Goal: Information Seeking & Learning: Learn about a topic

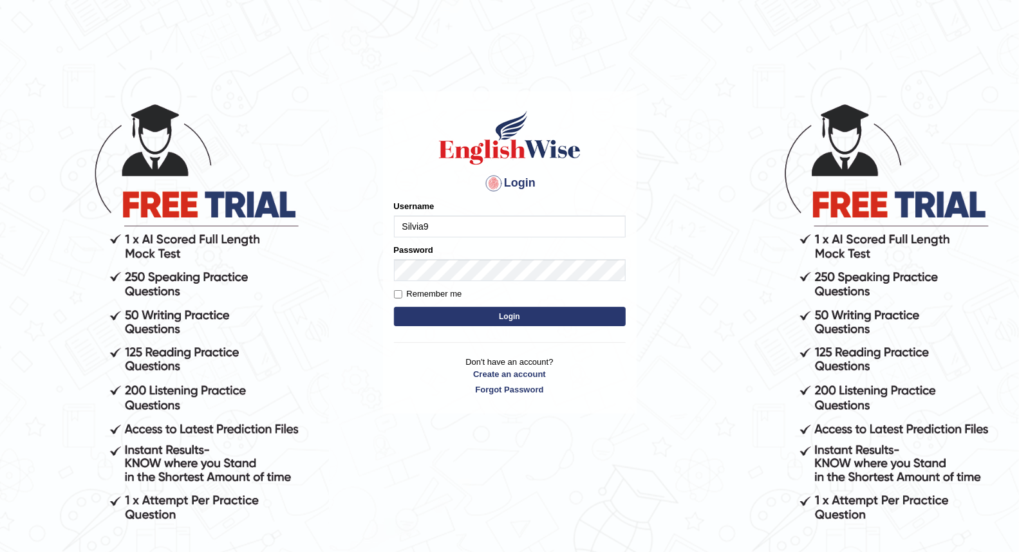
type input "Silvia9"
click at [427, 312] on button "Login" at bounding box center [510, 316] width 232 height 19
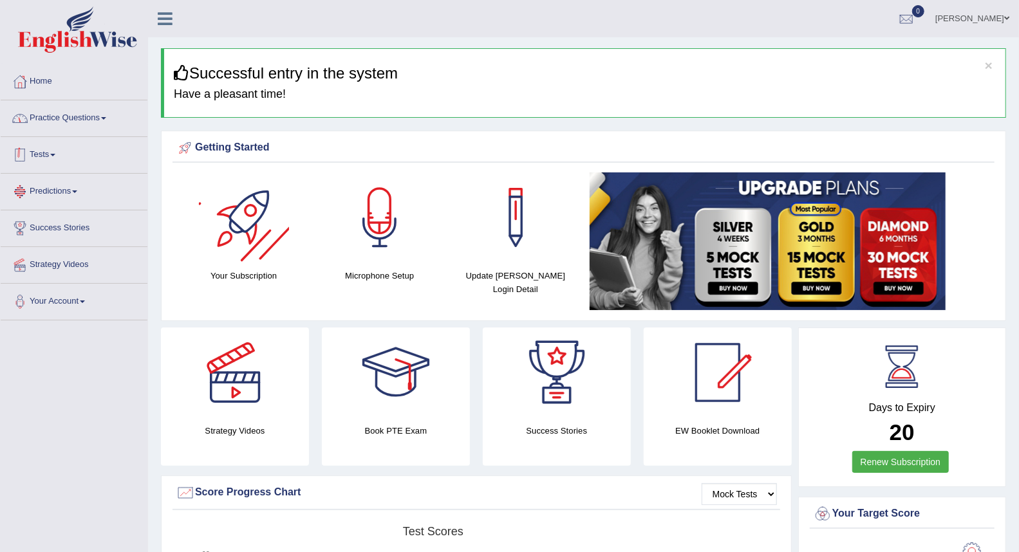
click at [101, 124] on link "Practice Questions" at bounding box center [74, 116] width 147 height 32
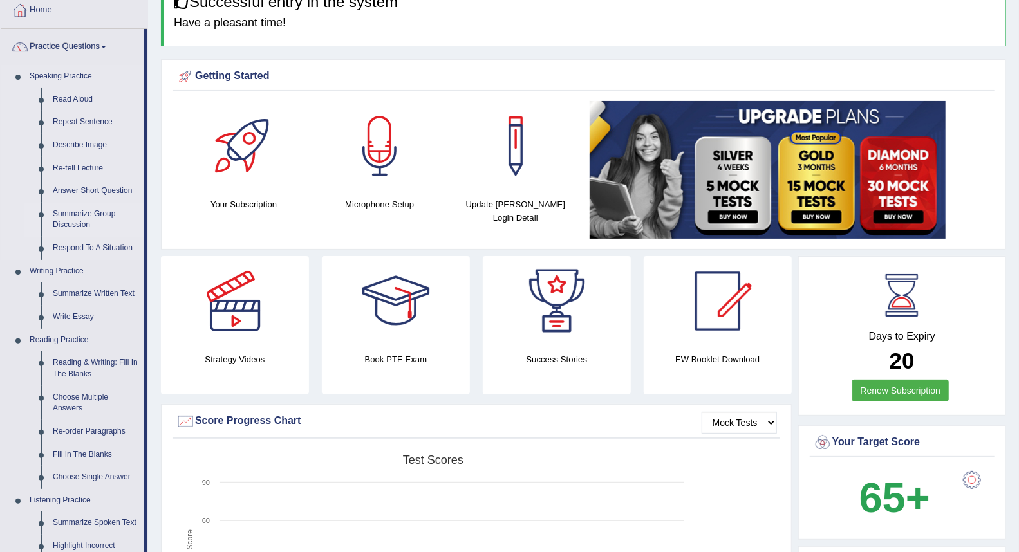
scroll to position [143, 0]
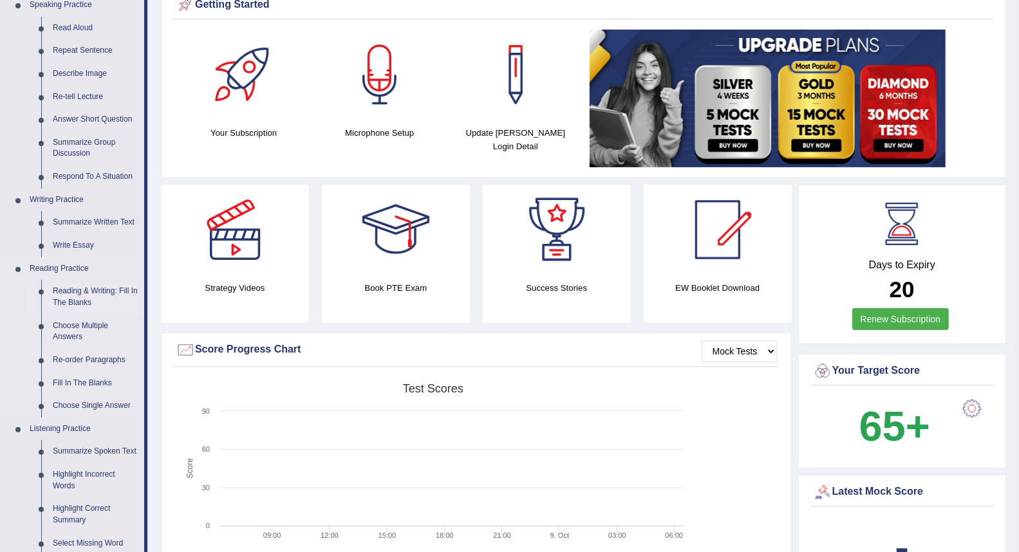
click at [75, 294] on link "Reading & Writing: Fill In The Blanks" at bounding box center [95, 297] width 97 height 34
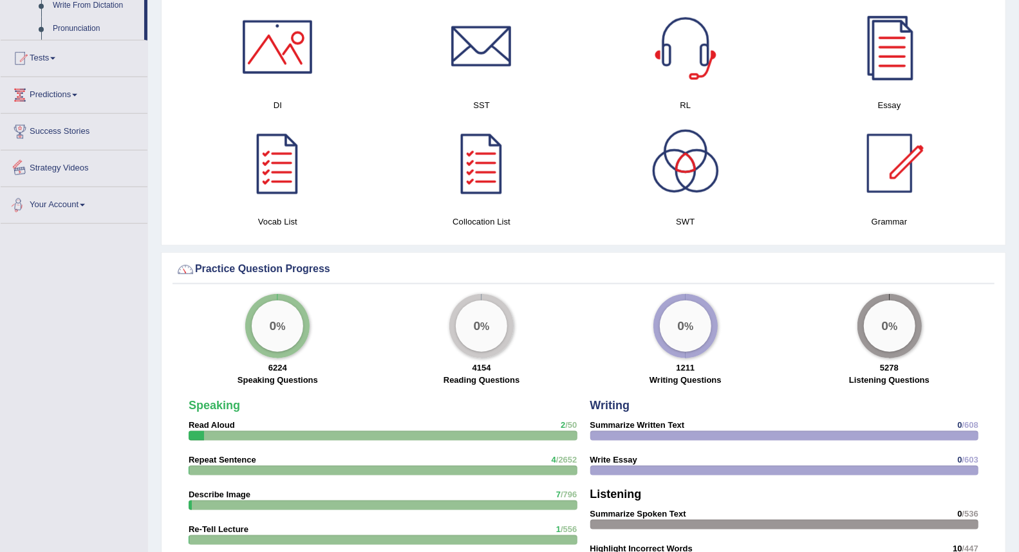
scroll to position [721, 0]
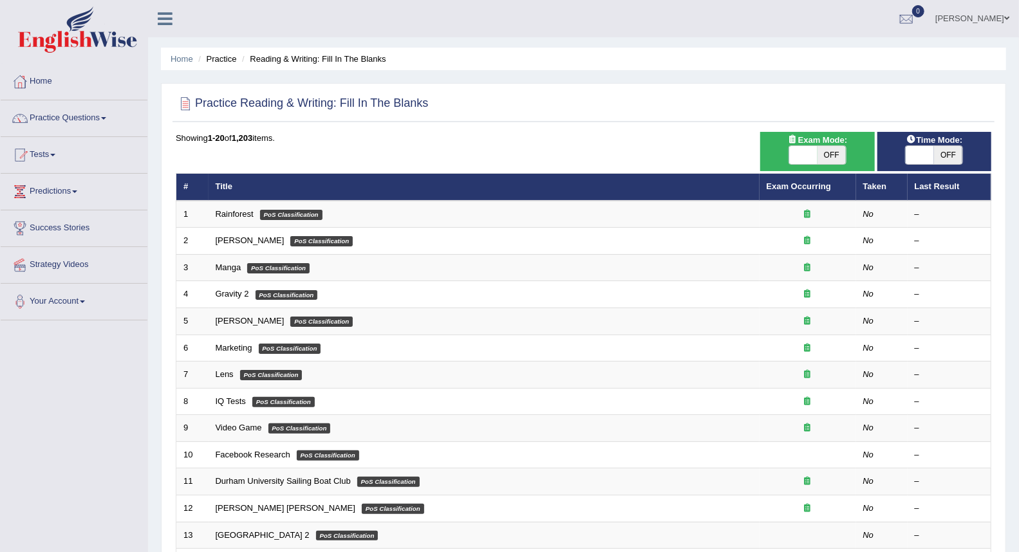
click at [935, 155] on span "OFF" at bounding box center [948, 155] width 28 height 18
checkbox input "true"
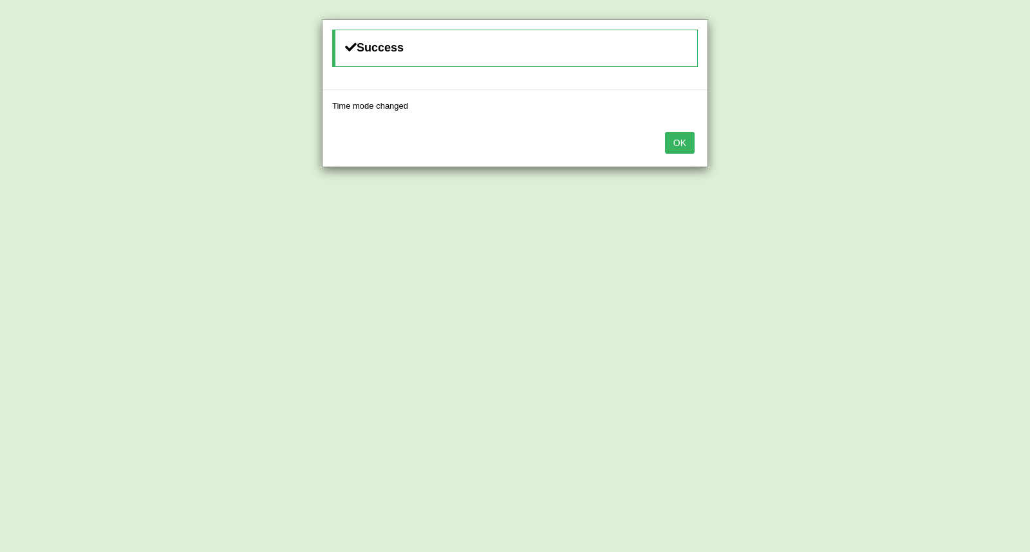
click at [679, 153] on button "OK" at bounding box center [680, 143] width 30 height 22
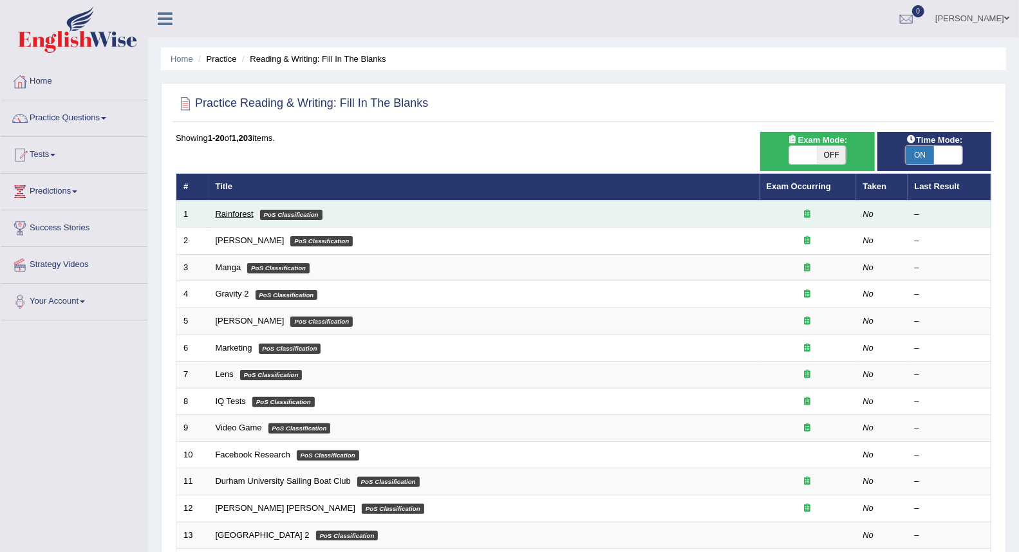
click at [227, 215] on link "Rainforest" at bounding box center [235, 214] width 38 height 10
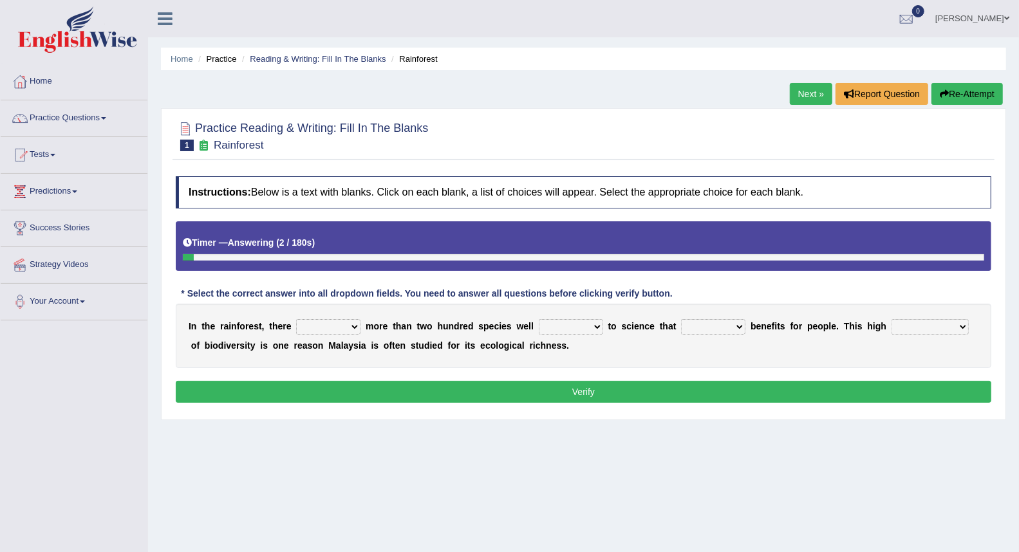
click at [324, 324] on select "have can be has is" at bounding box center [328, 326] width 64 height 15
select select "can be"
click at [296, 319] on select "have can be has is" at bounding box center [328, 326] width 64 height 15
click at [567, 321] on select "knowing known knew know" at bounding box center [571, 326] width 64 height 15
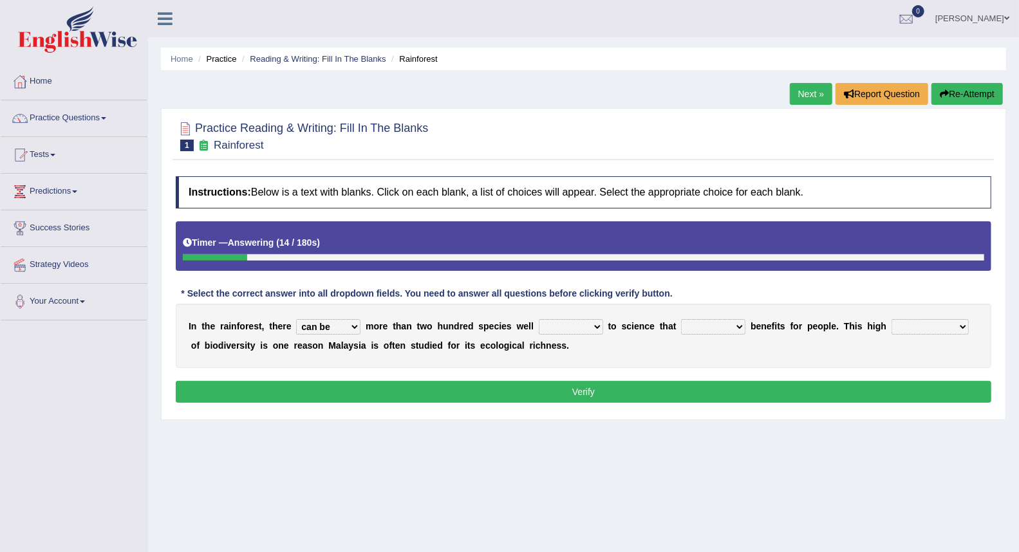
click at [567, 321] on select "knowing known knew know" at bounding box center [571, 326] width 64 height 15
select select "known"
click at [539, 319] on select "knowing known knew know" at bounding box center [571, 326] width 64 height 15
click at [708, 323] on select "contain contained containing contains" at bounding box center [713, 326] width 64 height 15
select select "contain"
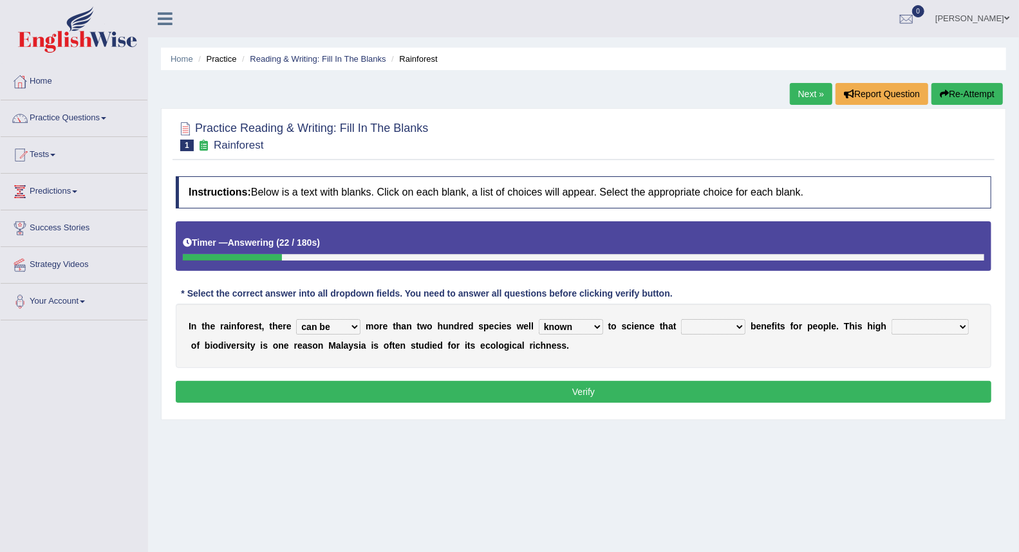
click at [681, 319] on select "contain contained containing contains" at bounding box center [713, 326] width 64 height 15
click at [601, 324] on select "knowing known knew know" at bounding box center [571, 326] width 64 height 15
click at [929, 326] on select "condensation conjunction continuity complexity" at bounding box center [930, 326] width 77 height 15
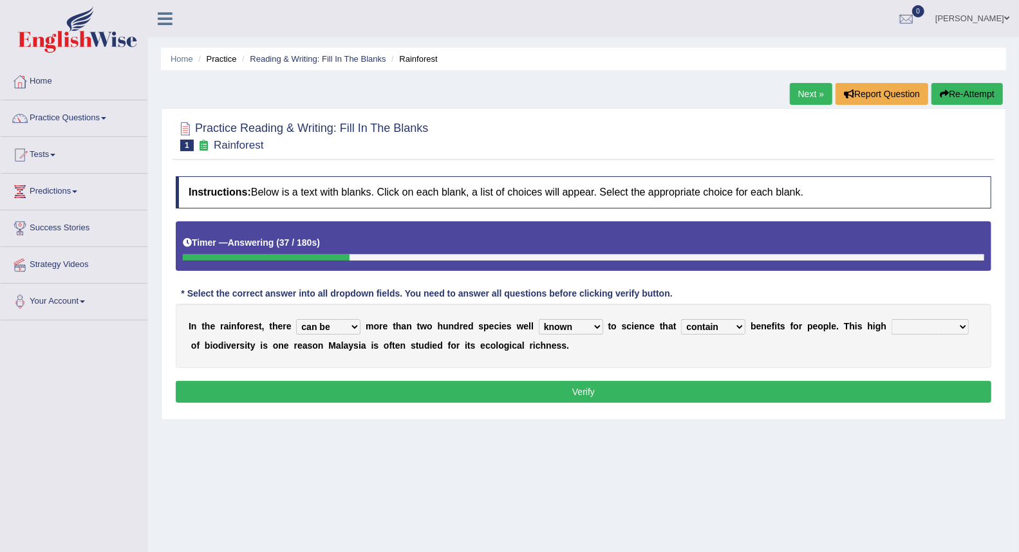
click at [929, 326] on select "condensation conjunction continuity complexity" at bounding box center [930, 326] width 77 height 15
select select "conjunction"
click at [892, 319] on select "condensation conjunction continuity complexity" at bounding box center [930, 326] width 77 height 15
click at [642, 390] on button "Verify" at bounding box center [584, 392] width 816 height 22
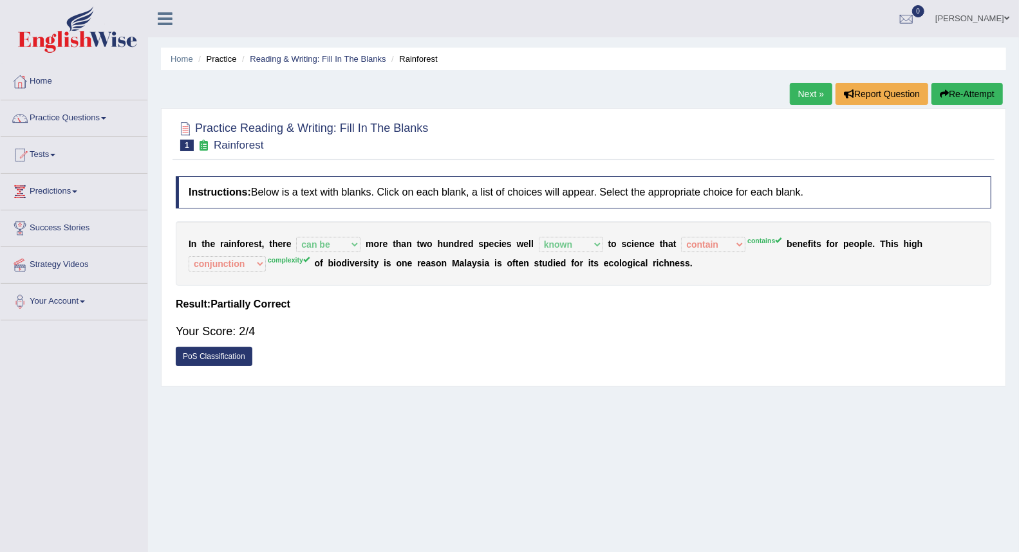
click at [803, 95] on link "Next »" at bounding box center [811, 94] width 42 height 22
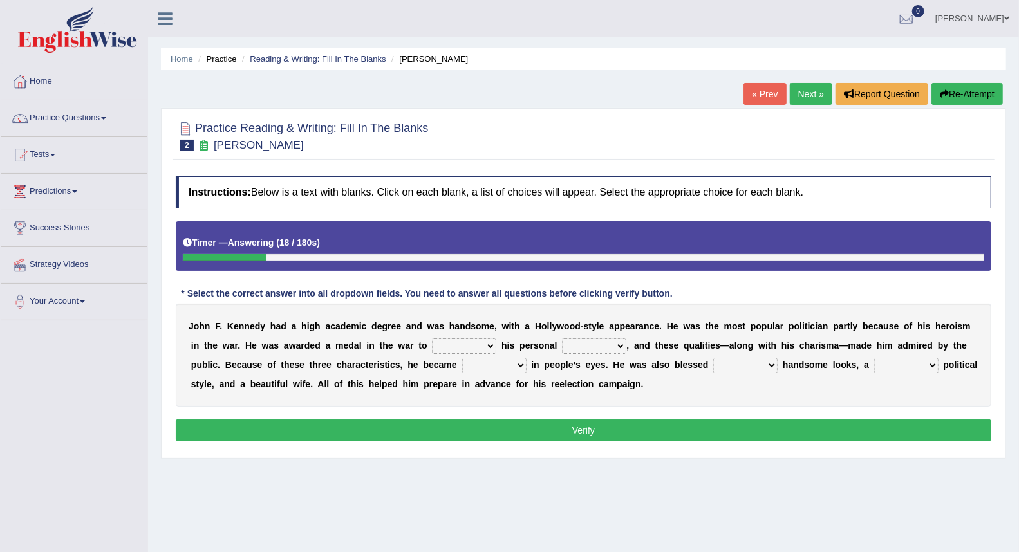
click at [488, 349] on select "prove show evidence upthrow" at bounding box center [464, 346] width 64 height 15
select select "evidence"
click at [432, 339] on select "prove show evidence upthrow" at bounding box center [464, 346] width 64 height 15
click at [476, 348] on select "prove show evidence upthrow" at bounding box center [464, 346] width 64 height 15
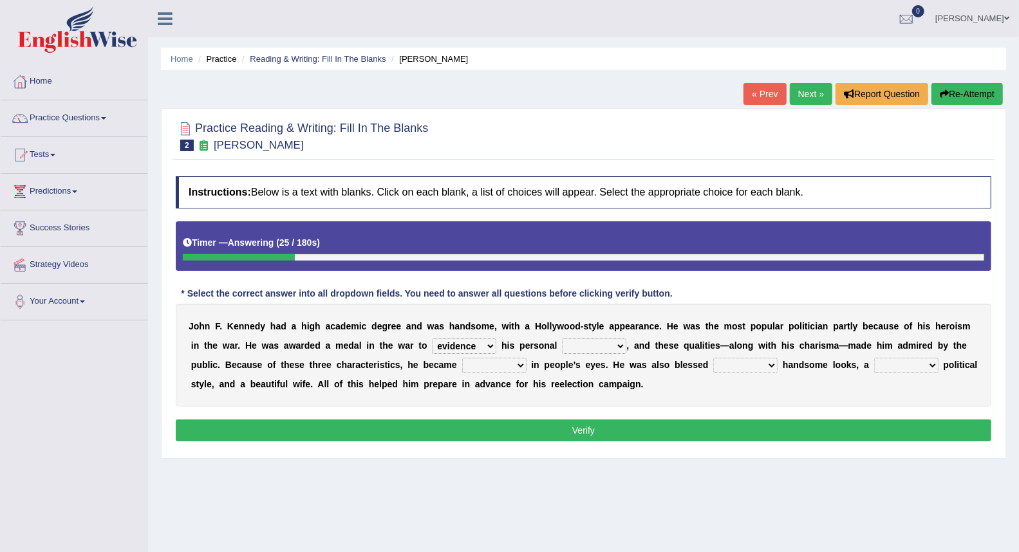
click at [575, 342] on select "passion courage charm liking" at bounding box center [594, 346] width 64 height 15
click at [562, 339] on select "passion courage charm liking" at bounding box center [594, 346] width 64 height 15
click at [579, 337] on div "J o h n F . K e n n e d y h a d a h i g h a c a d e m i c d e g r e e a n d w a…" at bounding box center [584, 355] width 816 height 103
click at [579, 344] on select "passion courage charm liking" at bounding box center [594, 346] width 64 height 15
select select "courage"
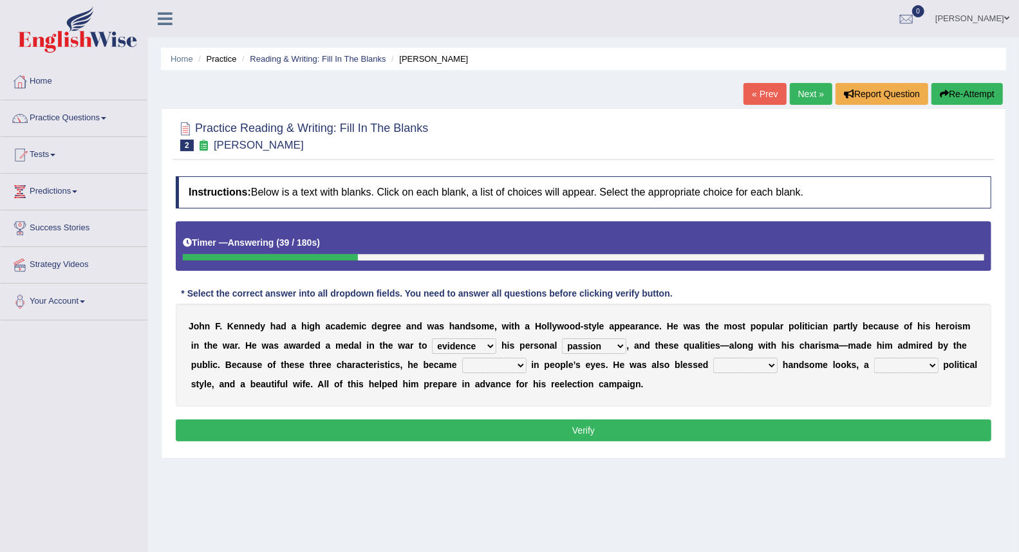
click at [562, 339] on select "passion courage charm liking" at bounding box center [594, 346] width 64 height 15
click at [500, 365] on select "iconic ironic identical impotent" at bounding box center [494, 365] width 64 height 15
select select "iconic"
click at [462, 358] on select "iconic ironic identical impotent" at bounding box center [494, 365] width 64 height 15
click at [736, 366] on select "with in upon to" at bounding box center [745, 365] width 64 height 15
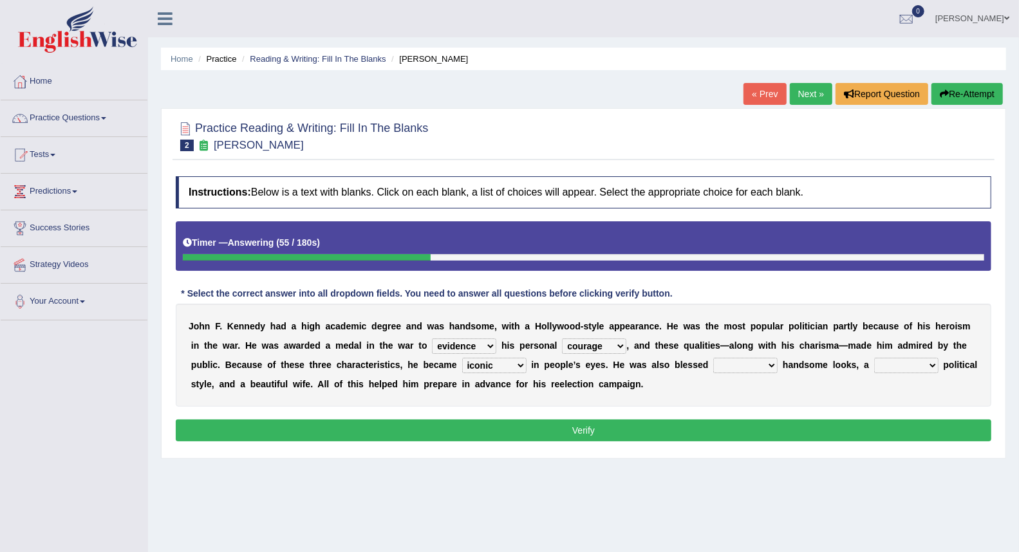
select select "with"
click at [713, 358] on select "with in upon to" at bounding box center [745, 365] width 64 height 15
click at [892, 368] on select "mending mends mended mend" at bounding box center [906, 365] width 64 height 15
select select "mended"
click at [874, 358] on select "mending mends mended mend" at bounding box center [906, 365] width 64 height 15
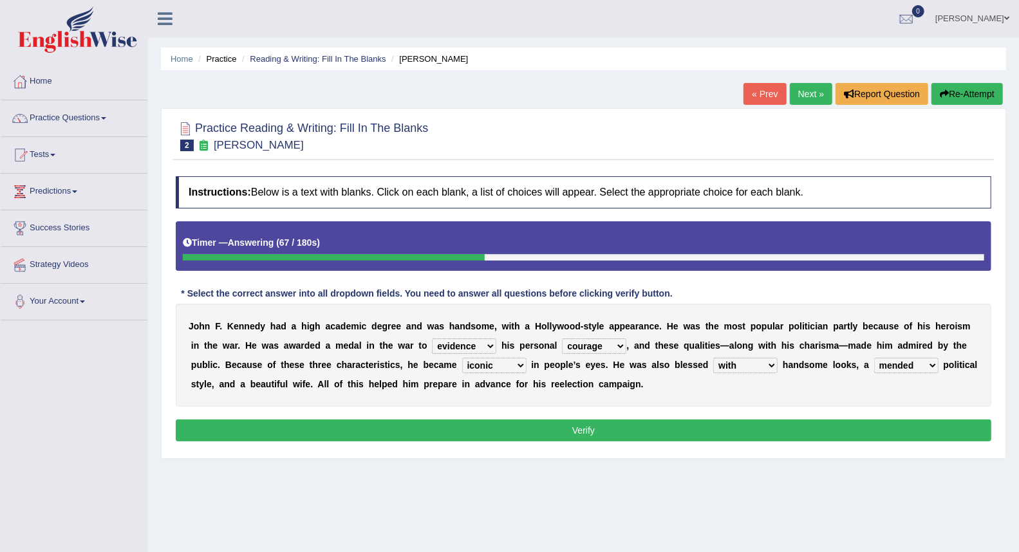
click at [898, 433] on button "Verify" at bounding box center [584, 431] width 816 height 22
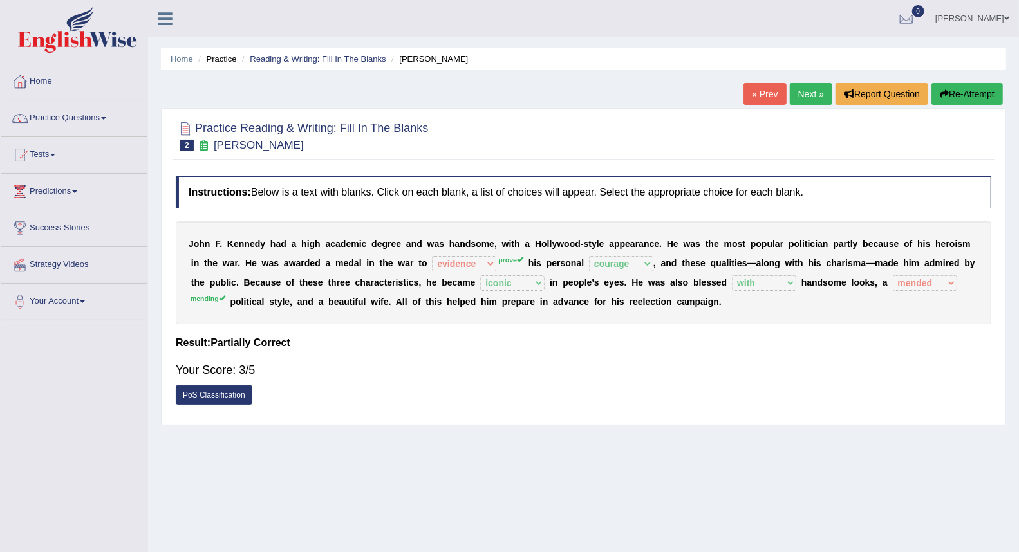
click at [807, 98] on link "Next »" at bounding box center [811, 94] width 42 height 22
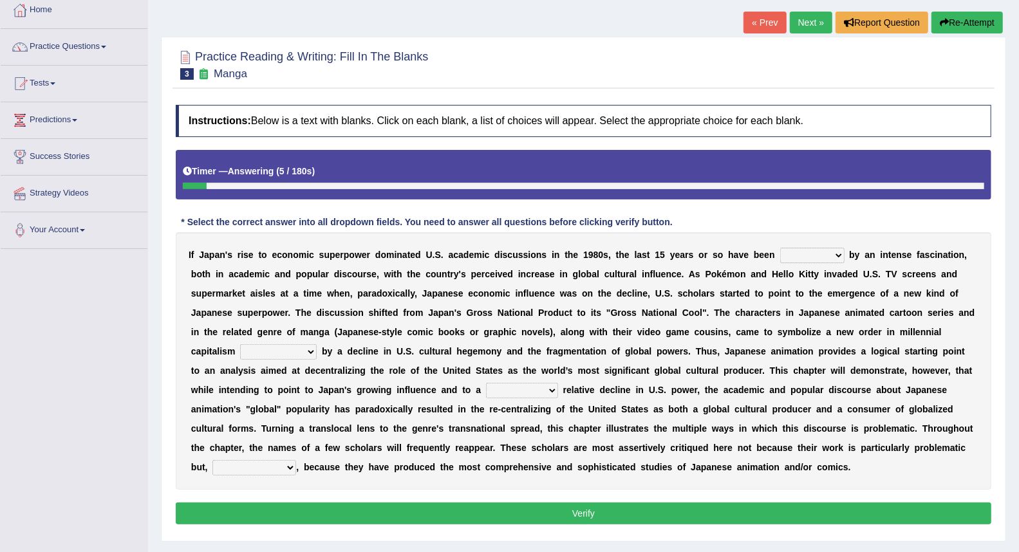
click at [795, 256] on select "marked dedicated made inspired" at bounding box center [812, 255] width 64 height 15
select select "marked"
click at [780, 248] on select "marked dedicated made inspired" at bounding box center [812, 255] width 64 height 15
click at [283, 350] on select "pocessed characterized opposed tangled" at bounding box center [278, 351] width 77 height 15
select select "tangled"
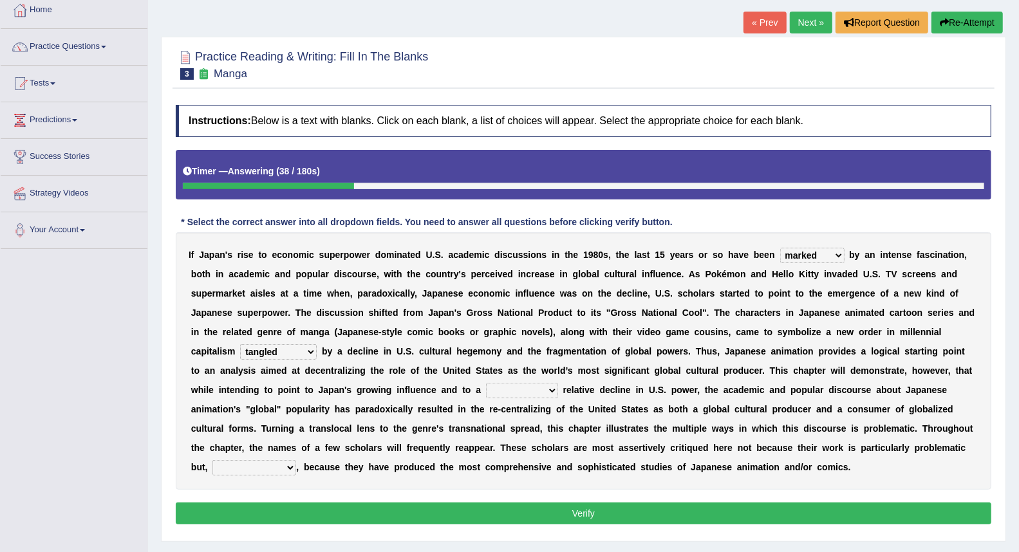
click at [240, 344] on select "pocessed characterized opposed tangled" at bounding box center [278, 351] width 77 height 15
click at [526, 389] on select "concomitant discrete proportional legitimate" at bounding box center [522, 390] width 72 height 15
select select "proportional"
click at [486, 383] on select "concomitant discrete proportional legitimate" at bounding box center [522, 390] width 72 height 15
click at [267, 473] on select "however on the contrary in addition on the whole" at bounding box center [254, 467] width 84 height 15
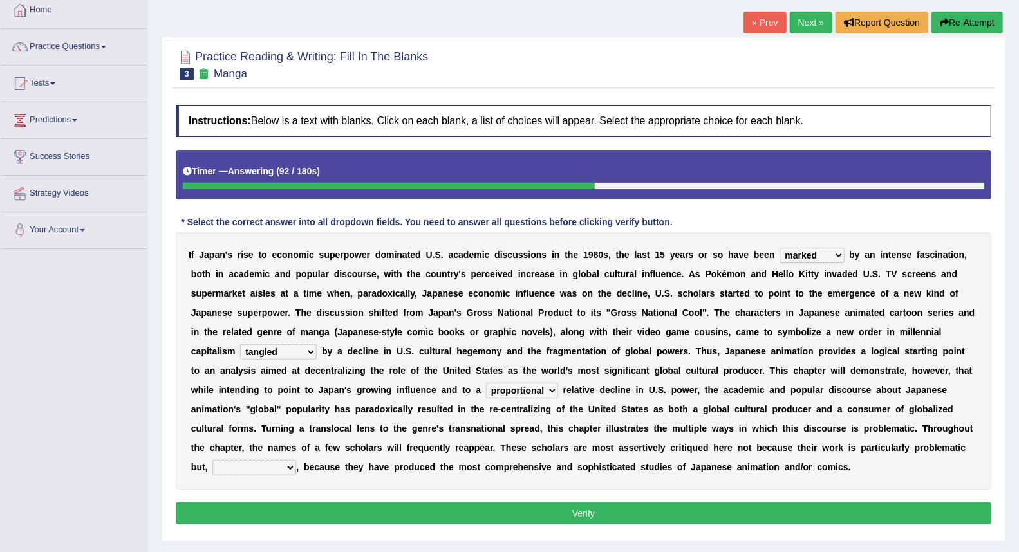
select select "on the whole"
click at [212, 460] on select "however on the contrary in addition on the whole" at bounding box center [254, 467] width 84 height 15
click at [462, 504] on button "Verify" at bounding box center [584, 514] width 816 height 22
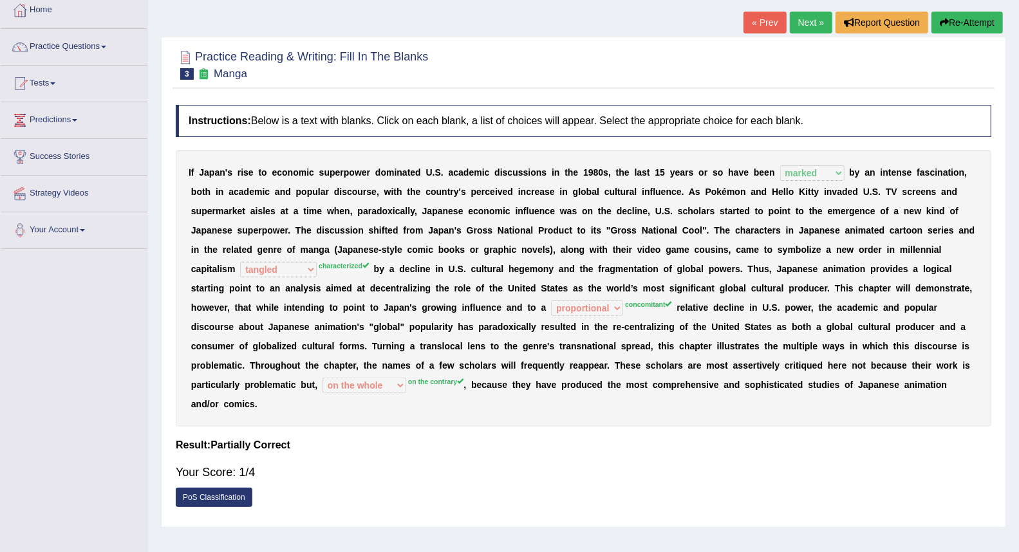
click at [803, 23] on link "Next »" at bounding box center [811, 23] width 42 height 22
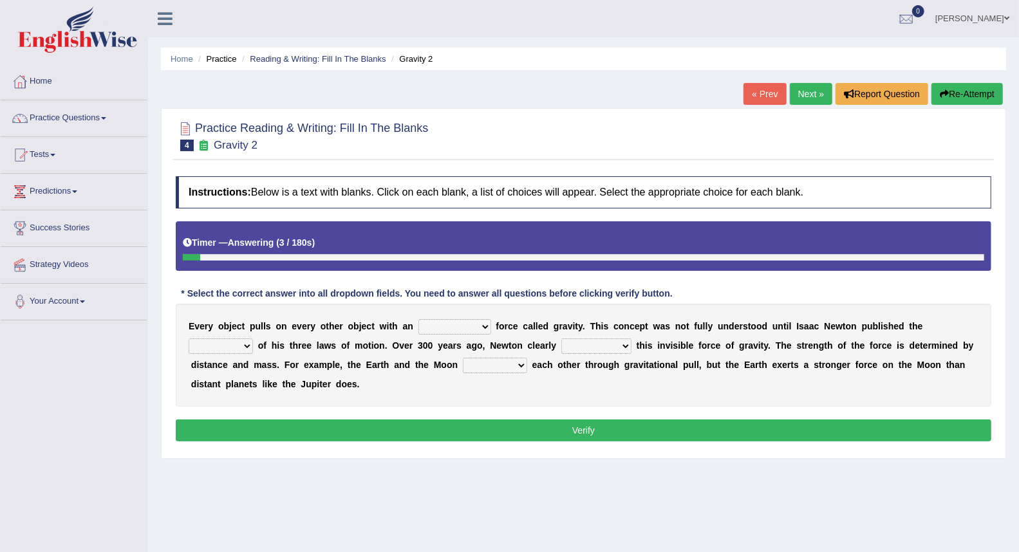
click at [479, 331] on select "invisible unknown unbelievable inconsistent" at bounding box center [454, 326] width 73 height 15
select select "invisible"
click at [418, 319] on select "invisible unknown unbelievable inconsistent" at bounding box center [454, 326] width 73 height 15
click at [220, 352] on select "concept theory method argument" at bounding box center [221, 346] width 64 height 15
select select "theory"
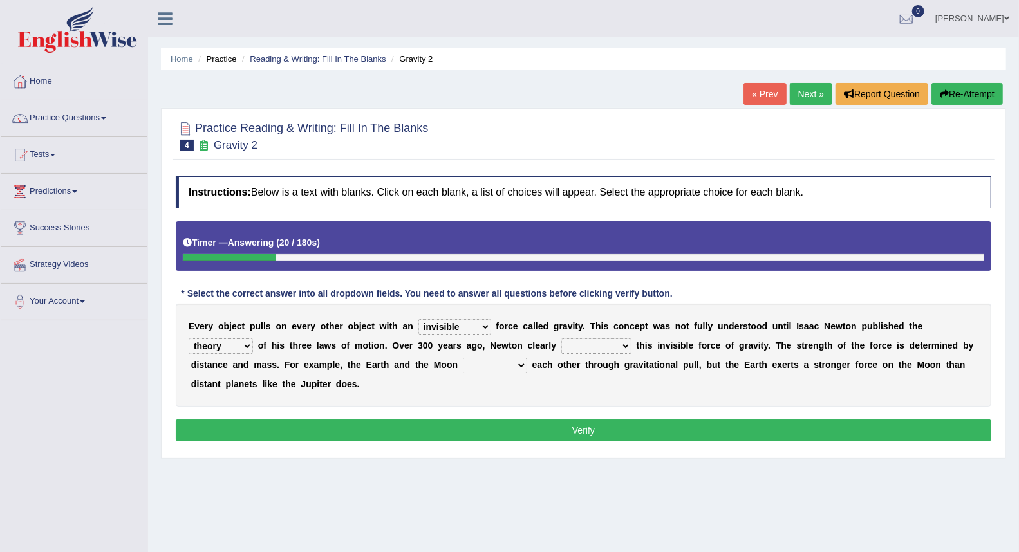
click at [189, 339] on select "concept theory method argument" at bounding box center [221, 346] width 64 height 15
click at [620, 342] on select "explained undermined overturned realized" at bounding box center [596, 346] width 70 height 15
select select "explained"
click at [561, 339] on select "explained undermined overturned realized" at bounding box center [596, 346] width 70 height 15
click at [505, 368] on select "affect spin evade span" at bounding box center [495, 365] width 64 height 15
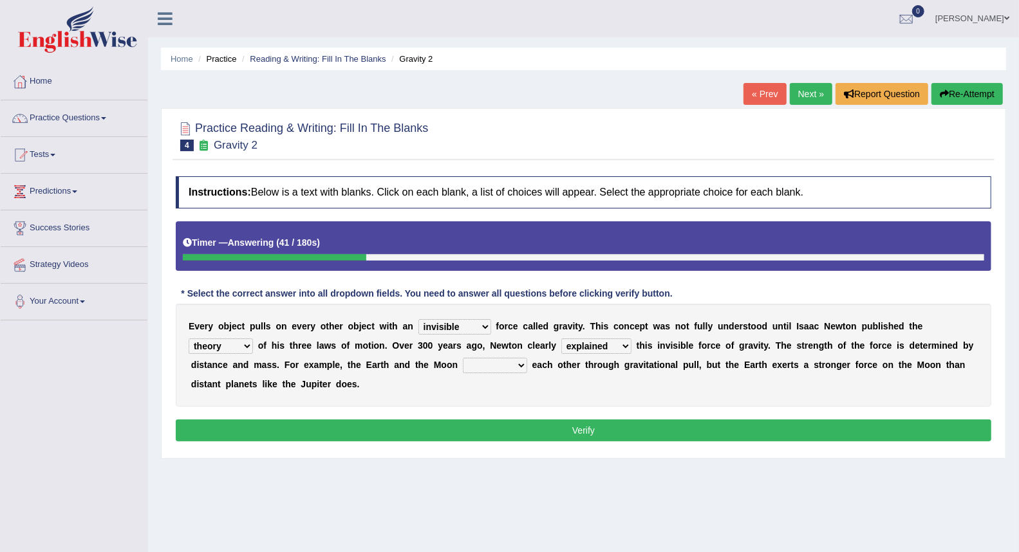
select select "spin"
click at [463, 358] on select "affect spin evade span" at bounding box center [495, 365] width 64 height 15
click at [475, 424] on button "Verify" at bounding box center [584, 431] width 816 height 22
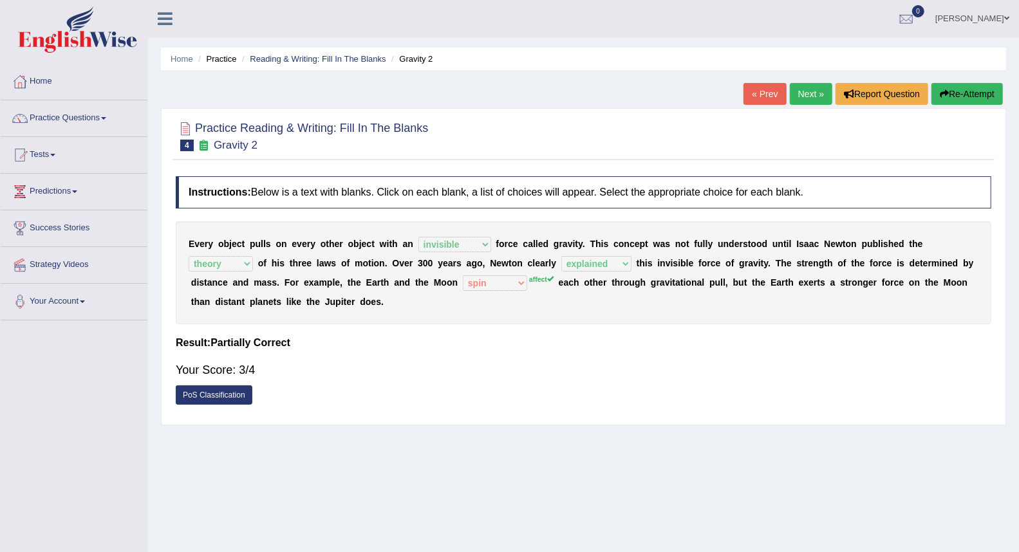
click at [797, 94] on link "Next »" at bounding box center [811, 94] width 42 height 22
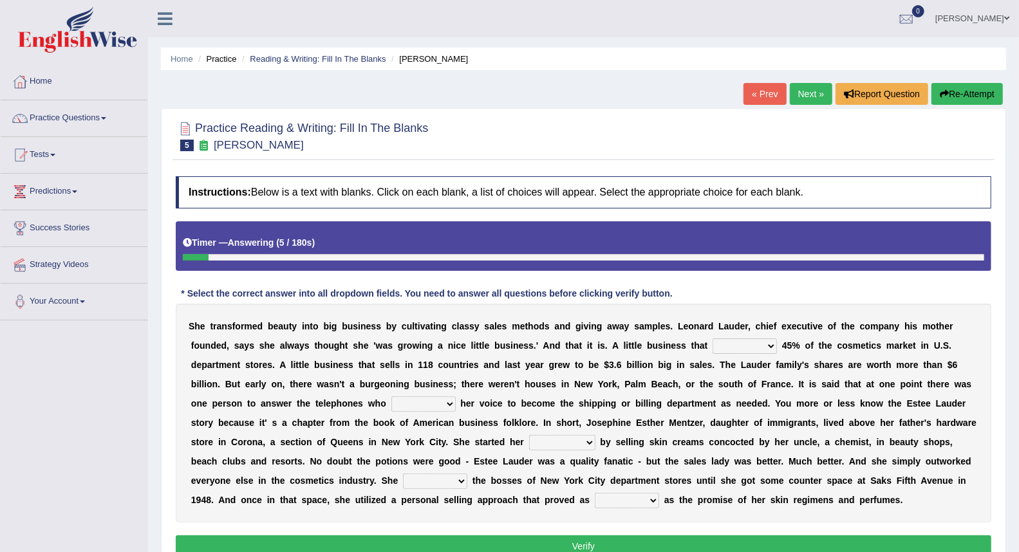
click at [749, 348] on select "has controls makes maintains" at bounding box center [745, 346] width 64 height 15
select select "has"
click at [713, 339] on select "has controls makes maintains" at bounding box center [745, 346] width 64 height 15
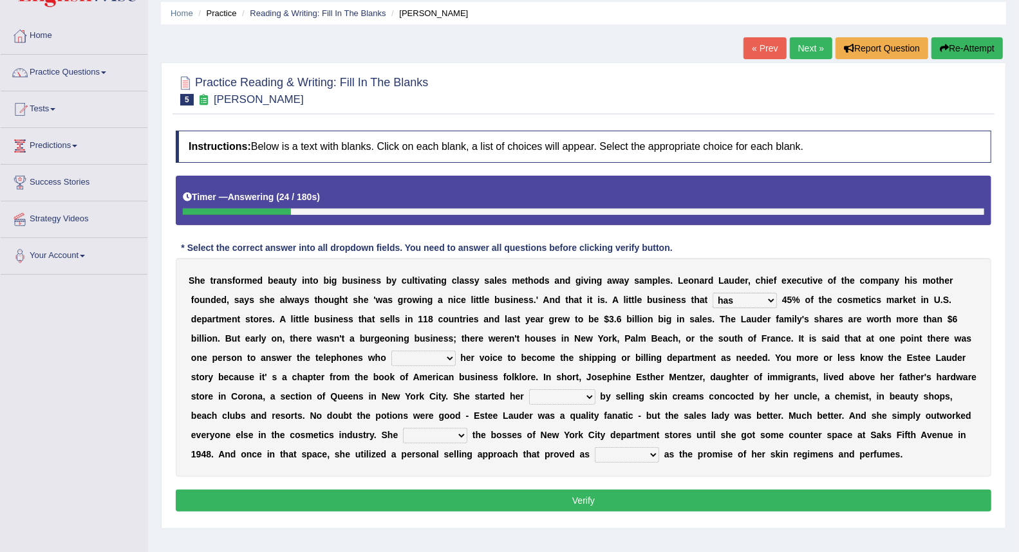
scroll to position [71, 0]
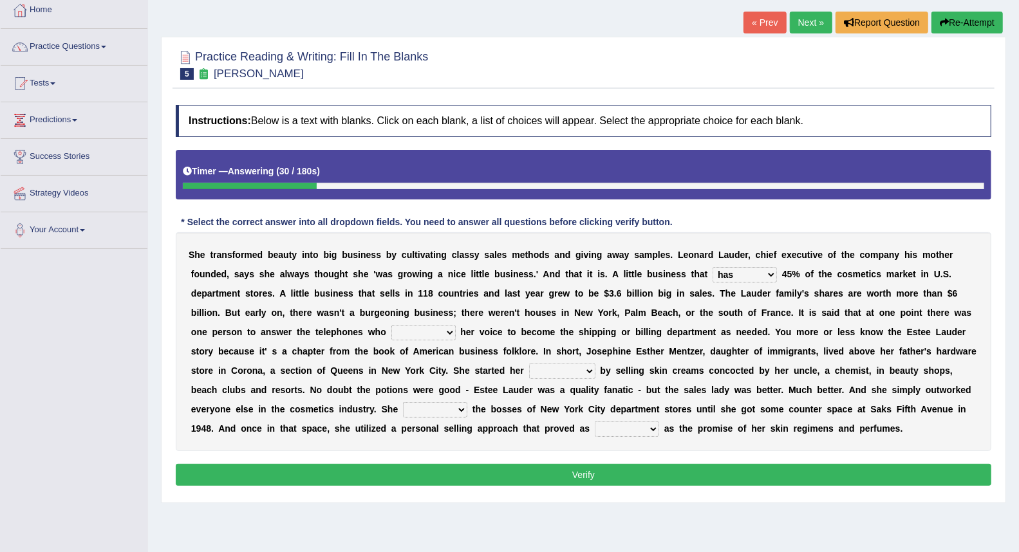
click at [407, 332] on select "switched changed raised used" at bounding box center [423, 332] width 64 height 15
select select "used"
click at [391, 325] on select "switched changed raised used" at bounding box center [423, 332] width 64 height 15
click at [586, 372] on select "job institute companion enterprise" at bounding box center [562, 371] width 66 height 15
select select "job"
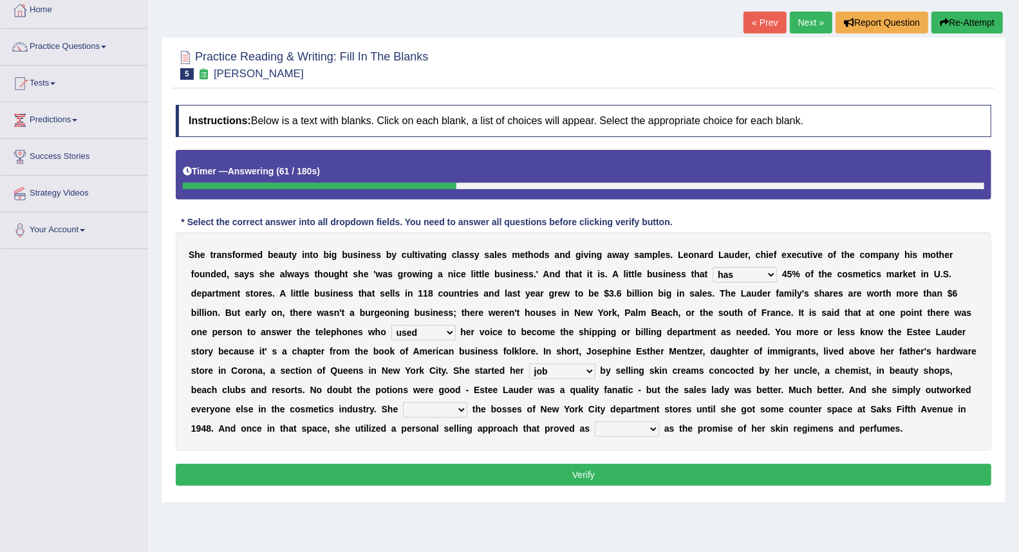
click at [529, 364] on select "job institute companion enterprise" at bounding box center [562, 371] width 66 height 15
click at [431, 414] on select "stated bridged stalked heaved" at bounding box center [435, 409] width 64 height 15
select select "stalked"
click at [403, 402] on select "stated bridged stalked heaved" at bounding box center [435, 409] width 64 height 15
click at [632, 432] on select "potent ruthless potential expensive" at bounding box center [627, 429] width 64 height 15
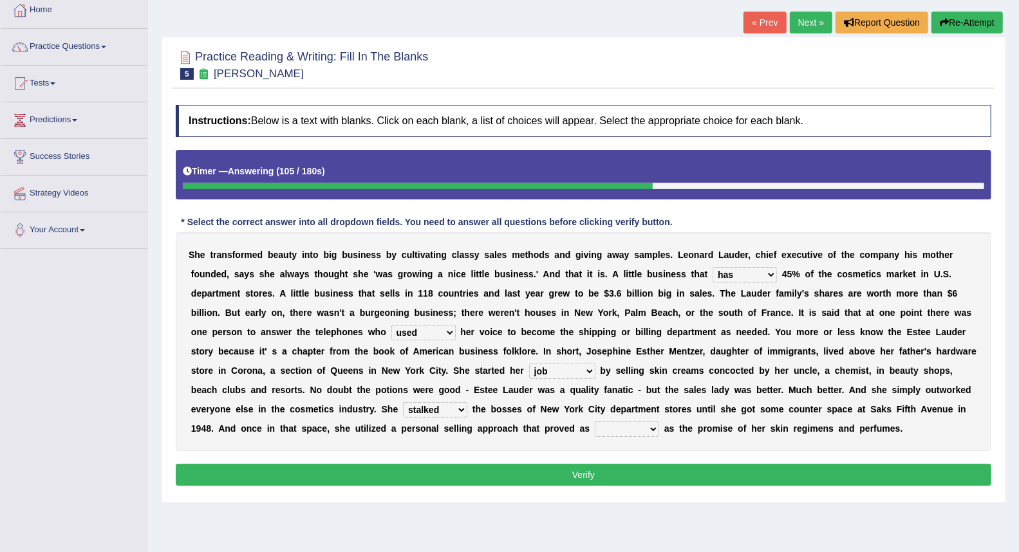
select select "potential"
click at [595, 422] on select "potent ruthless potential expensive" at bounding box center [627, 429] width 64 height 15
click at [607, 469] on button "Verify" at bounding box center [584, 475] width 816 height 22
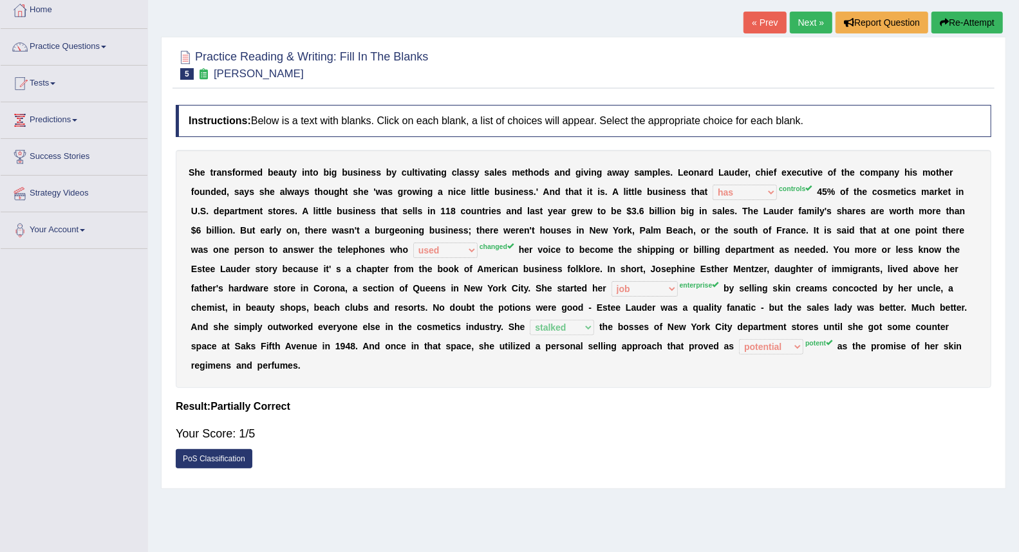
click at [803, 14] on link "Next »" at bounding box center [811, 23] width 42 height 22
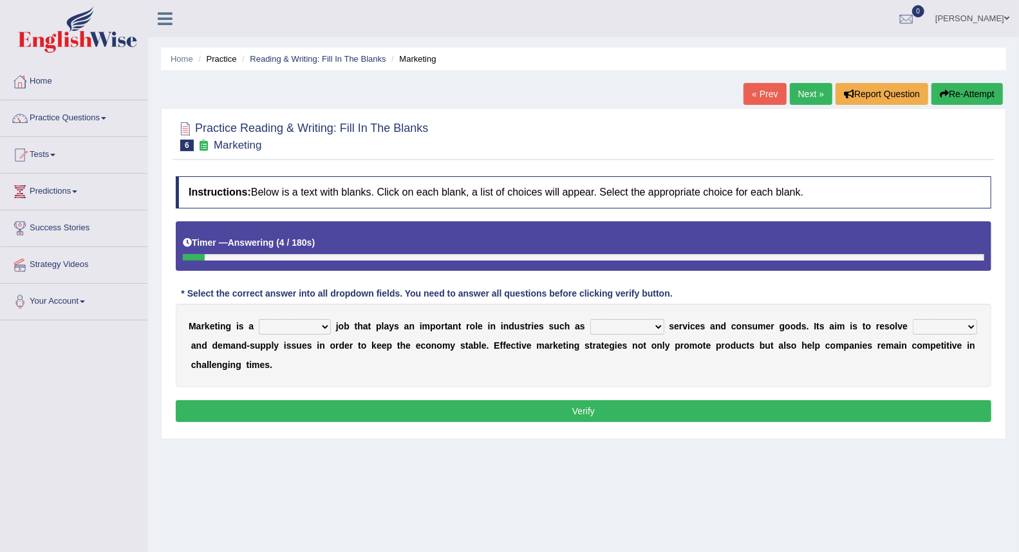
click at [301, 322] on select "professional flexible parochial descriptive" at bounding box center [295, 326] width 72 height 15
select select "professional"
click at [259, 319] on select "professional flexible parochial descriptive" at bounding box center [295, 326] width 72 height 15
click at [633, 325] on select "civil financial conventional foremost" at bounding box center [627, 326] width 74 height 15
click at [590, 319] on select "civil financial conventional foremost" at bounding box center [627, 326] width 74 height 15
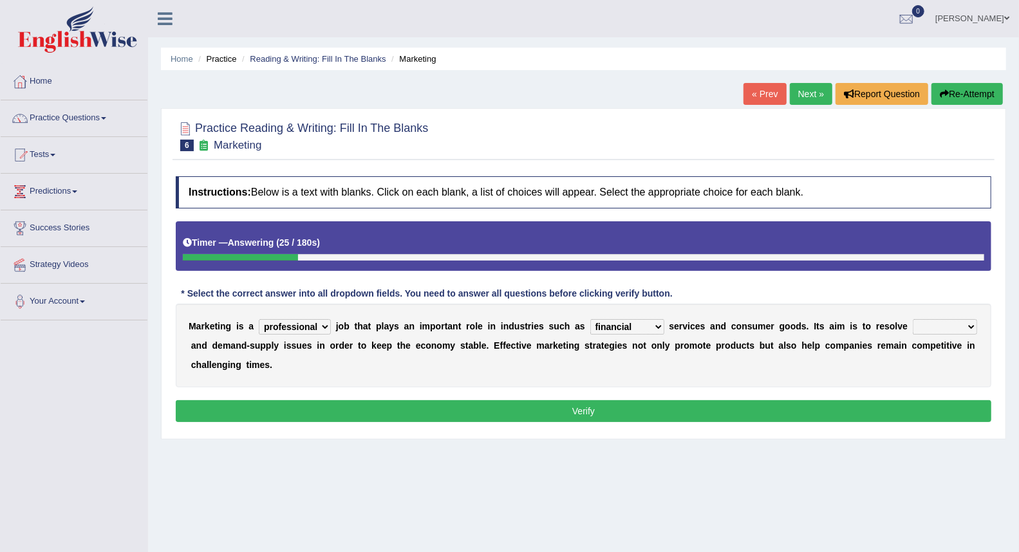
click at [657, 330] on select "civil financial conventional foremost" at bounding box center [627, 326] width 74 height 15
select select "conventional"
click at [590, 319] on select "civil financial conventional foremost" at bounding box center [627, 326] width 74 height 15
click at [960, 329] on select "imbalance excess symmetry budget" at bounding box center [945, 326] width 64 height 15
select select "budget"
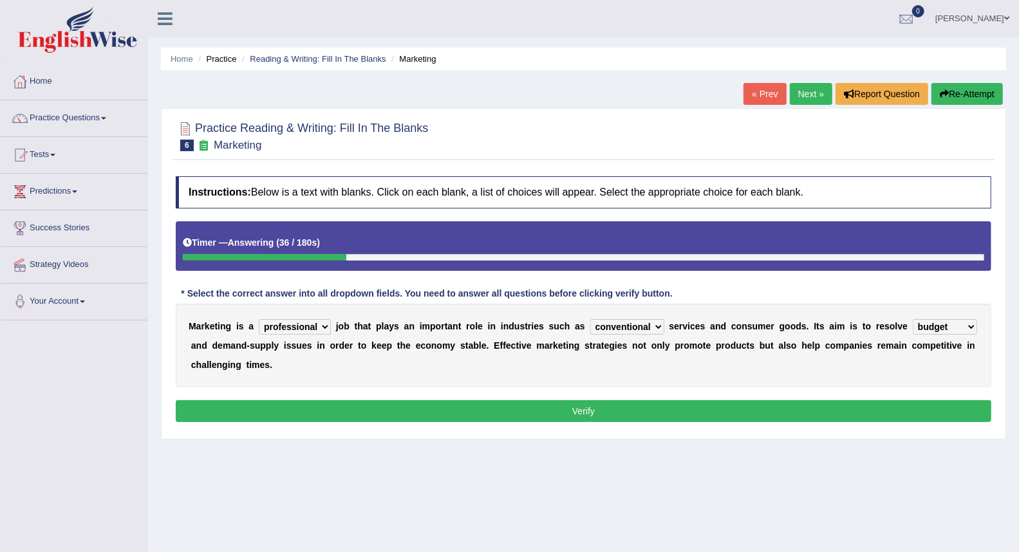
click at [913, 319] on select "imbalance excess symmetry budget" at bounding box center [945, 326] width 64 height 15
click at [903, 404] on button "Verify" at bounding box center [584, 411] width 816 height 22
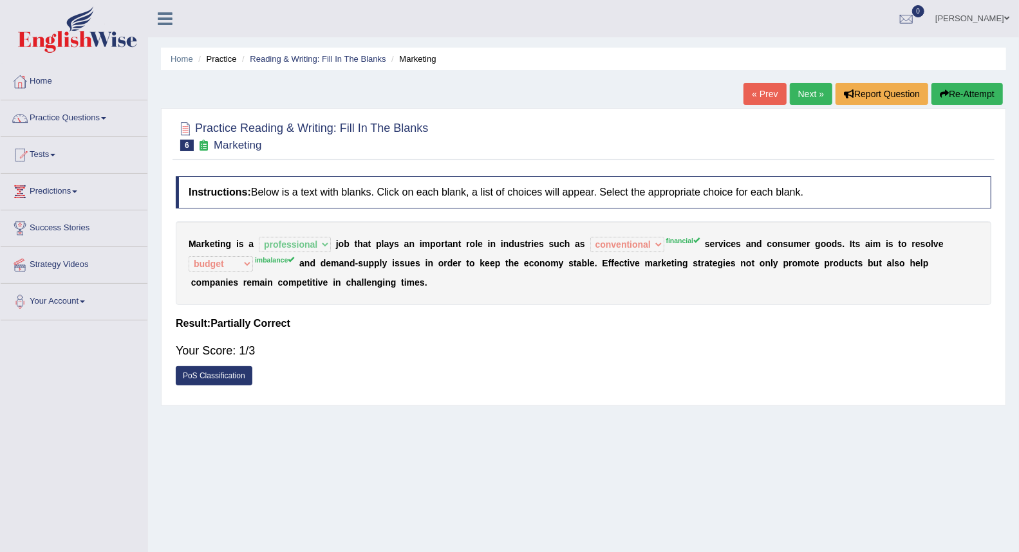
click at [809, 98] on link "Next »" at bounding box center [811, 94] width 42 height 22
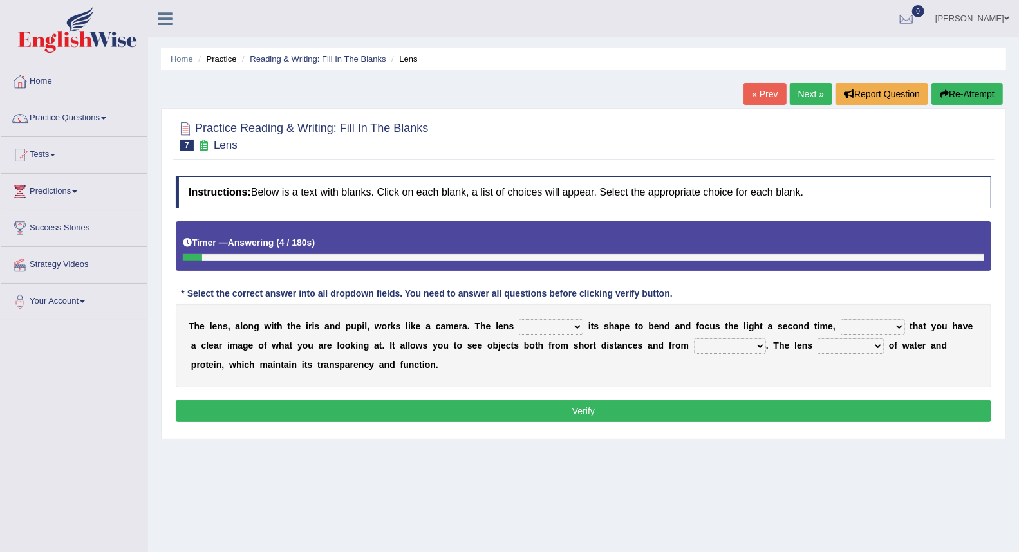
click at [562, 326] on select "adjusts shows selects presents" at bounding box center [551, 326] width 64 height 15
select select "adjusts"
click at [519, 319] on select "adjusts shows selects presents" at bounding box center [551, 326] width 64 height 15
click at [892, 325] on select "ensures to ensure ensure ensured" at bounding box center [873, 326] width 64 height 15
select select "to ensure"
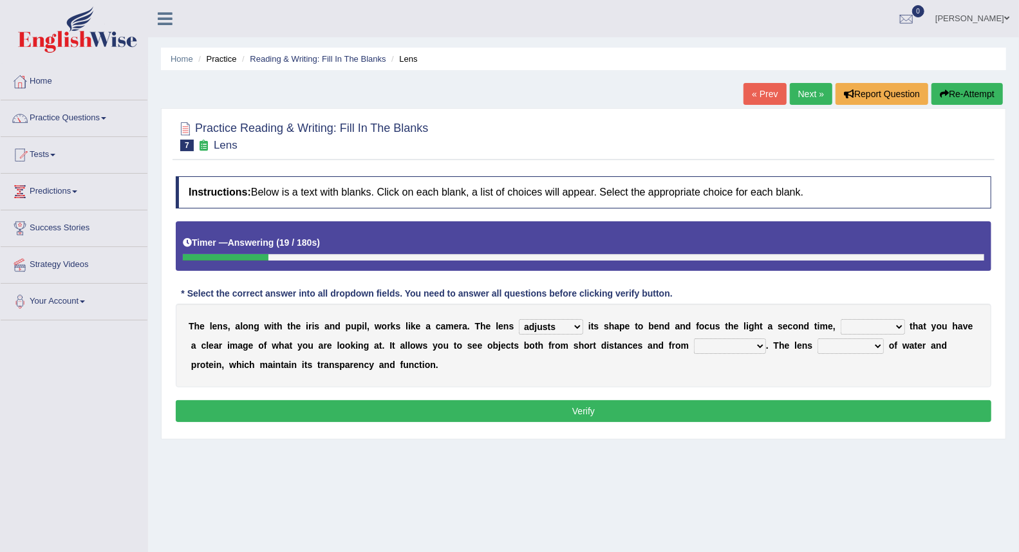
click at [841, 319] on select "ensures to ensure ensure ensured" at bounding box center [873, 326] width 64 height 15
click at [717, 346] on select "far away in between further apart all along" at bounding box center [730, 346] width 72 height 15
select select "far away"
click at [694, 339] on select "far away in between further apart all along" at bounding box center [730, 346] width 72 height 15
click at [872, 340] on select "constitutes comprises composes consists" at bounding box center [851, 346] width 66 height 15
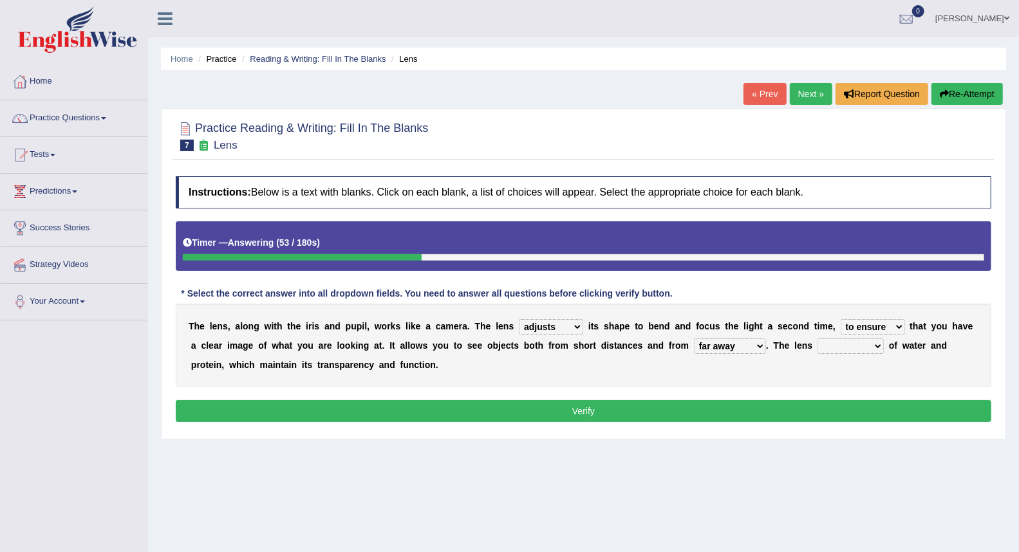
select select "composes"
click at [818, 339] on select "constitutes comprises composes consists" at bounding box center [851, 346] width 66 height 15
click at [787, 414] on button "Verify" at bounding box center [584, 411] width 816 height 22
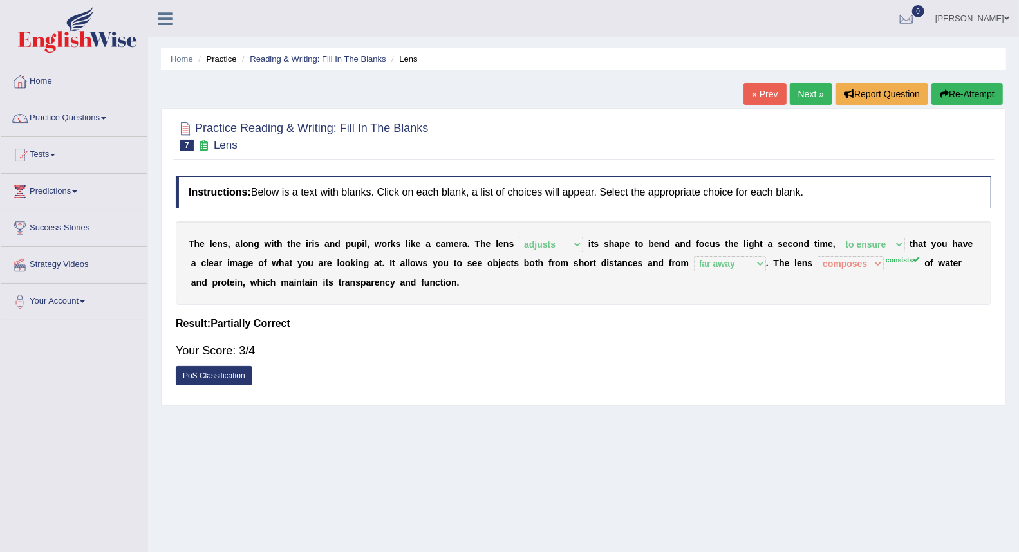
click at [816, 99] on link "Next »" at bounding box center [811, 94] width 42 height 22
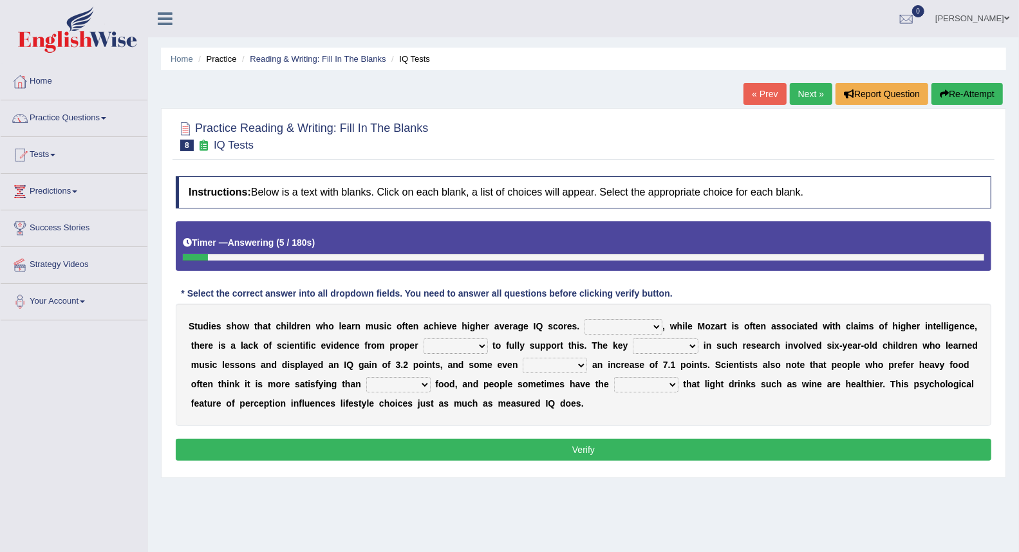
click at [602, 328] on select "However Therefore Consequently While" at bounding box center [624, 326] width 78 height 15
select select "Therefore"
click at [585, 319] on select "However Therefore Consequently While" at bounding box center [624, 326] width 78 height 15
click at [600, 324] on select "However Therefore Consequently While" at bounding box center [624, 326] width 78 height 15
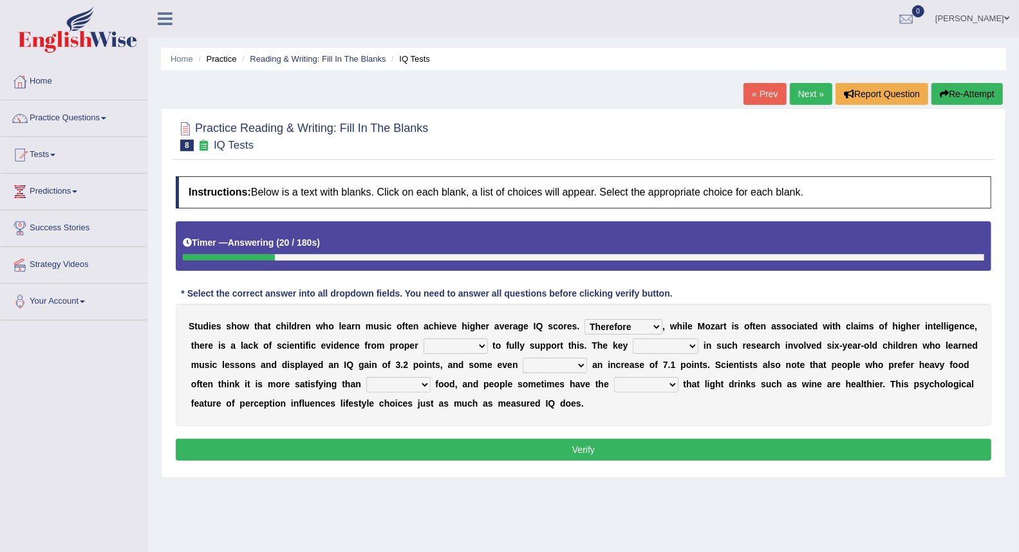
click at [436, 350] on select "test tests testing tested" at bounding box center [456, 346] width 64 height 15
select select "tests"
click at [424, 339] on select "test tests testing tested" at bounding box center [456, 346] width 64 height 15
click at [650, 344] on select "process goal implication odd" at bounding box center [666, 346] width 66 height 15
select select "goal"
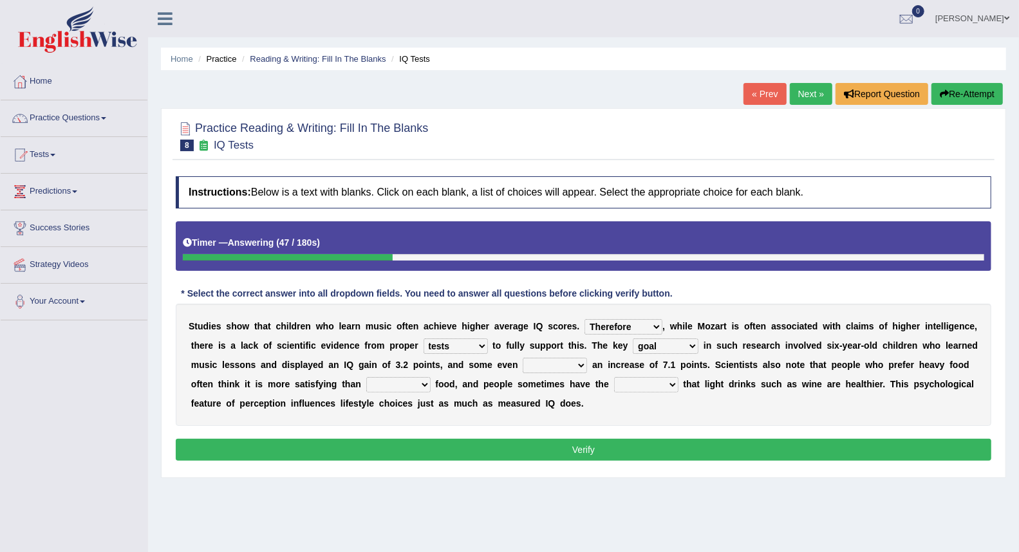
click at [633, 339] on select "process goal implication odd" at bounding box center [666, 346] width 66 height 15
click at [587, 364] on select "exhibited taught learned threatened" at bounding box center [555, 365] width 64 height 15
select select "learned"
click at [560, 358] on select "exhibited taught learned threatened" at bounding box center [555, 365] width 64 height 15
click at [431, 387] on select "choosy lighter cushiony spooky" at bounding box center [398, 384] width 64 height 15
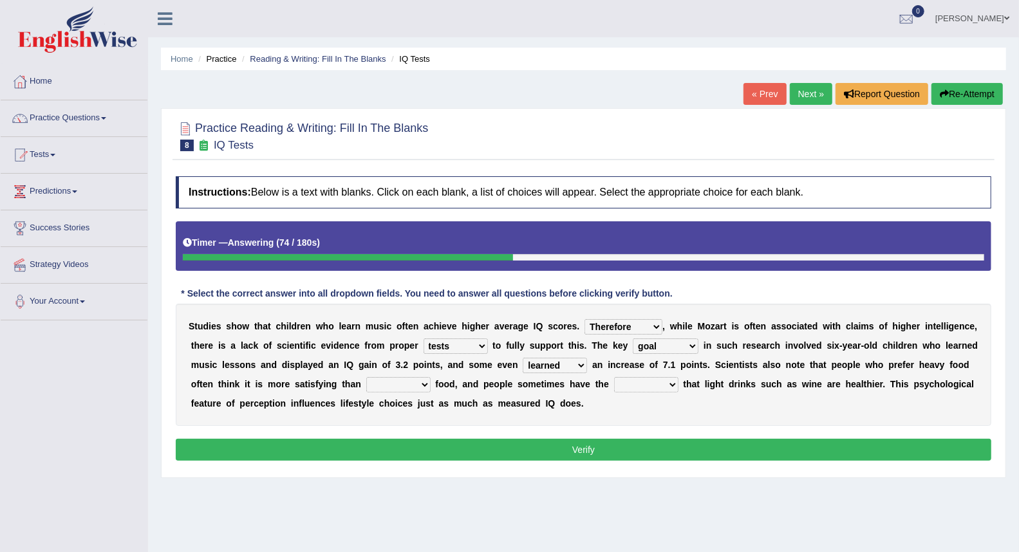
select select "lighter"
click at [421, 377] on select "choosy lighter cushiony spooky" at bounding box center [398, 384] width 64 height 15
click at [679, 388] on select "illusion sight anecdote intention" at bounding box center [646, 384] width 64 height 15
select select "illusion"
click at [669, 377] on select "illusion sight anecdote intention" at bounding box center [646, 384] width 64 height 15
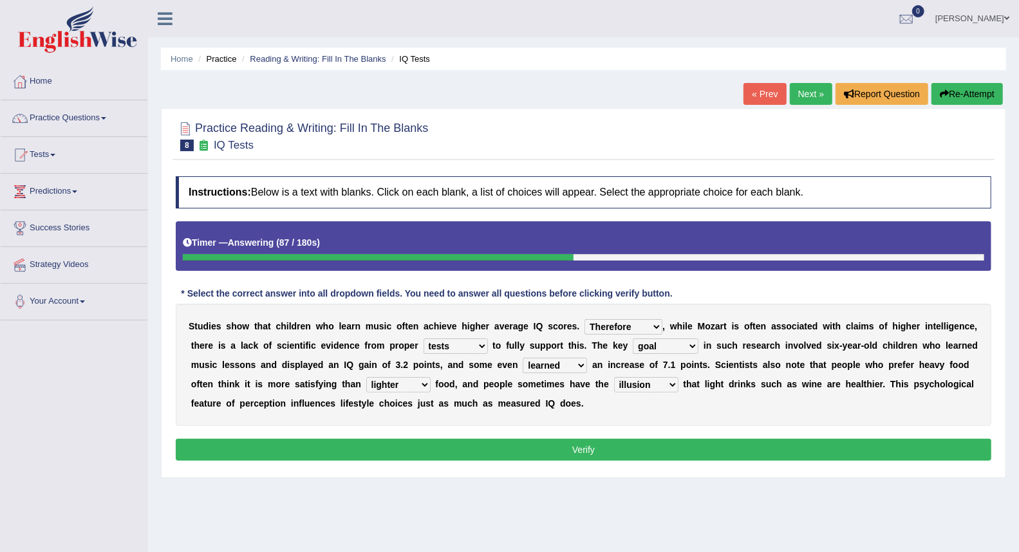
click at [576, 447] on button "Verify" at bounding box center [584, 450] width 816 height 22
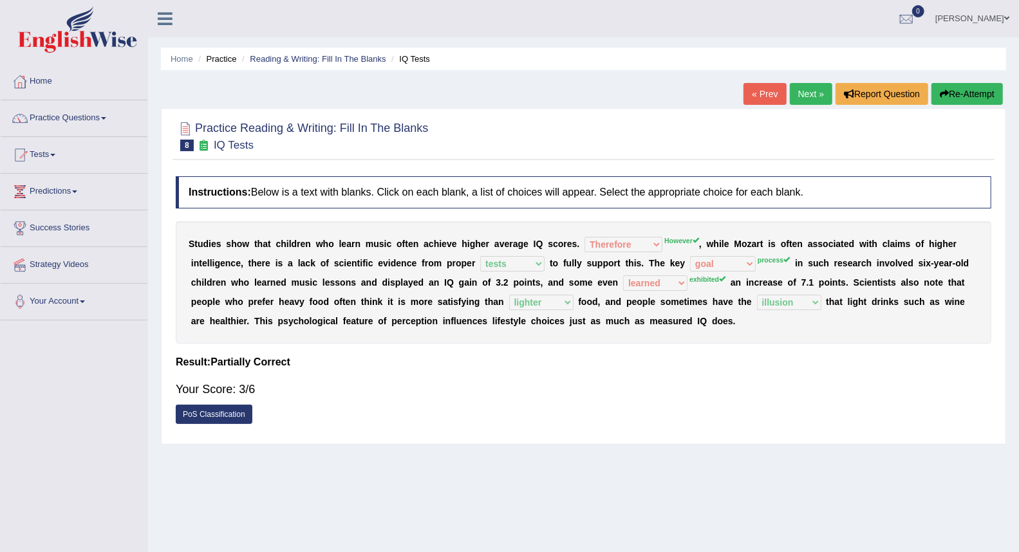
click at [792, 89] on link "Next »" at bounding box center [811, 94] width 42 height 22
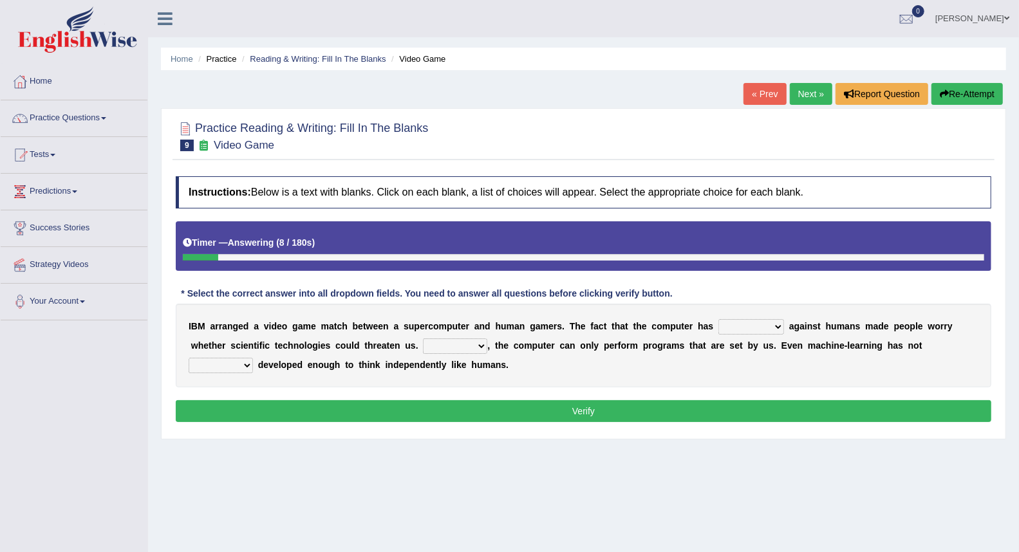
click at [731, 324] on select "competed fought acted challenged" at bounding box center [751, 326] width 66 height 15
select select "competed"
click at [718, 319] on select "competed fought acted challenged" at bounding box center [751, 326] width 66 height 15
click at [474, 351] on select "Moreover However Thus So" at bounding box center [455, 346] width 64 height 15
select select "However"
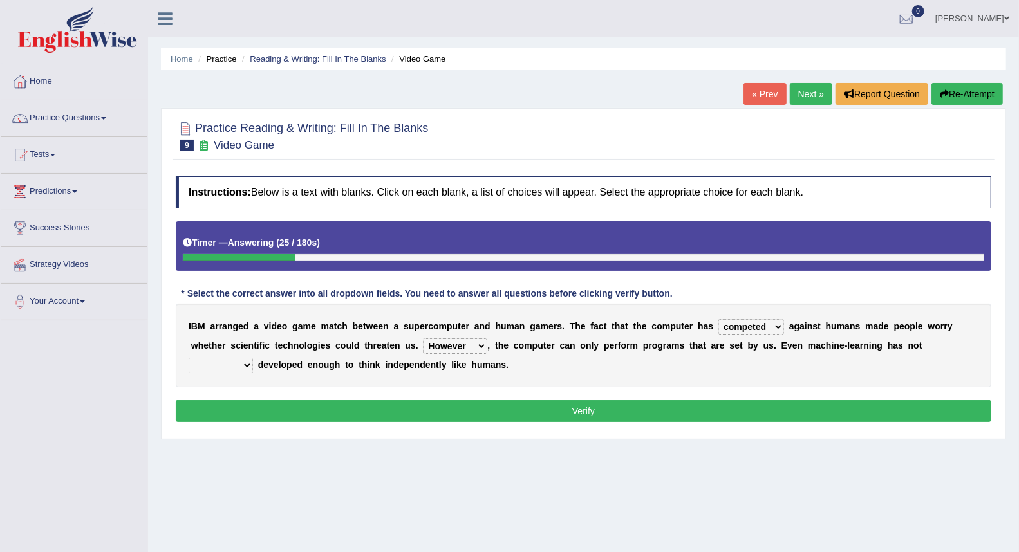
click at [423, 339] on select "Moreover However Thus So" at bounding box center [455, 346] width 64 height 15
click at [240, 369] on select "yet still only just" at bounding box center [221, 365] width 64 height 15
select select "still"
click at [189, 358] on select "yet still only just" at bounding box center [221, 365] width 64 height 15
click at [333, 417] on button "Verify" at bounding box center [584, 411] width 816 height 22
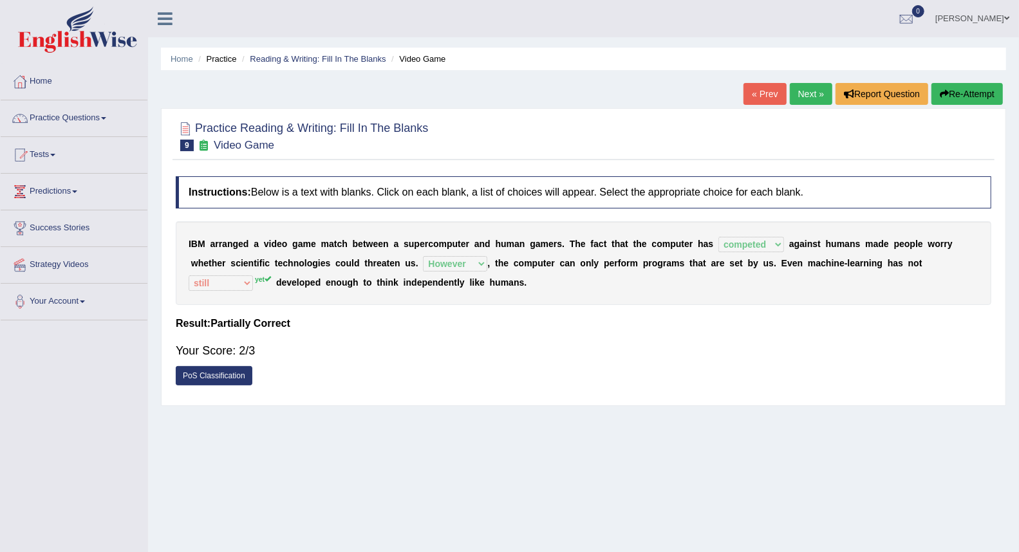
click at [809, 92] on link "Next »" at bounding box center [811, 94] width 42 height 22
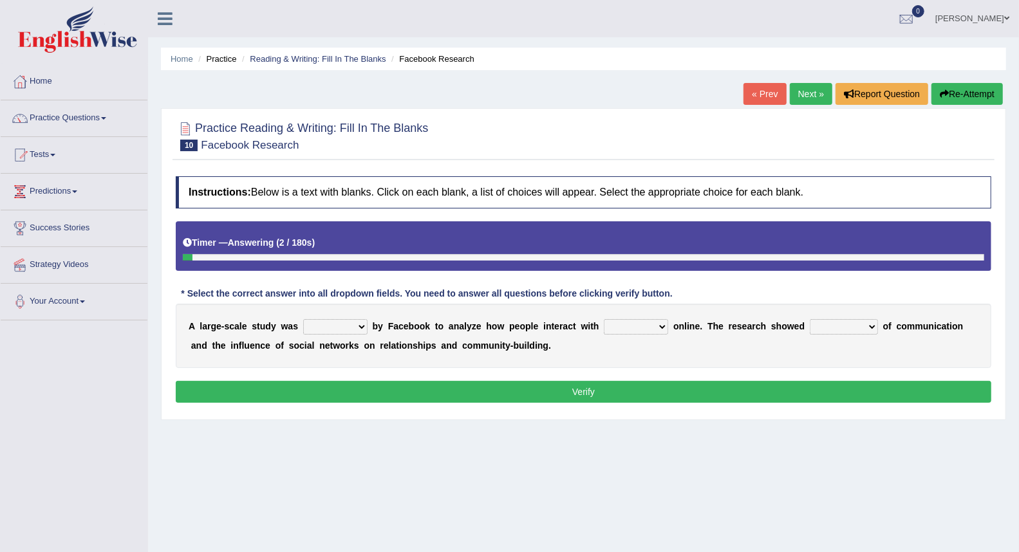
click at [319, 330] on select "surveyed had asked made" at bounding box center [335, 326] width 64 height 15
select select "surveyed"
click at [303, 319] on select "surveyed had asked made" at bounding box center [335, 326] width 64 height 15
click at [627, 328] on select "together all each other another" at bounding box center [636, 326] width 64 height 15
select select "each other"
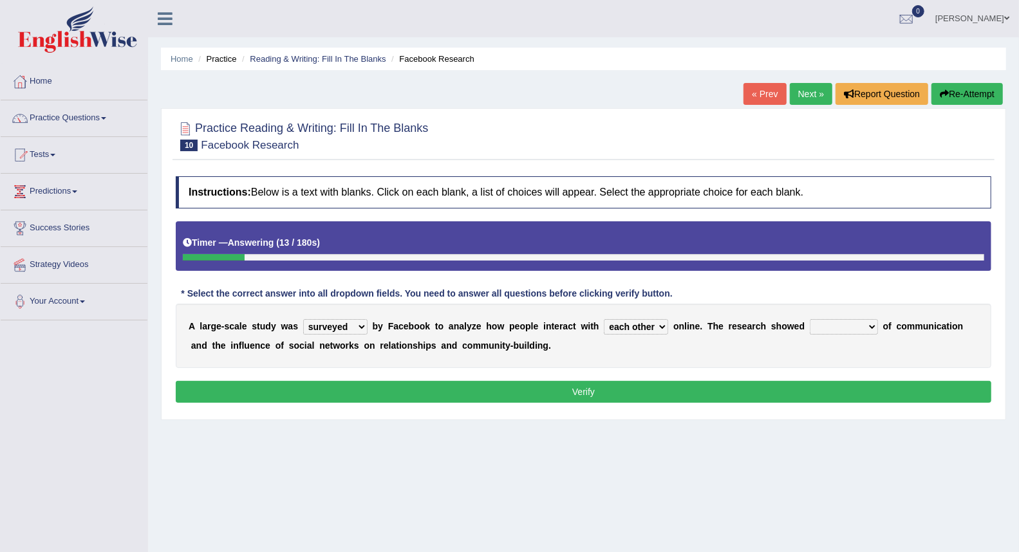
click at [604, 319] on select "together all each other another" at bounding box center [636, 326] width 64 height 15
click at [819, 328] on select "advantages standards fellowships patterns" at bounding box center [844, 326] width 68 height 15
select select "patterns"
click at [810, 319] on select "advantages standards fellowships patterns" at bounding box center [844, 326] width 68 height 15
click at [769, 397] on button "Verify" at bounding box center [584, 392] width 816 height 22
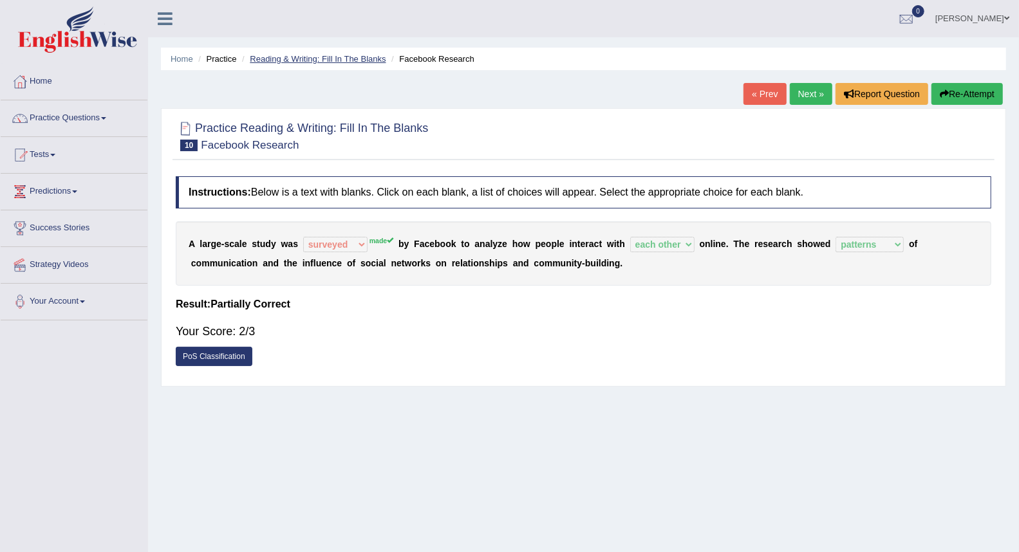
click at [370, 61] on link "Reading & Writing: Fill In The Blanks" at bounding box center [318, 59] width 136 height 10
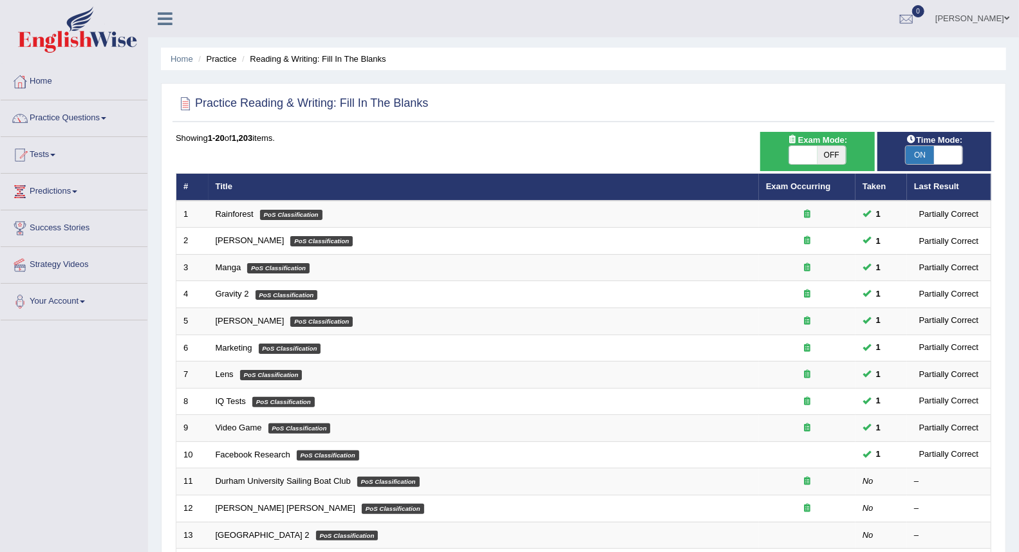
click at [822, 158] on span "OFF" at bounding box center [832, 155] width 28 height 18
checkbox input "true"
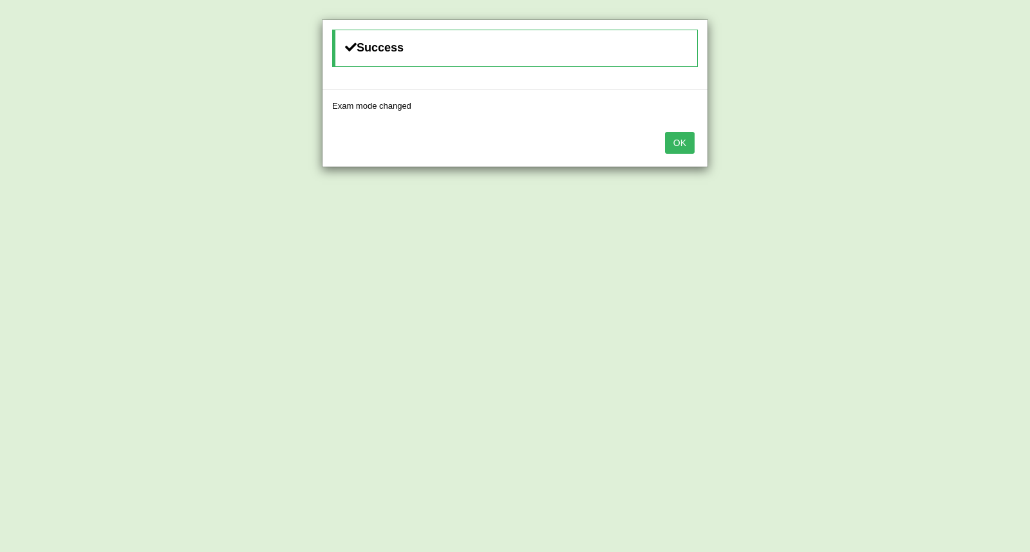
click at [684, 144] on button "OK" at bounding box center [680, 143] width 30 height 22
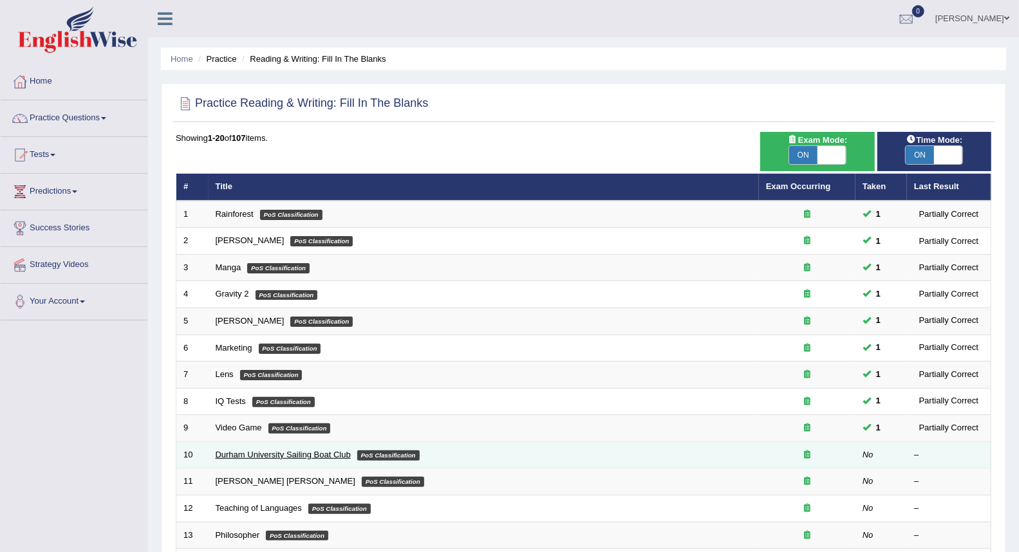
click at [263, 451] on link "Durham University Sailing Boat Club" at bounding box center [283, 455] width 135 height 10
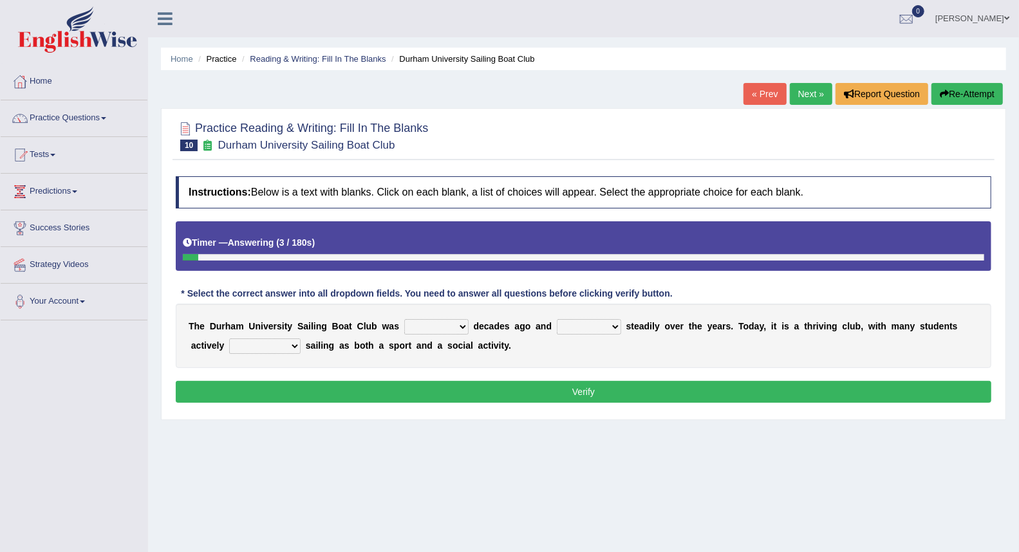
click at [439, 330] on select "found fund founded find" at bounding box center [436, 326] width 64 height 15
select select "found"
click at [404, 319] on select "found fund founded find" at bounding box center [436, 326] width 64 height 15
click at [588, 332] on select "grow growing has grown grown" at bounding box center [589, 326] width 64 height 15
click at [557, 319] on select "grow growing has grown grown" at bounding box center [589, 326] width 64 height 15
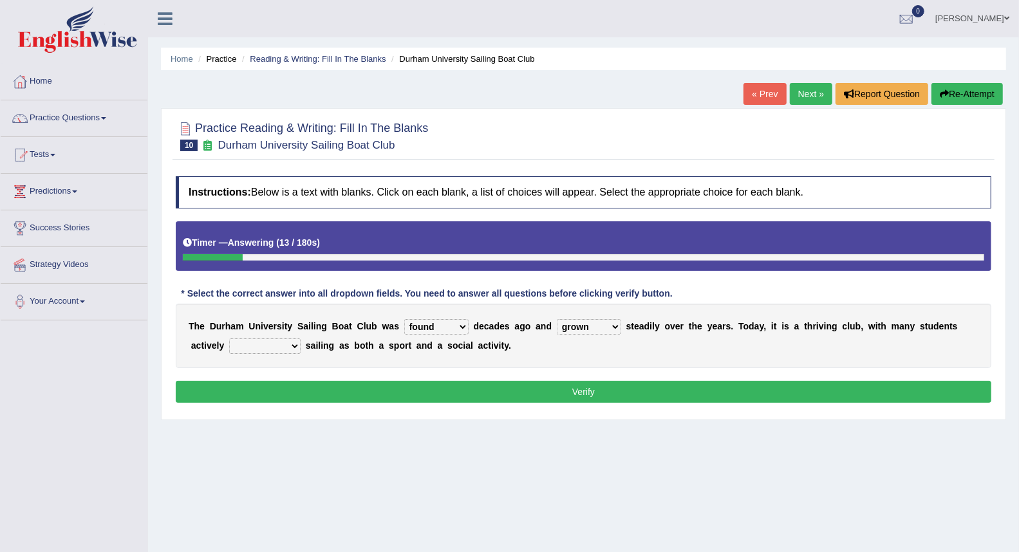
click at [614, 326] on select "grow growing has grown grown" at bounding box center [589, 326] width 64 height 15
select select "has grown"
click at [557, 319] on select "grow growing has grown grown" at bounding box center [589, 326] width 64 height 15
click at [272, 346] on select "enjoy enjoyed are enjoying enjoying" at bounding box center [264, 346] width 71 height 15
select select "enjoy"
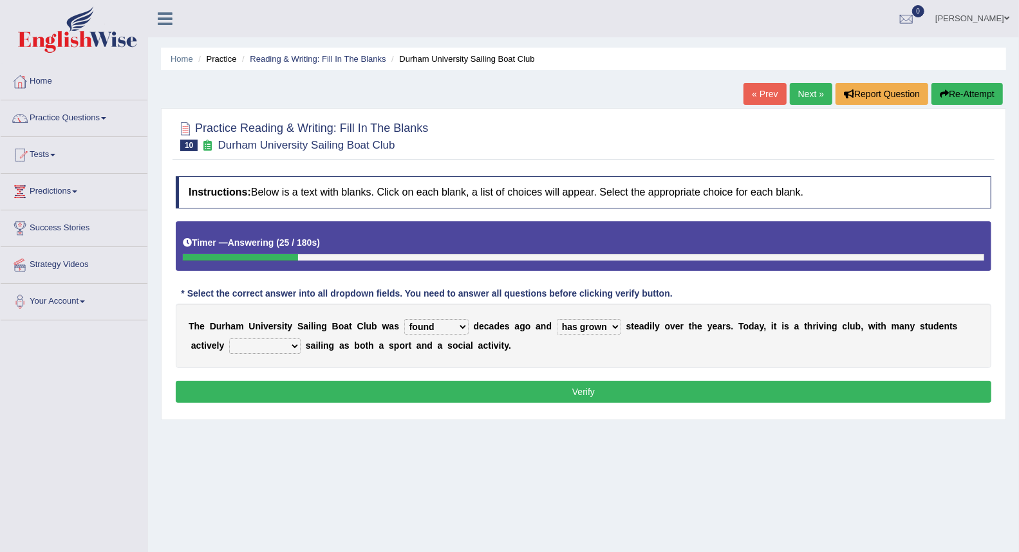
click at [229, 339] on select "enjoy enjoyed are enjoying enjoying" at bounding box center [264, 346] width 71 height 15
click at [494, 388] on button "Verify" at bounding box center [584, 392] width 816 height 22
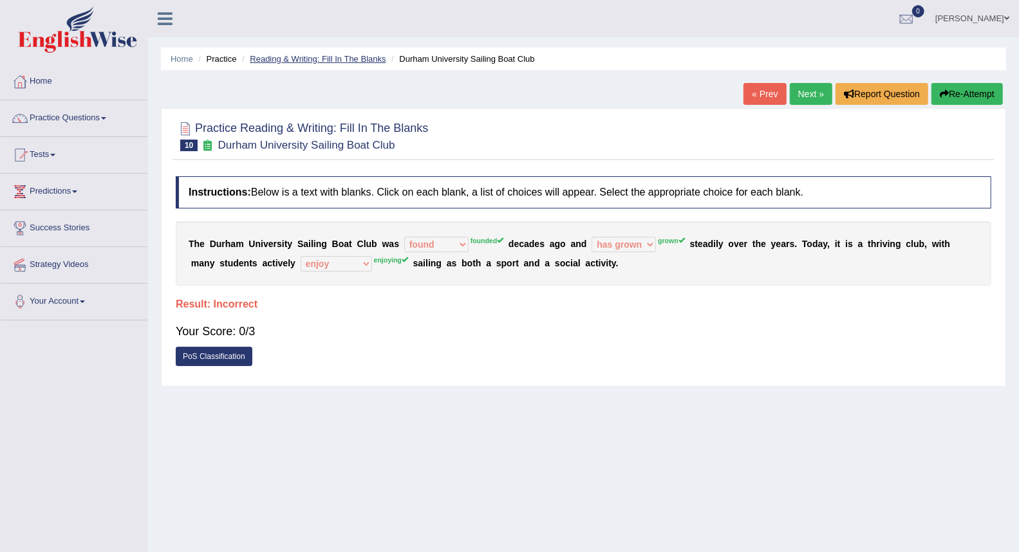
click at [331, 60] on link "Reading & Writing: Fill In The Blanks" at bounding box center [318, 59] width 136 height 10
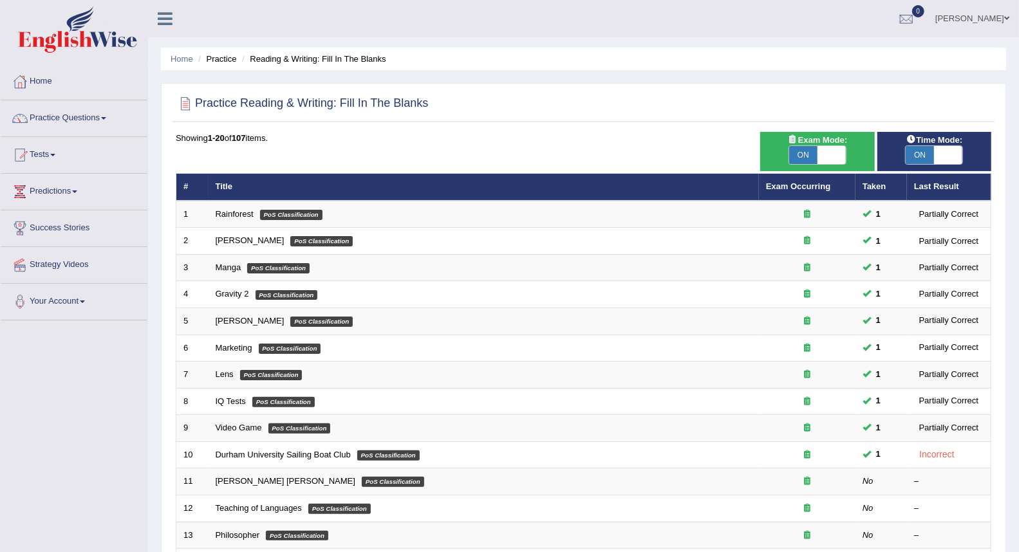
click at [814, 151] on span "ON" at bounding box center [803, 155] width 28 height 18
checkbox input "false"
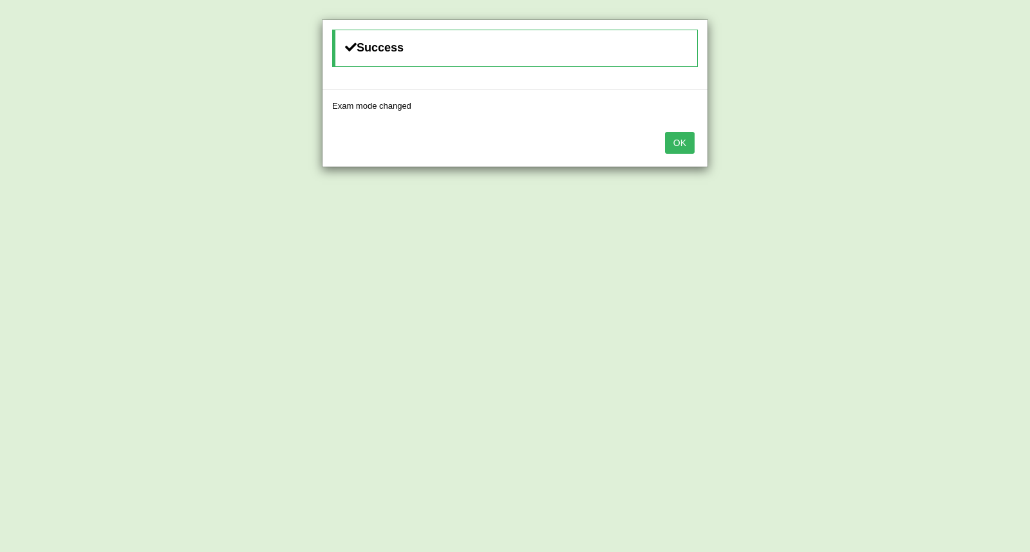
click at [680, 136] on button "OK" at bounding box center [680, 143] width 30 height 22
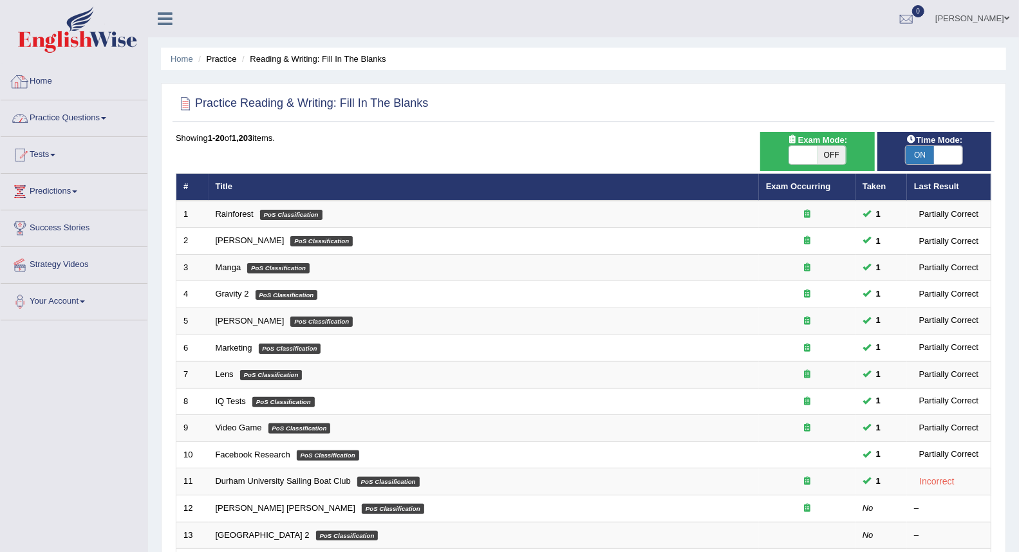
click at [101, 113] on link "Practice Questions" at bounding box center [74, 116] width 147 height 32
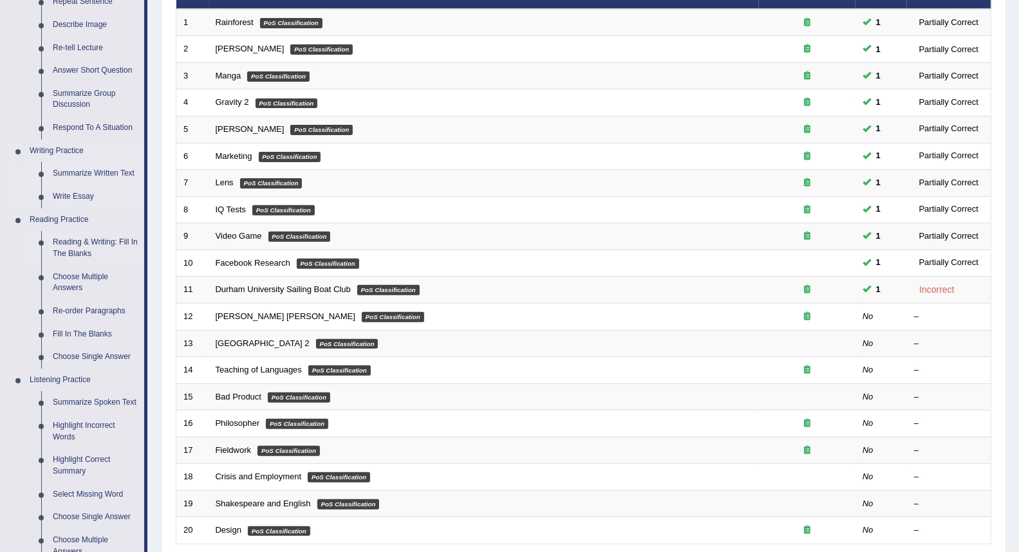
scroll to position [214, 0]
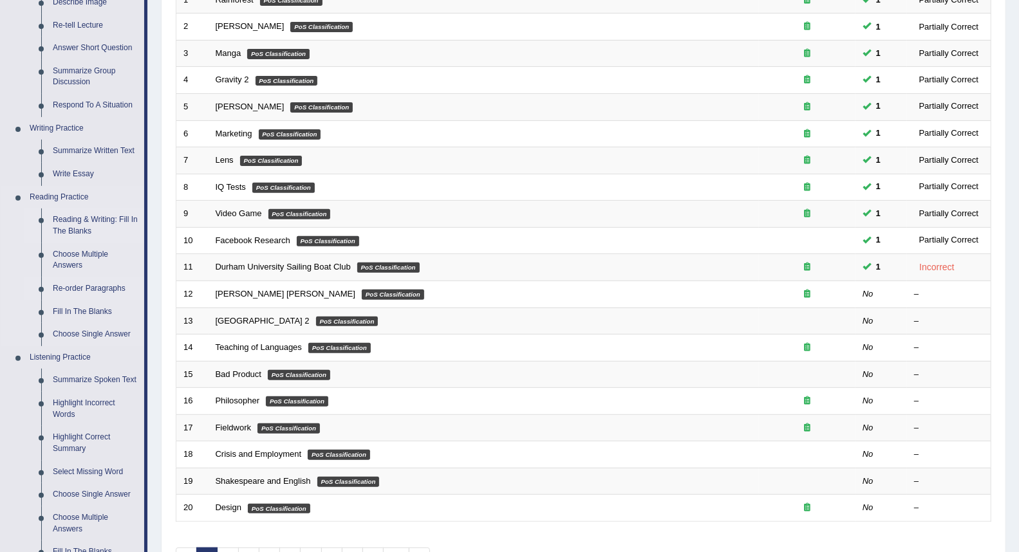
click at [91, 286] on link "Re-order Paragraphs" at bounding box center [95, 288] width 97 height 23
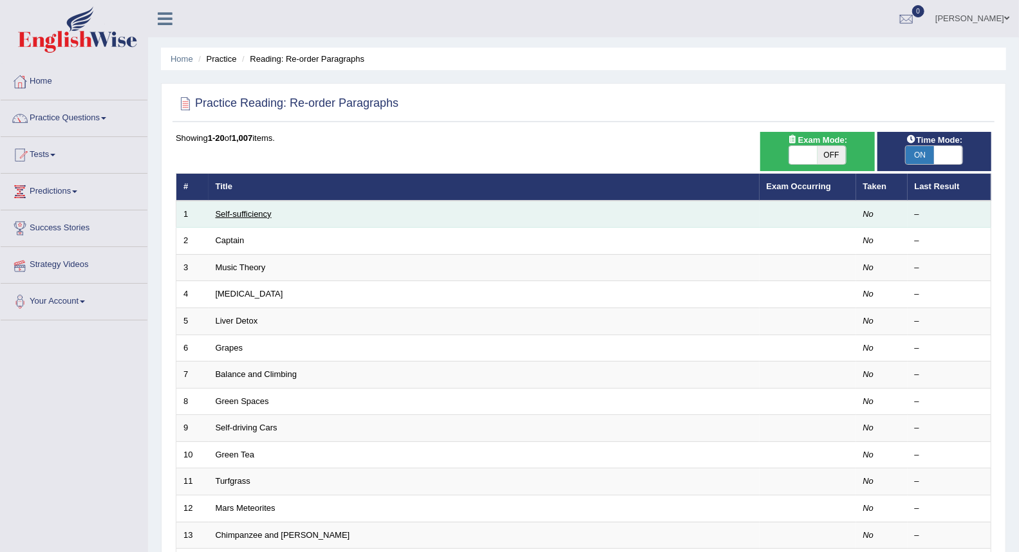
click at [242, 212] on link "Self-sufficiency" at bounding box center [244, 214] width 56 height 10
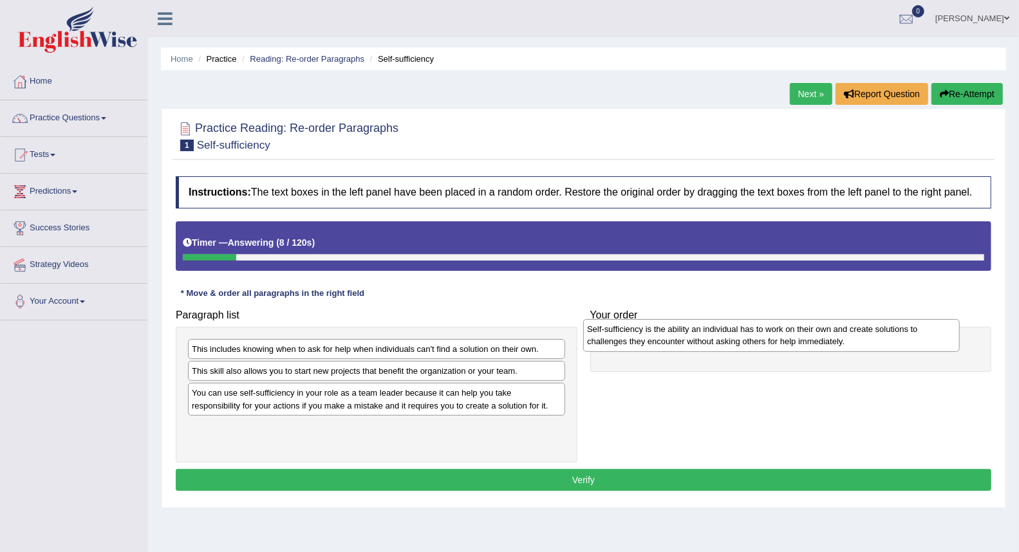
drag, startPoint x: 243, startPoint y: 438, endPoint x: 638, endPoint y: 340, distance: 407.4
click at [638, 340] on div "Self-sufficiency is the ability an individual has to work on their own and crea…" at bounding box center [771, 335] width 377 height 32
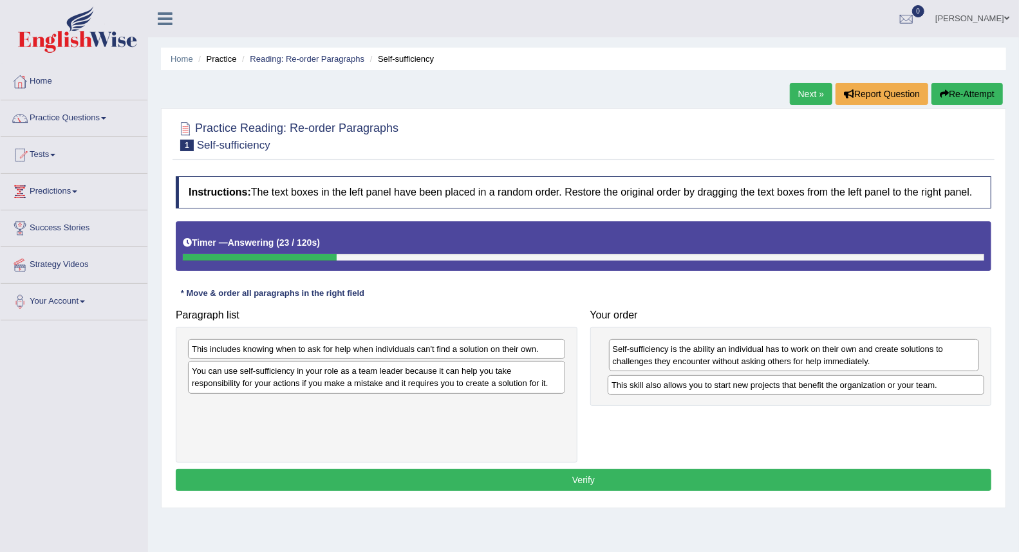
drag, startPoint x: 393, startPoint y: 371, endPoint x: 813, endPoint y: 384, distance: 420.0
click at [813, 384] on div "This skill also allows you to start new projects that benefit the organization …" at bounding box center [796, 385] width 377 height 20
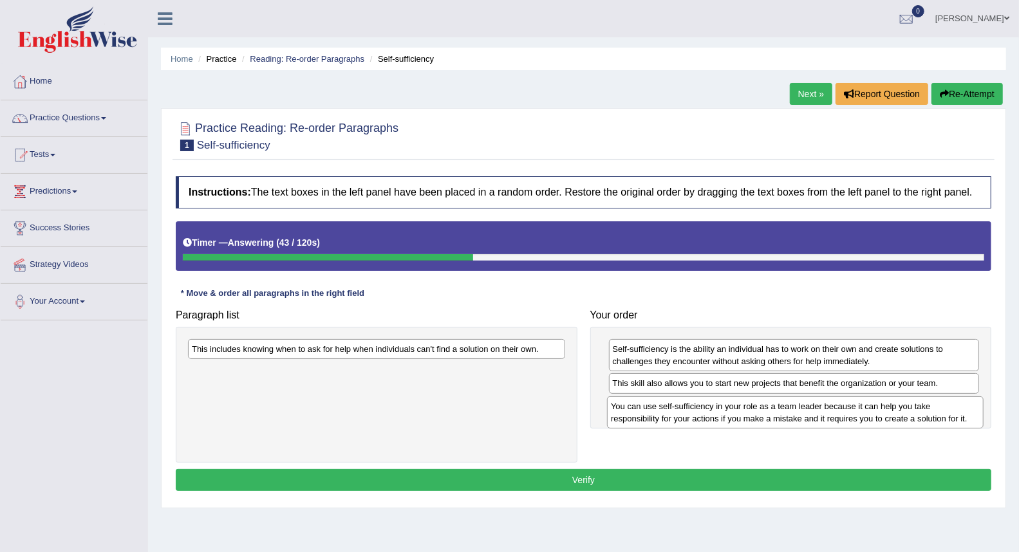
drag, startPoint x: 344, startPoint y: 384, endPoint x: 764, endPoint y: 419, distance: 420.5
click at [764, 419] on div "You can use self-sufficiency in your role as a team leader because it can help …" at bounding box center [795, 413] width 377 height 32
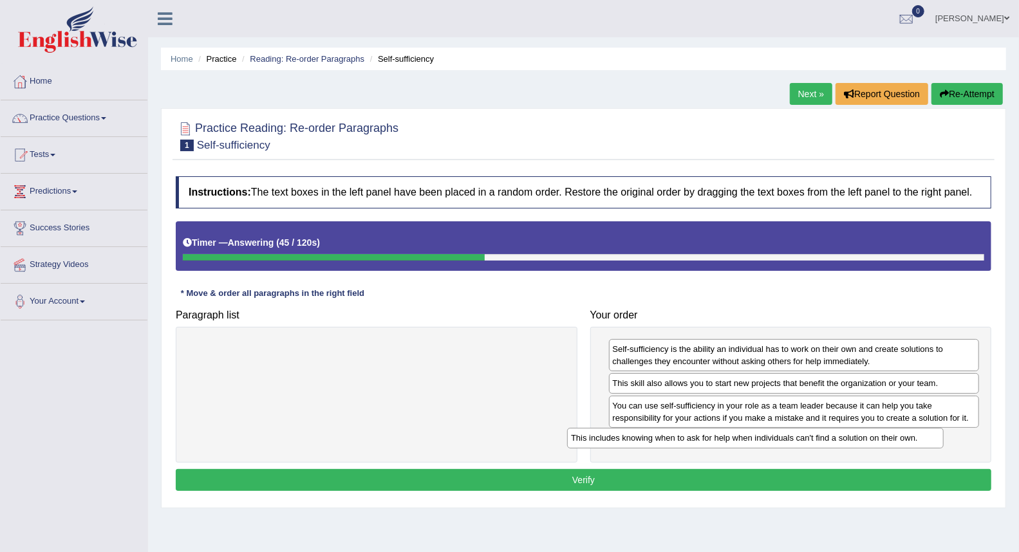
drag, startPoint x: 493, startPoint y: 354, endPoint x: 872, endPoint y: 443, distance: 389.5
click at [872, 443] on div "This includes knowing when to ask for help when individuals can't find a soluti…" at bounding box center [755, 438] width 377 height 20
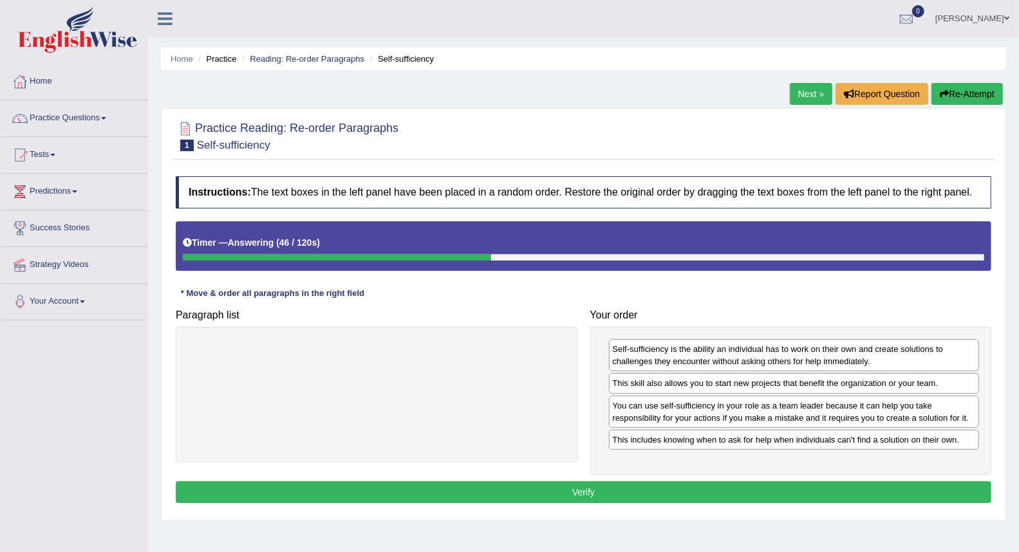
click at [683, 487] on button "Verify" at bounding box center [584, 493] width 816 height 22
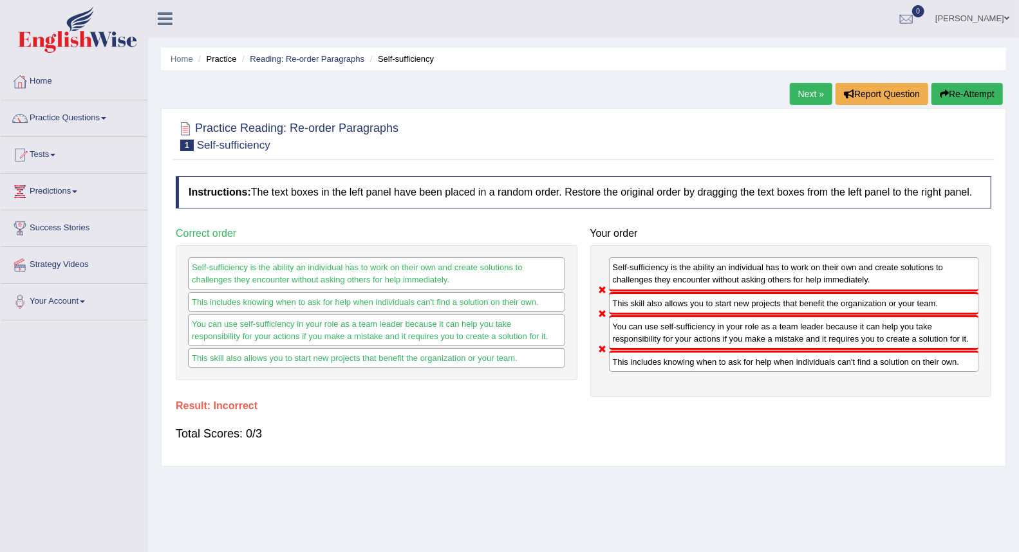
click at [453, 310] on div "This includes knowing when to ask for help when individuals can't find a soluti…" at bounding box center [376, 302] width 377 height 20
click at [453, 293] on div "This includes knowing when to ask for help when individuals can't find a soluti…" at bounding box center [376, 302] width 377 height 20
click at [807, 93] on link "Next »" at bounding box center [811, 94] width 42 height 22
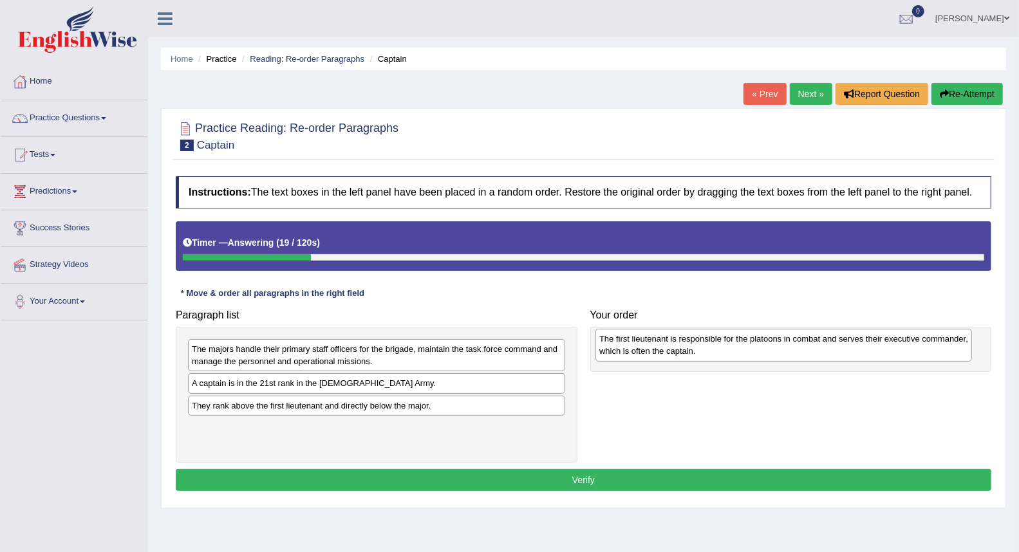
drag, startPoint x: 348, startPoint y: 440, endPoint x: 756, endPoint y: 352, distance: 417.1
click at [756, 352] on div "The first lieutenant is responsible for the platoons in combat and serves their…" at bounding box center [783, 345] width 377 height 32
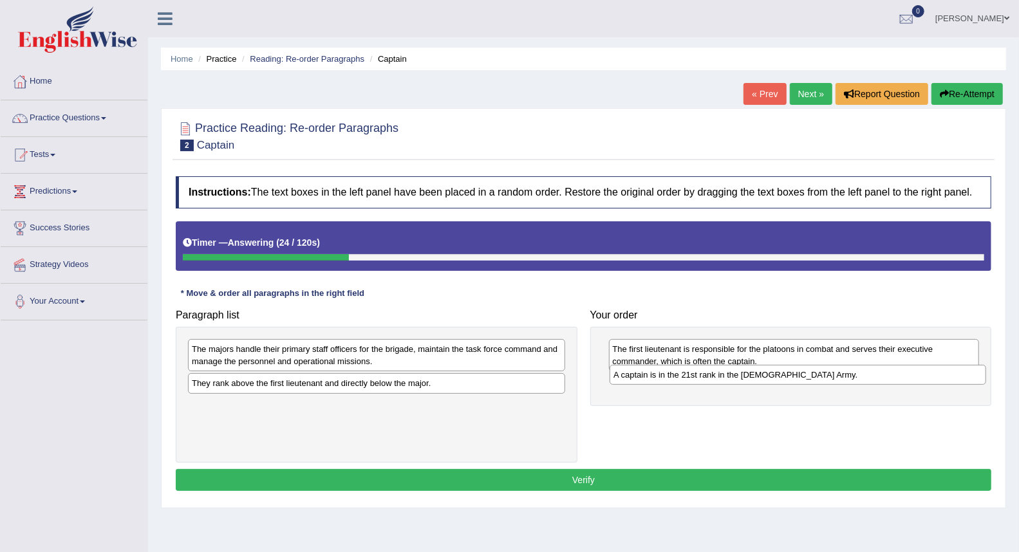
drag, startPoint x: 373, startPoint y: 385, endPoint x: 795, endPoint y: 376, distance: 421.8
click at [795, 376] on div "A captain is in the 21st rank in the US Army." at bounding box center [798, 375] width 377 height 20
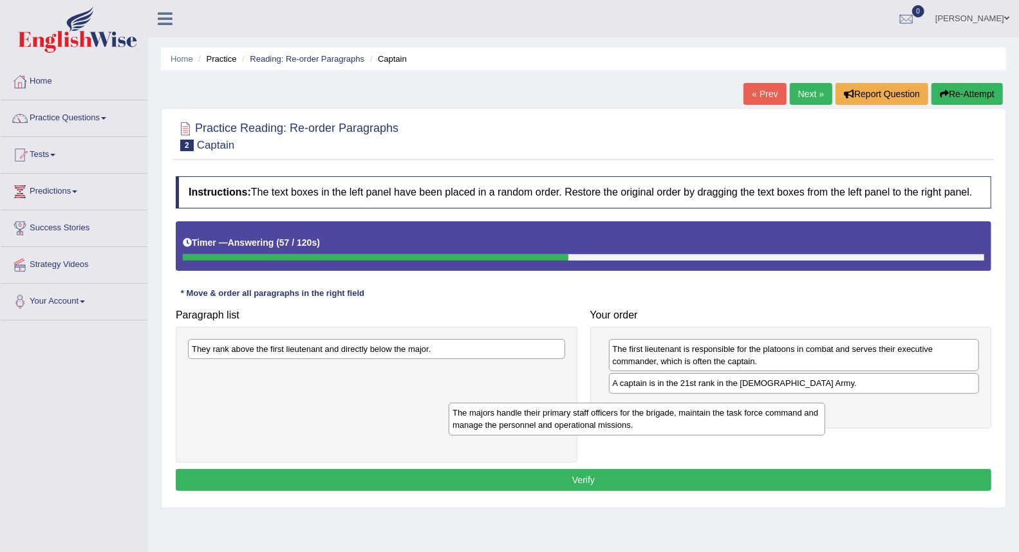
drag, startPoint x: 408, startPoint y: 359, endPoint x: 456, endPoint y: 420, distance: 77.9
click at [520, 428] on div "The majors handle their primary staff officers for the brigade, maintain the ta…" at bounding box center [637, 419] width 377 height 32
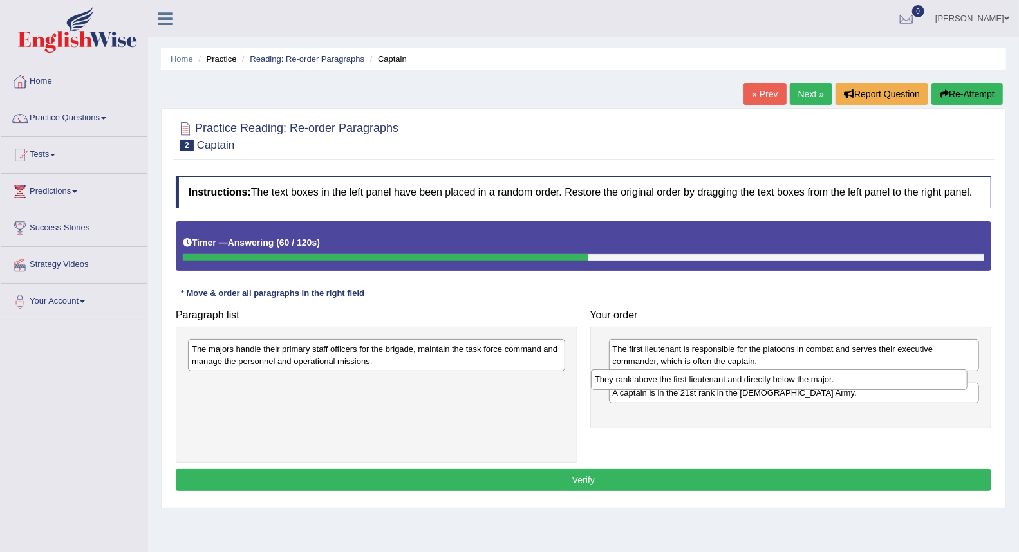
drag, startPoint x: 312, startPoint y: 352, endPoint x: 715, endPoint y: 382, distance: 404.1
click at [715, 382] on div "They rank above the first lieutenant and directly below the major." at bounding box center [779, 380] width 377 height 20
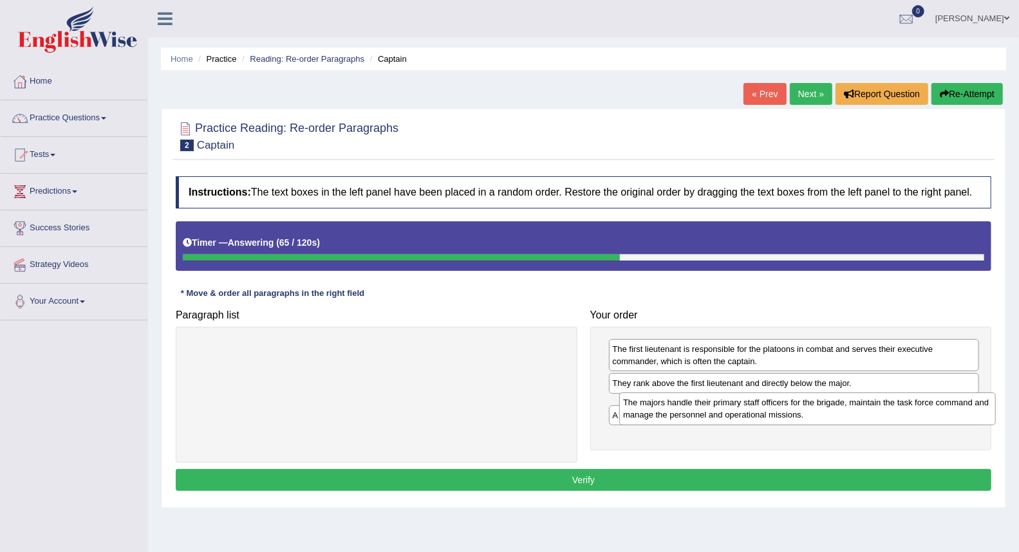
drag, startPoint x: 299, startPoint y: 357, endPoint x: 730, endPoint y: 411, distance: 434.6
click at [730, 411] on div "The majors handle their primary staff officers for the brigade, maintain the ta…" at bounding box center [807, 409] width 377 height 32
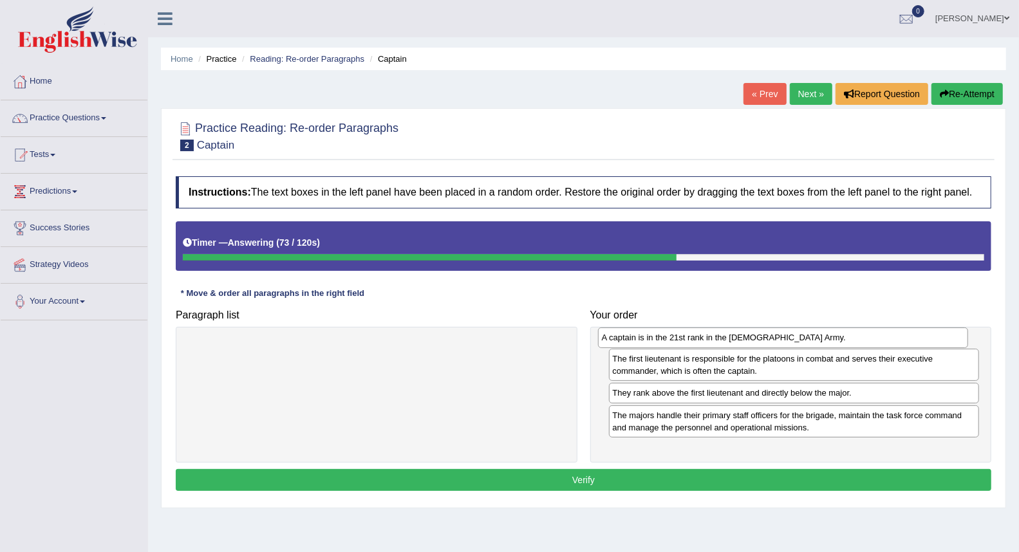
drag, startPoint x: 633, startPoint y: 445, endPoint x: 623, endPoint y: 342, distance: 102.9
click at [623, 342] on div "A captain is in the 21st rank in the US Army." at bounding box center [783, 338] width 370 height 20
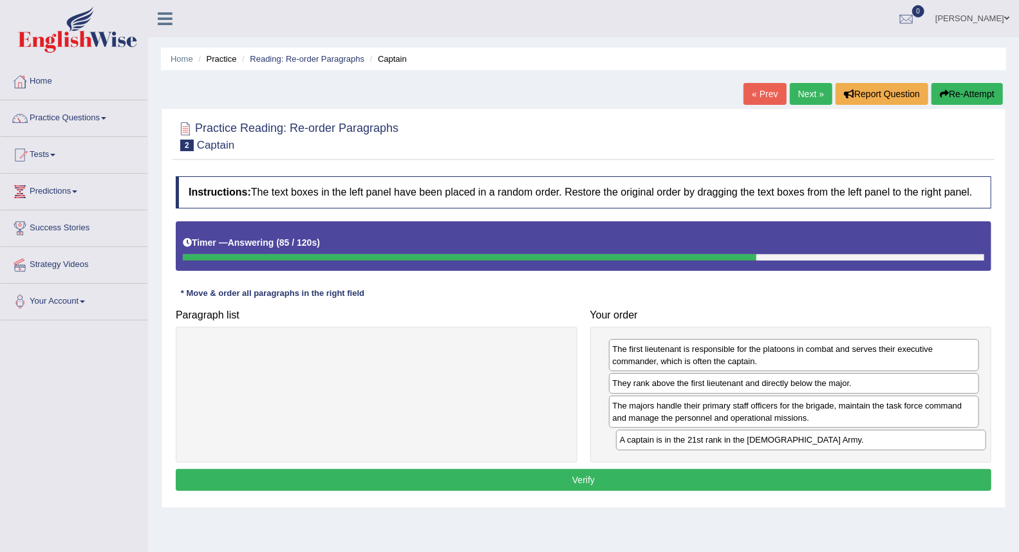
drag, startPoint x: 661, startPoint y: 348, endPoint x: 668, endPoint y: 439, distance: 91.0
click at [668, 439] on div "A captain is in the 21st rank in the US Army." at bounding box center [801, 440] width 370 height 20
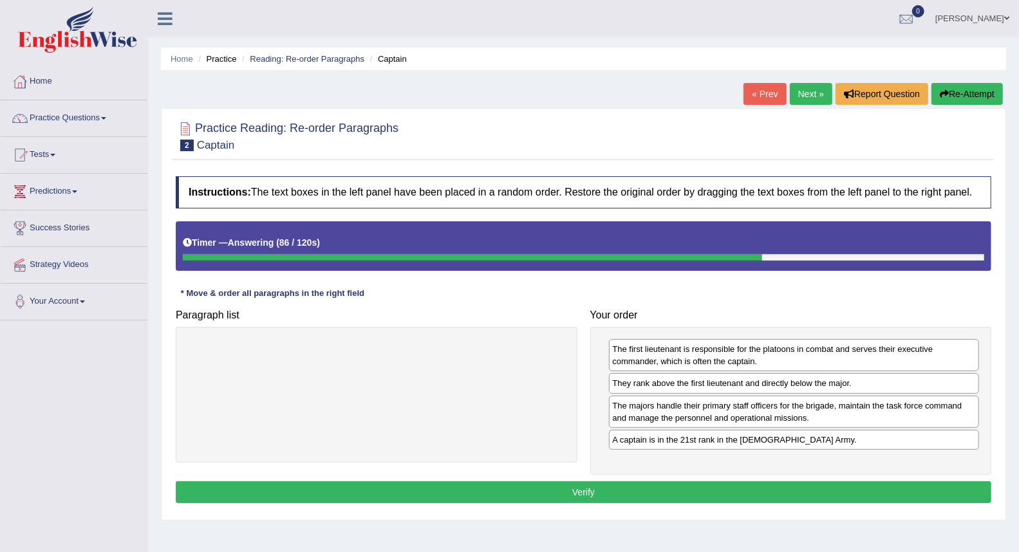
click at [641, 494] on button "Verify" at bounding box center [584, 493] width 816 height 22
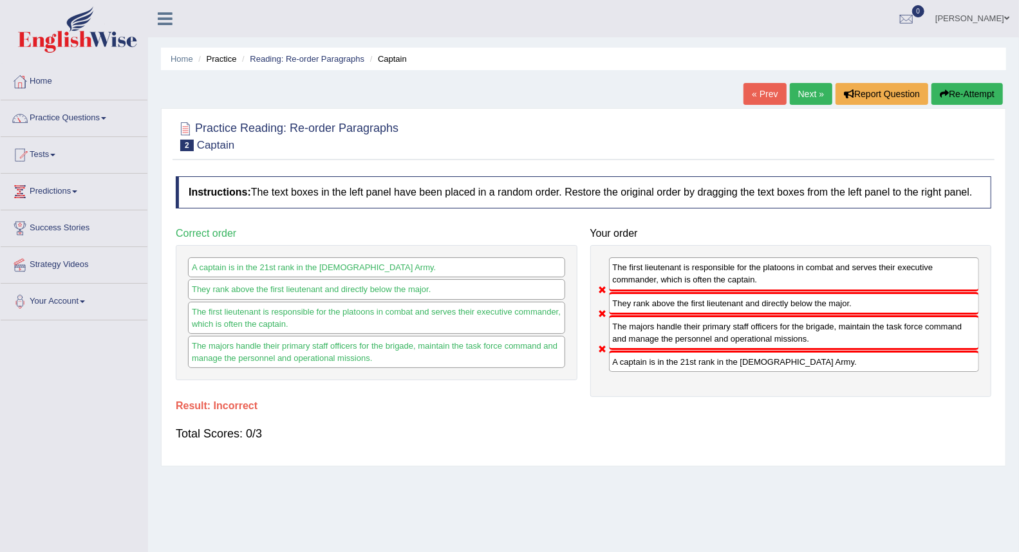
click at [808, 88] on link "Next »" at bounding box center [811, 94] width 42 height 22
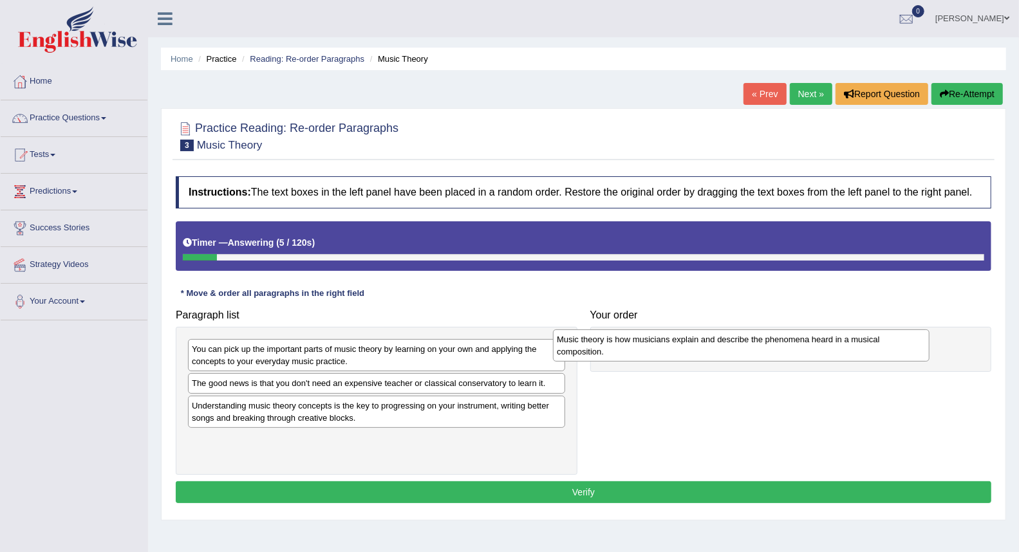
drag, startPoint x: 420, startPoint y: 416, endPoint x: 774, endPoint y: 351, distance: 360.0
click at [774, 351] on div "Music theory is how musicians explain and describe the phenomena heard in a mus…" at bounding box center [741, 346] width 377 height 32
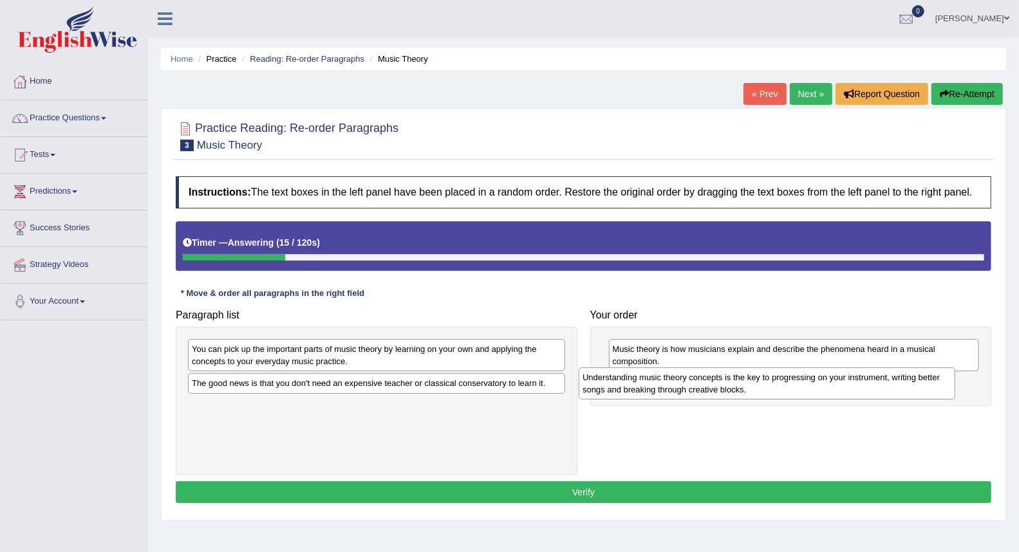
drag, startPoint x: 372, startPoint y: 421, endPoint x: 763, endPoint y: 393, distance: 391.8
click at [763, 393] on div "Understanding music theory concepts is the key to progressing on your instrumen…" at bounding box center [767, 384] width 377 height 32
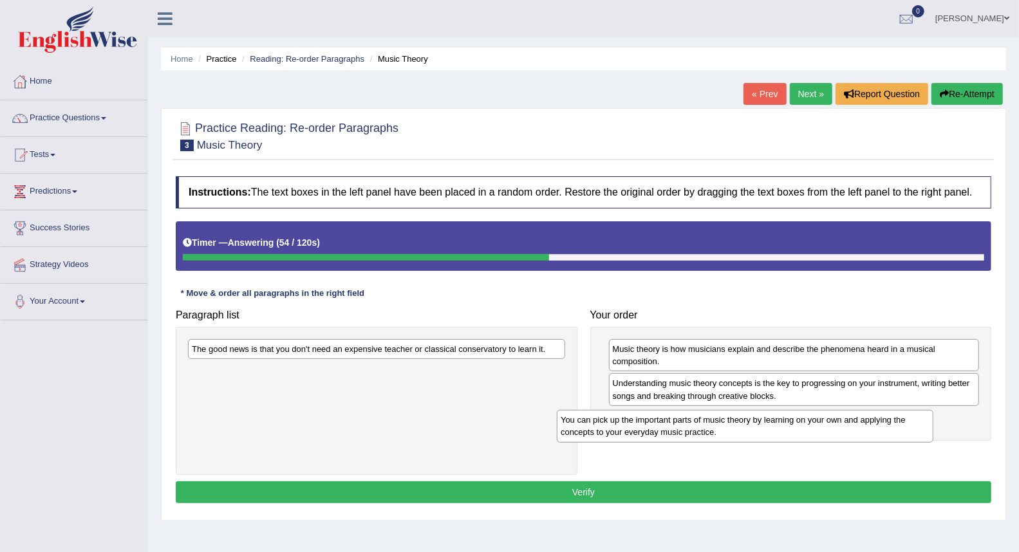
drag, startPoint x: 399, startPoint y: 362, endPoint x: 784, endPoint y: 433, distance: 391.4
click at [784, 433] on div "You can pick up the important parts of music theory by learning on your own and…" at bounding box center [745, 426] width 377 height 32
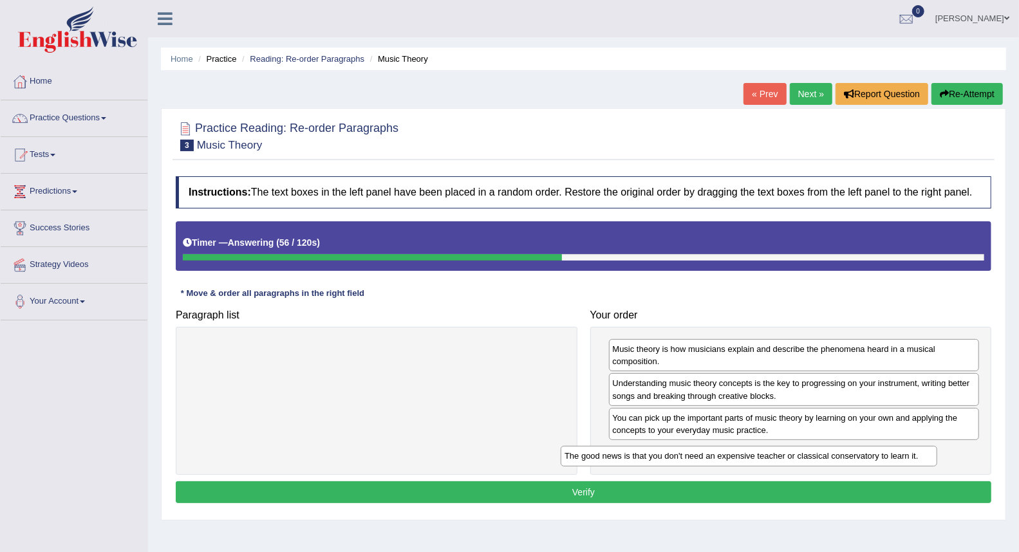
drag, startPoint x: 338, startPoint y: 353, endPoint x: 722, endPoint y: 458, distance: 398.4
click at [722, 458] on div "The good news is that you don't need an expensive teacher or classical conserva…" at bounding box center [749, 456] width 377 height 20
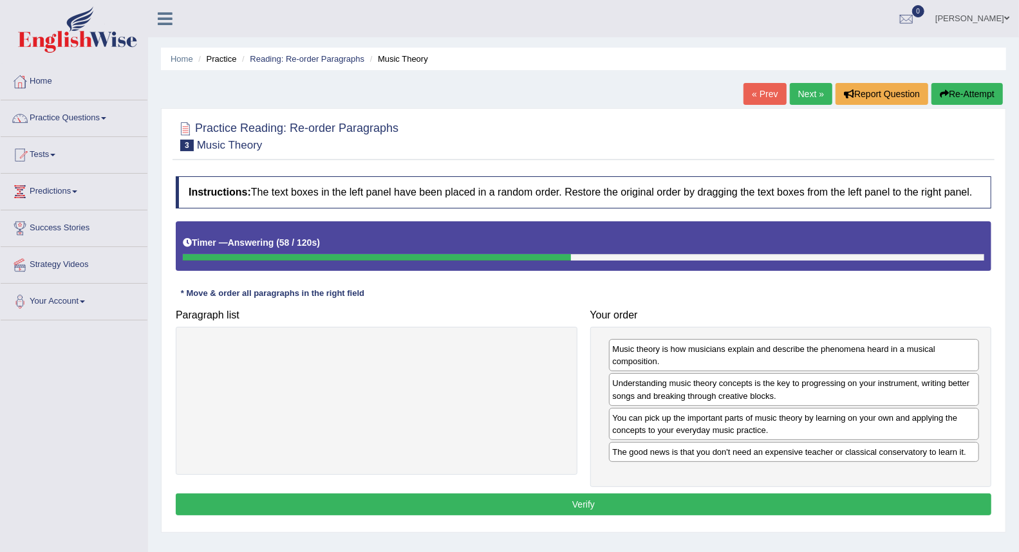
click at [629, 497] on button "Verify" at bounding box center [584, 505] width 816 height 22
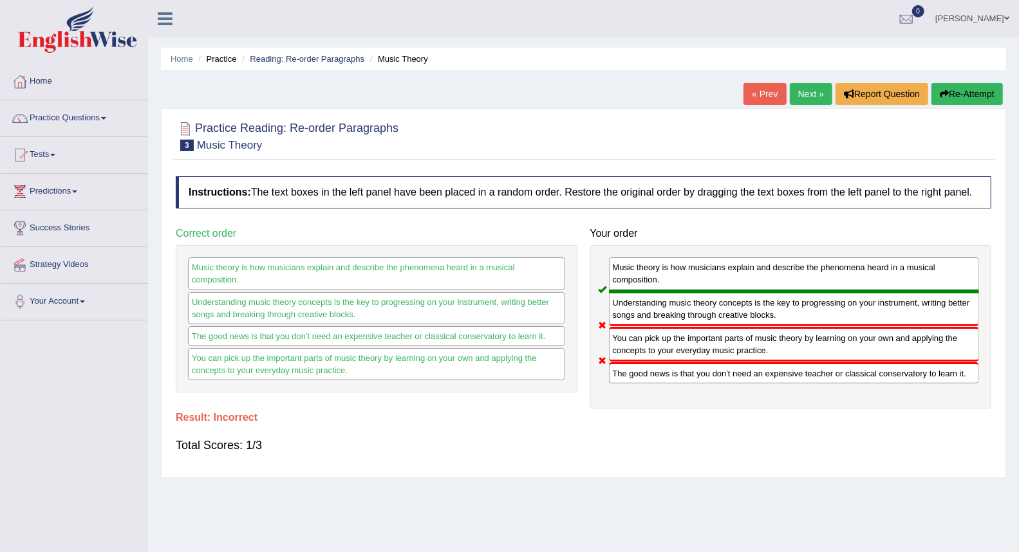
click at [811, 90] on link "Next »" at bounding box center [811, 94] width 42 height 22
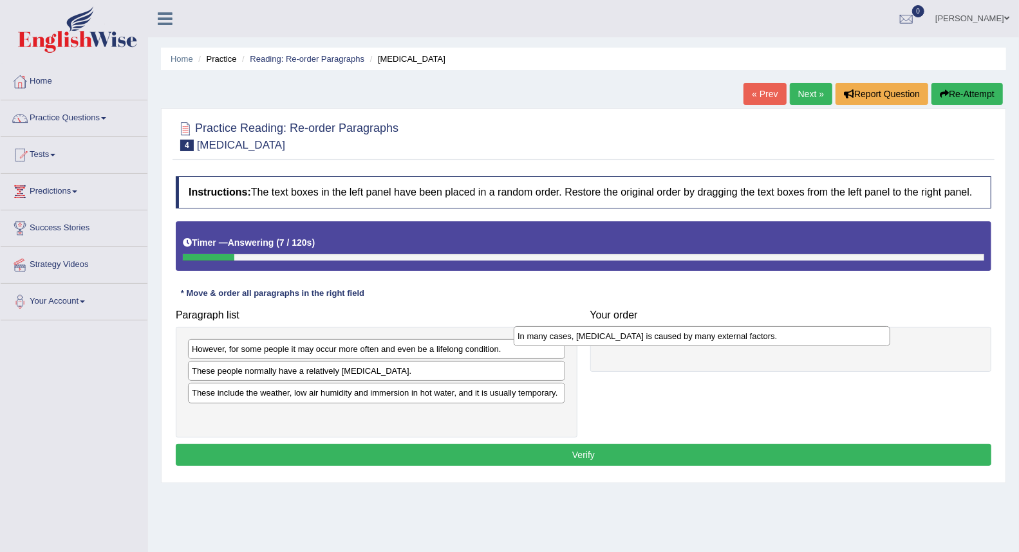
drag, startPoint x: 448, startPoint y: 372, endPoint x: 774, endPoint y: 337, distance: 327.7
click at [774, 337] on div "In many cases, [MEDICAL_DATA] is caused by many external factors." at bounding box center [702, 336] width 377 height 20
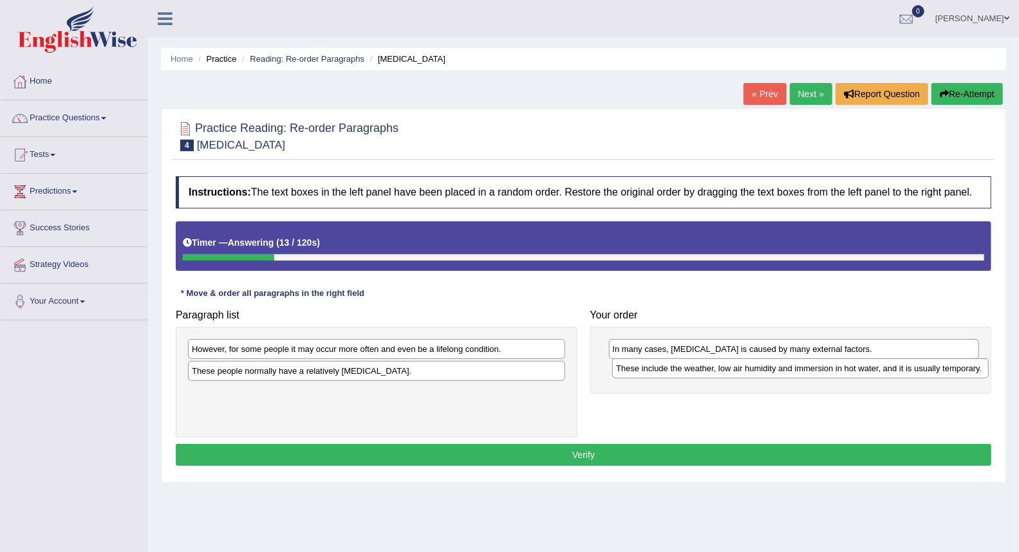
drag, startPoint x: 327, startPoint y: 396, endPoint x: 754, endPoint y: 368, distance: 427.7
click at [754, 368] on div "These include the weather, low air humidity and immersion in hot water, and it …" at bounding box center [800, 369] width 377 height 20
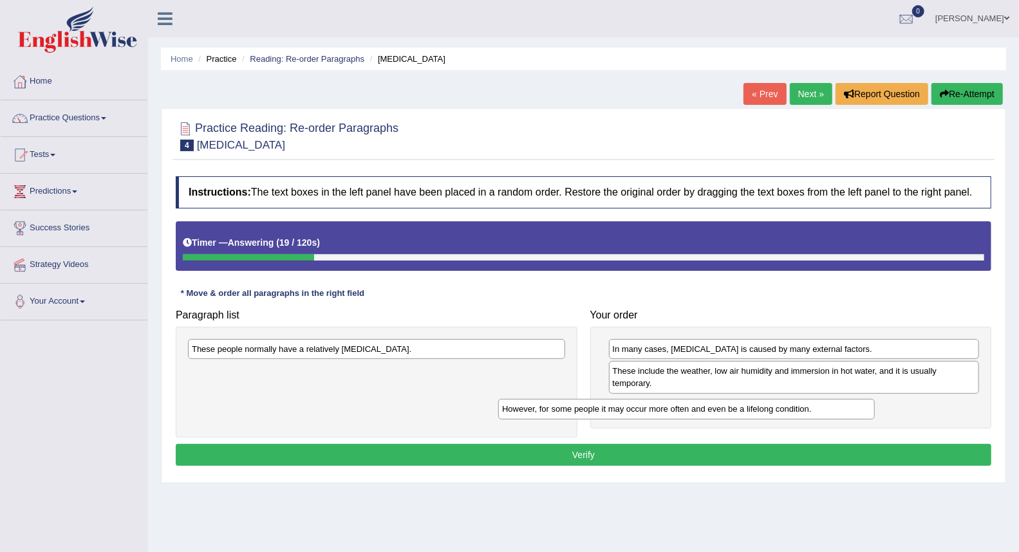
drag, startPoint x: 509, startPoint y: 350, endPoint x: 820, endPoint y: 410, distance: 316.0
click at [820, 410] on div "However, for some people it may occur more often and even be a lifelong conditi…" at bounding box center [686, 409] width 377 height 20
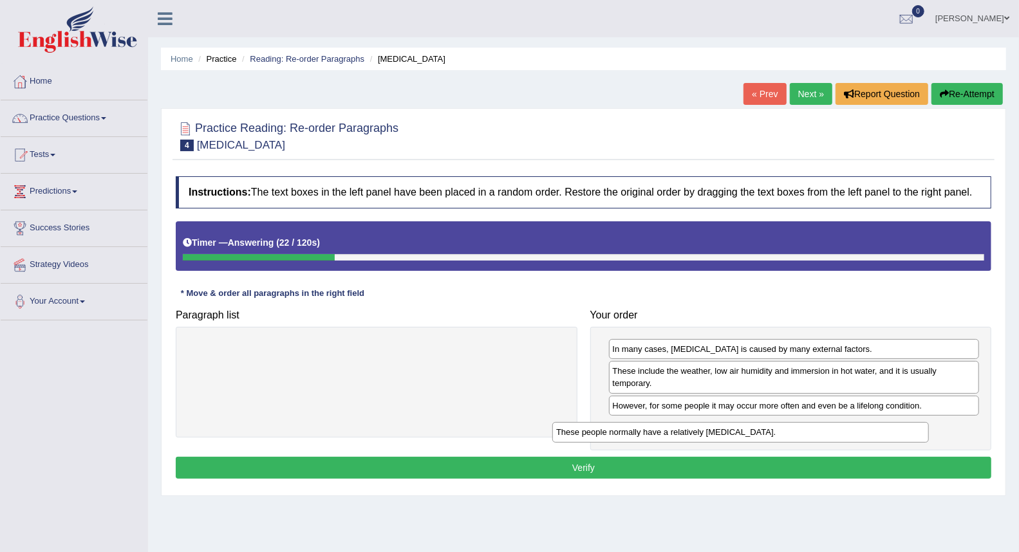
drag, startPoint x: 438, startPoint y: 352, endPoint x: 812, endPoint y: 436, distance: 384.1
click at [812, 436] on div "These people normally have a relatively sensitive skin." at bounding box center [740, 432] width 377 height 20
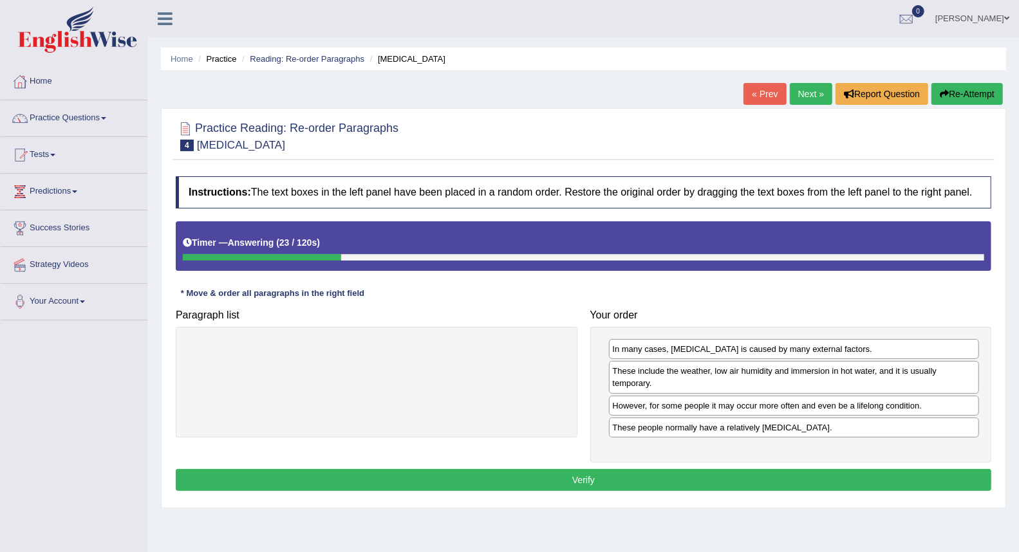
click at [635, 478] on button "Verify" at bounding box center [584, 480] width 816 height 22
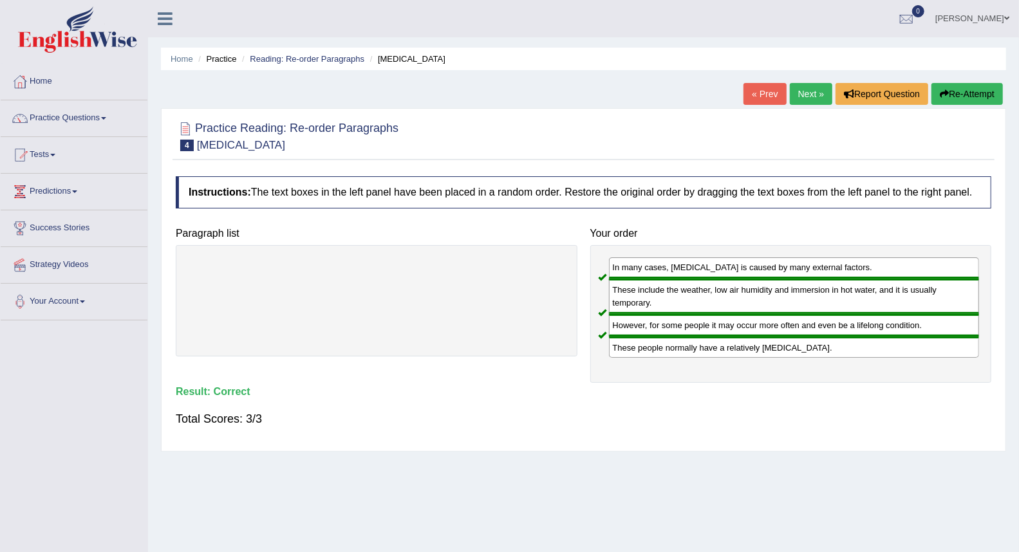
click at [800, 95] on link "Next »" at bounding box center [811, 94] width 42 height 22
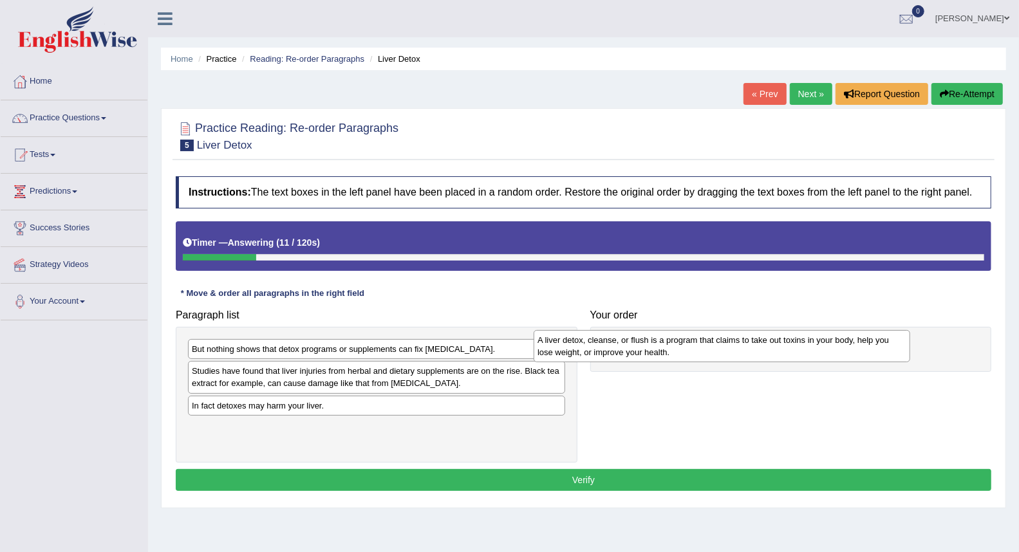
drag, startPoint x: 427, startPoint y: 382, endPoint x: 773, endPoint y: 351, distance: 347.1
click at [773, 351] on div "A liver detox, cleanse, or flush is a program that claims to take out toxins in…" at bounding box center [722, 346] width 377 height 32
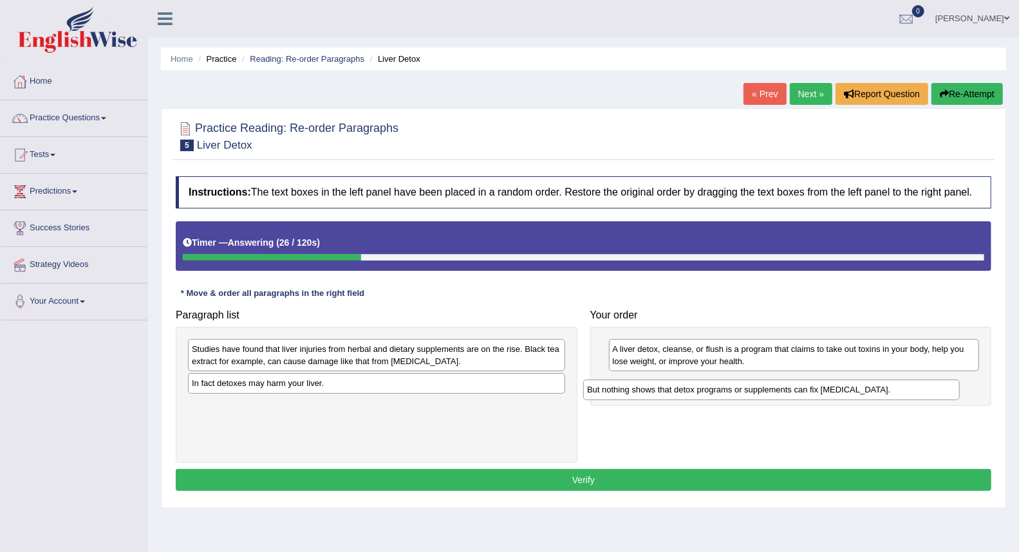
drag, startPoint x: 485, startPoint y: 350, endPoint x: 880, endPoint y: 391, distance: 397.4
click at [880, 391] on div "But nothing shows that detox programs or supplements can fix liver damage." at bounding box center [771, 390] width 377 height 20
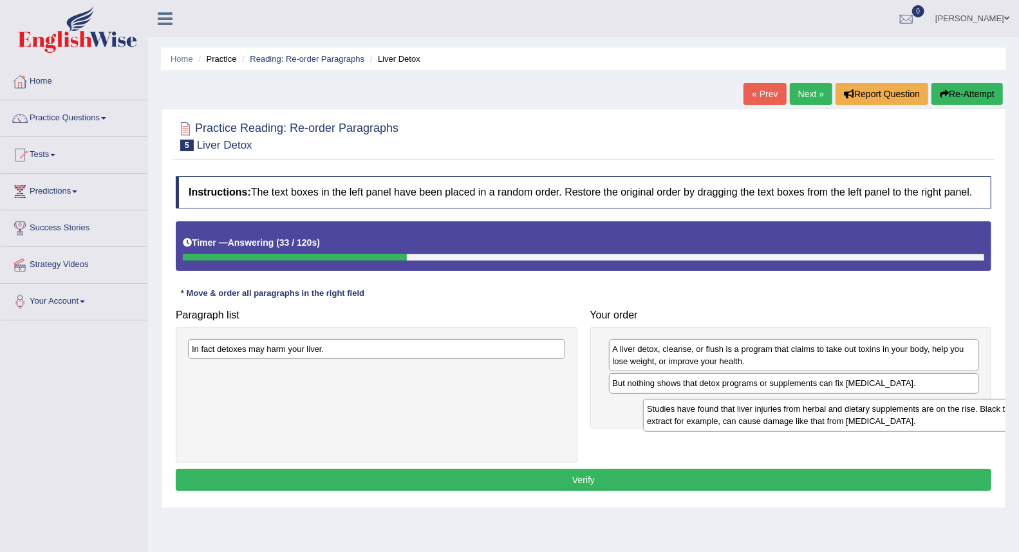
drag, startPoint x: 312, startPoint y: 357, endPoint x: 767, endPoint y: 418, distance: 459.2
click at [767, 418] on div "Studies have found that liver injuries from herbal and dietary supplements are …" at bounding box center [831, 415] width 377 height 32
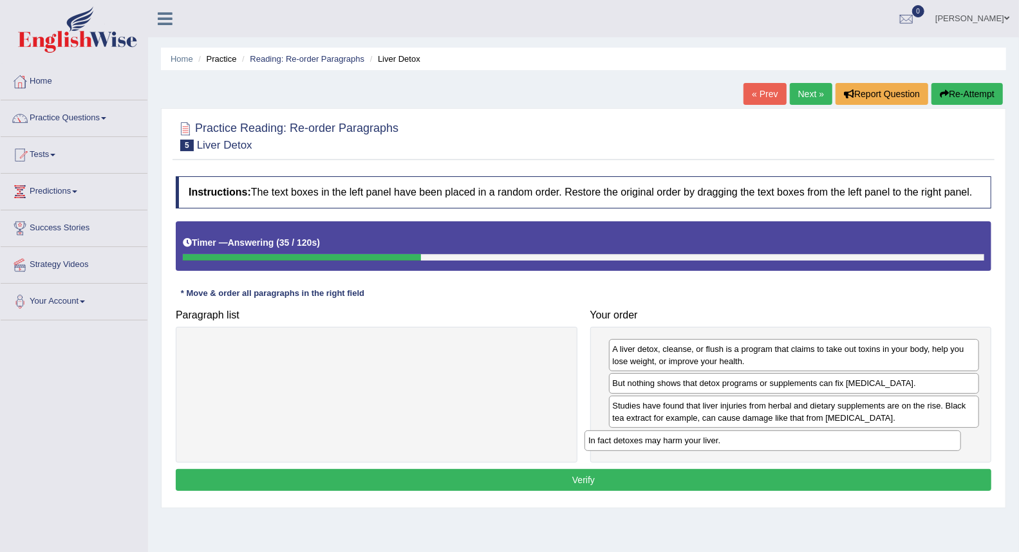
drag, startPoint x: 339, startPoint y: 352, endPoint x: 736, endPoint y: 443, distance: 407.0
click at [736, 443] on div "In fact detoxes may harm your liver." at bounding box center [773, 441] width 377 height 20
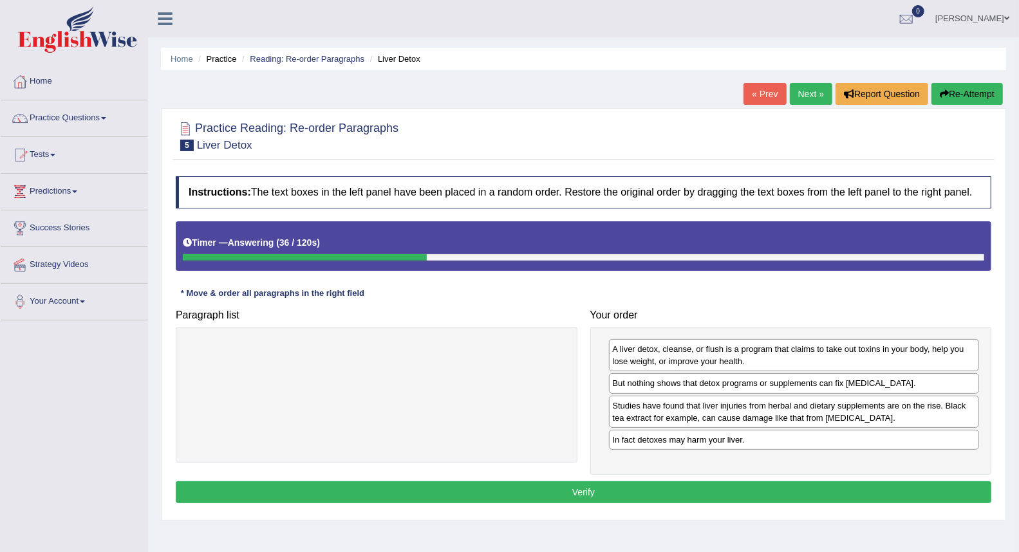
click at [624, 488] on button "Verify" at bounding box center [584, 493] width 816 height 22
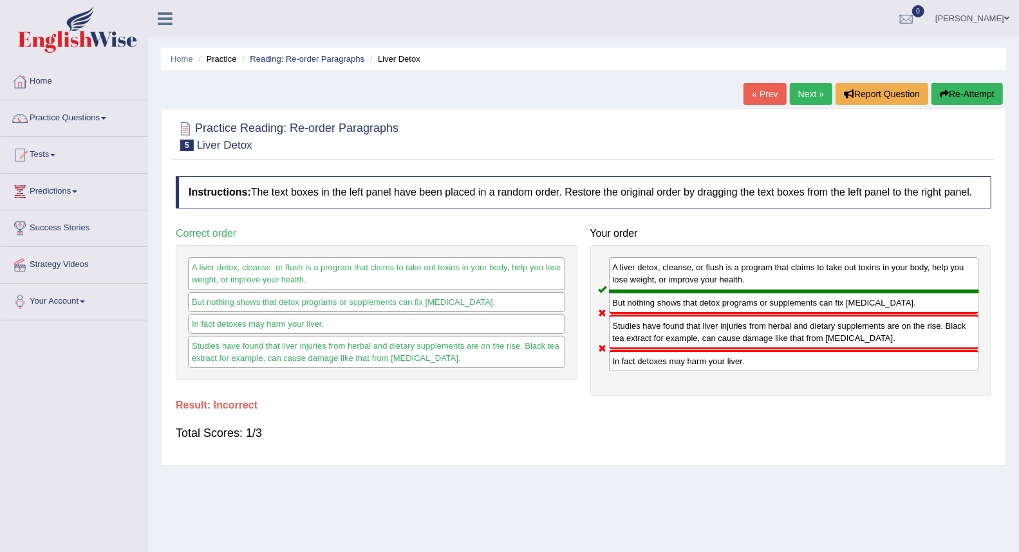
click at [802, 101] on link "Next »" at bounding box center [811, 94] width 42 height 22
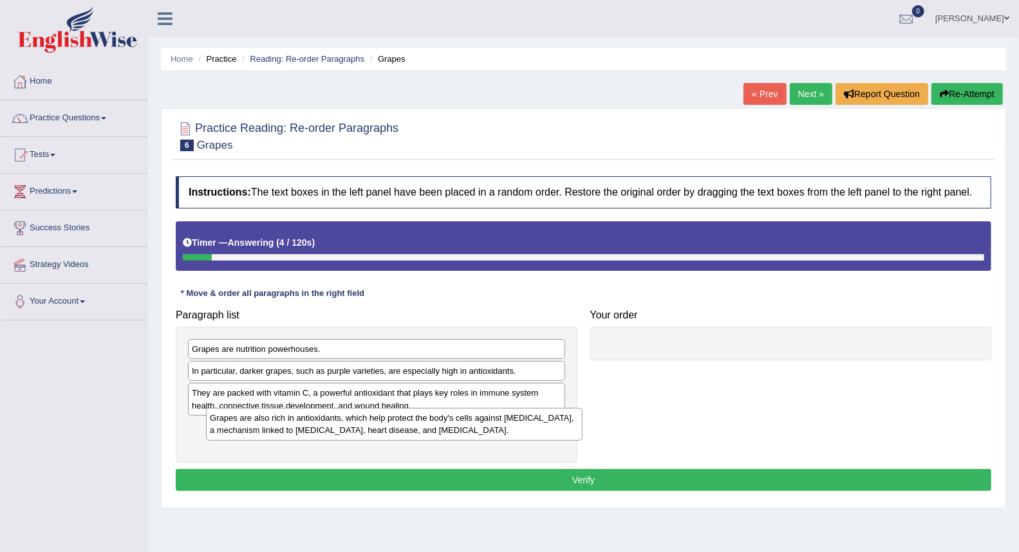
click at [337, 440] on div "Grapes are also rich in antioxidants, which help protect the body's cells again…" at bounding box center [394, 424] width 377 height 32
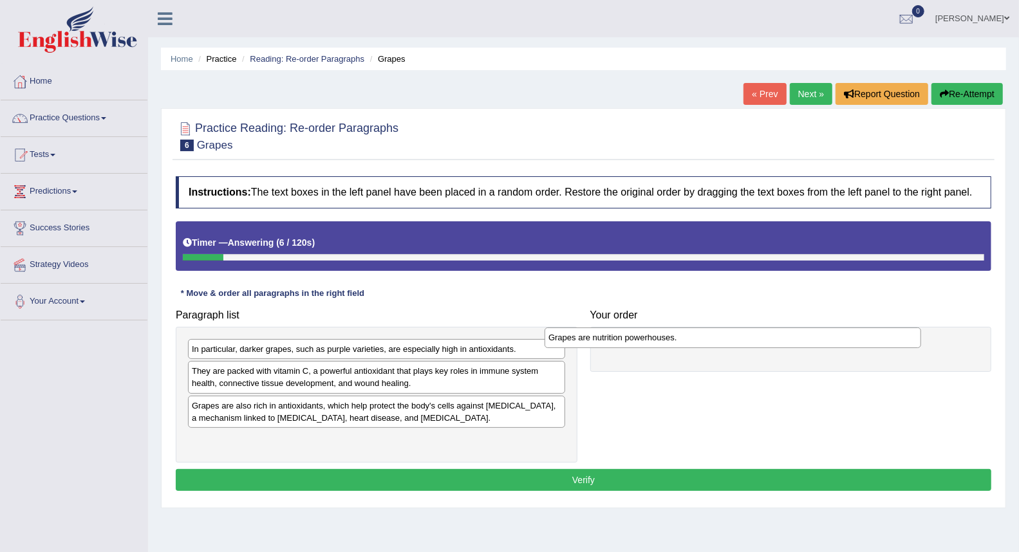
drag, startPoint x: 316, startPoint y: 350, endPoint x: 673, endPoint y: 339, distance: 356.8
click at [673, 339] on div "Grapes are nutrition powerhouses." at bounding box center [733, 338] width 377 height 20
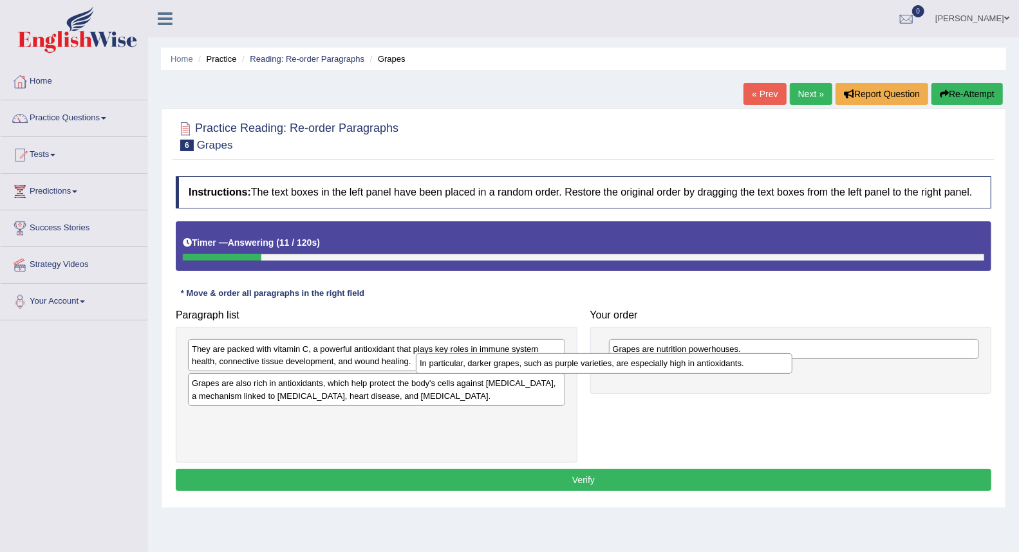
drag, startPoint x: 529, startPoint y: 353, endPoint x: 831, endPoint y: 371, distance: 302.5
click at [792, 371] on div "In particular, darker grapes, such as purple varieties, are especially high in …" at bounding box center [604, 363] width 377 height 20
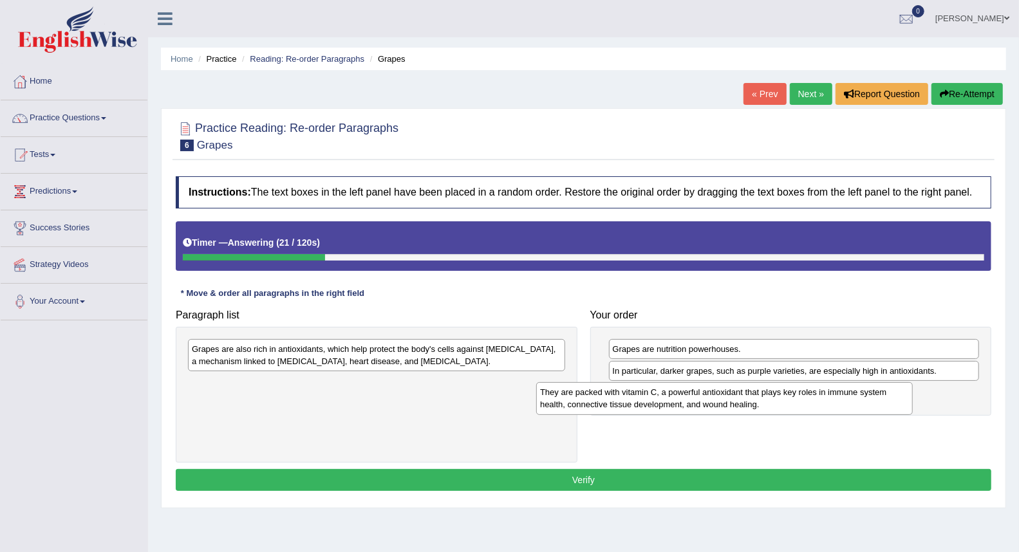
drag, startPoint x: 422, startPoint y: 363, endPoint x: 771, endPoint y: 400, distance: 350.9
click at [771, 400] on div "They are packed with vitamin C, a powerful antioxidant that plays key roles in …" at bounding box center [724, 398] width 377 height 32
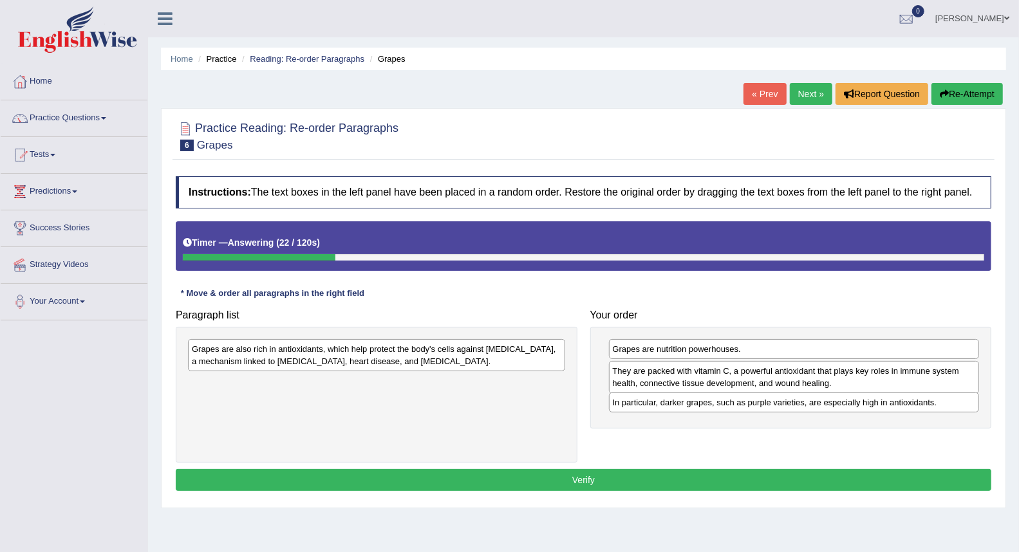
drag, startPoint x: 691, startPoint y: 380, endPoint x: 691, endPoint y: 411, distance: 30.9
click at [691, 411] on div "In particular, darker grapes, such as purple varieties, are especially high in …" at bounding box center [794, 403] width 370 height 20
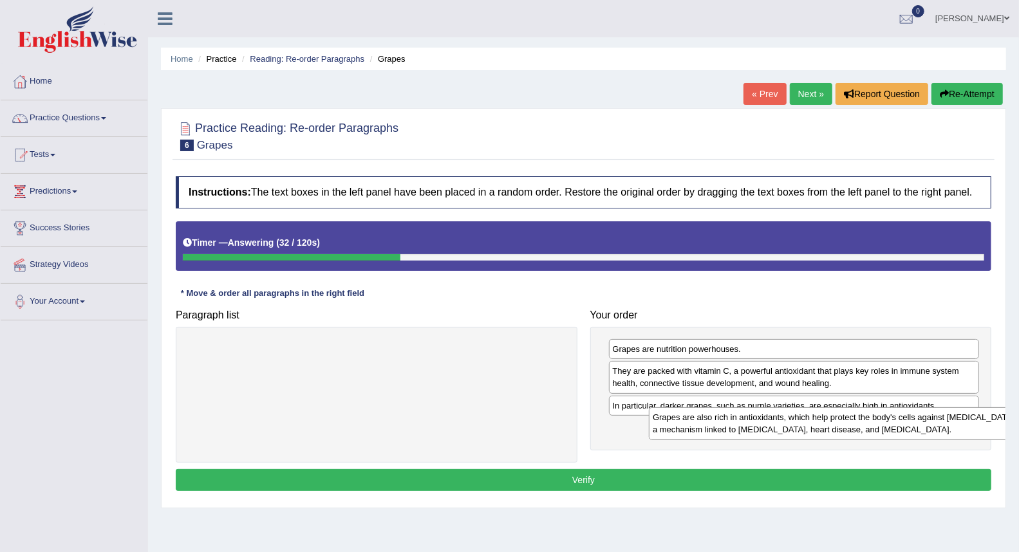
drag, startPoint x: 424, startPoint y: 362, endPoint x: 885, endPoint y: 430, distance: 466.0
click at [885, 430] on div "Grapes are also rich in antioxidants, which help protect the body's cells again…" at bounding box center [837, 424] width 377 height 32
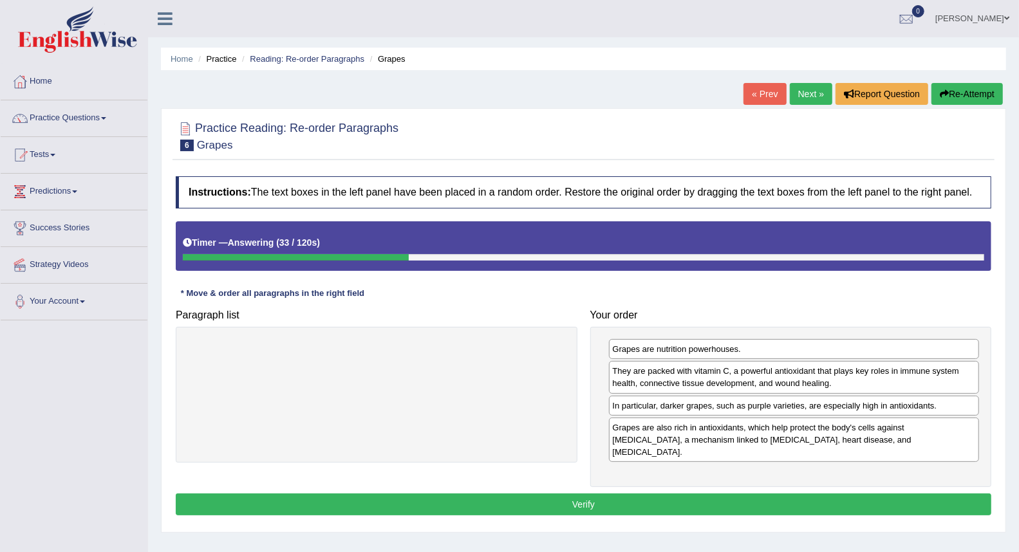
click at [623, 494] on button "Verify" at bounding box center [584, 505] width 816 height 22
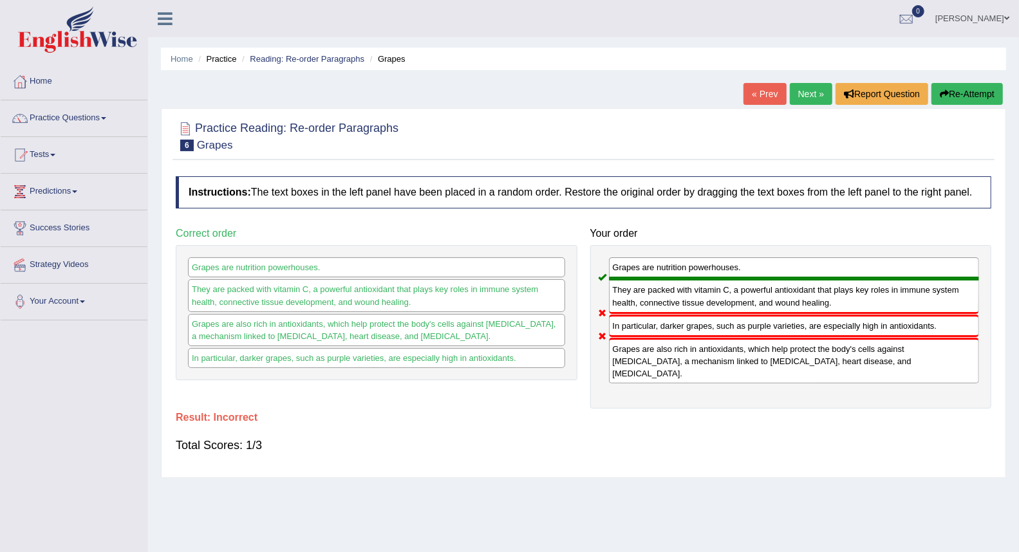
click at [794, 94] on link "Next »" at bounding box center [811, 94] width 42 height 22
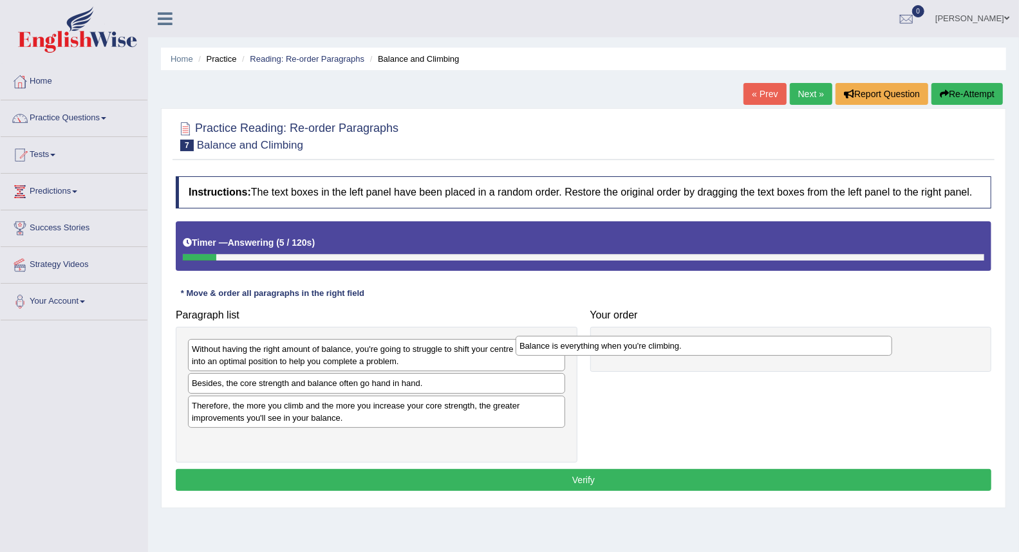
drag, startPoint x: 379, startPoint y: 386, endPoint x: 708, endPoint y: 348, distance: 331.8
click at [708, 348] on div "Balance is everything when you're climbing." at bounding box center [704, 346] width 377 height 20
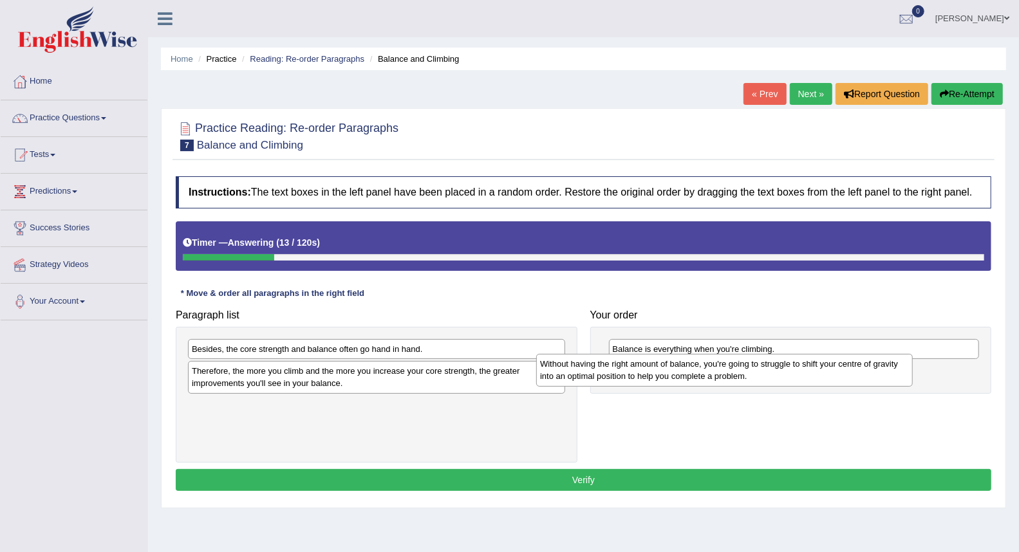
drag, startPoint x: 454, startPoint y: 364, endPoint x: 809, endPoint y: 382, distance: 355.2
click at [809, 382] on div "Without having the right amount of balance, you're going to struggle to shift y…" at bounding box center [724, 370] width 377 height 32
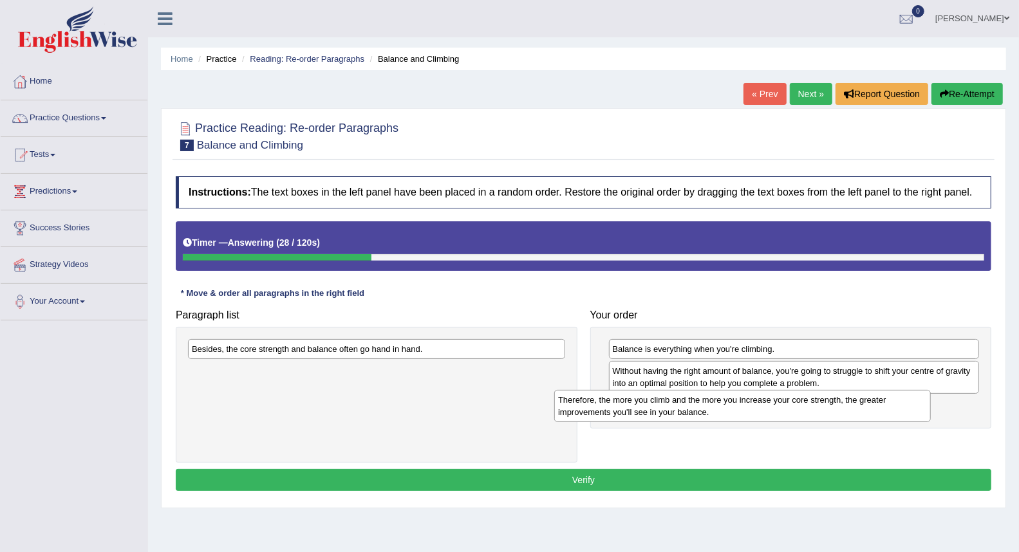
drag, startPoint x: 352, startPoint y: 384, endPoint x: 718, endPoint y: 412, distance: 367.4
click at [718, 412] on div "Therefore, the more you climb and the more you increase your core strength, the…" at bounding box center [742, 406] width 377 height 32
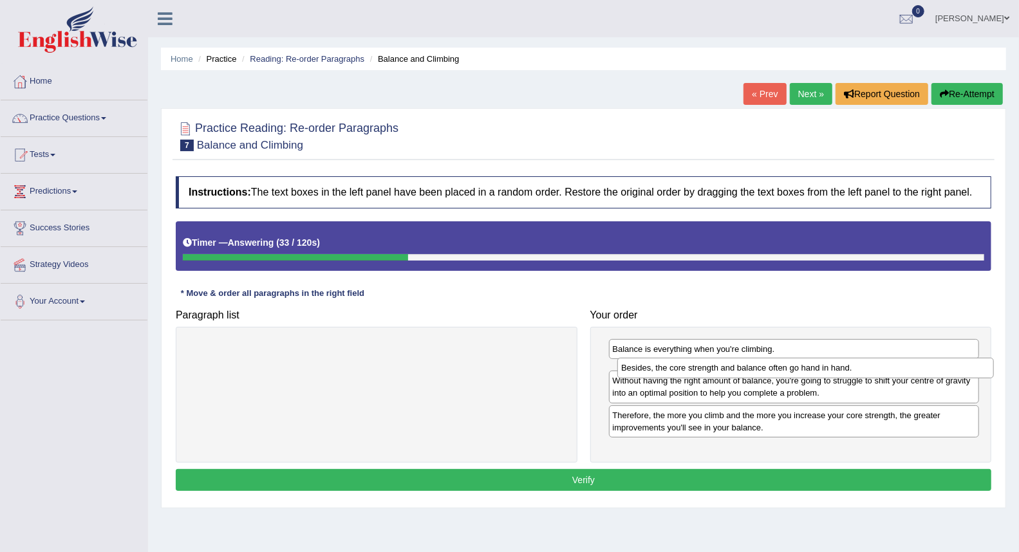
drag, startPoint x: 248, startPoint y: 355, endPoint x: 678, endPoint y: 374, distance: 429.8
click at [678, 374] on div "Besides, the core strength and balance often go hand in hand." at bounding box center [805, 368] width 377 height 20
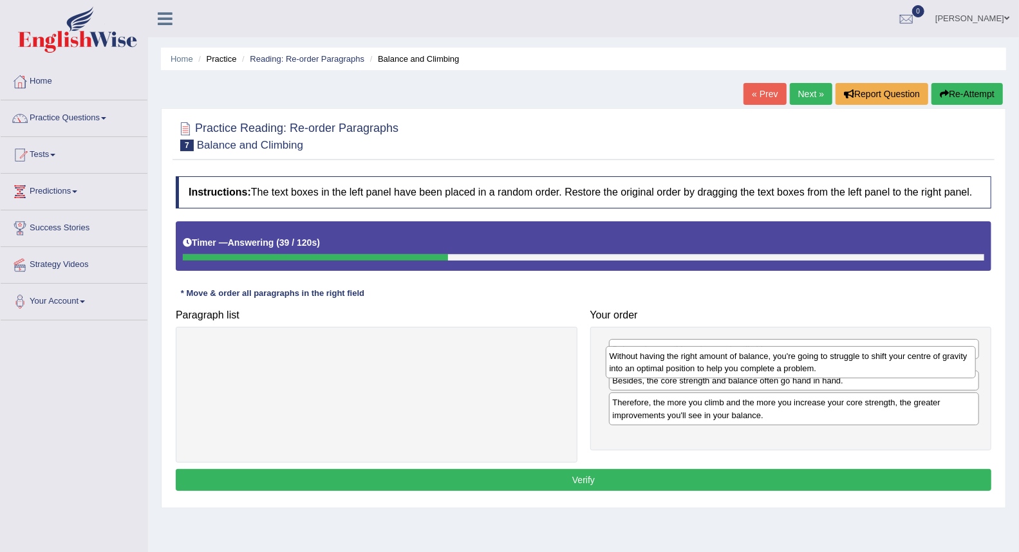
drag, startPoint x: 690, startPoint y: 406, endPoint x: 687, endPoint y: 368, distance: 37.5
click at [687, 368] on div "Without having the right amount of balance, you're going to struggle to shift y…" at bounding box center [791, 362] width 370 height 32
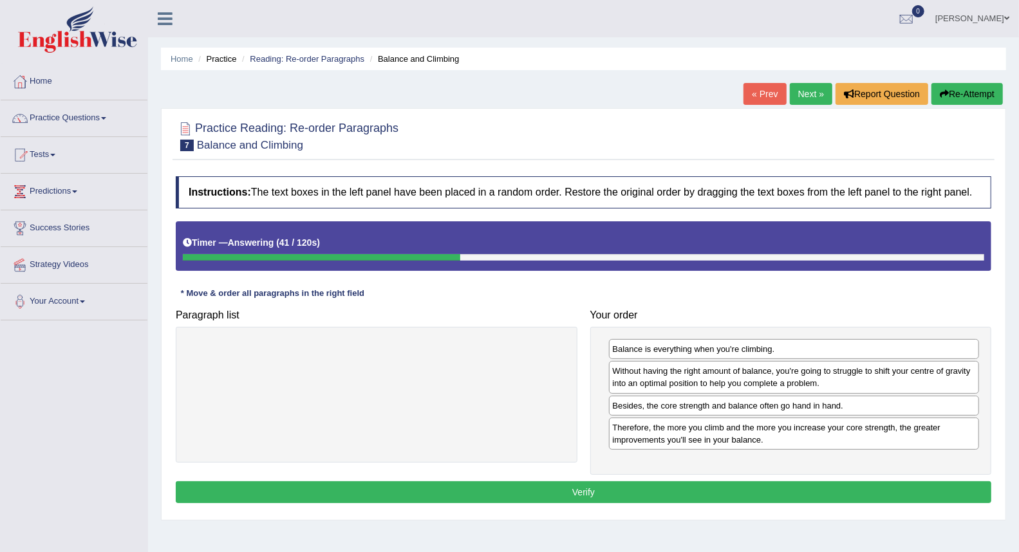
click at [653, 484] on button "Verify" at bounding box center [584, 493] width 816 height 22
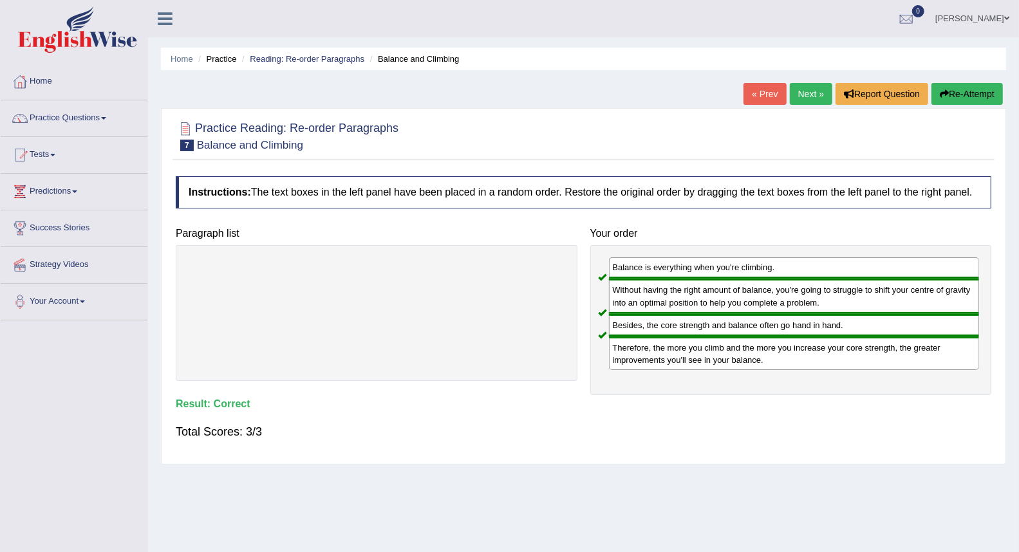
click at [802, 95] on link "Next »" at bounding box center [811, 94] width 42 height 22
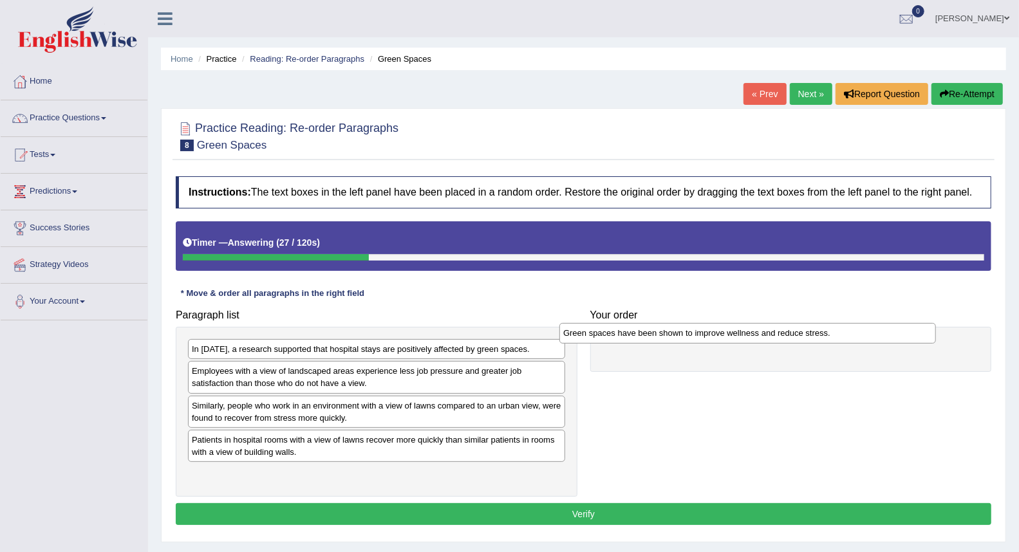
drag, startPoint x: 377, startPoint y: 442, endPoint x: 749, endPoint y: 335, distance: 386.5
click at [749, 335] on div "Green spaces have been shown to improve wellness and reduce stress." at bounding box center [747, 333] width 377 height 20
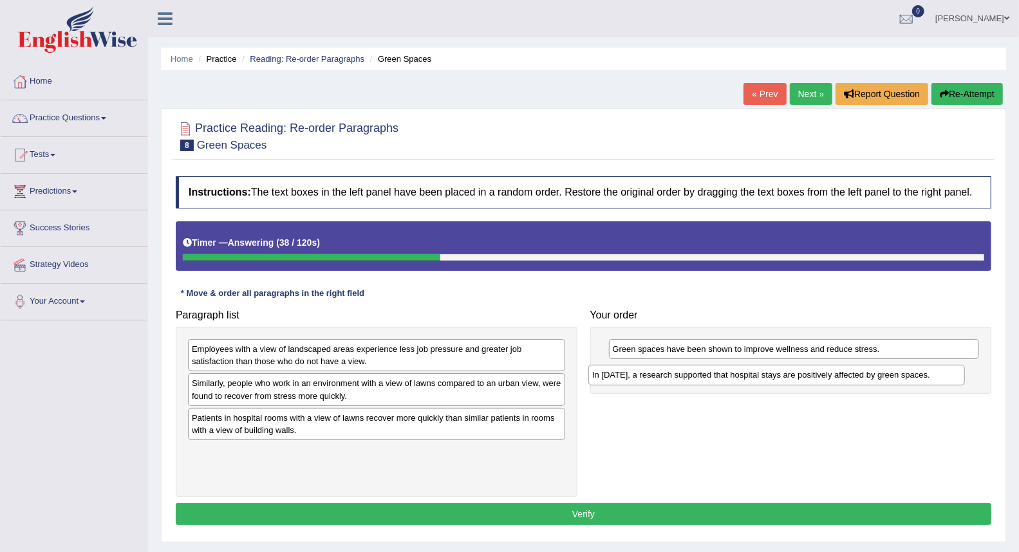
drag, startPoint x: 294, startPoint y: 355, endPoint x: 694, endPoint y: 381, distance: 401.3
click at [694, 381] on div "In 2002, a research supported that hospital stays are positively affected by gr…" at bounding box center [776, 375] width 377 height 20
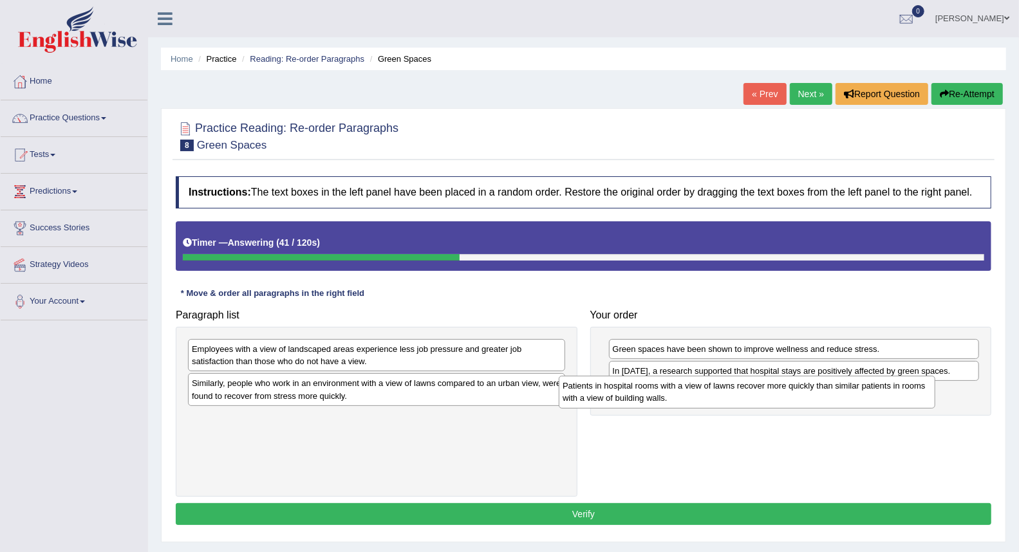
drag, startPoint x: 335, startPoint y: 430, endPoint x: 706, endPoint y: 398, distance: 372.2
click at [706, 398] on div "Patients in hospital rooms with a view of lawns recover more quickly than simil…" at bounding box center [747, 392] width 377 height 32
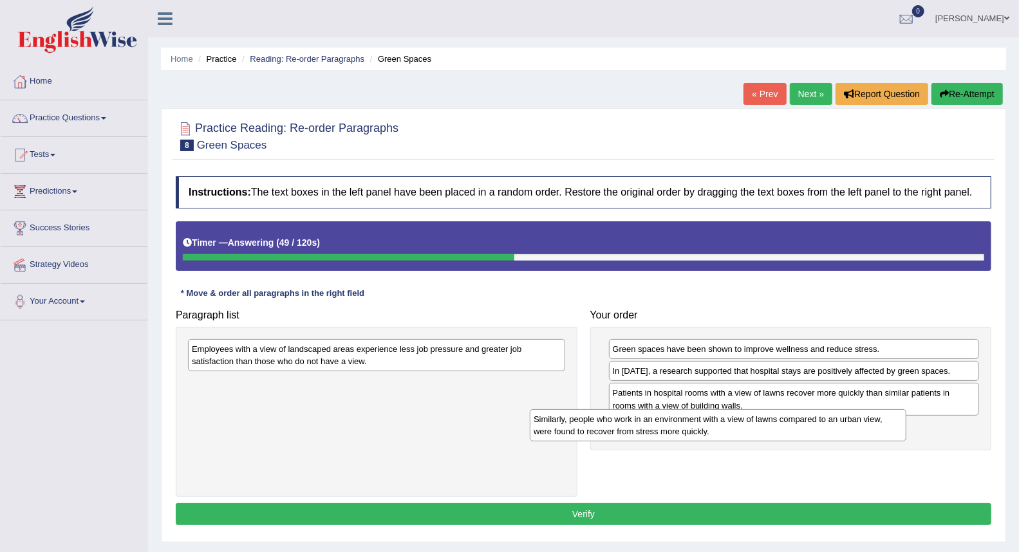
drag, startPoint x: 451, startPoint y: 391, endPoint x: 801, endPoint y: 429, distance: 351.6
click at [801, 429] on div "Similarly, people who work in an environment with a view of lawns compared to a…" at bounding box center [718, 425] width 377 height 32
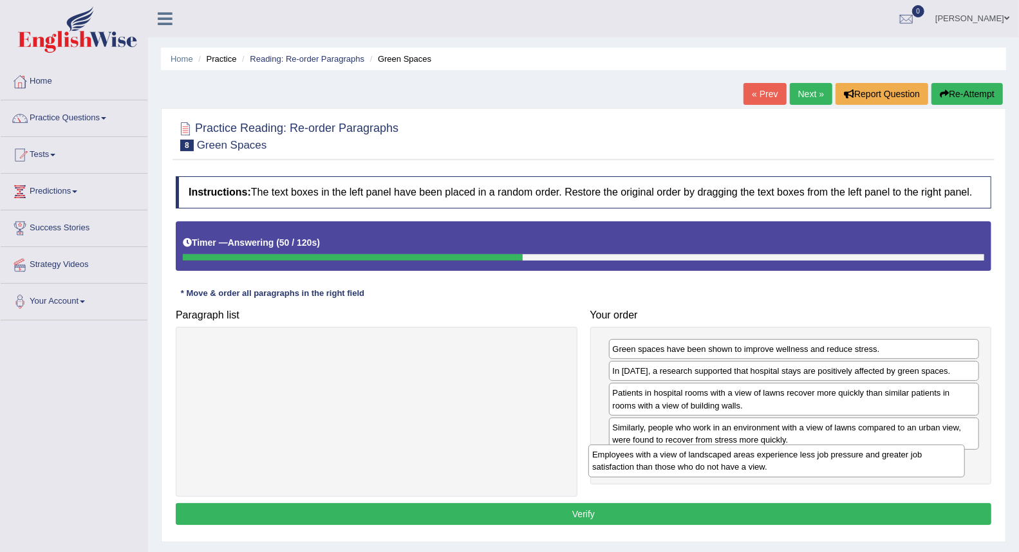
drag, startPoint x: 397, startPoint y: 362, endPoint x: 799, endPoint y: 467, distance: 416.0
click at [799, 467] on div "Employees with a view of landscaped areas experience less job pressure and grea…" at bounding box center [776, 461] width 377 height 32
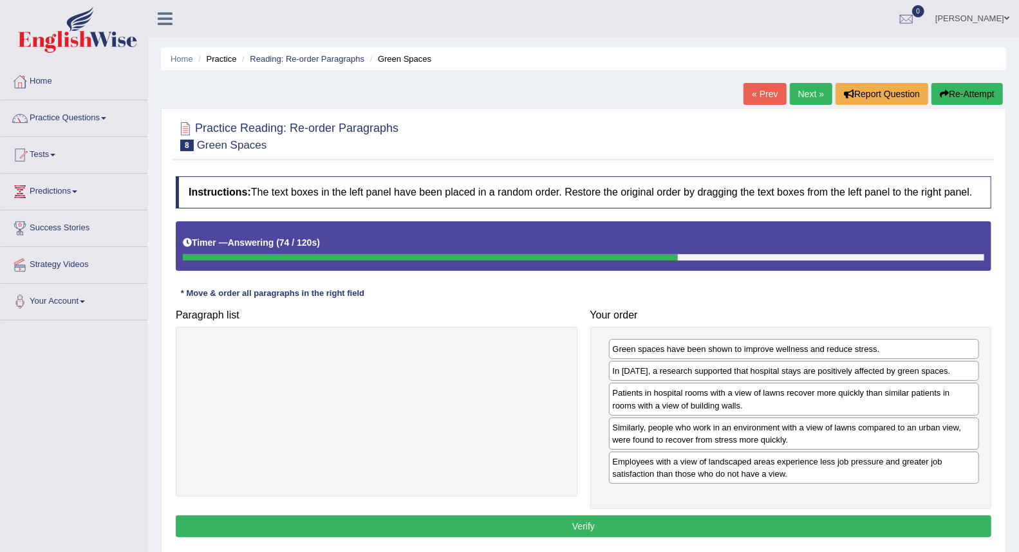
click at [662, 521] on button "Verify" at bounding box center [584, 527] width 816 height 22
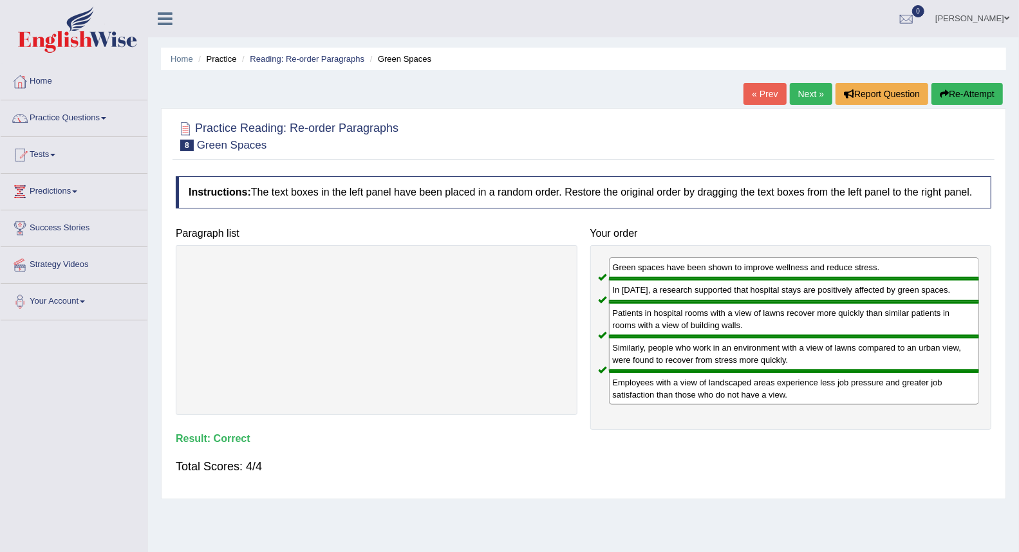
click at [815, 86] on link "Next »" at bounding box center [811, 94] width 42 height 22
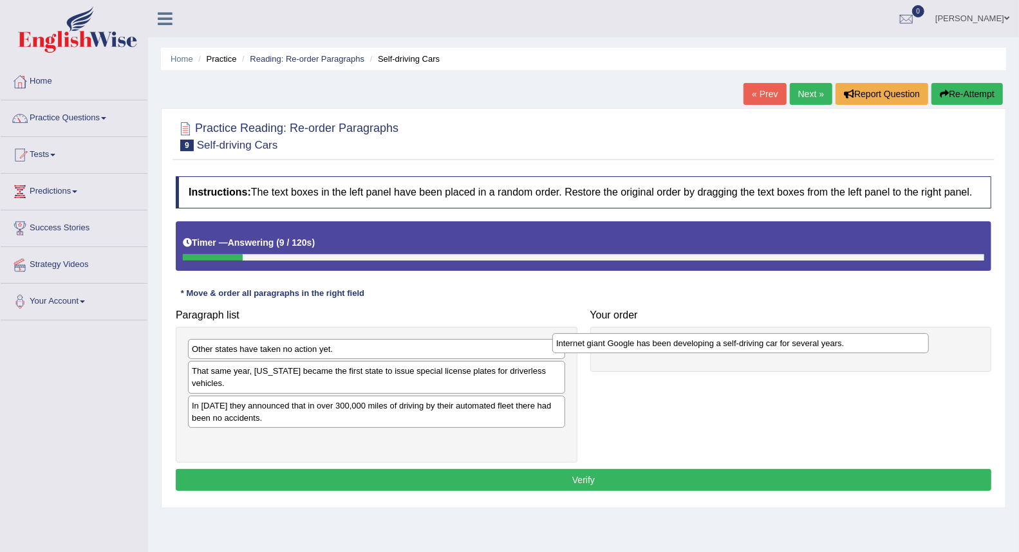
drag, startPoint x: 497, startPoint y: 408, endPoint x: 861, endPoint y: 345, distance: 369.7
click at [861, 345] on div "Internet giant Google has been developing a self-driving car for several years." at bounding box center [740, 343] width 377 height 20
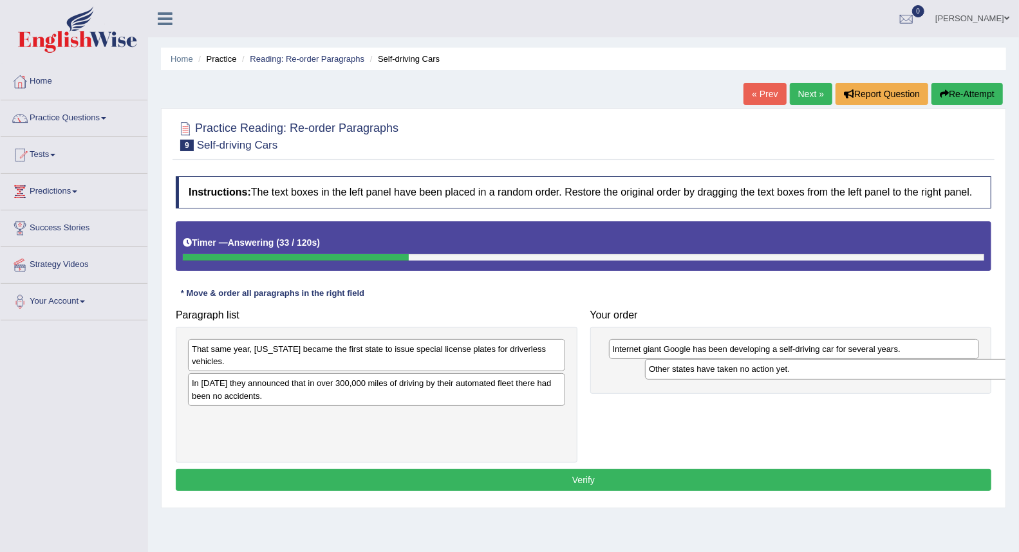
drag, startPoint x: 359, startPoint y: 351, endPoint x: 787, endPoint y: 375, distance: 429.4
click at [792, 375] on div "Other states have taken no action yet." at bounding box center [833, 369] width 377 height 20
click at [787, 375] on div "Other states have taken no action yet." at bounding box center [809, 373] width 377 height 20
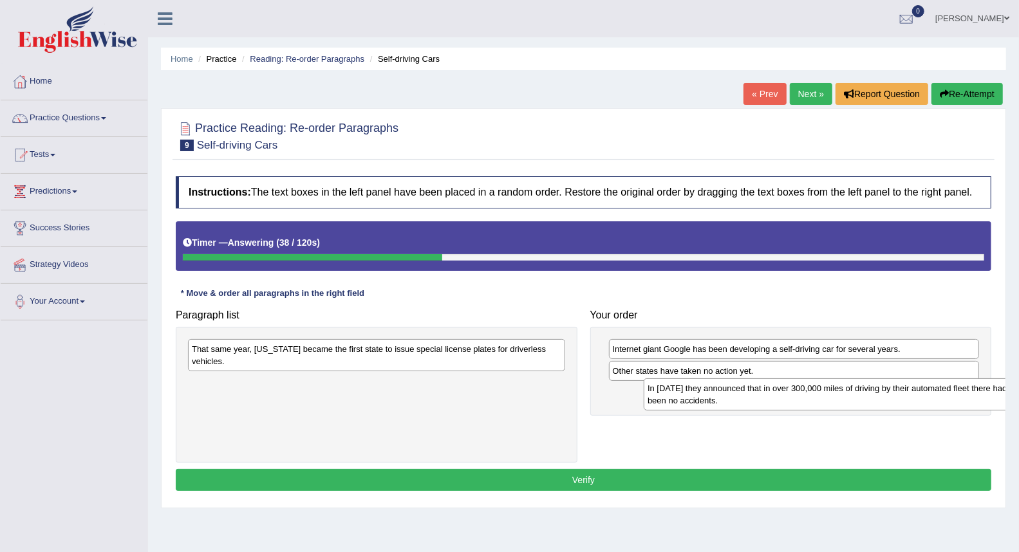
drag, startPoint x: 288, startPoint y: 397, endPoint x: 731, endPoint y: 402, distance: 442.3
click at [731, 402] on div "In [DATE] they announced that in over 300,000 miles of driving by their automat…" at bounding box center [832, 395] width 377 height 32
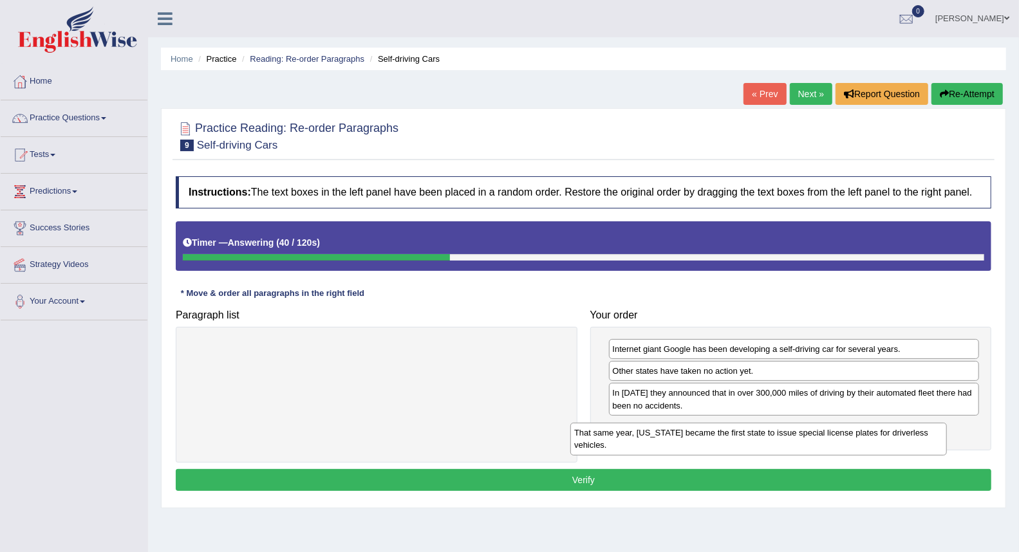
drag, startPoint x: 400, startPoint y: 361, endPoint x: 783, endPoint y: 440, distance: 391.6
click at [783, 440] on div "That same year, [US_STATE] became the first state to issue special license plat…" at bounding box center [758, 439] width 377 height 32
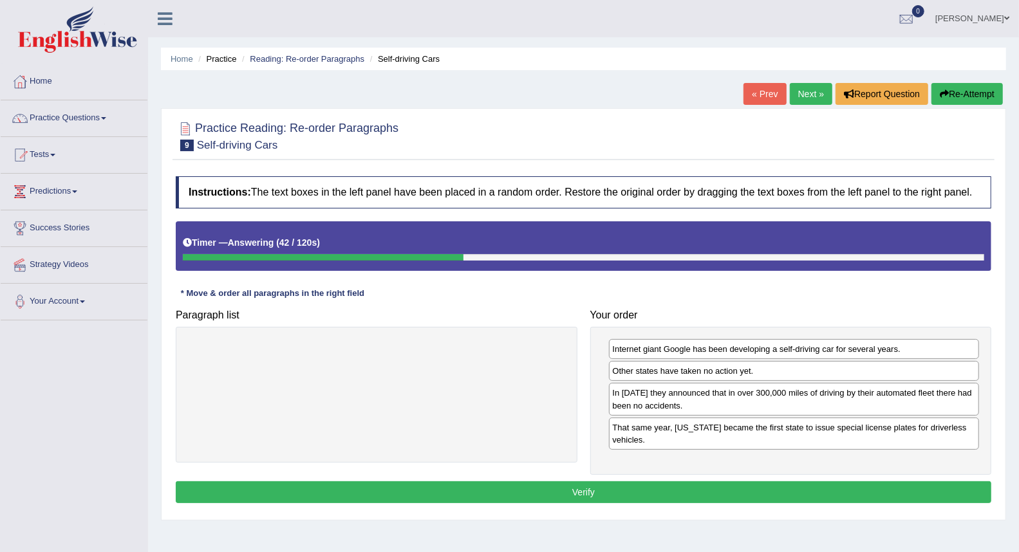
click at [570, 485] on button "Verify" at bounding box center [584, 493] width 816 height 22
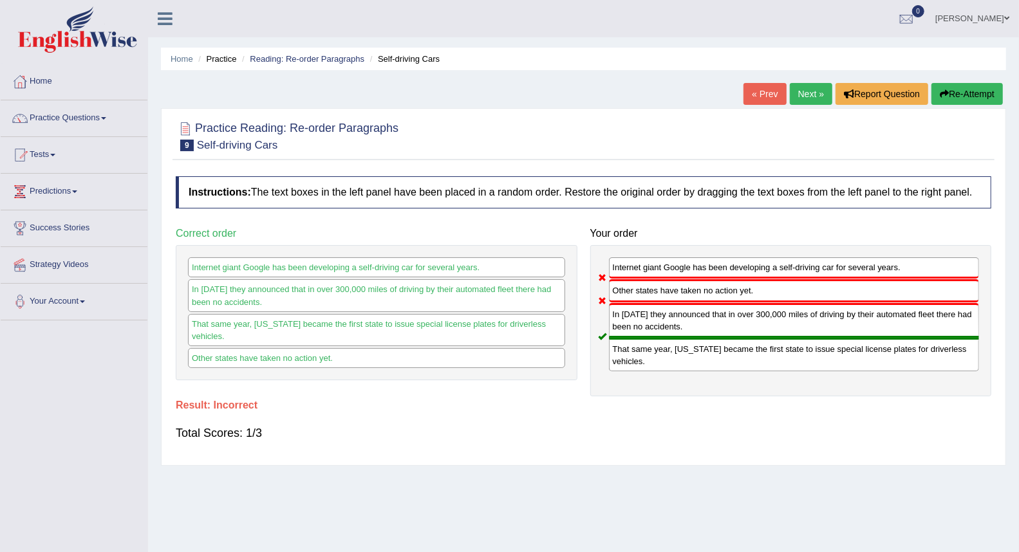
click at [793, 97] on link "Next »" at bounding box center [811, 94] width 42 height 22
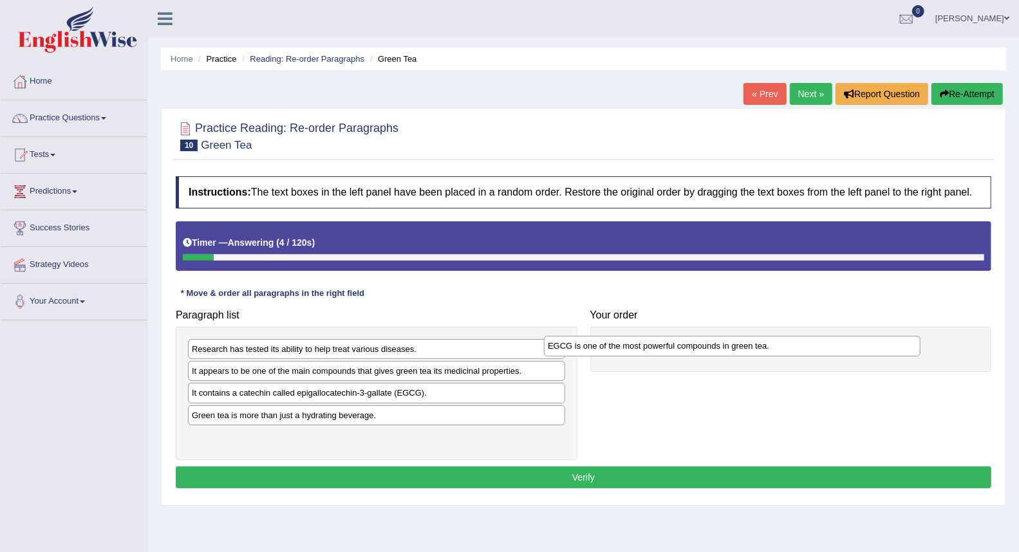
drag, startPoint x: 415, startPoint y: 420, endPoint x: 771, endPoint y: 350, distance: 362.7
click at [771, 350] on div "EGCG is one of the most powerful compounds in green tea." at bounding box center [732, 346] width 377 height 20
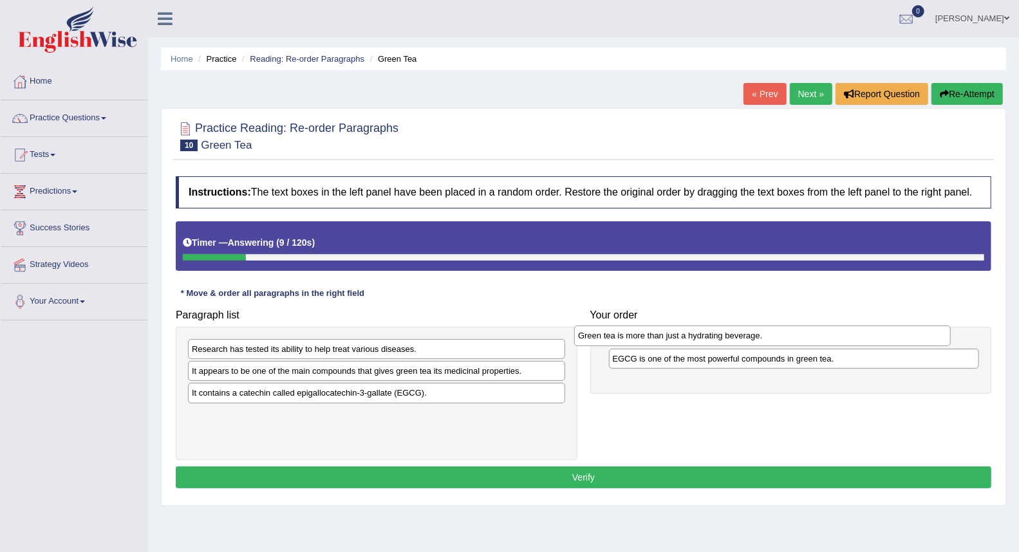
drag, startPoint x: 299, startPoint y: 420, endPoint x: 685, endPoint y: 340, distance: 394.4
click at [685, 340] on div "Green tea is more than just a hydrating beverage." at bounding box center [762, 336] width 377 height 20
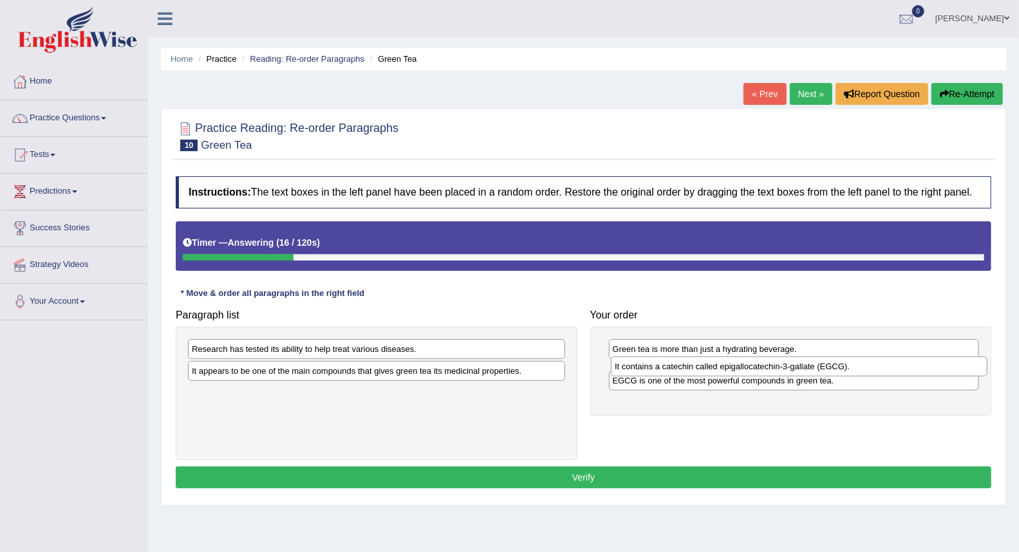
drag, startPoint x: 281, startPoint y: 398, endPoint x: 704, endPoint y: 371, distance: 423.8
click at [704, 371] on div "It contains a catechin called epigallocatechin-3-gallate (EGCG)." at bounding box center [799, 367] width 377 height 20
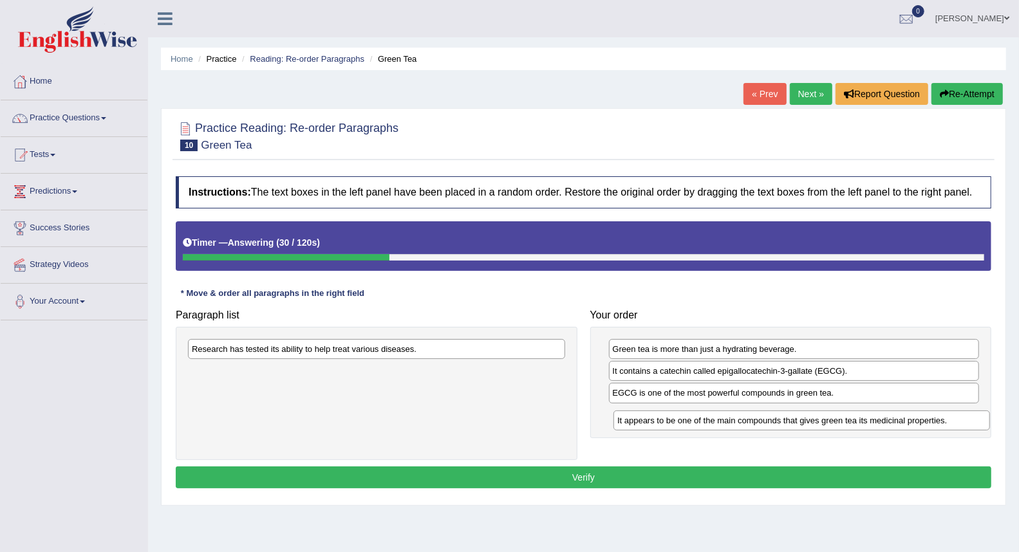
drag, startPoint x: 415, startPoint y: 371, endPoint x: 836, endPoint y: 412, distance: 423.0
click at [837, 414] on div "It appears to be one of the main compounds that gives green tea its medicinal p…" at bounding box center [802, 421] width 377 height 20
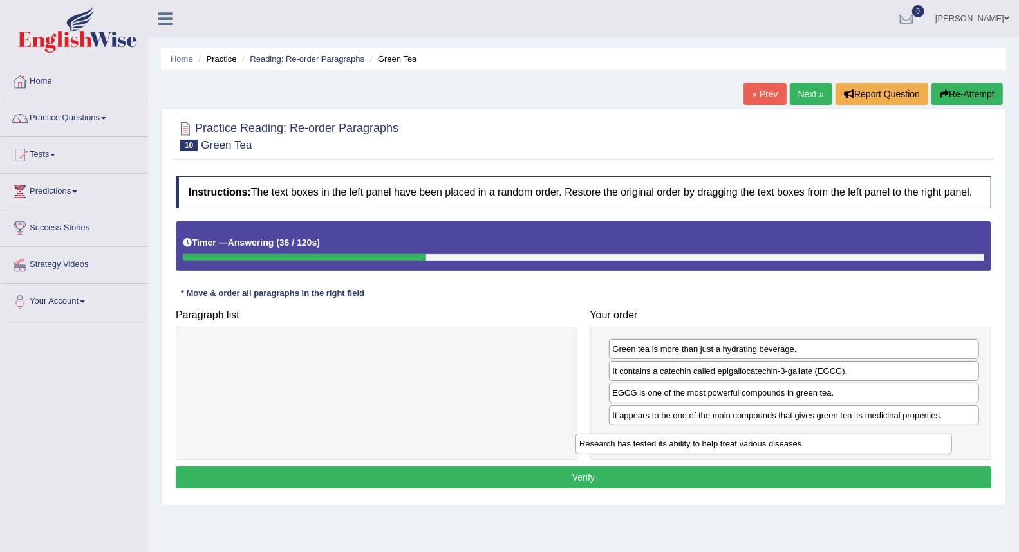
drag, startPoint x: 465, startPoint y: 352, endPoint x: 854, endPoint y: 446, distance: 399.6
click at [854, 446] on div "Research has tested its ability to help treat various diseases." at bounding box center [764, 444] width 377 height 20
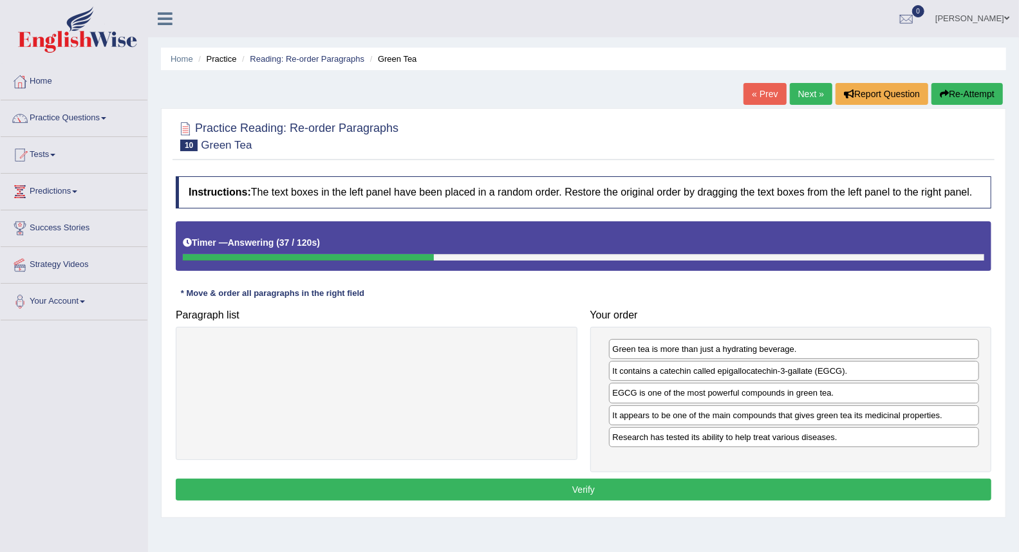
click at [615, 487] on button "Verify" at bounding box center [584, 490] width 816 height 22
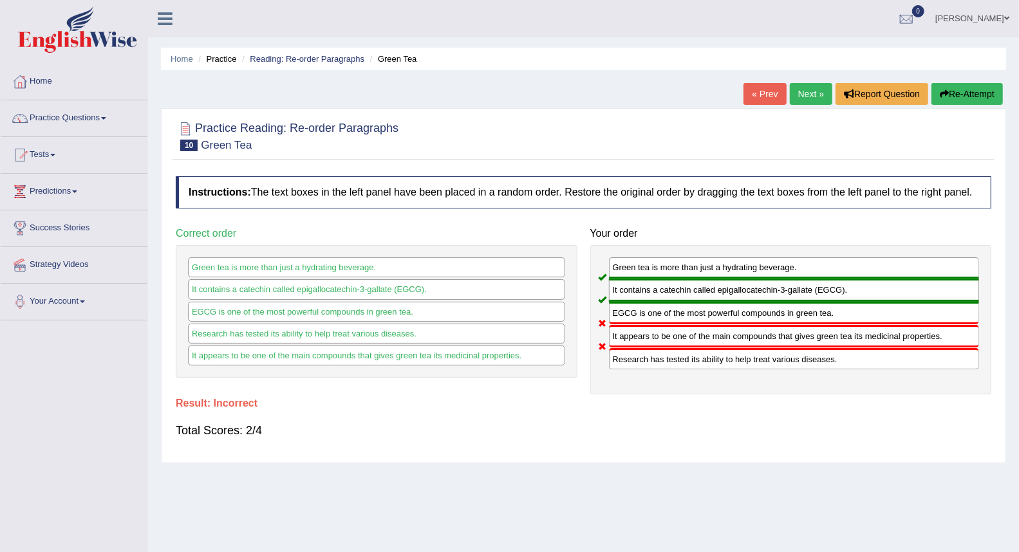
click at [803, 93] on link "Next »" at bounding box center [811, 94] width 42 height 22
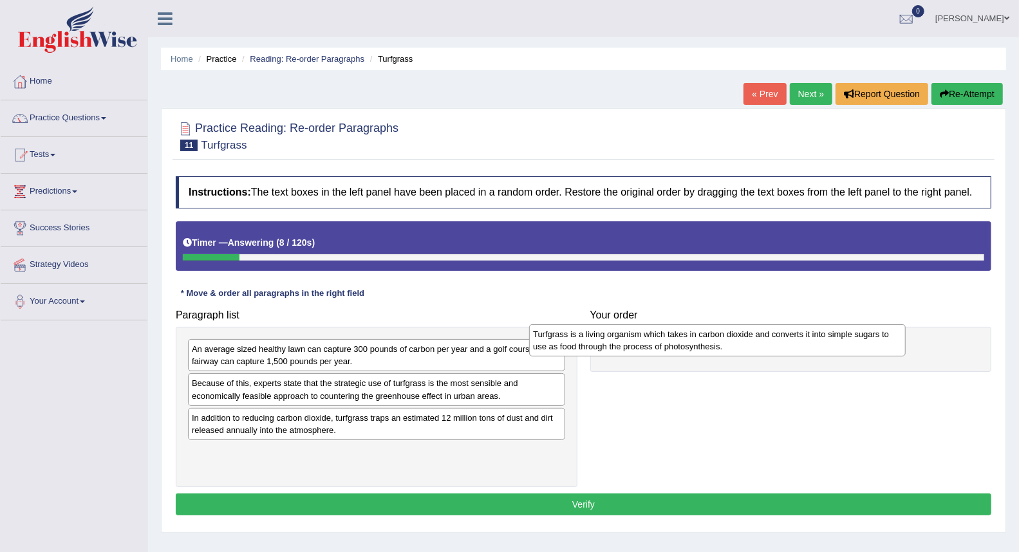
drag, startPoint x: 413, startPoint y: 466, endPoint x: 755, endPoint y: 348, distance: 361.2
click at [755, 348] on div "Turfgrass is a living organism which takes in carbon dioxide and converts it in…" at bounding box center [717, 340] width 377 height 32
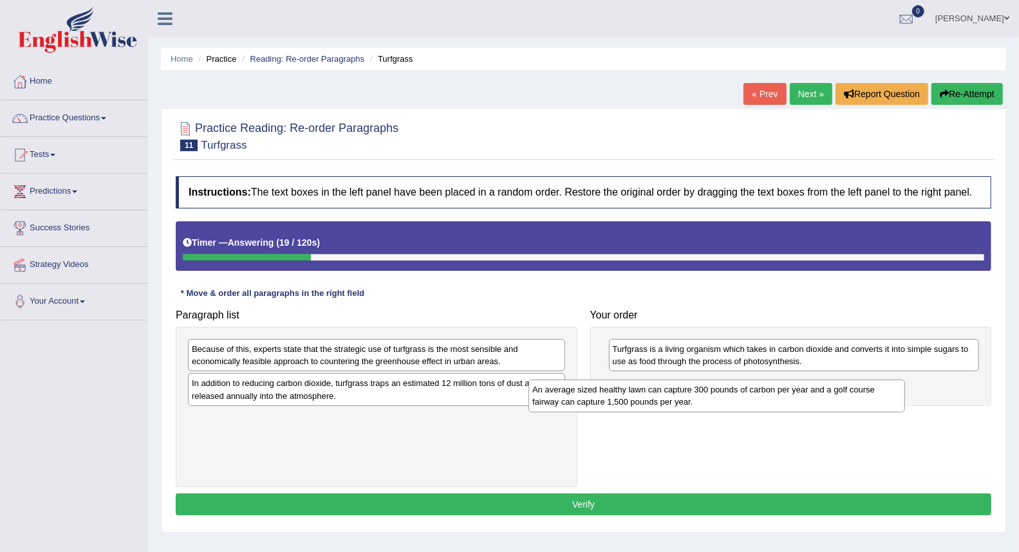
drag, startPoint x: 397, startPoint y: 361, endPoint x: 739, endPoint y: 401, distance: 344.2
click at [739, 401] on div "An average sized healthy lawn can capture 300 pounds of carbon per year and a g…" at bounding box center [717, 396] width 377 height 32
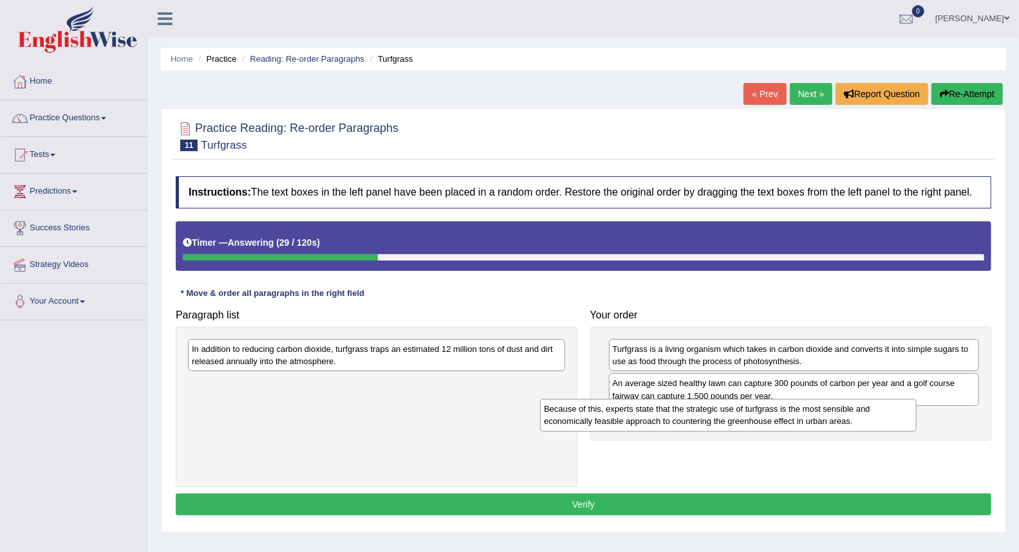
drag, startPoint x: 335, startPoint y: 362, endPoint x: 697, endPoint y: 426, distance: 367.4
click at [697, 426] on div "Because of this, experts state that the strategic use of turfgrass is the most …" at bounding box center [728, 415] width 377 height 32
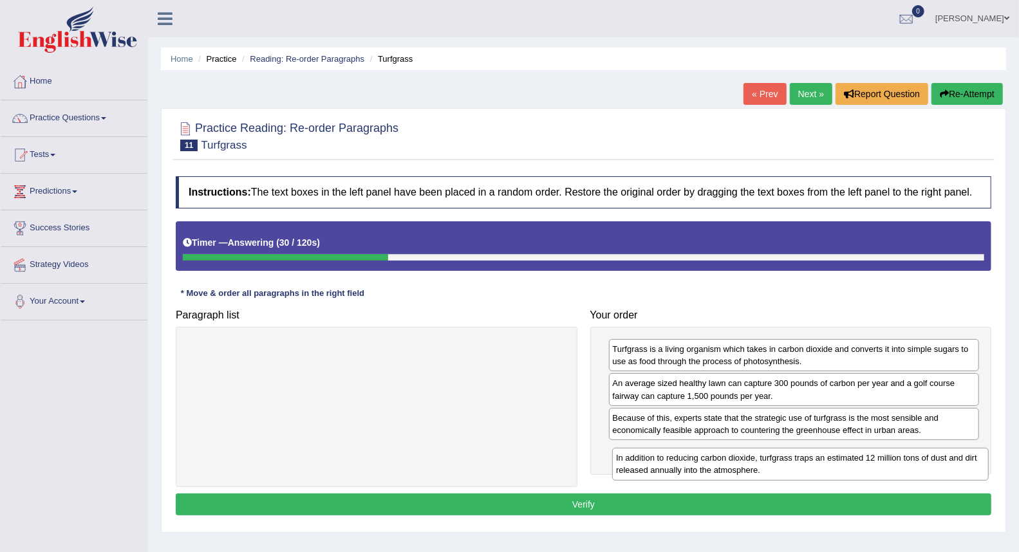
drag, startPoint x: 305, startPoint y: 364, endPoint x: 729, endPoint y: 473, distance: 438.0
click at [729, 473] on div "In addition to reducing carbon dioxide, turfgrass traps an estimated 12 million…" at bounding box center [800, 464] width 377 height 32
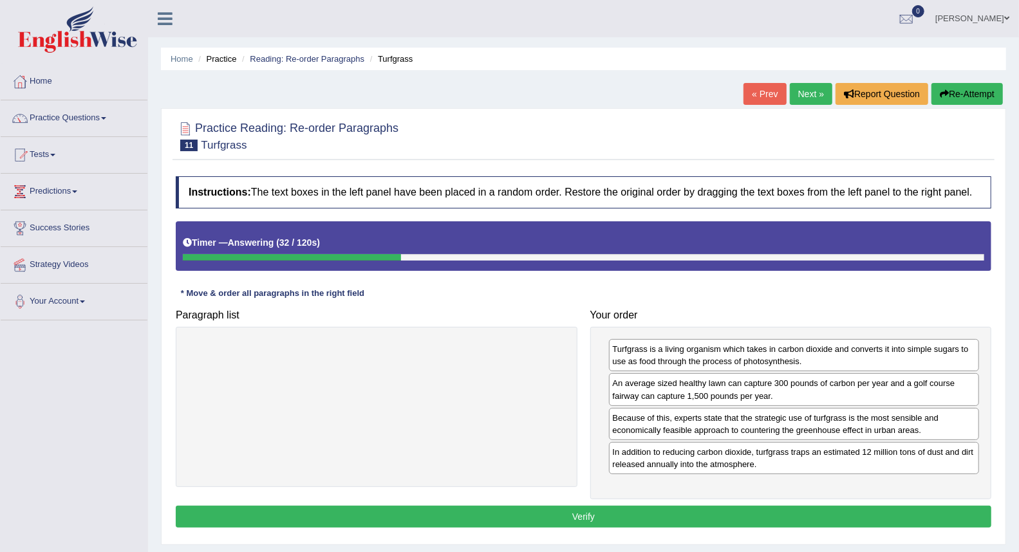
click at [485, 511] on button "Verify" at bounding box center [584, 517] width 816 height 22
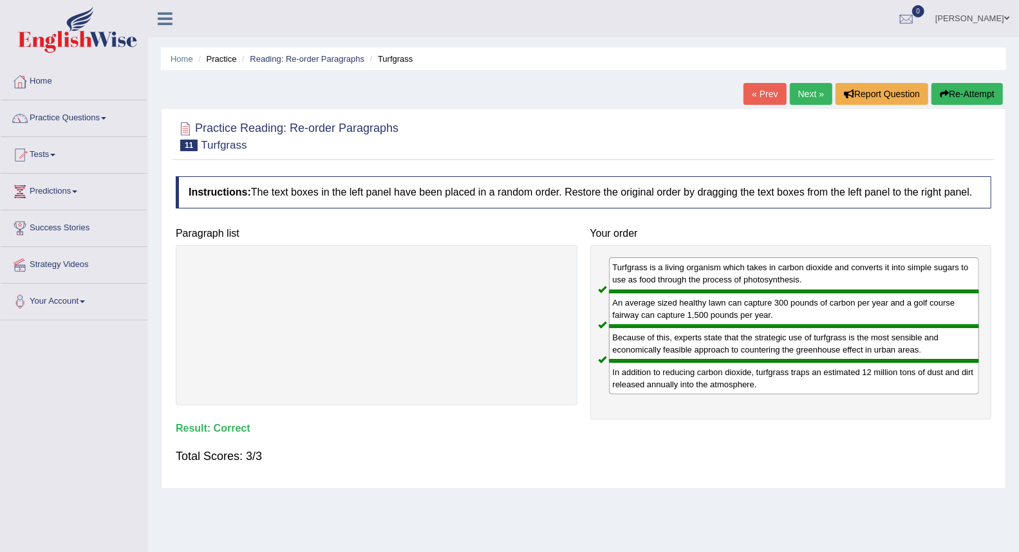
click at [295, 49] on ul "Home Practice Reading: Re-order Paragraphs Turfgrass" at bounding box center [583, 59] width 845 height 23
click at [294, 59] on link "Reading: Re-order Paragraphs" at bounding box center [307, 59] width 115 height 10
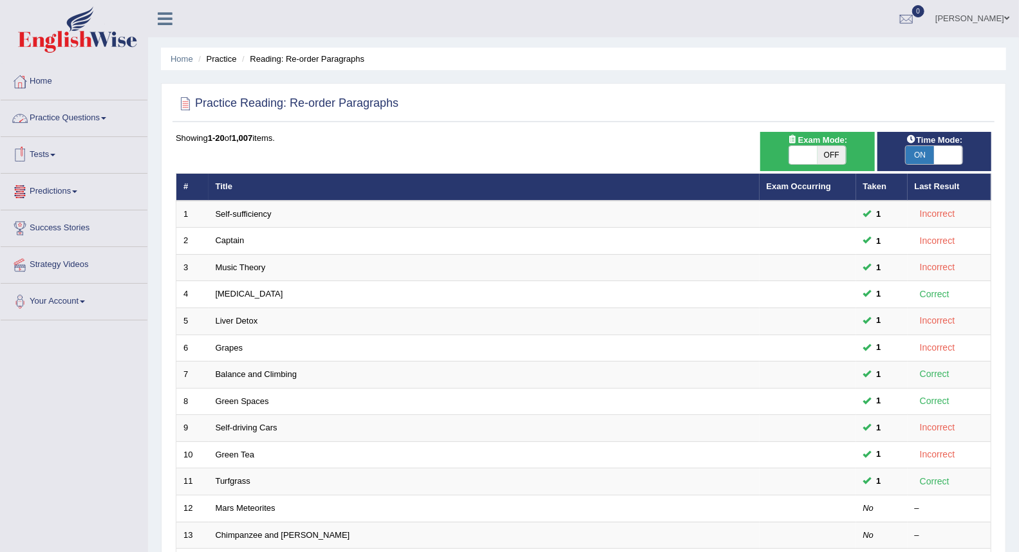
click at [66, 108] on link "Practice Questions" at bounding box center [74, 116] width 147 height 32
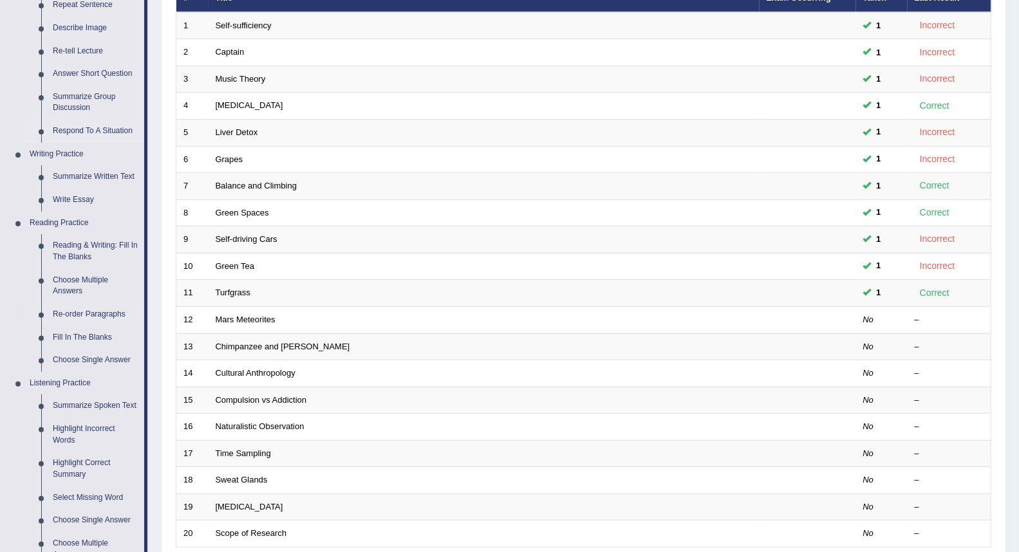
scroll to position [214, 0]
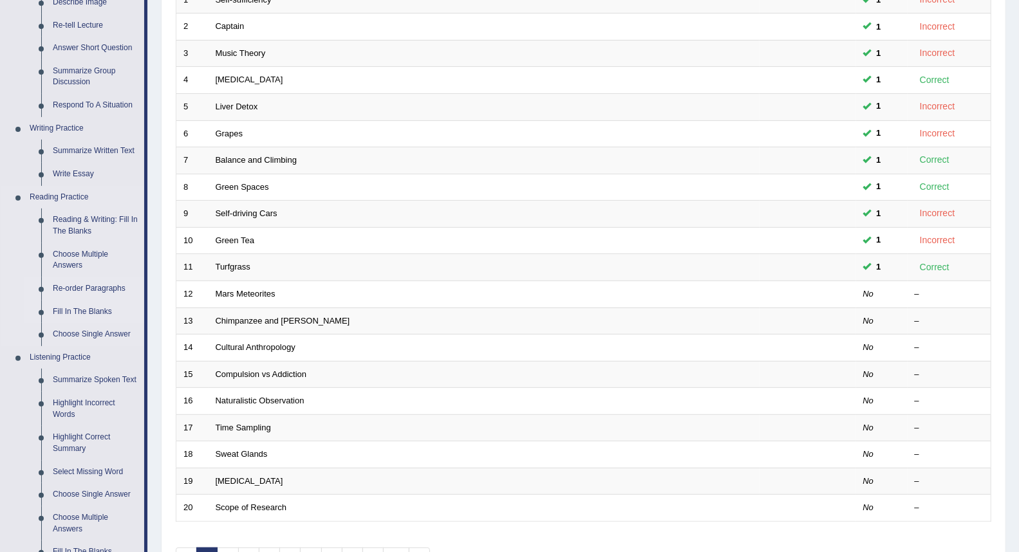
click at [64, 309] on link "Fill In The Blanks" at bounding box center [95, 312] width 97 height 23
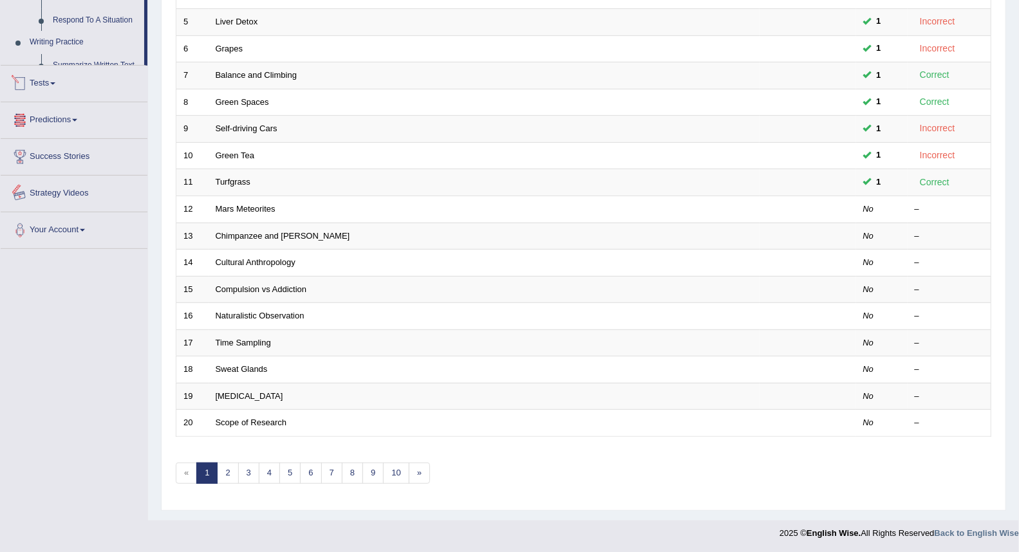
scroll to position [453, 0]
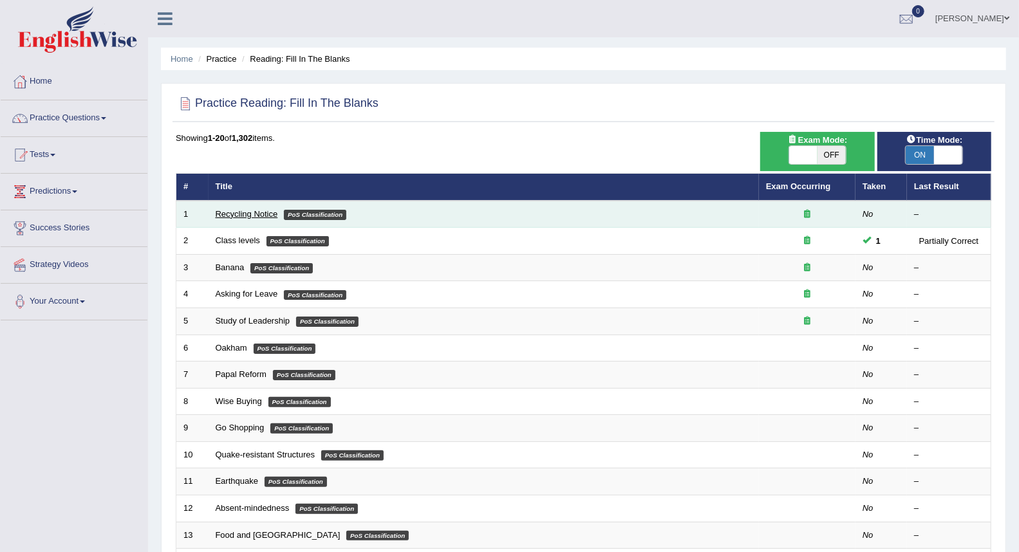
click at [252, 210] on link "Recycling Notice" at bounding box center [247, 214] width 62 height 10
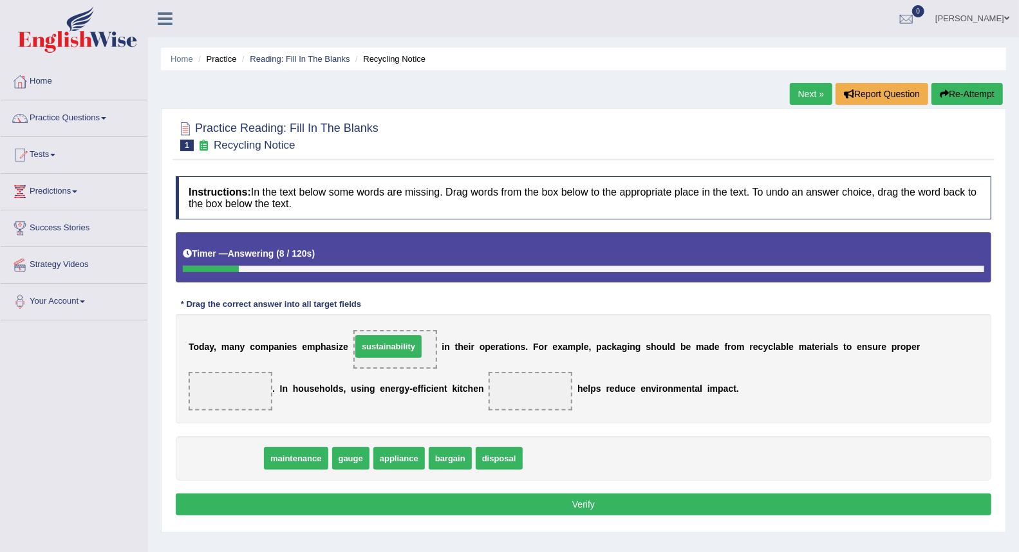
drag, startPoint x: 229, startPoint y: 458, endPoint x: 390, endPoint y: 346, distance: 196.6
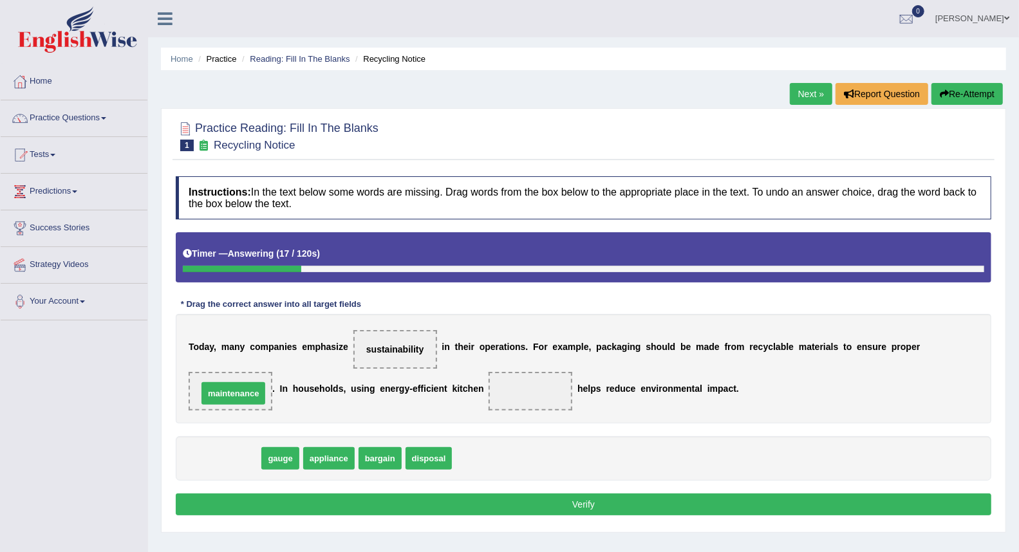
drag, startPoint x: 232, startPoint y: 459, endPoint x: 239, endPoint y: 394, distance: 65.5
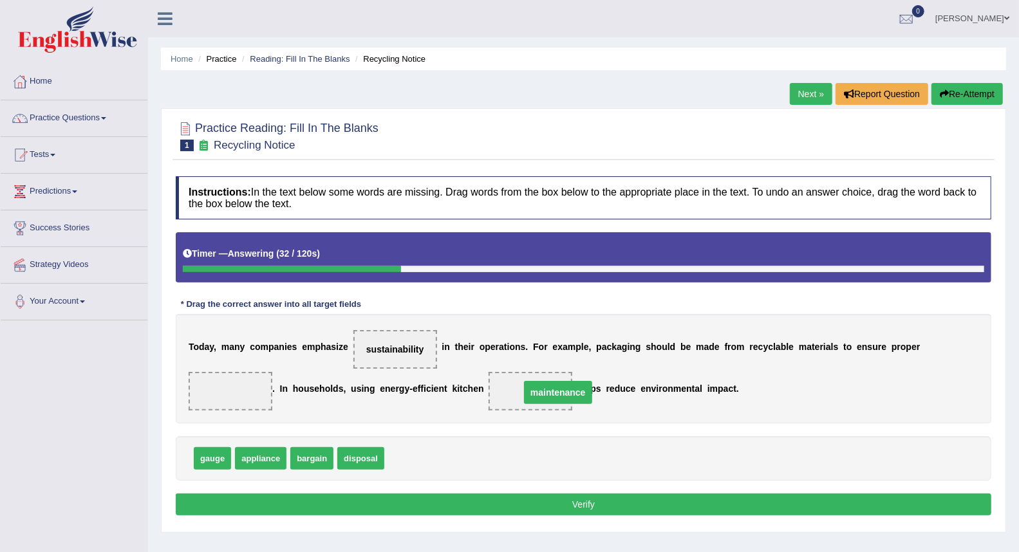
drag, startPoint x: 238, startPoint y: 390, endPoint x: 552, endPoint y: 391, distance: 313.5
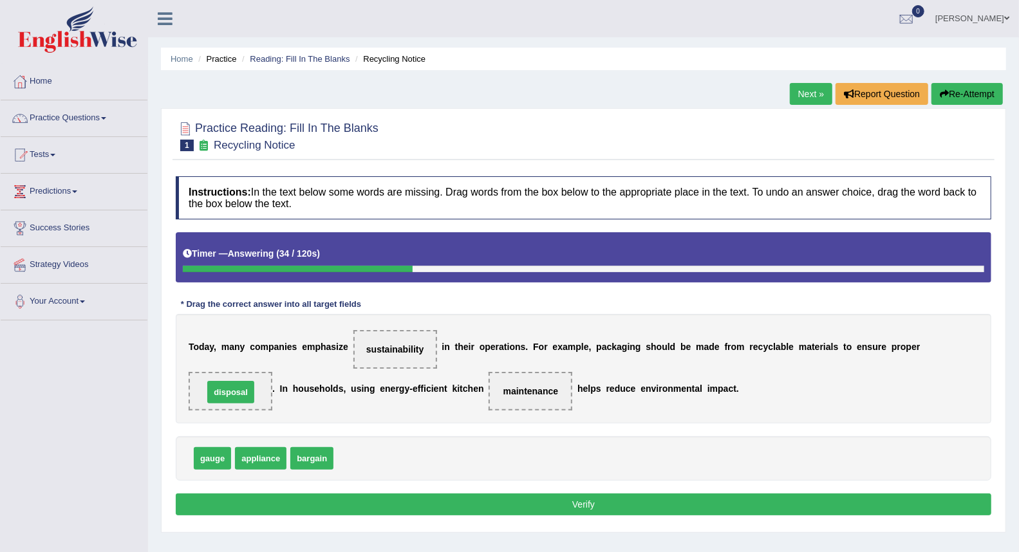
drag, startPoint x: 355, startPoint y: 460, endPoint x: 225, endPoint y: 393, distance: 146.0
click at [429, 500] on button "Verify" at bounding box center [584, 505] width 816 height 22
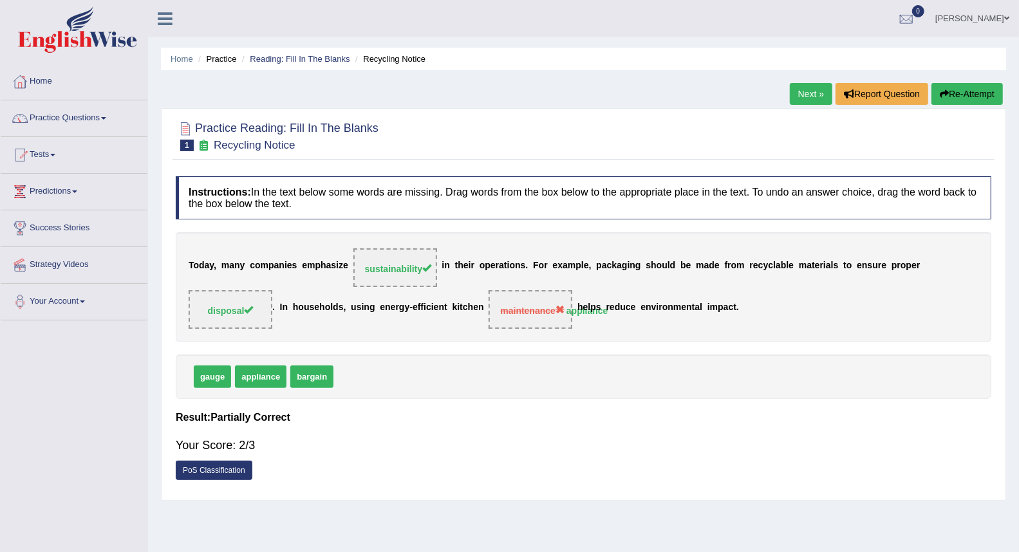
click at [805, 98] on link "Next »" at bounding box center [811, 94] width 42 height 22
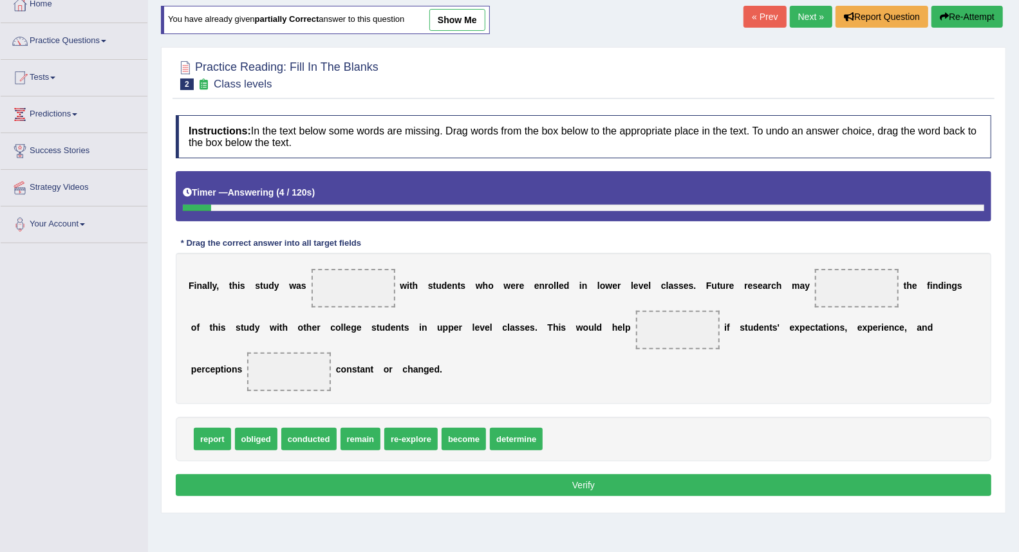
scroll to position [52, 0]
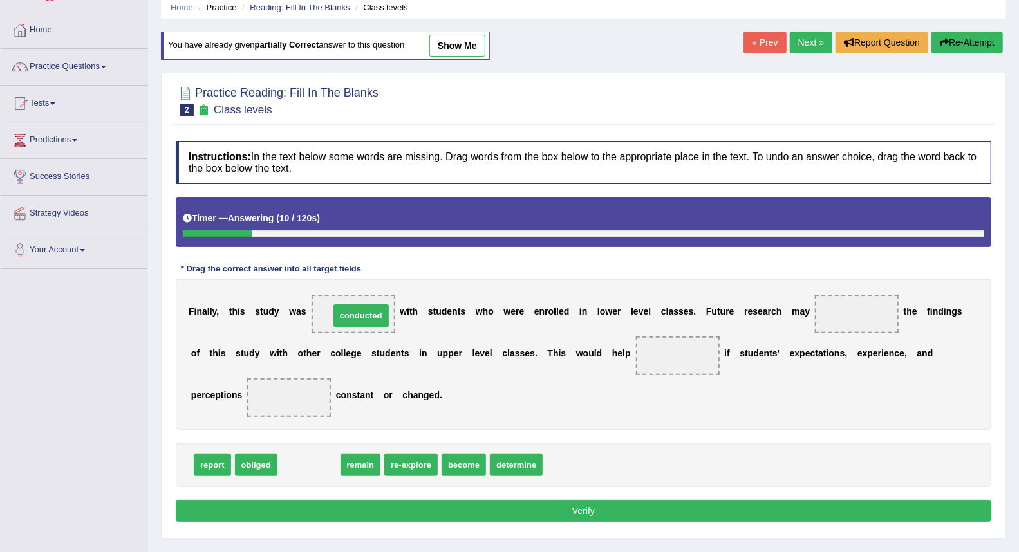
drag, startPoint x: 312, startPoint y: 471, endPoint x: 364, endPoint y: 322, distance: 158.2
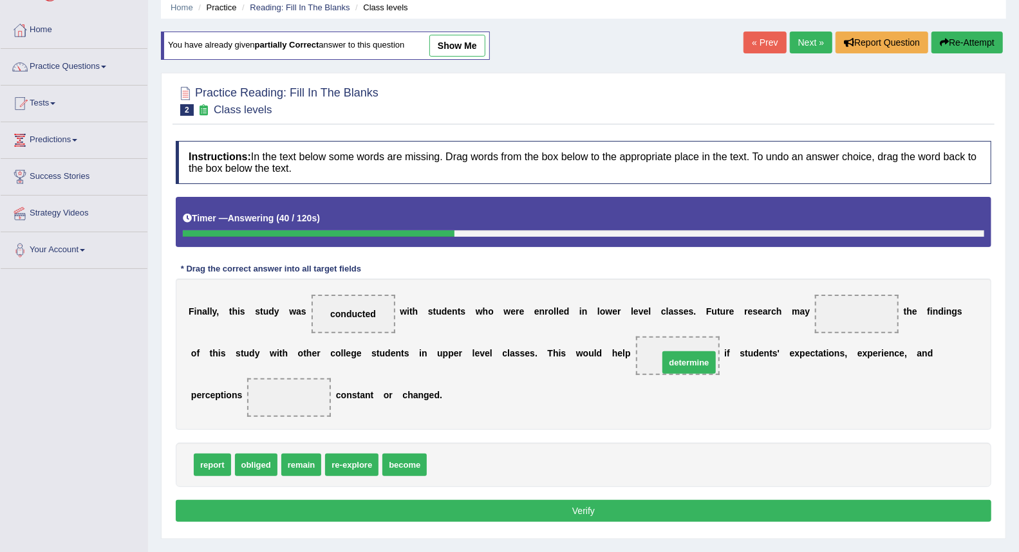
drag, startPoint x: 449, startPoint y: 470, endPoint x: 680, endPoint y: 368, distance: 253.4
drag, startPoint x: 311, startPoint y: 467, endPoint x: 291, endPoint y: 403, distance: 66.8
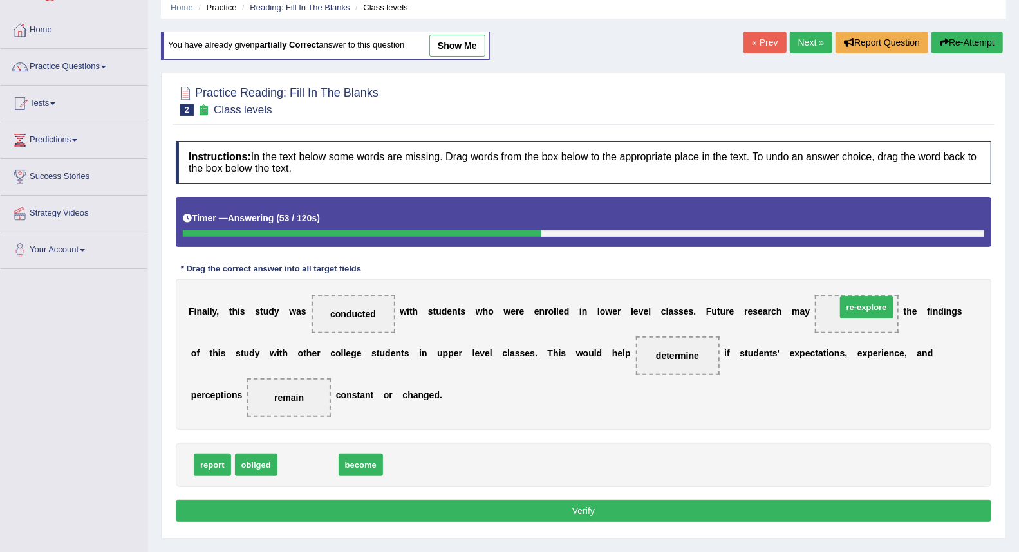
drag, startPoint x: 314, startPoint y: 467, endPoint x: 873, endPoint y: 310, distance: 580.6
click at [534, 507] on button "Verify" at bounding box center [584, 511] width 816 height 22
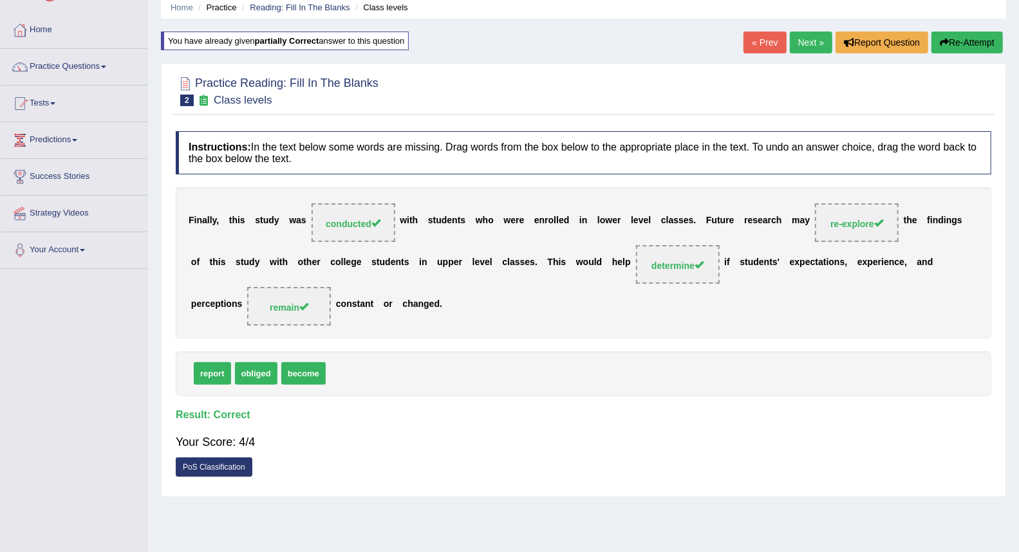
click at [805, 46] on link "Next »" at bounding box center [811, 43] width 42 height 22
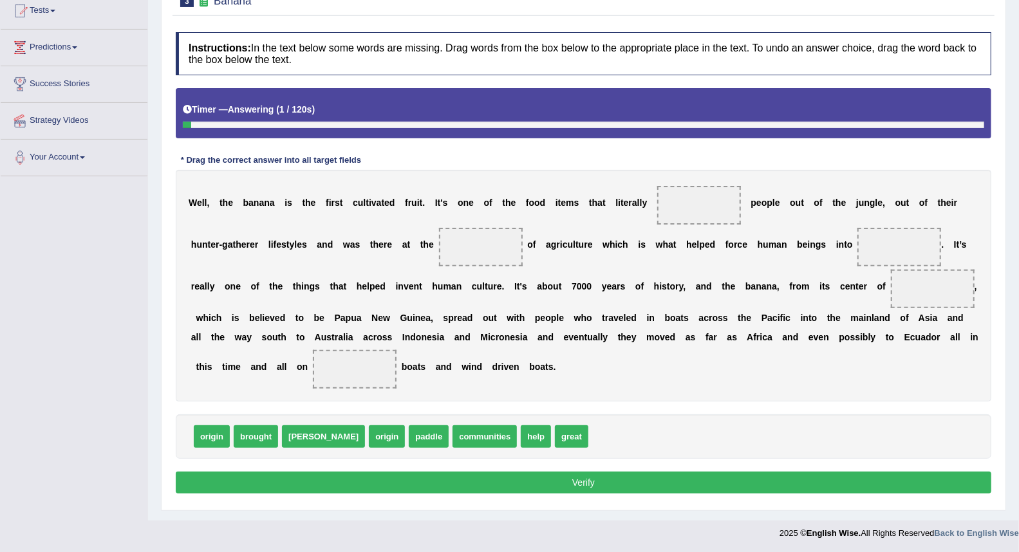
scroll to position [145, 0]
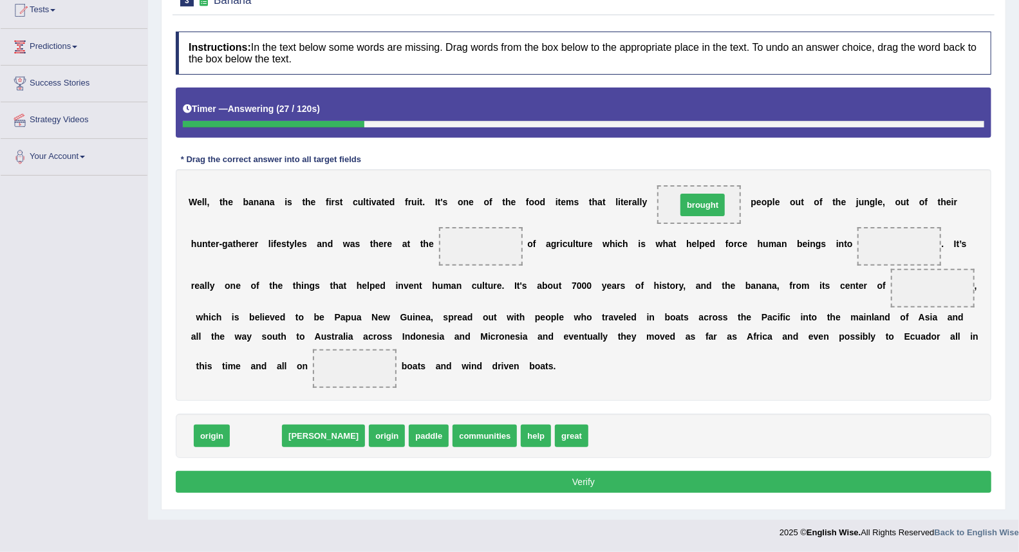
drag, startPoint x: 260, startPoint y: 438, endPoint x: 706, endPoint y: 207, distance: 502.2
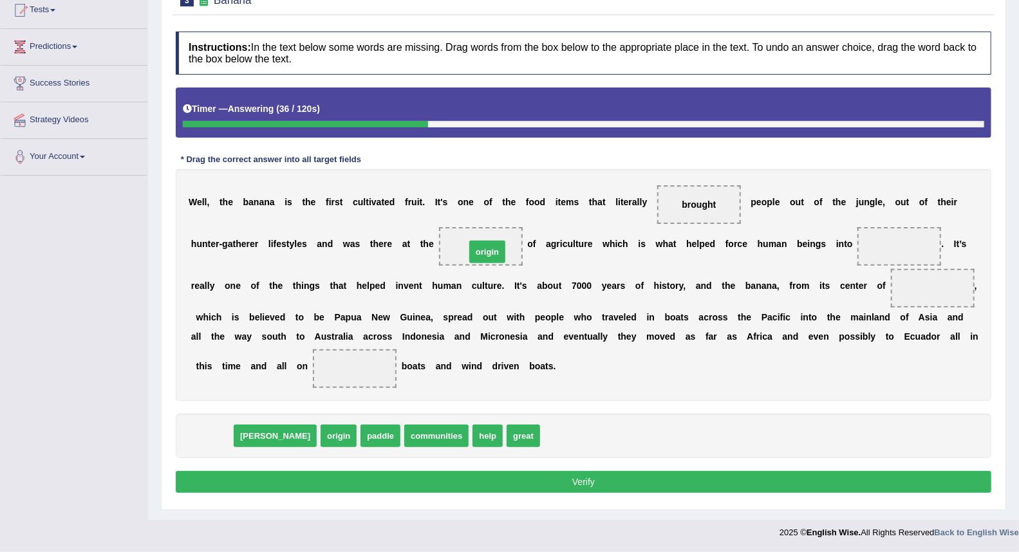
drag, startPoint x: 221, startPoint y: 435, endPoint x: 497, endPoint y: 251, distance: 331.0
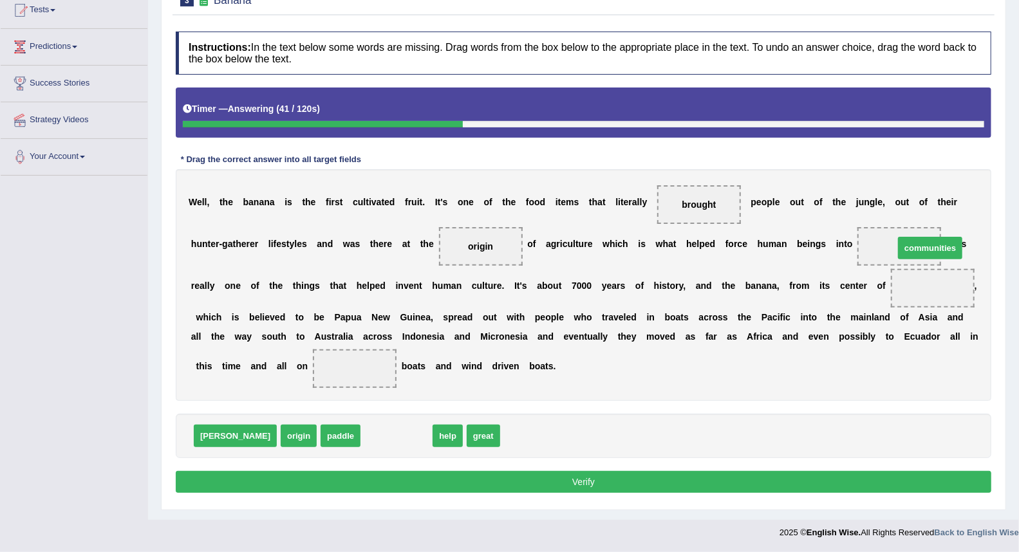
drag, startPoint x: 346, startPoint y: 438, endPoint x: 886, endPoint y: 248, distance: 572.5
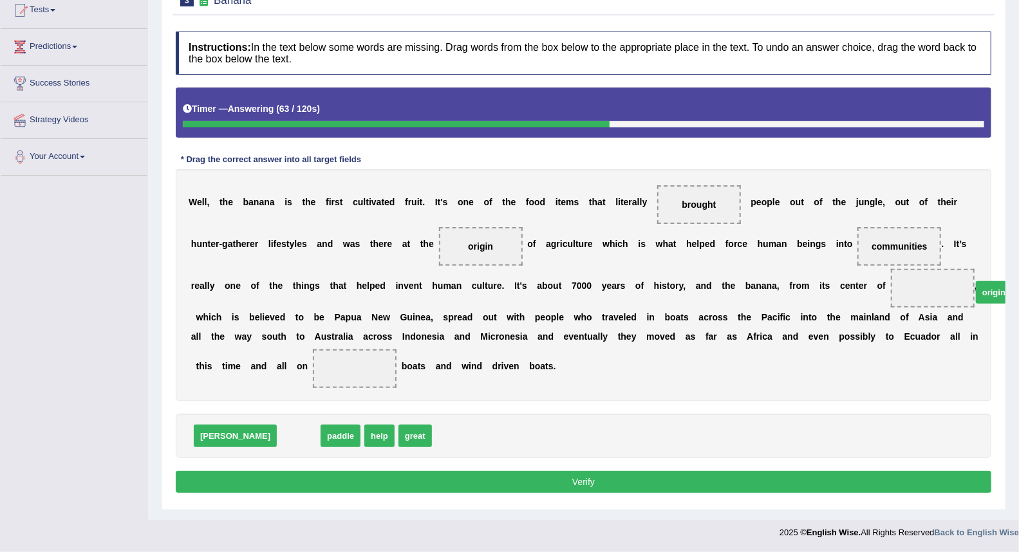
drag, startPoint x: 241, startPoint y: 432, endPoint x: 937, endPoint y: 288, distance: 710.1
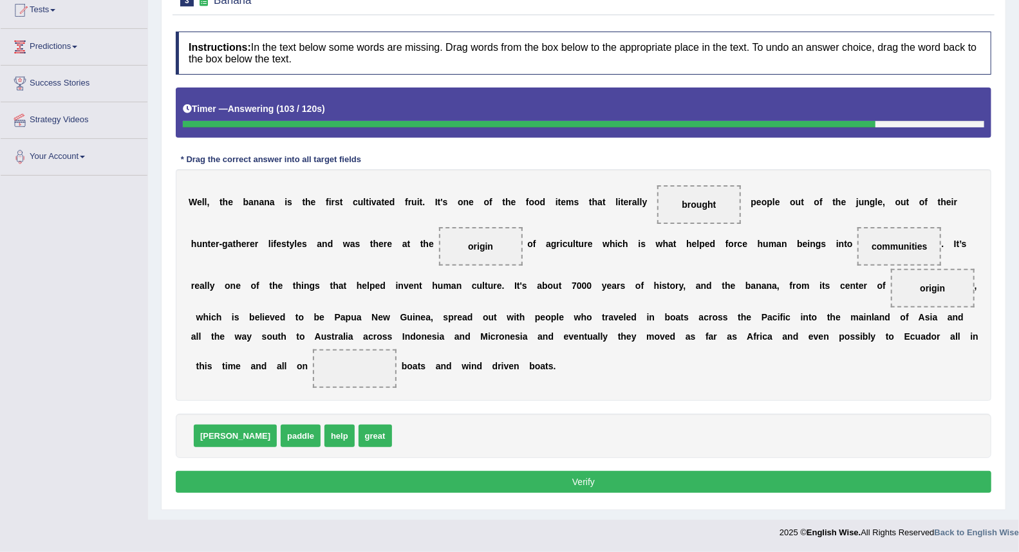
click at [209, 435] on span "dawn" at bounding box center [235, 436] width 83 height 23
drag, startPoint x: 695, startPoint y: 203, endPoint x: 337, endPoint y: 374, distance: 397.1
drag, startPoint x: 285, startPoint y: 436, endPoint x: 708, endPoint y: 208, distance: 480.5
click at [597, 478] on button "Verify" at bounding box center [584, 482] width 816 height 22
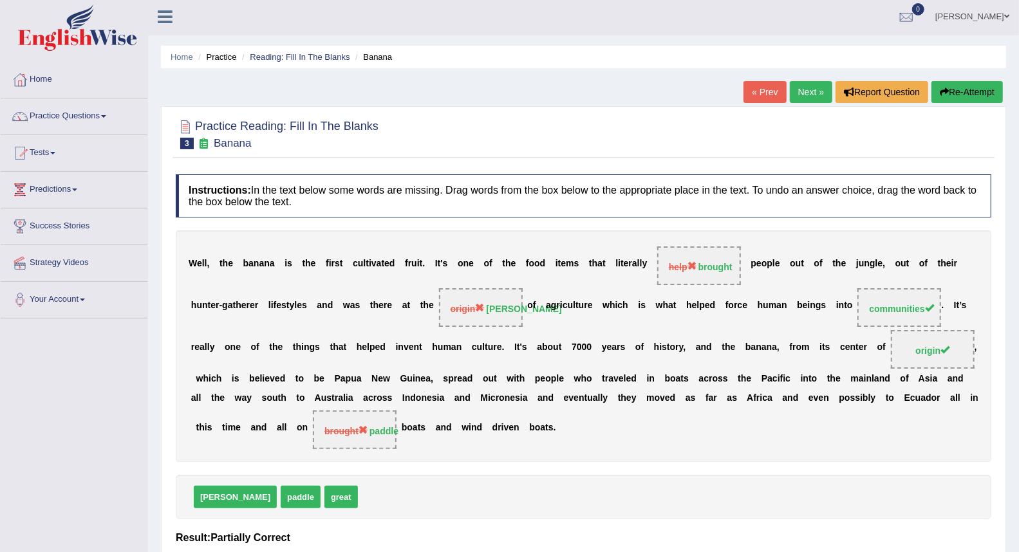
scroll to position [0, 0]
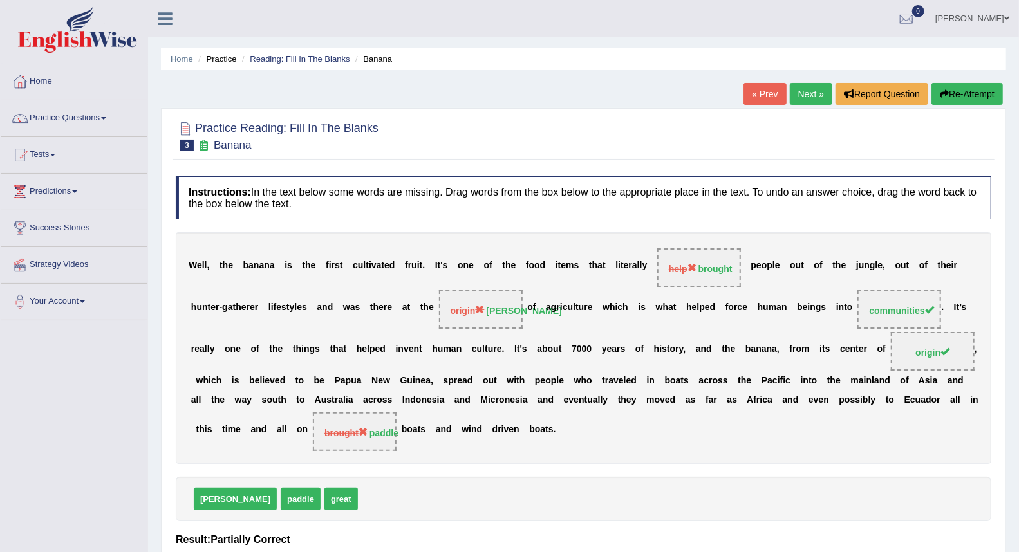
click at [803, 99] on link "Next »" at bounding box center [811, 94] width 42 height 22
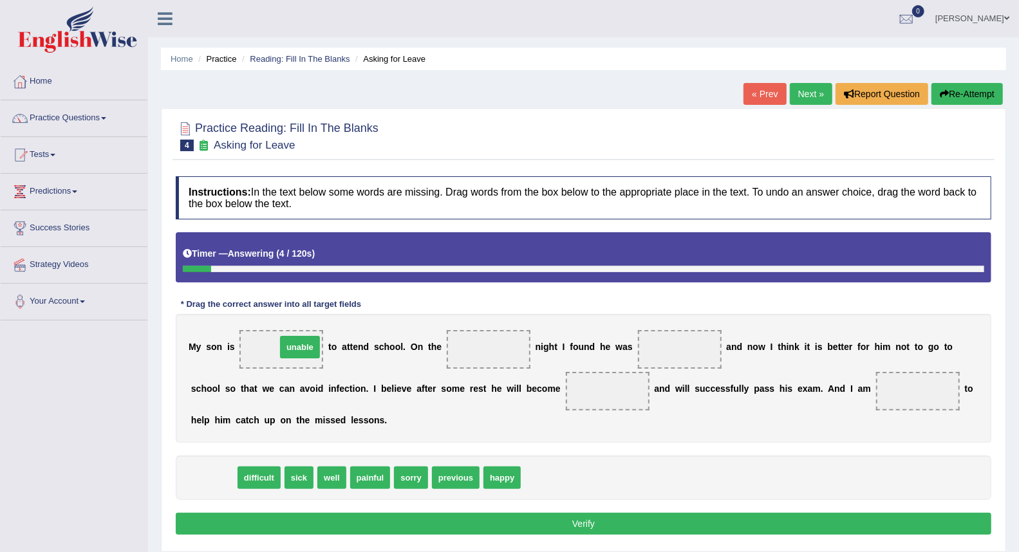
drag, startPoint x: 213, startPoint y: 475, endPoint x: 297, endPoint y: 350, distance: 150.9
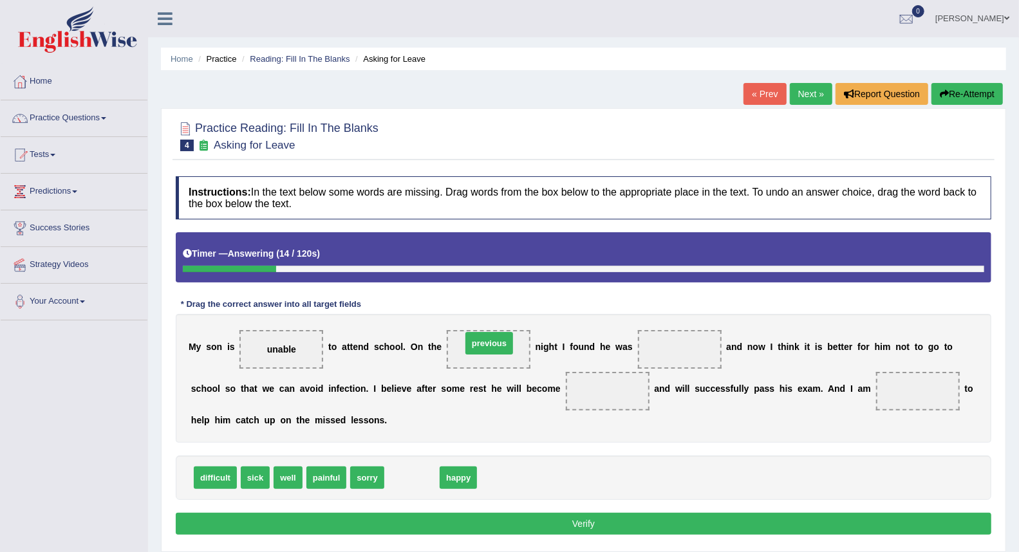
drag, startPoint x: 418, startPoint y: 484, endPoint x: 496, endPoint y: 350, distance: 155.2
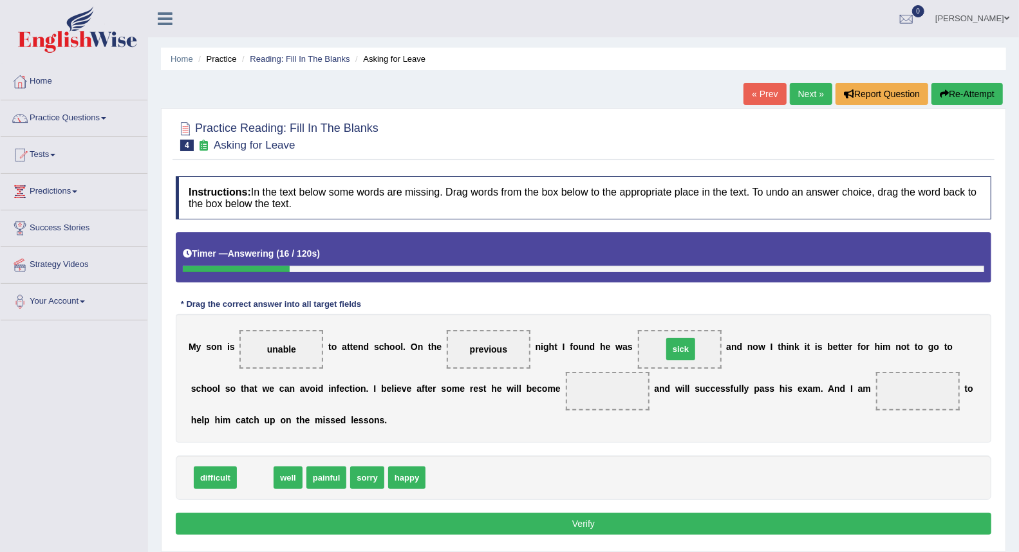
drag, startPoint x: 260, startPoint y: 480, endPoint x: 686, endPoint y: 351, distance: 444.6
drag, startPoint x: 258, startPoint y: 479, endPoint x: 623, endPoint y: 396, distance: 375.0
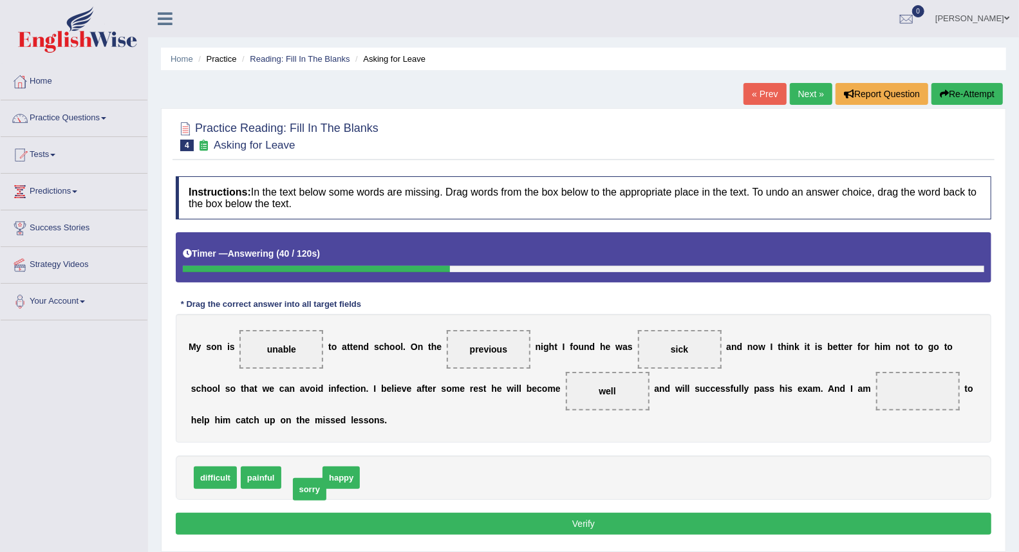
drag, startPoint x: 296, startPoint y: 478, endPoint x: 316, endPoint y: 480, distance: 20.1
click at [346, 478] on span "sorry" at bounding box center [343, 478] width 34 height 23
drag, startPoint x: 303, startPoint y: 479, endPoint x: 899, endPoint y: 394, distance: 601.5
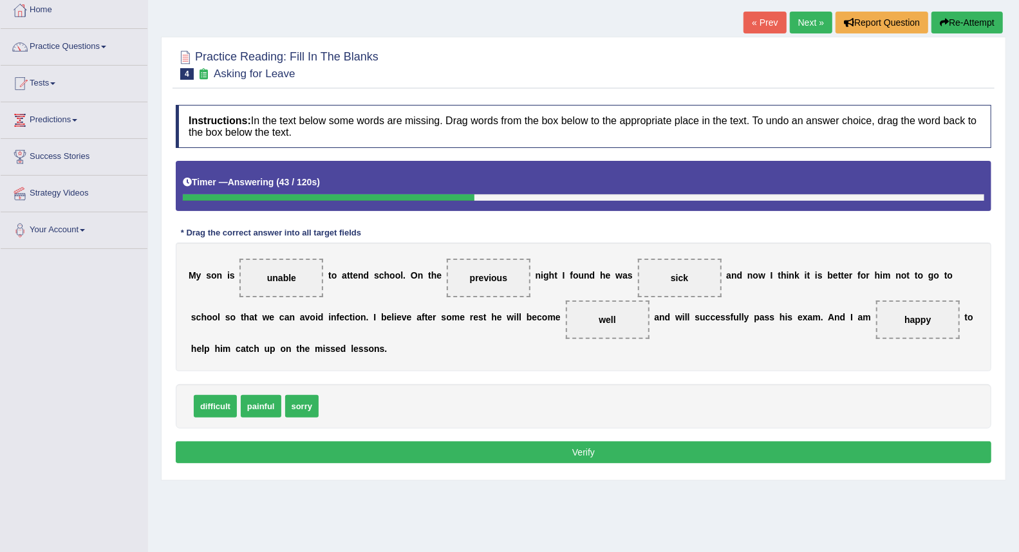
click at [445, 451] on button "Verify" at bounding box center [584, 453] width 816 height 22
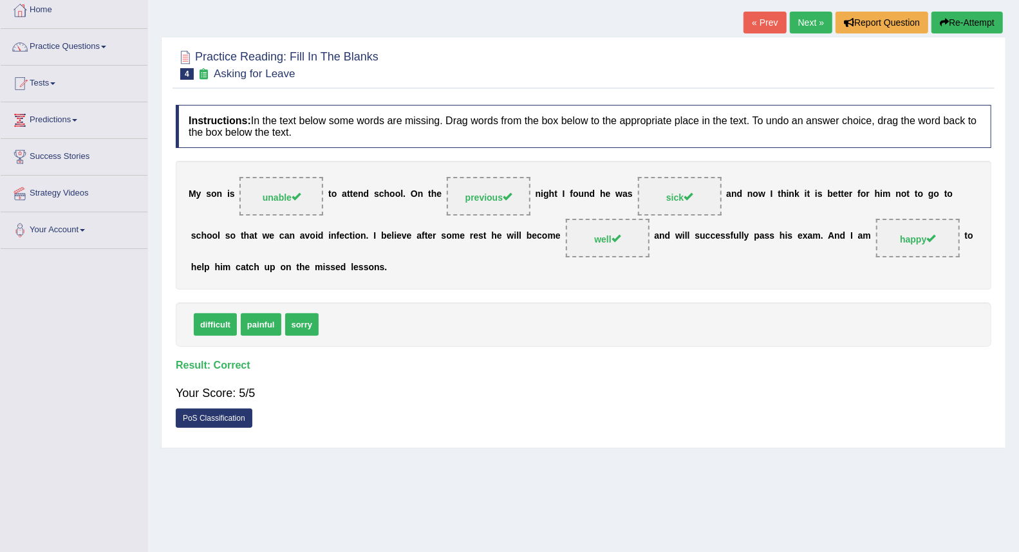
click at [800, 26] on link "Next »" at bounding box center [811, 23] width 42 height 22
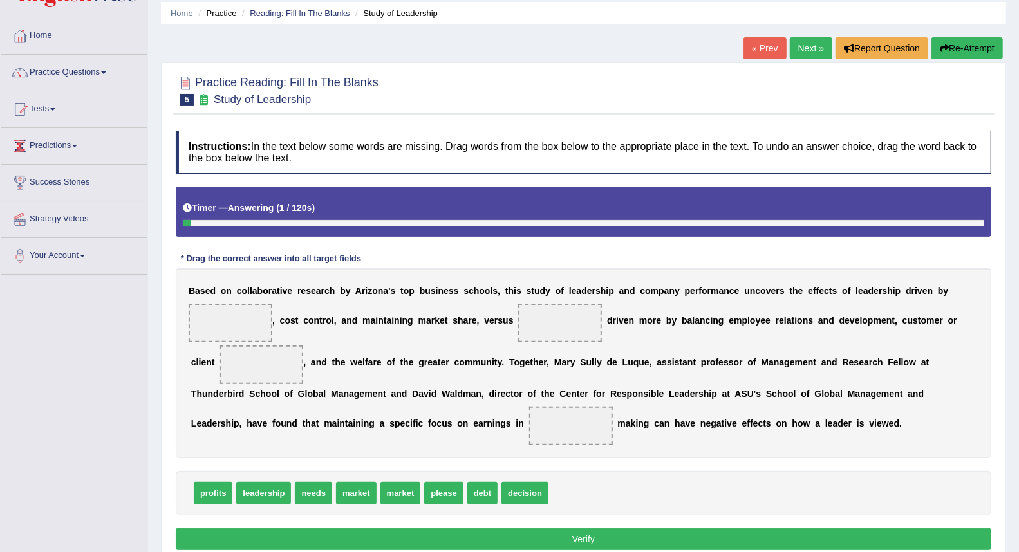
scroll to position [71, 0]
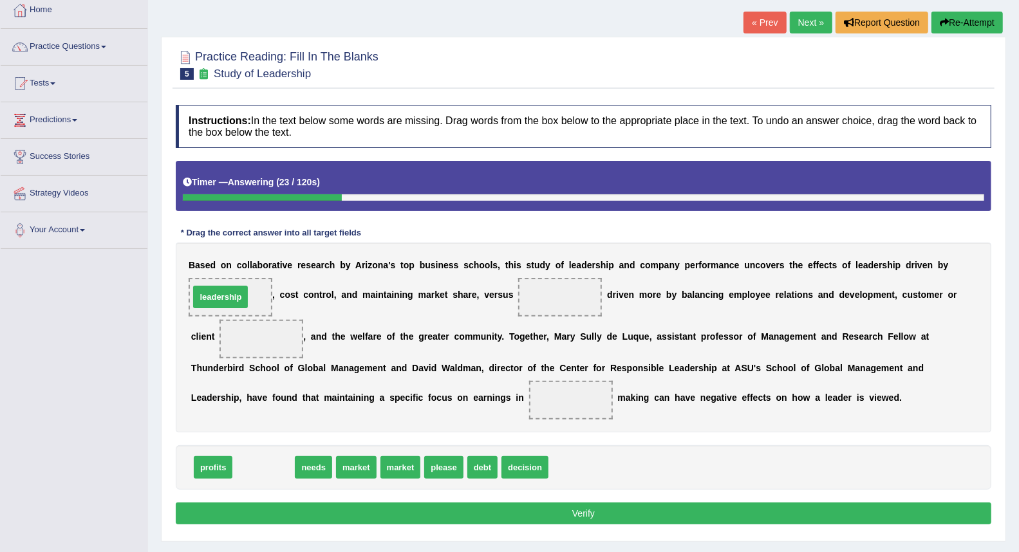
drag, startPoint x: 262, startPoint y: 469, endPoint x: 219, endPoint y: 299, distance: 175.3
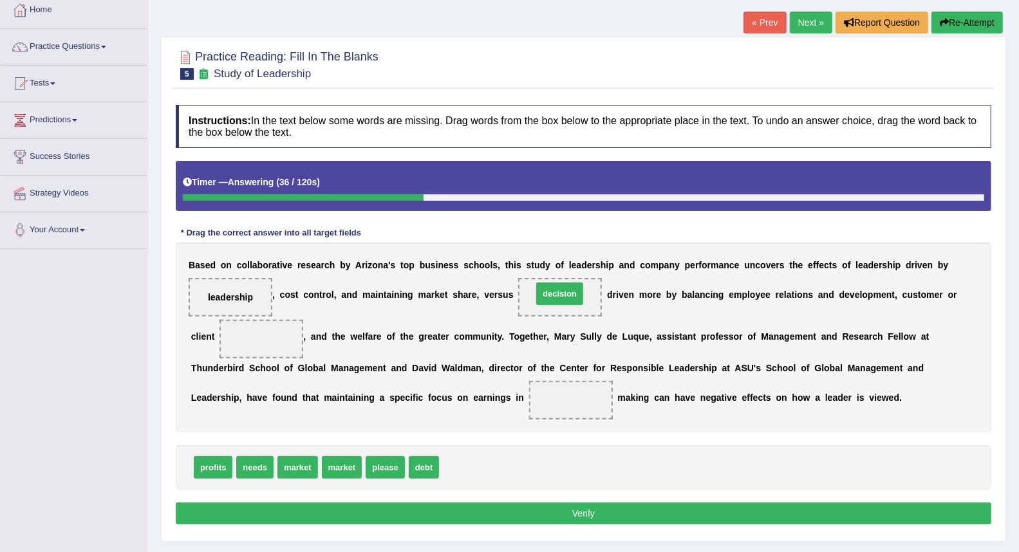
drag, startPoint x: 458, startPoint y: 470, endPoint x: 552, endPoint y: 296, distance: 197.3
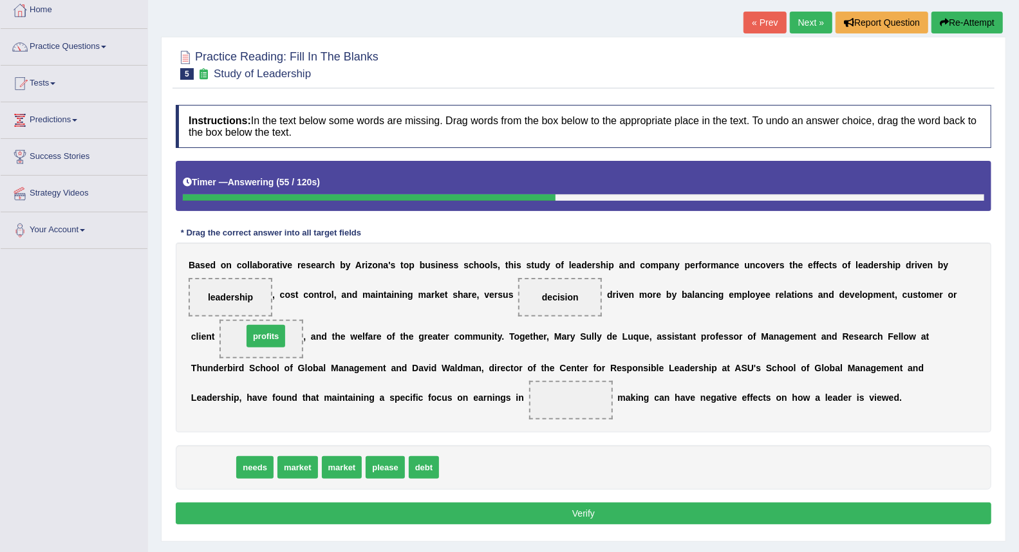
drag, startPoint x: 209, startPoint y: 474, endPoint x: 265, endPoint y: 337, distance: 147.3
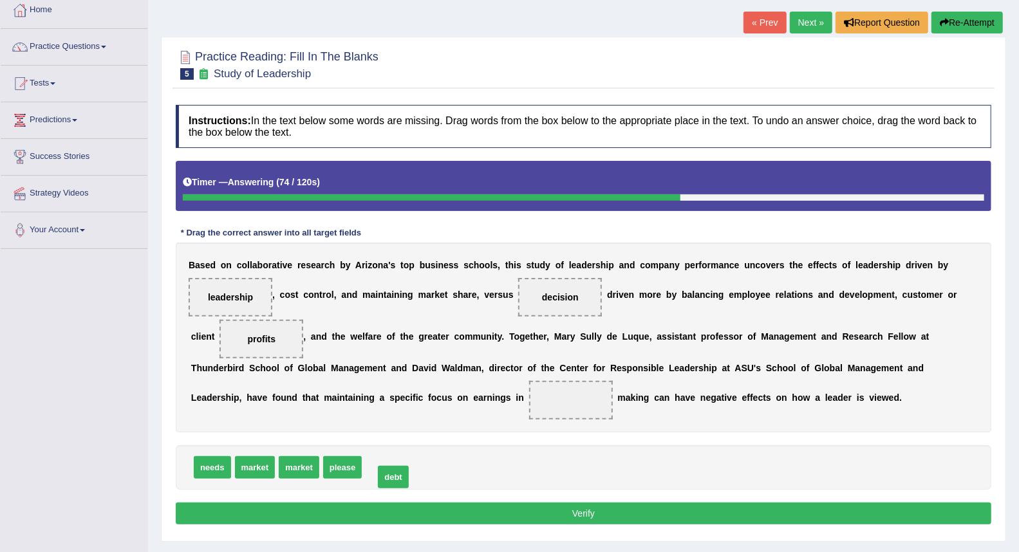
drag, startPoint x: 374, startPoint y: 473, endPoint x: 386, endPoint y: 482, distance: 15.2
drag, startPoint x: 556, startPoint y: 294, endPoint x: 568, endPoint y: 398, distance: 105.0
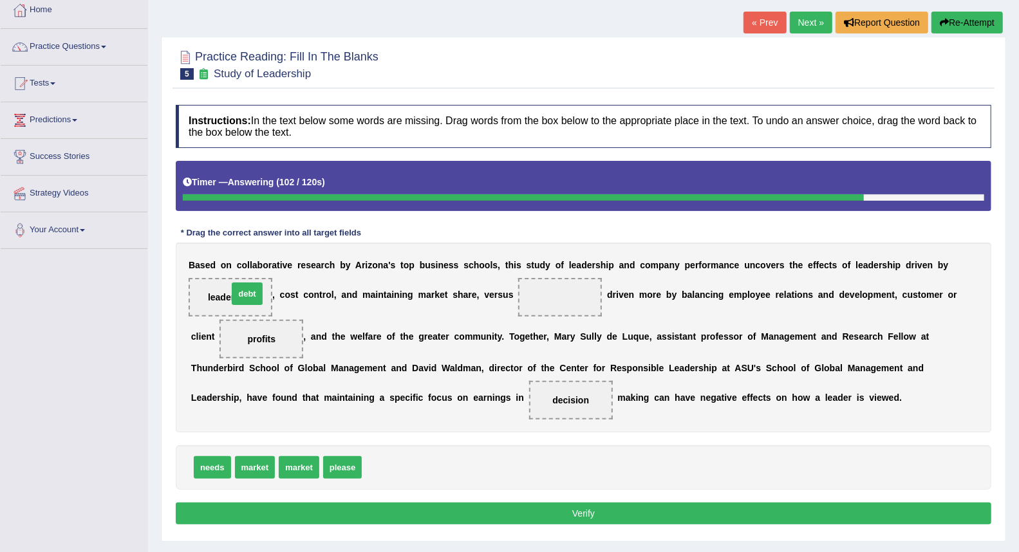
drag, startPoint x: 380, startPoint y: 472, endPoint x: 247, endPoint y: 298, distance: 219.4
drag, startPoint x: 379, startPoint y: 465, endPoint x: 568, endPoint y: 296, distance: 254.4
click at [614, 515] on button "Verify" at bounding box center [584, 514] width 816 height 22
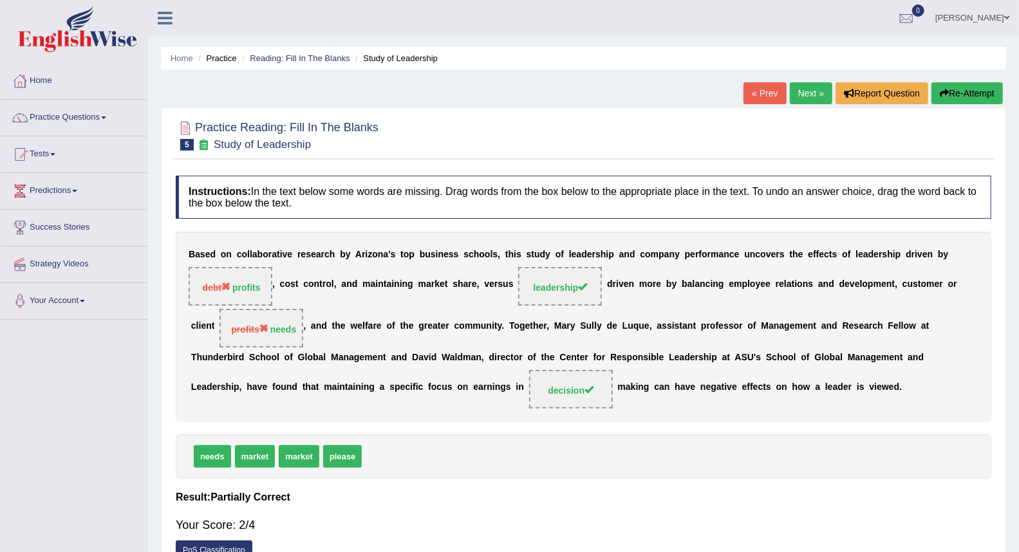
scroll to position [0, 0]
click at [806, 95] on link "Next »" at bounding box center [811, 94] width 42 height 22
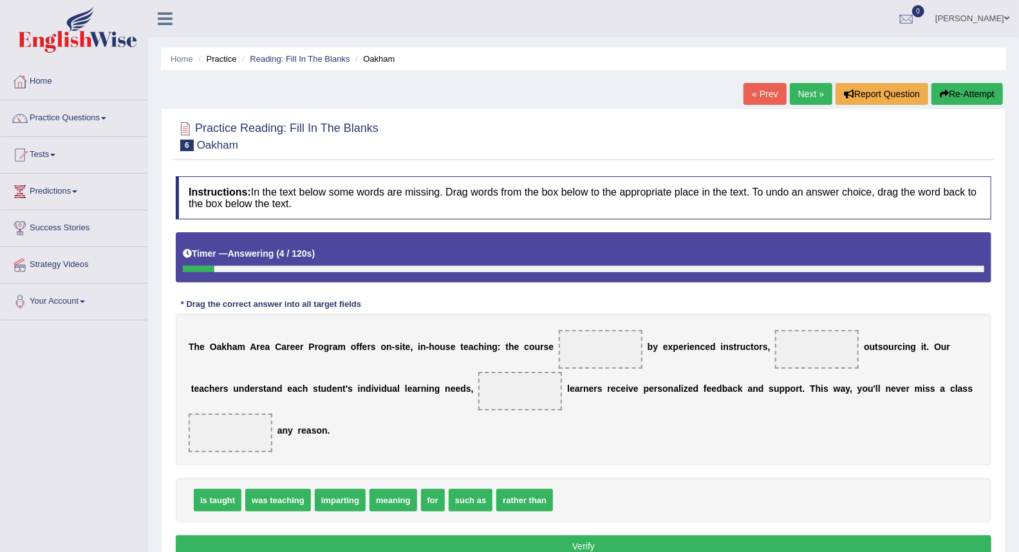
scroll to position [71, 0]
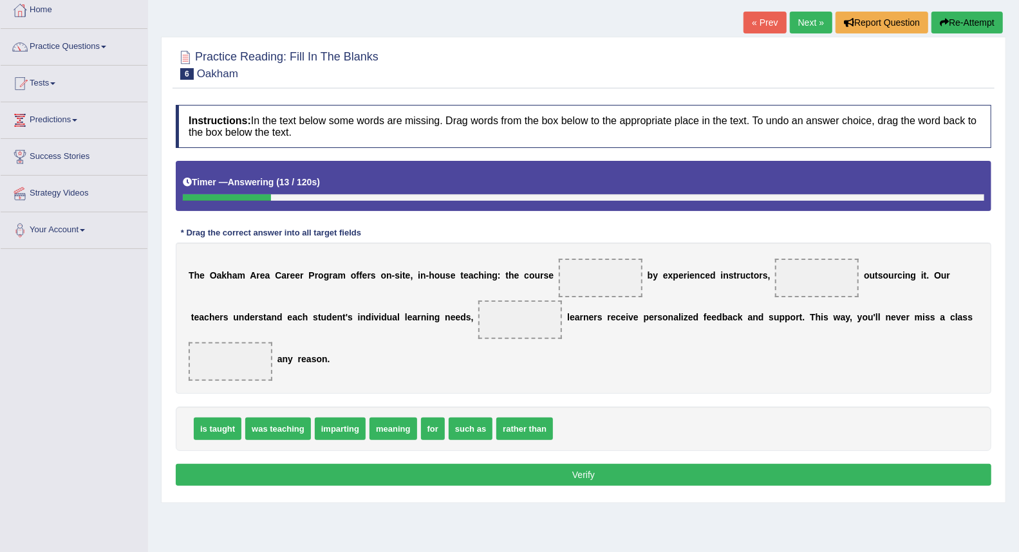
click at [246, 194] on div at bounding box center [227, 197] width 88 height 6
click at [946, 18] on button "Re-Attempt" at bounding box center [967, 23] width 71 height 22
drag, startPoint x: 207, startPoint y: 431, endPoint x: 601, endPoint y: 288, distance: 419.3
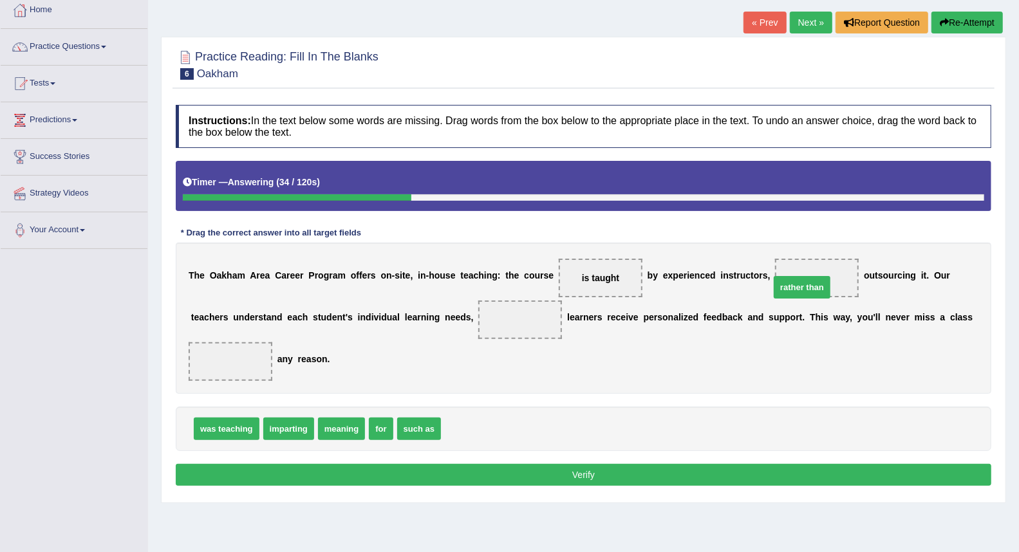
drag, startPoint x: 472, startPoint y: 429, endPoint x: 801, endPoint y: 287, distance: 358.2
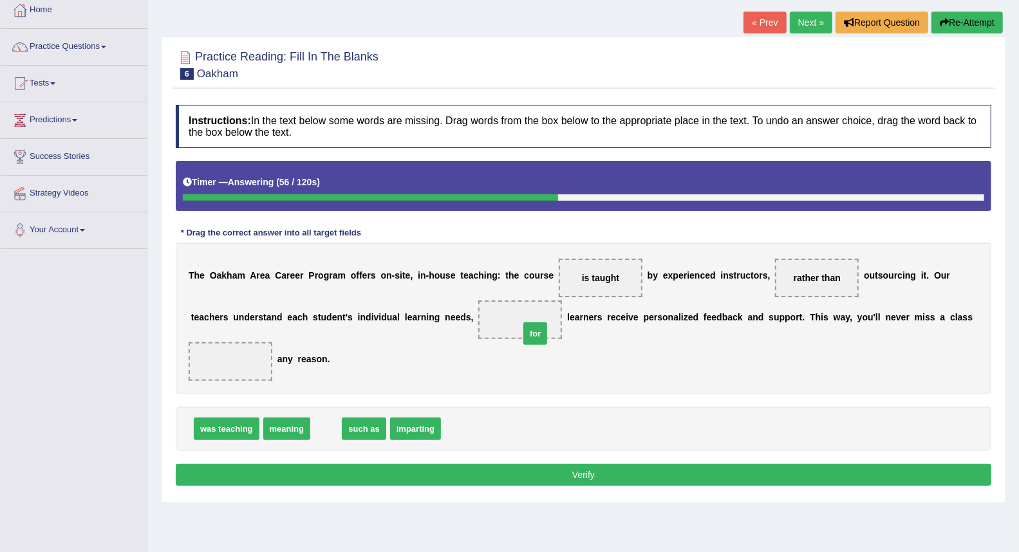
drag, startPoint x: 322, startPoint y: 433, endPoint x: 531, endPoint y: 337, distance: 229.9
drag, startPoint x: 523, startPoint y: 322, endPoint x: 236, endPoint y: 362, distance: 290.6
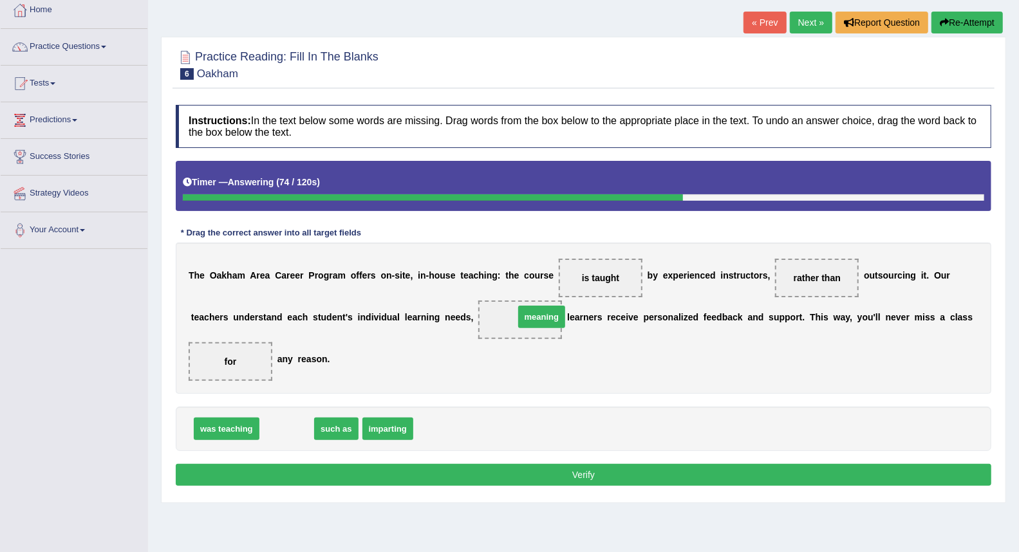
drag, startPoint x: 281, startPoint y: 429, endPoint x: 536, endPoint y: 317, distance: 278.5
click at [520, 473] on button "Verify" at bounding box center [584, 475] width 816 height 22
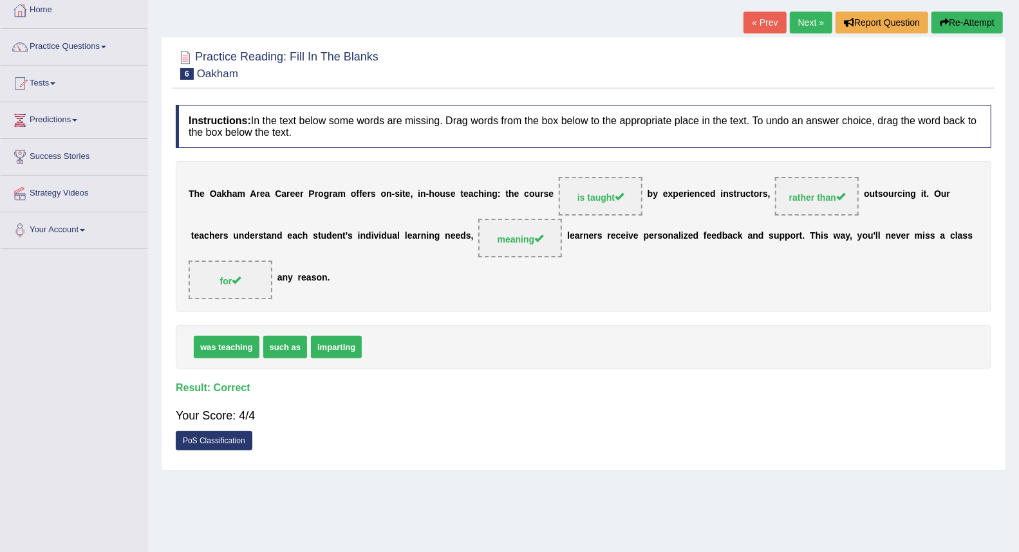
click at [802, 18] on link "Next »" at bounding box center [811, 23] width 42 height 22
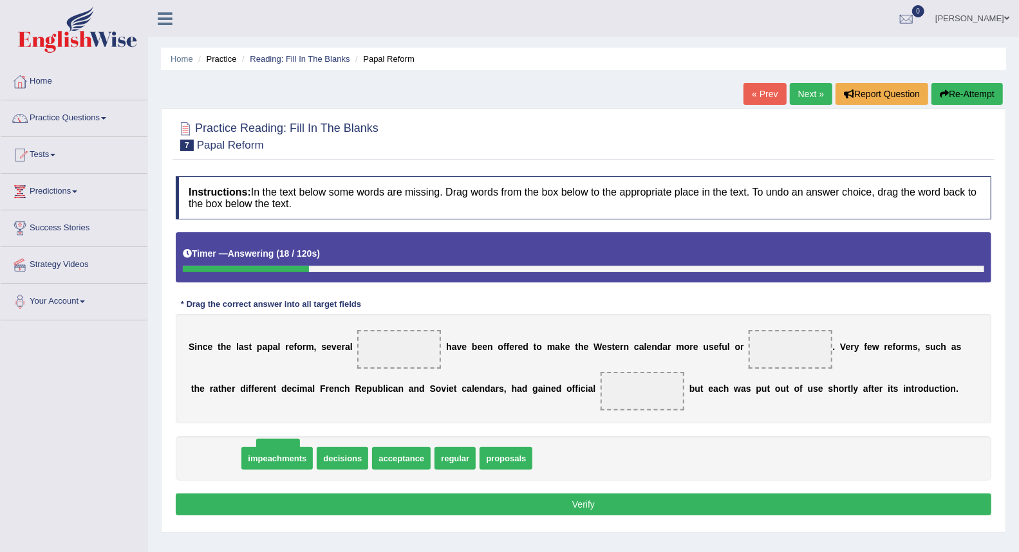
drag, startPoint x: 218, startPoint y: 460, endPoint x: 449, endPoint y: 427, distance: 233.5
click at [704, 377] on div "S i n c e t h e l a s t p a p a l r e f o r m , s e v e r a l h a v e b e e n o…" at bounding box center [584, 368] width 816 height 109
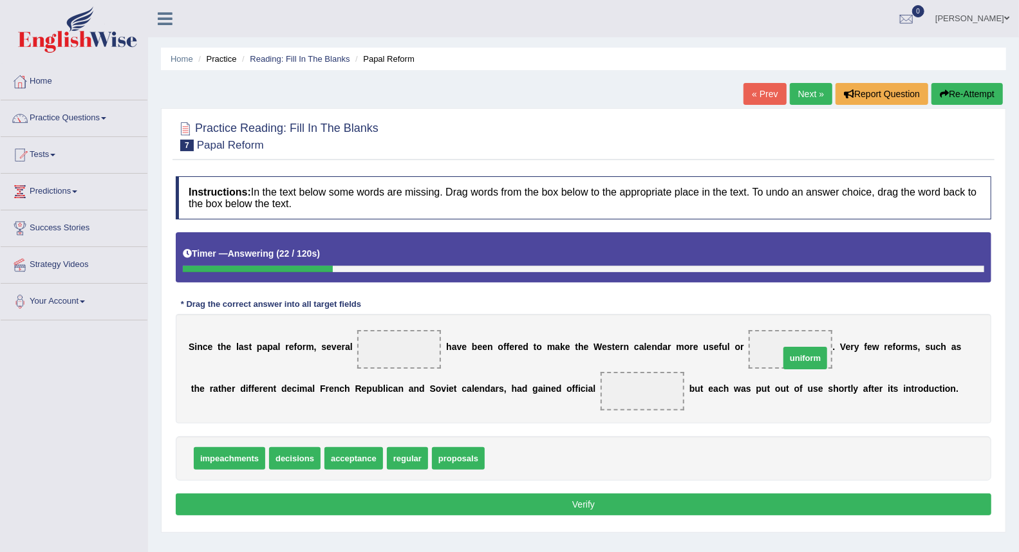
drag, startPoint x: 510, startPoint y: 458, endPoint x: 805, endPoint y: 357, distance: 312.3
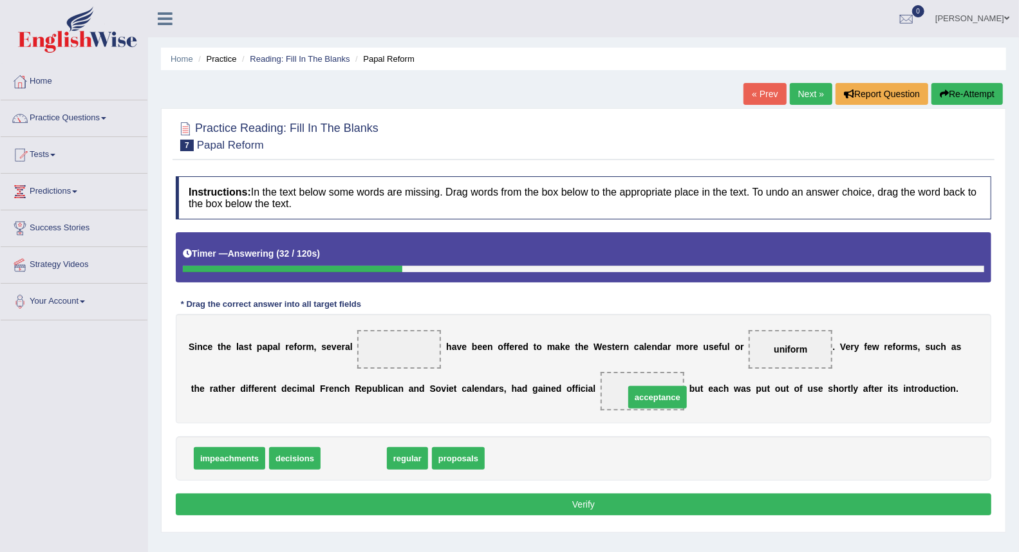
drag, startPoint x: 336, startPoint y: 460, endPoint x: 640, endPoint y: 399, distance: 310.0
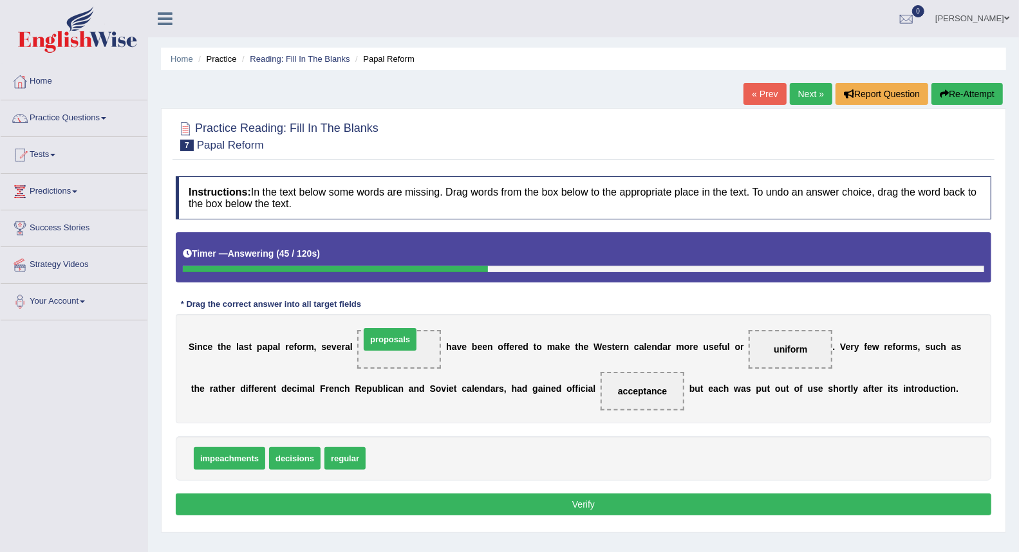
drag, startPoint x: 409, startPoint y: 456, endPoint x: 404, endPoint y: 337, distance: 119.2
click at [456, 503] on button "Verify" at bounding box center [584, 505] width 816 height 22
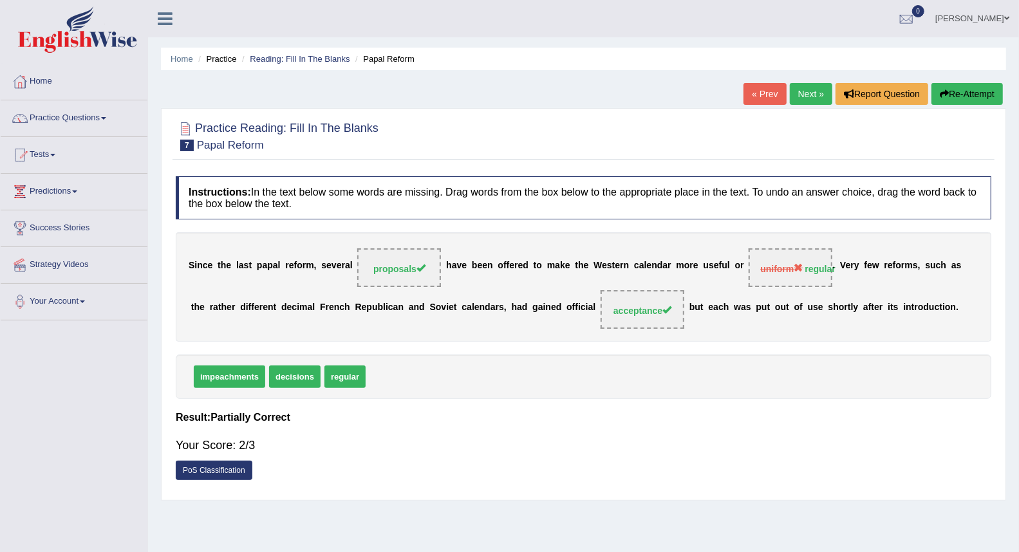
click at [816, 97] on link "Next »" at bounding box center [811, 94] width 42 height 22
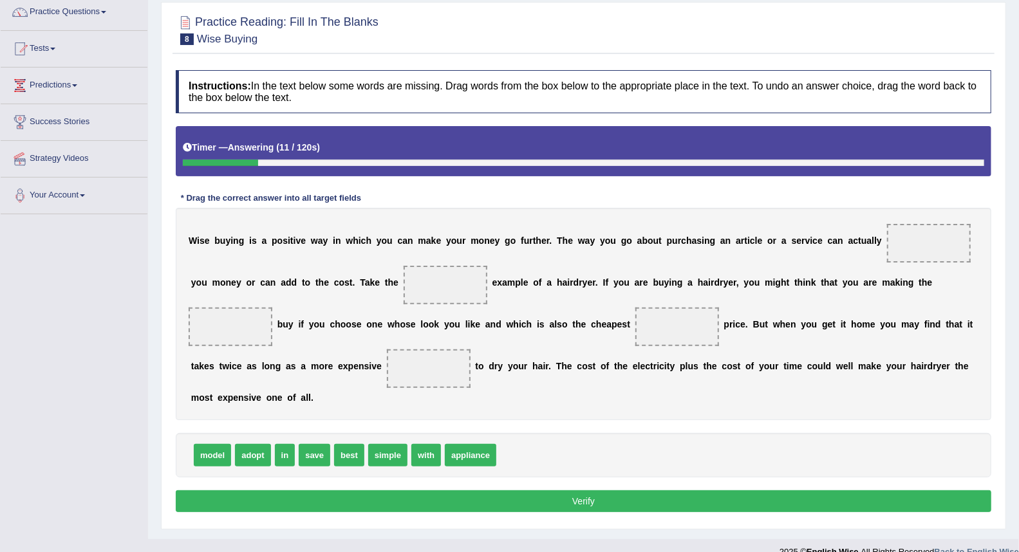
scroll to position [126, 0]
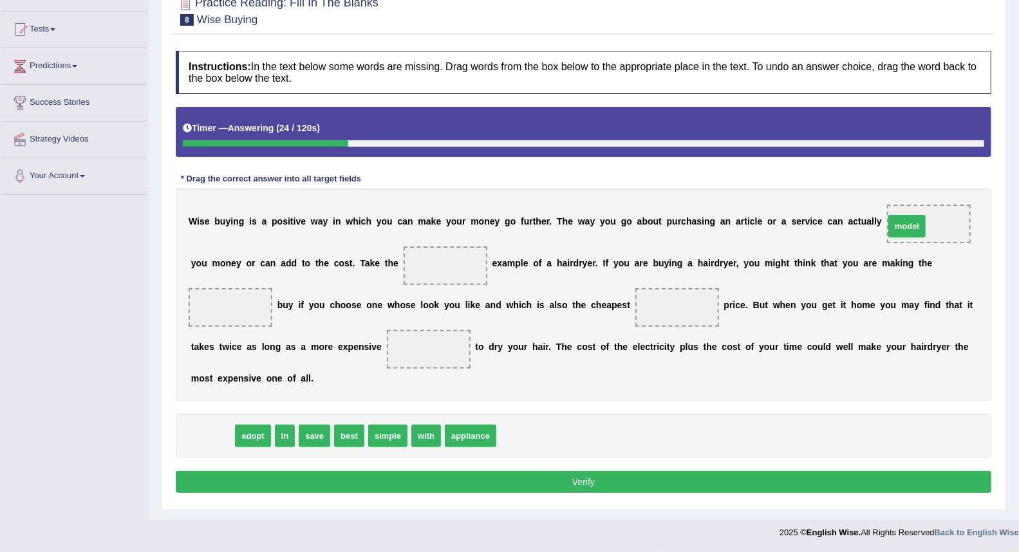
drag, startPoint x: 211, startPoint y: 436, endPoint x: 905, endPoint y: 227, distance: 725.5
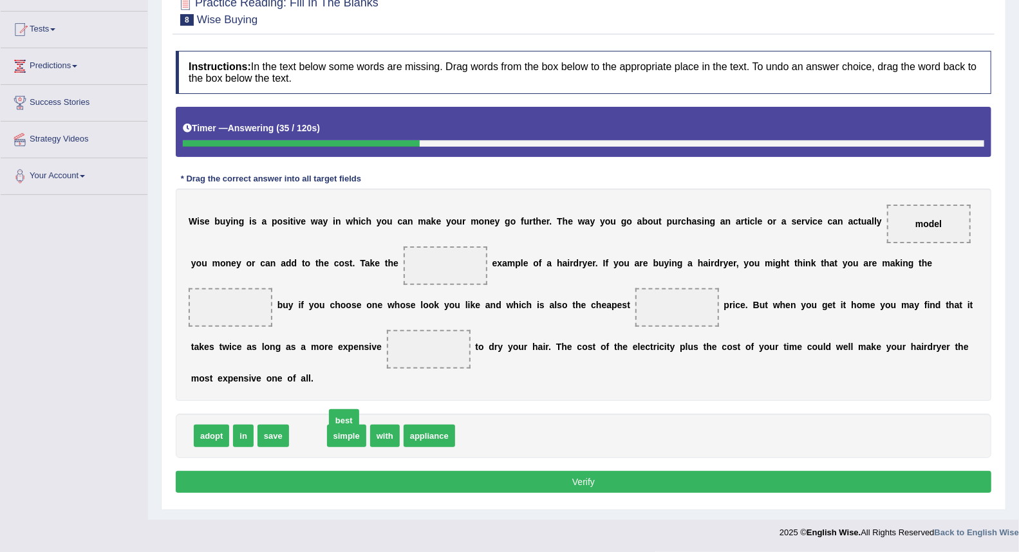
drag, startPoint x: 301, startPoint y: 438, endPoint x: 317, endPoint y: 444, distance: 17.3
drag, startPoint x: 307, startPoint y: 431, endPoint x: 455, endPoint y: 262, distance: 224.9
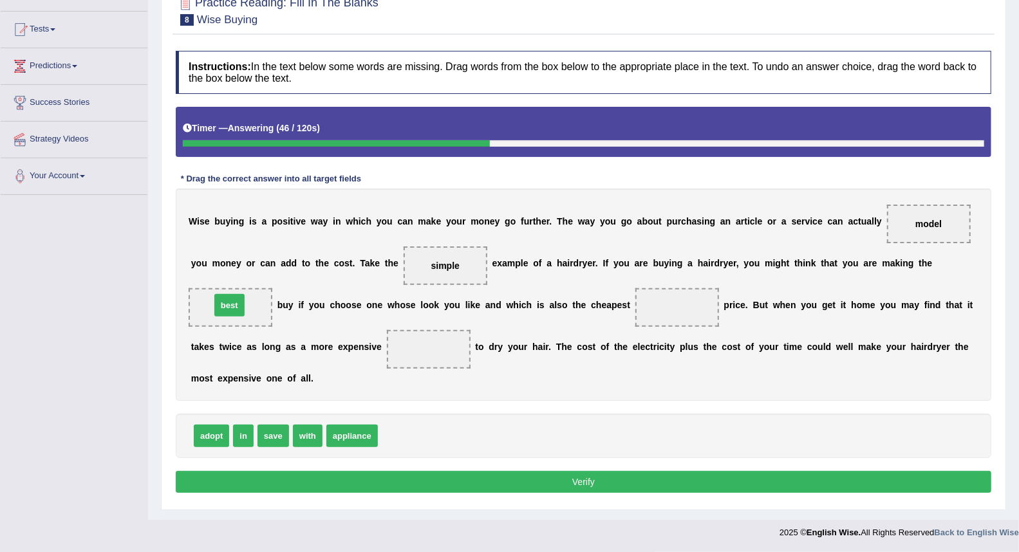
drag, startPoint x: 391, startPoint y: 433, endPoint x: 223, endPoint y: 301, distance: 212.8
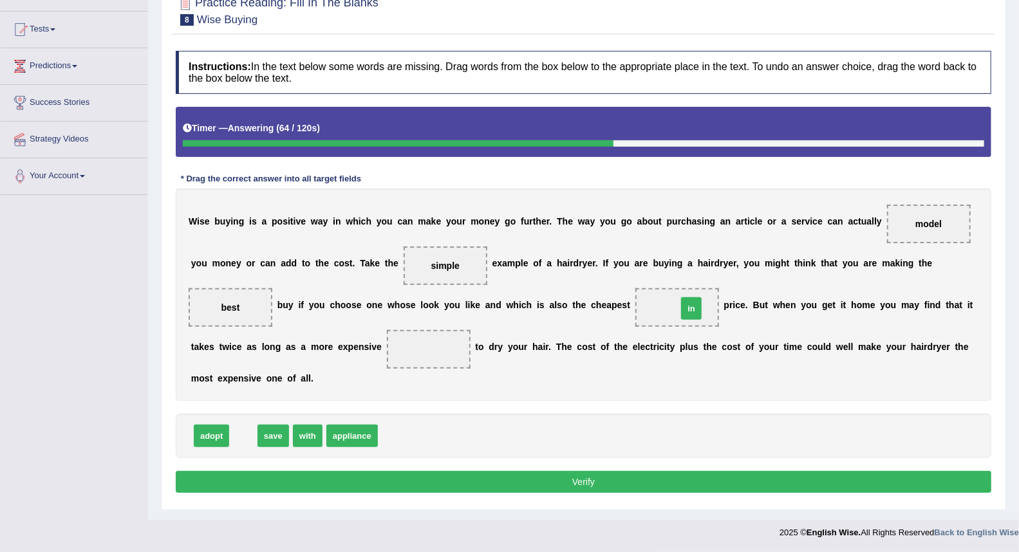
drag, startPoint x: 246, startPoint y: 438, endPoint x: 694, endPoint y: 311, distance: 465.8
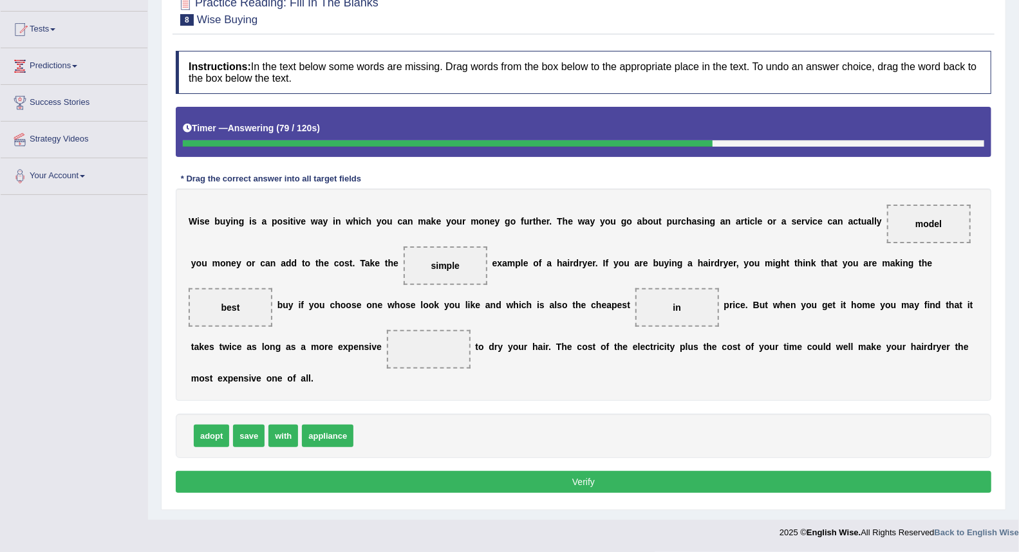
drag, startPoint x: 912, startPoint y: 221, endPoint x: 461, endPoint y: 342, distance: 466.8
click at [461, 342] on div "W i s e b u y i n g i s a p o s i t i v e w a y i n w h i c h y o u c a n m a k…" at bounding box center [584, 295] width 816 height 212
drag, startPoint x: 927, startPoint y: 217, endPoint x: 882, endPoint y: 241, distance: 51.3
click at [872, 253] on div "W i s e b u y i n g i s a p o s i t i v e w a y i n w h i c h y o u c a n m a k…" at bounding box center [584, 295] width 816 height 212
drag, startPoint x: 934, startPoint y: 223, endPoint x: 417, endPoint y: 352, distance: 532.7
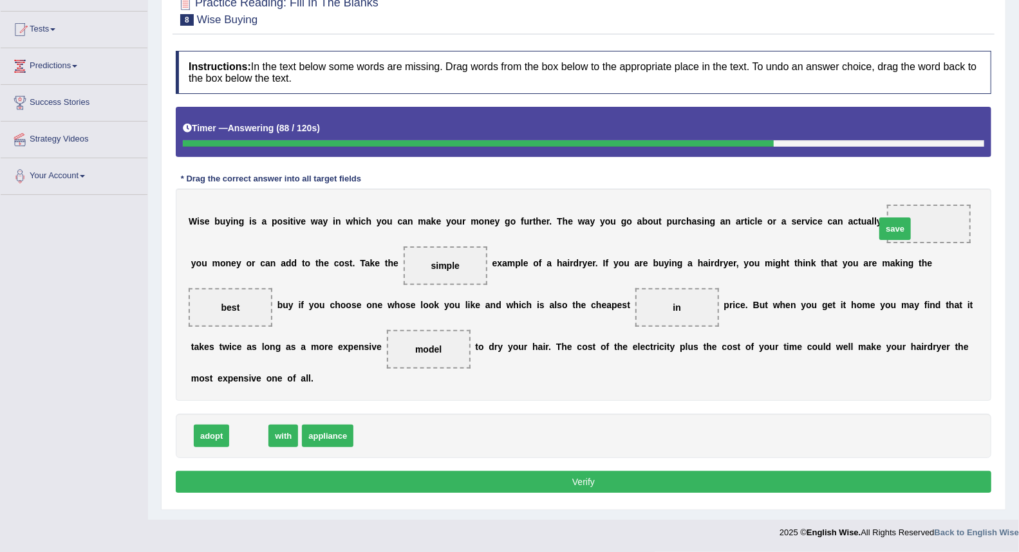
drag, startPoint x: 247, startPoint y: 433, endPoint x: 918, endPoint y: 220, distance: 703.8
click at [348, 482] on button "Verify" at bounding box center [584, 482] width 816 height 22
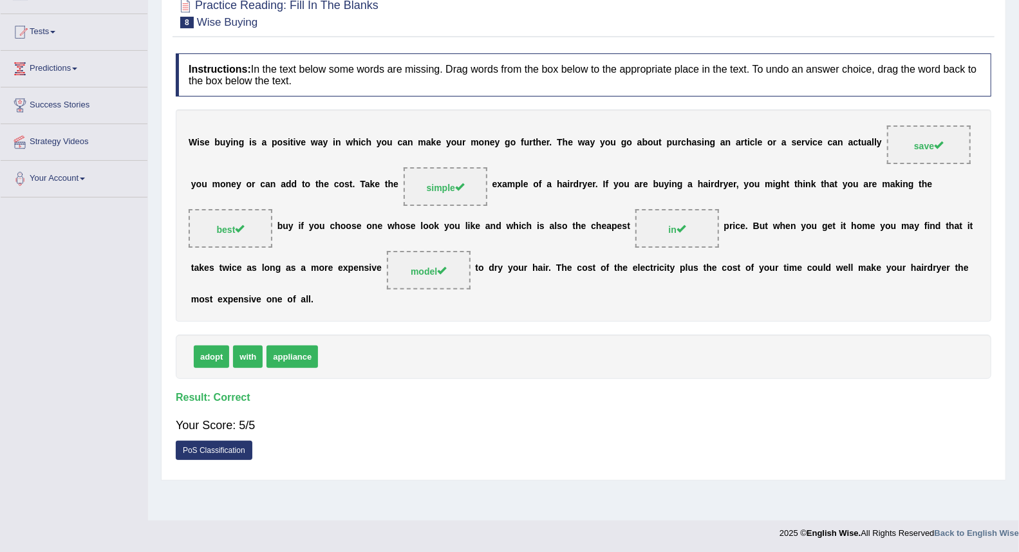
scroll to position [0, 0]
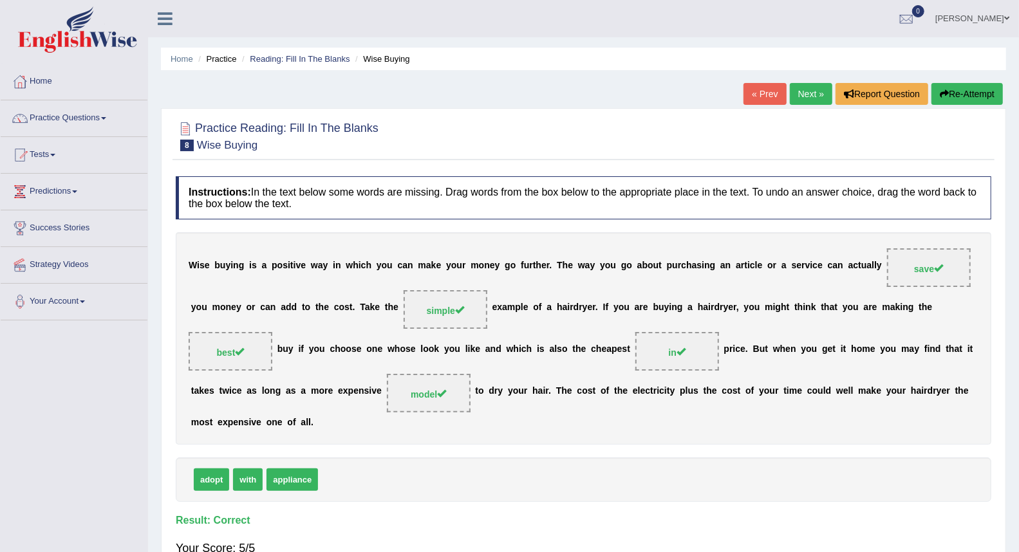
click at [816, 99] on link "Next »" at bounding box center [811, 94] width 42 height 22
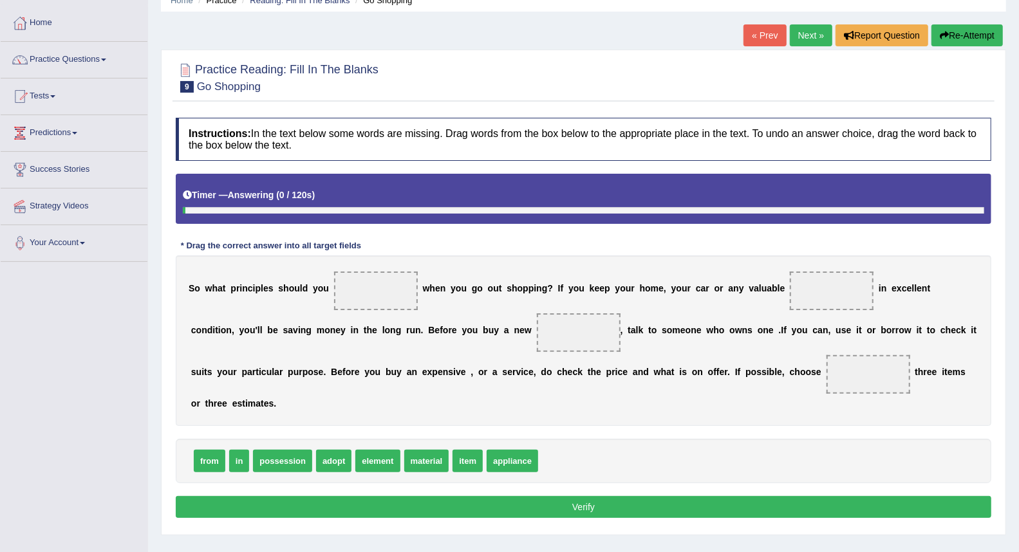
scroll to position [71, 0]
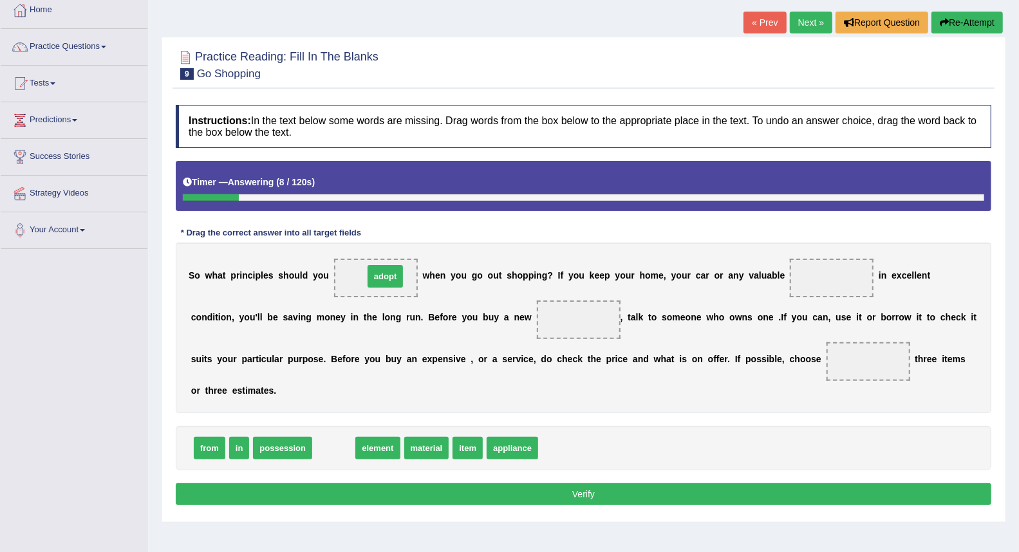
drag, startPoint x: 333, startPoint y: 451, endPoint x: 385, endPoint y: 279, distance: 179.4
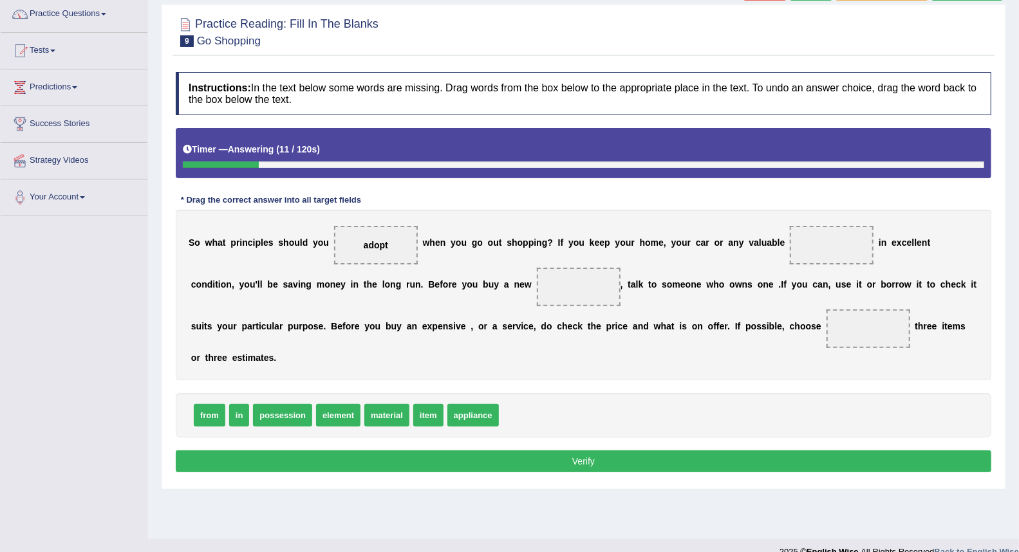
scroll to position [123, 0]
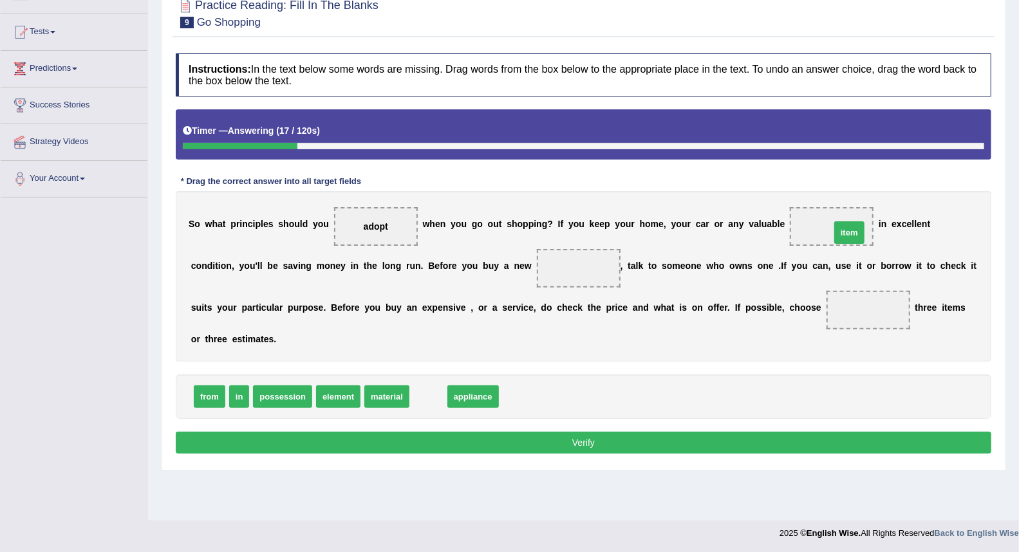
drag, startPoint x: 421, startPoint y: 400, endPoint x: 843, endPoint y: 236, distance: 453.1
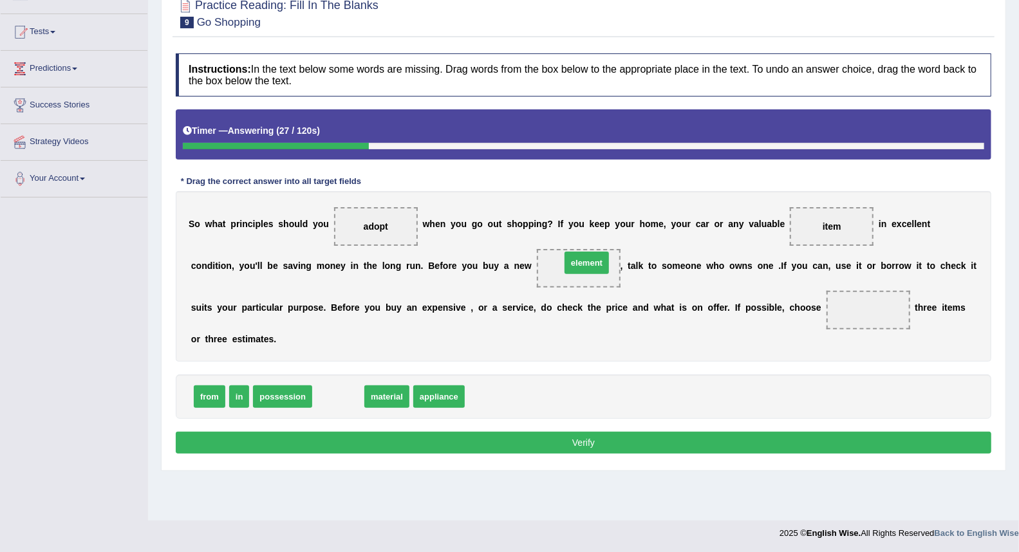
drag, startPoint x: 335, startPoint y: 402, endPoint x: 583, endPoint y: 268, distance: 282.3
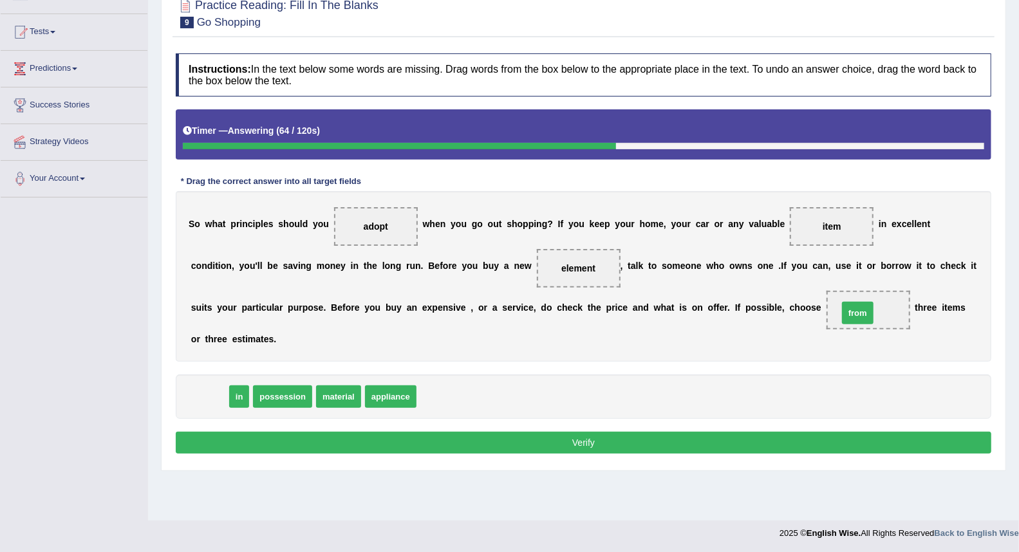
drag, startPoint x: 204, startPoint y: 397, endPoint x: 850, endPoint y: 316, distance: 650.7
click at [493, 442] on button "Verify" at bounding box center [584, 443] width 816 height 22
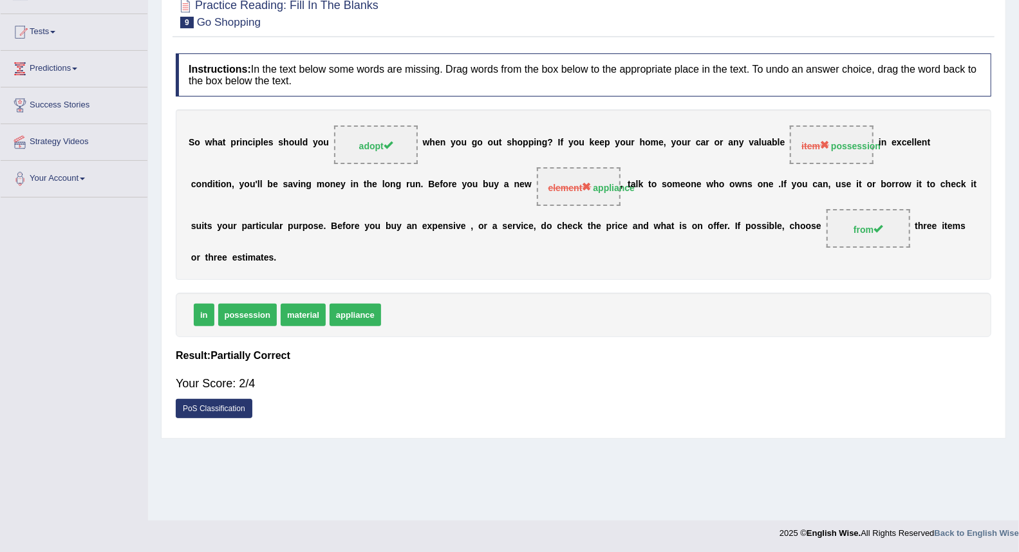
click at [610, 190] on strong "appliance" at bounding box center [615, 188] width 42 height 10
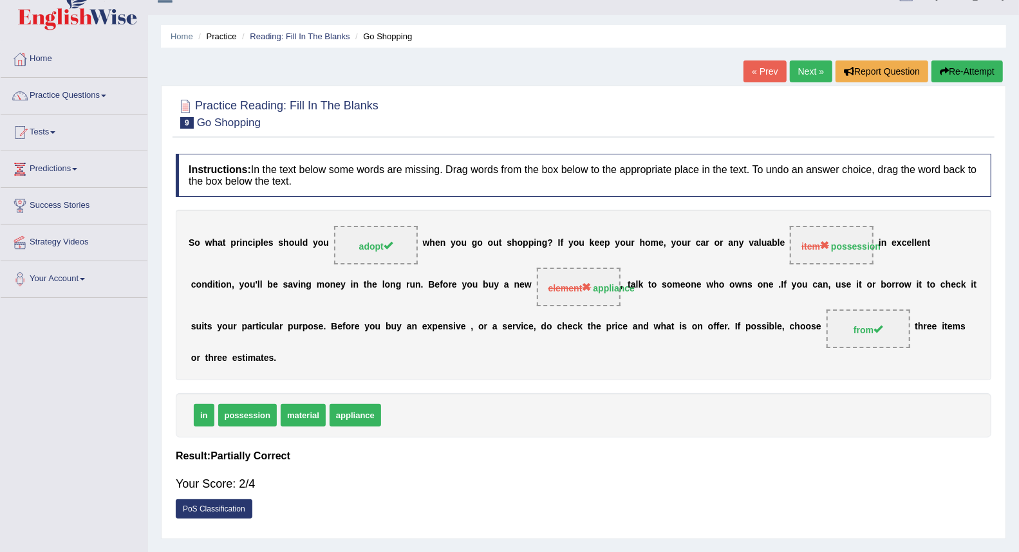
scroll to position [0, 0]
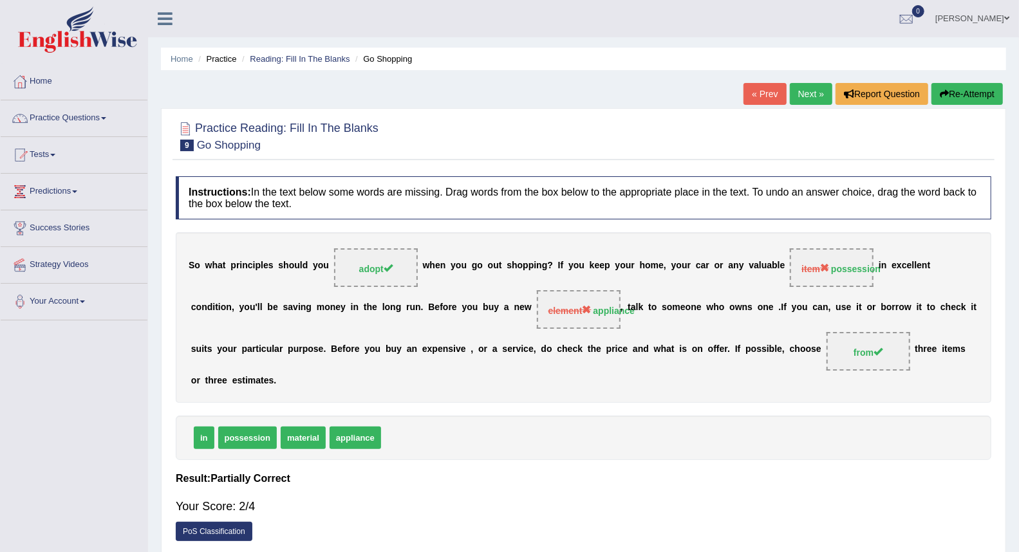
click at [814, 97] on link "Next »" at bounding box center [811, 94] width 42 height 22
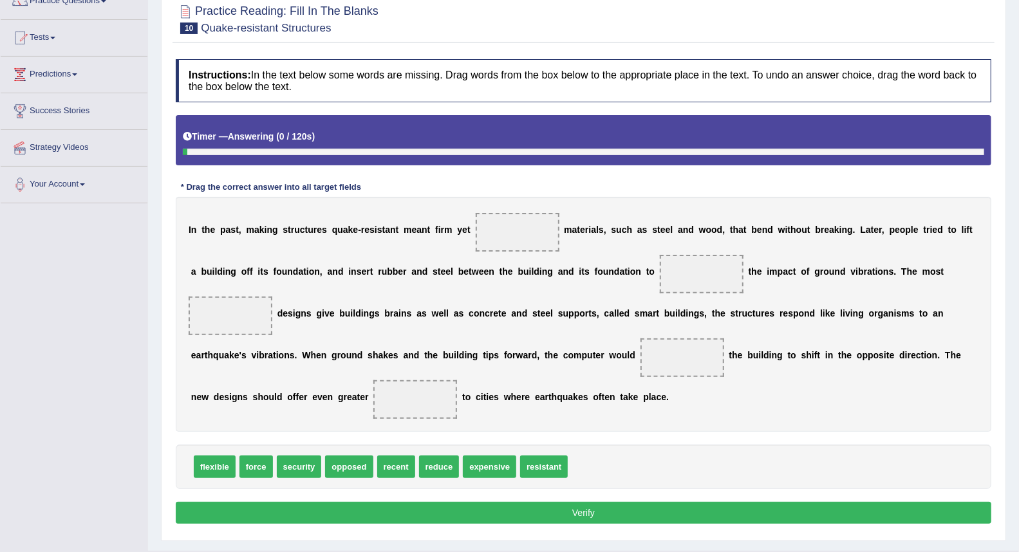
scroll to position [143, 0]
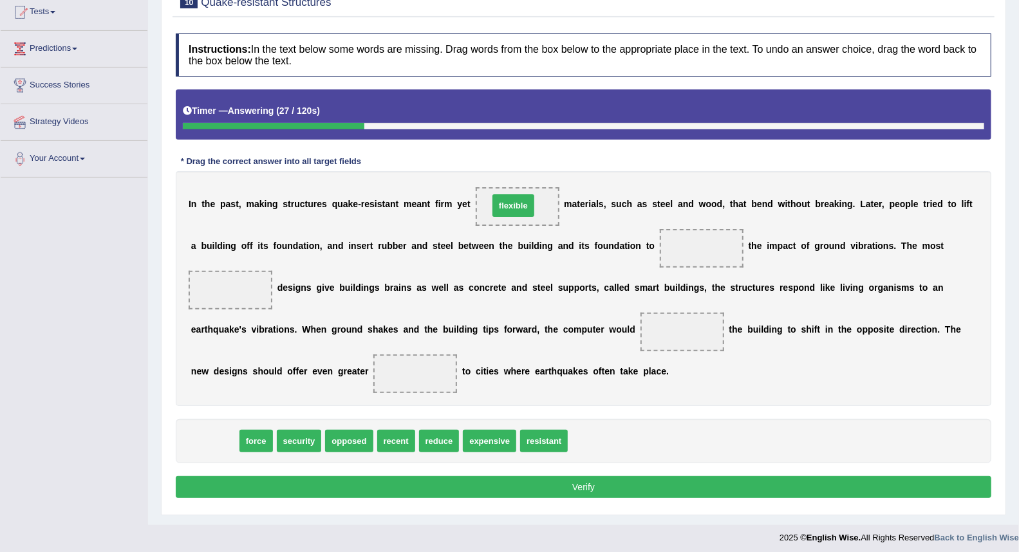
drag, startPoint x: 220, startPoint y: 440, endPoint x: 519, endPoint y: 204, distance: 380.9
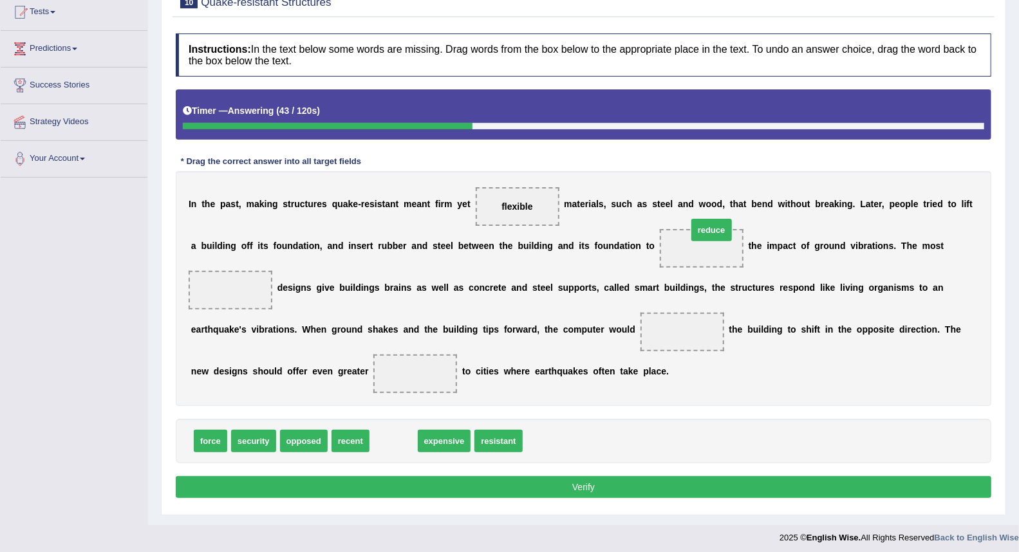
drag, startPoint x: 380, startPoint y: 442, endPoint x: 698, endPoint y: 237, distance: 378.2
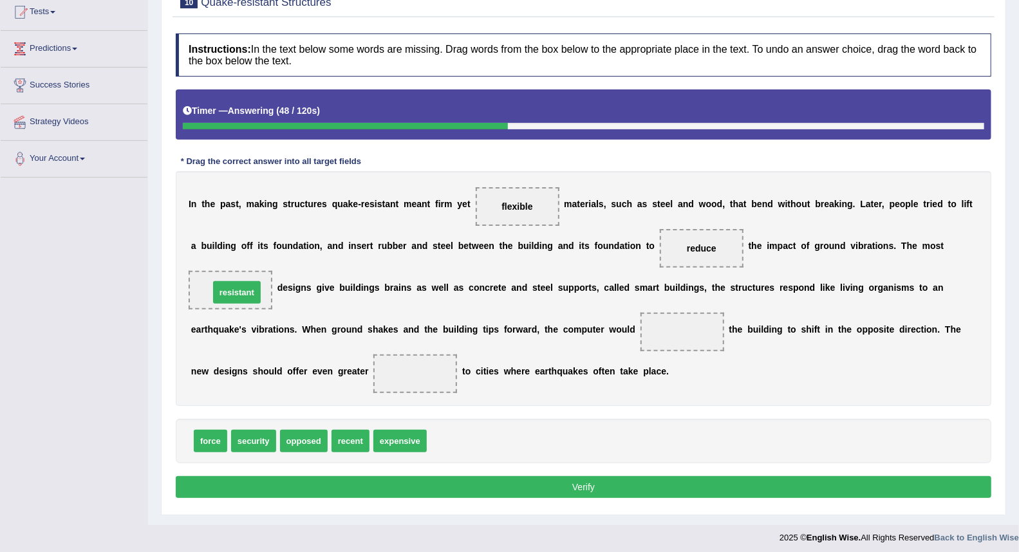
drag, startPoint x: 445, startPoint y: 441, endPoint x: 227, endPoint y: 292, distance: 263.6
drag, startPoint x: 215, startPoint y: 444, endPoint x: 685, endPoint y: 331, distance: 483.4
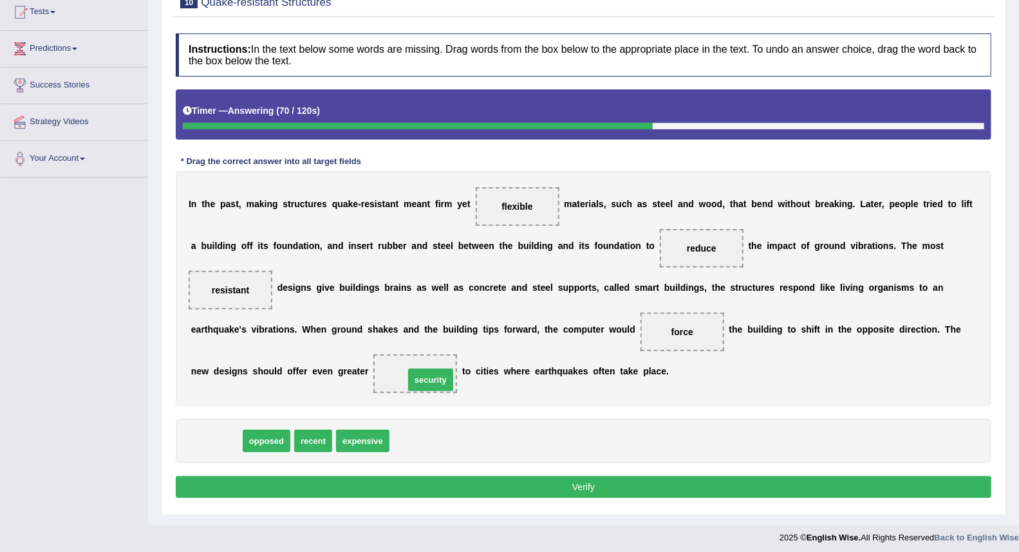
drag, startPoint x: 213, startPoint y: 444, endPoint x: 427, endPoint y: 383, distance: 222.9
click at [516, 478] on button "Verify" at bounding box center [584, 487] width 816 height 22
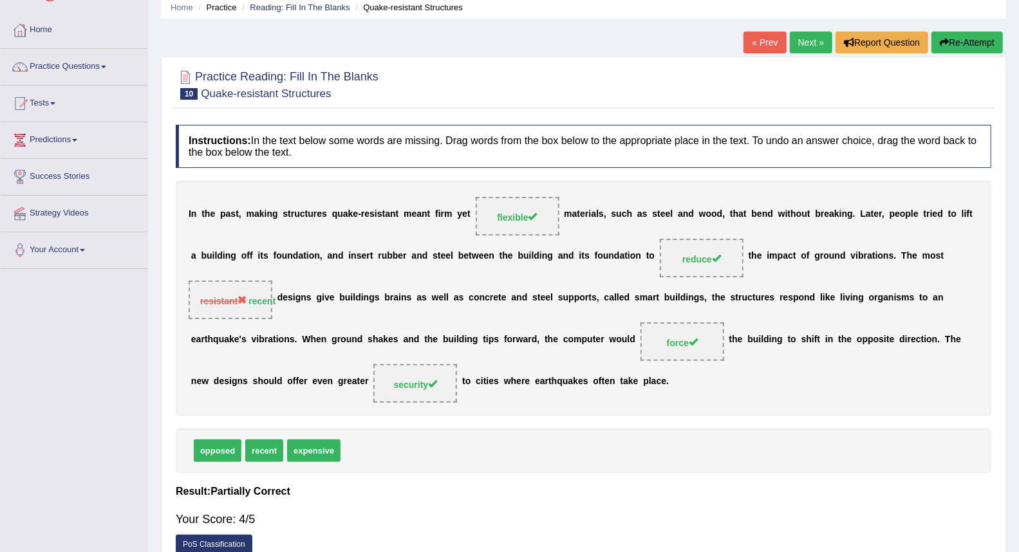
scroll to position [0, 0]
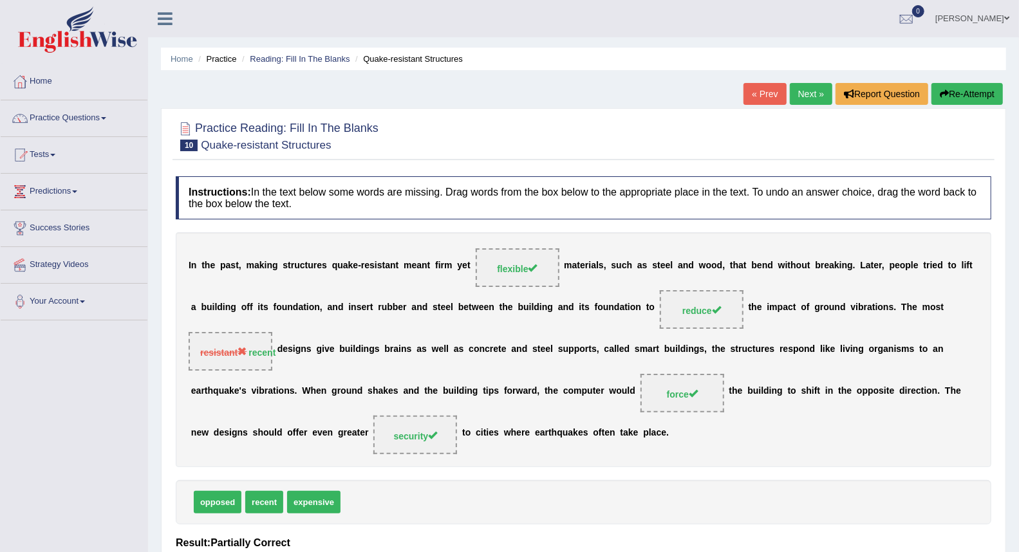
click at [803, 100] on link "Next »" at bounding box center [811, 94] width 42 height 22
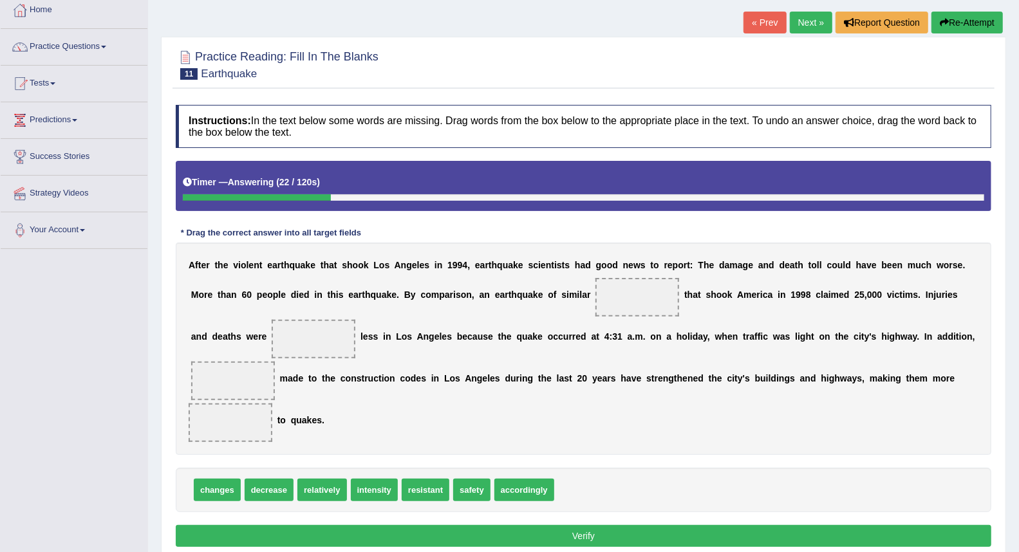
scroll to position [126, 0]
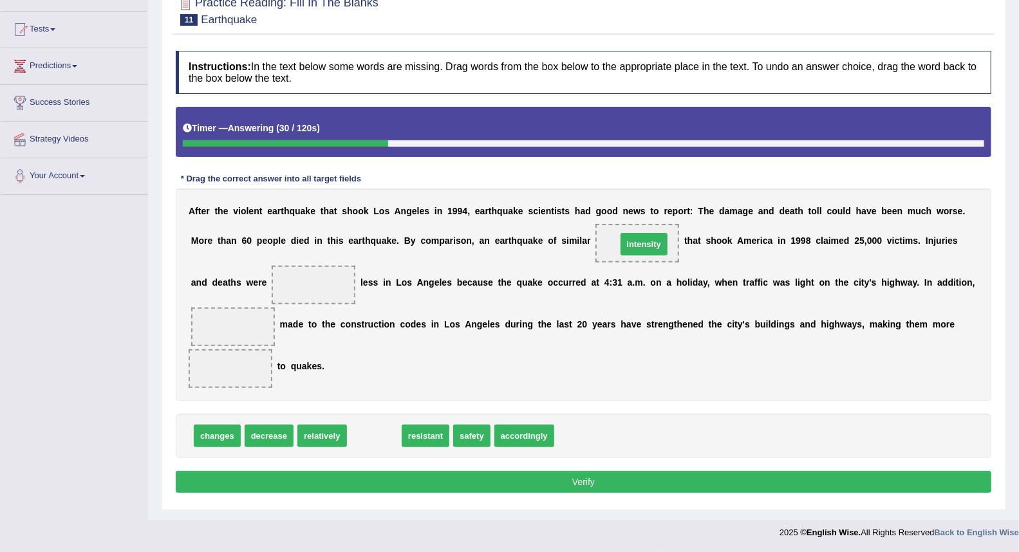
drag, startPoint x: 368, startPoint y: 438, endPoint x: 638, endPoint y: 247, distance: 331.0
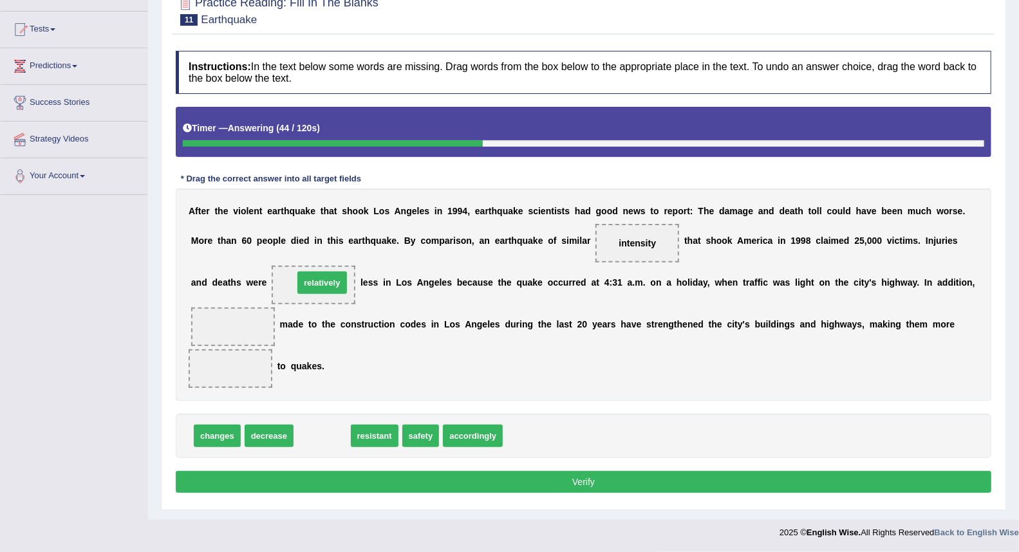
drag, startPoint x: 314, startPoint y: 440, endPoint x: 314, endPoint y: 287, distance: 153.2
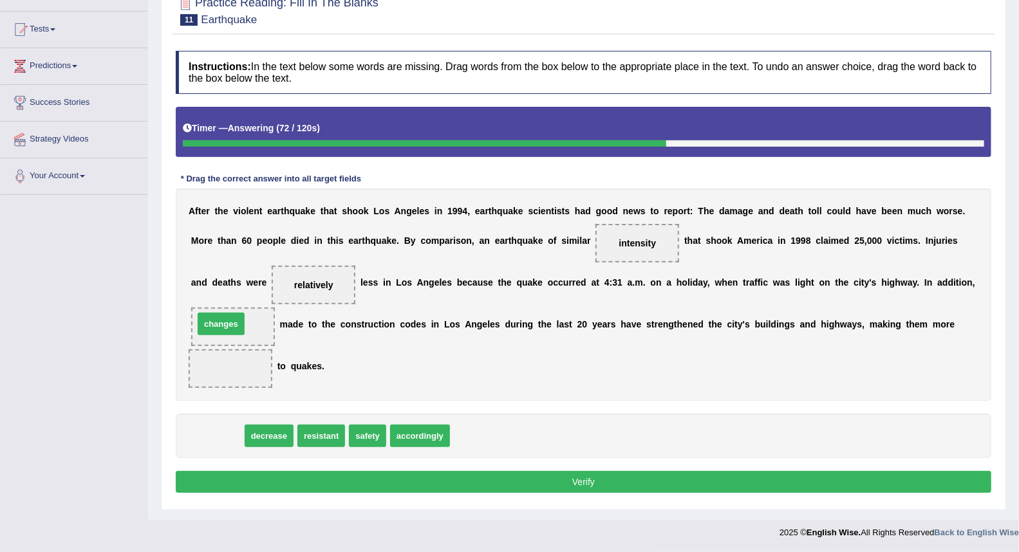
drag, startPoint x: 214, startPoint y: 439, endPoint x: 218, endPoint y: 326, distance: 113.4
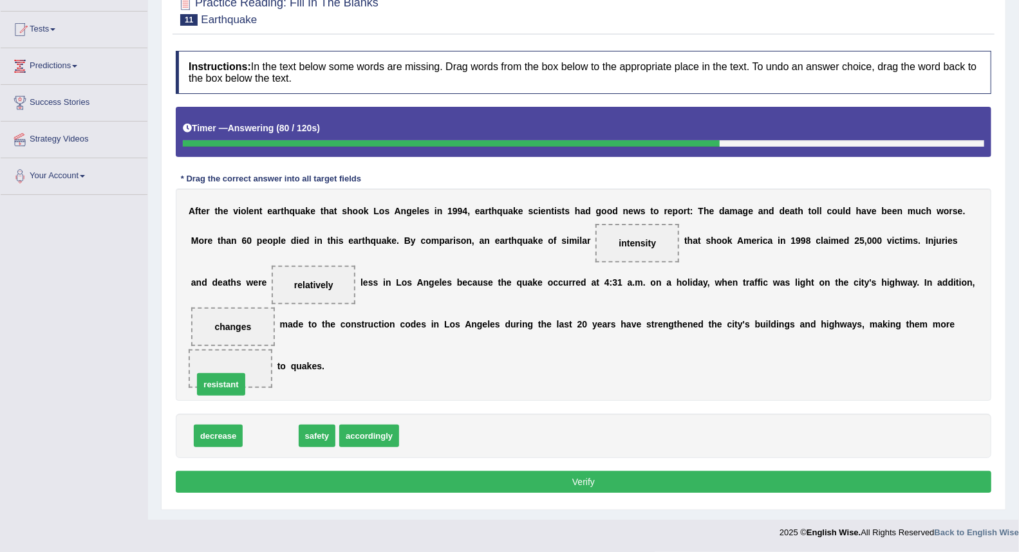
drag, startPoint x: 277, startPoint y: 438, endPoint x: 225, endPoint y: 382, distance: 76.5
click at [410, 478] on button "Verify" at bounding box center [584, 482] width 816 height 22
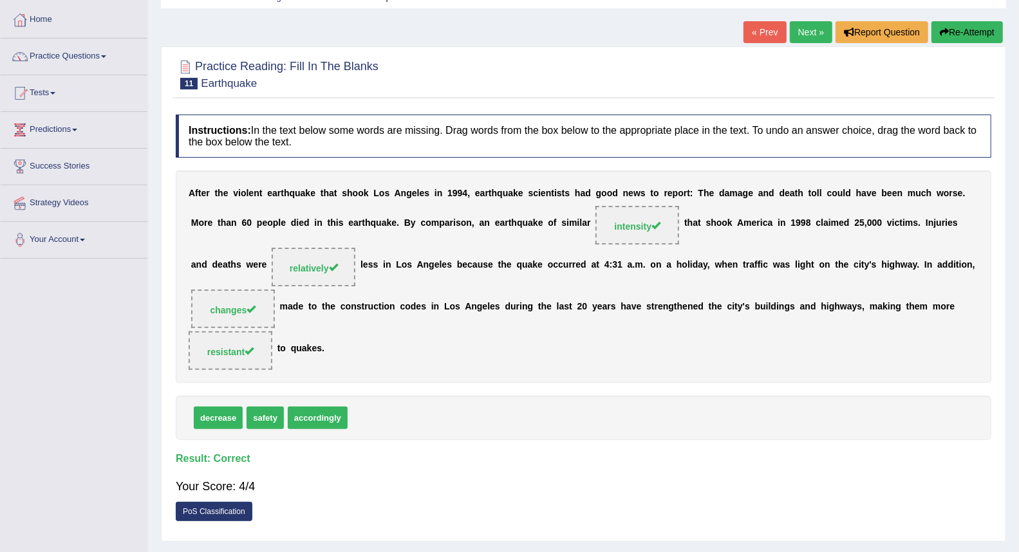
scroll to position [0, 0]
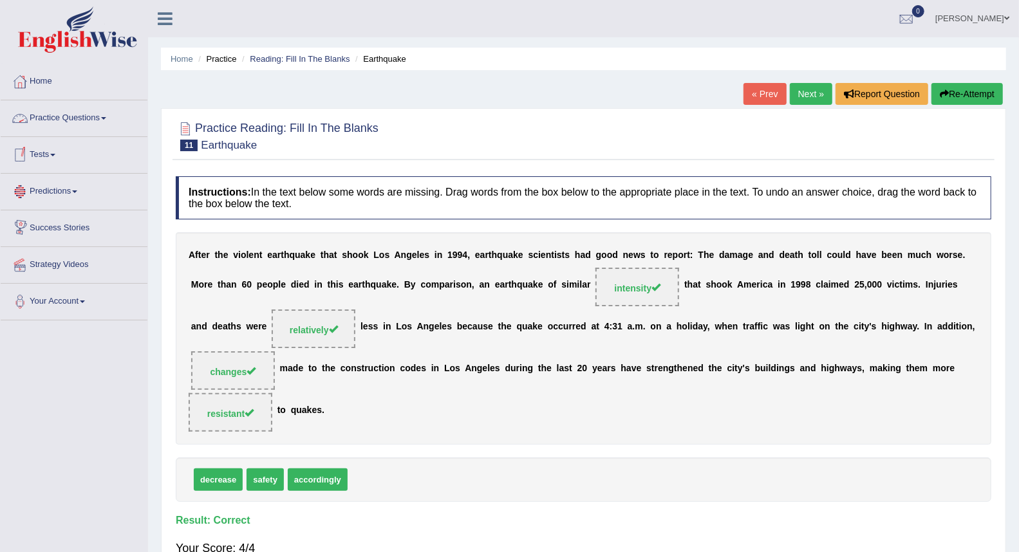
click at [55, 123] on link "Practice Questions" at bounding box center [74, 116] width 147 height 32
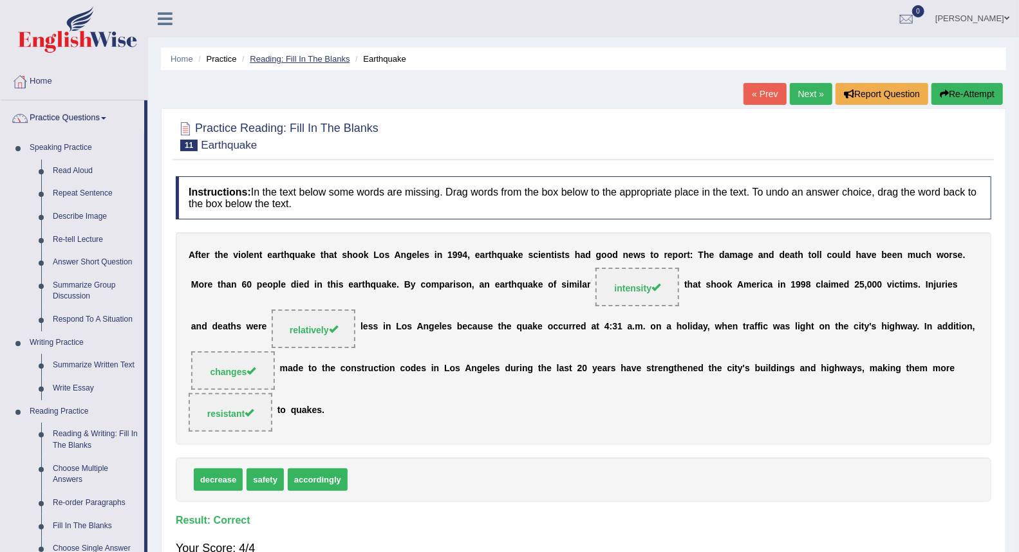
click at [258, 55] on link "Reading: Fill In The Blanks" at bounding box center [300, 59] width 100 height 10
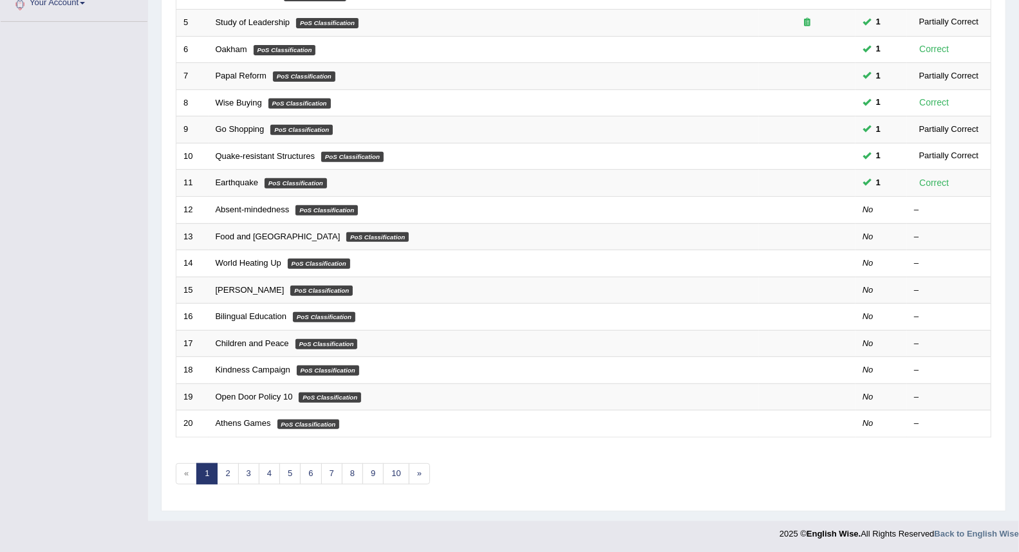
scroll to position [299, 0]
click at [430, 477] on link "»" at bounding box center [419, 473] width 21 height 21
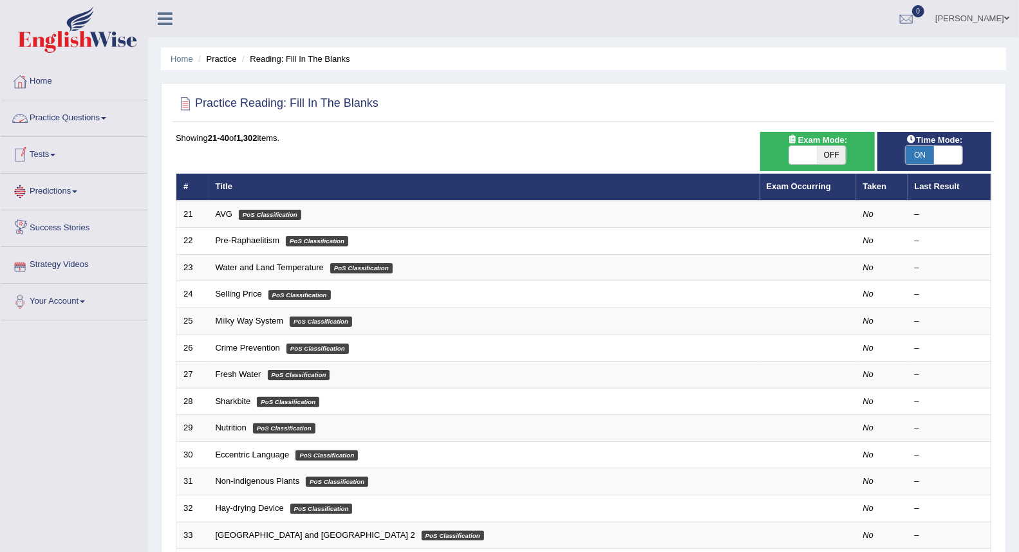
click at [46, 121] on link "Practice Questions" at bounding box center [74, 116] width 147 height 32
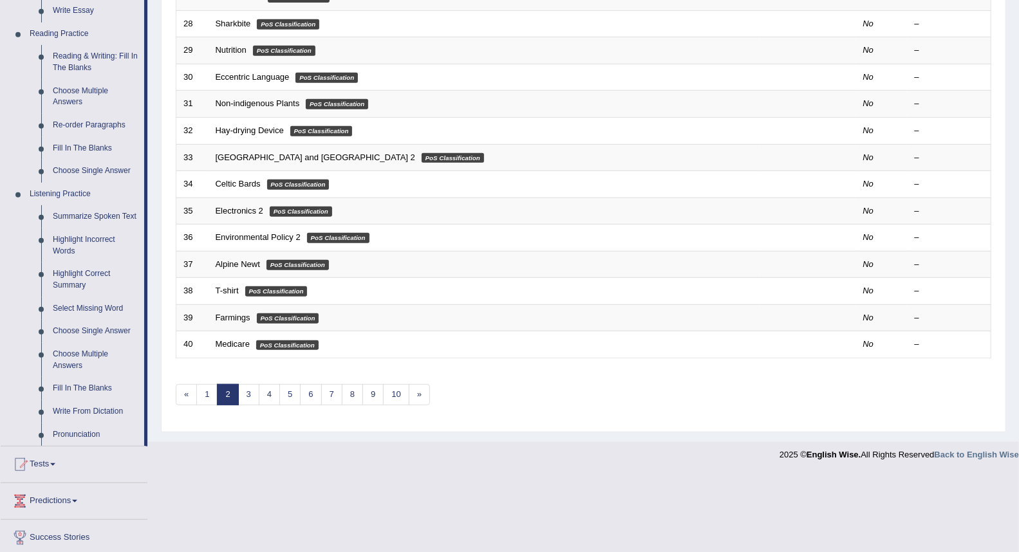
scroll to position [456, 0]
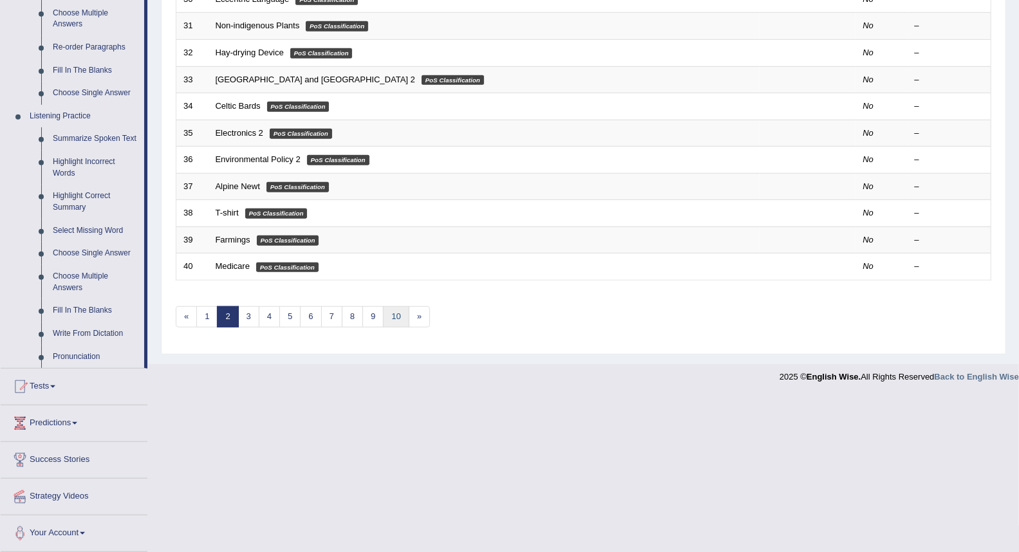
click at [408, 310] on link "10" at bounding box center [396, 316] width 26 height 21
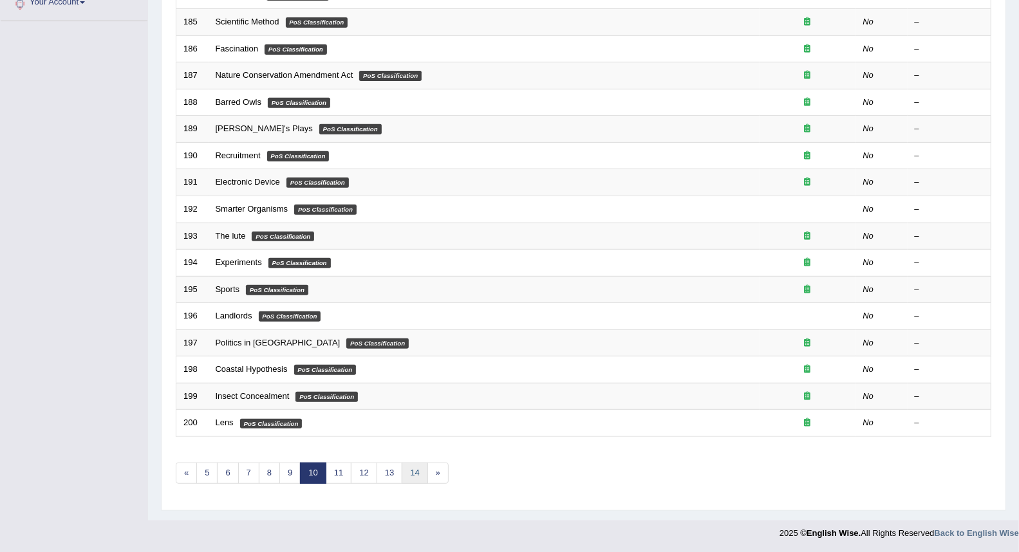
click at [420, 479] on link "14" at bounding box center [415, 473] width 26 height 21
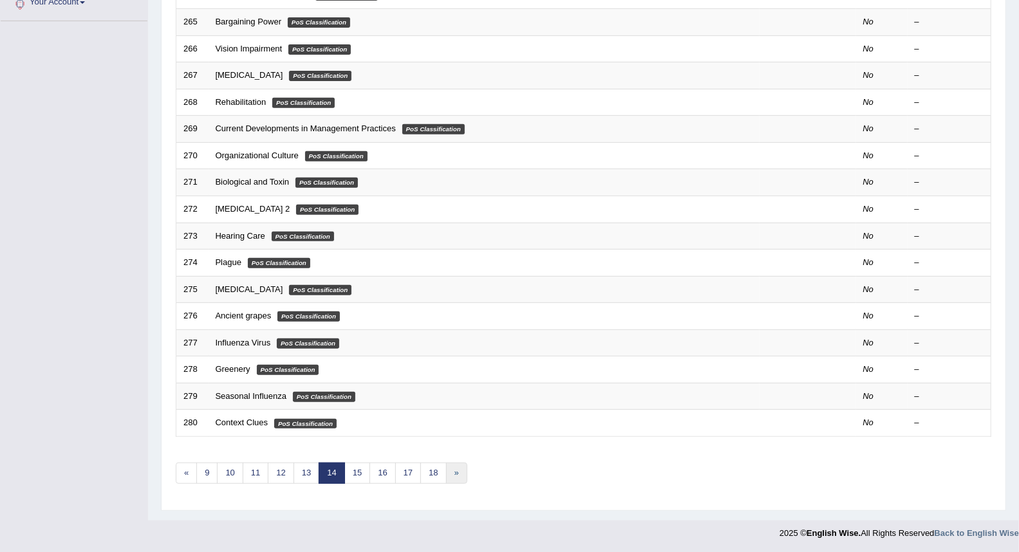
click at [447, 475] on link "»" at bounding box center [456, 473] width 21 height 21
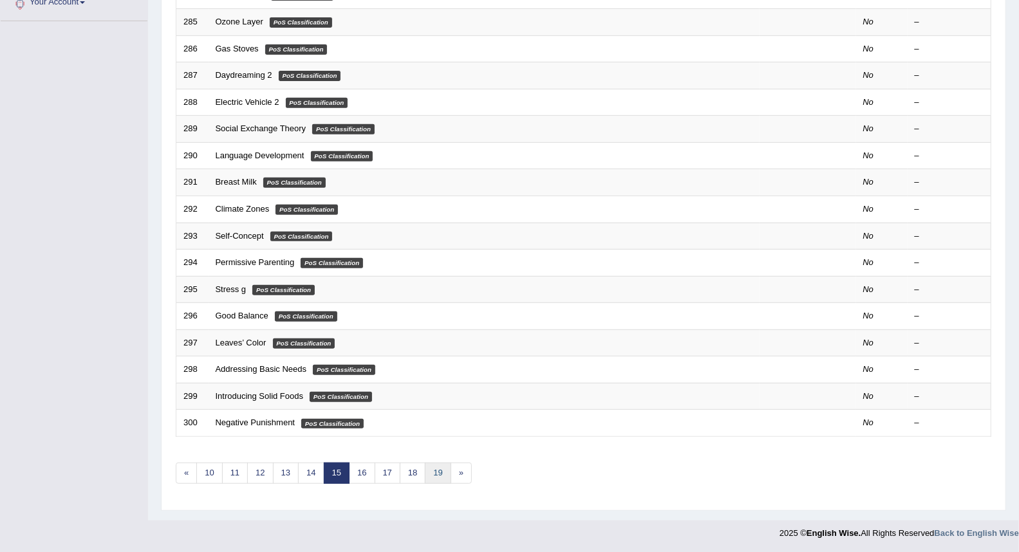
drag, startPoint x: 0, startPoint y: 0, endPoint x: 442, endPoint y: 475, distance: 648.7
click at [442, 475] on link "19" at bounding box center [438, 473] width 26 height 21
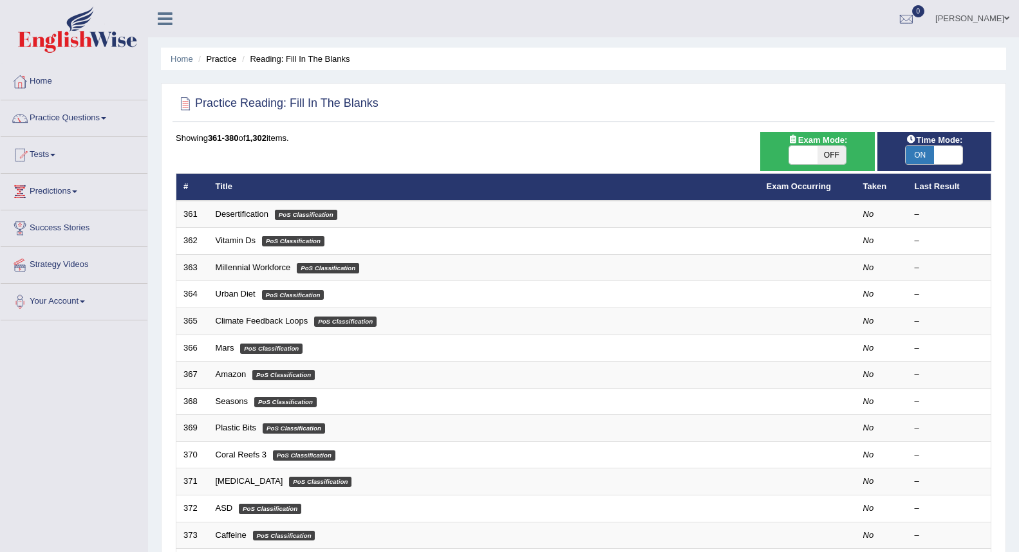
scroll to position [299, 0]
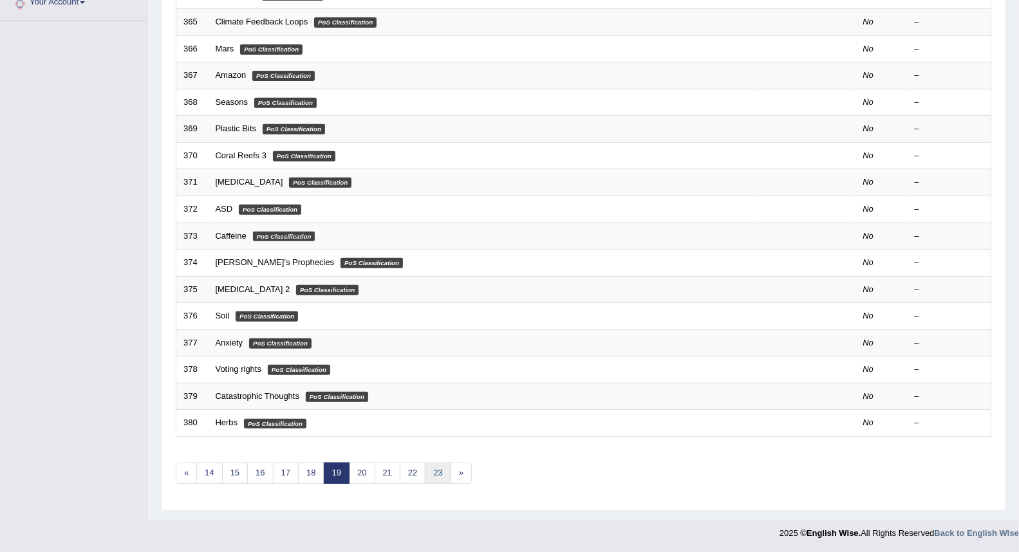
click at [442, 475] on link "23" at bounding box center [438, 473] width 26 height 21
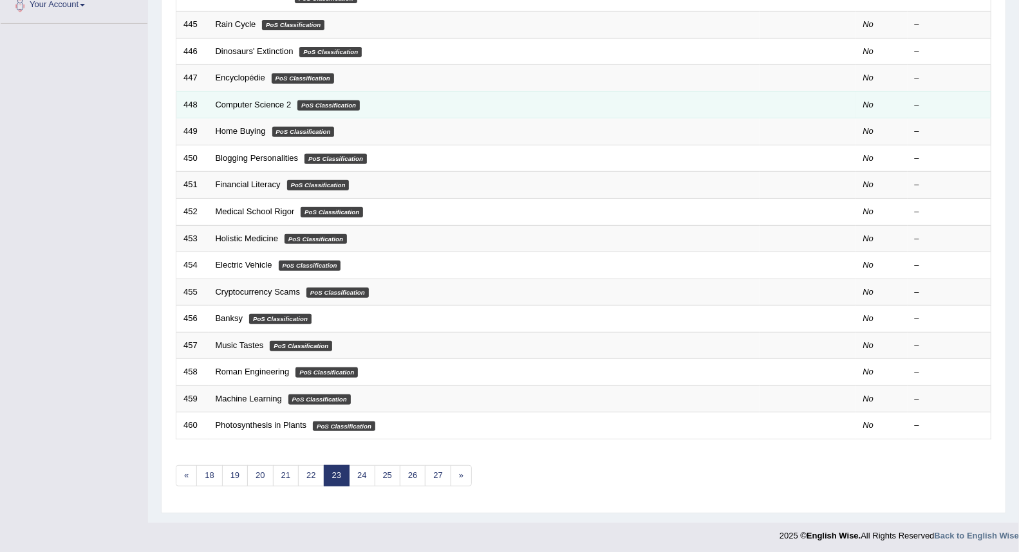
scroll to position [299, 0]
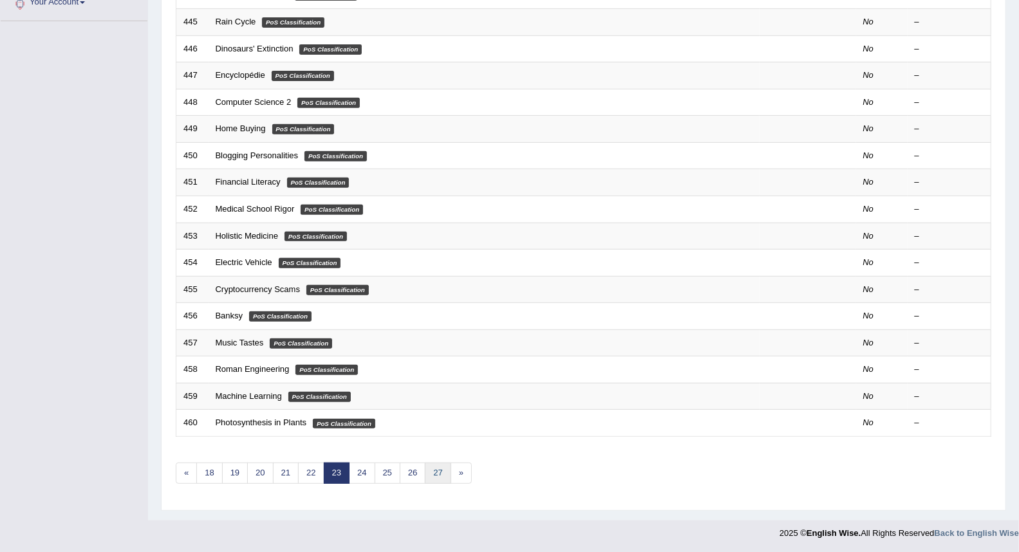
click at [449, 478] on link "27" at bounding box center [438, 473] width 26 height 21
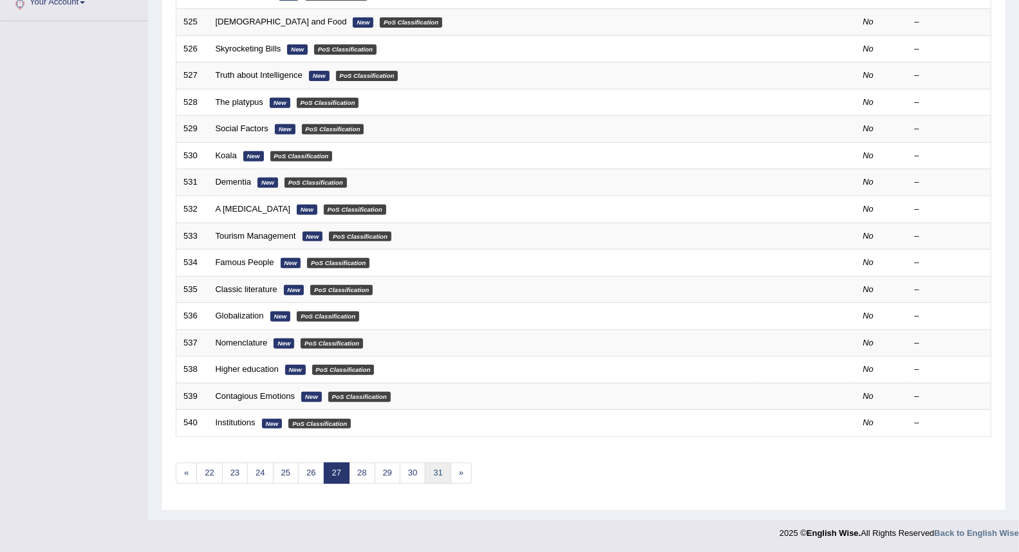
click at [438, 478] on link "31" at bounding box center [438, 473] width 26 height 21
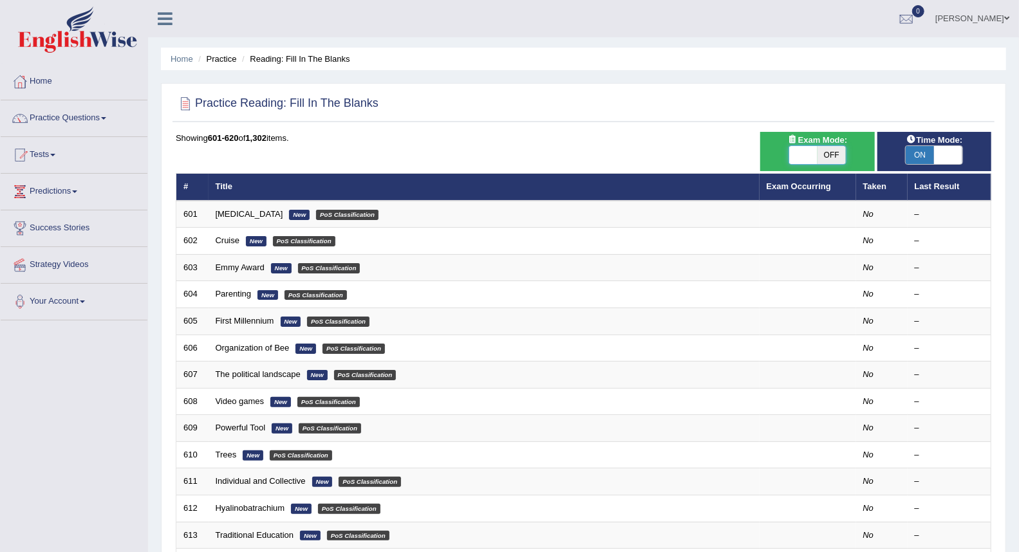
click at [795, 156] on span at bounding box center [803, 155] width 28 height 18
checkbox input "true"
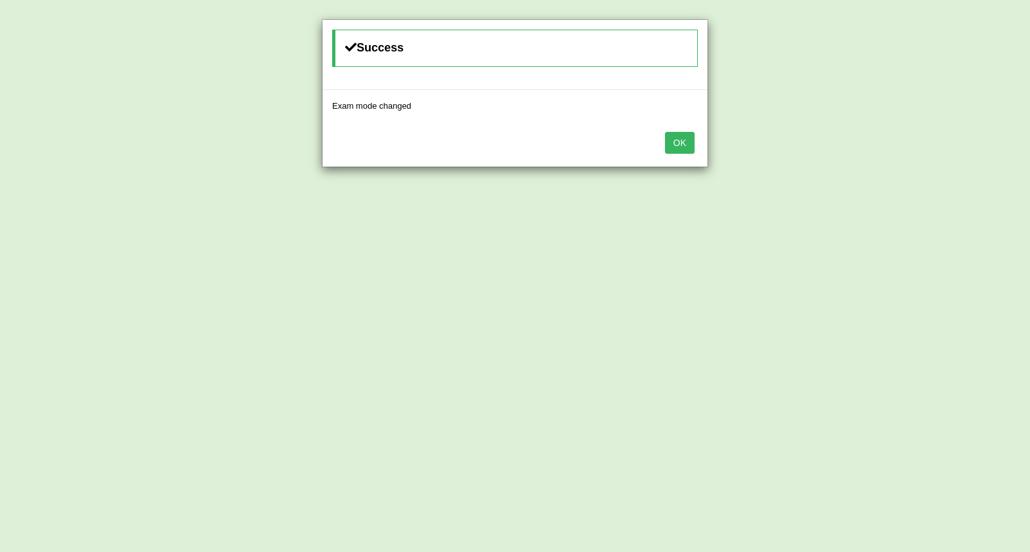
click at [678, 145] on button "OK" at bounding box center [680, 143] width 30 height 22
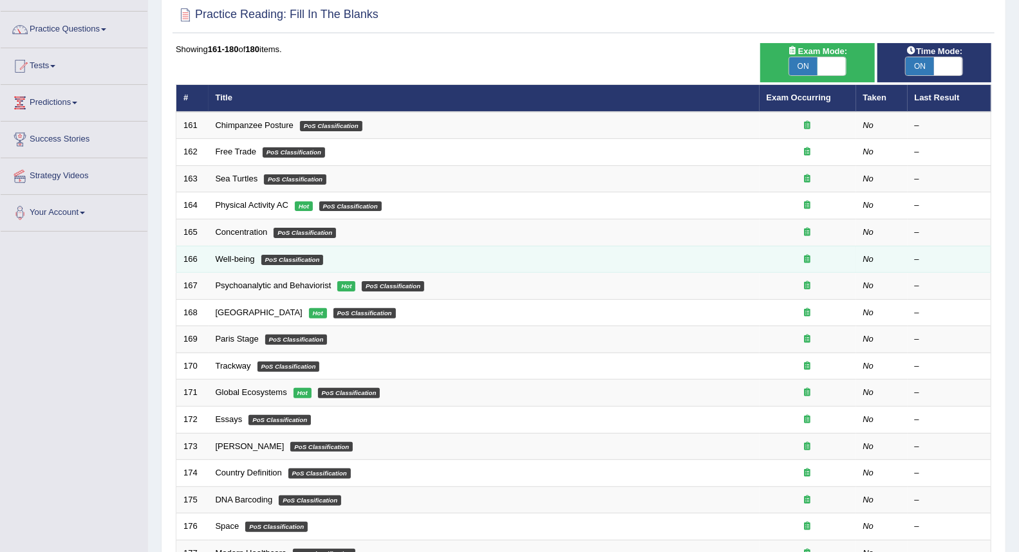
scroll to position [299, 0]
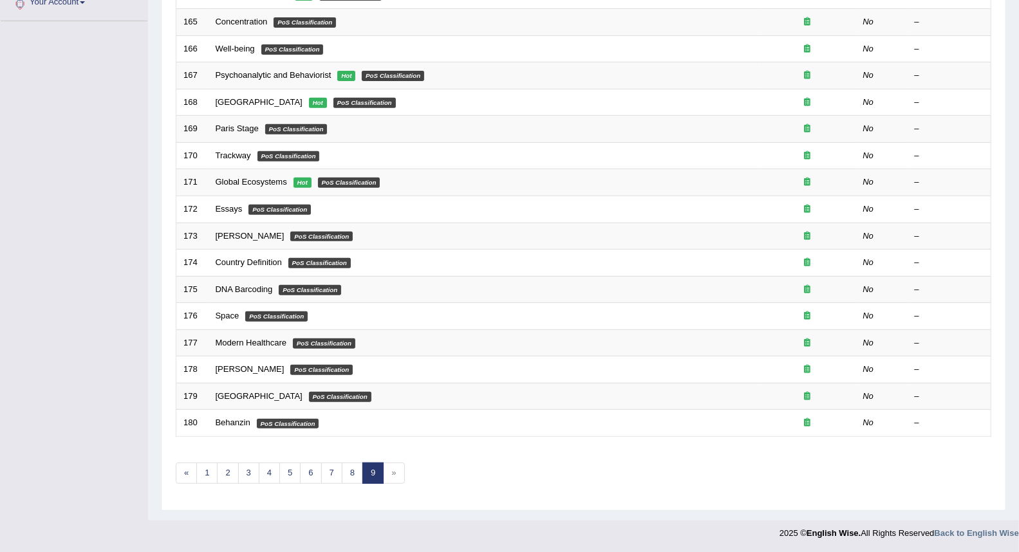
click at [402, 480] on span "»" at bounding box center [393, 473] width 21 height 21
click at [209, 478] on link "1" at bounding box center [206, 473] width 21 height 21
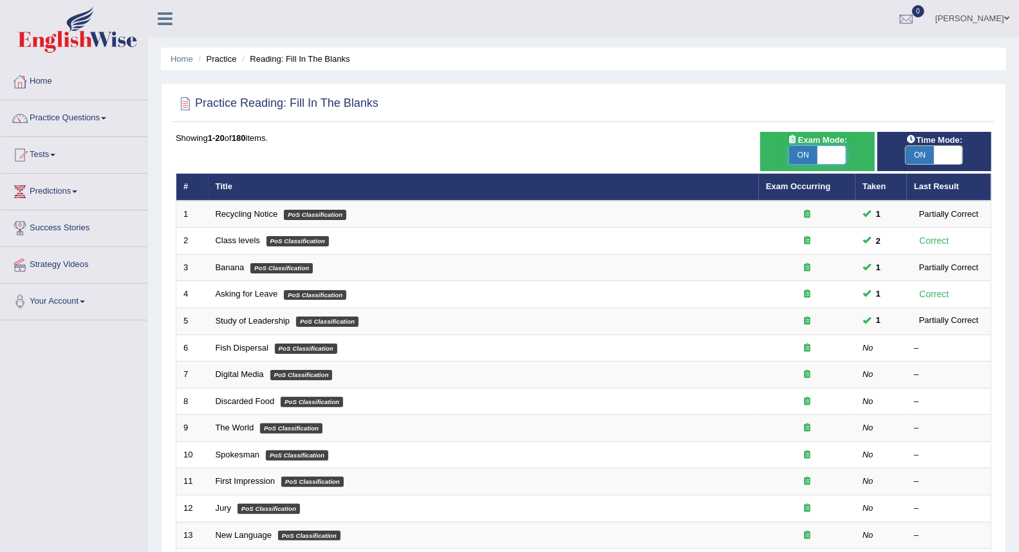
click at [825, 155] on span at bounding box center [832, 155] width 28 height 18
checkbox input "false"
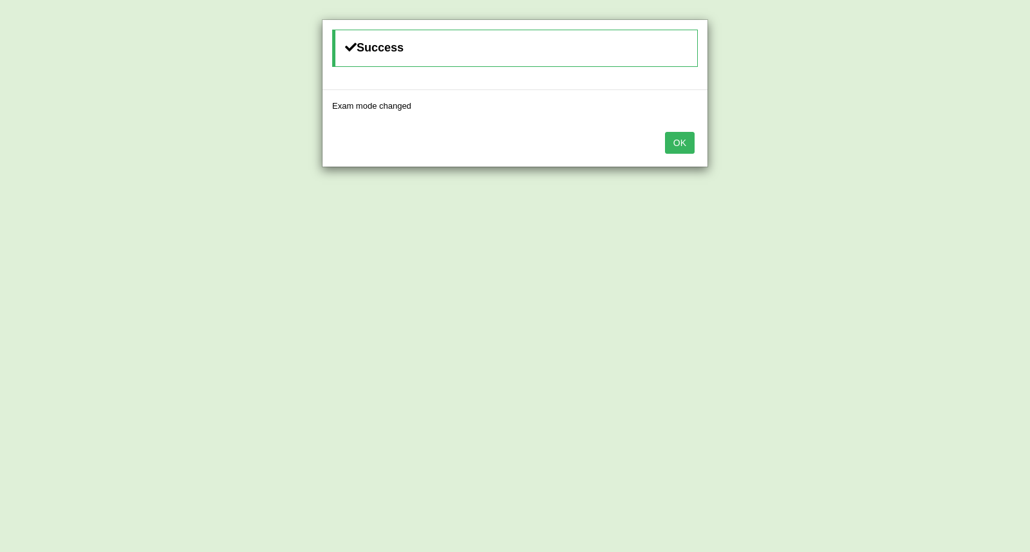
click at [685, 137] on button "OK" at bounding box center [680, 143] width 30 height 22
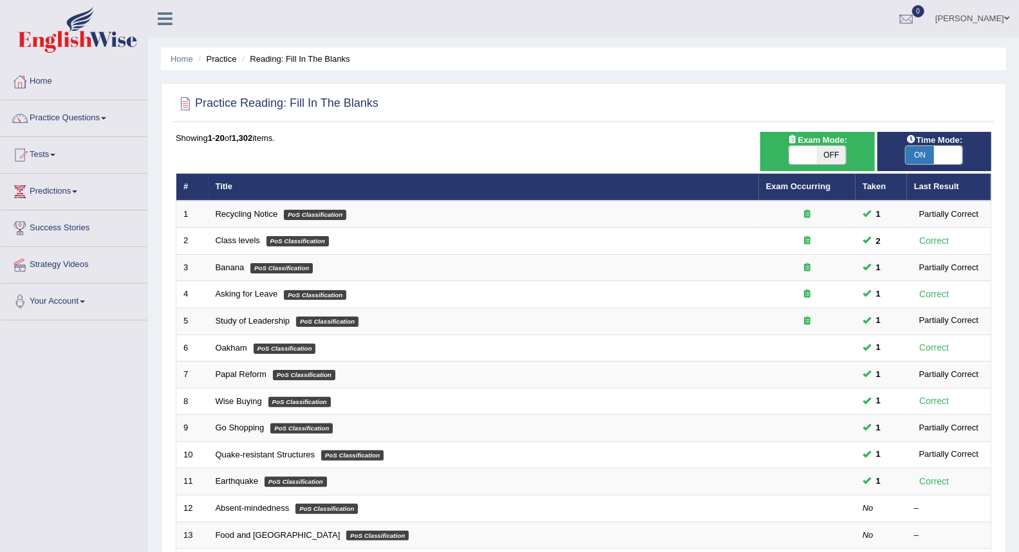
click at [46, 120] on link "Practice Questions" at bounding box center [74, 116] width 147 height 32
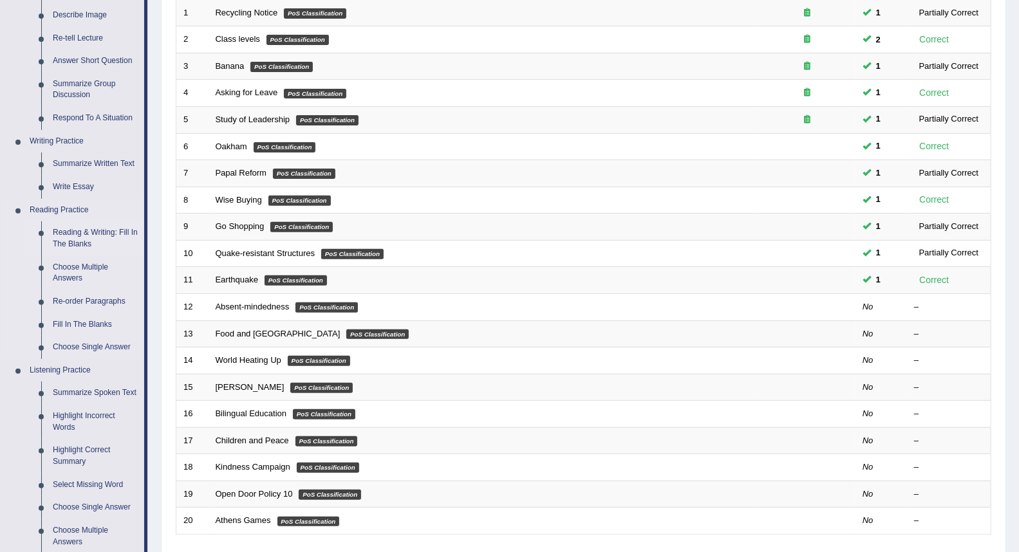
scroll to position [214, 0]
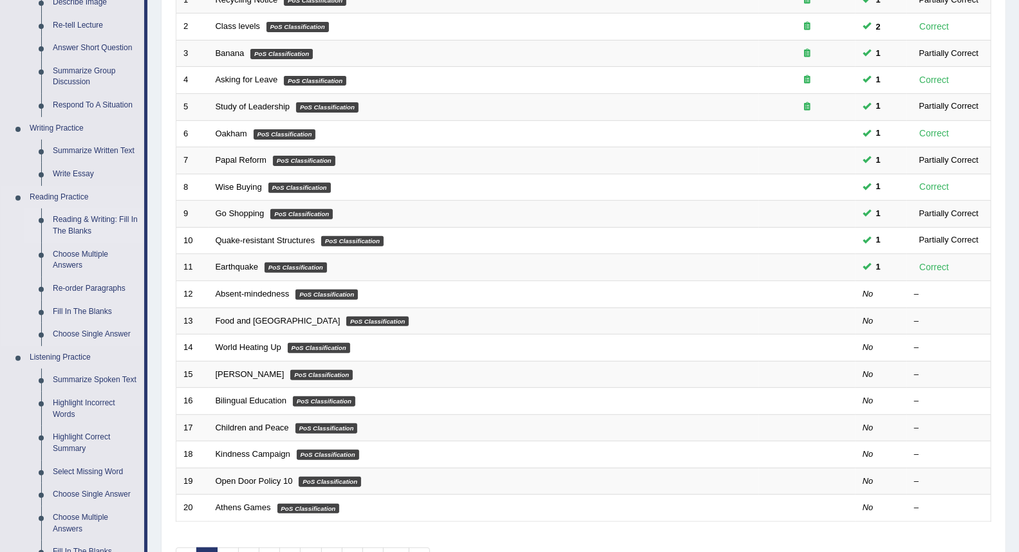
click at [78, 235] on link "Reading & Writing: Fill In The Blanks" at bounding box center [95, 226] width 97 height 34
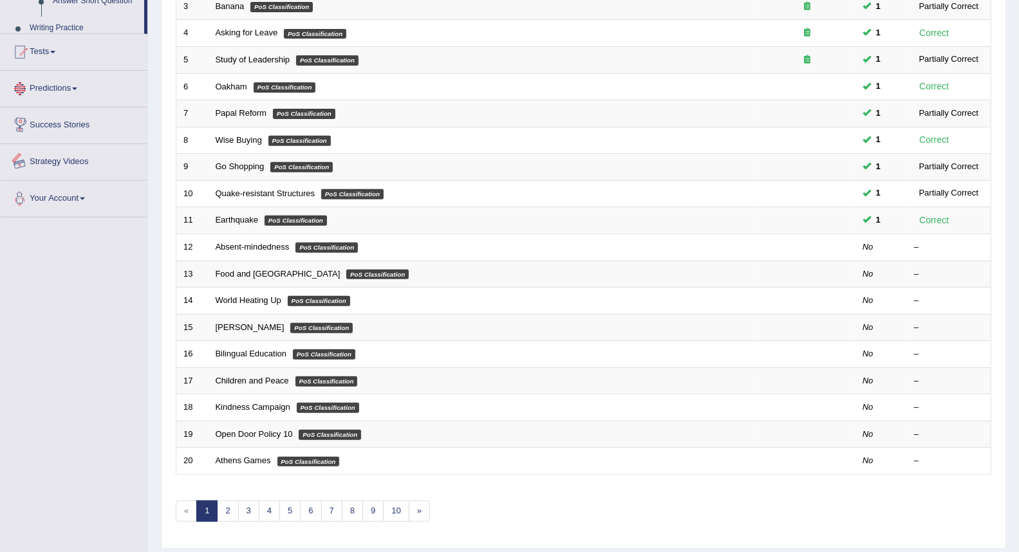
scroll to position [299, 0]
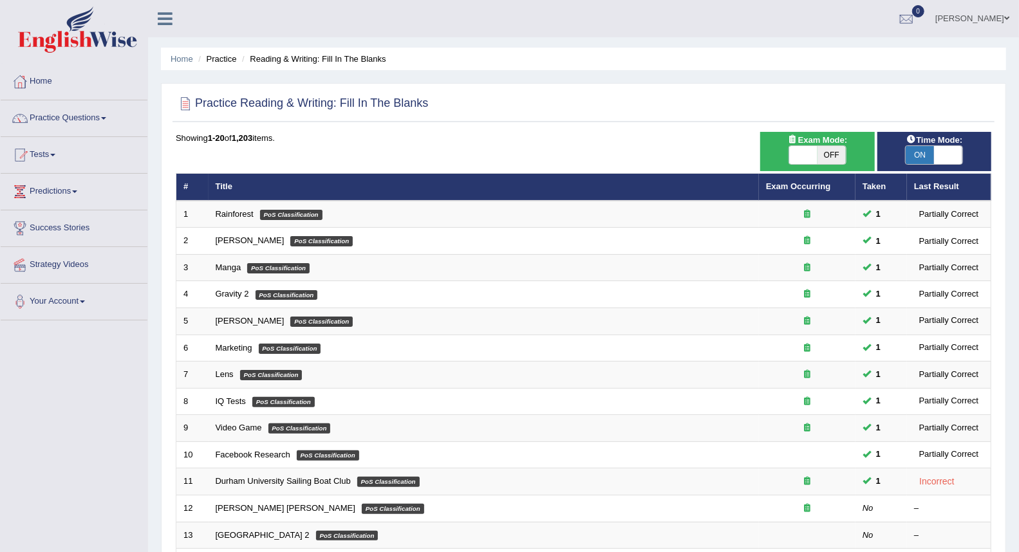
click at [832, 155] on span "OFF" at bounding box center [832, 155] width 28 height 18
checkbox input "true"
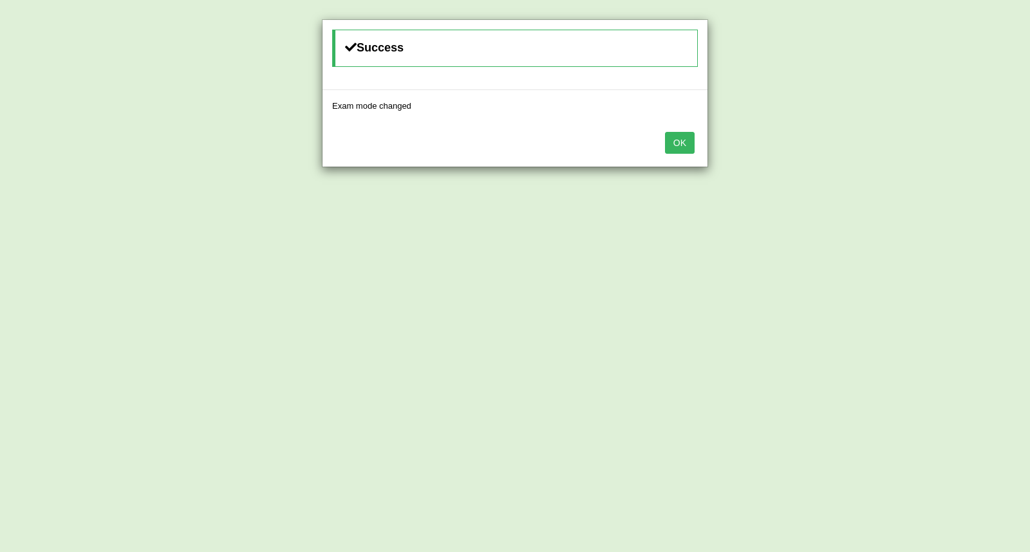
click at [690, 137] on button "OK" at bounding box center [680, 143] width 30 height 22
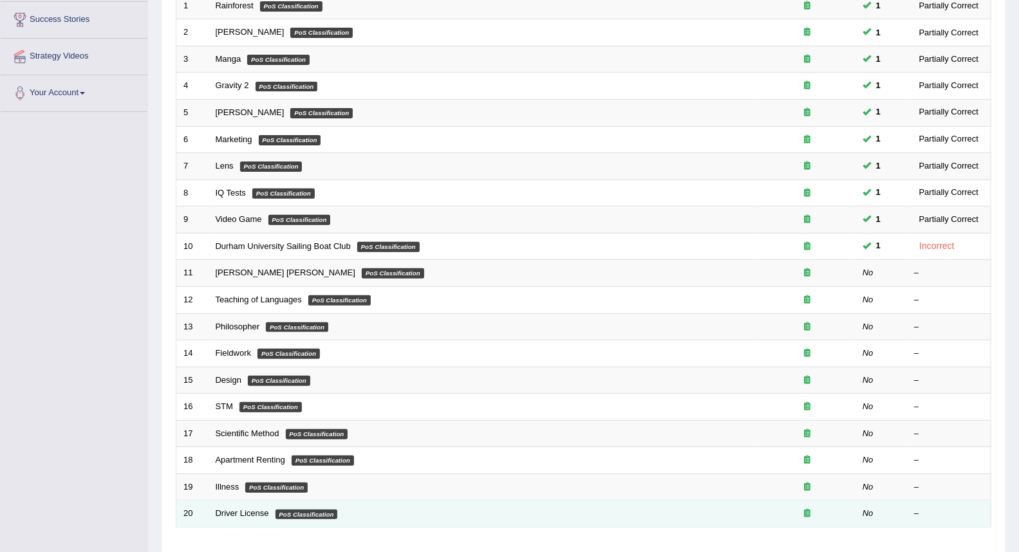
scroll to position [214, 0]
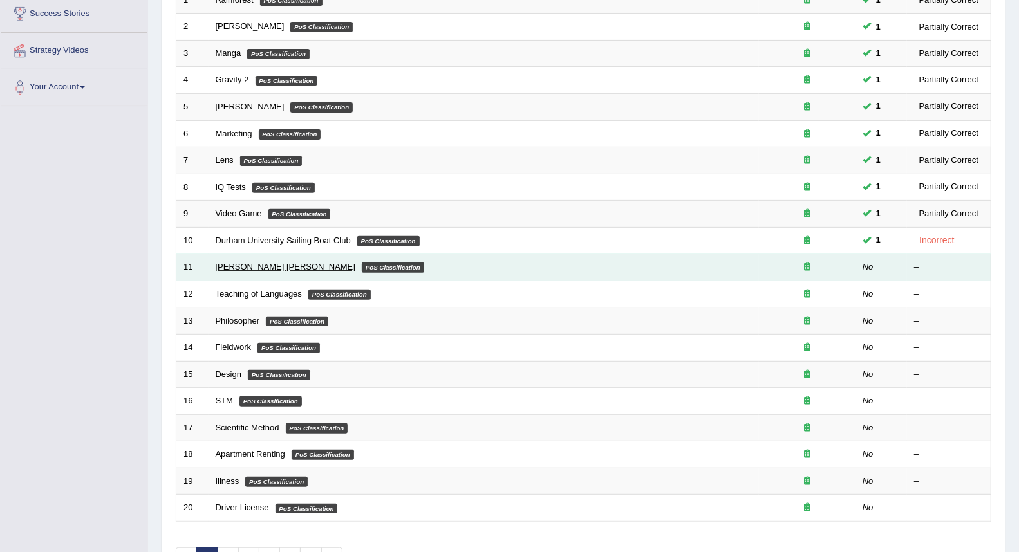
click at [228, 265] on link "Mona Lisa" at bounding box center [286, 267] width 140 height 10
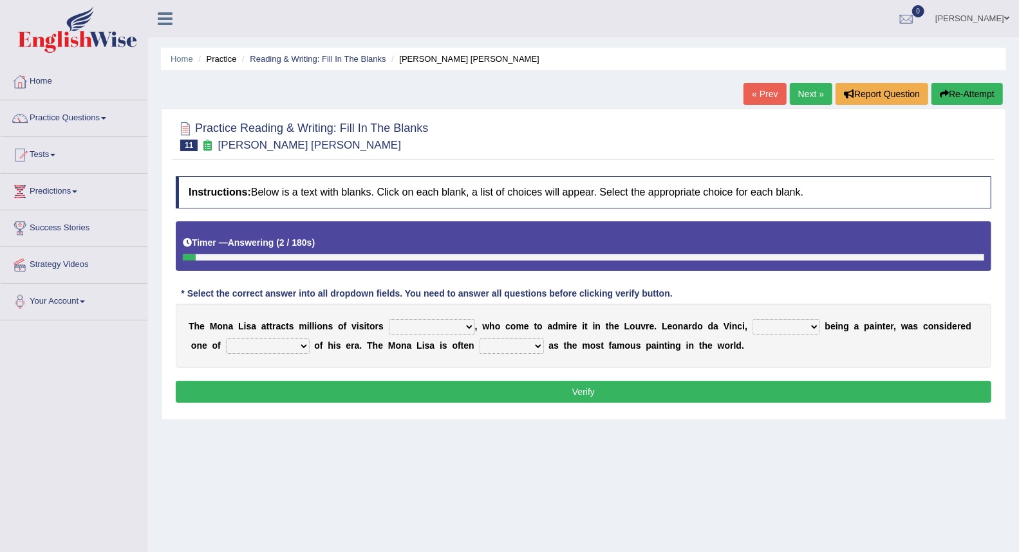
click at [425, 324] on select "around the year the all year all year round per year" at bounding box center [432, 326] width 86 height 15
click at [389, 319] on select "around the year the all year all year round per year" at bounding box center [432, 326] width 86 height 15
click at [436, 319] on select "around the year the all year all year round per year" at bounding box center [432, 326] width 86 height 15
select select "per year"
click at [389, 319] on select "around the year the all year all year round per year" at bounding box center [432, 326] width 86 height 15
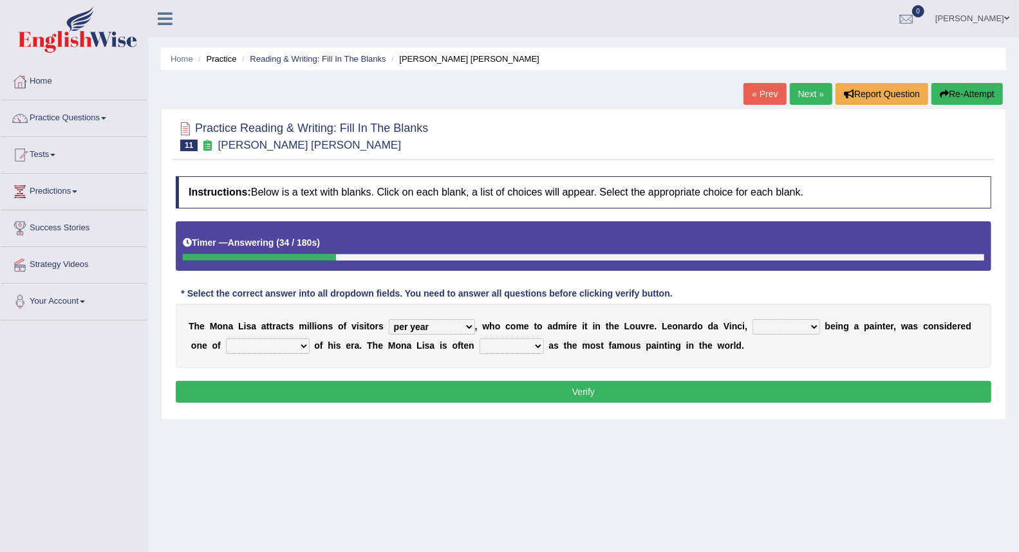
click at [789, 331] on select "rather than as much as as well as as long as" at bounding box center [787, 326] width 68 height 15
select select "as well as"
click at [753, 319] on select "rather than as much as as well as as long as" at bounding box center [787, 326] width 68 height 15
click at [235, 350] on select "better artists artist the better artist the best artists" at bounding box center [268, 346] width 84 height 15
select select "the best artists"
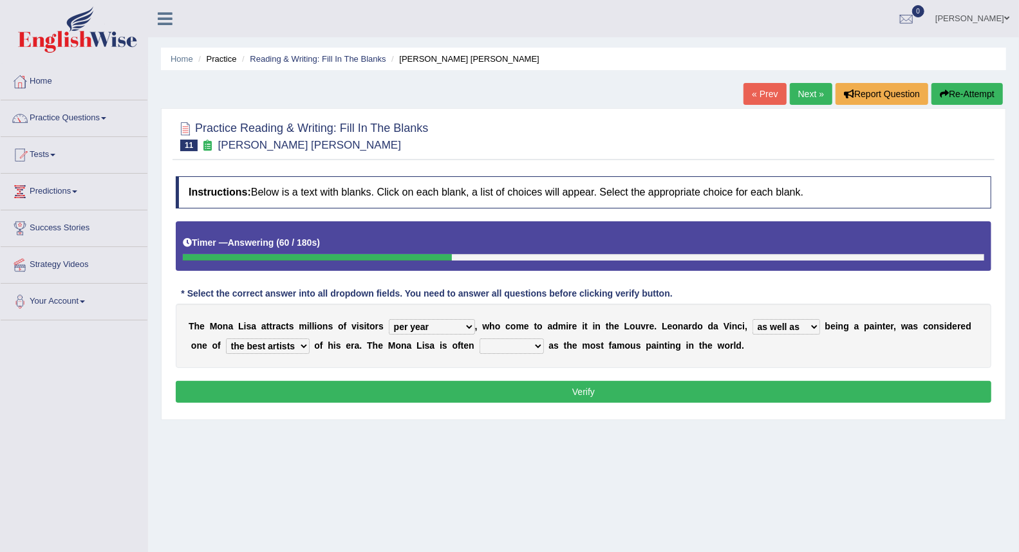
click at [226, 339] on select "better artists artist the better artist the best artists" at bounding box center [268, 346] width 84 height 15
click at [501, 344] on select "classified suggested predicted described" at bounding box center [512, 346] width 64 height 15
select select "classified"
click at [480, 339] on select "classified suggested predicted described" at bounding box center [512, 346] width 64 height 15
click at [531, 388] on button "Verify" at bounding box center [584, 392] width 816 height 22
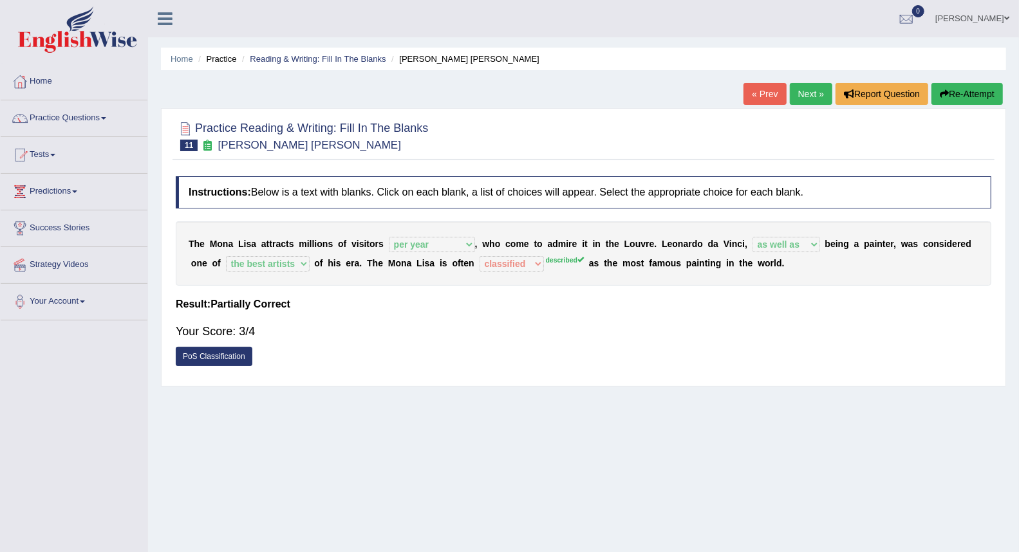
click at [806, 84] on link "Next »" at bounding box center [811, 94] width 42 height 22
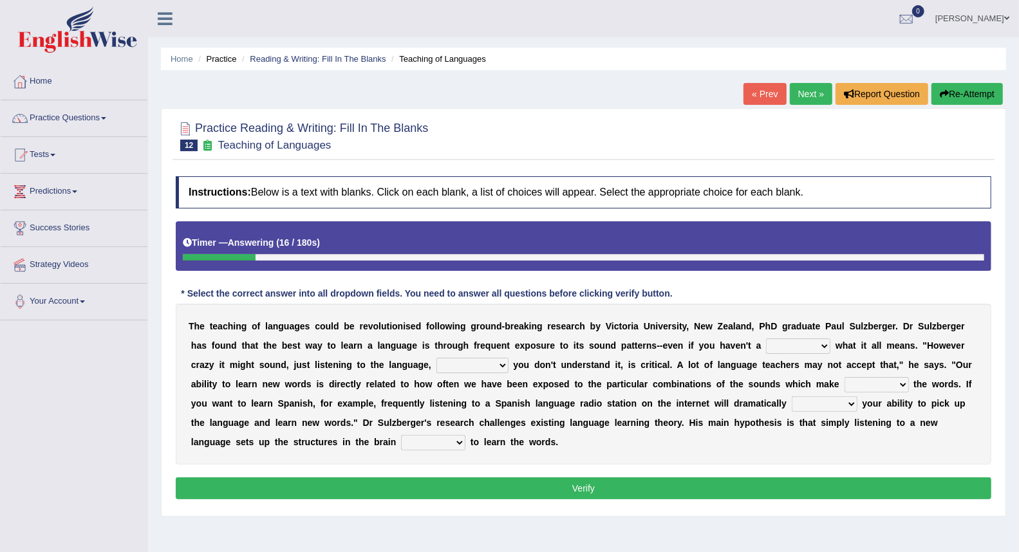
click at [793, 348] on select "dew claw clue due" at bounding box center [798, 346] width 64 height 15
select select "clue"
click at [766, 339] on select "dew claw clue due" at bounding box center [798, 346] width 64 height 15
click at [467, 370] on select "but also all together even though if so" at bounding box center [472, 365] width 72 height 15
select select "even though"
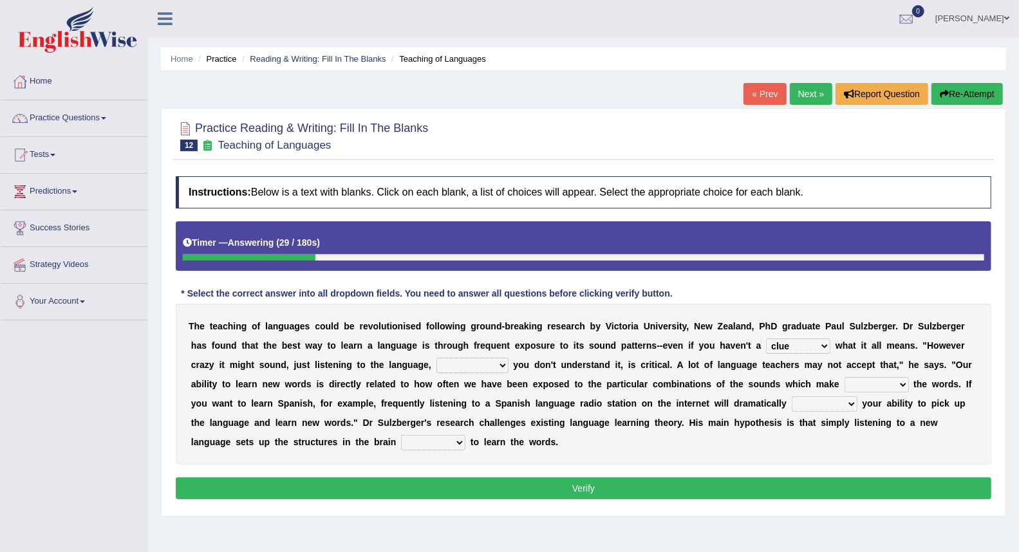
click at [436, 358] on select "but also all together even though if so" at bounding box center [472, 365] width 72 height 15
click at [451, 362] on select "but also all together even though if so" at bounding box center [472, 365] width 72 height 15
click at [871, 379] on select "down up of on" at bounding box center [877, 384] width 64 height 15
select select "up"
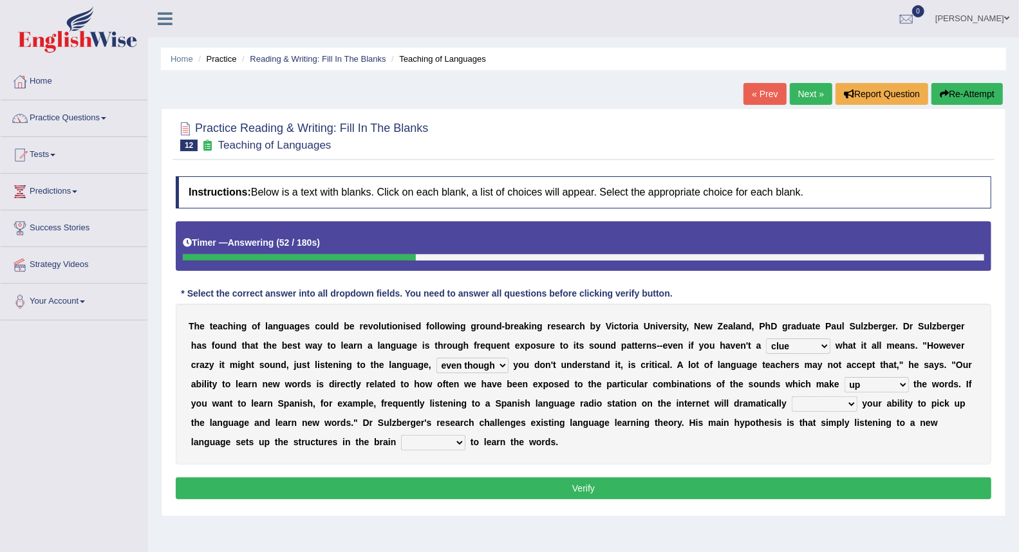
click at [845, 377] on select "down up of on" at bounding box center [877, 384] width 64 height 15
click at [812, 404] on select "evaluate exaggerate describe boost" at bounding box center [825, 404] width 66 height 15
select select "boost"
click at [792, 397] on select "evaluate exaggerate describe boost" at bounding box center [825, 404] width 66 height 15
click at [421, 442] on select "requiring required directed to require" at bounding box center [433, 442] width 64 height 15
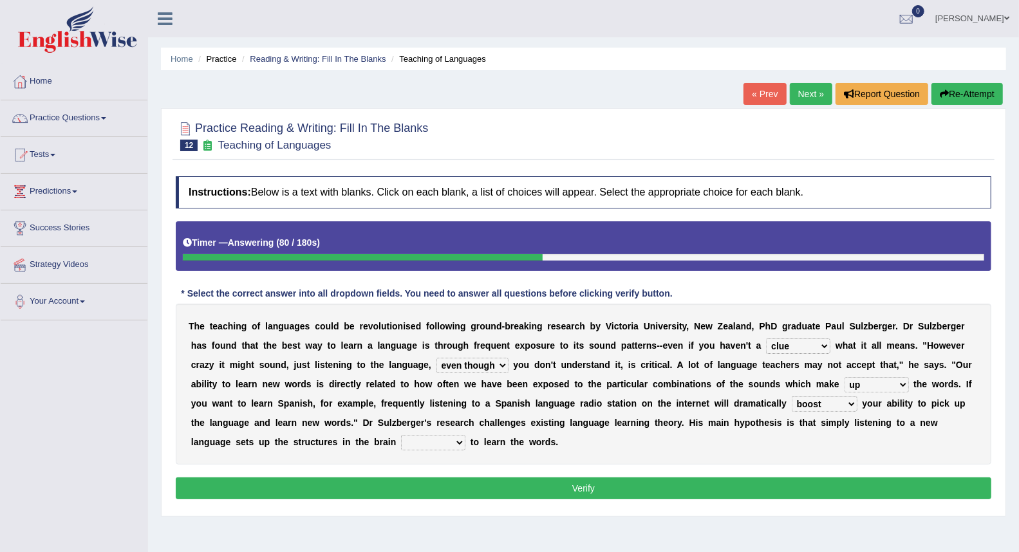
click at [421, 442] on select "requiring required directed to require" at bounding box center [433, 442] width 64 height 15
select select "directed"
click at [401, 435] on select "requiring required directed to require" at bounding box center [433, 442] width 64 height 15
click at [440, 484] on button "Verify" at bounding box center [584, 489] width 816 height 22
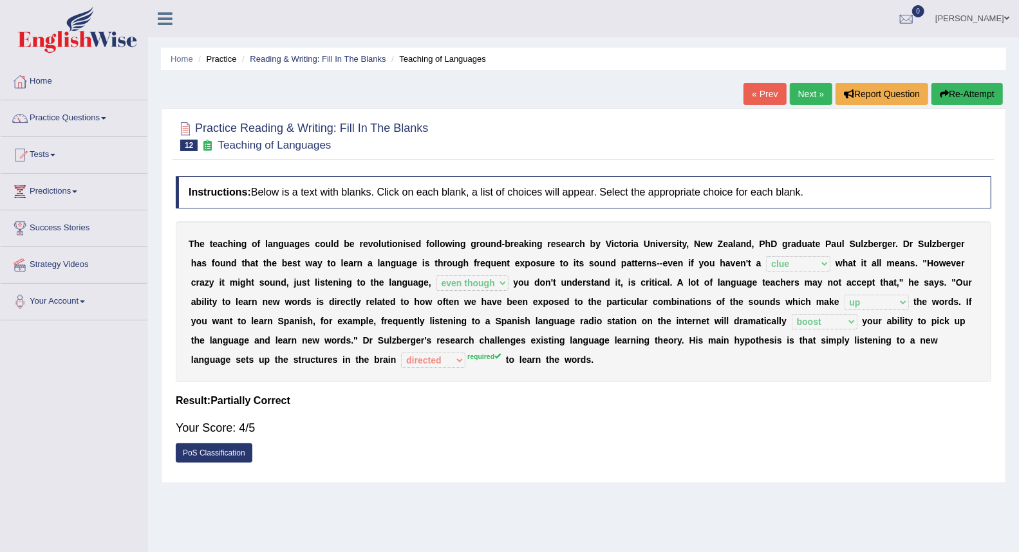
click at [820, 91] on link "Next »" at bounding box center [811, 94] width 42 height 22
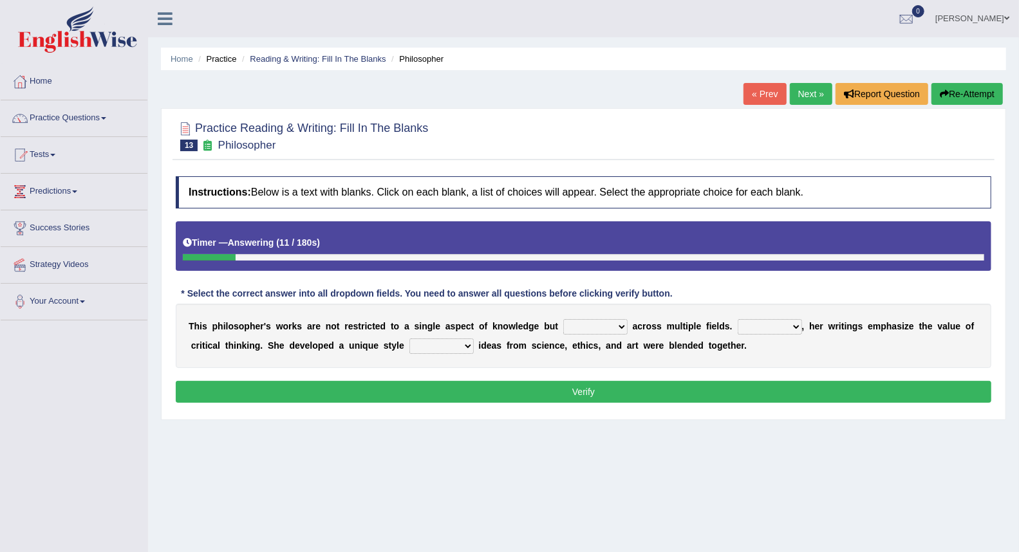
click at [586, 326] on select "constrain contain assemble extend" at bounding box center [595, 326] width 64 height 15
select select "extend"
click at [563, 319] on select "constrain contain assemble extend" at bounding box center [595, 326] width 64 height 15
click at [770, 327] on select "Rather So Moreover Likely" at bounding box center [770, 326] width 64 height 15
select select "Moreover"
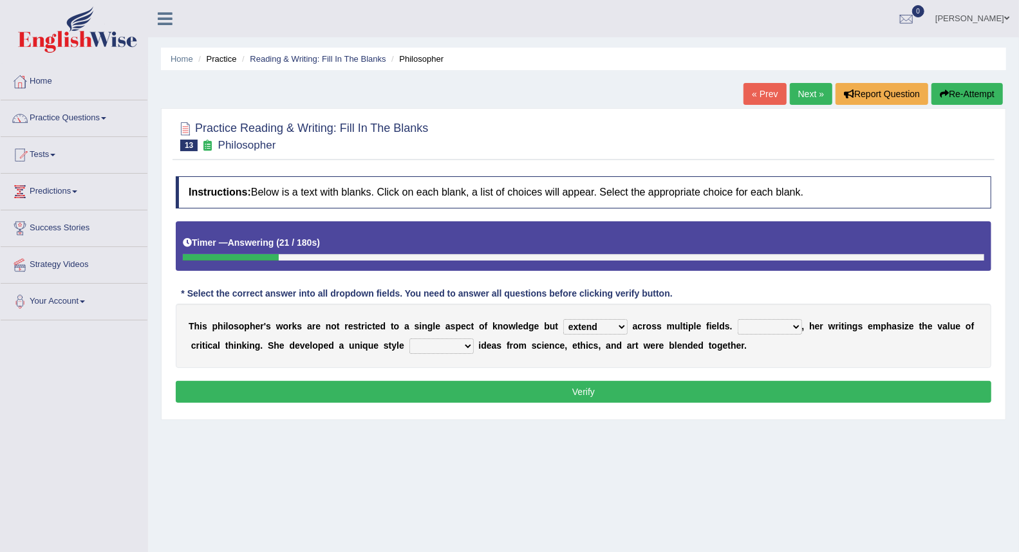
click at [738, 319] on select "Rather So Moreover Likely" at bounding box center [770, 326] width 64 height 15
click at [419, 349] on select "in that that which in which" at bounding box center [441, 346] width 64 height 15
select select "in which"
click at [409, 339] on select "in that that which in which" at bounding box center [441, 346] width 64 height 15
click at [493, 388] on button "Verify" at bounding box center [584, 392] width 816 height 22
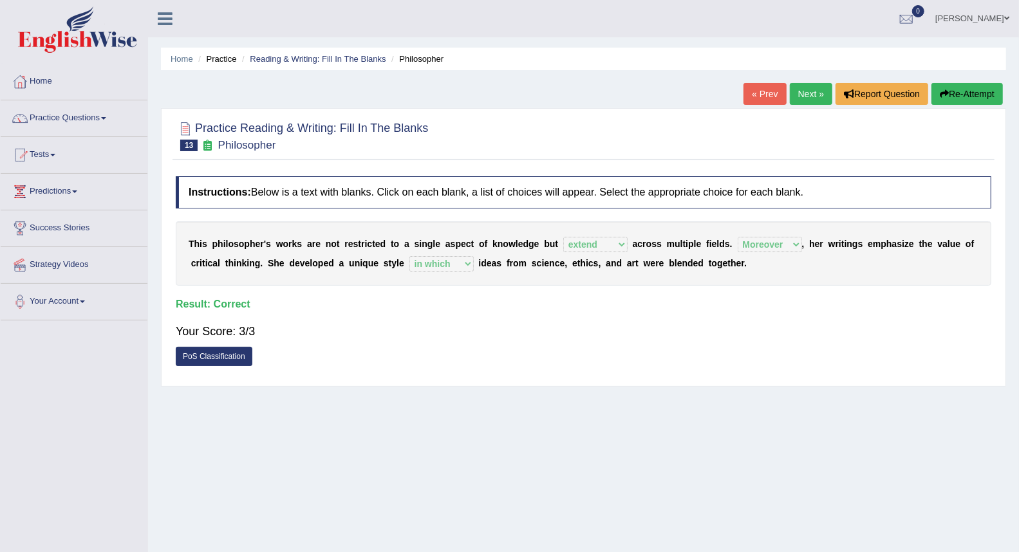
click at [802, 95] on link "Next »" at bounding box center [811, 94] width 42 height 22
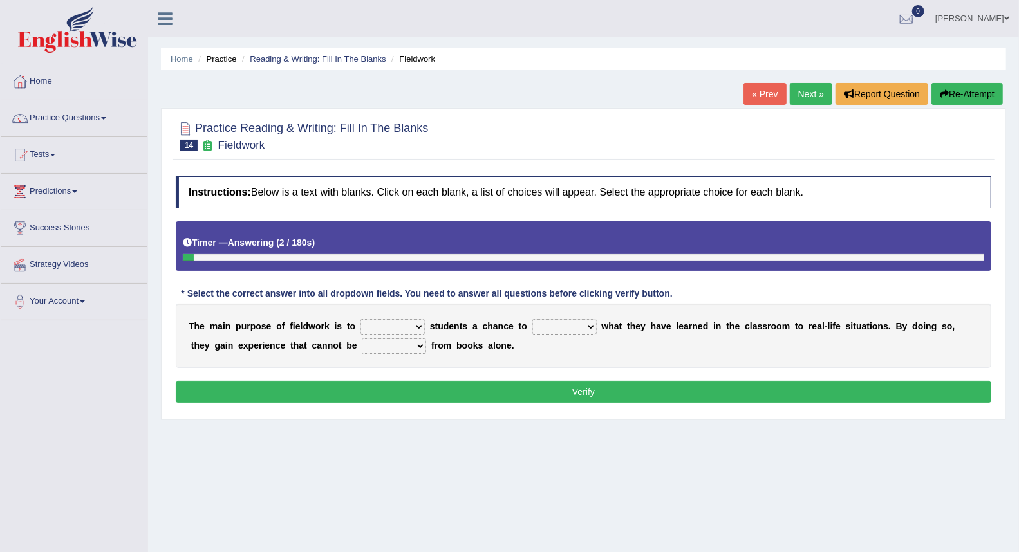
click at [406, 328] on select "resemble stow rave offer" at bounding box center [393, 326] width 64 height 15
select select "offer"
click at [361, 319] on select "resemble stow rave offer" at bounding box center [393, 326] width 64 height 15
click at [552, 328] on select "compare align apply dismount" at bounding box center [564, 326] width 64 height 15
click at [532, 319] on select "compare align apply dismount" at bounding box center [564, 326] width 64 height 15
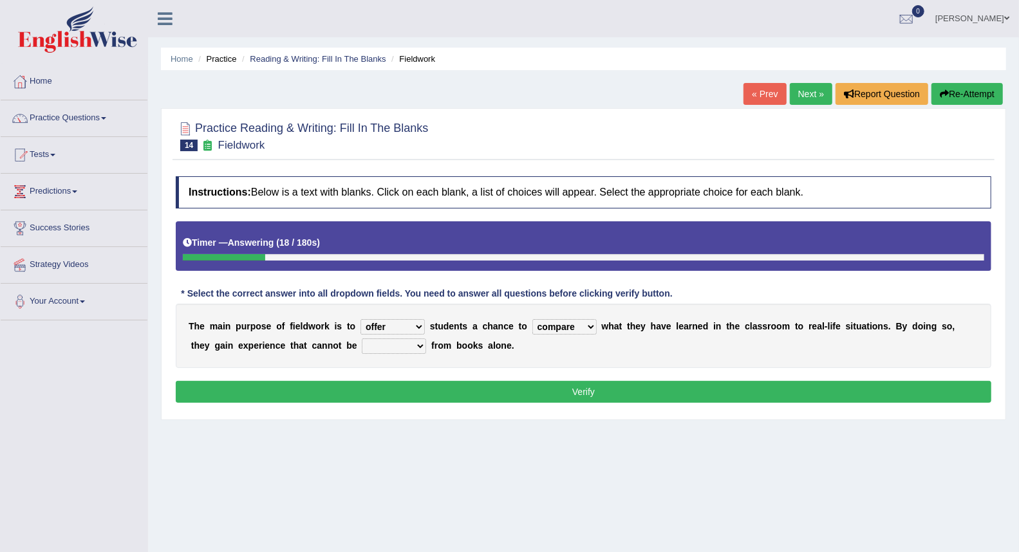
click at [551, 329] on select "compare align apply dismount" at bounding box center [564, 326] width 64 height 15
select select "apply"
click at [532, 319] on select "compare align apply dismount" at bounding box center [564, 326] width 64 height 15
click at [410, 342] on select "originated prepared obtained touted" at bounding box center [394, 346] width 64 height 15
select select "obtained"
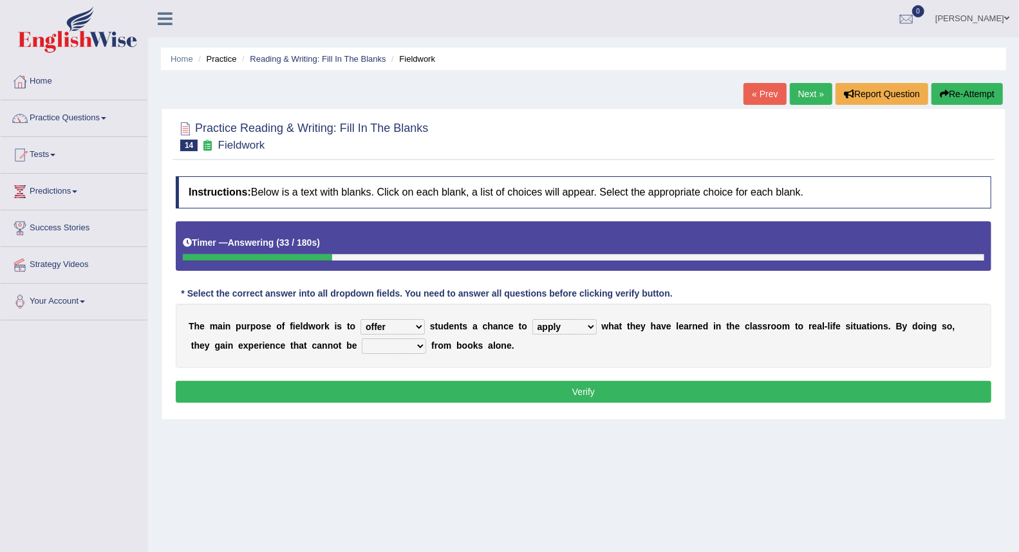
click at [362, 339] on select "originated prepared obtained touted" at bounding box center [394, 346] width 64 height 15
click at [408, 389] on button "Verify" at bounding box center [584, 392] width 816 height 22
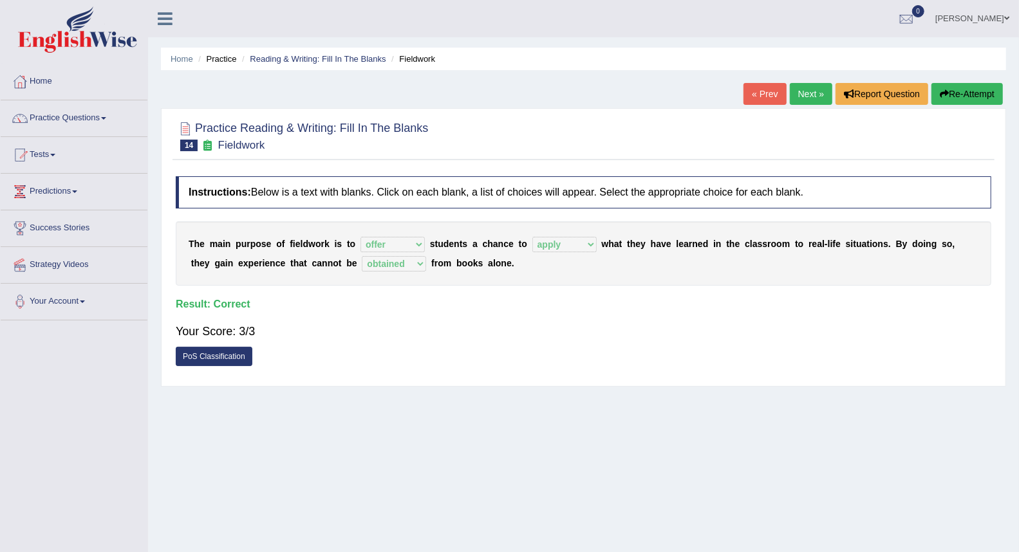
click at [790, 93] on link "Next »" at bounding box center [811, 94] width 42 height 22
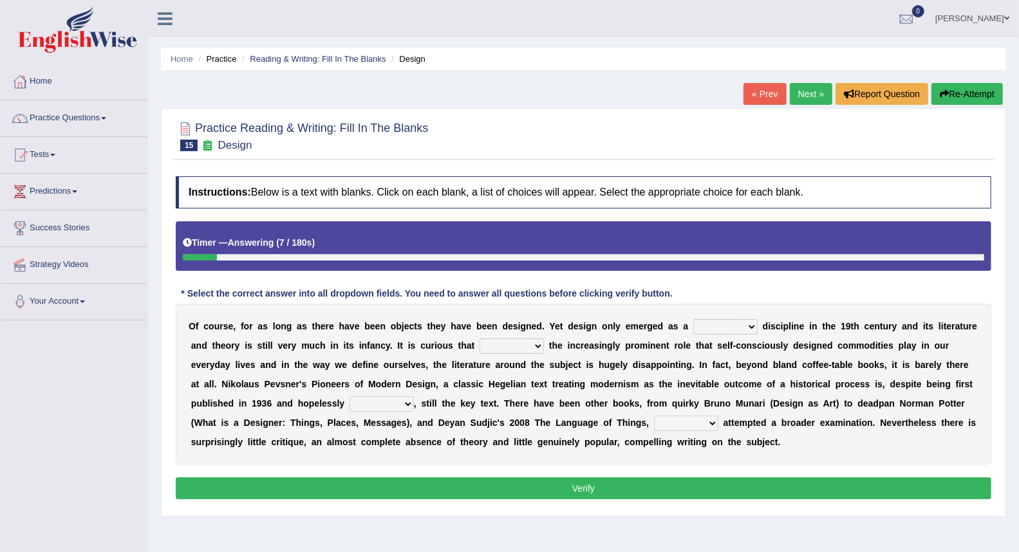
click at [728, 330] on select "bilateral ubiquitous foremost dedicated" at bounding box center [725, 326] width 64 height 15
select select "dedicated"
click at [693, 319] on select "bilateral ubiquitous foremost dedicated" at bounding box center [725, 326] width 64 height 15
click at [529, 346] on select "since despite within through" at bounding box center [512, 346] width 64 height 15
select select "despite"
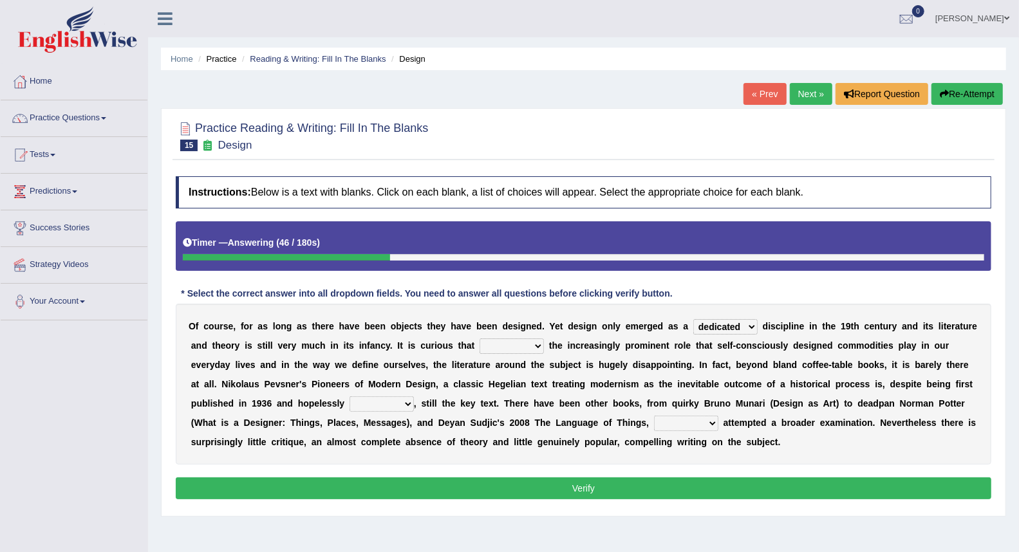
click at [480, 339] on select "since despite within through" at bounding box center [512, 346] width 64 height 15
click at [384, 409] on select "dates dating date dated" at bounding box center [382, 404] width 64 height 15
select select "dated"
click at [350, 397] on select "dates dating date dated" at bounding box center [382, 404] width 64 height 15
click at [673, 425] on select "which then however as" at bounding box center [686, 423] width 64 height 15
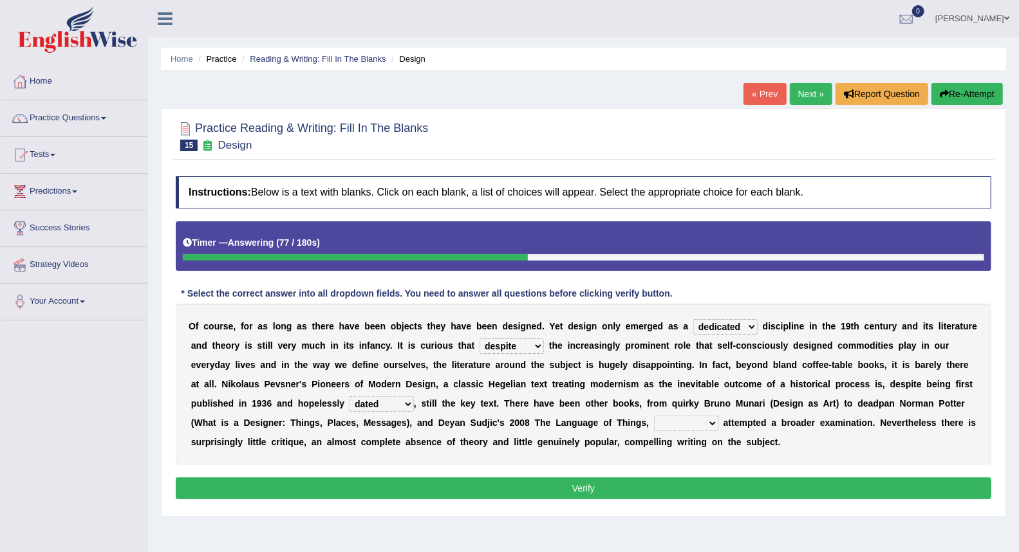
click at [673, 425] on select "which then however as" at bounding box center [686, 423] width 64 height 15
click at [686, 423] on select "which then however as" at bounding box center [686, 423] width 64 height 15
select select "which"
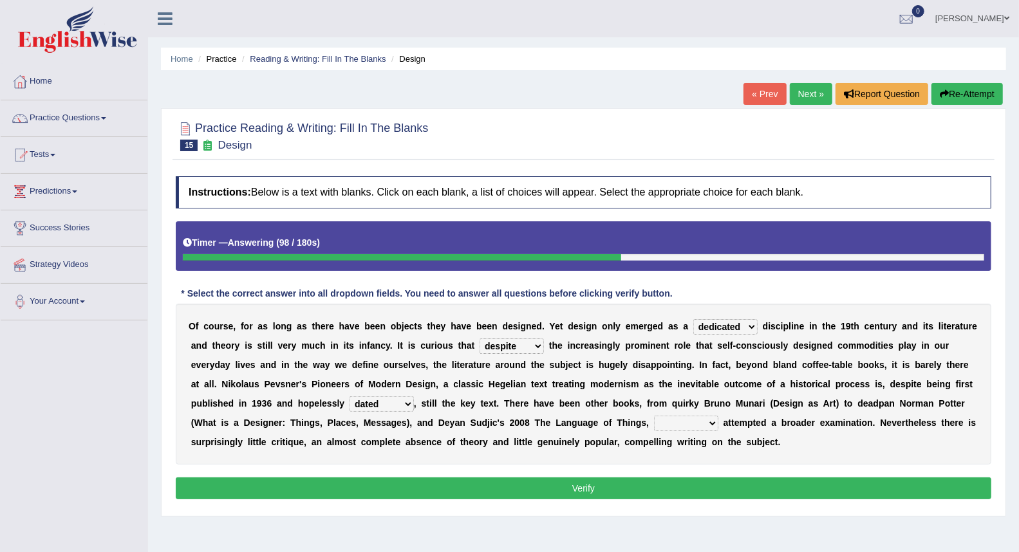
click at [654, 416] on select "which then however as" at bounding box center [686, 423] width 64 height 15
click at [601, 486] on button "Verify" at bounding box center [584, 489] width 816 height 22
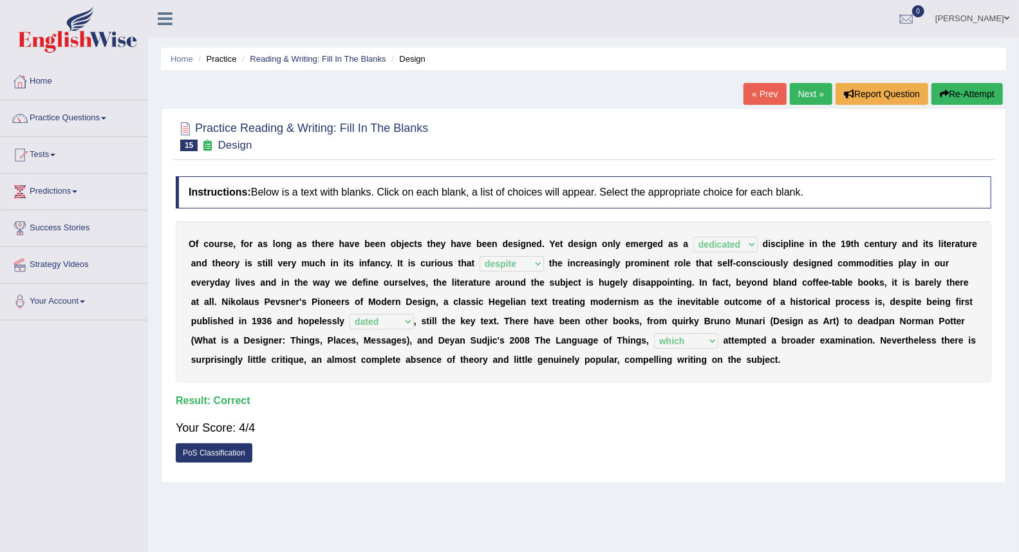
click at [805, 85] on link "Next »" at bounding box center [811, 94] width 42 height 22
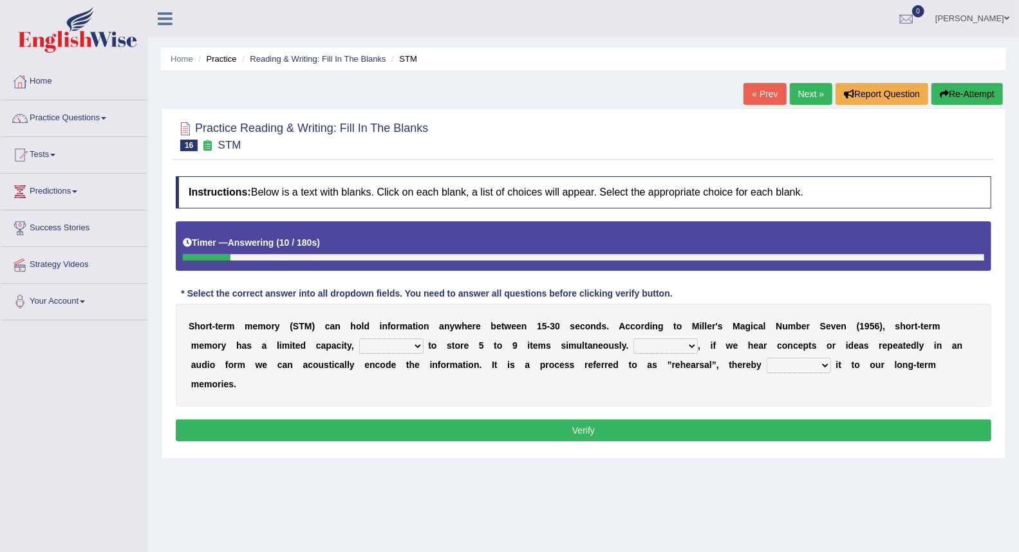
click at [382, 346] on select "being able is able be able unable" at bounding box center [391, 346] width 64 height 15
select select "being able"
click at [359, 339] on select "being able is able be able unable" at bounding box center [391, 346] width 64 height 15
click at [680, 353] on select "However So Moreover Therefore" at bounding box center [665, 346] width 64 height 15
click at [633, 339] on select "However So Moreover Therefore" at bounding box center [665, 346] width 64 height 15
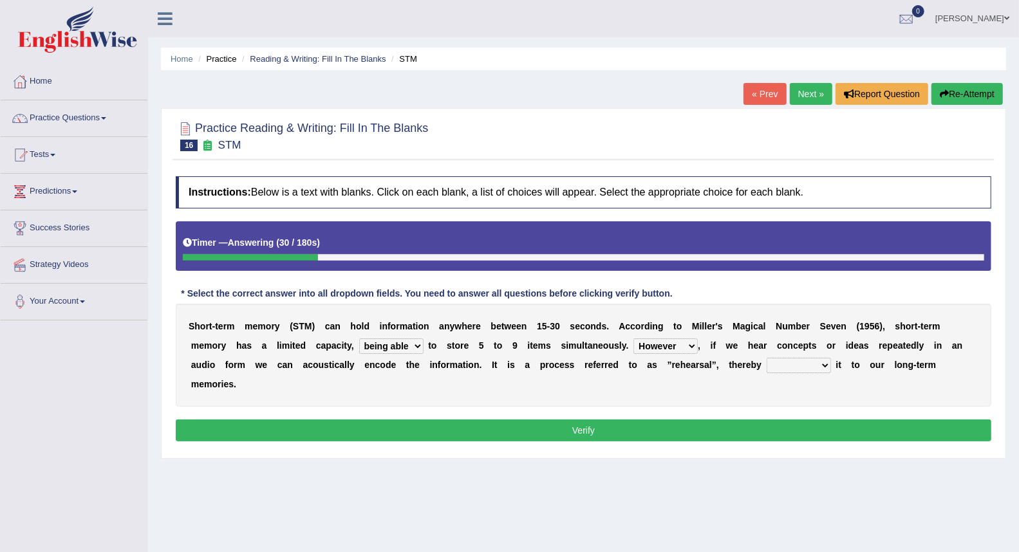
click at [641, 342] on select "However So Moreover Therefore" at bounding box center [665, 346] width 64 height 15
click at [633, 339] on select "However So Moreover Therefore" at bounding box center [665, 346] width 64 height 15
click at [655, 345] on select "However So Moreover Therefore" at bounding box center [665, 346] width 64 height 15
click at [633, 339] on select "However So Moreover Therefore" at bounding box center [665, 346] width 64 height 15
click at [673, 344] on select "However So Moreover Therefore" at bounding box center [665, 346] width 64 height 15
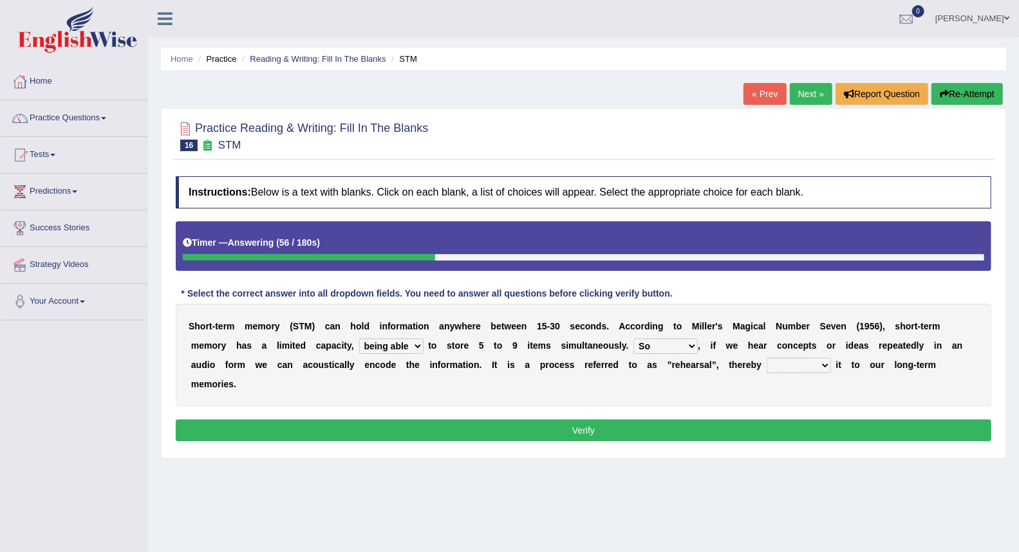
click at [633, 339] on select "However So Moreover Therefore" at bounding box center [665, 346] width 64 height 15
click at [806, 359] on select "commit commits commiting commited" at bounding box center [799, 365] width 64 height 15
click at [802, 372] on select "commit commits commiting commited" at bounding box center [799, 365] width 64 height 15
click at [636, 348] on select "However So Moreover Therefore" at bounding box center [665, 346] width 64 height 15
select select "However"
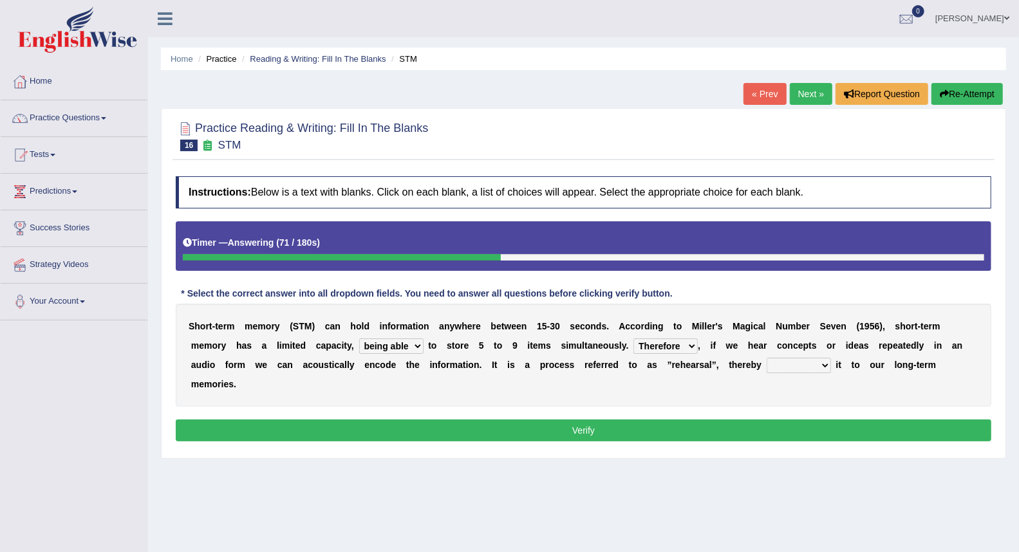
click at [633, 339] on select "However So Moreover Therefore" at bounding box center [665, 346] width 64 height 15
click at [787, 361] on select "commit commits commiting commited" at bounding box center [799, 365] width 64 height 15
select select "commited"
click at [767, 358] on select "commit commits commiting commited" at bounding box center [799, 365] width 64 height 15
click at [790, 363] on select "commit commits commiting commited" at bounding box center [799, 365] width 64 height 15
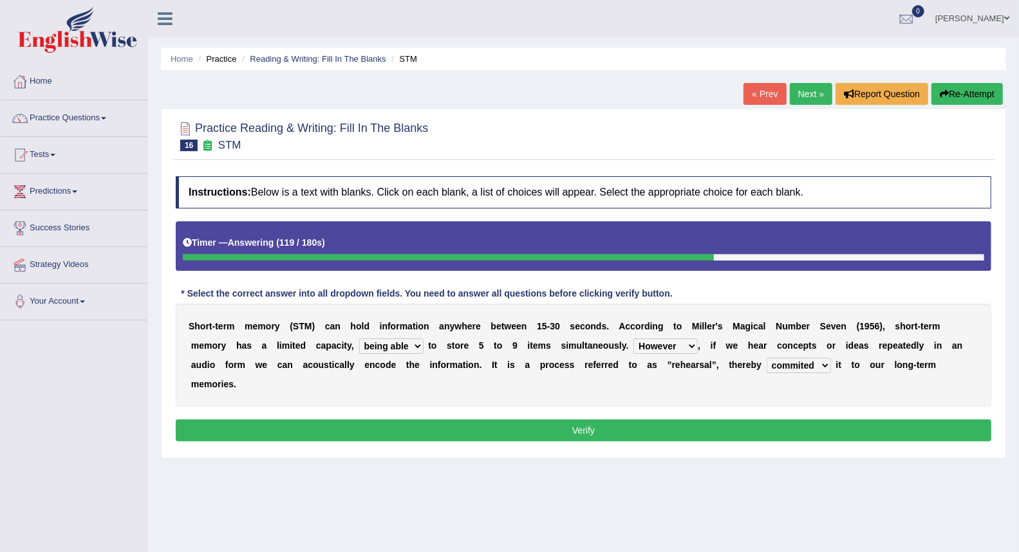
click at [767, 358] on select "commit commits commiting commited" at bounding box center [799, 365] width 64 height 15
click at [753, 422] on button "Verify" at bounding box center [584, 431] width 816 height 22
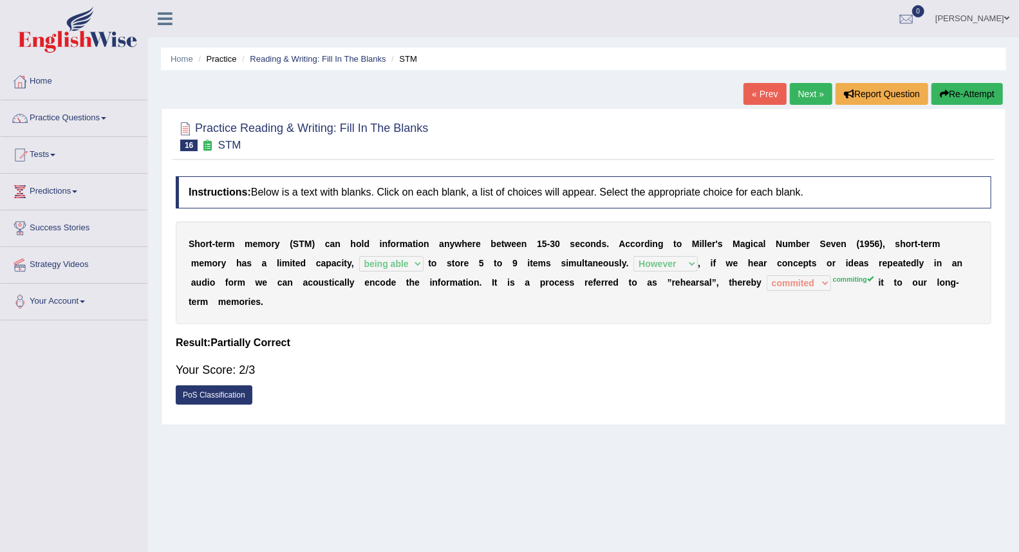
click at [796, 88] on link "Next »" at bounding box center [811, 94] width 42 height 22
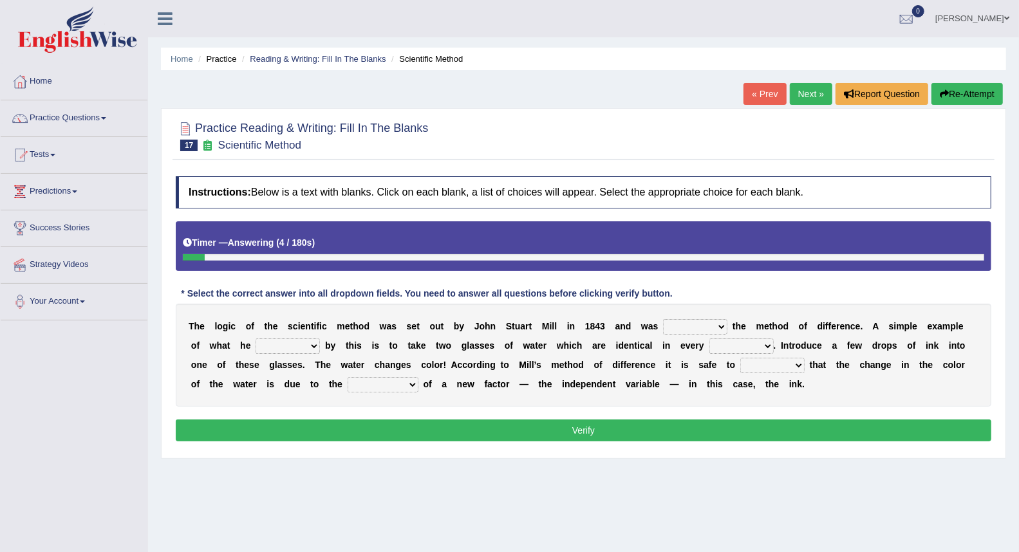
click at [673, 329] on select "pointed claimed demanded named" at bounding box center [695, 326] width 64 height 15
select select "named"
click at [664, 319] on select "pointed claimed demanded named" at bounding box center [695, 326] width 64 height 15
click at [279, 350] on select "capped charged found meant" at bounding box center [288, 346] width 64 height 15
select select "found"
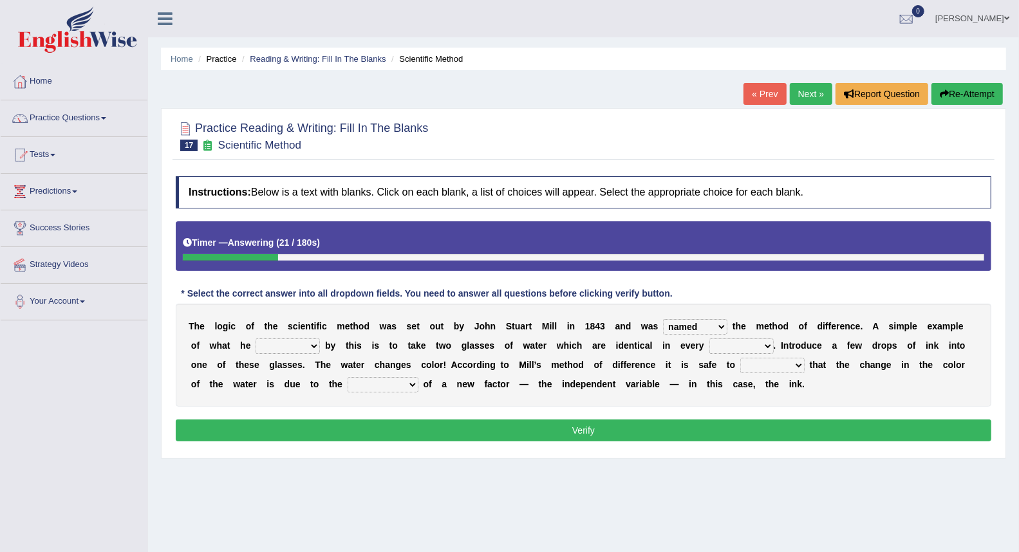
click at [256, 339] on select "capped charged found meant" at bounding box center [288, 346] width 64 height 15
click at [732, 348] on select "thought identity measure respect" at bounding box center [741, 346] width 64 height 15
select select "respect"
click at [709, 339] on select "thought identity measure respect" at bounding box center [741, 346] width 64 height 15
click at [763, 368] on select "assume discuss prefer acclaim" at bounding box center [772, 365] width 64 height 15
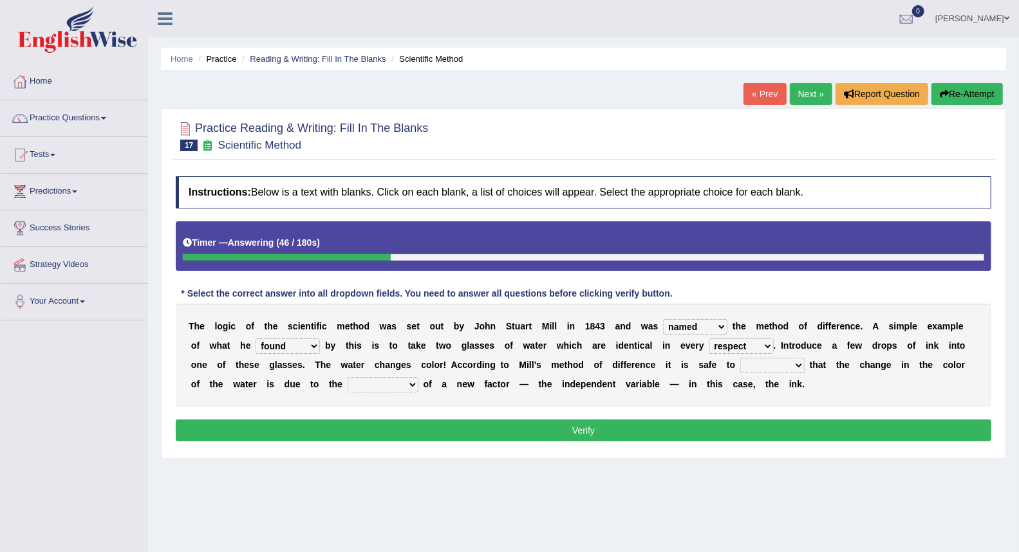
select select "assume"
click at [740, 358] on select "assume discuss prefer acclaim" at bounding box center [772, 365] width 64 height 15
click at [352, 384] on select "introduction magnitude preparation purification" at bounding box center [383, 384] width 71 height 15
select select "introduction"
click at [348, 377] on select "introduction magnitude preparation purification" at bounding box center [383, 384] width 71 height 15
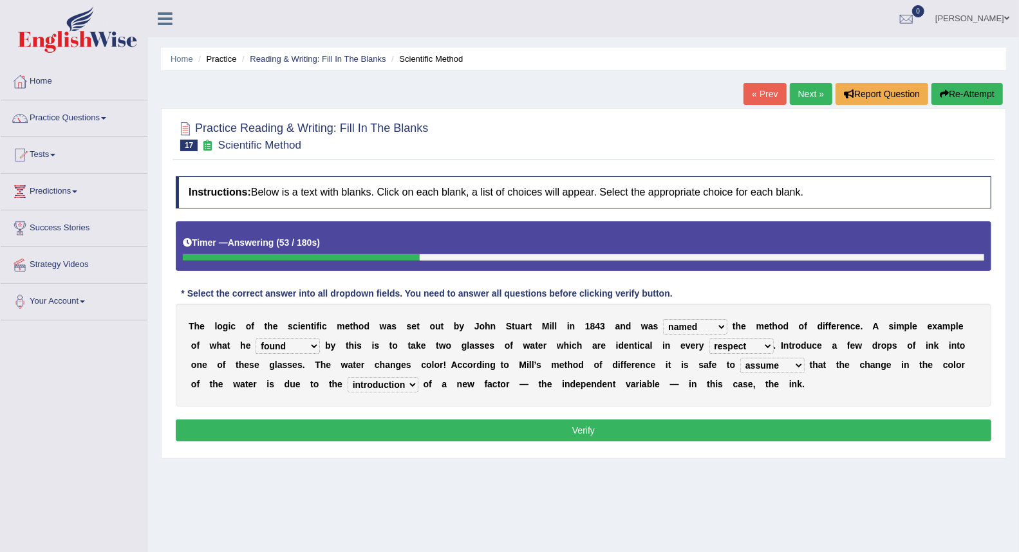
click at [476, 427] on button "Verify" at bounding box center [584, 431] width 816 height 22
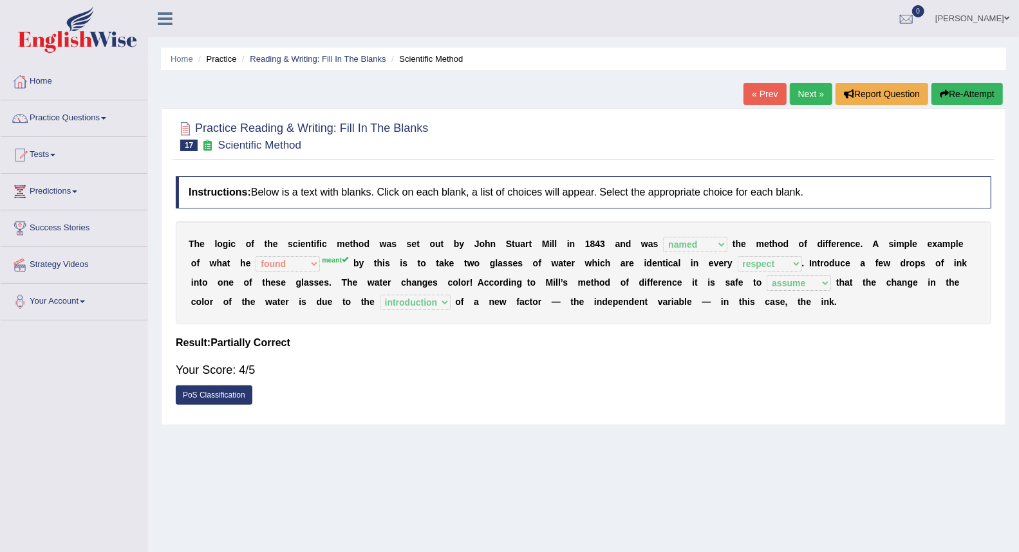
click at [797, 98] on link "Next »" at bounding box center [811, 94] width 42 height 22
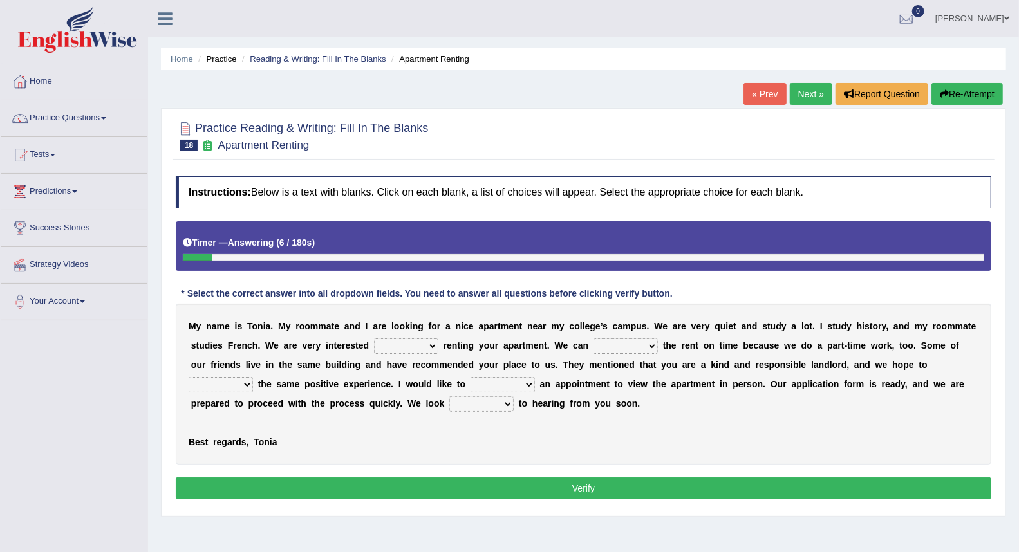
click at [399, 351] on select "for about at in" at bounding box center [406, 346] width 64 height 15
select select "in"
click at [374, 339] on select "for about at in" at bounding box center [406, 346] width 64 height 15
click at [599, 352] on select "afford get pay bring" at bounding box center [626, 346] width 64 height 15
select select "afford"
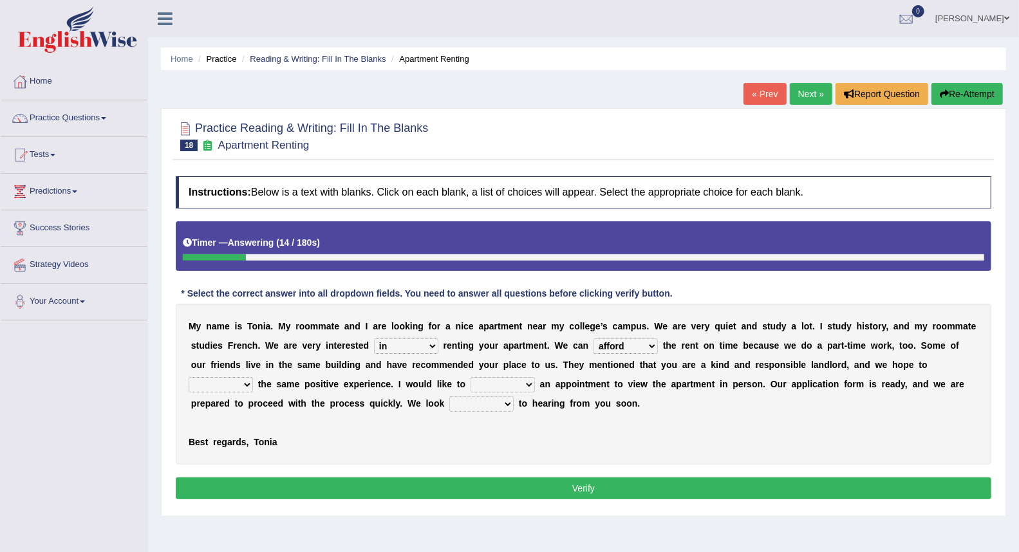
click at [594, 339] on select "afford get pay bring" at bounding box center [626, 346] width 64 height 15
click at [214, 393] on div "M y n a m e i s T o n i a . M y r o o m m a t e a n d I a r e l o o k i n g f o…" at bounding box center [584, 384] width 816 height 161
click at [214, 388] on select "form meet have decide" at bounding box center [221, 384] width 64 height 15
select select "meet"
click at [189, 377] on select "form meet have decide" at bounding box center [221, 384] width 64 height 15
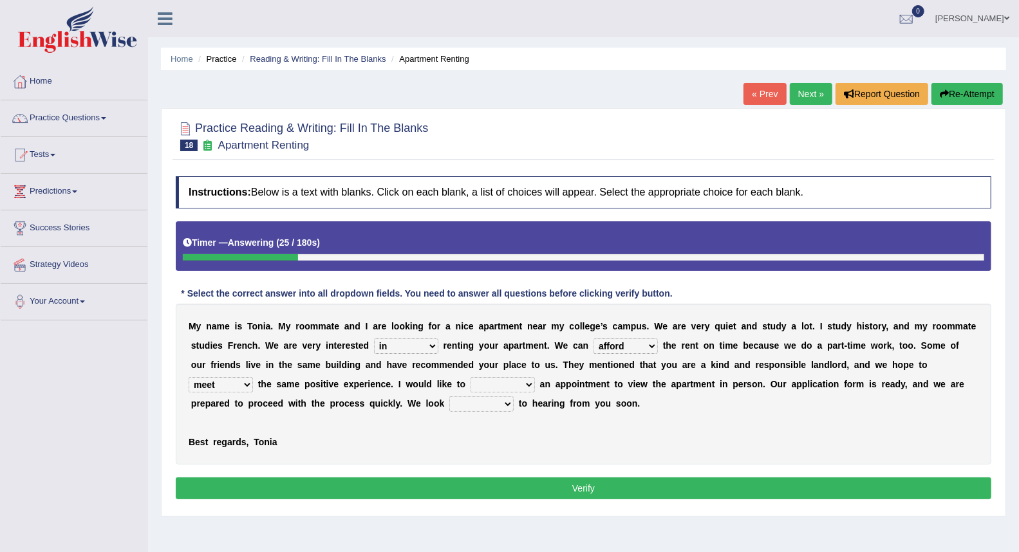
click at [521, 388] on select "own recall revise make" at bounding box center [503, 384] width 64 height 15
select select "make"
click at [471, 377] on select "own recall revise make" at bounding box center [503, 384] width 64 height 15
click at [480, 406] on select "around out in forward" at bounding box center [481, 404] width 64 height 15
select select "forward"
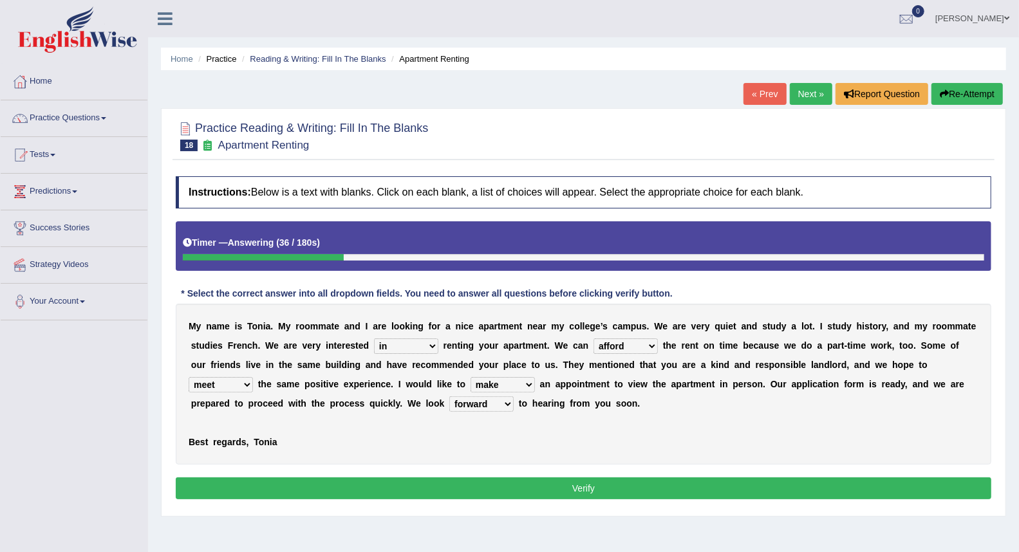
click at [449, 397] on select "around out in forward" at bounding box center [481, 404] width 64 height 15
click at [502, 481] on button "Verify" at bounding box center [584, 489] width 816 height 22
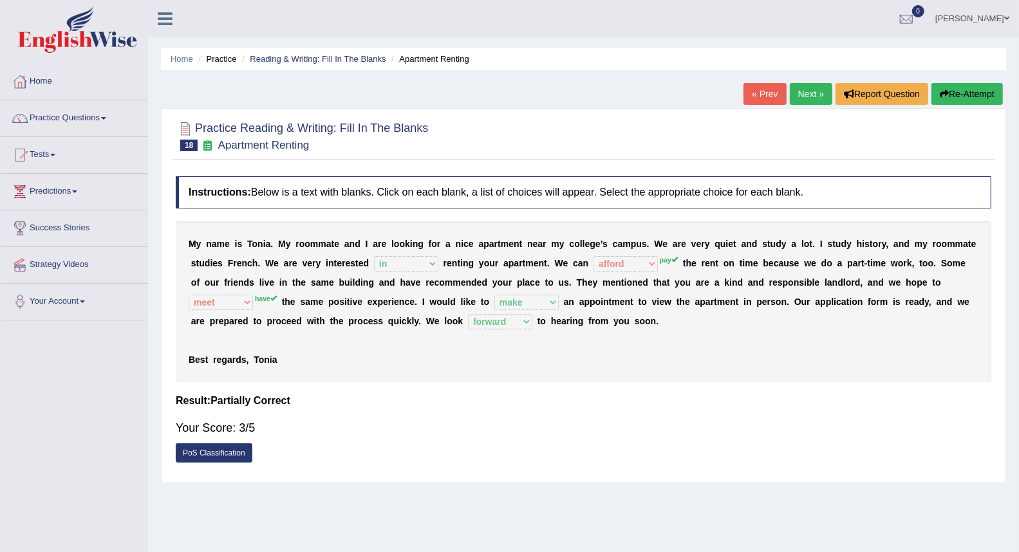
click at [794, 93] on link "Next »" at bounding box center [811, 94] width 42 height 22
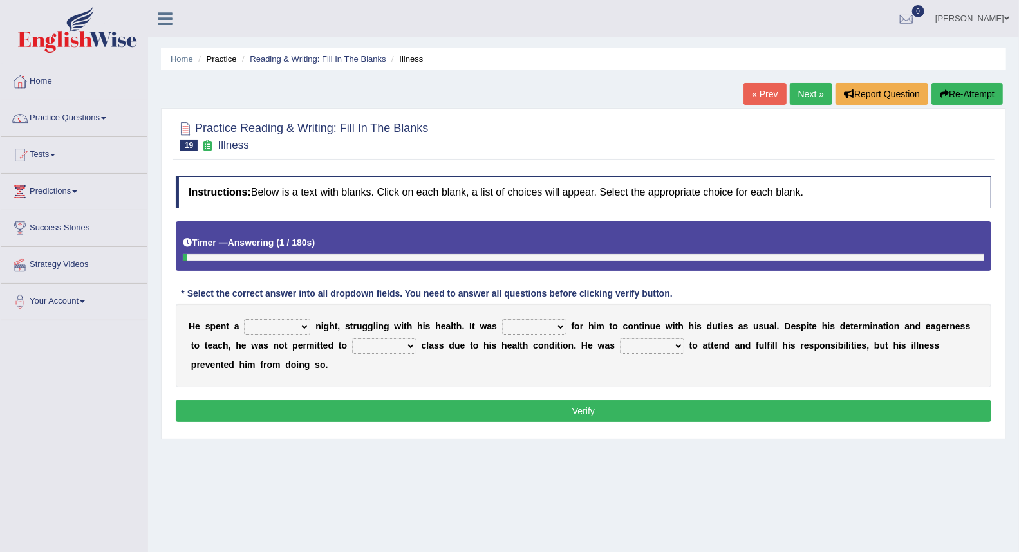
click at [262, 326] on select "cheerful restful meaningful painful" at bounding box center [277, 326] width 66 height 15
select select "painful"
click at [244, 319] on select "cheerful restful meaningful painful" at bounding box center [277, 326] width 66 height 15
click at [539, 333] on select "enjoyable simple difficult natural" at bounding box center [534, 326] width 64 height 15
select select "difficult"
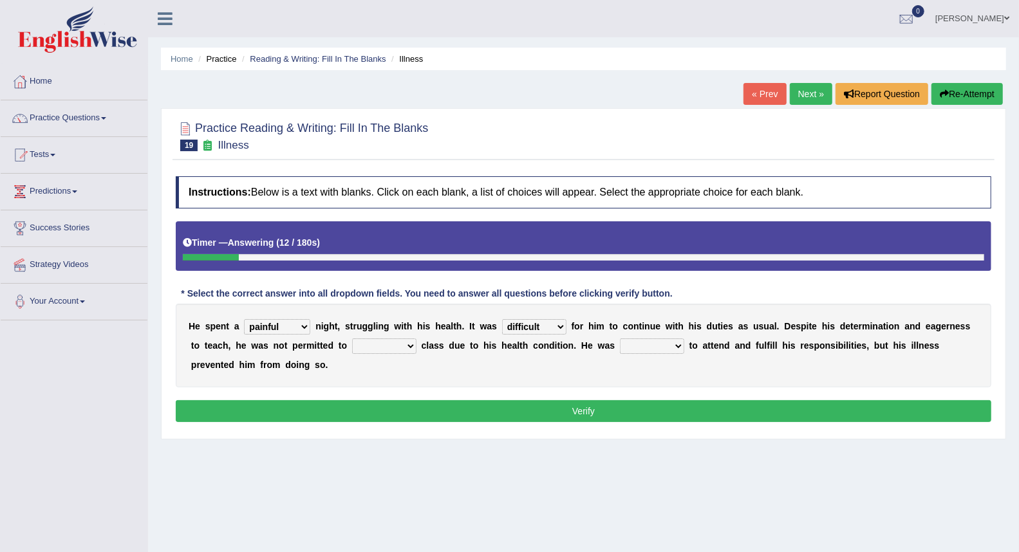
click at [503, 319] on select "enjoyable simple difficult natural" at bounding box center [534, 326] width 64 height 15
click at [380, 348] on select "teach leave cancel attend" at bounding box center [384, 346] width 64 height 15
select select "attend"
click at [352, 339] on select "teach leave cancel attend" at bounding box center [384, 346] width 64 height 15
click at [632, 350] on select "anxious forced lazy happy" at bounding box center [652, 346] width 64 height 15
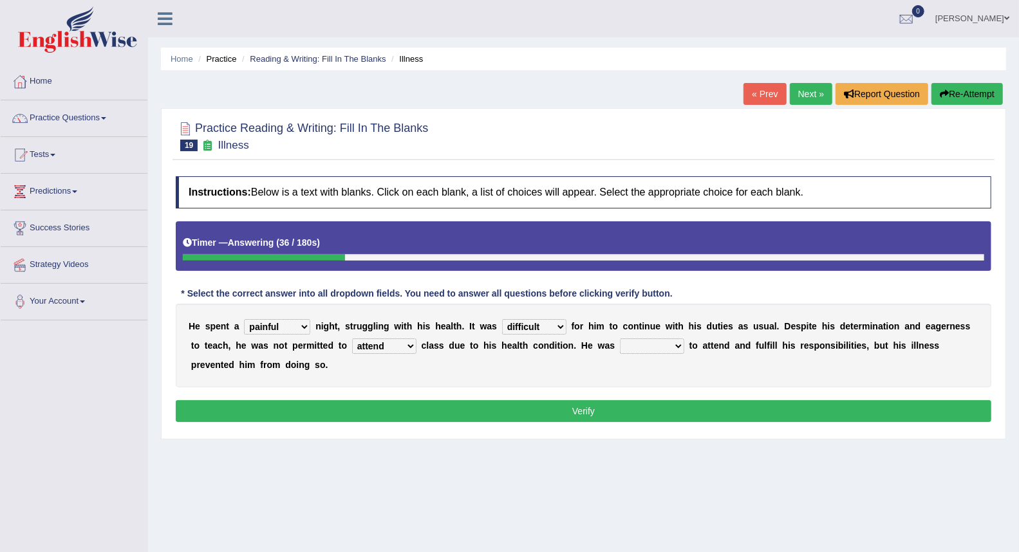
select select "happy"
click at [620, 339] on select "anxious forced lazy happy" at bounding box center [652, 346] width 64 height 15
click at [574, 404] on button "Verify" at bounding box center [584, 411] width 816 height 22
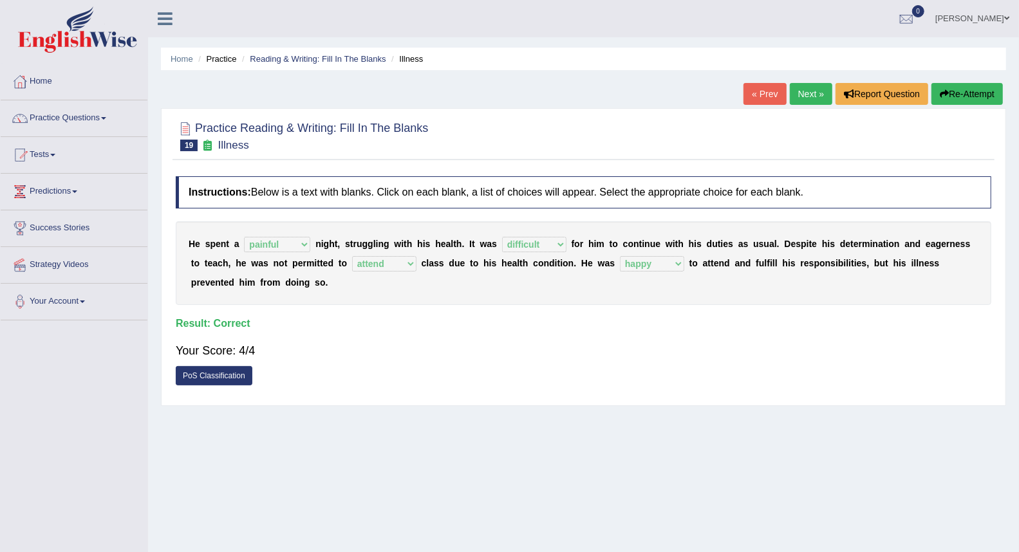
click at [805, 88] on link "Next »" at bounding box center [811, 94] width 42 height 22
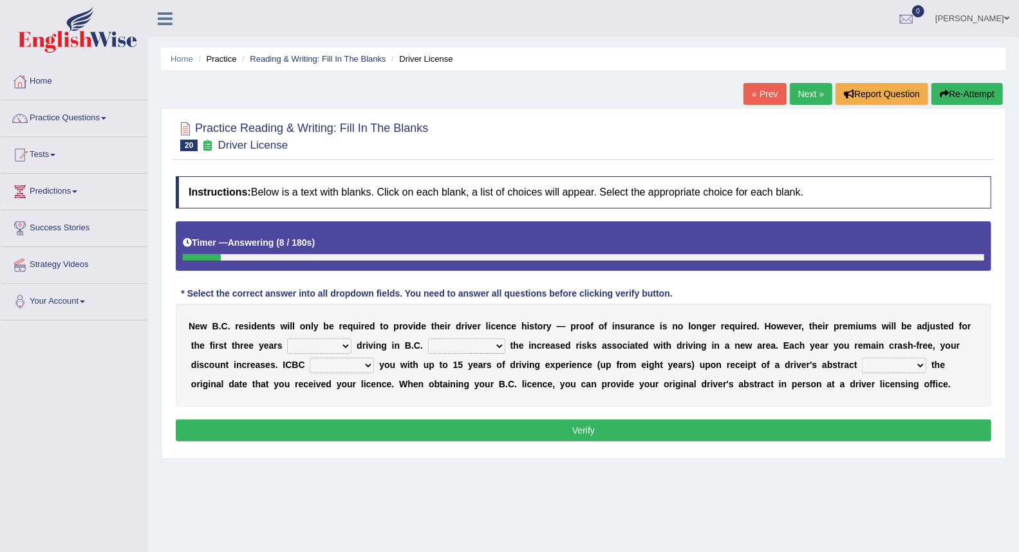
click at [324, 351] on select "within among against of" at bounding box center [319, 346] width 64 height 15
select select "within"
click at [287, 339] on select "within among against of" at bounding box center [319, 346] width 64 height 15
click at [455, 350] on select "depending on as for due to thanks to" at bounding box center [466, 346] width 77 height 15
select select "due to"
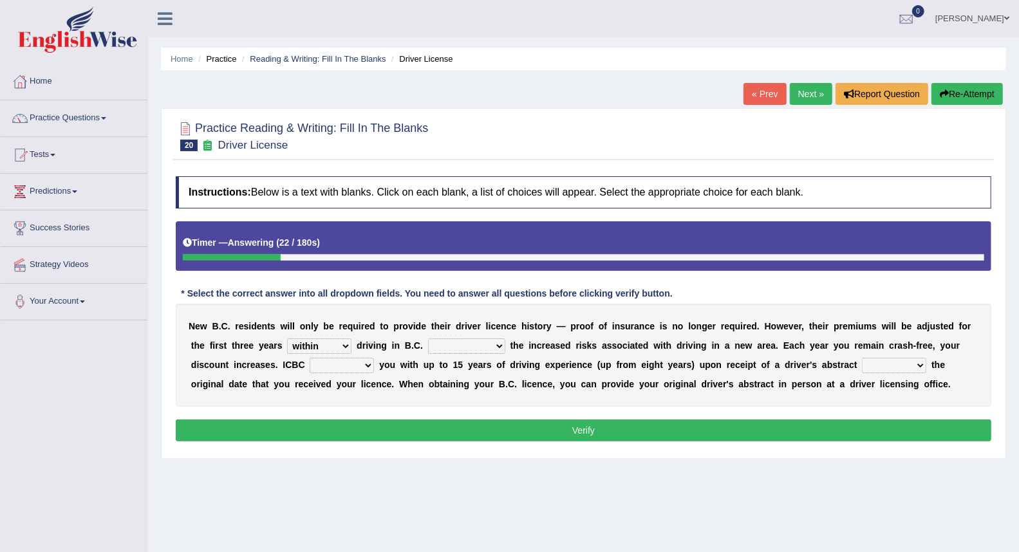
click at [428, 339] on select "depending on as for due to thanks to" at bounding box center [466, 346] width 77 height 15
click at [335, 369] on select "credited crediting credit will credit" at bounding box center [342, 365] width 64 height 15
select select "will credit"
click at [310, 358] on select "credited crediting credit will credit" at bounding box center [342, 365] width 64 height 15
click at [883, 358] on select "showing show shows shown" at bounding box center [894, 365] width 64 height 15
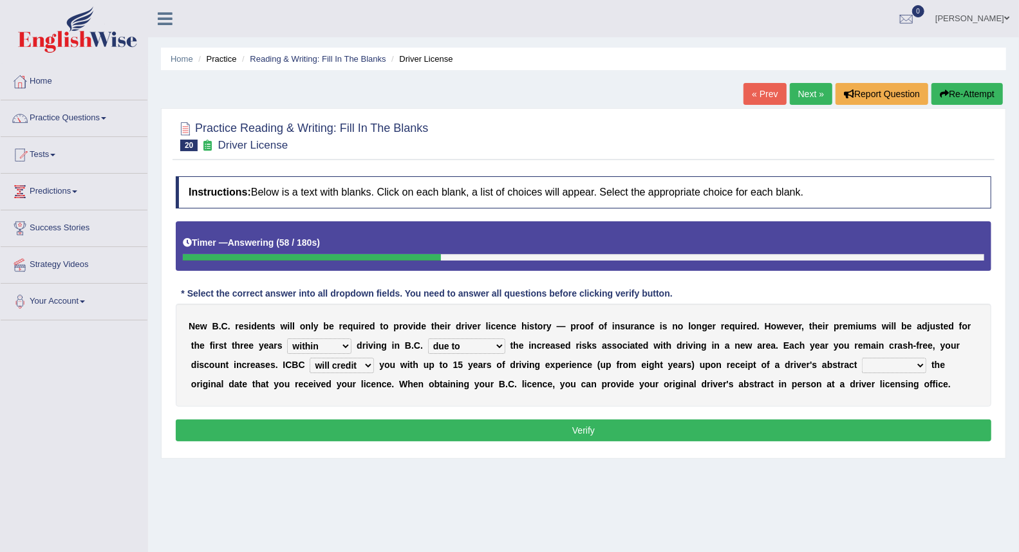
select select "showing"
click at [862, 358] on select "showing show shows shown" at bounding box center [894, 365] width 64 height 15
click at [809, 434] on button "Verify" at bounding box center [584, 431] width 816 height 22
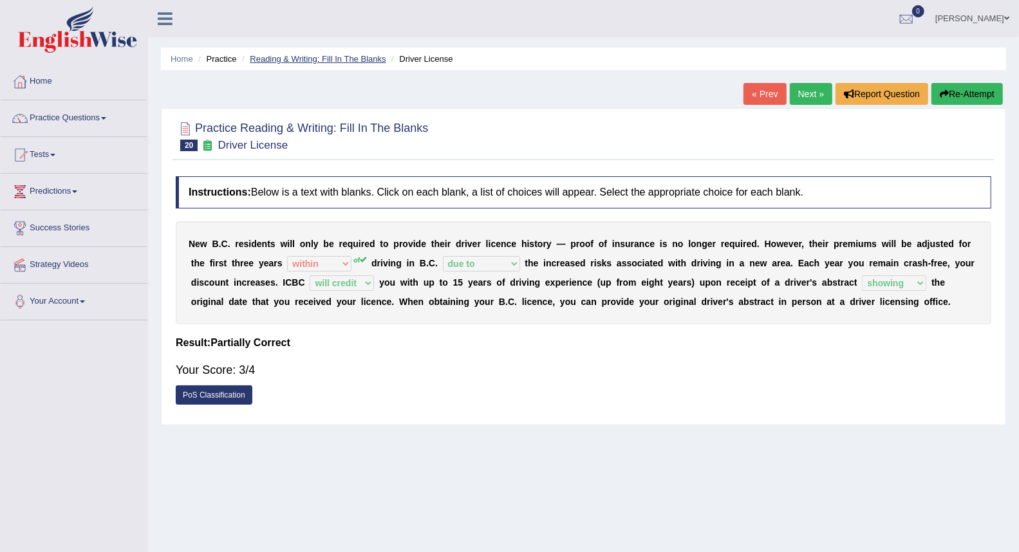
click at [333, 61] on link "Reading & Writing: Fill In The Blanks" at bounding box center [318, 59] width 136 height 10
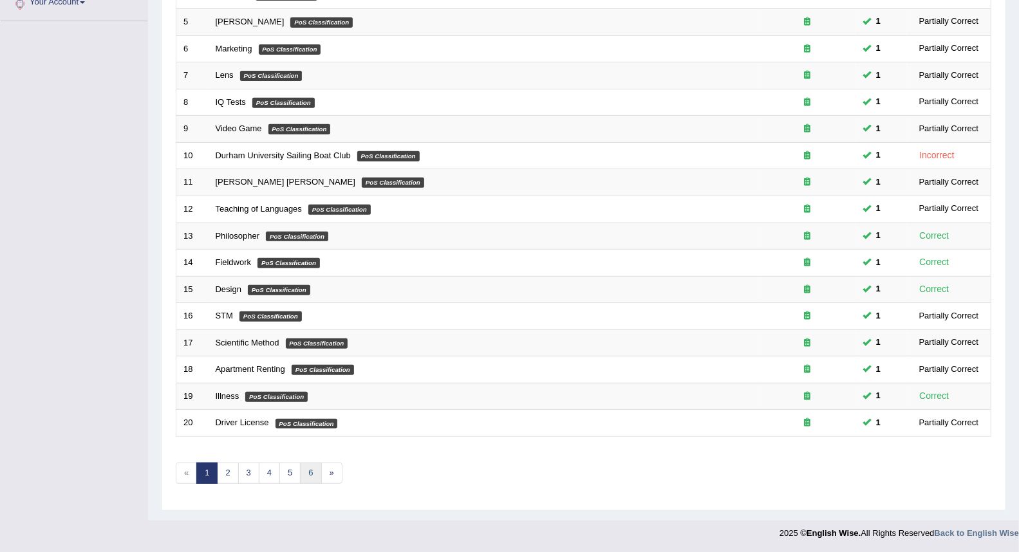
click at [316, 468] on link "6" at bounding box center [310, 473] width 21 height 21
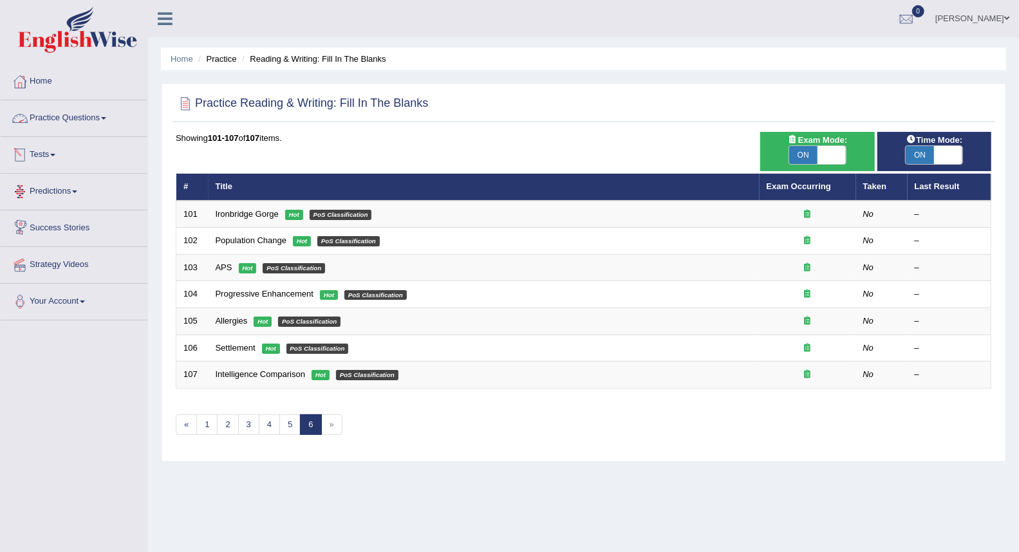
click at [52, 118] on link "Practice Questions" at bounding box center [74, 116] width 147 height 32
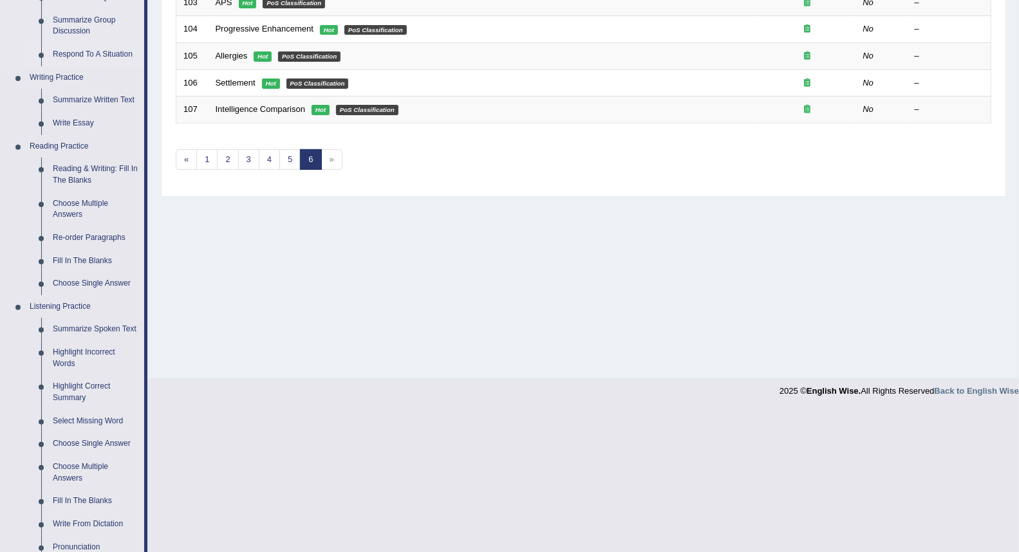
scroll to position [286, 0]
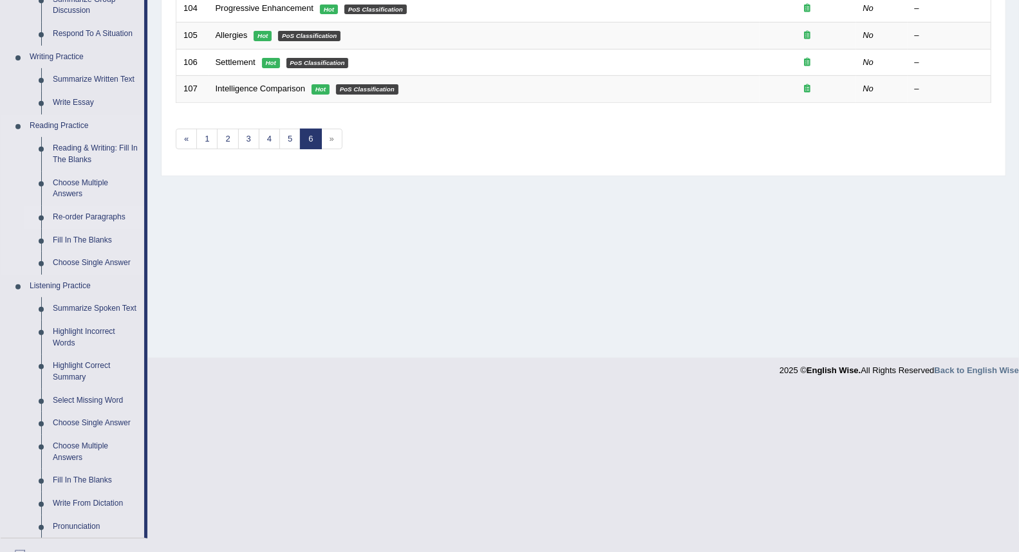
click at [80, 219] on link "Re-order Paragraphs" at bounding box center [95, 217] width 97 height 23
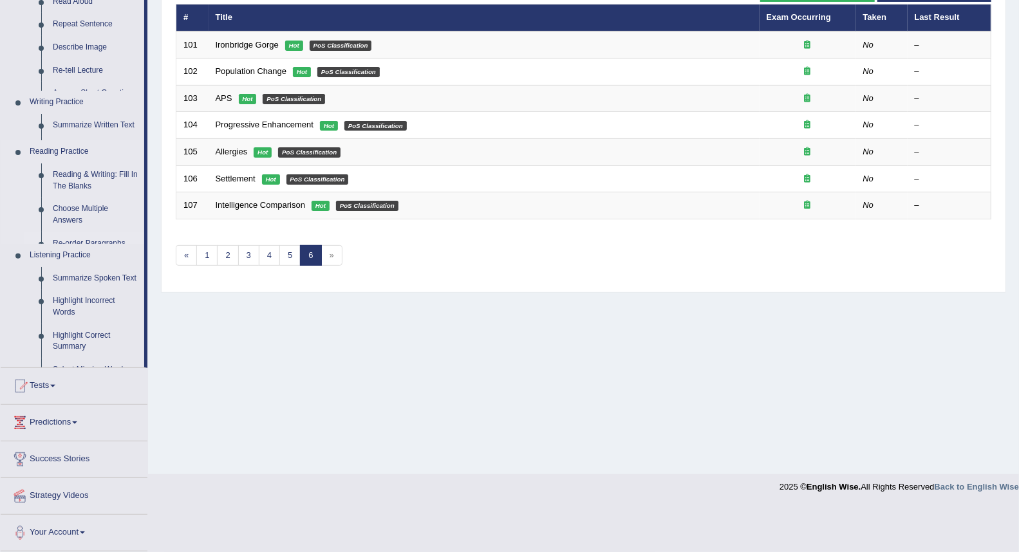
scroll to position [123, 0]
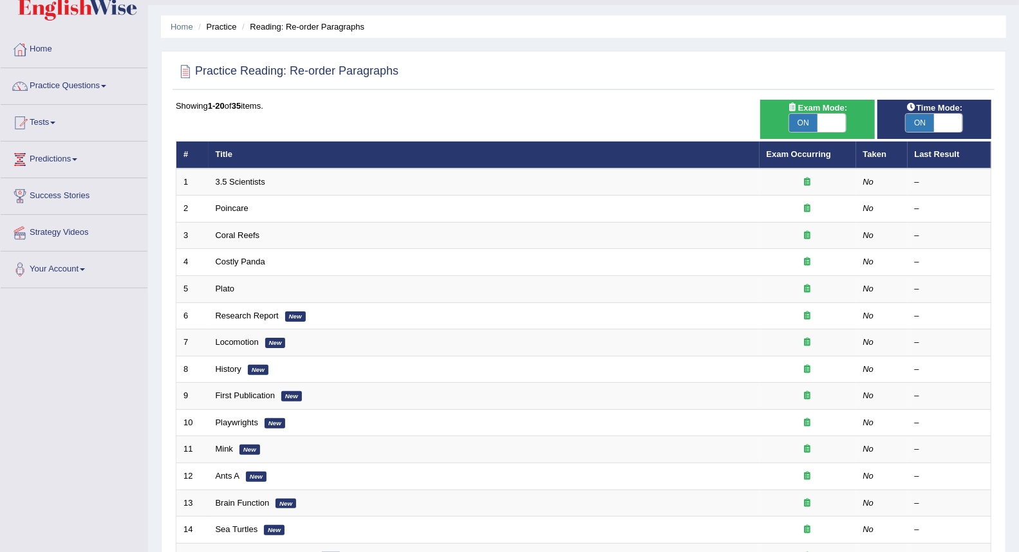
scroll to position [14, 0]
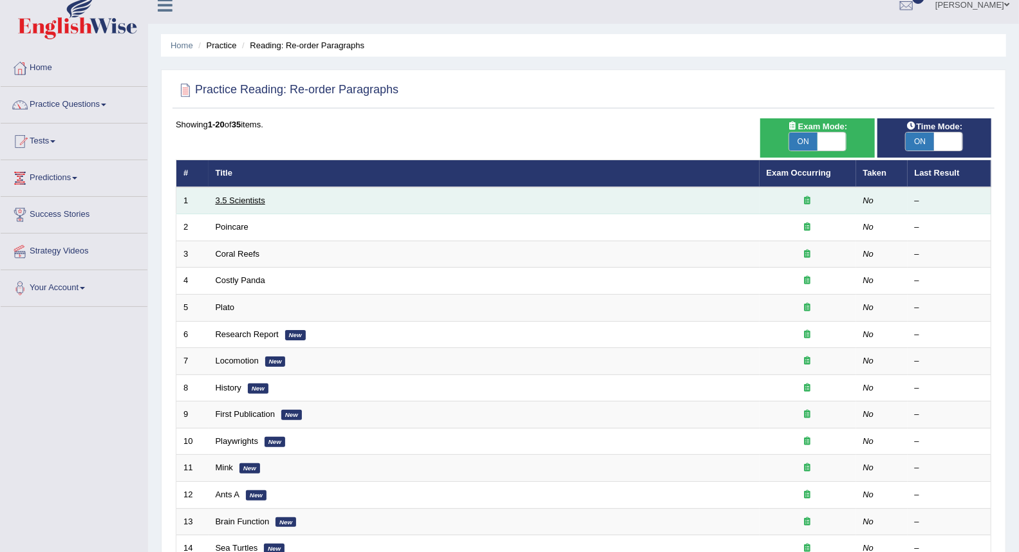
click at [230, 196] on link "3.5 Scientists" at bounding box center [241, 201] width 50 height 10
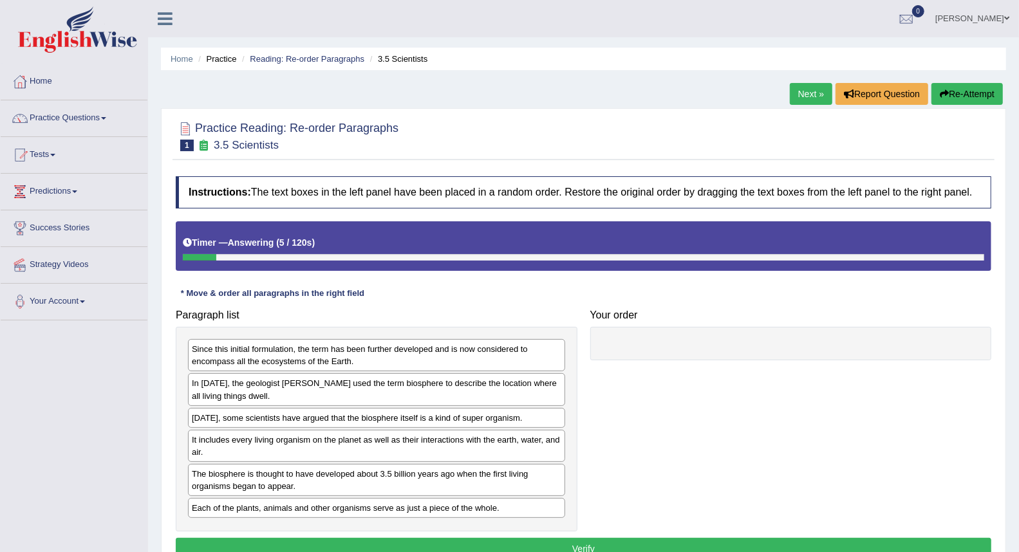
scroll to position [71, 0]
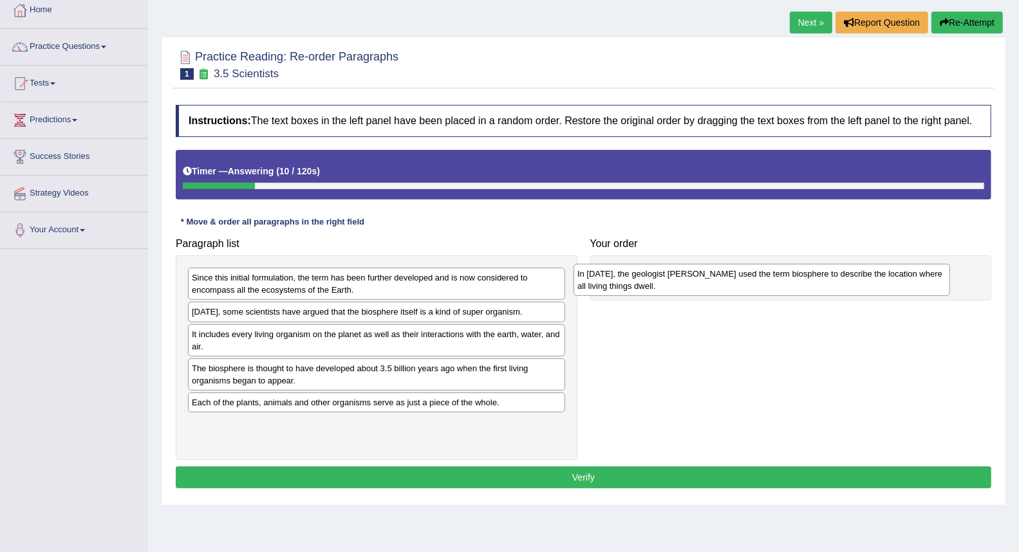
drag, startPoint x: 339, startPoint y: 315, endPoint x: 724, endPoint y: 277, distance: 387.6
click at [724, 277] on div "In [DATE], the geologist [PERSON_NAME] used the term biosphere to describe the …" at bounding box center [762, 280] width 377 height 32
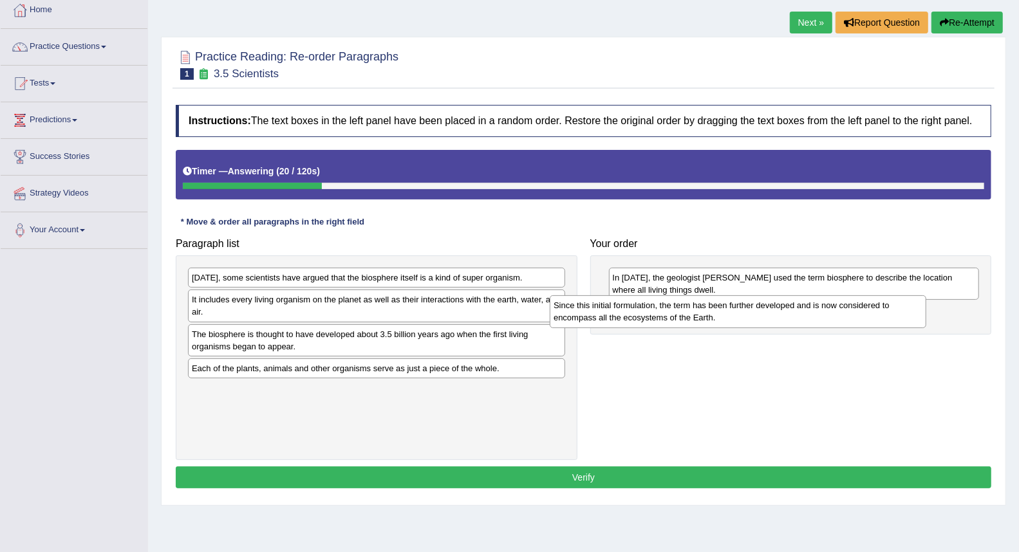
drag, startPoint x: 397, startPoint y: 290, endPoint x: 737, endPoint y: 318, distance: 341.7
click at [737, 318] on div "Since this initial formulation, the term has been further developed and is now …" at bounding box center [738, 311] width 377 height 32
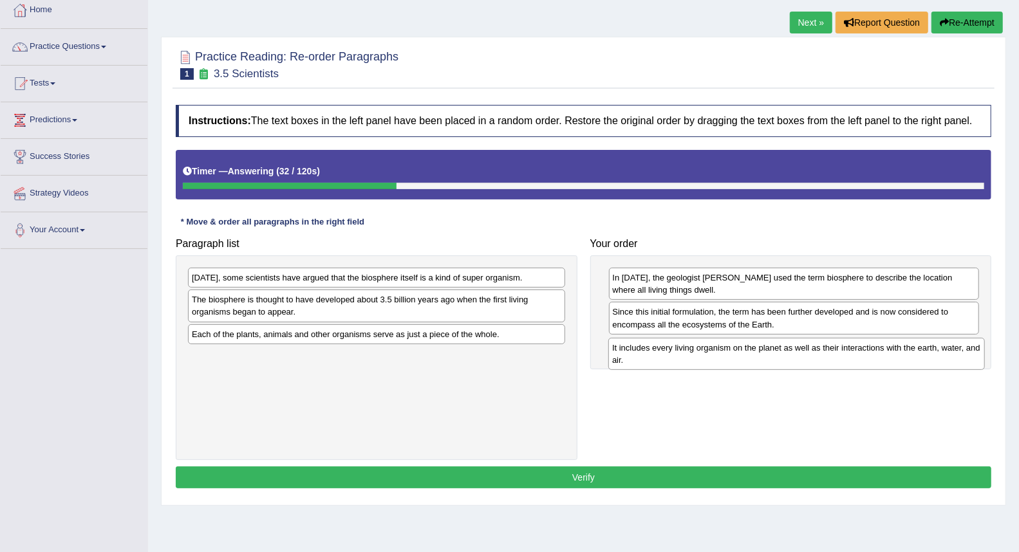
drag, startPoint x: 323, startPoint y: 310, endPoint x: 745, endPoint y: 357, distance: 424.3
click at [745, 357] on div "It includes every living organism on the planet as well as their interactions w…" at bounding box center [796, 354] width 377 height 32
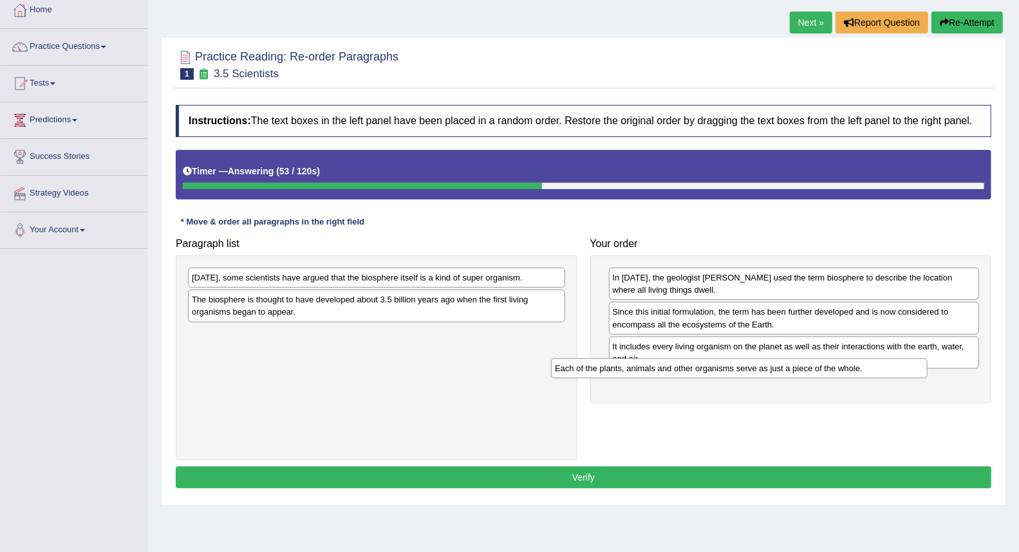
drag, startPoint x: 329, startPoint y: 336, endPoint x: 711, endPoint y: 370, distance: 383.9
click at [707, 370] on div "Each of the plants, animals and other organisms serve as just a piece of the wh…" at bounding box center [739, 369] width 377 height 20
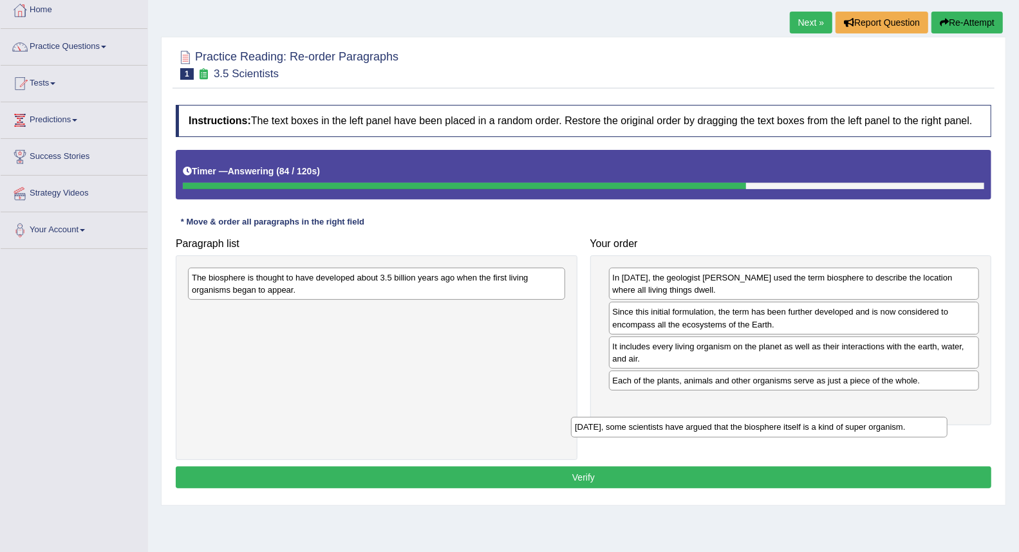
drag, startPoint x: 419, startPoint y: 282, endPoint x: 816, endPoint y: 427, distance: 422.2
click at [807, 431] on div "Today, some scientists have argued that the biosphere itself is a kind of super…" at bounding box center [759, 427] width 377 height 20
drag, startPoint x: 816, startPoint y: 427, endPoint x: 825, endPoint y: 422, distance: 10.7
click at [823, 424] on div "Today, some scientists have argued that the biosphere itself is a kind of super…" at bounding box center [759, 427] width 377 height 20
click at [825, 422] on div "In 1875, the geologist Eduard Suess used the term biosphere to describe the loc…" at bounding box center [791, 341] width 402 height 170
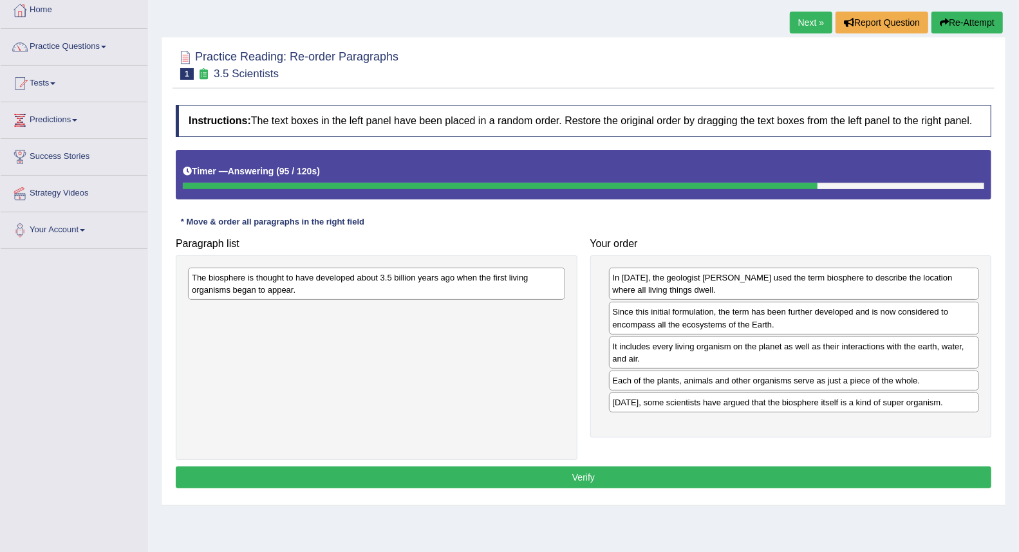
click at [397, 290] on div "The biosphere is thought to have developed about 3.5 billion years ago when the…" at bounding box center [376, 284] width 377 height 32
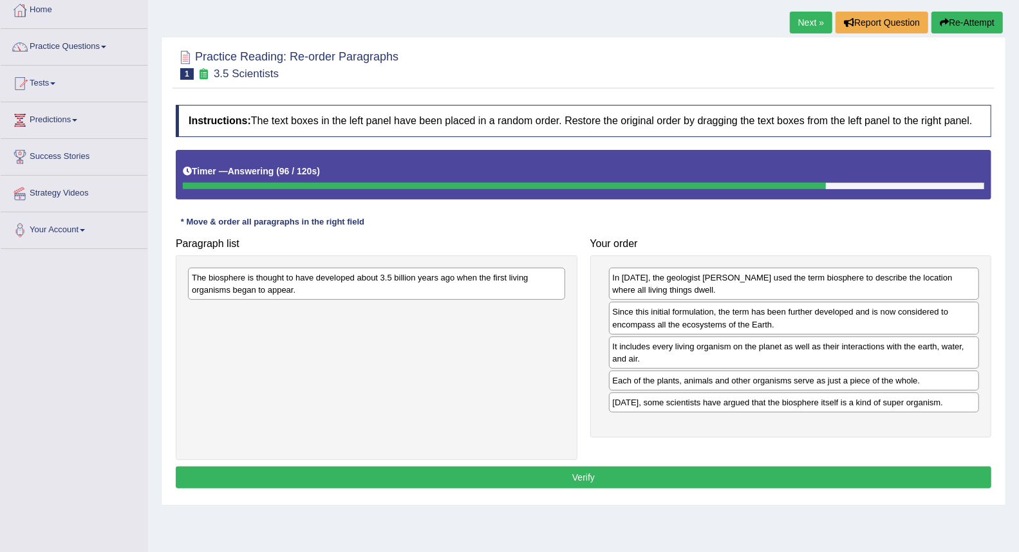
click at [397, 290] on div "The biosphere is thought to have developed about 3.5 billion years ago when the…" at bounding box center [376, 284] width 377 height 32
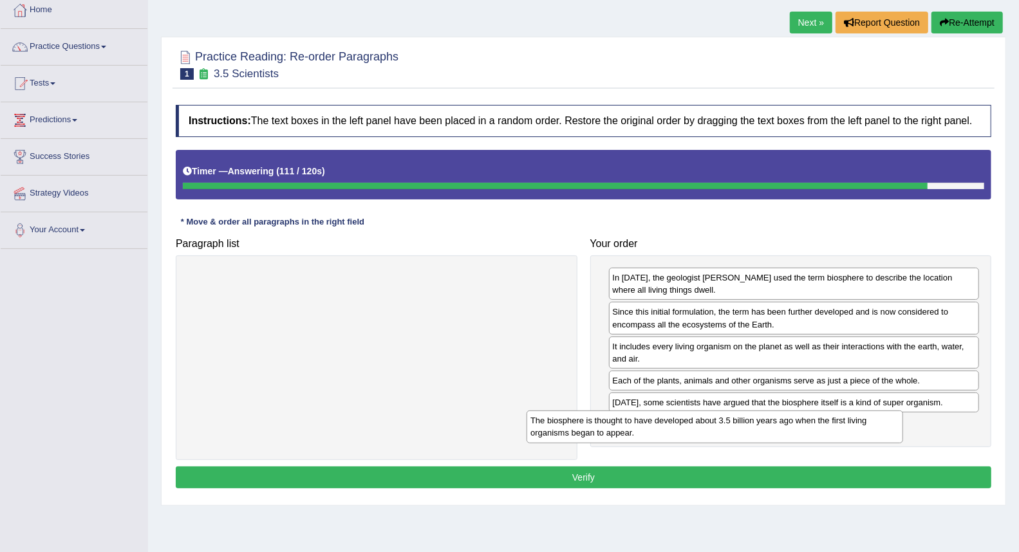
drag, startPoint x: 397, startPoint y: 290, endPoint x: 754, endPoint y: 436, distance: 386.3
click at [754, 436] on div "The biosphere is thought to have developed about 3.5 billion years ago when the…" at bounding box center [715, 427] width 377 height 32
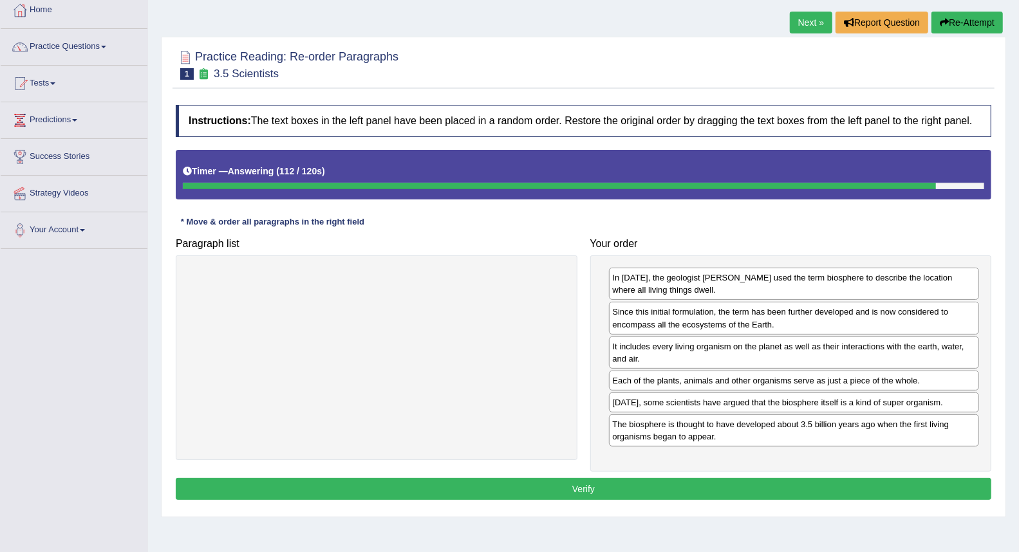
click at [618, 484] on button "Verify" at bounding box center [584, 489] width 816 height 22
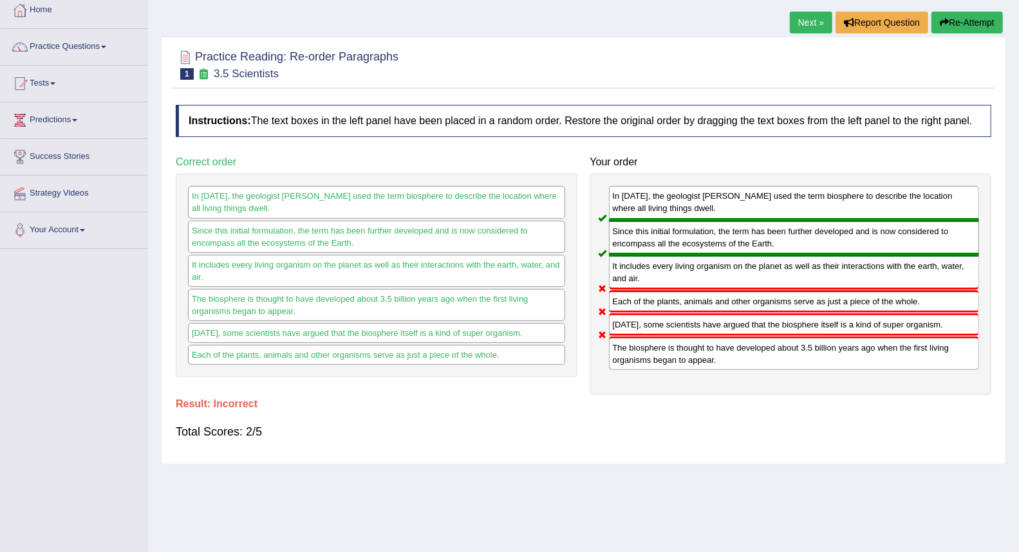
click at [803, 27] on link "Next »" at bounding box center [811, 23] width 42 height 22
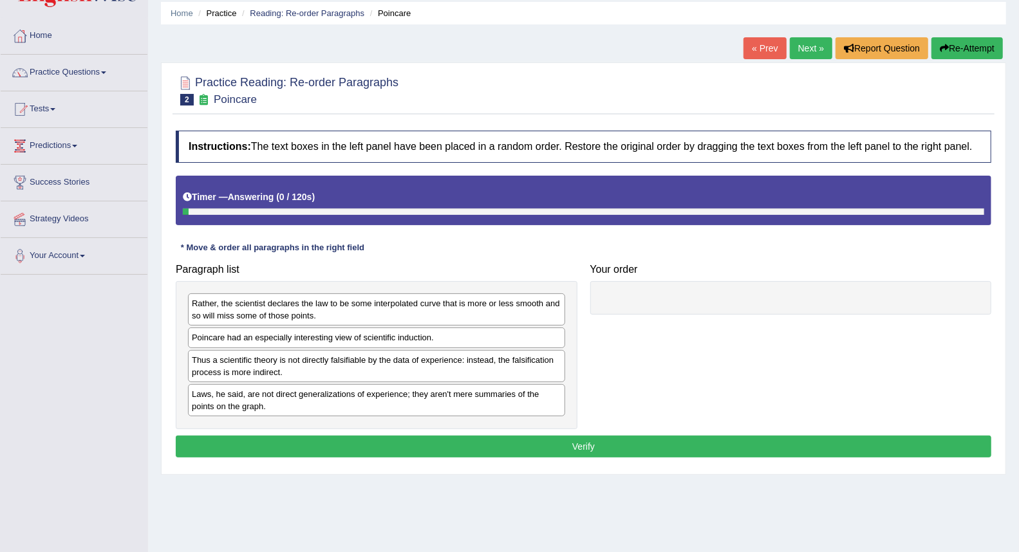
scroll to position [71, 0]
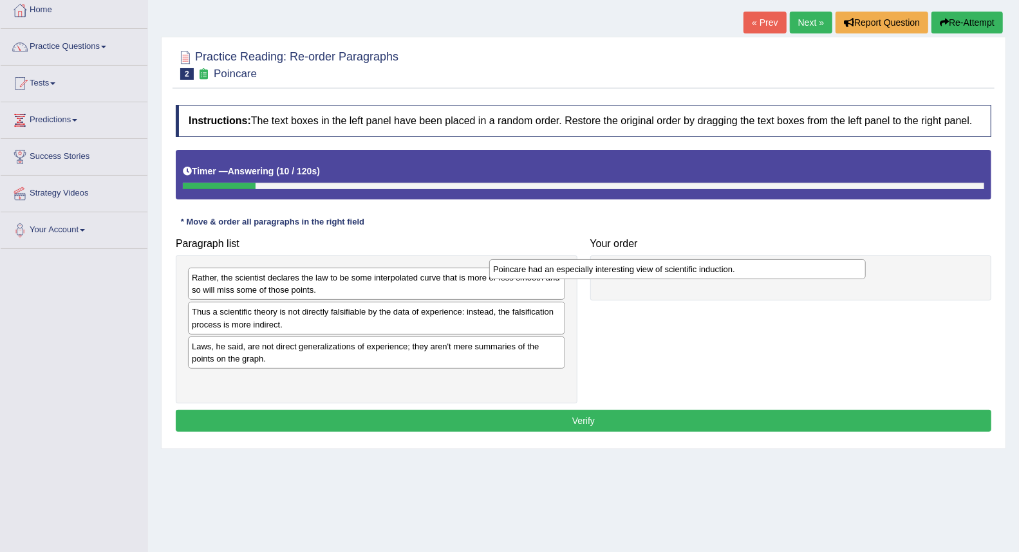
drag, startPoint x: 455, startPoint y: 315, endPoint x: 756, endPoint y: 272, distance: 304.4
click at [756, 272] on div "Poincare had an especially interesting view of scientific induction." at bounding box center [677, 269] width 377 height 20
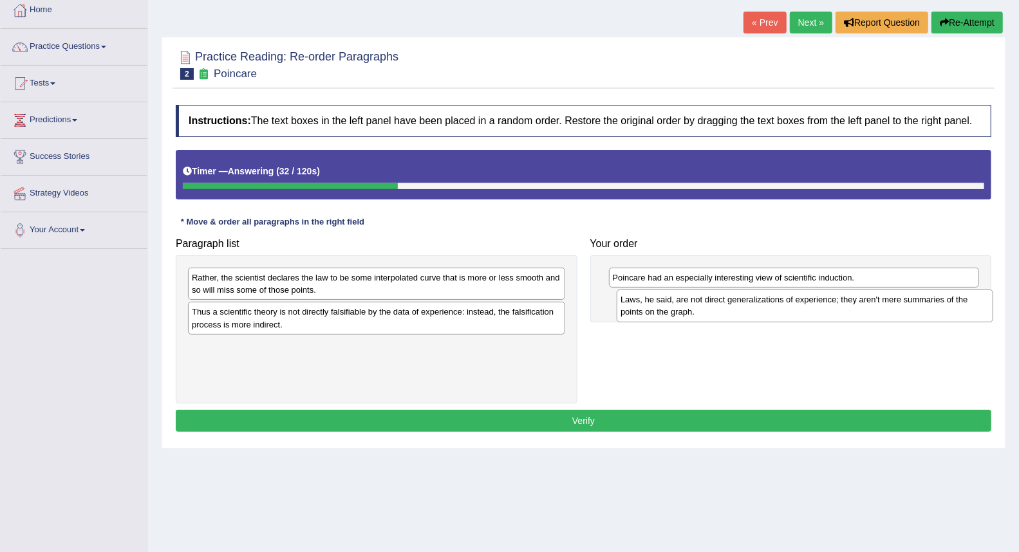
drag, startPoint x: 287, startPoint y: 364, endPoint x: 716, endPoint y: 317, distance: 431.3
click at [716, 317] on div "Laws, he said, are not direct generalizations of experience; they aren't mere s…" at bounding box center [805, 306] width 377 height 32
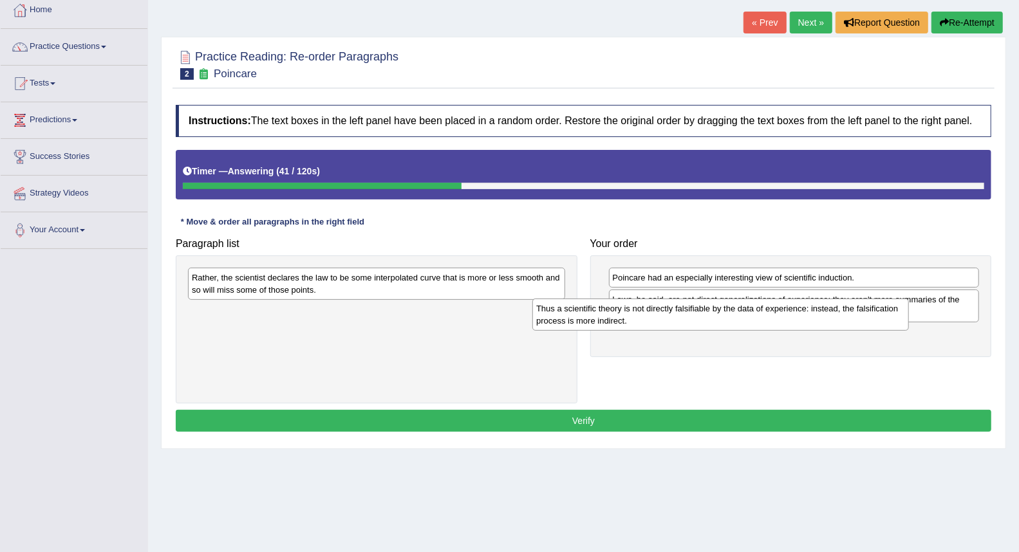
drag, startPoint x: 326, startPoint y: 332, endPoint x: 670, endPoint y: 327, distance: 344.5
click at [670, 327] on div "Thus a scientific theory is not directly falsifiable by the data of experience:…" at bounding box center [720, 315] width 377 height 32
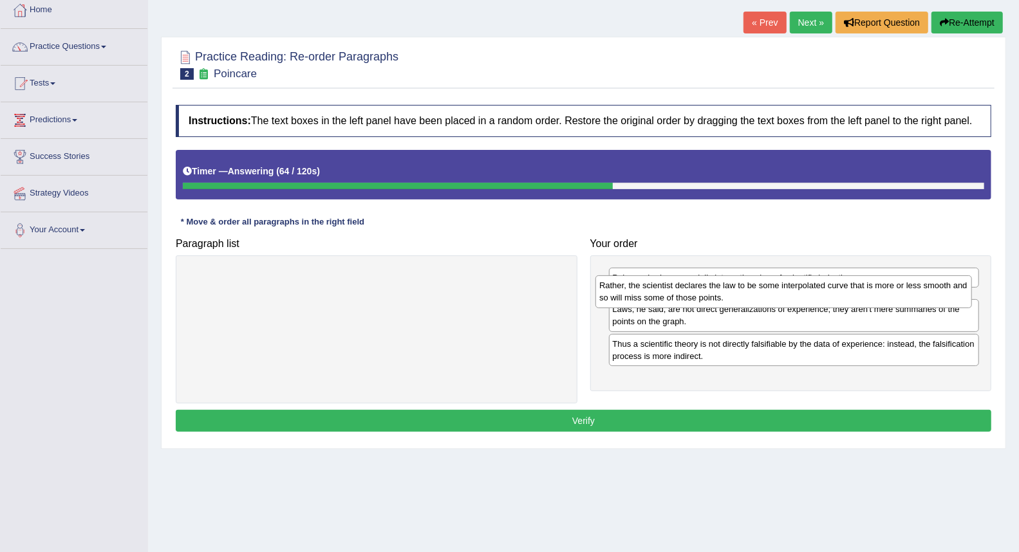
drag, startPoint x: 370, startPoint y: 295, endPoint x: 777, endPoint y: 303, distance: 407.6
click at [777, 303] on div "Rather, the scientist declares the law to be some interpolated curve that is mo…" at bounding box center [783, 292] width 377 height 32
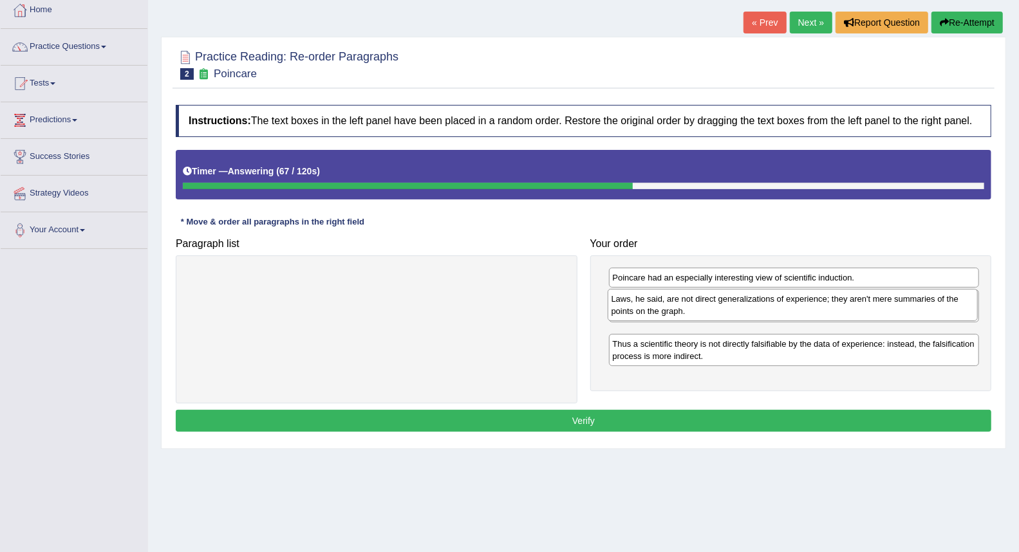
drag, startPoint x: 723, startPoint y: 348, endPoint x: 722, endPoint y: 312, distance: 35.4
click at [722, 312] on div "Laws, he said, are not direct generalizations of experience; they aren't mere s…" at bounding box center [793, 305] width 370 height 32
drag, startPoint x: 654, startPoint y: 310, endPoint x: 653, endPoint y: 342, distance: 32.2
click at [653, 342] on div "Rather, the scientist declares the law to be some interpolated curve that is mo…" at bounding box center [795, 338] width 370 height 32
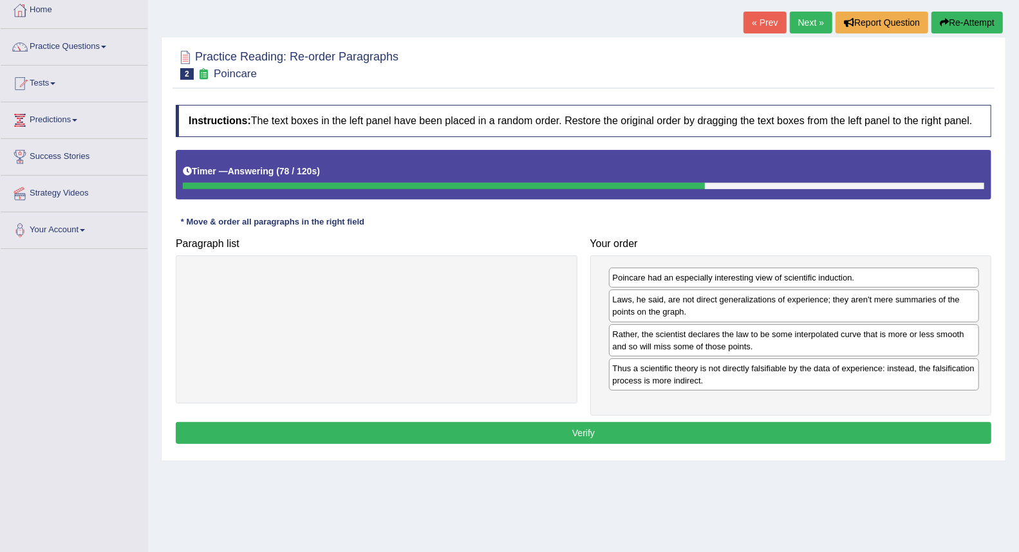
click at [614, 424] on button "Verify" at bounding box center [584, 433] width 816 height 22
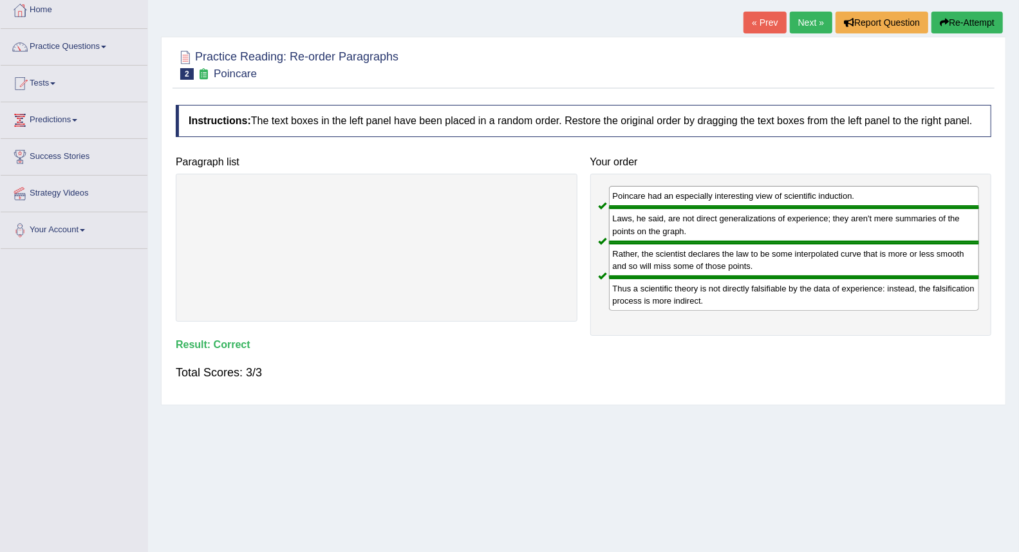
click at [808, 27] on link "Next »" at bounding box center [811, 23] width 42 height 22
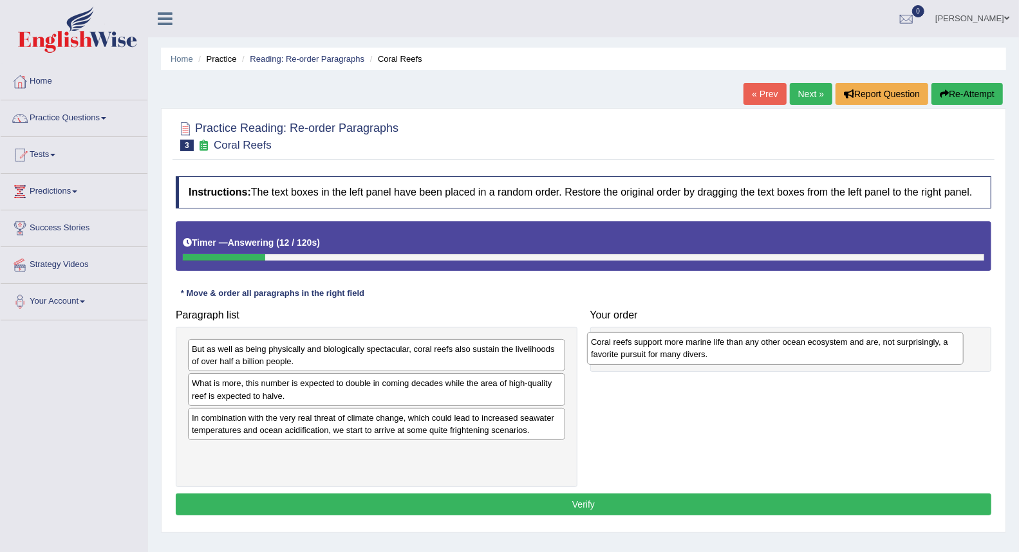
drag, startPoint x: 330, startPoint y: 434, endPoint x: 729, endPoint y: 358, distance: 406.3
click at [729, 358] on div "Coral reefs support more marine life than any other ocean ecosystem and are, no…" at bounding box center [775, 348] width 377 height 32
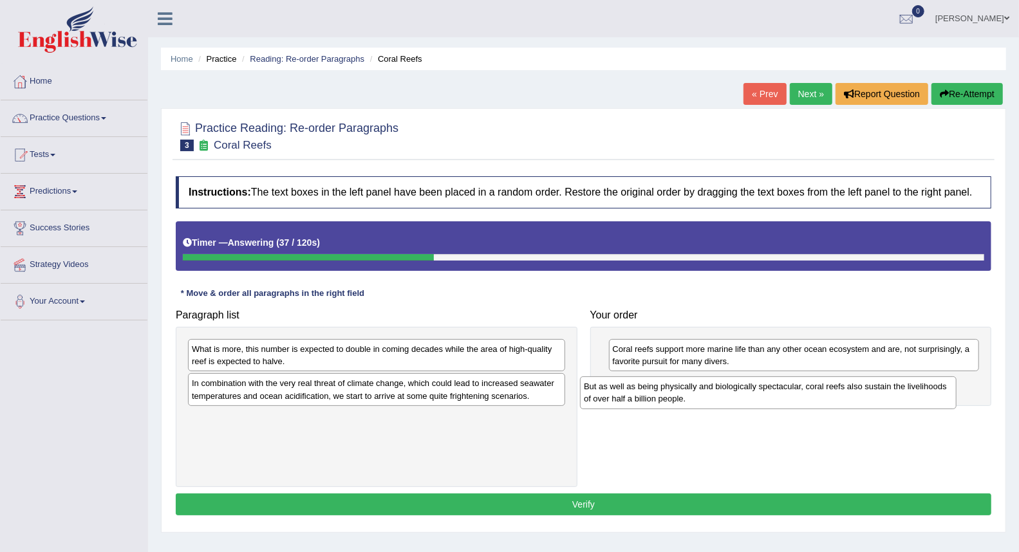
drag, startPoint x: 356, startPoint y: 364, endPoint x: 740, endPoint y: 398, distance: 385.8
click at [740, 398] on div "But as well as being physically and biologically spectacular, coral reefs also …" at bounding box center [768, 393] width 377 height 32
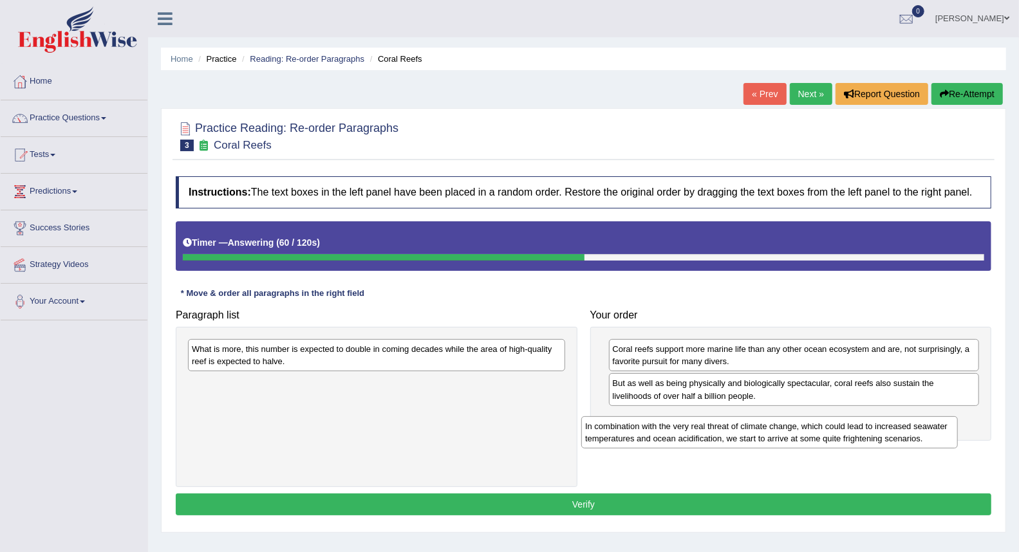
drag, startPoint x: 412, startPoint y: 399, endPoint x: 805, endPoint y: 442, distance: 395.6
click at [805, 442] on div "In combination with the very real threat of climate change, which could lead to…" at bounding box center [769, 433] width 377 height 32
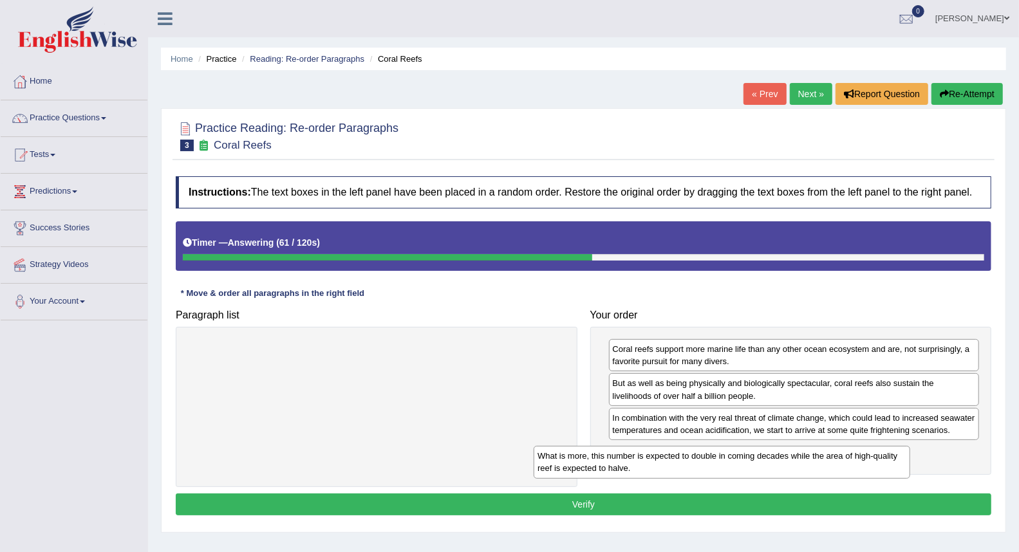
drag, startPoint x: 491, startPoint y: 361, endPoint x: 854, endPoint y: 466, distance: 377.3
click at [854, 466] on div "What is more, this number is expected to double in coming decades while the are…" at bounding box center [722, 462] width 377 height 32
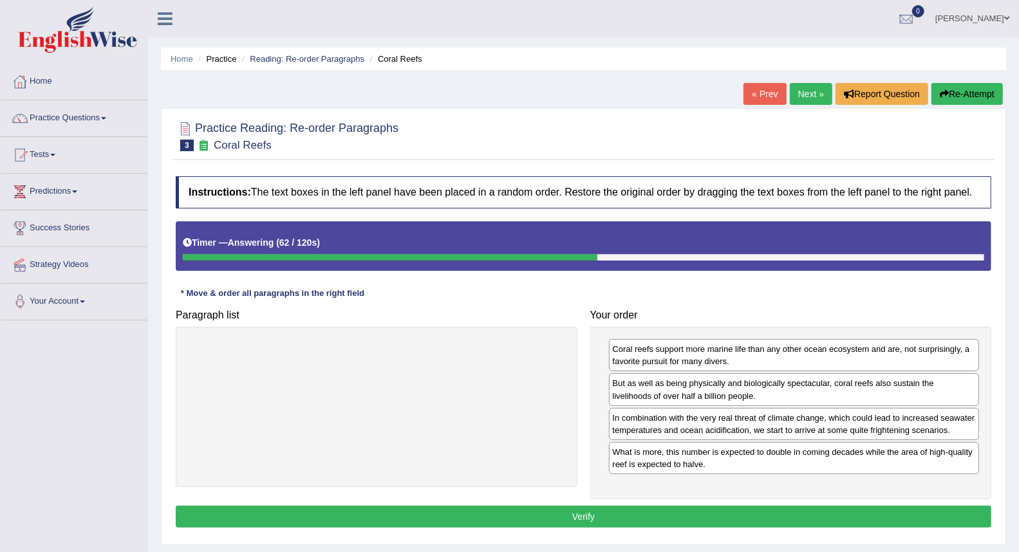
click at [794, 504] on div "Instructions: The text boxes in the left panel have been placed in a random ord…" at bounding box center [584, 354] width 822 height 368
click at [788, 518] on button "Verify" at bounding box center [584, 517] width 816 height 22
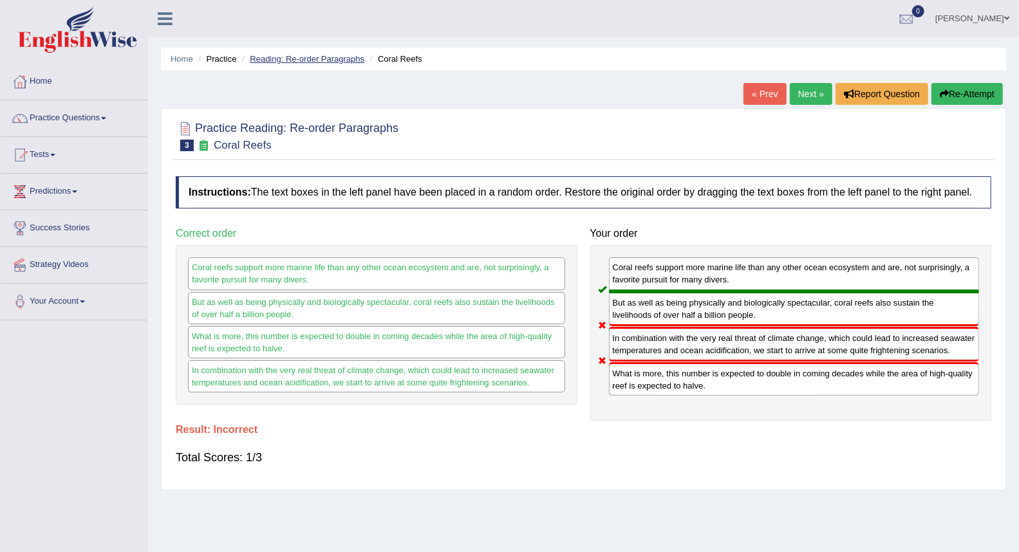
click at [310, 61] on link "Reading: Re-order Paragraphs" at bounding box center [307, 59] width 115 height 10
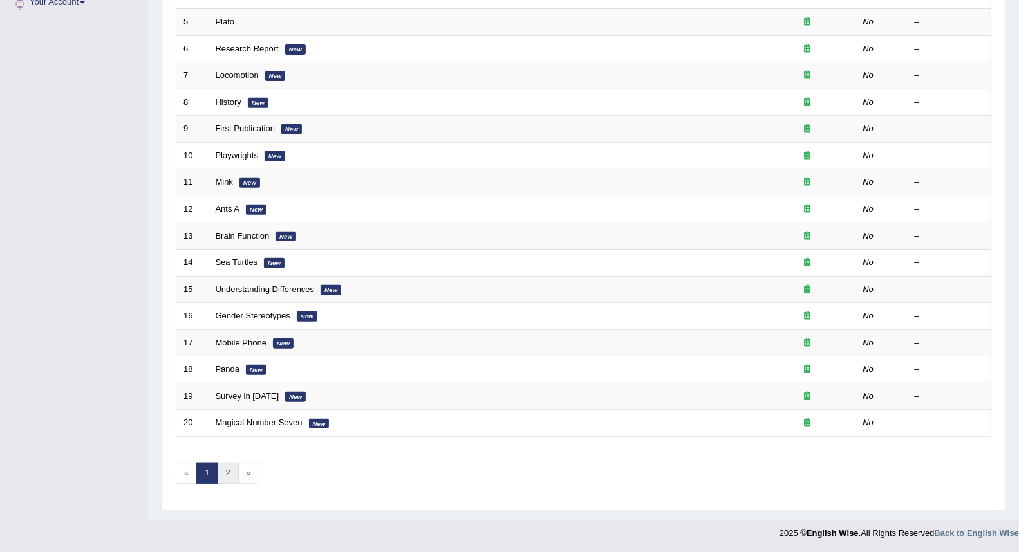
click at [221, 476] on link "2" at bounding box center [227, 473] width 21 height 21
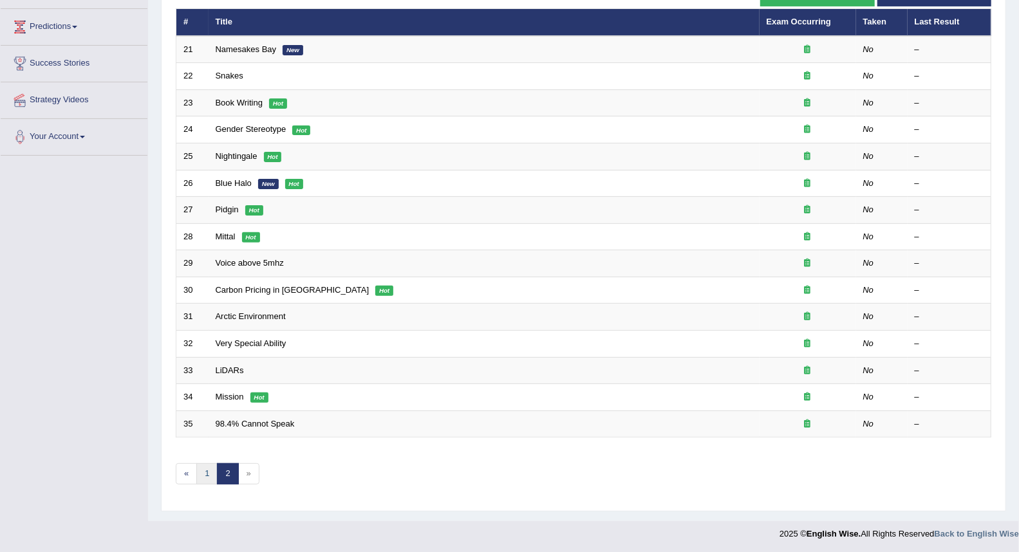
click at [200, 479] on link "1" at bounding box center [206, 474] width 21 height 21
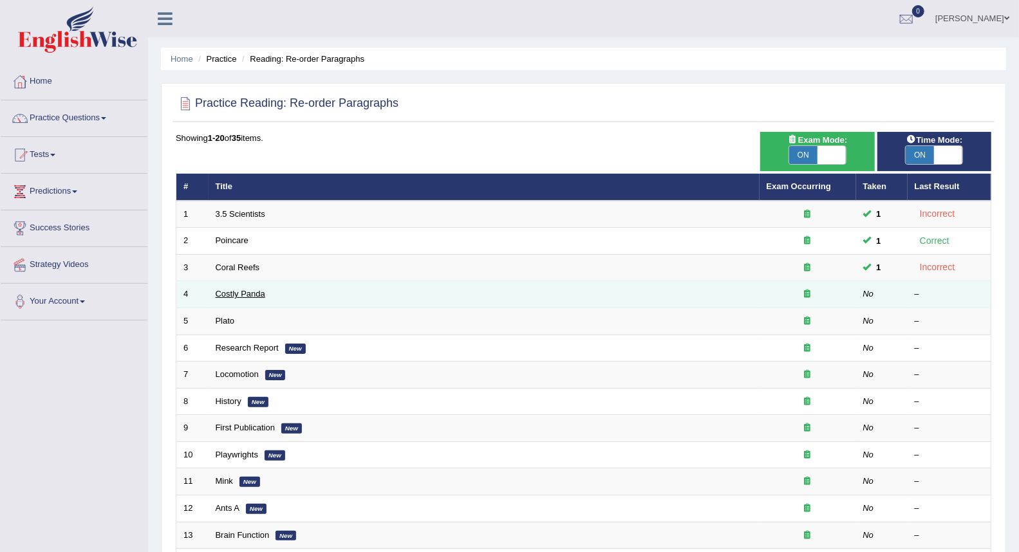
click at [234, 296] on link "Costly Panda" at bounding box center [241, 294] width 50 height 10
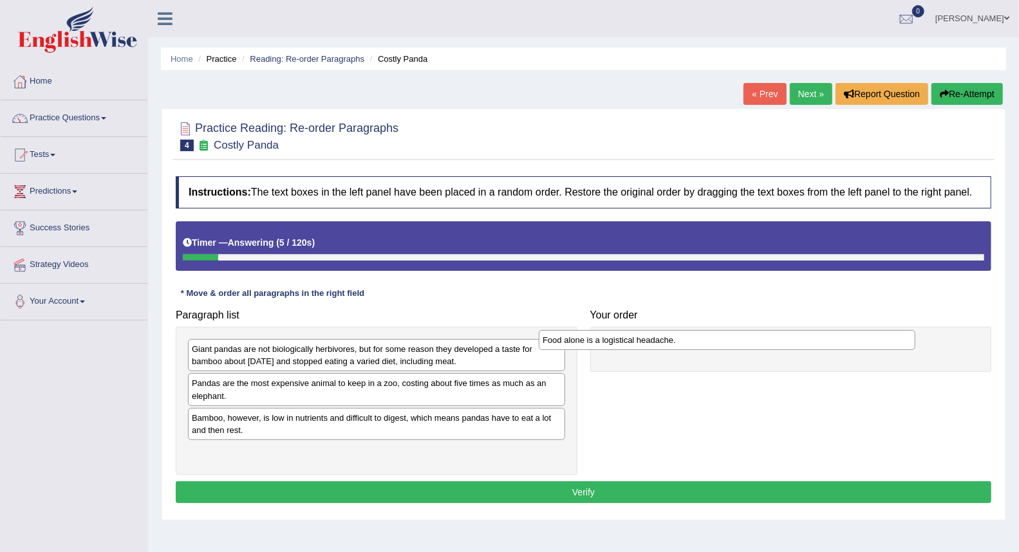
drag, startPoint x: 372, startPoint y: 417, endPoint x: 724, endPoint y: 339, distance: 360.0
click at [724, 339] on div "Food alone is a logistical headache." at bounding box center [727, 340] width 377 height 20
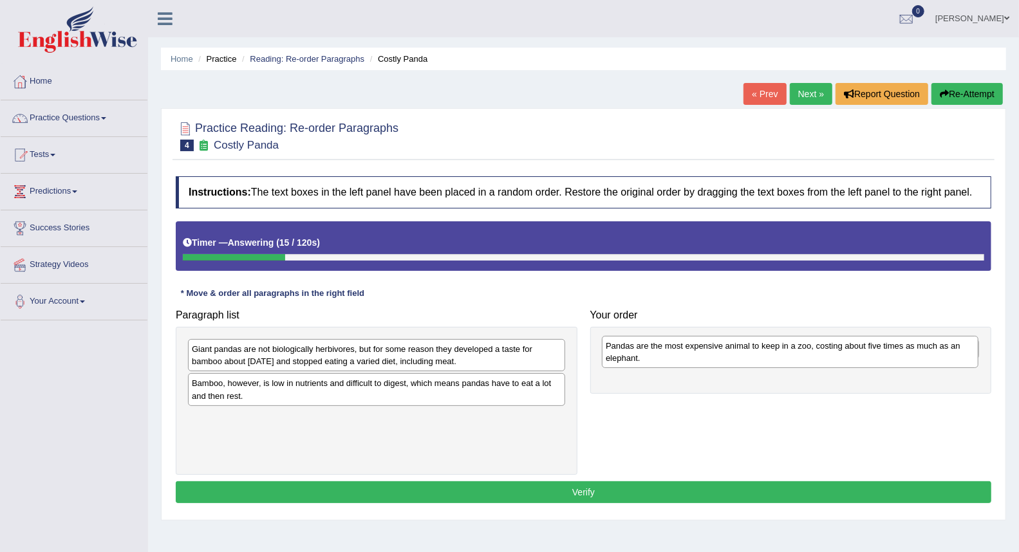
drag, startPoint x: 245, startPoint y: 397, endPoint x: 661, endPoint y: 368, distance: 417.6
click at [661, 368] on div "Pandas are the most expensive animal to keep in a zoo, costing about five times…" at bounding box center [790, 352] width 377 height 32
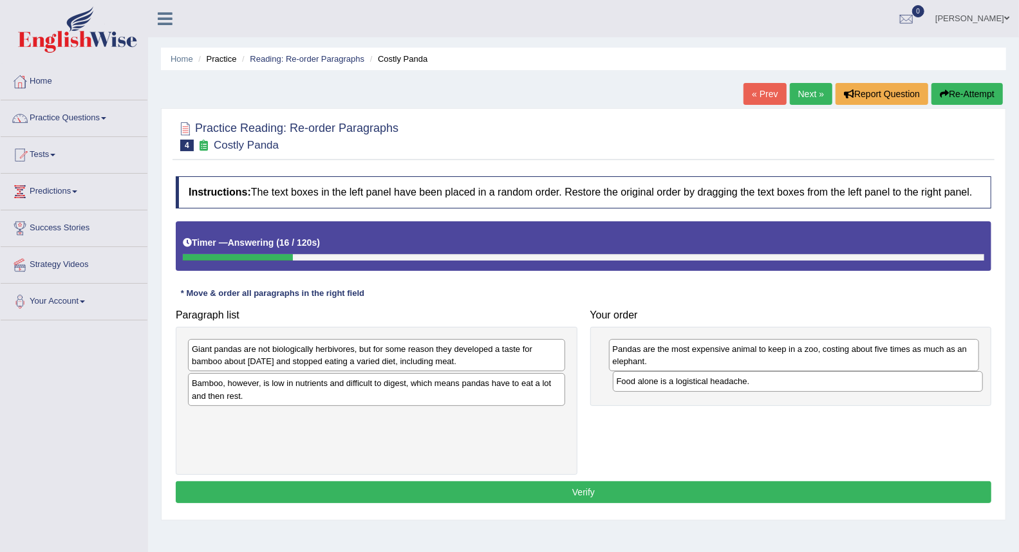
drag, startPoint x: 648, startPoint y: 350, endPoint x: 652, endPoint y: 383, distance: 33.8
click at [652, 383] on div "Food alone is a logistical headache." at bounding box center [798, 381] width 370 height 20
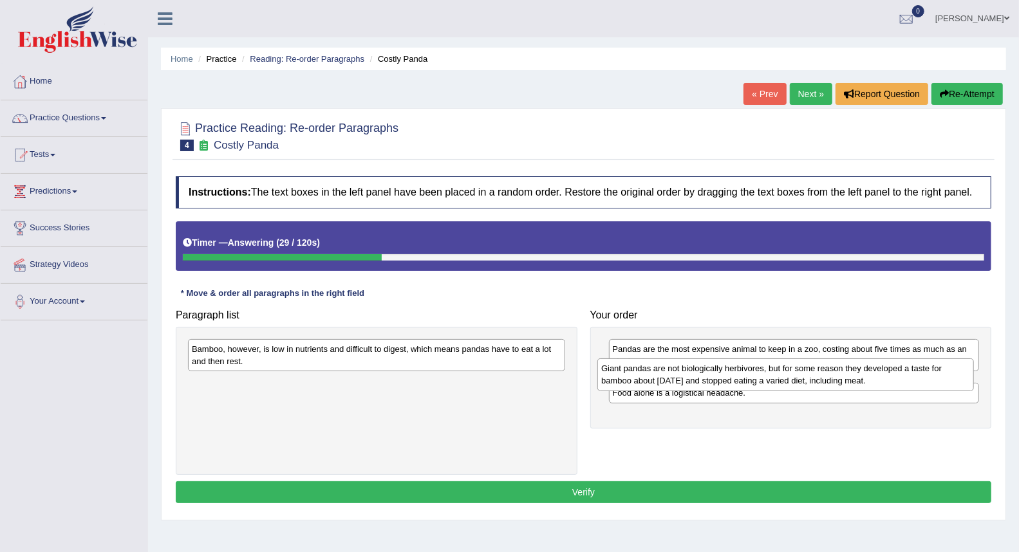
drag, startPoint x: 506, startPoint y: 361, endPoint x: 915, endPoint y: 380, distance: 409.9
click at [915, 380] on div "Giant pandas are not biologically herbivores, but for some reason they develope…" at bounding box center [785, 375] width 377 height 32
click at [910, 373] on div "Giant pandas are not biologically herbivores, but for some reason they develope…" at bounding box center [785, 375] width 377 height 32
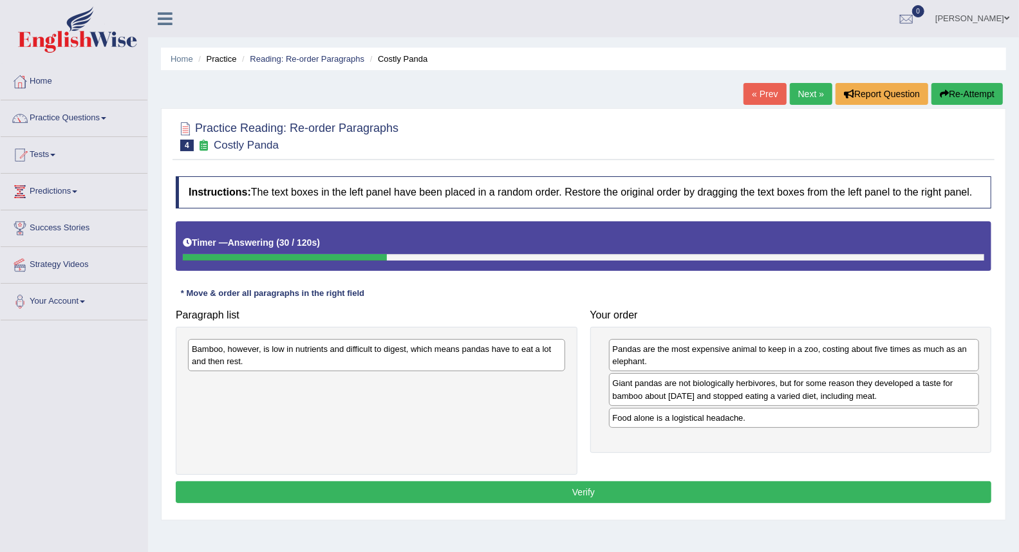
drag, startPoint x: 906, startPoint y: 366, endPoint x: 878, endPoint y: 349, distance: 32.3
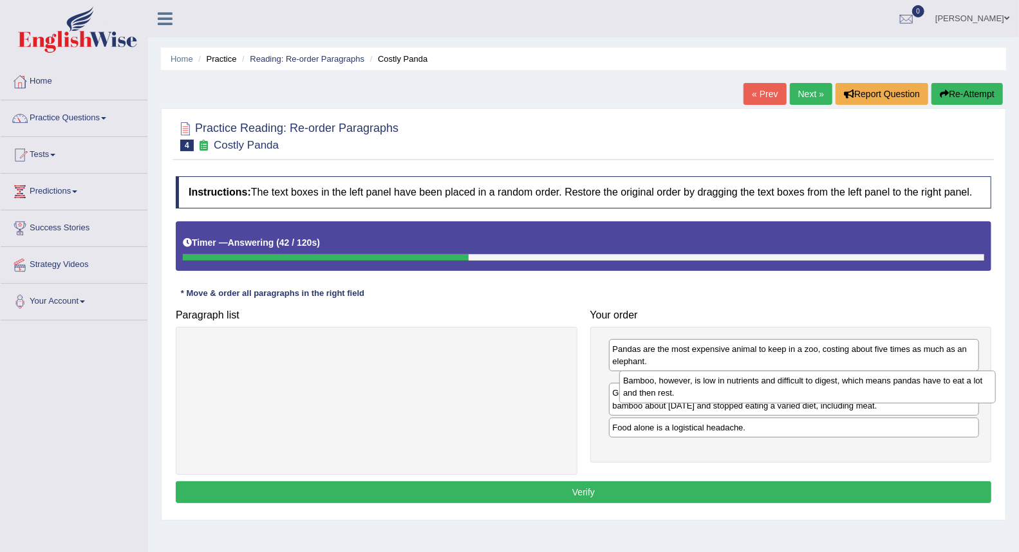
drag, startPoint x: 279, startPoint y: 363, endPoint x: 703, endPoint y: 396, distance: 425.5
click at [708, 395] on div "Bamboo, however, is low in nutrients and difficult to digest, which means panda…" at bounding box center [807, 387] width 377 height 32
click at [706, 395] on div "Bamboo, however, is low in nutrients and difficult to digest, which means panda…" at bounding box center [807, 387] width 377 height 32
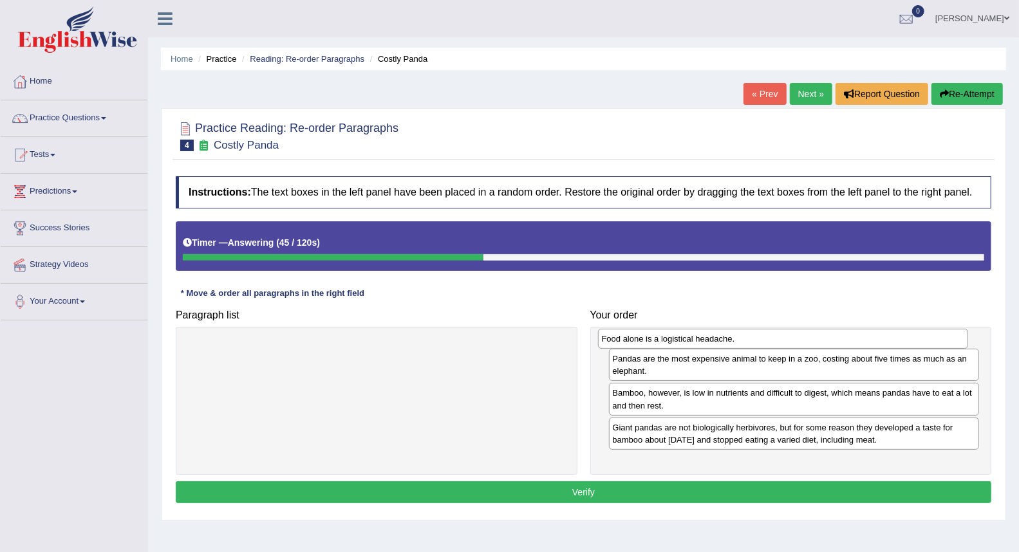
drag, startPoint x: 666, startPoint y: 457, endPoint x: 655, endPoint y: 343, distance: 114.5
click at [655, 343] on div "Food alone is a logistical headache." at bounding box center [783, 339] width 370 height 20
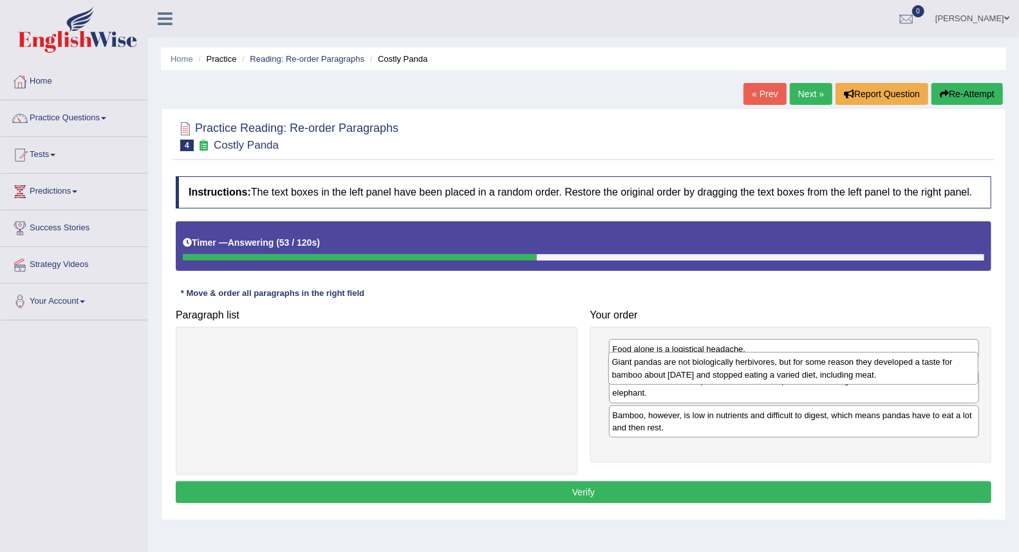
drag, startPoint x: 675, startPoint y: 452, endPoint x: 674, endPoint y: 374, distance: 77.9
click at [674, 374] on div "Giant pandas are not biologically herbivores, but for some reason they develope…" at bounding box center [793, 368] width 370 height 32
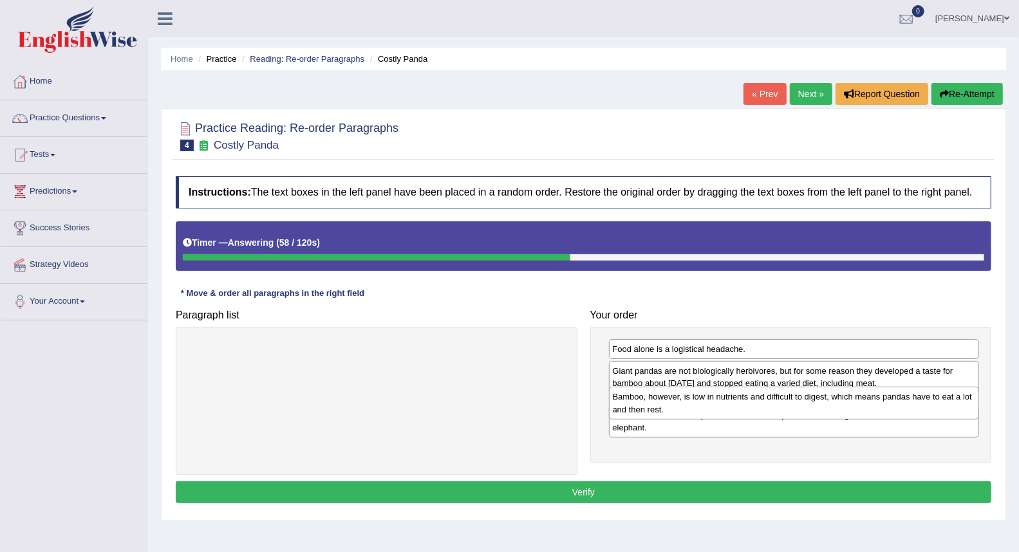
drag, startPoint x: 677, startPoint y: 454, endPoint x: 677, endPoint y: 411, distance: 43.1
click at [677, 411] on div "Bamboo, however, is low in nutrients and difficult to digest, which means panda…" at bounding box center [794, 403] width 370 height 32
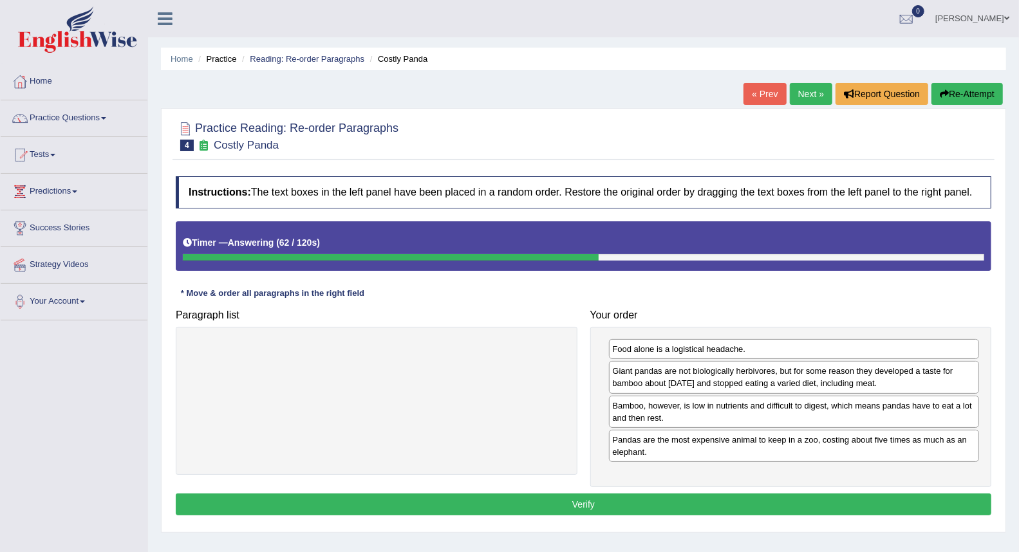
click at [599, 503] on button "Verify" at bounding box center [584, 505] width 816 height 22
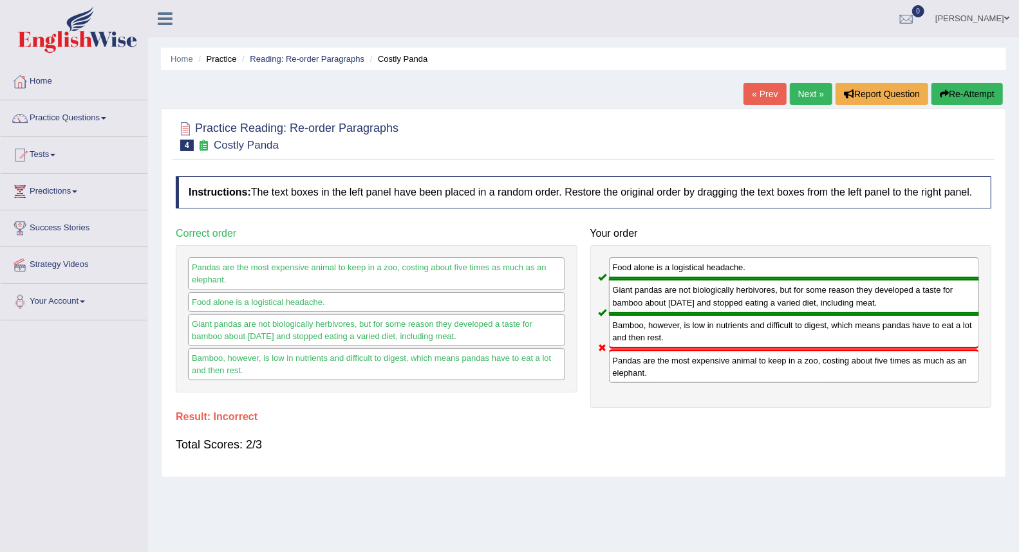
click at [794, 100] on link "Next »" at bounding box center [811, 94] width 42 height 22
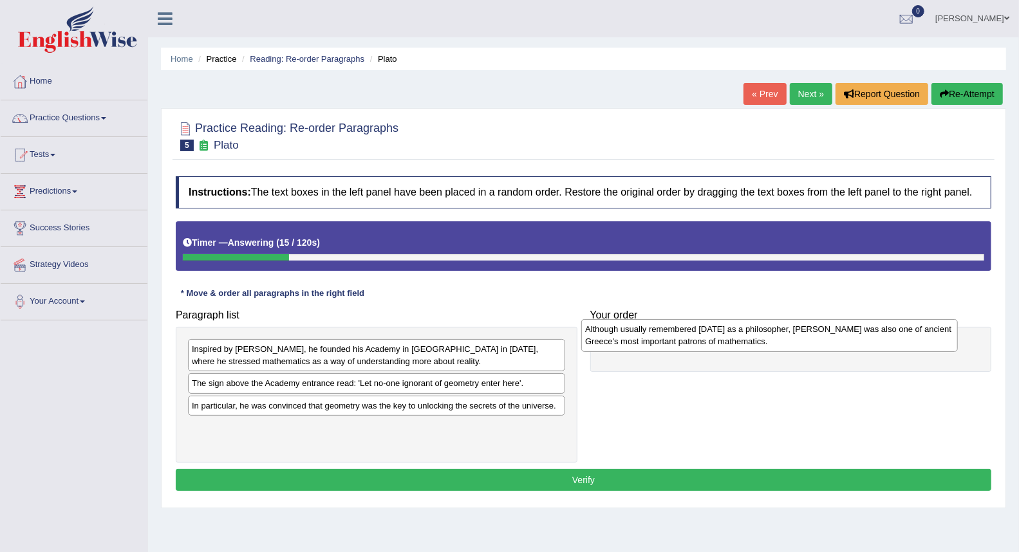
drag, startPoint x: 265, startPoint y: 440, endPoint x: 658, endPoint y: 342, distance: 405.5
click at [658, 342] on div "Although usually remembered today as a philosopher, Plato was also one of ancie…" at bounding box center [769, 335] width 377 height 32
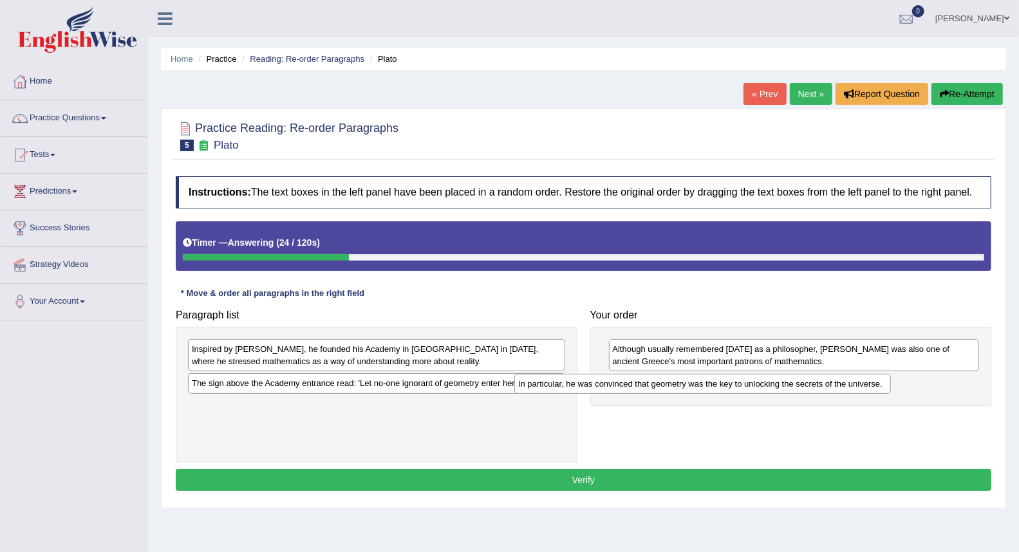
drag, startPoint x: 366, startPoint y: 409, endPoint x: 717, endPoint y: 387, distance: 352.2
click at [717, 387] on div "In particular, he was convinced that geometry was the key to unlocking the secr…" at bounding box center [702, 384] width 377 height 20
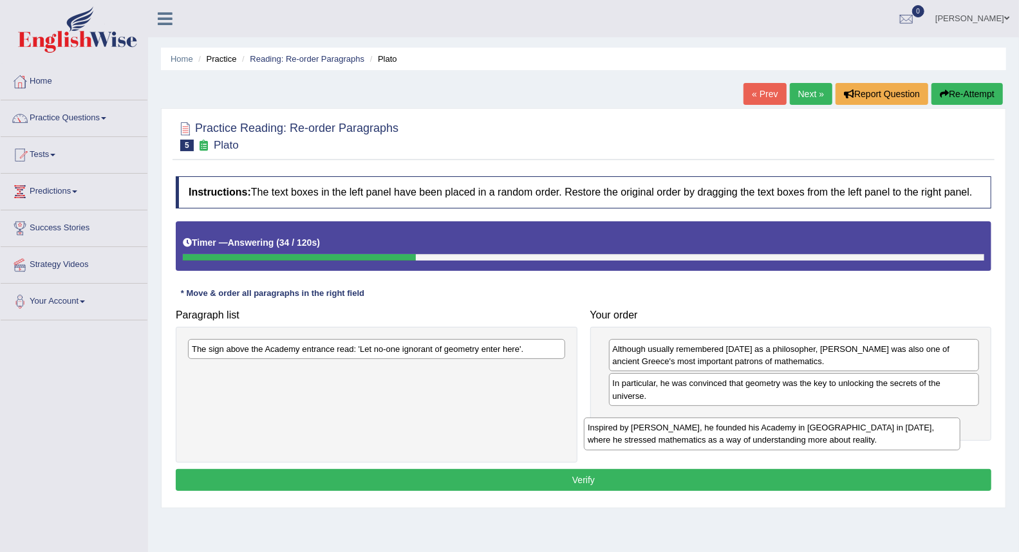
drag, startPoint x: 255, startPoint y: 358, endPoint x: 653, endPoint y: 424, distance: 403.2
click at [653, 424] on div "Inspired by Pythagoras, he founded his Academy in Athens in 387 BC, where he st…" at bounding box center [772, 434] width 377 height 32
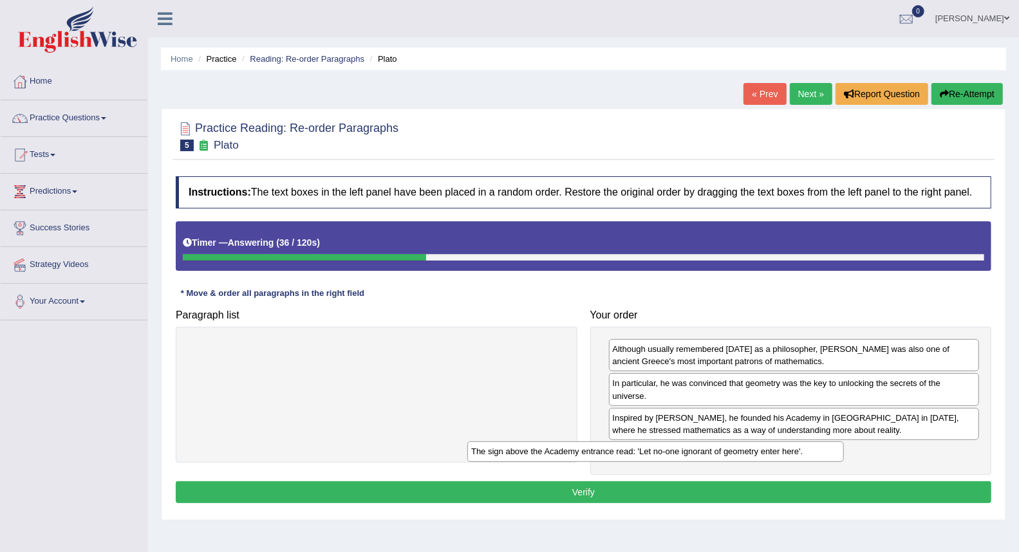
drag, startPoint x: 427, startPoint y: 352, endPoint x: 727, endPoint y: 458, distance: 318.0
click at [727, 458] on div "The sign above the Academy entrance read: 'Let no-one ignorant of geometry ente…" at bounding box center [655, 452] width 377 height 20
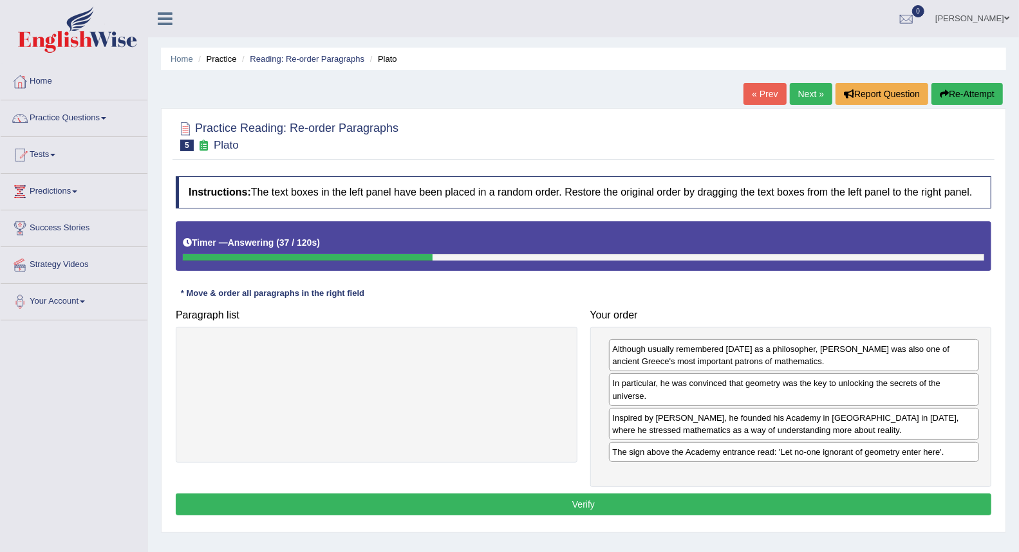
click at [587, 501] on button "Verify" at bounding box center [584, 505] width 816 height 22
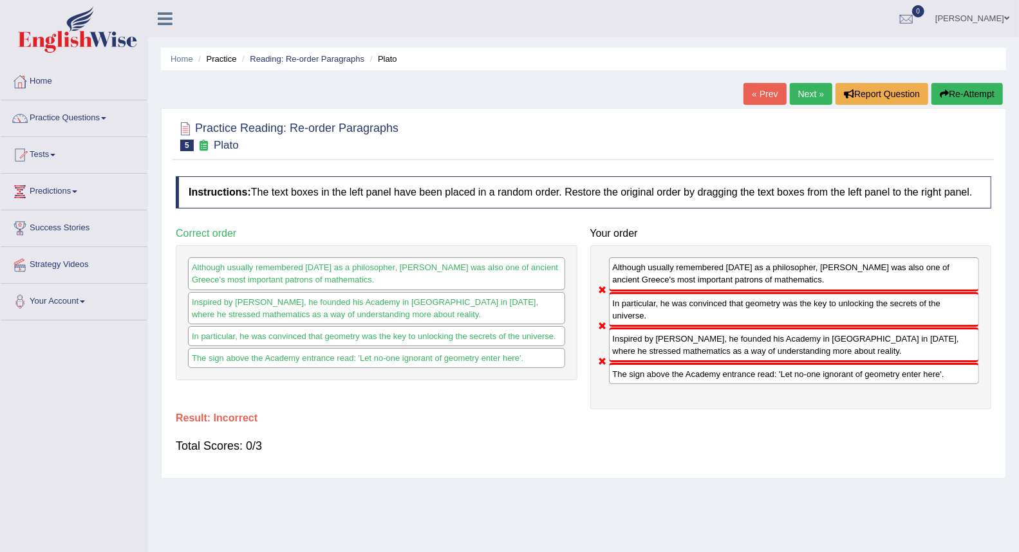
click at [800, 93] on link "Next »" at bounding box center [811, 94] width 42 height 22
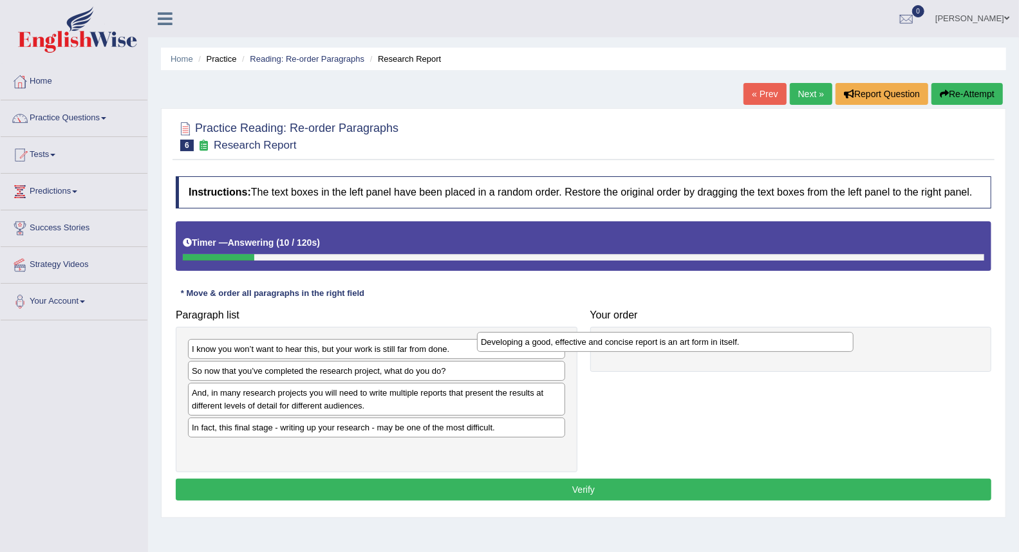
drag, startPoint x: 478, startPoint y: 397, endPoint x: 769, endPoint y: 345, distance: 295.0
click at [769, 345] on div "Developing a good, effective and concise report is an art form in itself." at bounding box center [665, 342] width 377 height 20
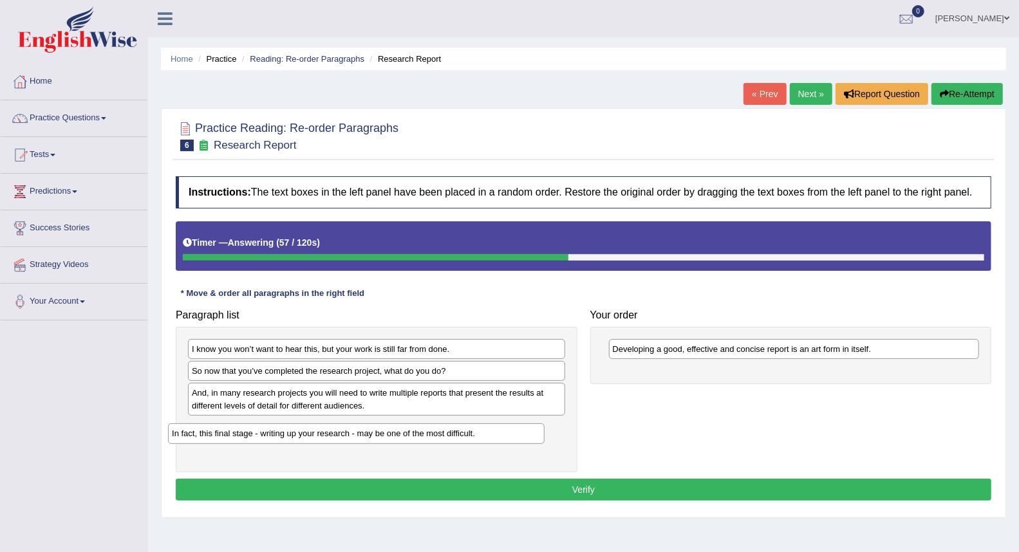
drag, startPoint x: 359, startPoint y: 434, endPoint x: 339, endPoint y: 440, distance: 21.4
click at [339, 440] on div "In fact, this final stage - writing up your research - may be one of the most d…" at bounding box center [356, 434] width 377 height 20
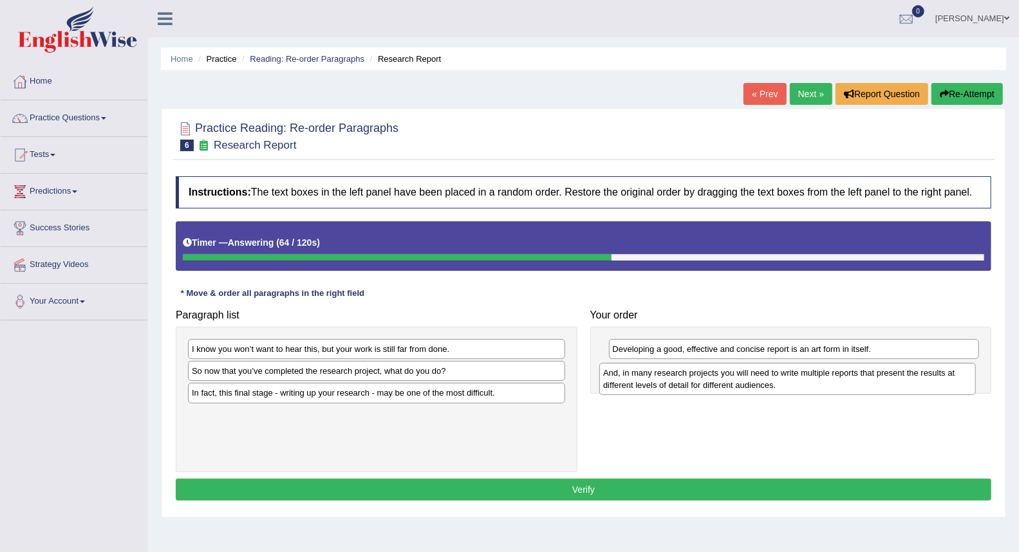
drag, startPoint x: 338, startPoint y: 409, endPoint x: 749, endPoint y: 388, distance: 411.9
click at [749, 388] on div "And, in many research projects you will need to write multiple reports that pre…" at bounding box center [787, 379] width 377 height 32
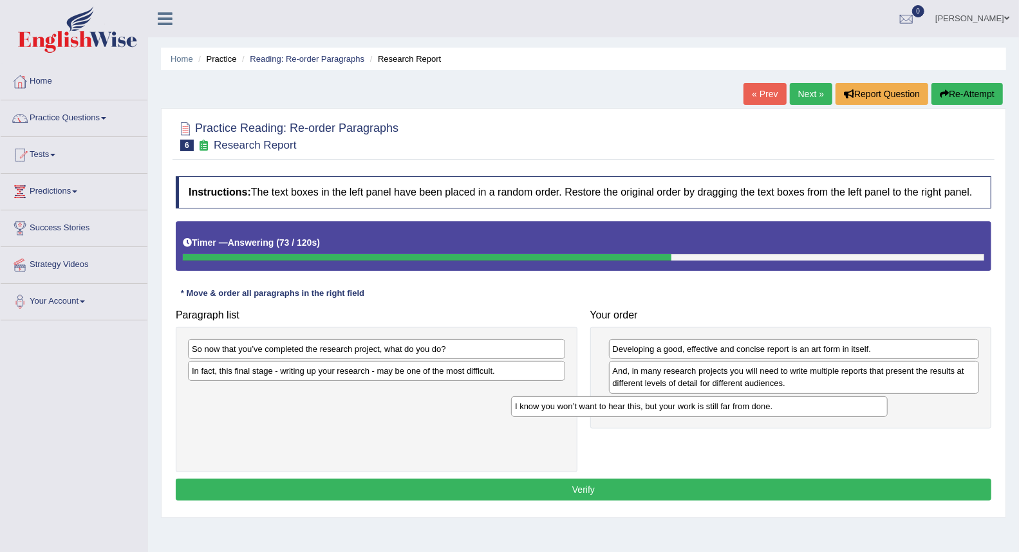
drag, startPoint x: 475, startPoint y: 350, endPoint x: 798, endPoint y: 407, distance: 328.2
click at [798, 407] on div "I know you won’t want to hear this, but your work is still far from done." at bounding box center [699, 407] width 377 height 20
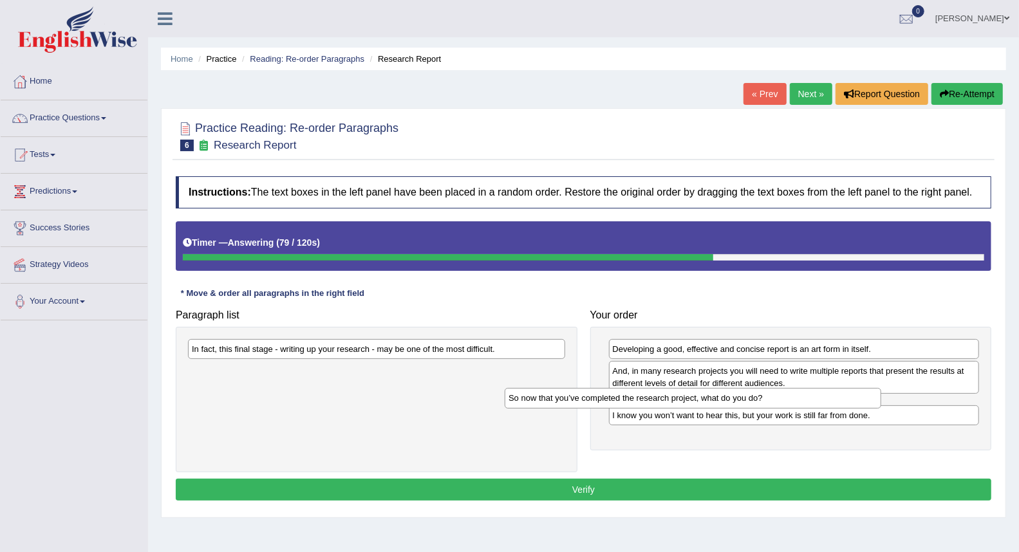
drag, startPoint x: 470, startPoint y: 352, endPoint x: 787, endPoint y: 401, distance: 320.5
click at [787, 401] on div "So now that you’ve completed the research project, what do you do?" at bounding box center [693, 398] width 377 height 20
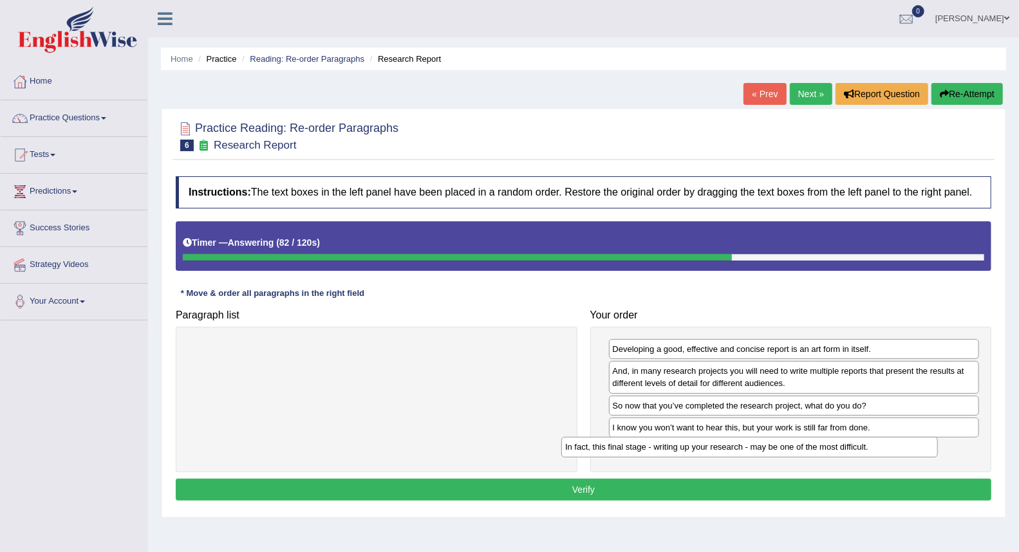
drag, startPoint x: 420, startPoint y: 354, endPoint x: 793, endPoint y: 452, distance: 386.0
click at [793, 452] on div "In fact, this final stage - writing up your research - may be one of the most d…" at bounding box center [749, 447] width 377 height 20
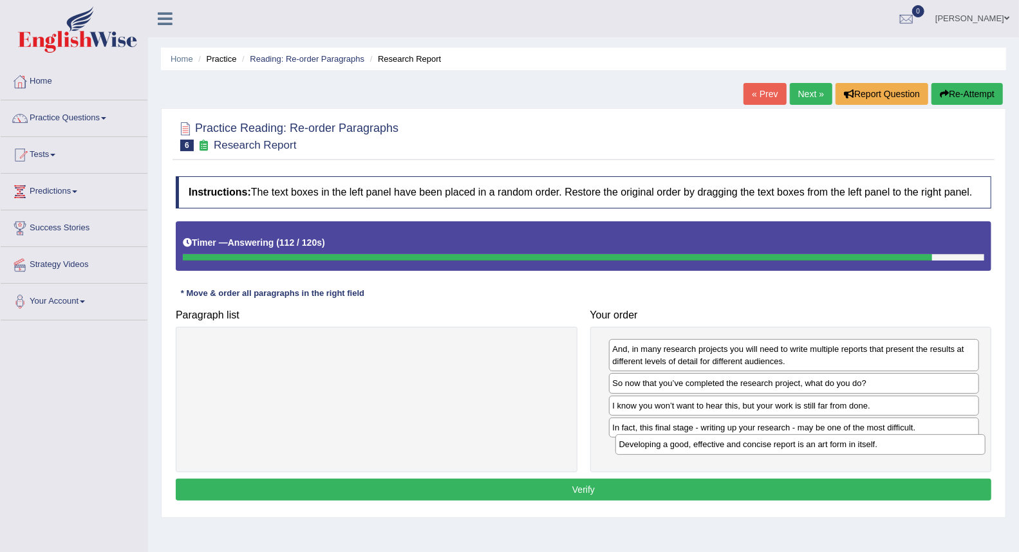
drag, startPoint x: 655, startPoint y: 350, endPoint x: 661, endPoint y: 446, distance: 96.1
click at [661, 446] on div "Developing a good, effective and concise report is an art form in itself." at bounding box center [800, 445] width 370 height 20
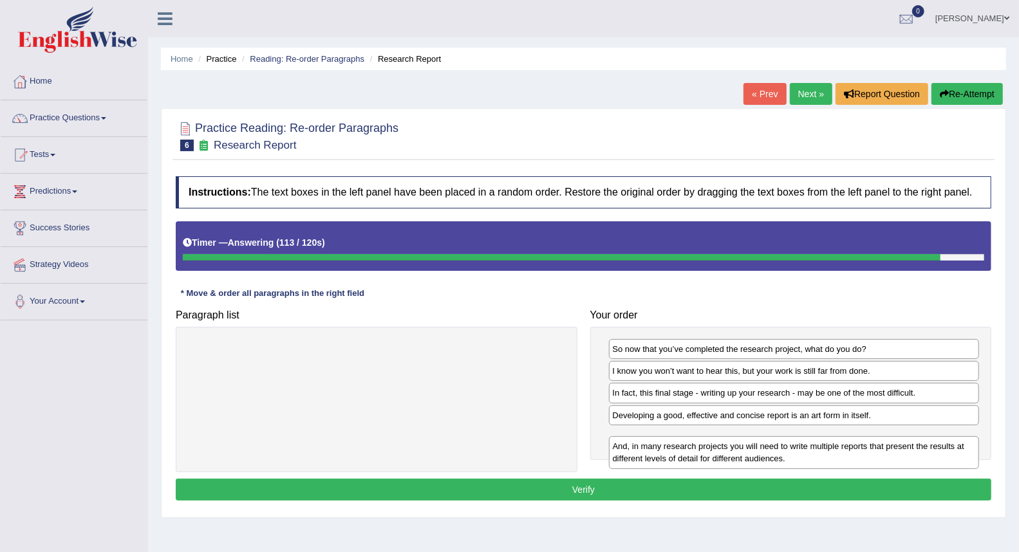
drag, startPoint x: 641, startPoint y: 361, endPoint x: 641, endPoint y: 458, distance: 97.2
click at [641, 458] on div "And, in many research projects you will need to write multiple reports that pre…" at bounding box center [794, 452] width 370 height 32
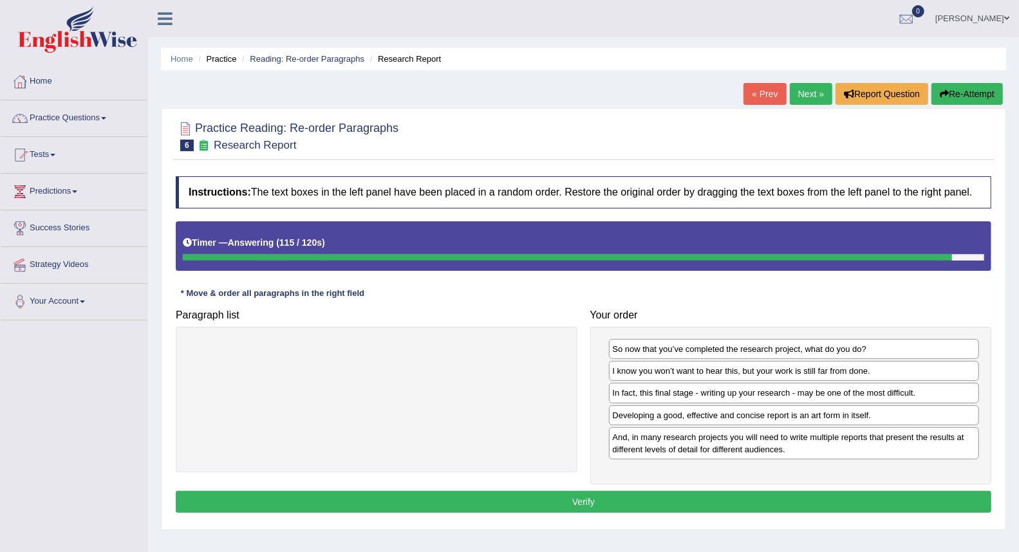
click at [626, 496] on button "Verify" at bounding box center [584, 502] width 816 height 22
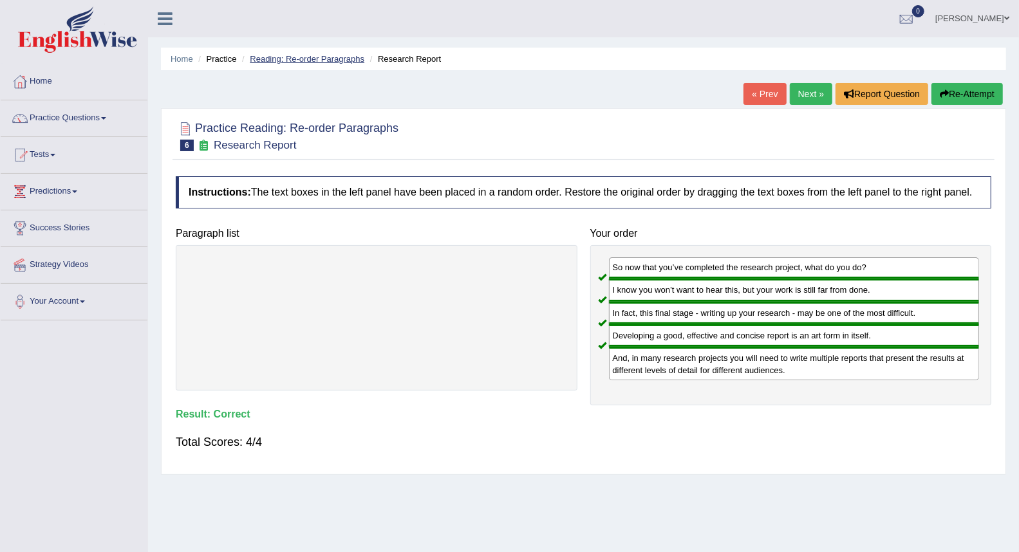
click at [294, 60] on link "Reading: Re-order Paragraphs" at bounding box center [307, 59] width 115 height 10
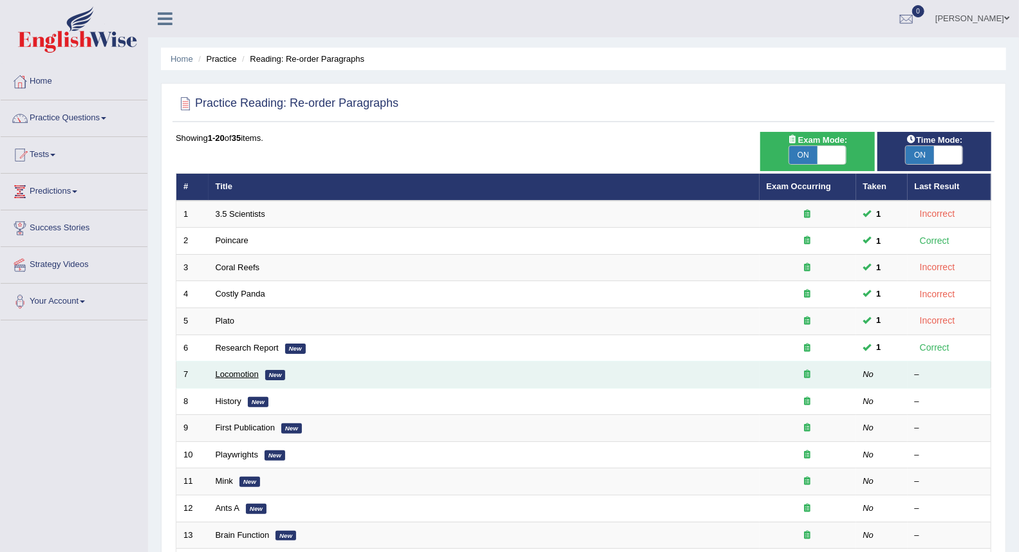
click at [229, 377] on link "Locomotion" at bounding box center [237, 375] width 43 height 10
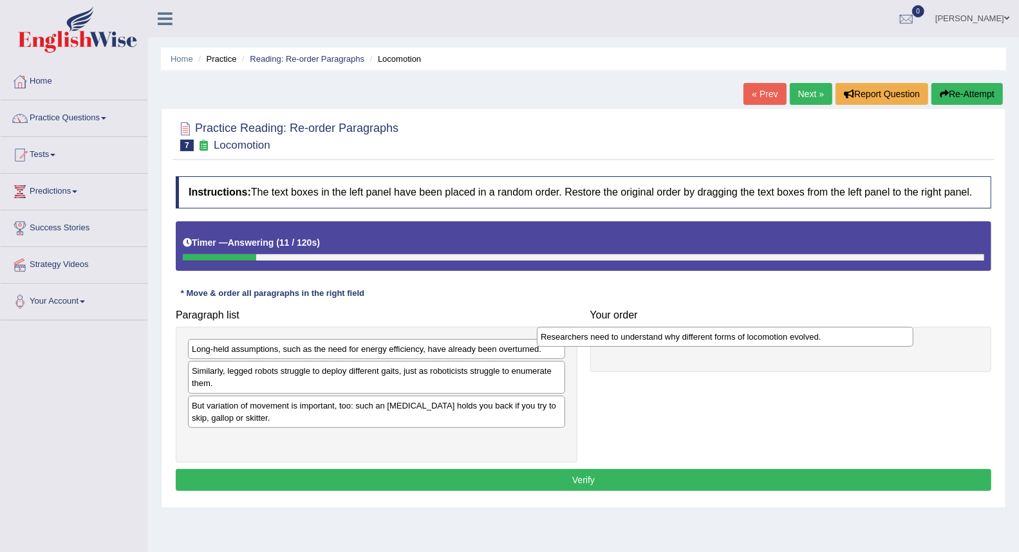
drag, startPoint x: 265, startPoint y: 409, endPoint x: 614, endPoint y: 340, distance: 355.7
click at [614, 340] on div "Researchers need to understand why different forms of locomotion evolved." at bounding box center [725, 337] width 377 height 20
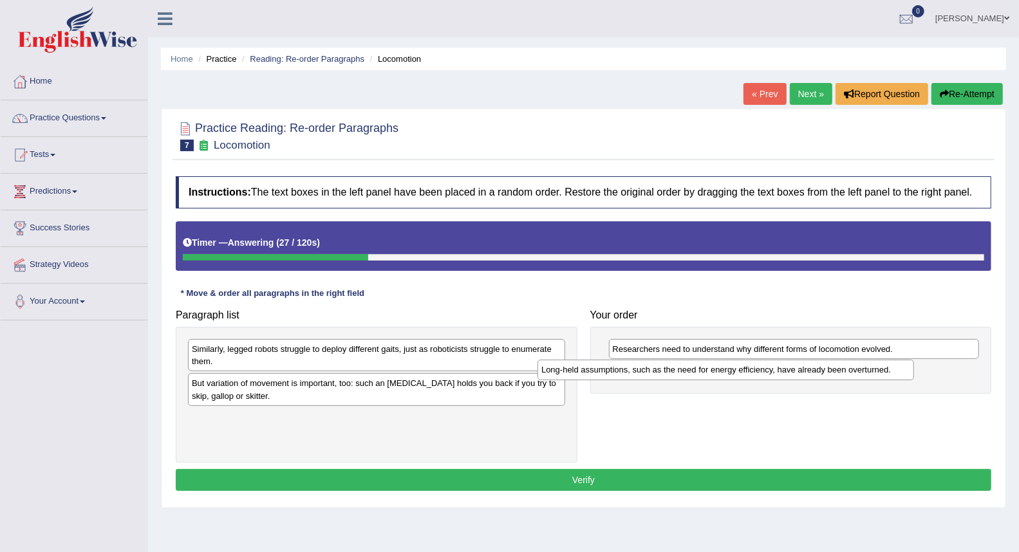
drag, startPoint x: 419, startPoint y: 355, endPoint x: 774, endPoint y: 380, distance: 356.3
click at [774, 380] on div "Long-held assumptions, such as the need for energy efficiency, have already bee…" at bounding box center [726, 370] width 377 height 20
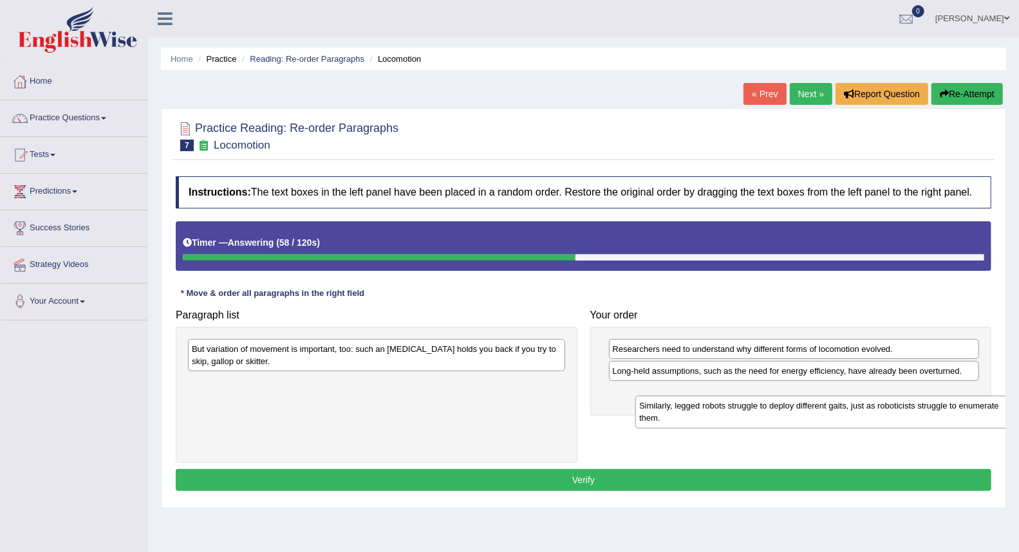
drag, startPoint x: 326, startPoint y: 359, endPoint x: 758, endPoint y: 402, distance: 433.5
click at [773, 413] on div "Similarly, legged robots struggle to deploy different gaits, just as roboticist…" at bounding box center [823, 412] width 377 height 32
click at [758, 402] on div "Similarly, legged robots struggle to deploy different gaits, just as roboticist…" at bounding box center [823, 412] width 377 height 32
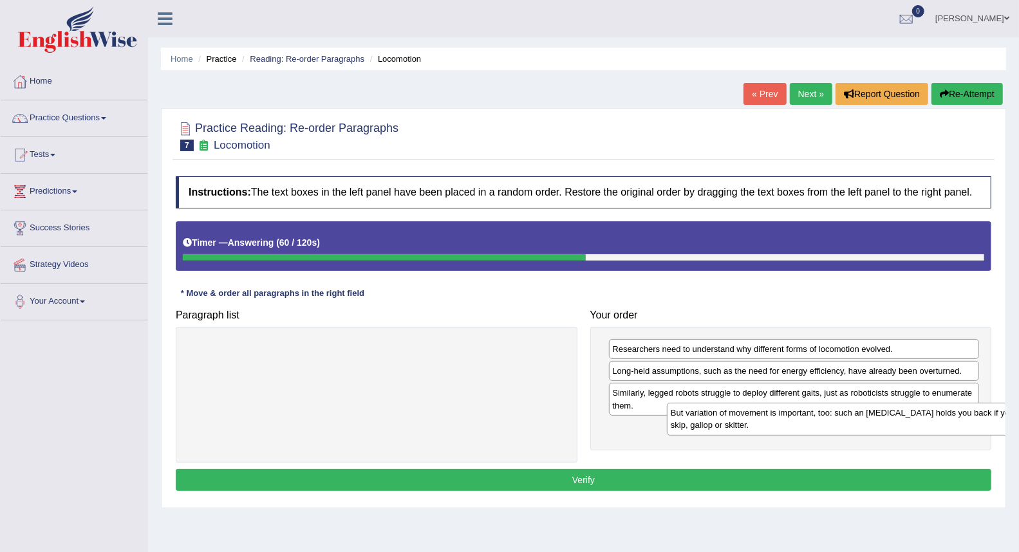
drag, startPoint x: 309, startPoint y: 364, endPoint x: 794, endPoint y: 429, distance: 489.7
click at [794, 429] on div "But variation of movement is important, too: such an ankle brace holds you back…" at bounding box center [855, 419] width 377 height 32
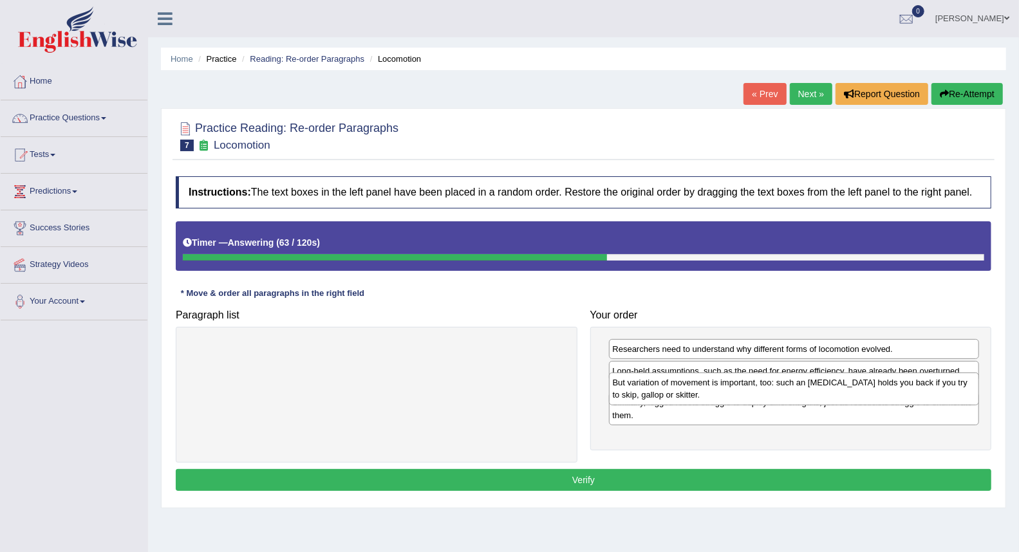
drag, startPoint x: 644, startPoint y: 435, endPoint x: 644, endPoint y: 387, distance: 47.6
click at [644, 388] on div "But variation of movement is important, too: such an ankle brace holds you back…" at bounding box center [794, 389] width 370 height 32
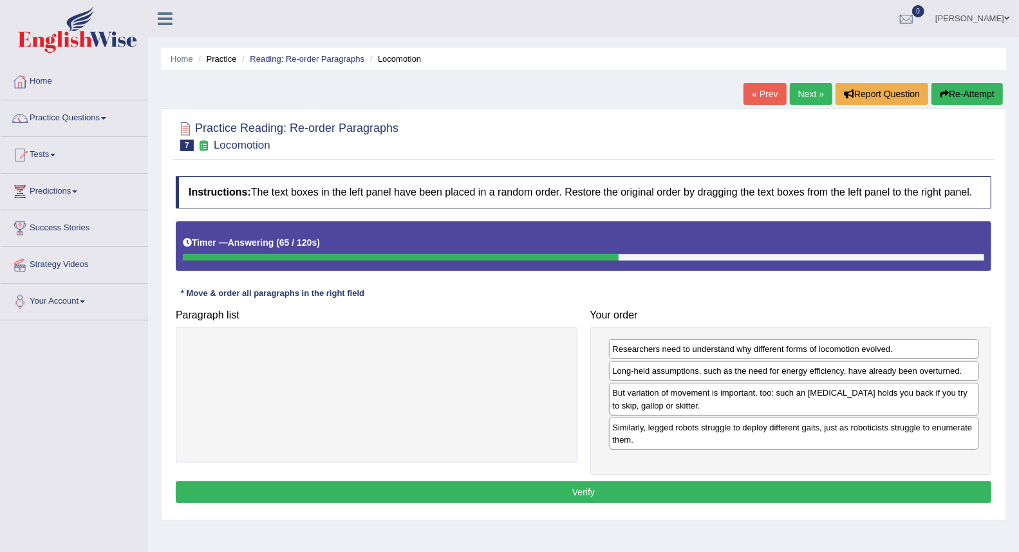
click at [578, 487] on button "Verify" at bounding box center [584, 493] width 816 height 22
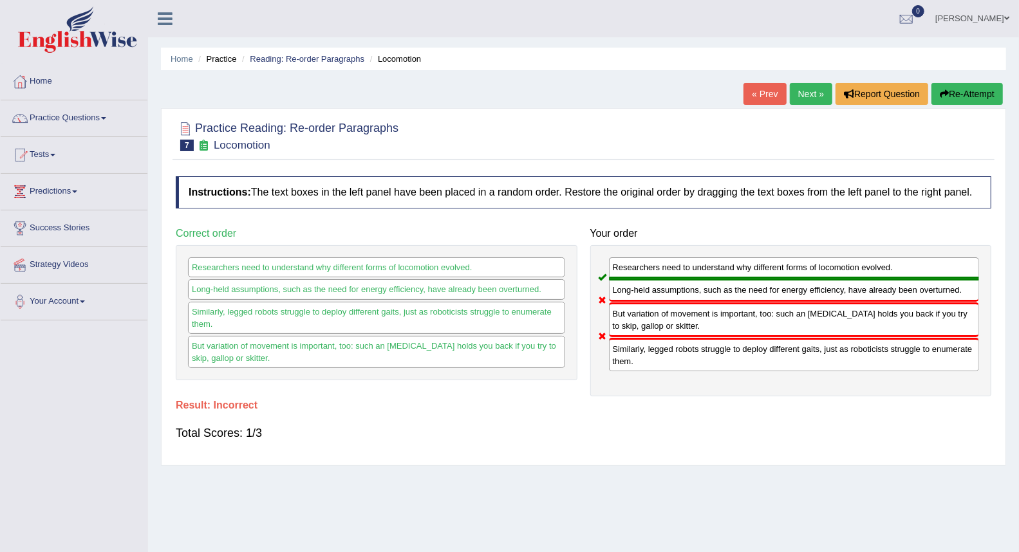
click at [795, 104] on link "Next »" at bounding box center [811, 94] width 42 height 22
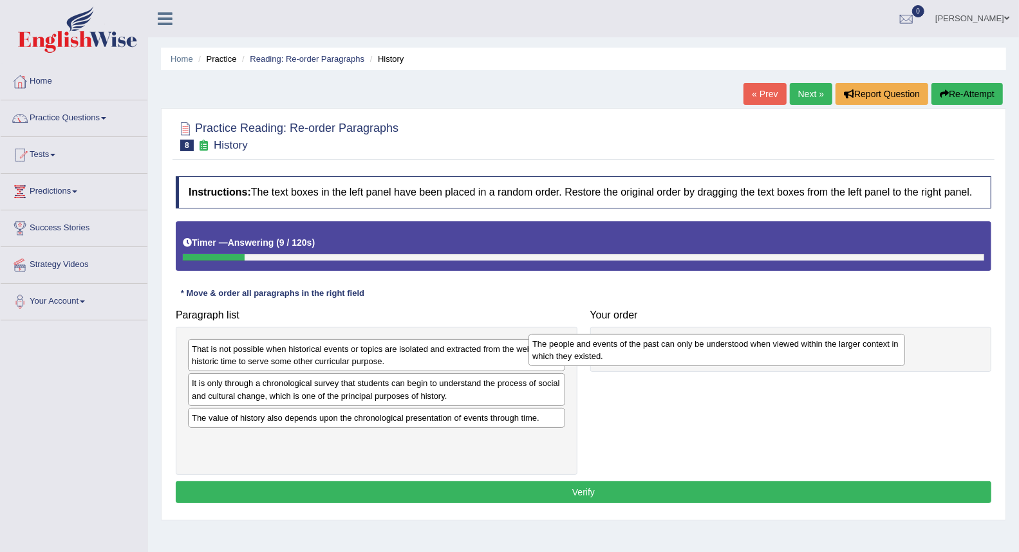
drag, startPoint x: 394, startPoint y: 398, endPoint x: 735, endPoint y: 358, distance: 342.9
click at [735, 358] on div "The people and events of the past can only be understood when viewed within the…" at bounding box center [717, 350] width 377 height 32
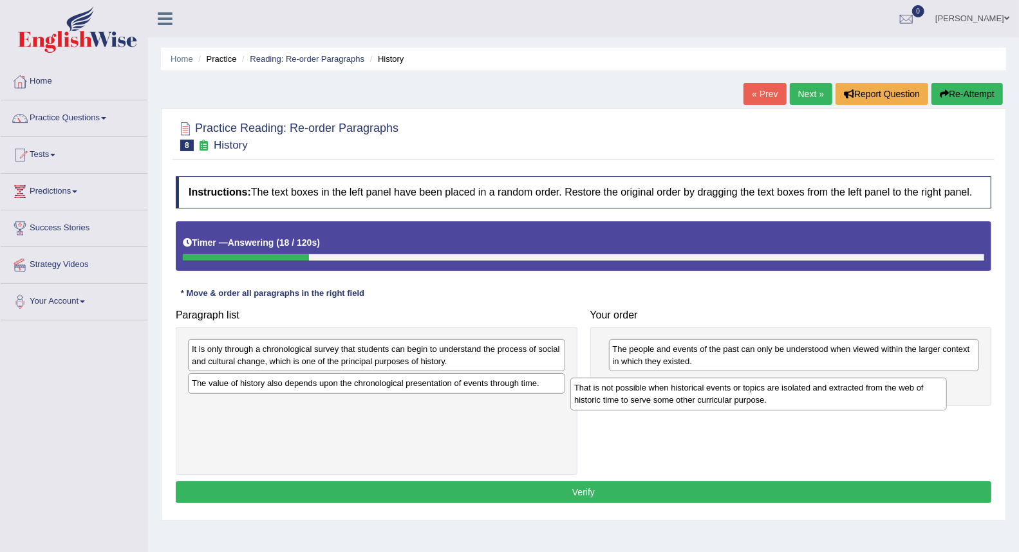
drag, startPoint x: 415, startPoint y: 361, endPoint x: 797, endPoint y: 400, distance: 384.3
click at [797, 400] on div "That is not possible when historical events or topics are isolated and extracte…" at bounding box center [758, 394] width 377 height 32
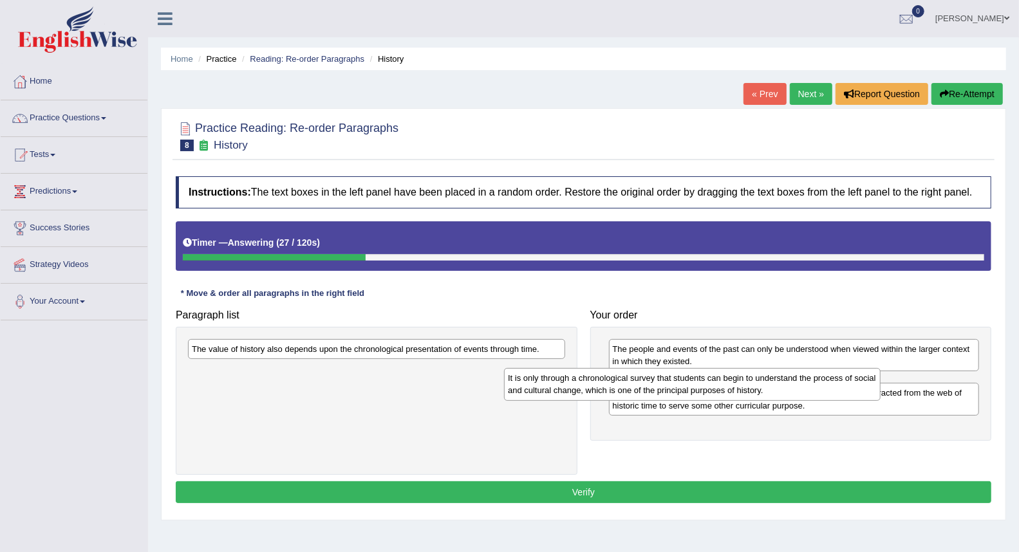
drag, startPoint x: 579, startPoint y: 368, endPoint x: 797, endPoint y: 391, distance: 218.9
click at [797, 391] on div "It is only through a chronological survey that students can begin to understand…" at bounding box center [692, 384] width 377 height 32
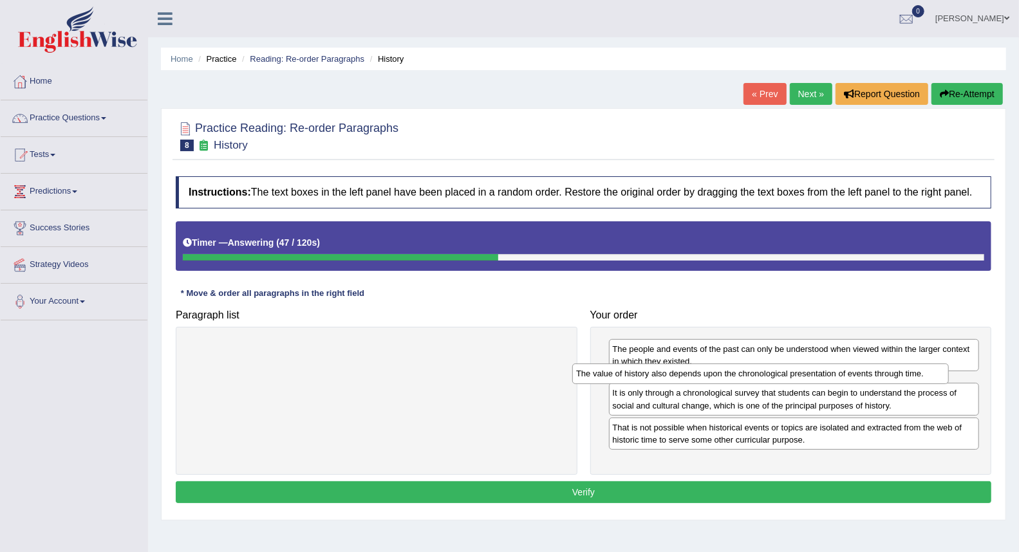
drag, startPoint x: 318, startPoint y: 349, endPoint x: 702, endPoint y: 373, distance: 385.1
click at [702, 373] on div "The value of history also depends upon the chronological presentation of events…" at bounding box center [760, 374] width 377 height 20
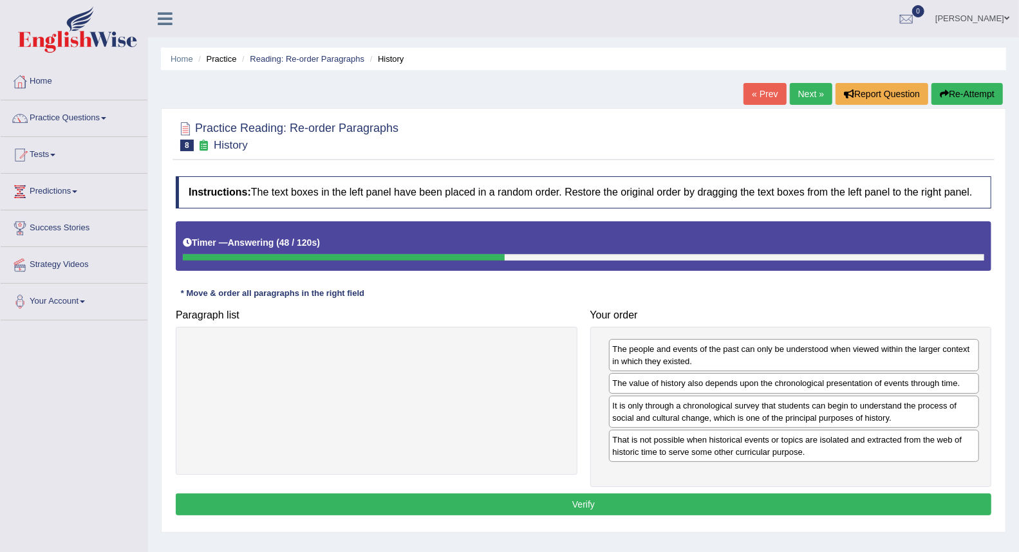
click at [602, 492] on div "Instructions: The text boxes in the left panel have been placed in a random ord…" at bounding box center [584, 348] width 822 height 356
click at [595, 507] on button "Verify" at bounding box center [584, 505] width 816 height 22
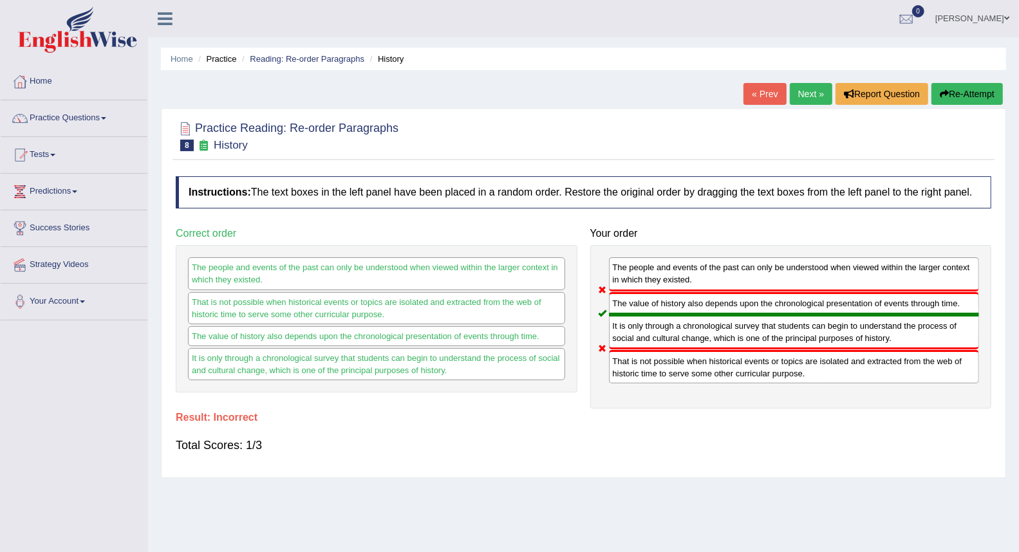
click at [805, 93] on link "Next »" at bounding box center [811, 94] width 42 height 22
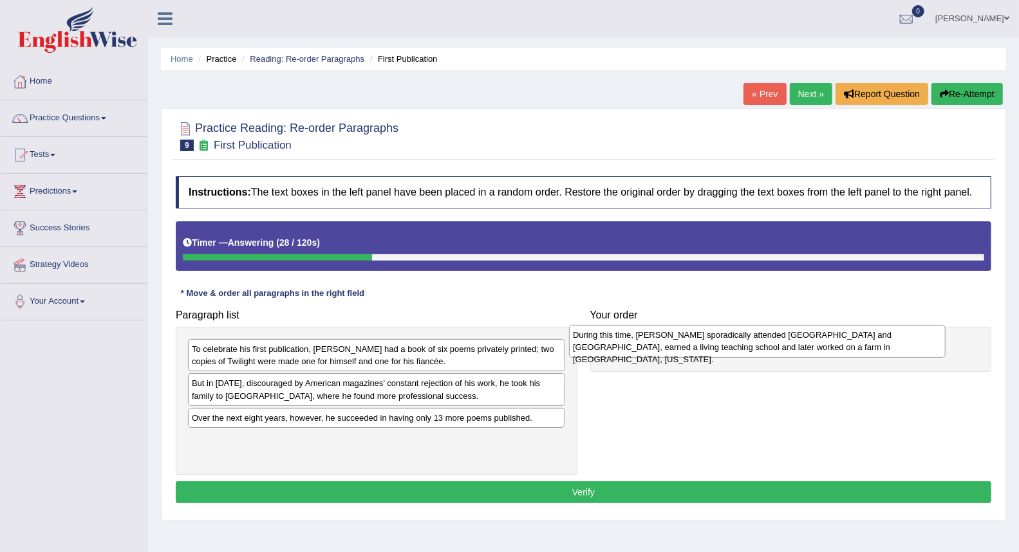
drag, startPoint x: 438, startPoint y: 361, endPoint x: 820, endPoint y: 346, distance: 381.4
click at [820, 346] on div "During this time, Frost sporadically attended Dartmouth and Harvard, earned a l…" at bounding box center [757, 341] width 377 height 32
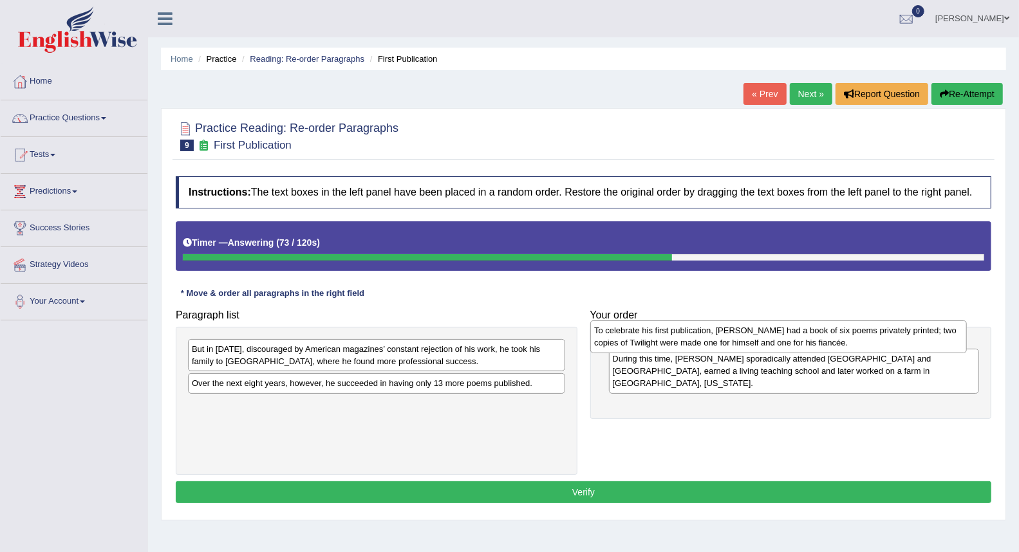
drag, startPoint x: 486, startPoint y: 361, endPoint x: 888, endPoint y: 342, distance: 402.8
click at [888, 342] on div "To celebrate his first publication, Frost had a book of six poems privately pri…" at bounding box center [778, 337] width 377 height 32
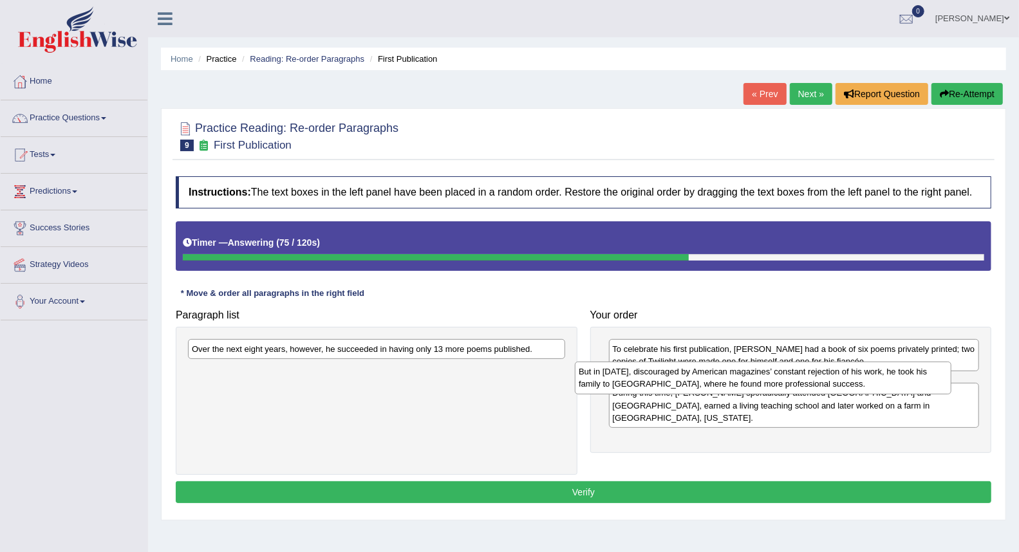
drag, startPoint x: 375, startPoint y: 362, endPoint x: 762, endPoint y: 384, distance: 387.6
click at [762, 384] on div "But in 1912, discouraged by American magazines’ constant rejection of his work,…" at bounding box center [763, 378] width 377 height 32
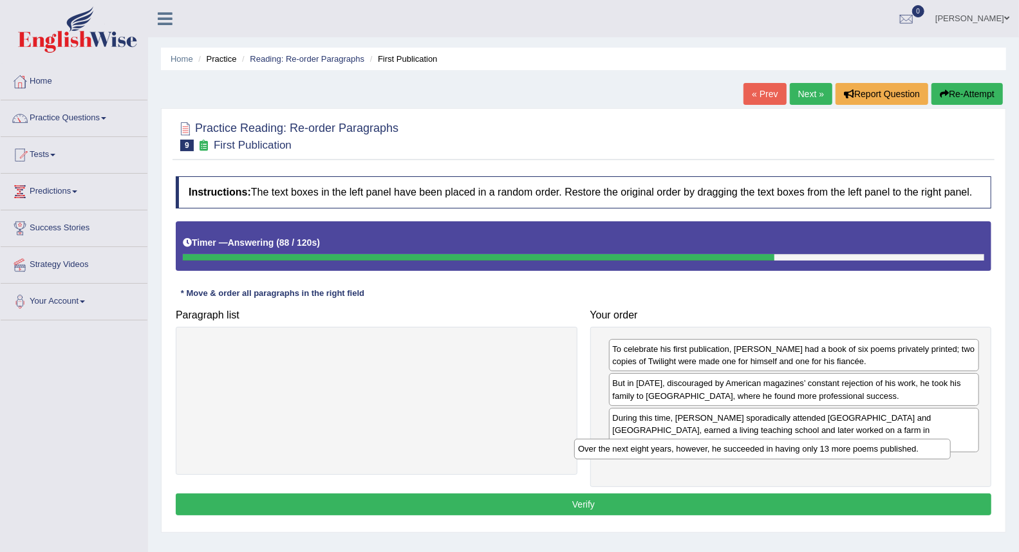
drag, startPoint x: 378, startPoint y: 355, endPoint x: 765, endPoint y: 455, distance: 399.6
click at [765, 455] on div "Over the next eight years, however, he succeeded in having only 13 more poems p…" at bounding box center [762, 449] width 377 height 20
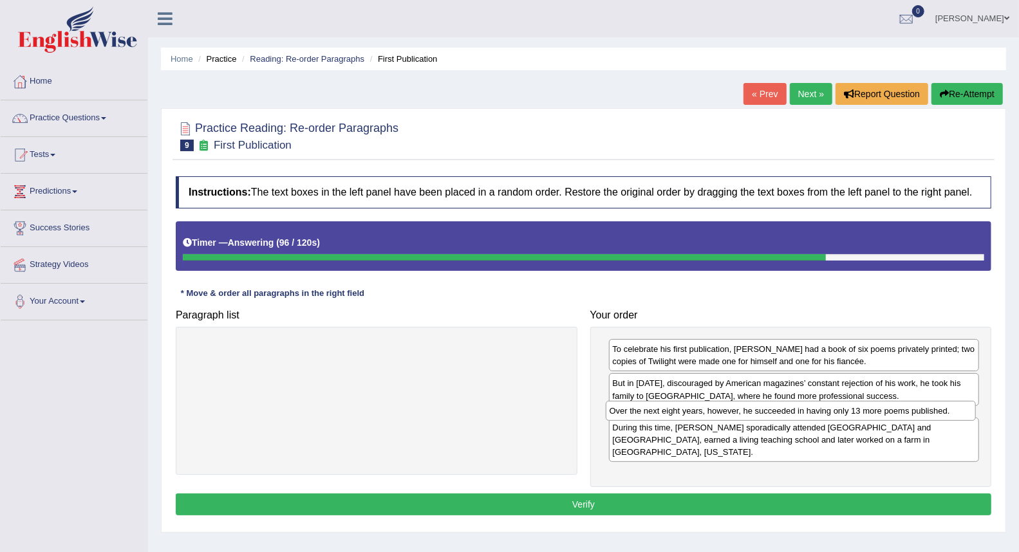
drag, startPoint x: 726, startPoint y: 455, endPoint x: 723, endPoint y: 413, distance: 42.0
click at [723, 413] on div "Over the next eight years, however, he succeeded in having only 13 more poems p…" at bounding box center [791, 411] width 370 height 20
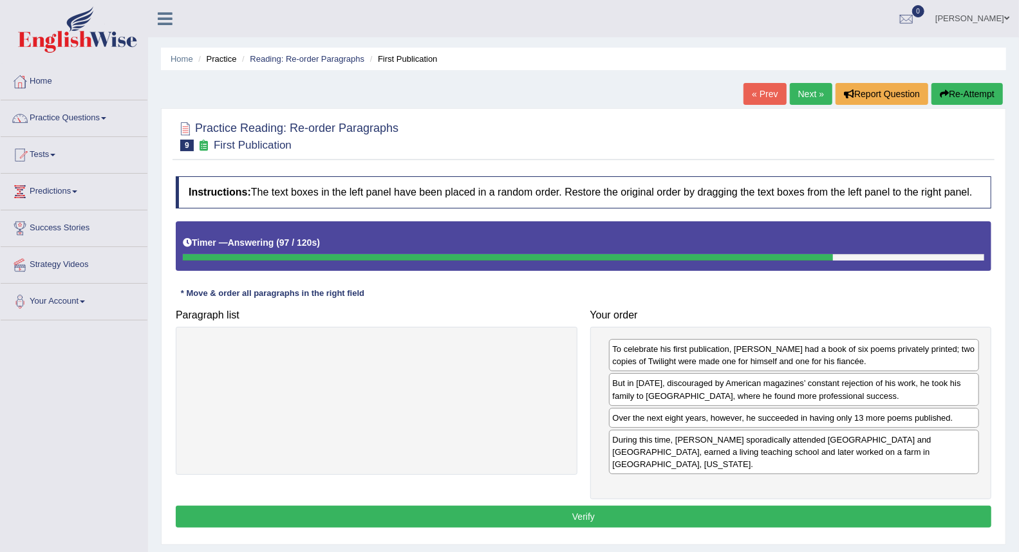
click at [682, 506] on button "Verify" at bounding box center [584, 517] width 816 height 22
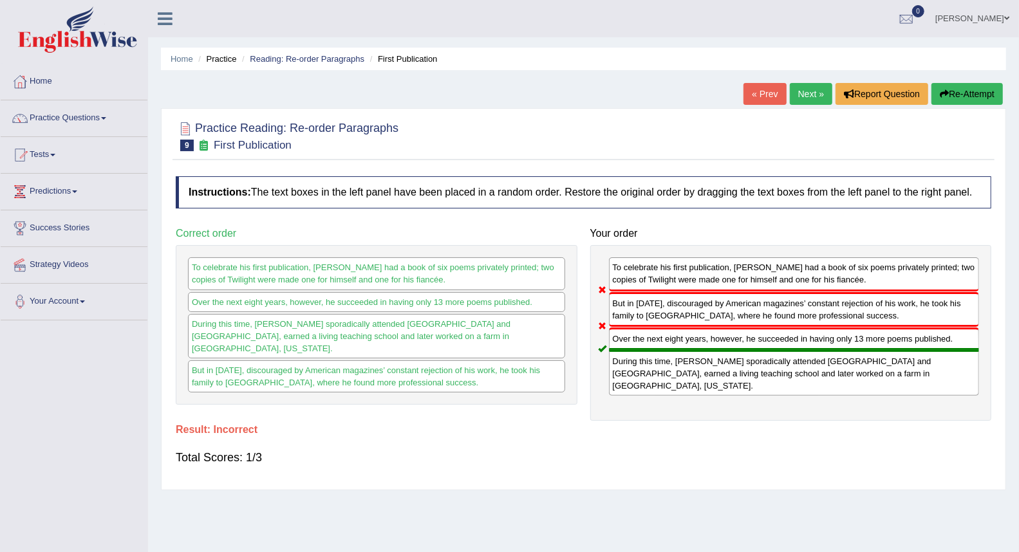
click at [822, 88] on link "Next »" at bounding box center [811, 94] width 42 height 22
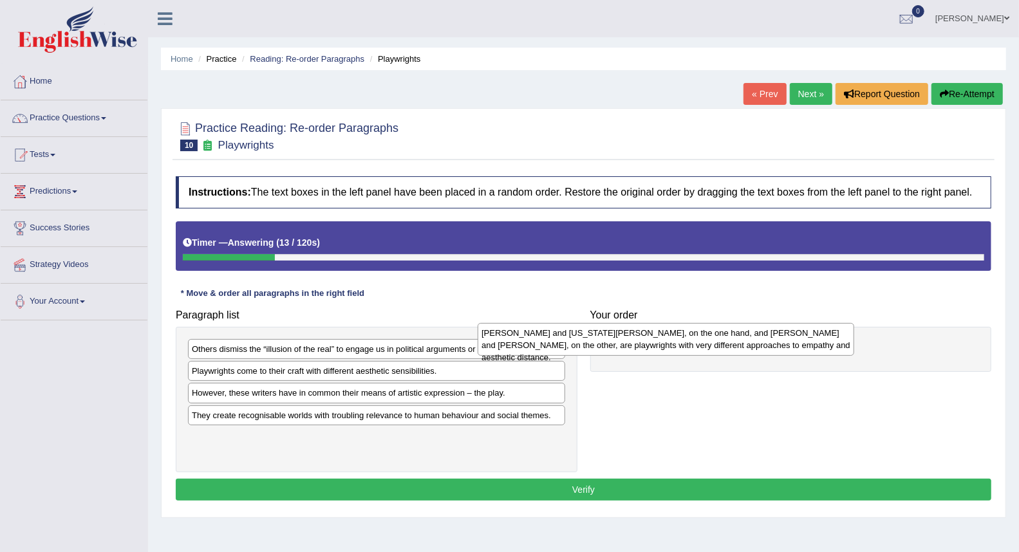
drag, startPoint x: 543, startPoint y: 429, endPoint x: 840, endPoint y: 349, distance: 307.3
click at [840, 349] on div "[PERSON_NAME] and [US_STATE][PERSON_NAME], on the one hand, and [PERSON_NAME] a…" at bounding box center [666, 339] width 377 height 32
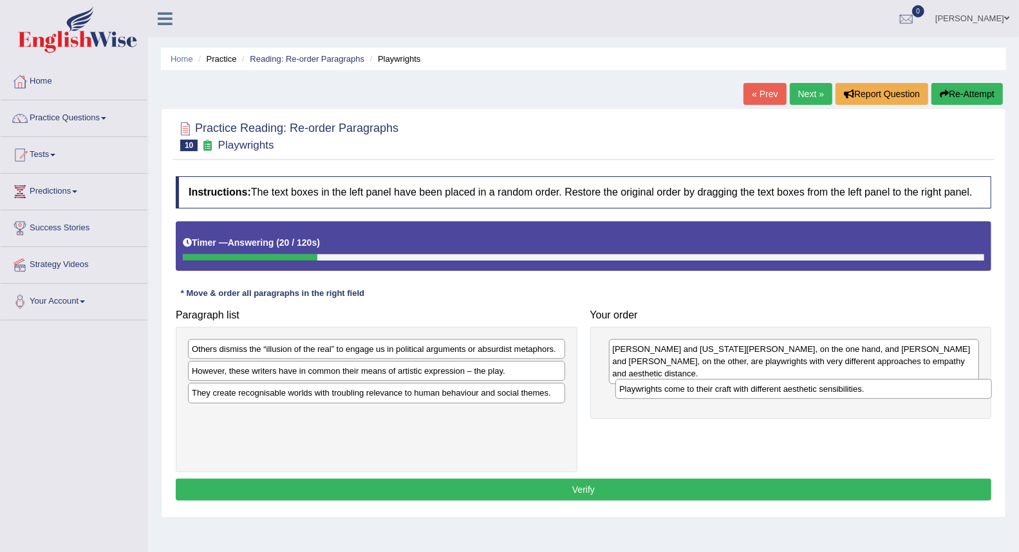
drag, startPoint x: 323, startPoint y: 375, endPoint x: 677, endPoint y: 393, distance: 355.1
click at [677, 393] on div "Playwrights come to their craft with different aesthetic sensibilities." at bounding box center [803, 389] width 377 height 20
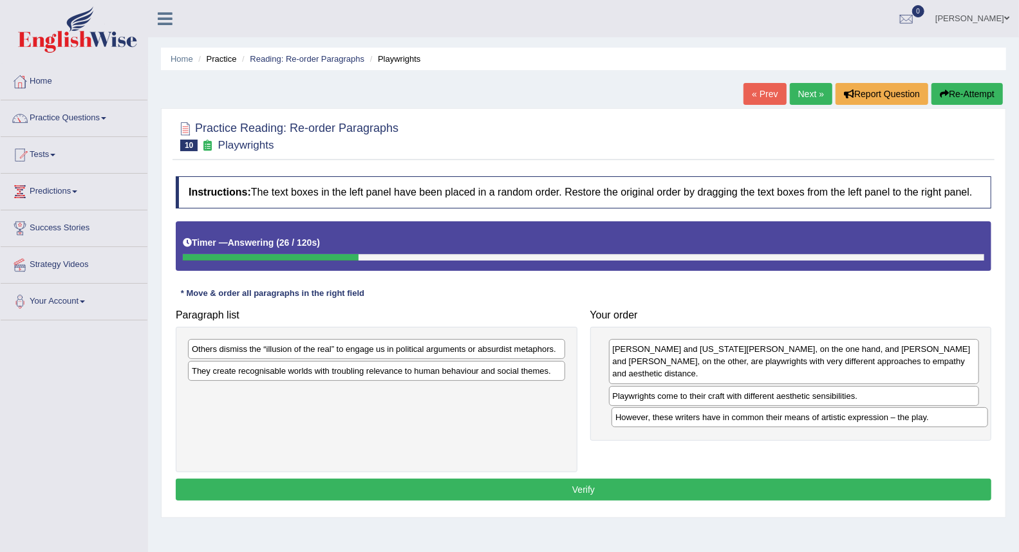
drag, startPoint x: 242, startPoint y: 374, endPoint x: 670, endPoint y: 416, distance: 430.2
click at [670, 416] on div "However, these writers have in common their means of artistic expression – the …" at bounding box center [800, 418] width 377 height 20
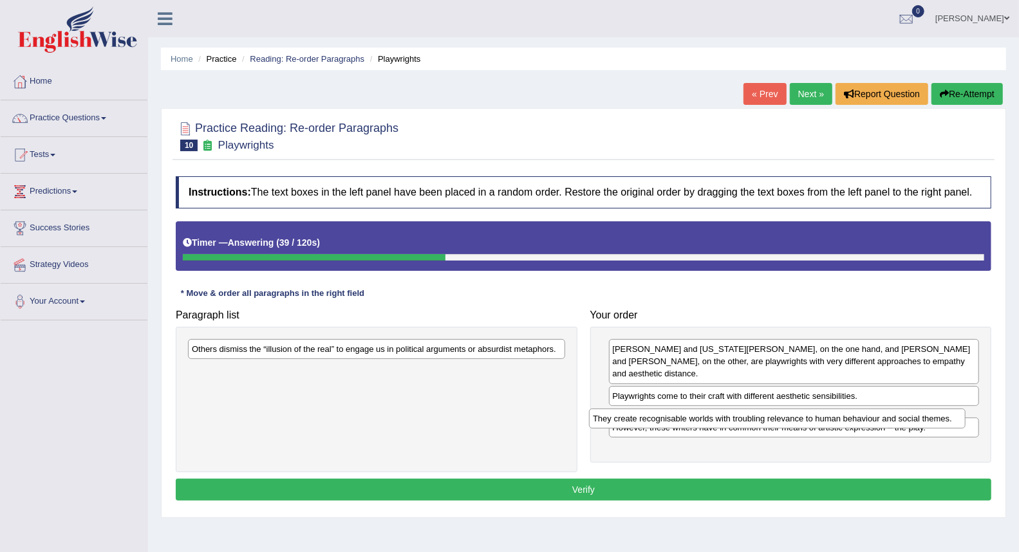
drag, startPoint x: 201, startPoint y: 376, endPoint x: 602, endPoint y: 423, distance: 403.8
click at [602, 423] on div "They create recognisable worlds with troubling relevance to human behaviour and…" at bounding box center [777, 419] width 377 height 20
click at [603, 423] on div "They create recognisable worlds with troubling relevance to human behaviour and…" at bounding box center [777, 419] width 377 height 20
click at [601, 419] on div "Paragraph list Others dismiss the “illusion of the real” to engage us in politi…" at bounding box center [583, 387] width 829 height 169
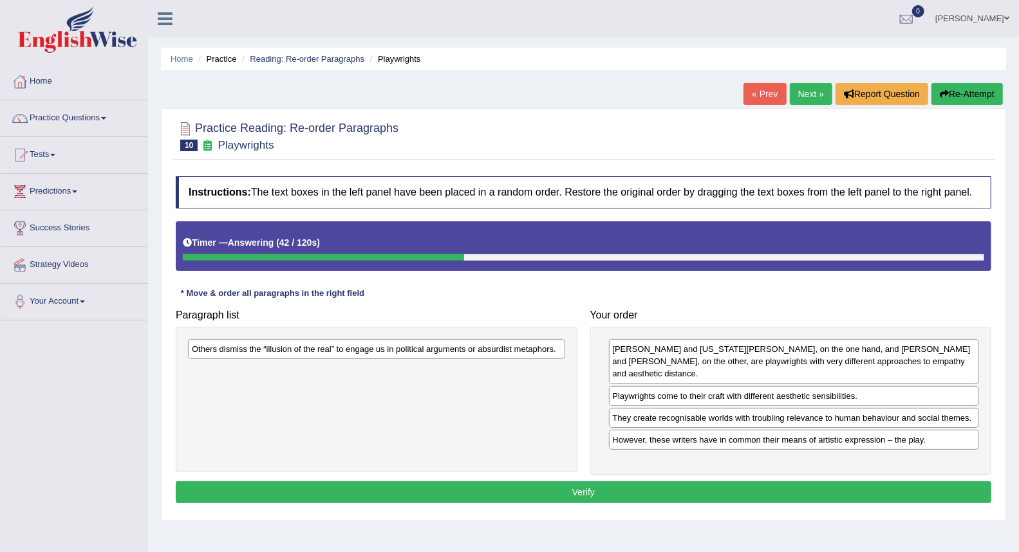
click at [601, 416] on div "[PERSON_NAME] and [US_STATE][PERSON_NAME], on the one hand, and [PERSON_NAME] a…" at bounding box center [791, 401] width 402 height 148
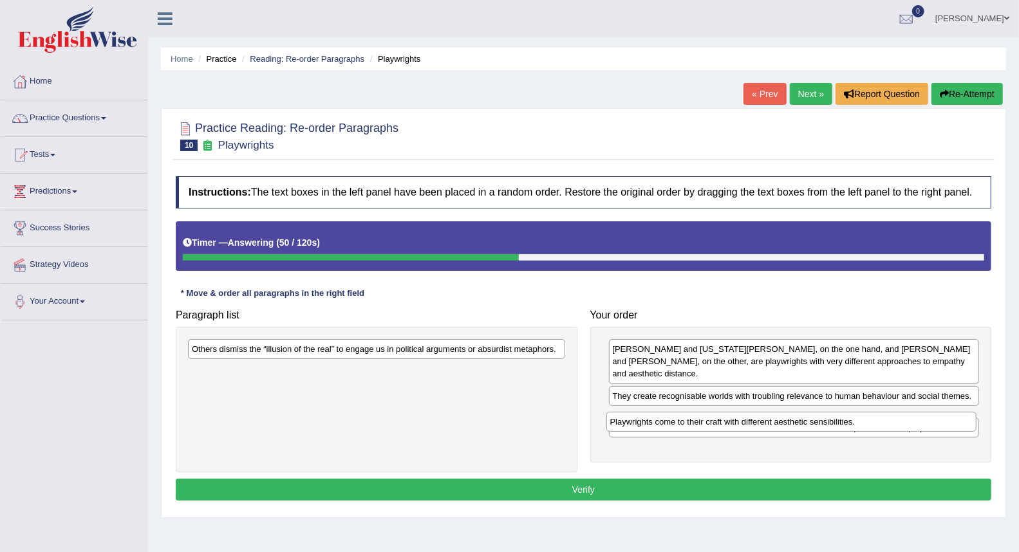
drag, startPoint x: 632, startPoint y: 397, endPoint x: 626, endPoint y: 419, distance: 22.6
click at [626, 423] on div "Playwrights come to their craft with different aesthetic sensibilities." at bounding box center [791, 422] width 370 height 20
click at [626, 421] on div "Playwrights come to their craft with different aesthetic sensibilities." at bounding box center [791, 422] width 370 height 20
click at [626, 417] on div "Playwrights come to their craft with different aesthetic sensibilities." at bounding box center [790, 421] width 370 height 20
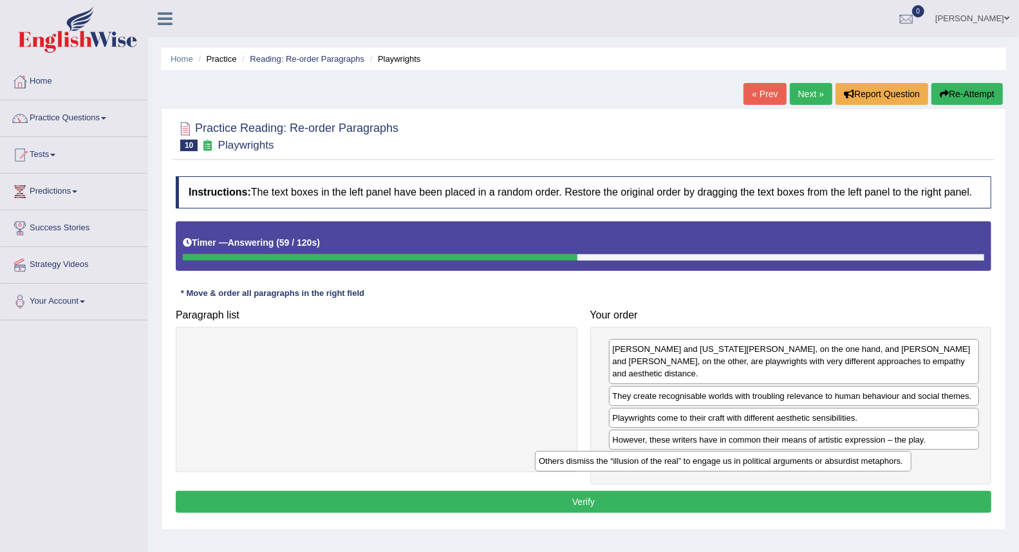
drag, startPoint x: 331, startPoint y: 357, endPoint x: 678, endPoint y: 469, distance: 364.6
click at [678, 469] on div "Others dismiss the “illusion of the real” to engage us in political arguments o…" at bounding box center [723, 461] width 377 height 20
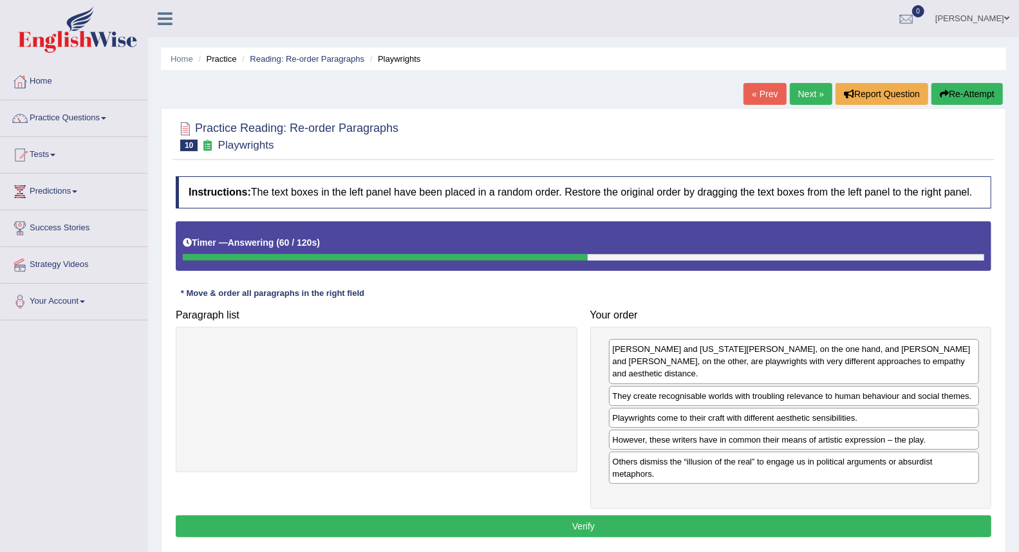
click at [548, 530] on button "Verify" at bounding box center [584, 527] width 816 height 22
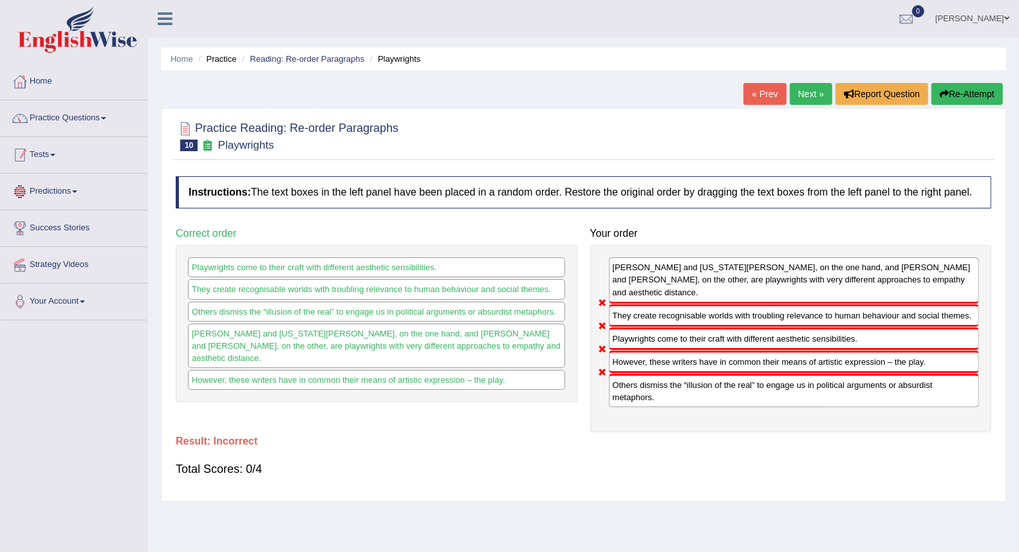
click at [61, 111] on link "Practice Questions" at bounding box center [74, 116] width 147 height 32
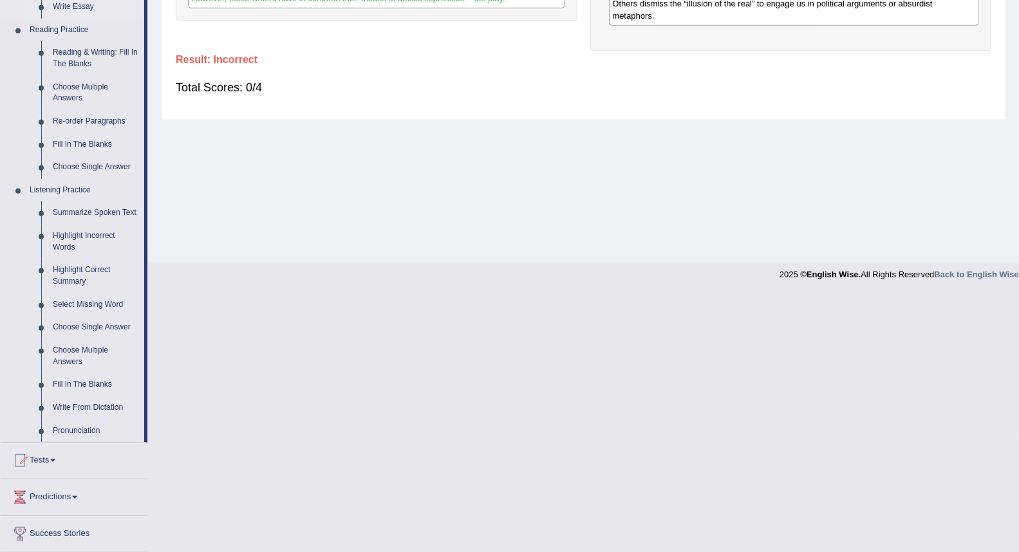
scroll to position [357, 0]
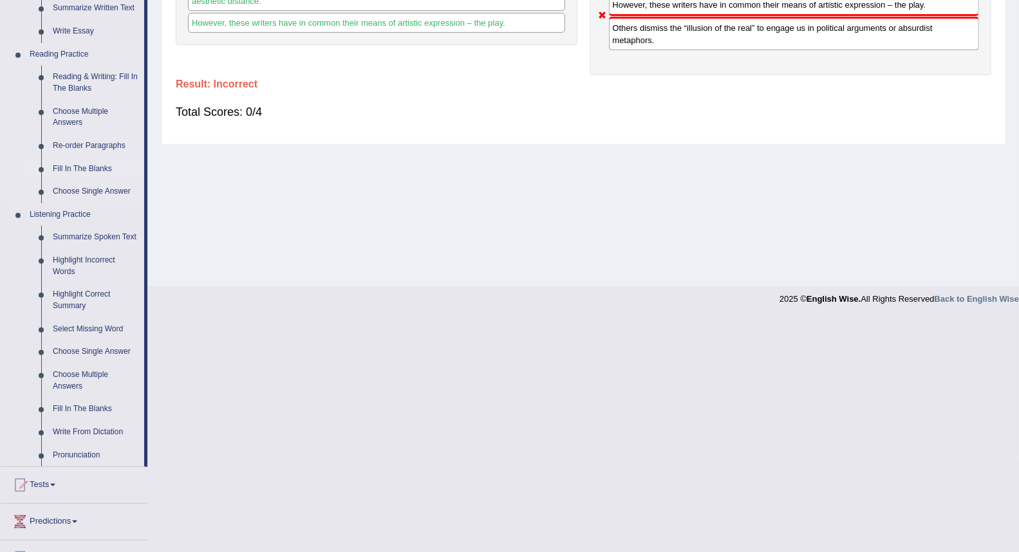
click at [68, 163] on link "Fill In The Blanks" at bounding box center [95, 169] width 97 height 23
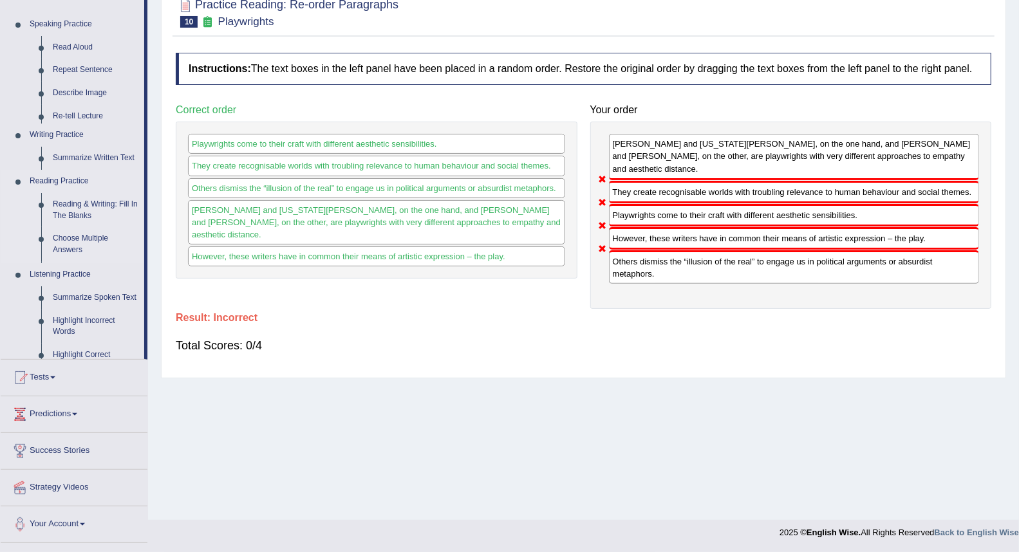
scroll to position [123, 0]
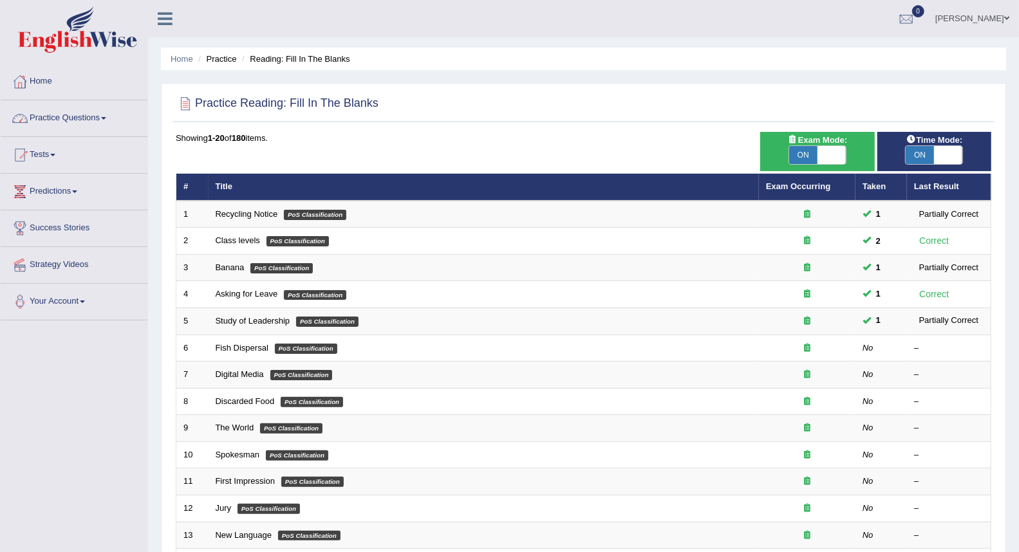
click at [82, 117] on link "Practice Questions" at bounding box center [74, 116] width 147 height 32
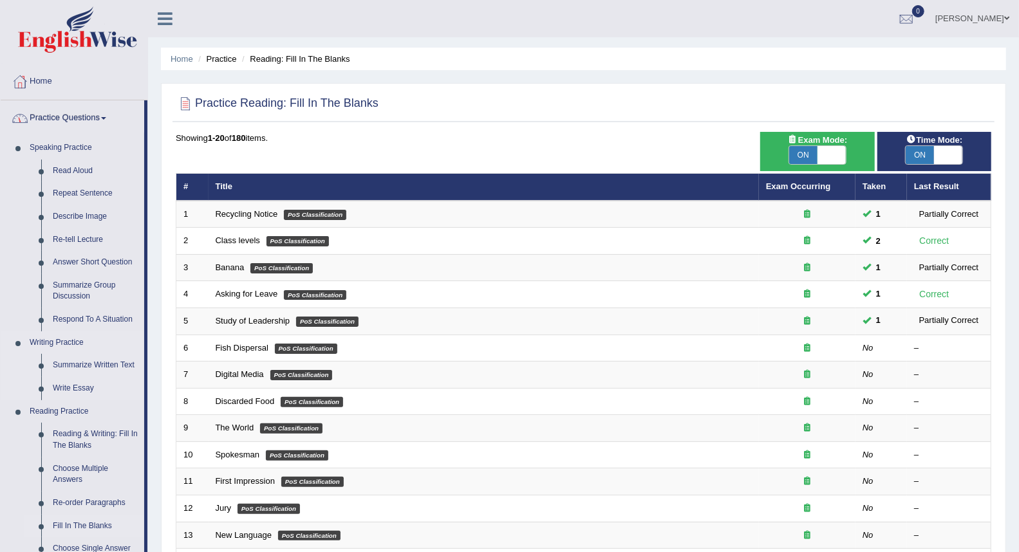
scroll to position [71, 0]
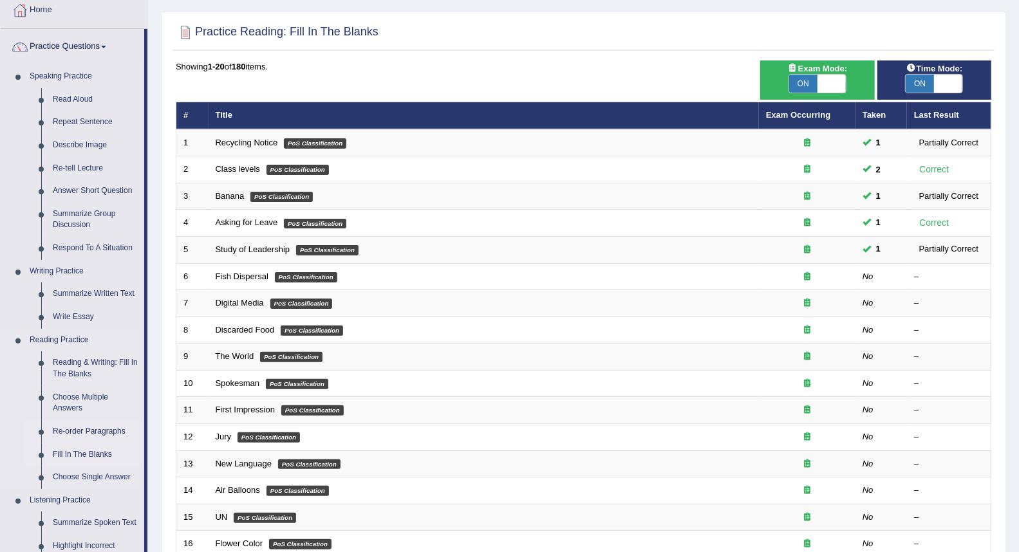
click at [79, 431] on link "Re-order Paragraphs" at bounding box center [95, 431] width 97 height 23
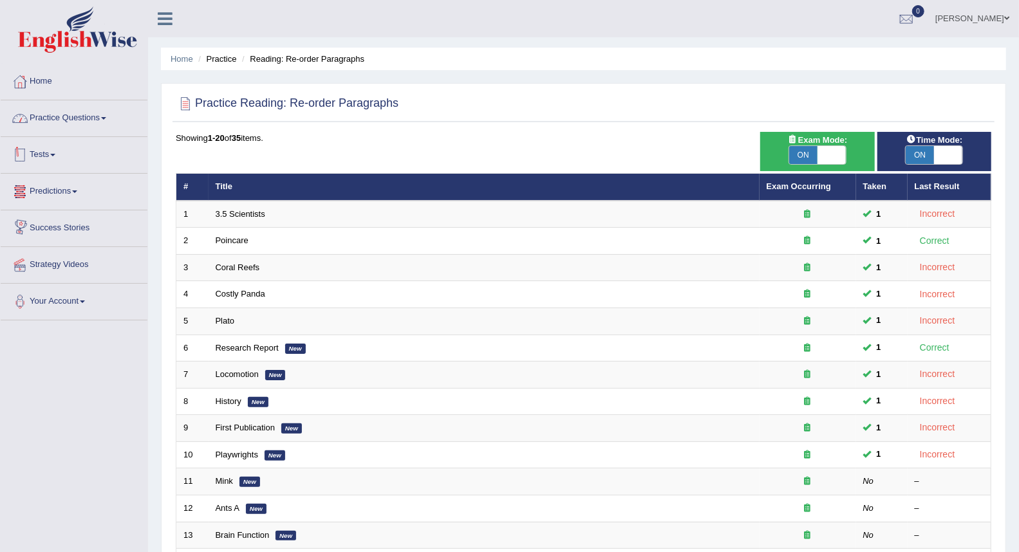
click at [52, 122] on link "Practice Questions" at bounding box center [74, 116] width 147 height 32
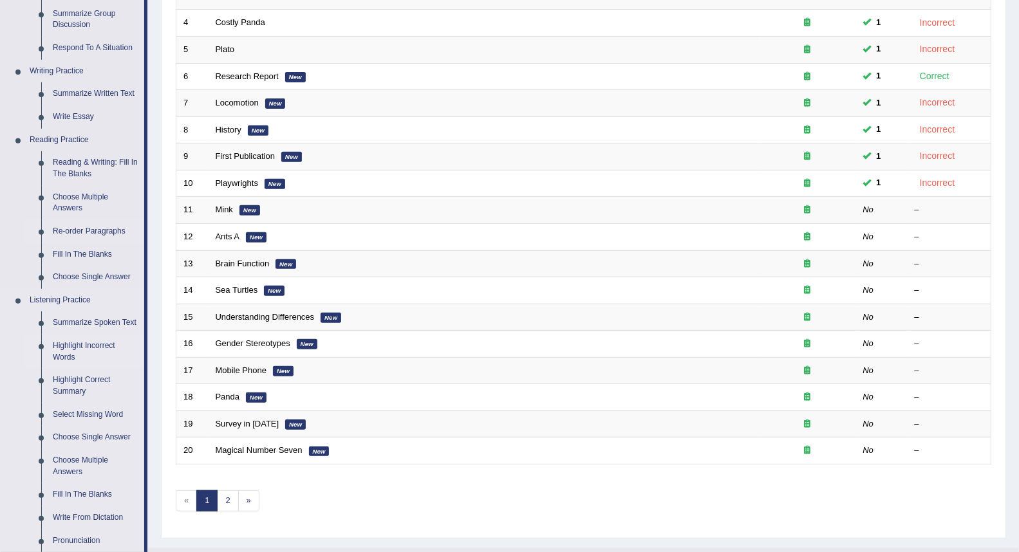
scroll to position [286, 0]
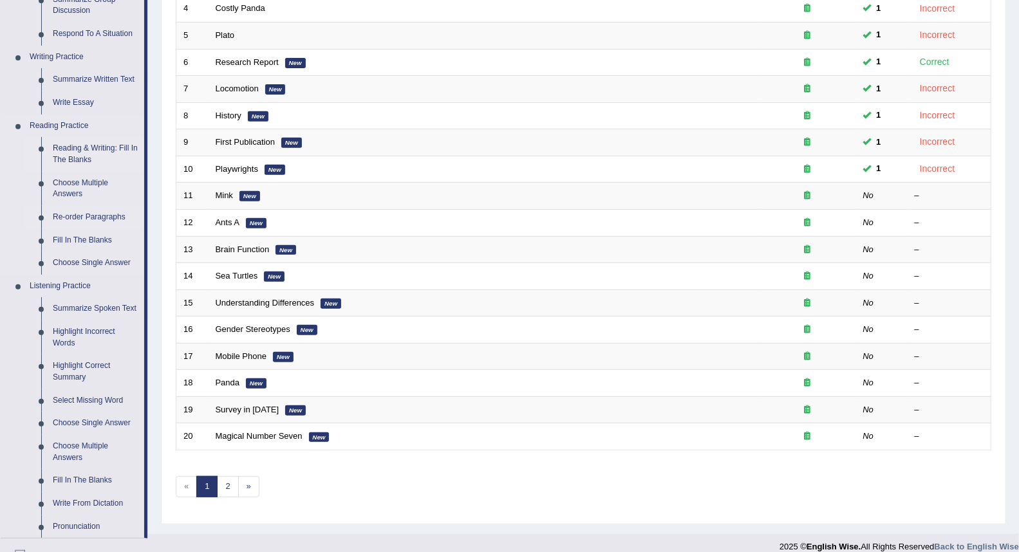
click at [67, 151] on link "Reading & Writing: Fill In The Blanks" at bounding box center [95, 154] width 97 height 34
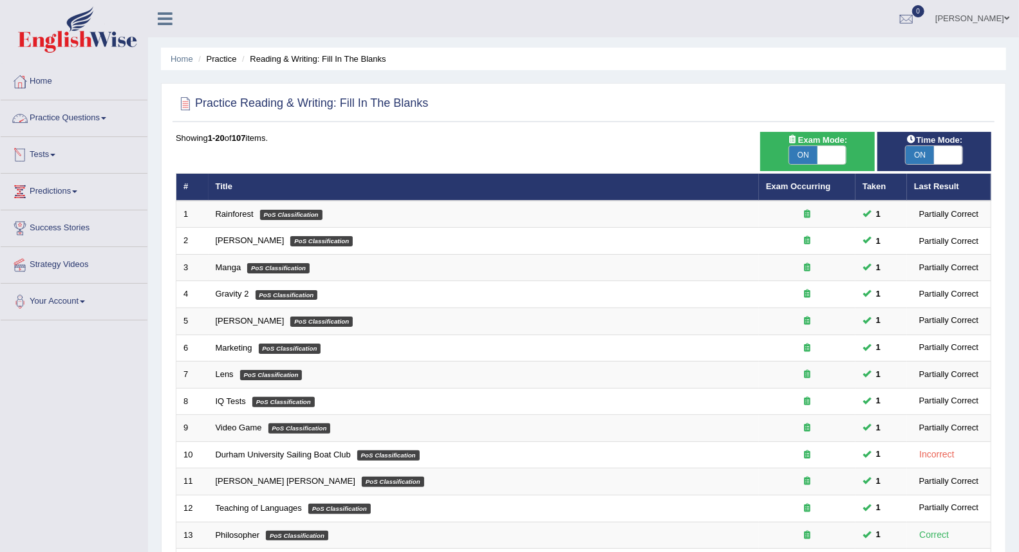
click at [52, 108] on link "Practice Questions" at bounding box center [74, 116] width 147 height 32
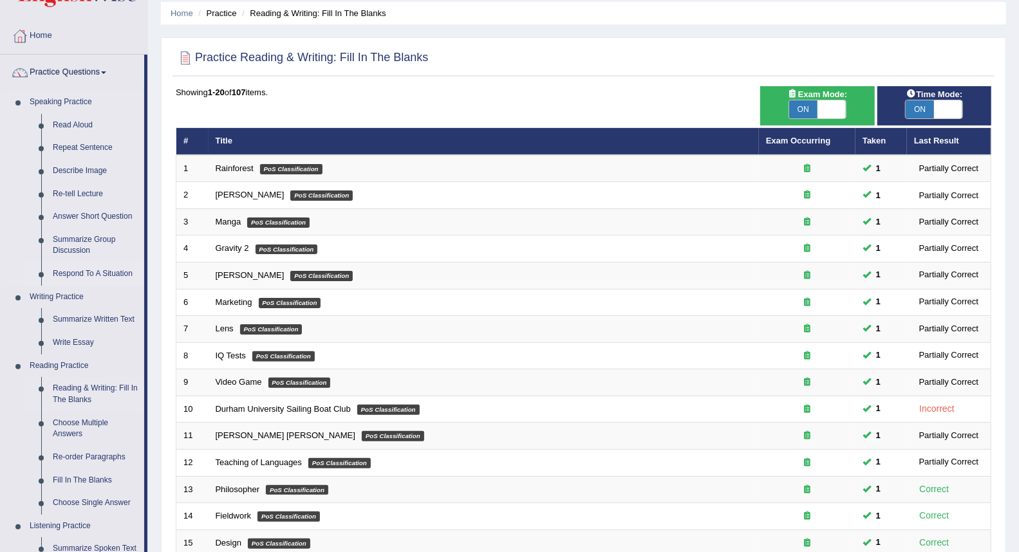
scroll to position [71, 0]
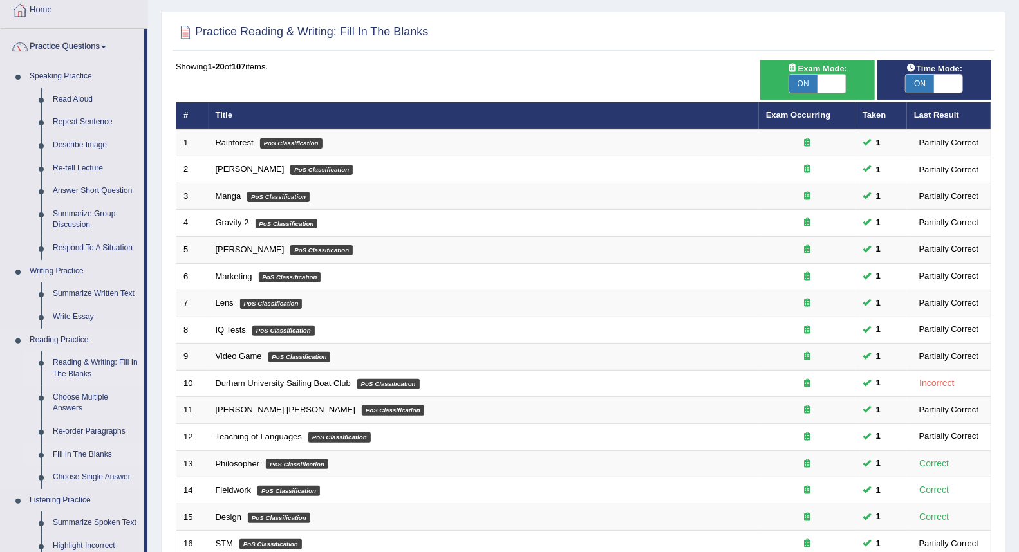
click at [75, 451] on link "Fill In The Blanks" at bounding box center [95, 455] width 97 height 23
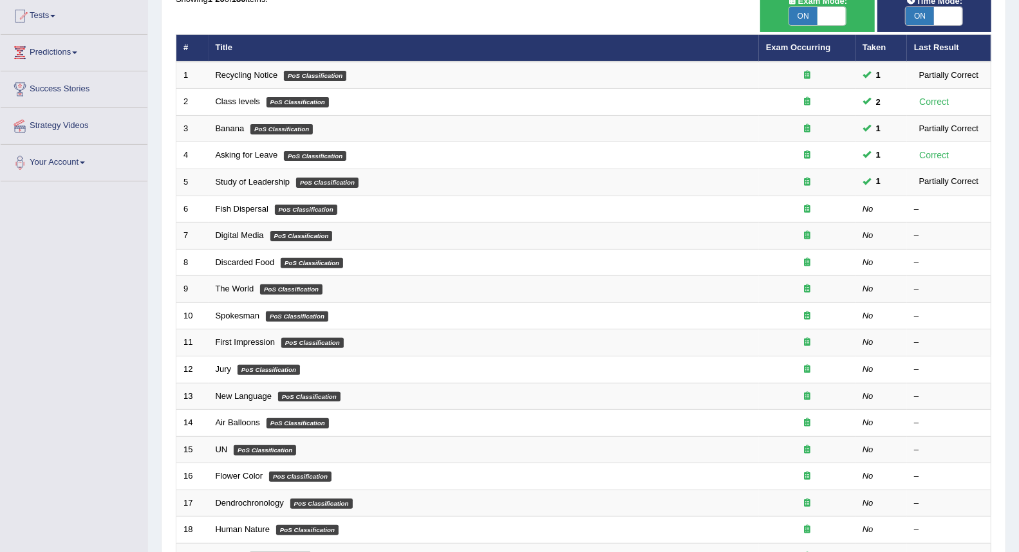
scroll to position [143, 0]
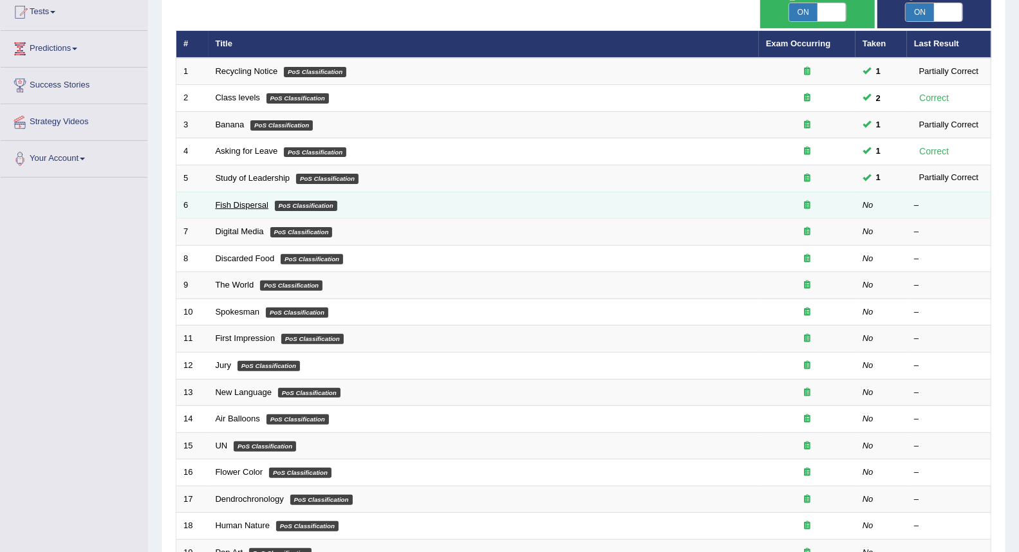
click at [243, 205] on link "Fish Dispersal" at bounding box center [242, 205] width 53 height 10
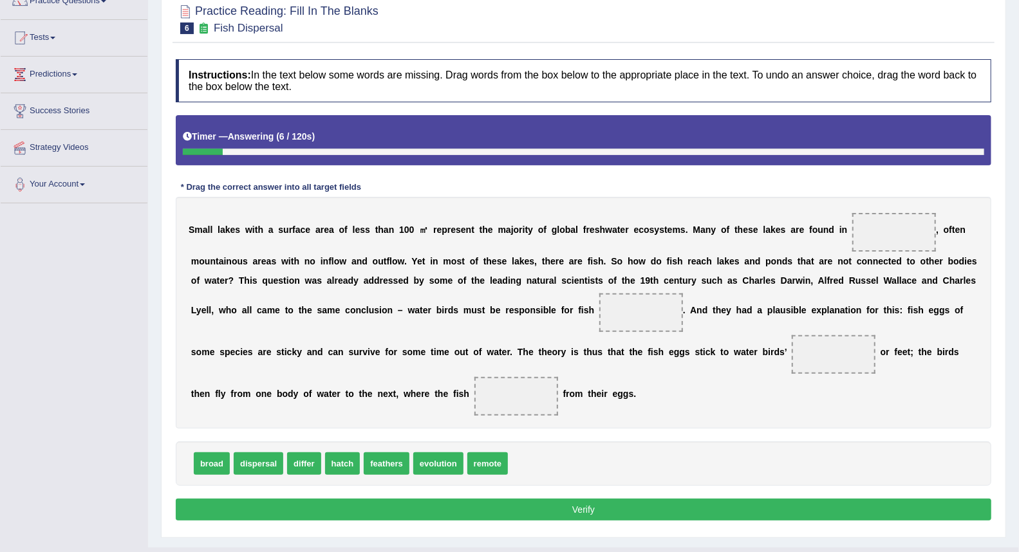
scroll to position [143, 0]
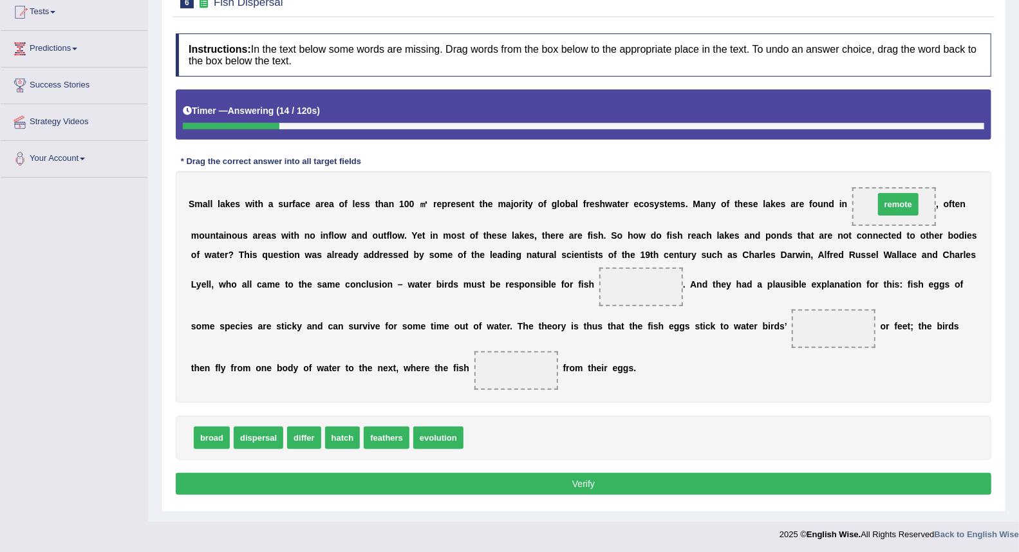
drag, startPoint x: 487, startPoint y: 438, endPoint x: 899, endPoint y: 208, distance: 472.1
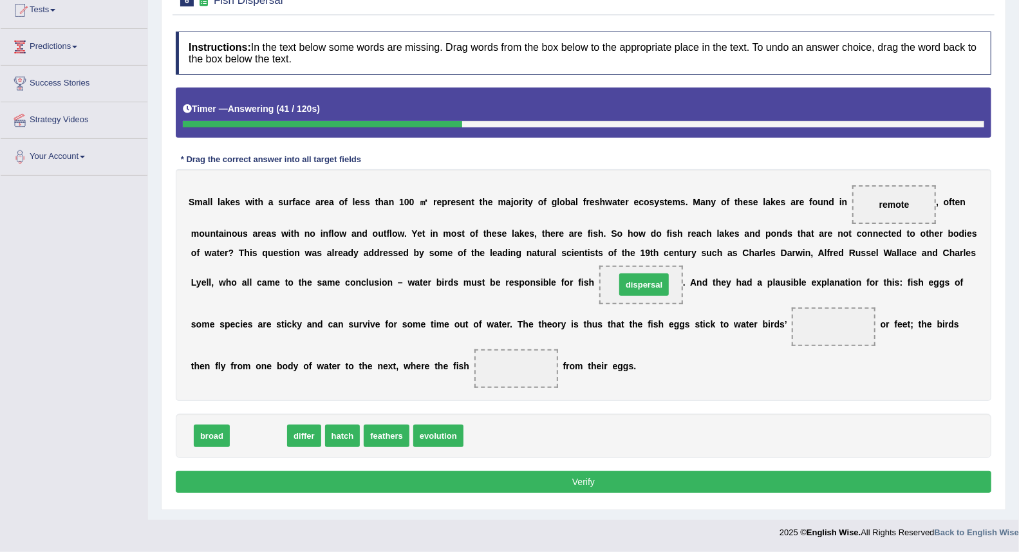
drag, startPoint x: 263, startPoint y: 442, endPoint x: 648, endPoint y: 292, distance: 414.0
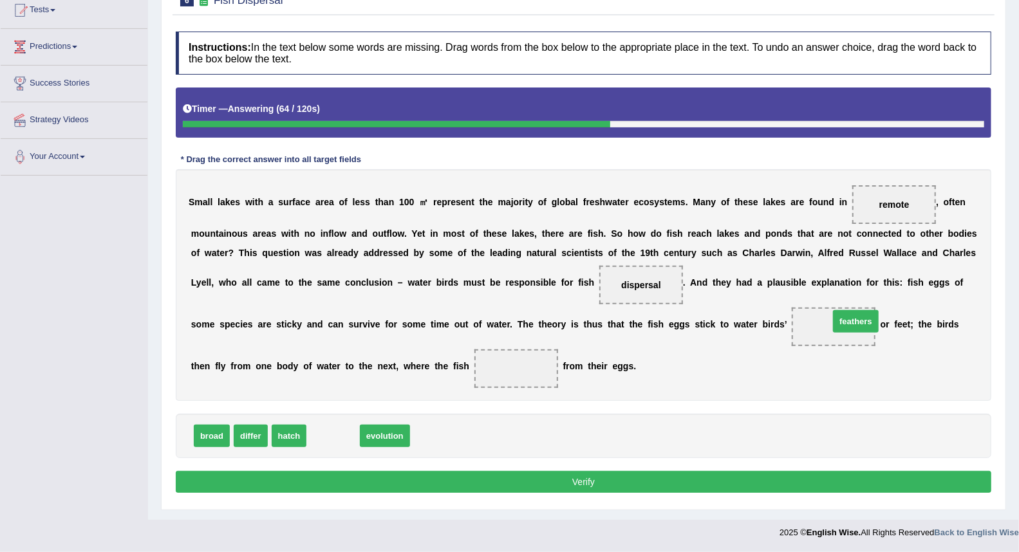
drag, startPoint x: 350, startPoint y: 436, endPoint x: 850, endPoint y: 323, distance: 512.9
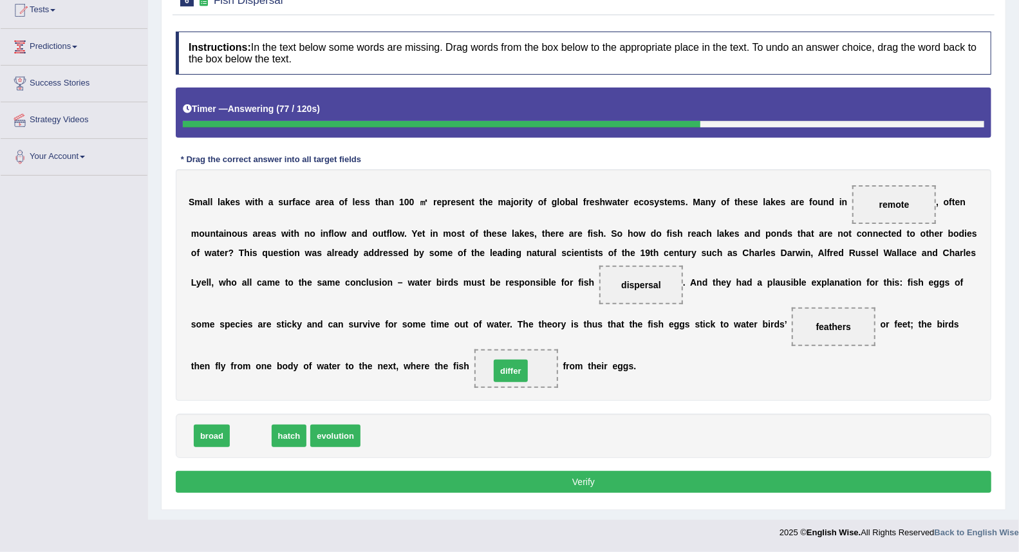
drag, startPoint x: 249, startPoint y: 440, endPoint x: 509, endPoint y: 375, distance: 268.1
click at [438, 479] on button "Verify" at bounding box center [584, 482] width 816 height 22
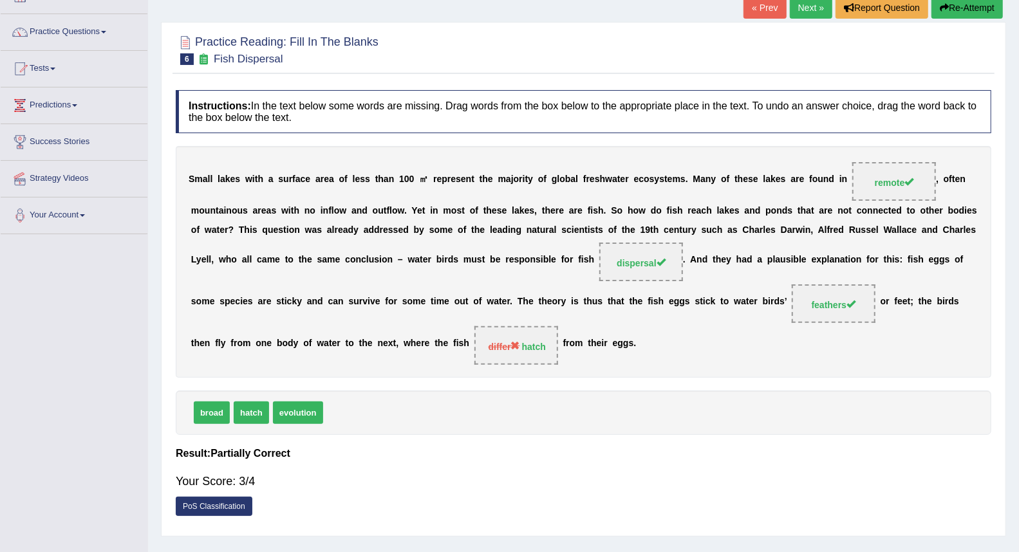
scroll to position [52, 0]
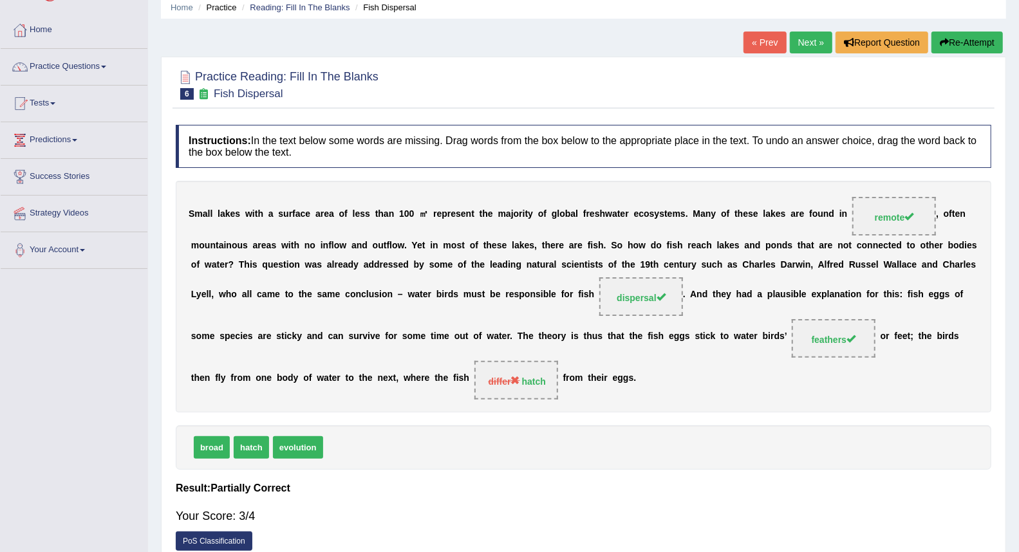
click at [814, 42] on link "Next »" at bounding box center [811, 43] width 42 height 22
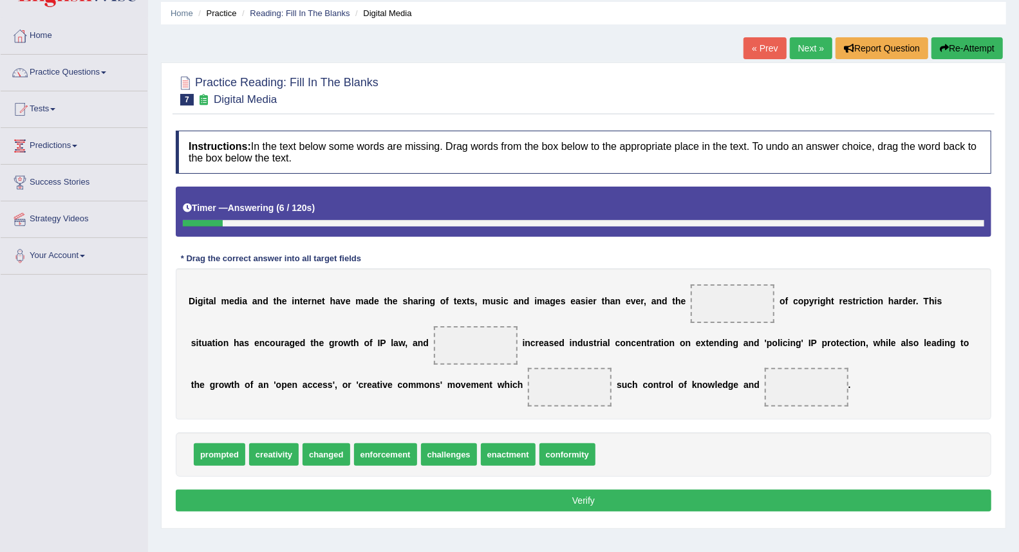
scroll to position [71, 0]
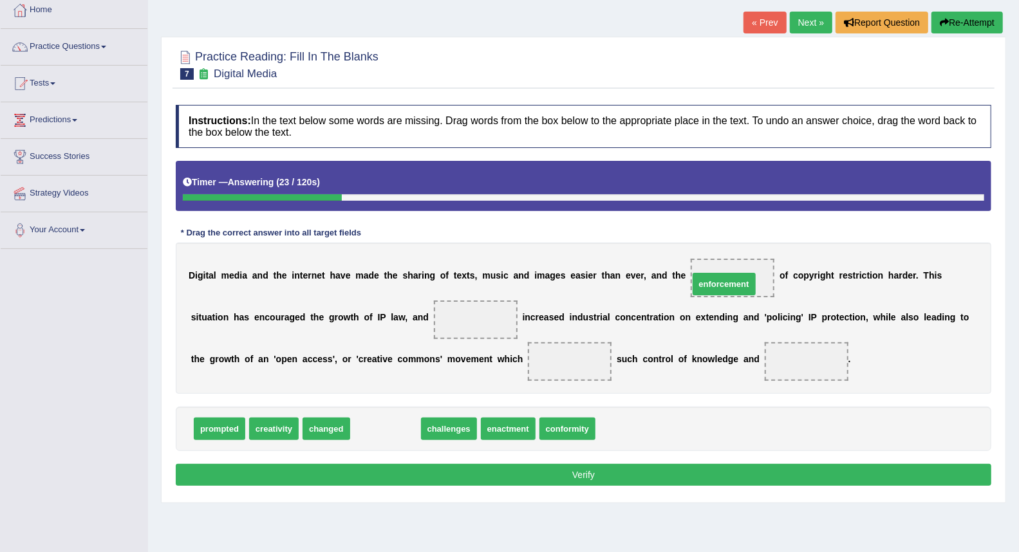
drag, startPoint x: 384, startPoint y: 428, endPoint x: 722, endPoint y: 283, distance: 368.3
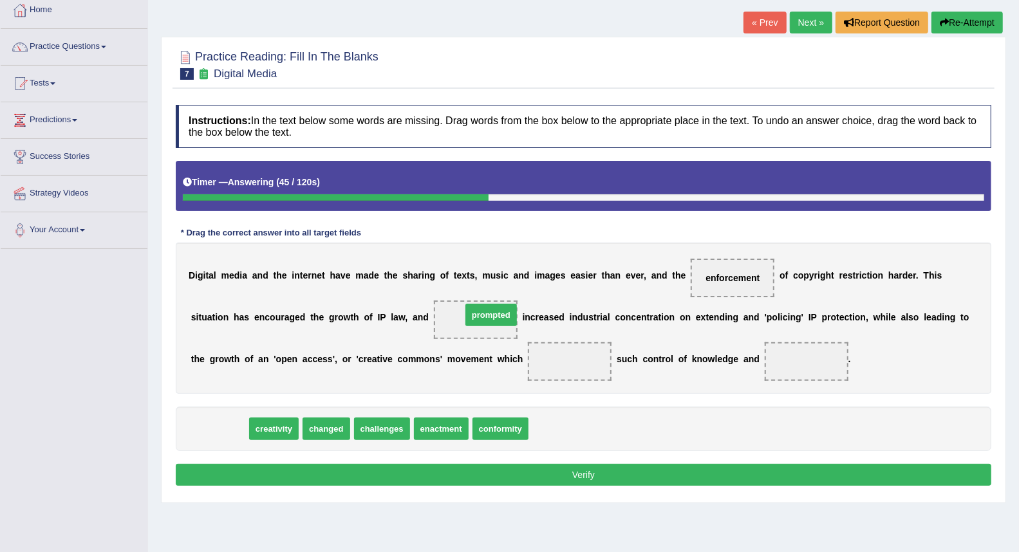
drag, startPoint x: 230, startPoint y: 431, endPoint x: 502, endPoint y: 317, distance: 294.6
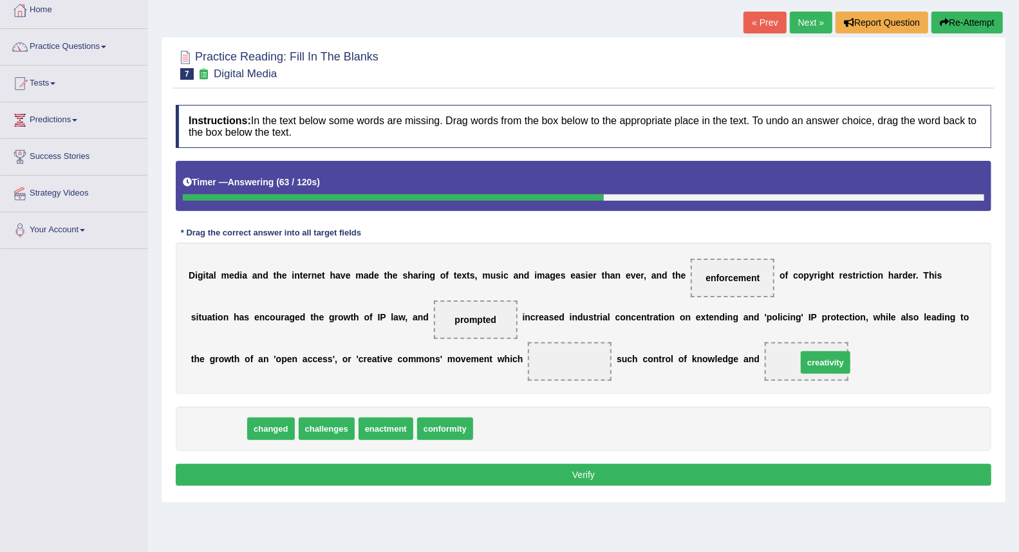
drag, startPoint x: 216, startPoint y: 428, endPoint x: 823, endPoint y: 362, distance: 610.7
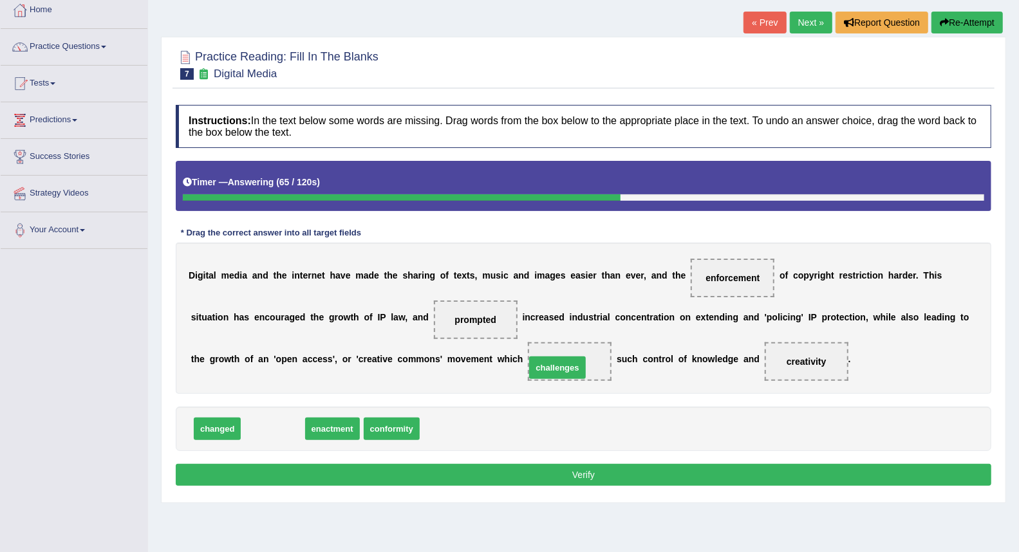
drag, startPoint x: 269, startPoint y: 431, endPoint x: 554, endPoint y: 370, distance: 291.0
click at [465, 476] on button "Verify" at bounding box center [584, 475] width 816 height 22
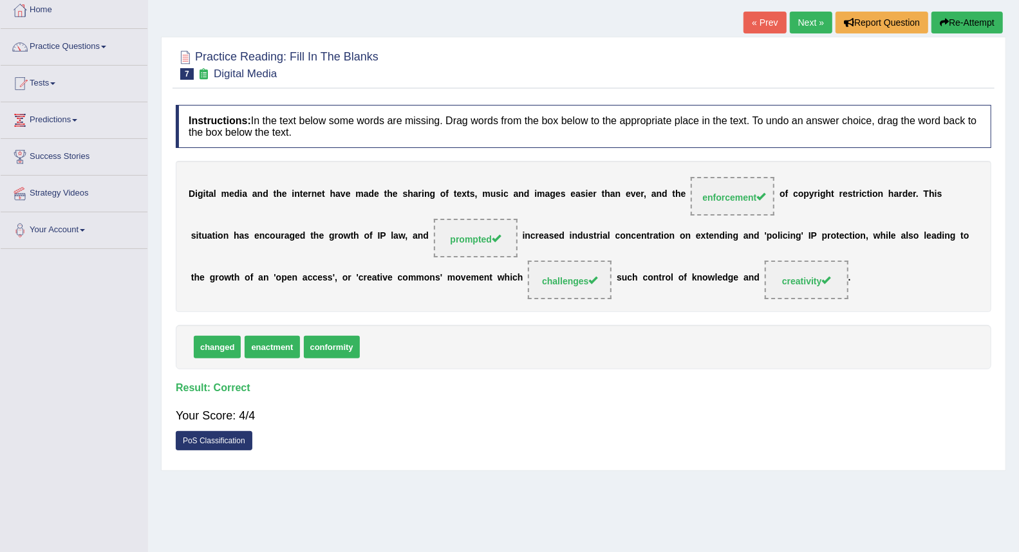
click at [799, 26] on link "Next »" at bounding box center [811, 23] width 42 height 22
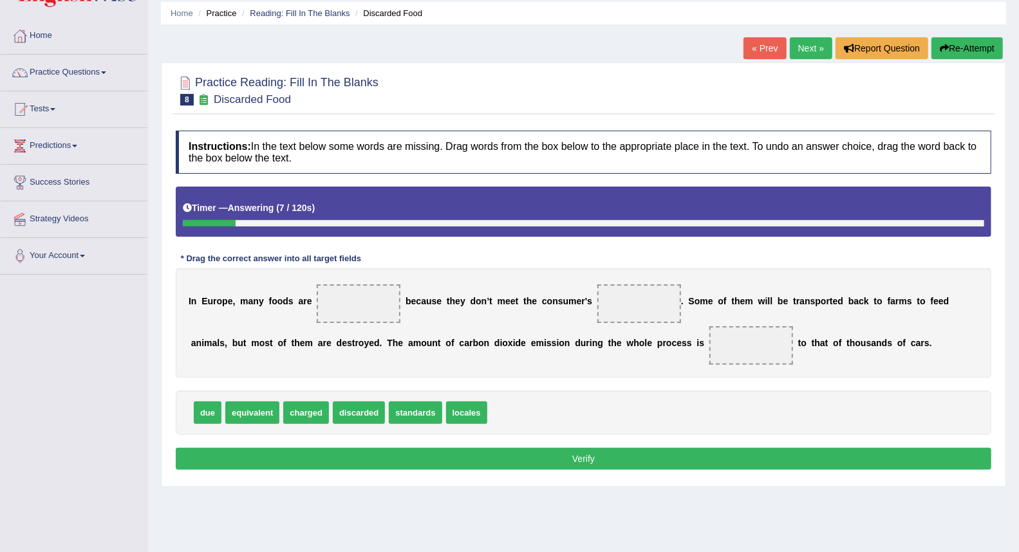
scroll to position [71, 0]
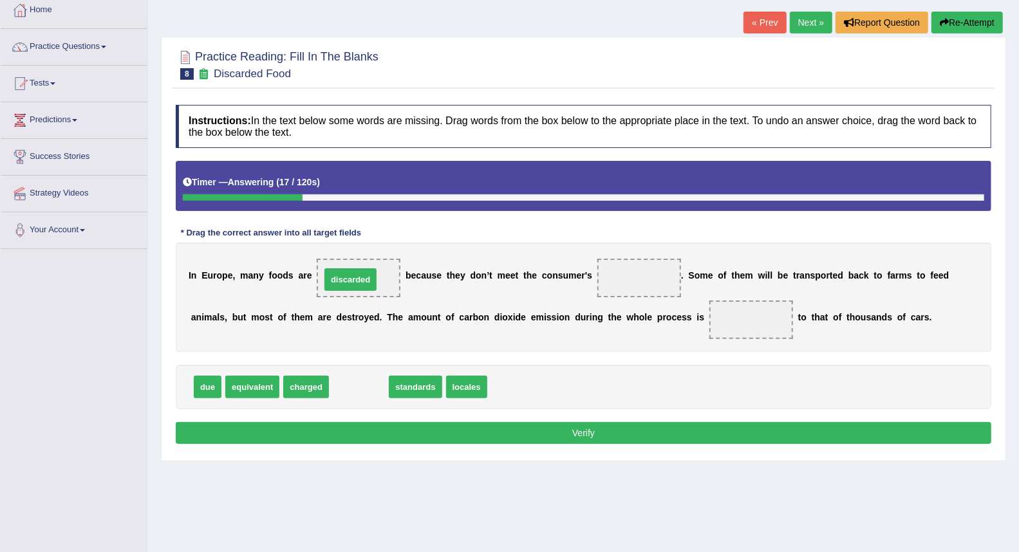
drag, startPoint x: 352, startPoint y: 389, endPoint x: 343, endPoint y: 279, distance: 109.8
drag, startPoint x: 367, startPoint y: 388, endPoint x: 625, endPoint y: 273, distance: 282.4
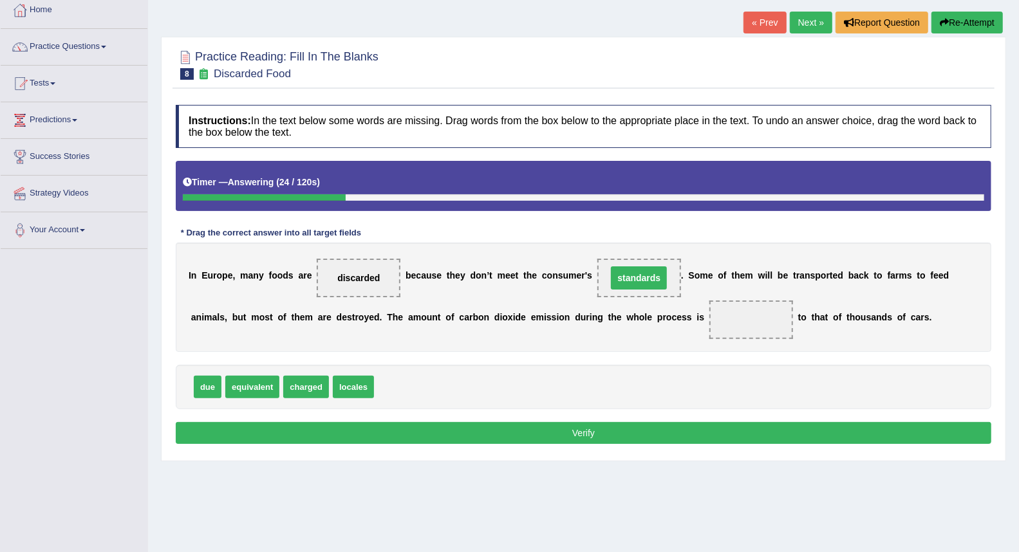
click at [625, 273] on span "standards" at bounding box center [639, 278] width 56 height 23
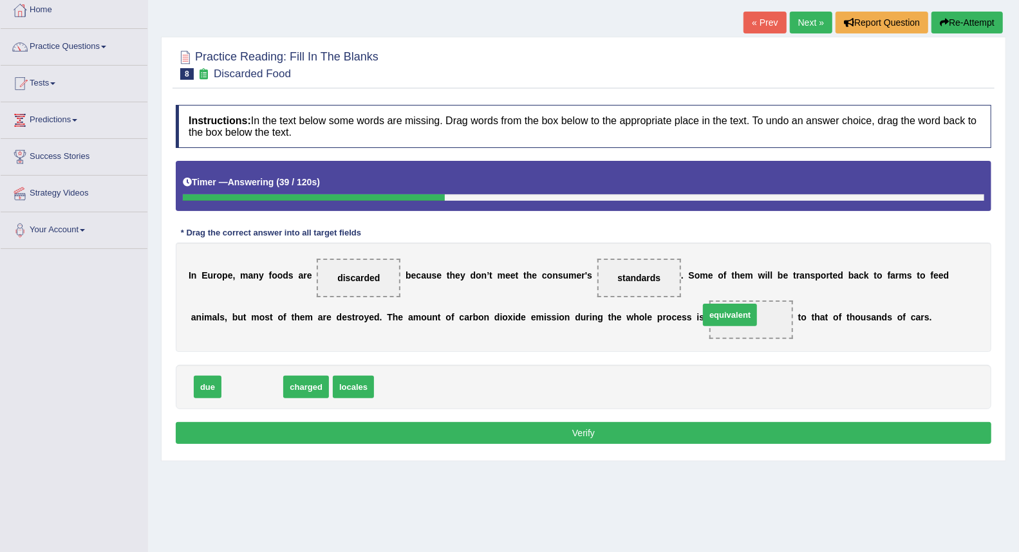
drag, startPoint x: 261, startPoint y: 390, endPoint x: 740, endPoint y: 325, distance: 484.0
click at [624, 427] on button "Verify" at bounding box center [584, 433] width 816 height 22
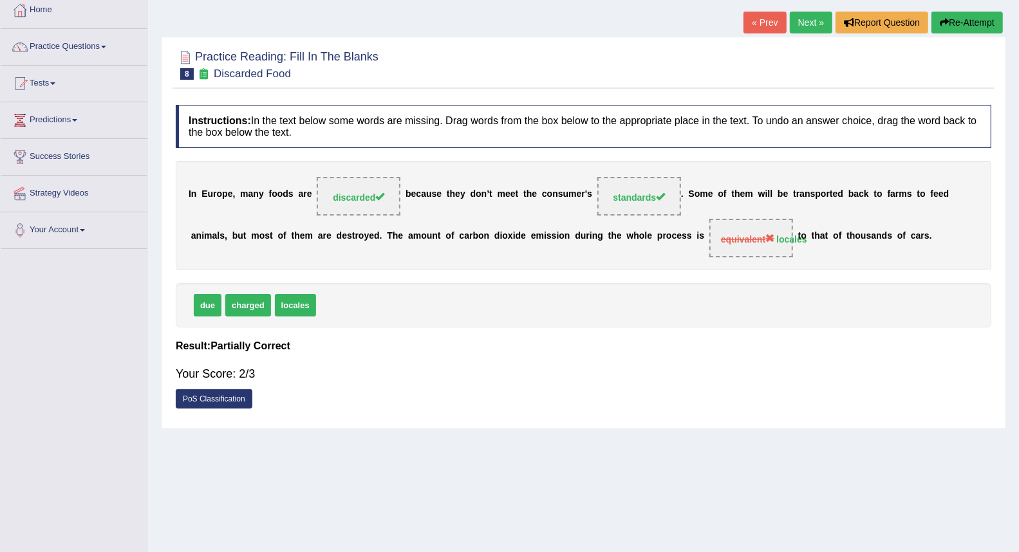
click at [800, 19] on link "Next »" at bounding box center [811, 23] width 42 height 22
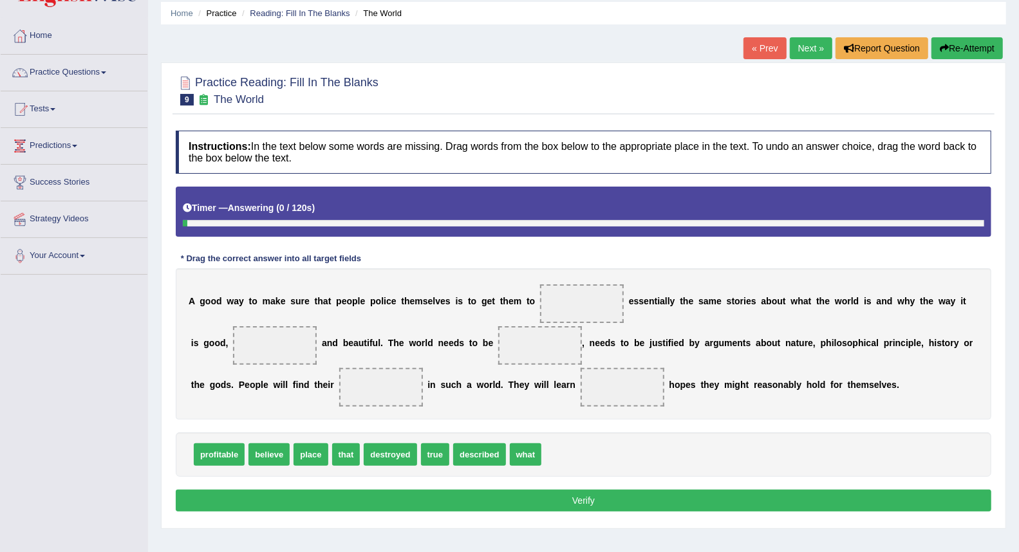
scroll to position [71, 0]
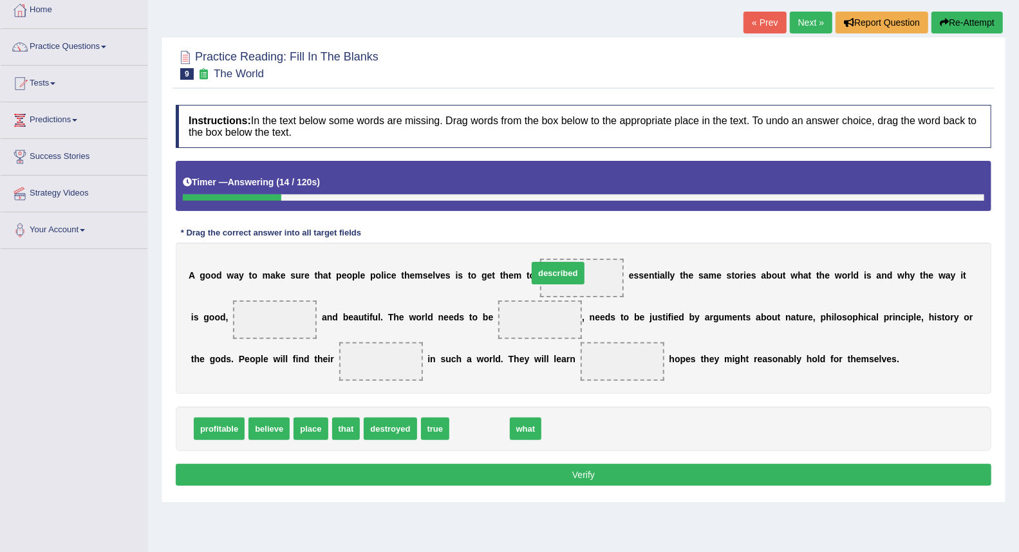
drag, startPoint x: 483, startPoint y: 436, endPoint x: 577, endPoint y: 279, distance: 182.5
click at [581, 279] on span "described" at bounding box center [582, 278] width 42 height 10
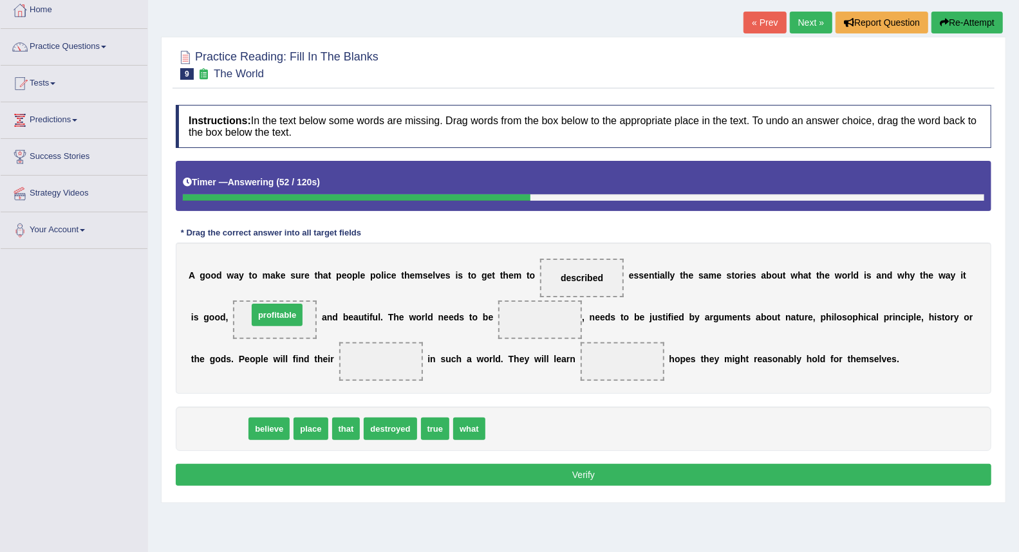
drag, startPoint x: 223, startPoint y: 434, endPoint x: 281, endPoint y: 320, distance: 127.8
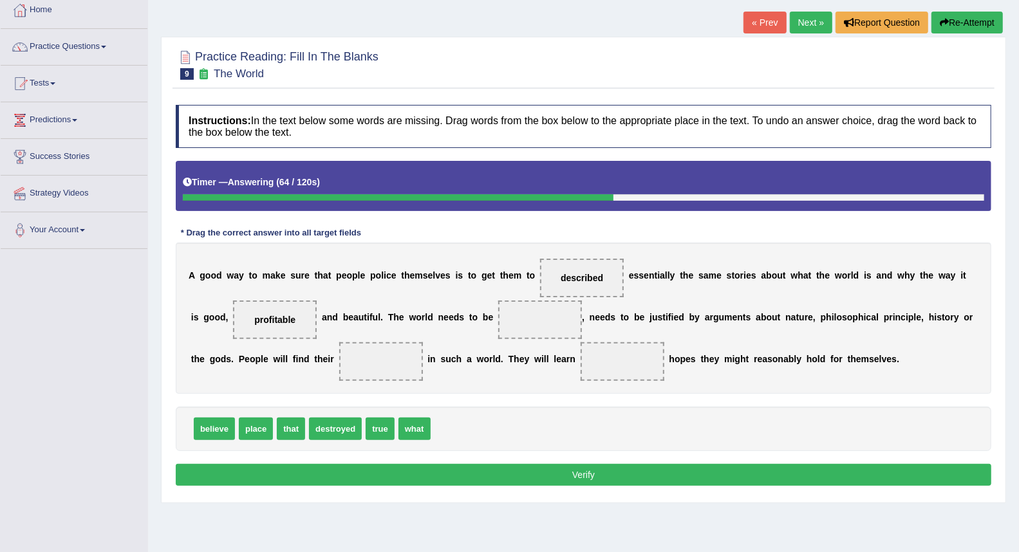
drag, startPoint x: 576, startPoint y: 271, endPoint x: 544, endPoint y: 342, distance: 78.4
click at [544, 342] on div "A g o o d w a y t o m a k e s u r e t h a t p e o p l e p o l i c e t h e m s e…" at bounding box center [584, 318] width 816 height 151
drag, startPoint x: 571, startPoint y: 268, endPoint x: 549, endPoint y: 306, distance: 43.8
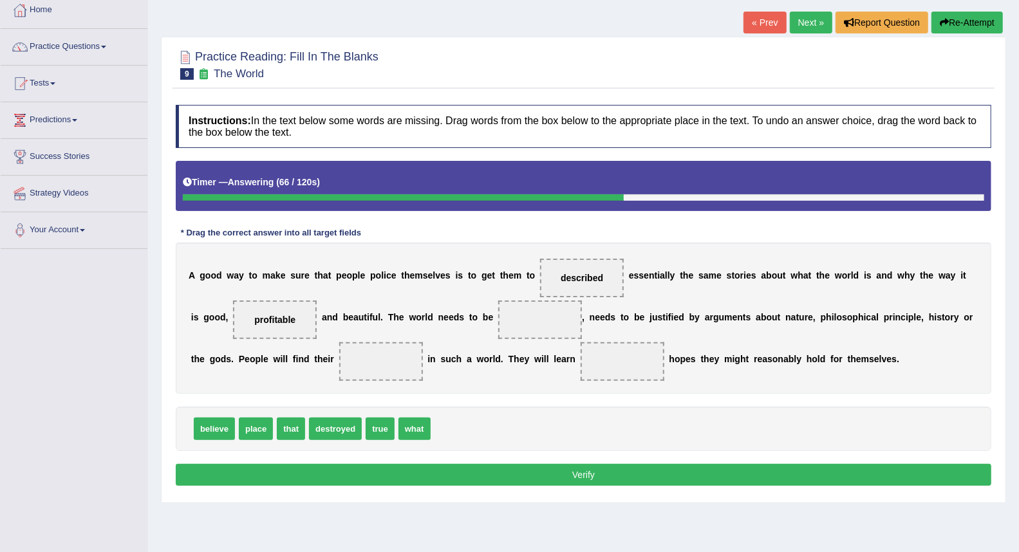
click at [549, 306] on div "A g o o d w a y t o m a k e s u r e t h a t p e o p l e p o l i c e t h e m s e…" at bounding box center [584, 318] width 816 height 151
drag, startPoint x: 570, startPoint y: 276, endPoint x: 539, endPoint y: 330, distance: 62.6
drag, startPoint x: 251, startPoint y: 433, endPoint x: 375, endPoint y: 371, distance: 138.2
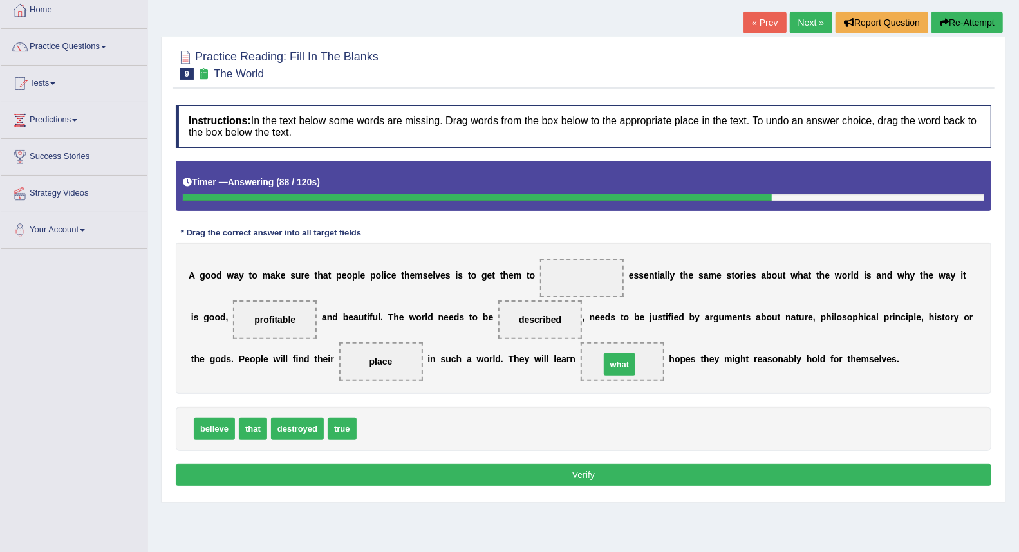
drag, startPoint x: 373, startPoint y: 429, endPoint x: 617, endPoint y: 364, distance: 251.7
drag, startPoint x: 209, startPoint y: 433, endPoint x: 588, endPoint y: 290, distance: 405.0
click at [568, 476] on button "Verify" at bounding box center [584, 475] width 816 height 22
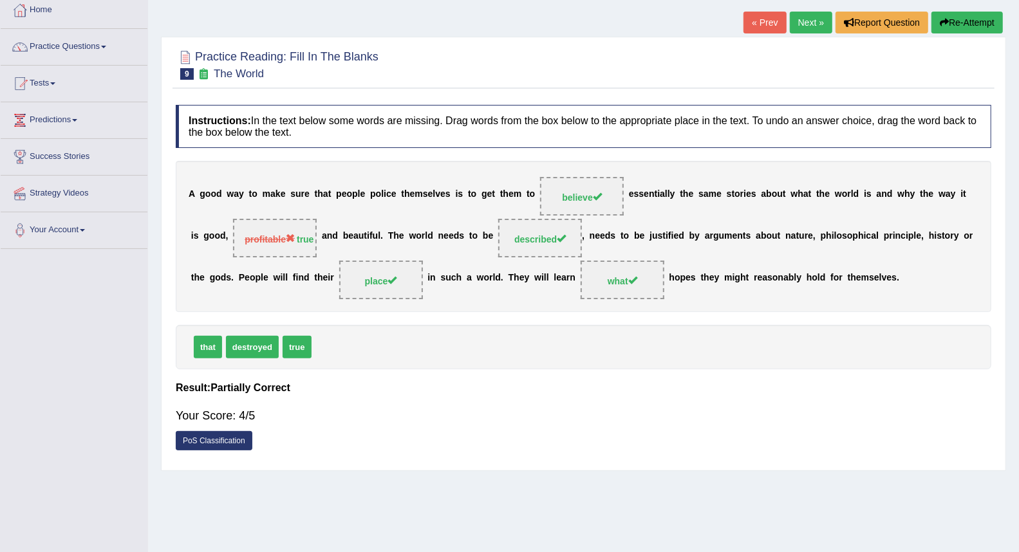
click at [802, 17] on link "Next »" at bounding box center [811, 23] width 42 height 22
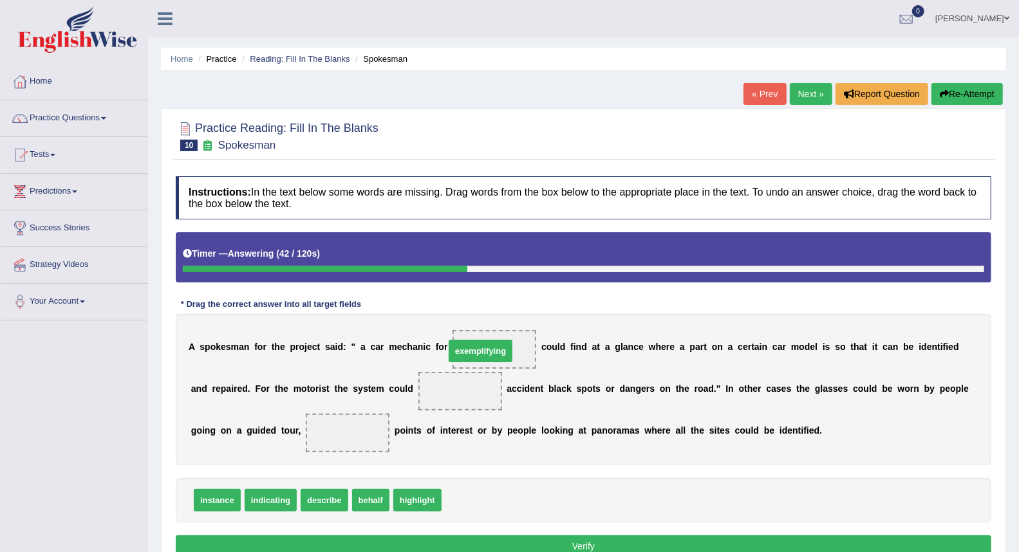
drag, startPoint x: 470, startPoint y: 505, endPoint x: 473, endPoint y: 356, distance: 149.4
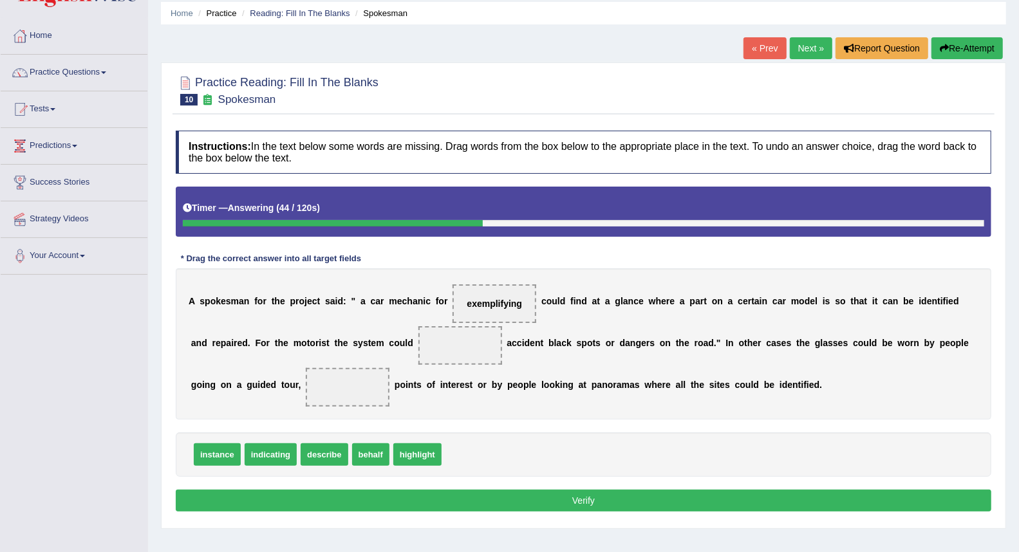
scroll to position [71, 0]
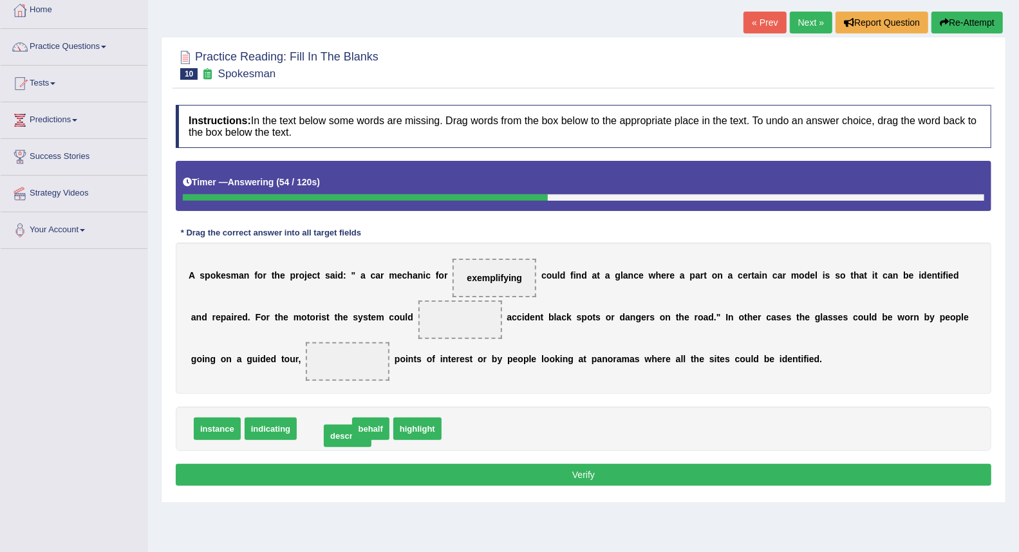
drag, startPoint x: 330, startPoint y: 434, endPoint x: 323, endPoint y: 453, distance: 20.4
drag, startPoint x: 278, startPoint y: 453, endPoint x: 313, endPoint y: 438, distance: 38.0
click at [313, 438] on div "Instructions: In the text below some words are missing. Drag words from the box…" at bounding box center [584, 297] width 822 height 398
drag, startPoint x: 377, startPoint y: 428, endPoint x: 476, endPoint y: 319, distance: 147.6
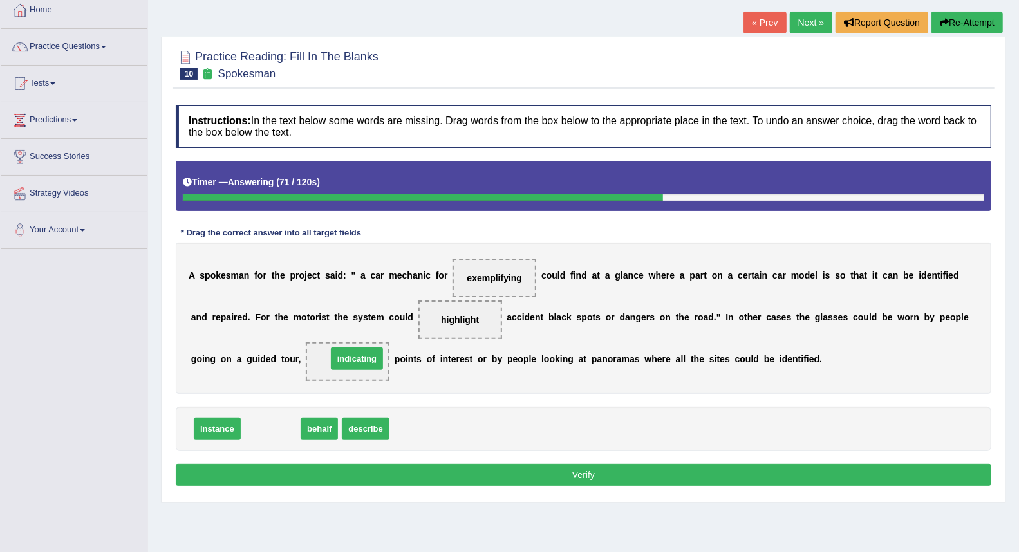
drag, startPoint x: 265, startPoint y: 432, endPoint x: 352, endPoint y: 362, distance: 111.2
click at [448, 477] on button "Verify" at bounding box center [584, 475] width 816 height 22
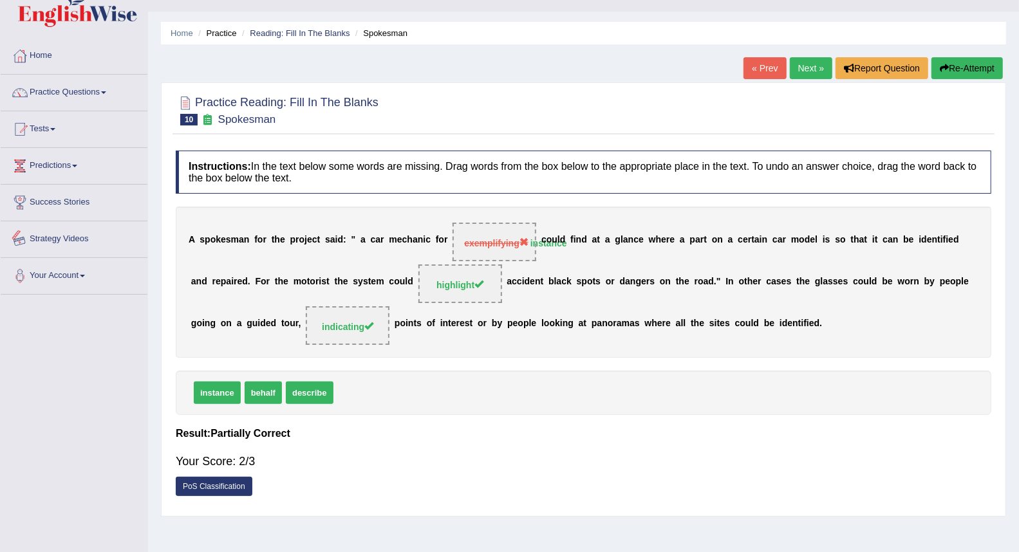
scroll to position [0, 0]
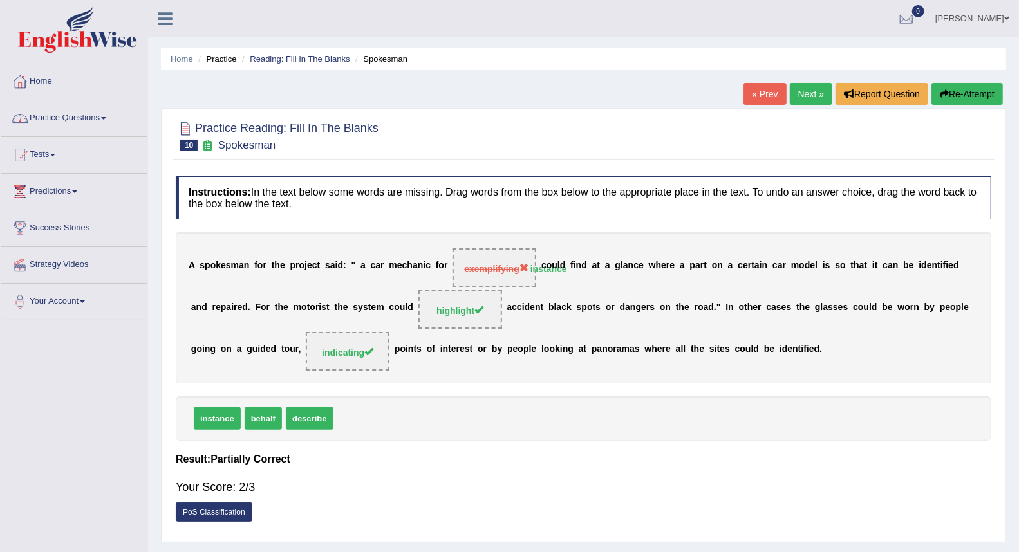
click at [93, 114] on link "Practice Questions" at bounding box center [74, 116] width 147 height 32
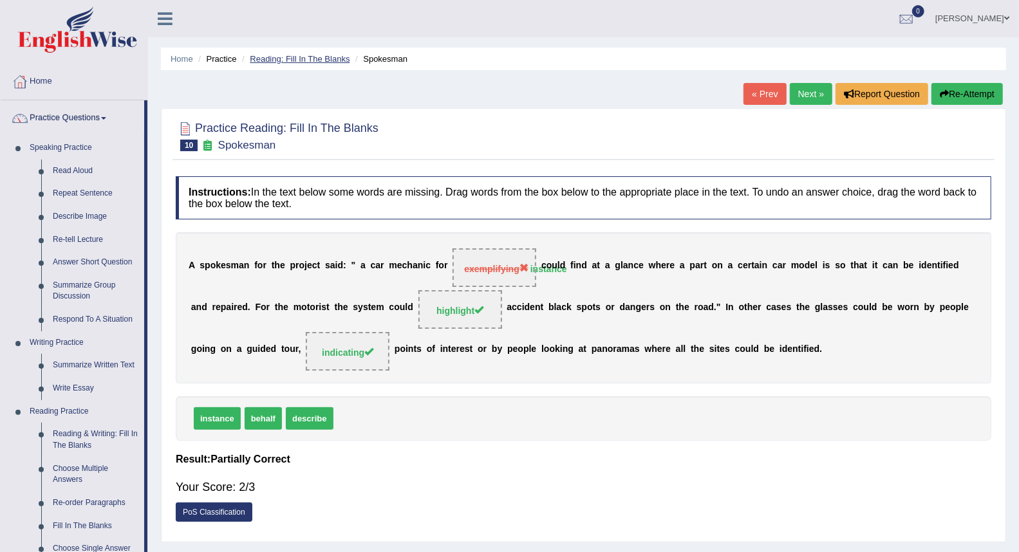
click at [284, 62] on link "Reading: Fill In The Blanks" at bounding box center [300, 59] width 100 height 10
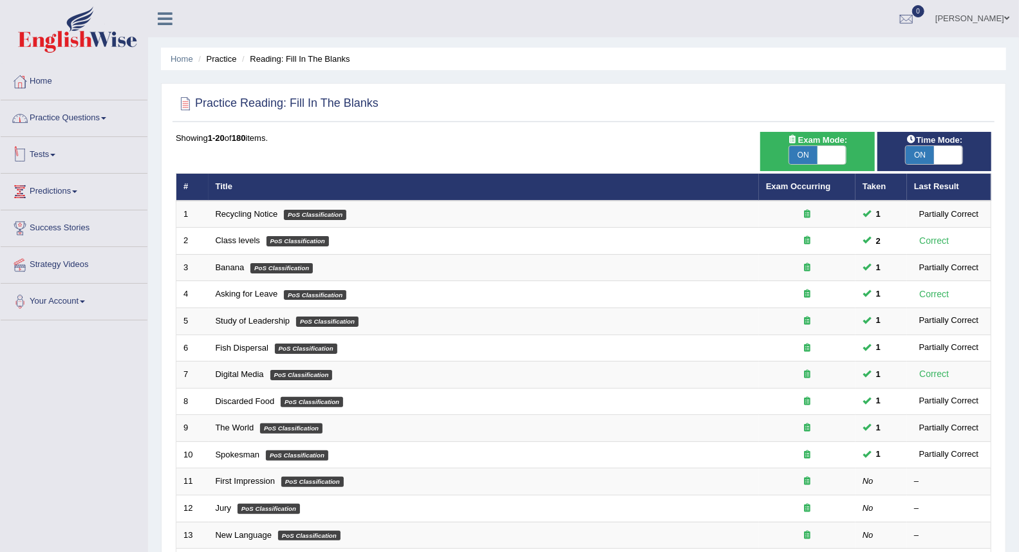
click at [56, 124] on link "Practice Questions" at bounding box center [74, 116] width 147 height 32
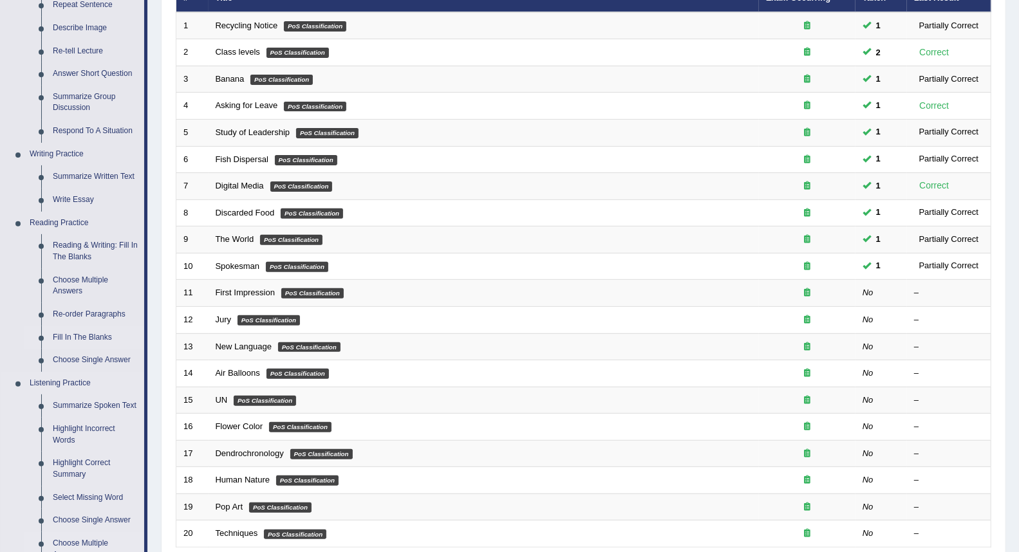
scroll to position [214, 0]
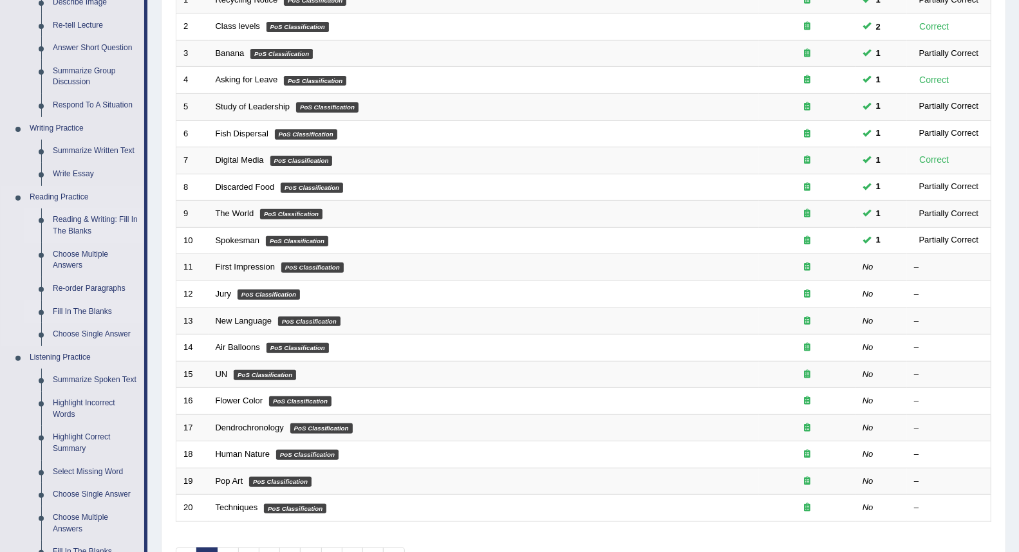
click at [79, 227] on link "Reading & Writing: Fill In The Blanks" at bounding box center [95, 226] width 97 height 34
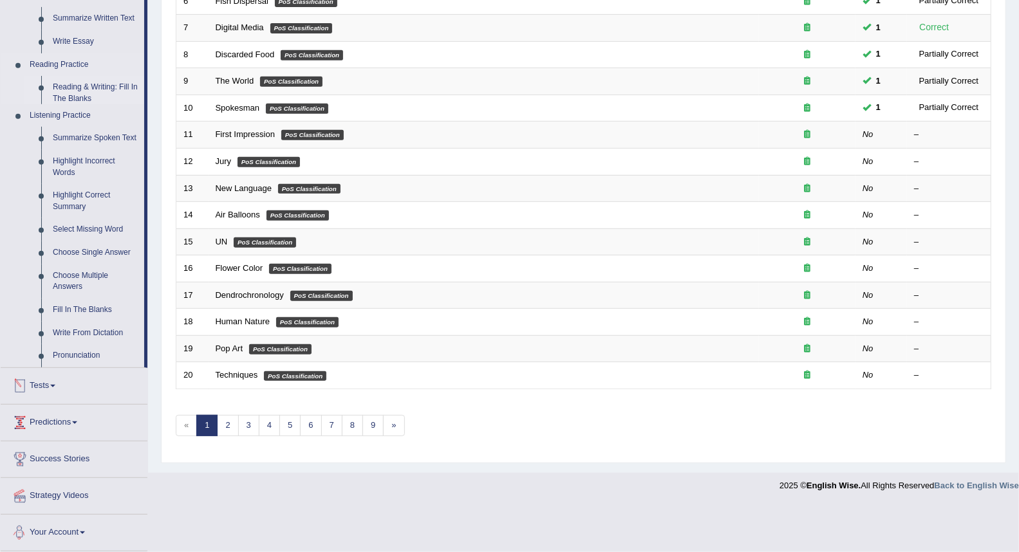
scroll to position [319, 0]
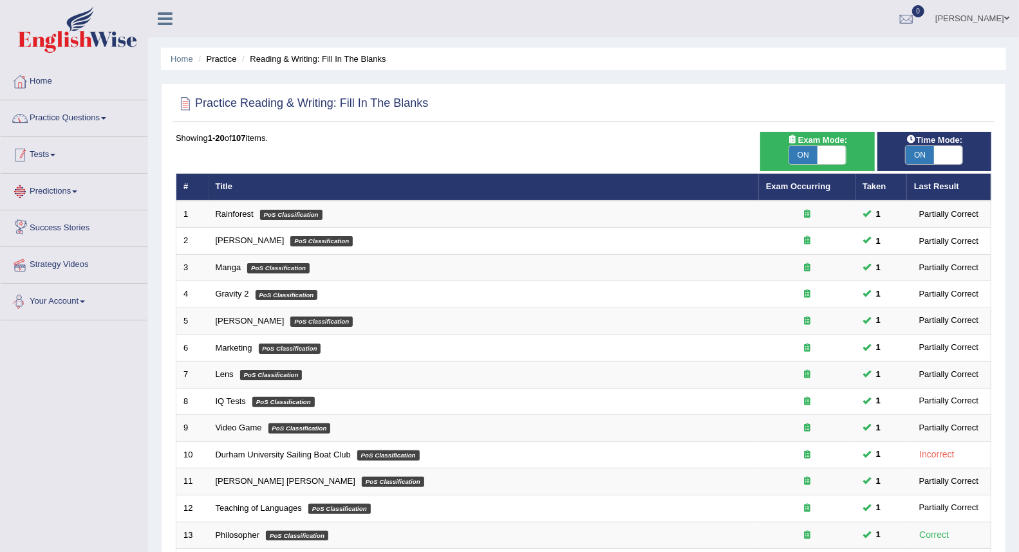
click at [60, 117] on link "Practice Questions" at bounding box center [74, 116] width 147 height 32
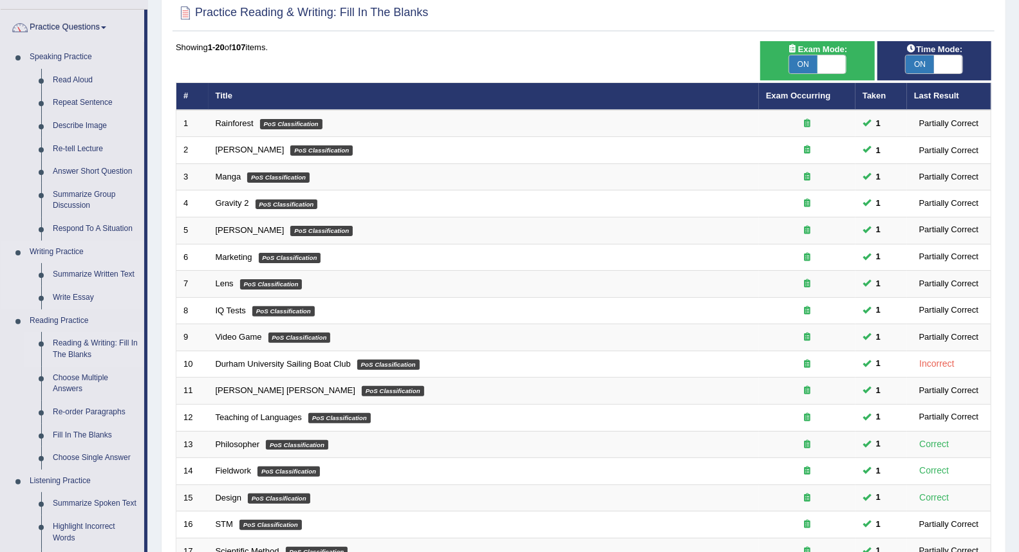
scroll to position [143, 0]
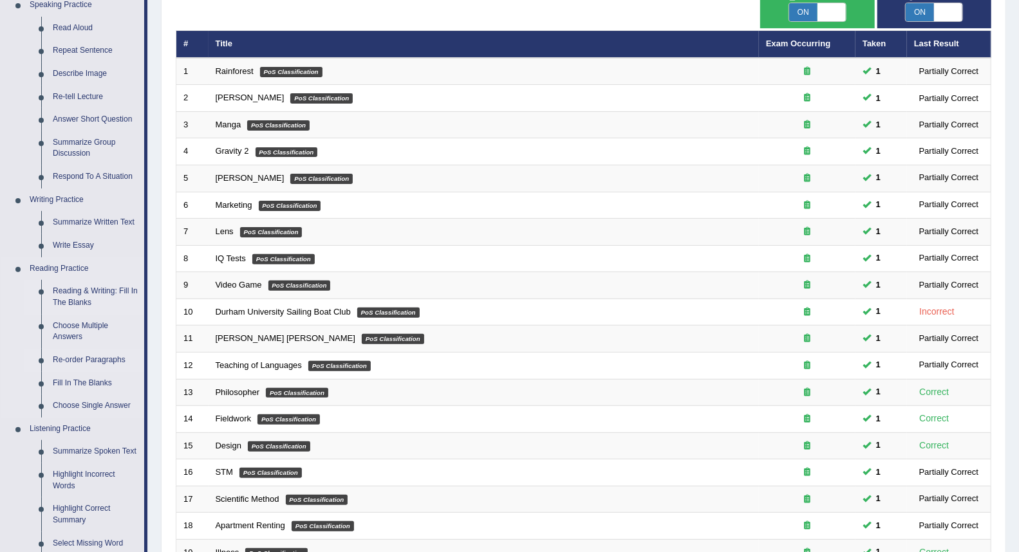
click at [81, 356] on link "Re-order Paragraphs" at bounding box center [95, 360] width 97 height 23
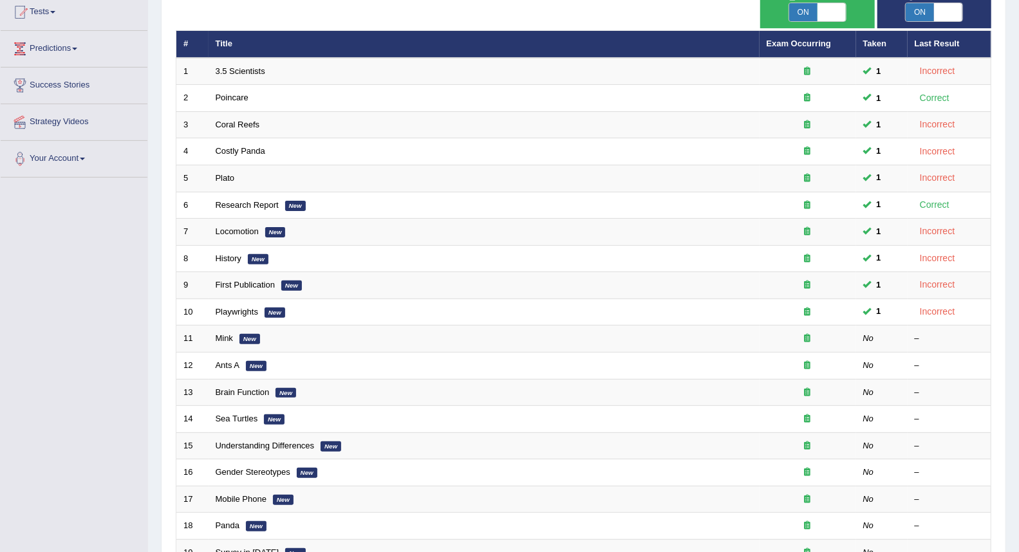
scroll to position [143, 0]
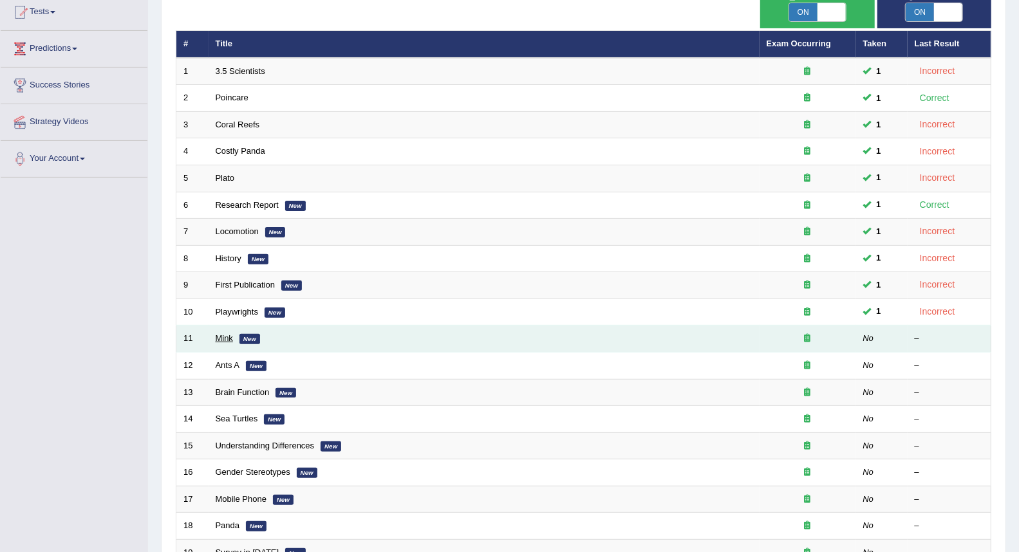
click at [226, 333] on link "Mink" at bounding box center [224, 338] width 17 height 10
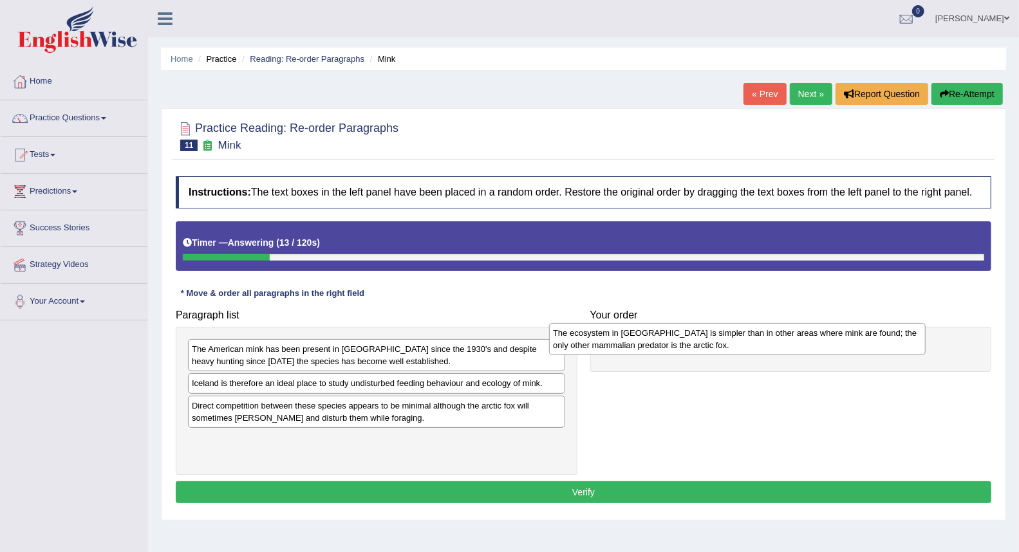
drag, startPoint x: 365, startPoint y: 416, endPoint x: 733, endPoint y: 341, distance: 375.1
click at [733, 341] on div "The ecosystem in [GEOGRAPHIC_DATA] is simpler than in other areas where mink ar…" at bounding box center [737, 339] width 377 height 32
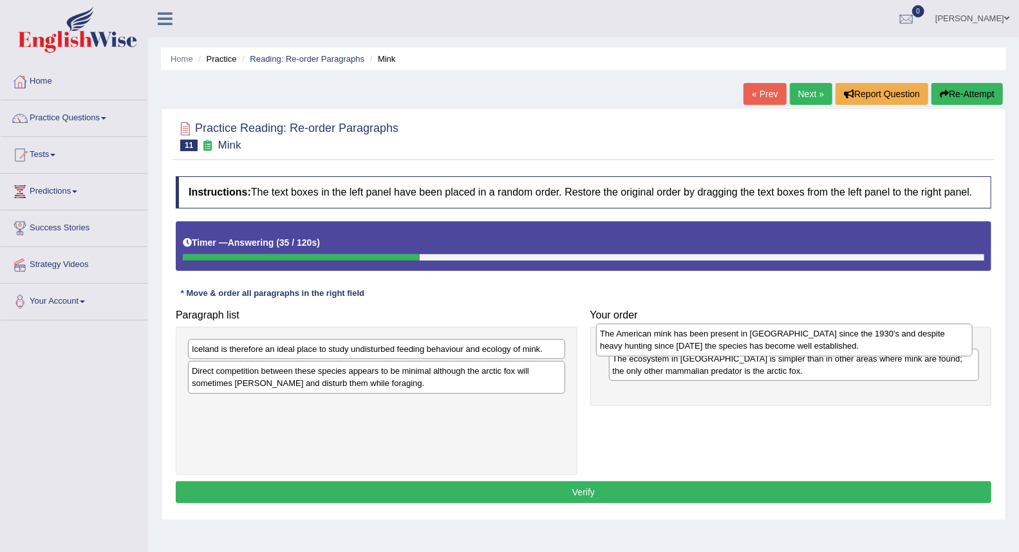
drag, startPoint x: 420, startPoint y: 362, endPoint x: 828, endPoint y: 346, distance: 408.4
click at [828, 346] on div "The American mink has been present in [GEOGRAPHIC_DATA] since the 1930's and de…" at bounding box center [784, 340] width 377 height 32
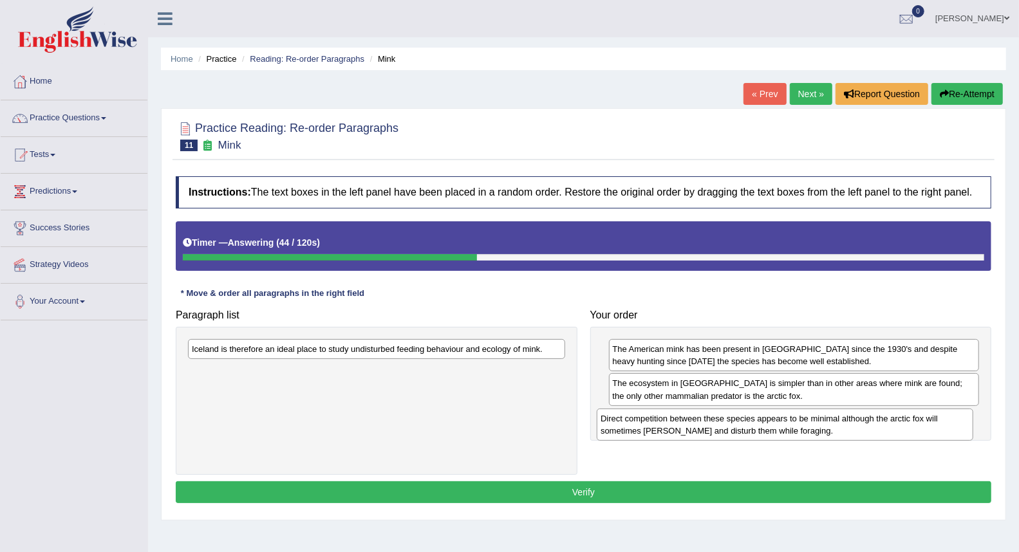
drag, startPoint x: 256, startPoint y: 378, endPoint x: 690, endPoint y: 425, distance: 436.4
click at [690, 425] on div "Direct competition between these species appears to be minimal although the arc…" at bounding box center [785, 425] width 377 height 32
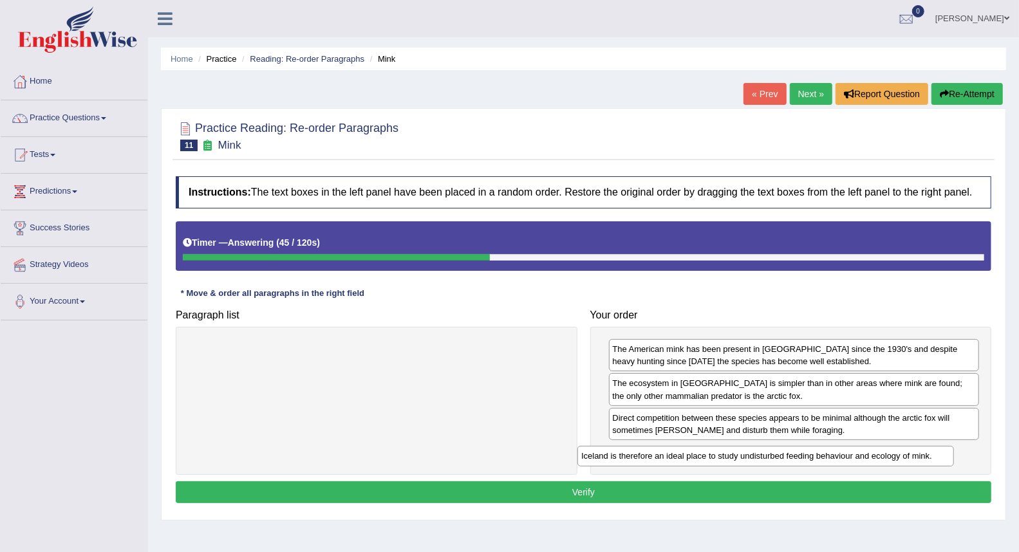
drag, startPoint x: 304, startPoint y: 350, endPoint x: 699, endPoint y: 462, distance: 410.7
click at [699, 462] on div "Iceland is therefore an ideal place to study undisturbed feeding behaviour and …" at bounding box center [765, 456] width 377 height 20
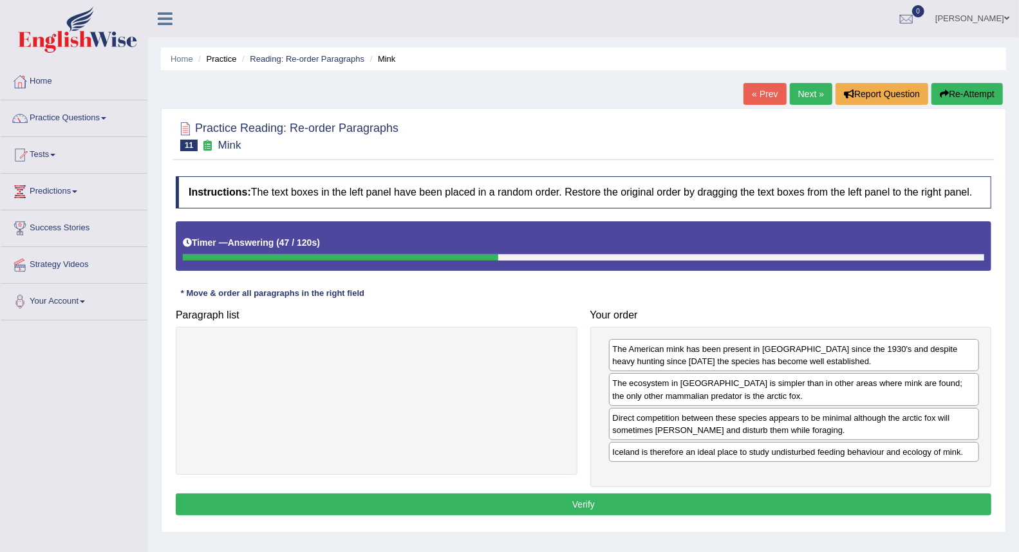
click at [556, 502] on button "Verify" at bounding box center [584, 505] width 816 height 22
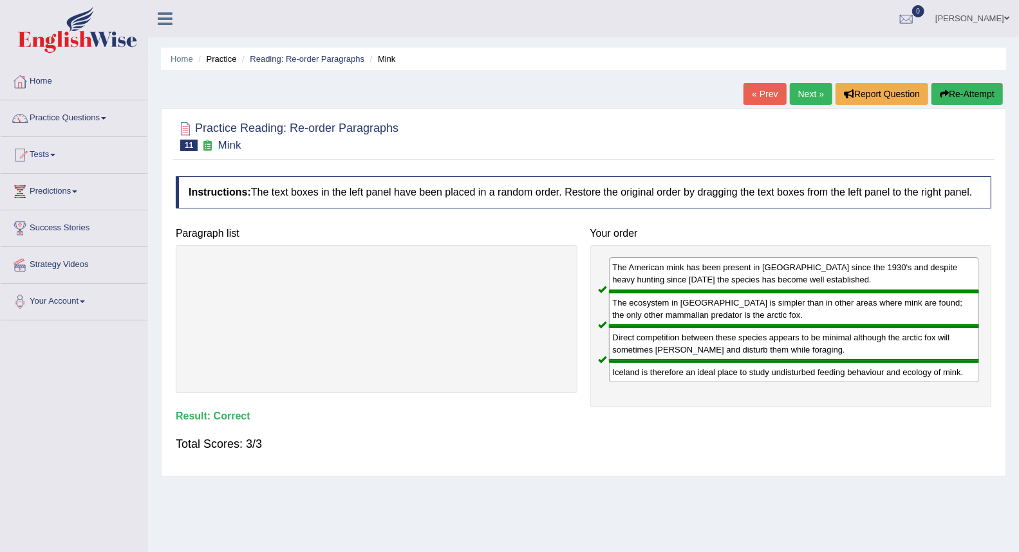
click at [805, 84] on link "Next »" at bounding box center [811, 94] width 42 height 22
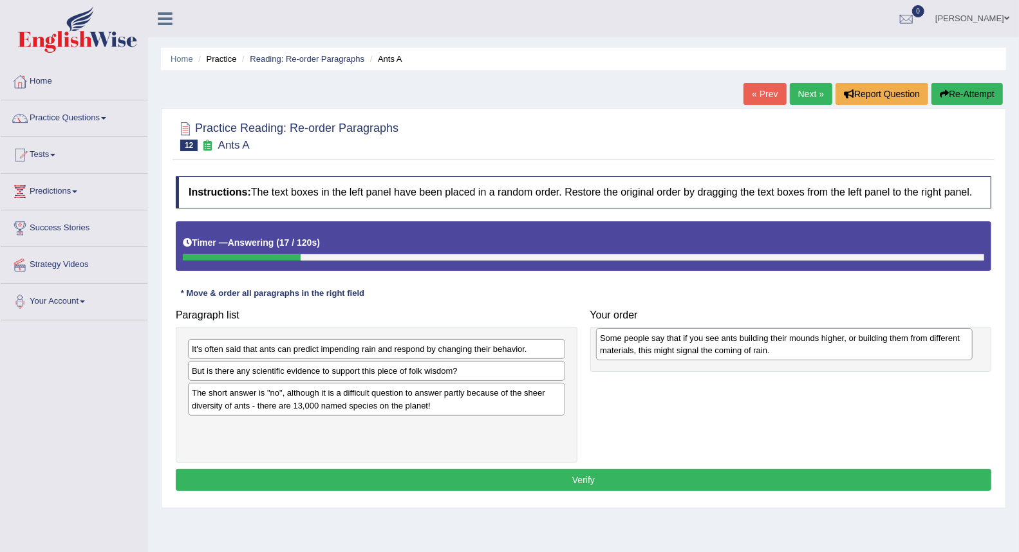
drag, startPoint x: 391, startPoint y: 404, endPoint x: 800, endPoint y: 349, distance: 411.9
click at [800, 349] on div "Some people say that if you see ants building their mounds higher, or building …" at bounding box center [784, 344] width 377 height 32
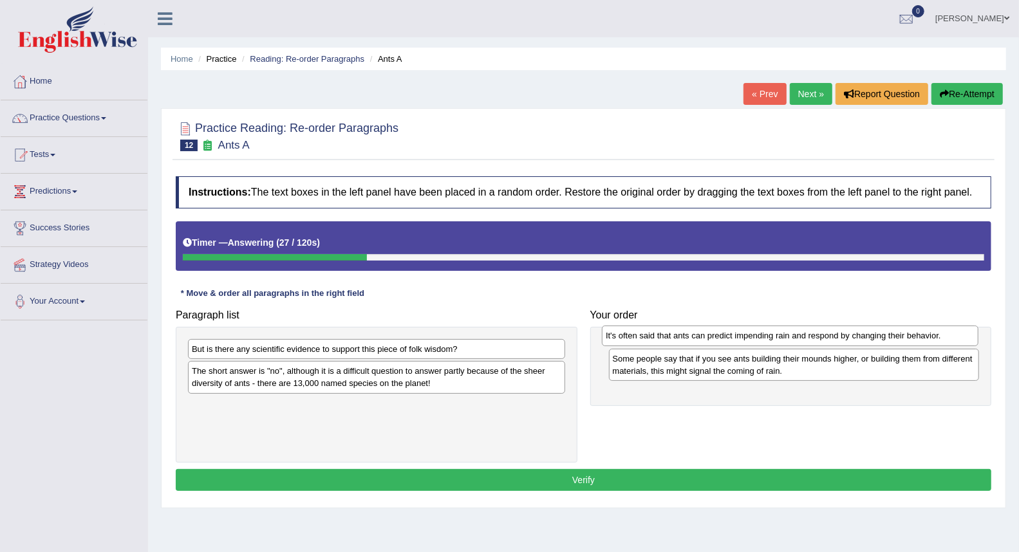
drag, startPoint x: 474, startPoint y: 350, endPoint x: 883, endPoint y: 345, distance: 408.8
click at [883, 345] on div "It's often said that ants can predict impending rain and respond by changing th…" at bounding box center [790, 336] width 377 height 20
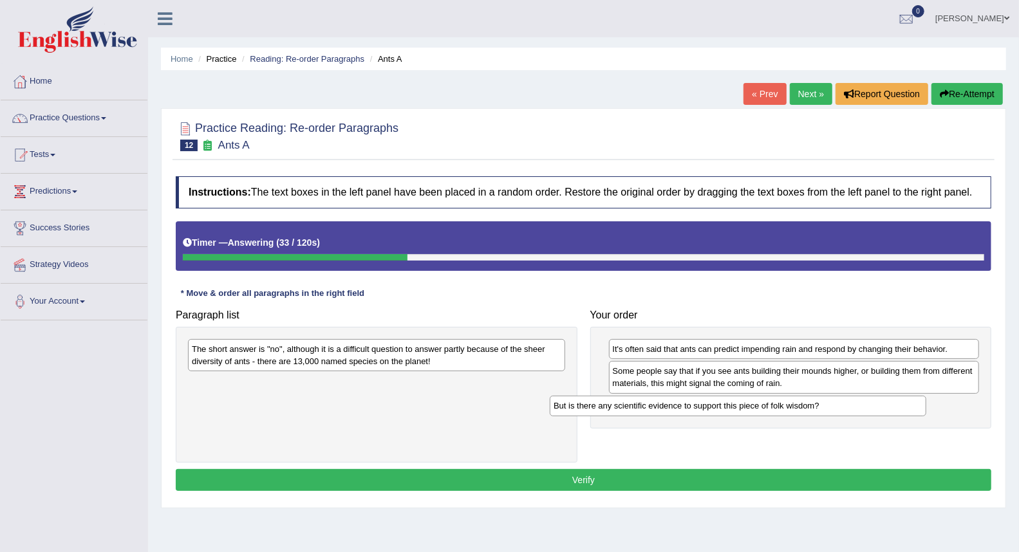
drag, startPoint x: 420, startPoint y: 353, endPoint x: 785, endPoint y: 408, distance: 369.2
click at [785, 408] on div "But is there any scientific evidence to support this piece of folk wisdom?" at bounding box center [738, 406] width 377 height 20
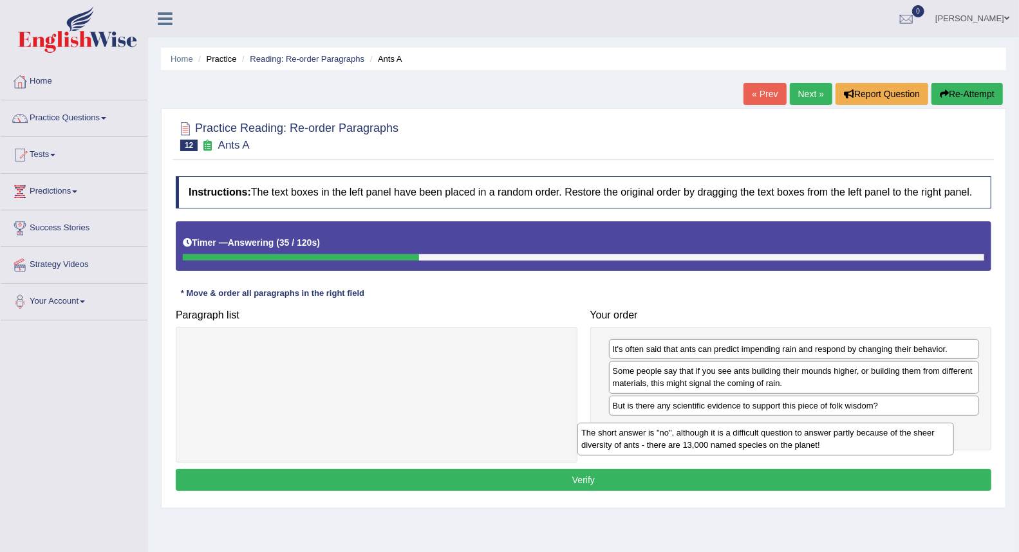
drag, startPoint x: 359, startPoint y: 363, endPoint x: 749, endPoint y: 447, distance: 398.4
click at [749, 447] on div "The short answer is "no", although it is a difficult question to answer partly …" at bounding box center [765, 439] width 377 height 32
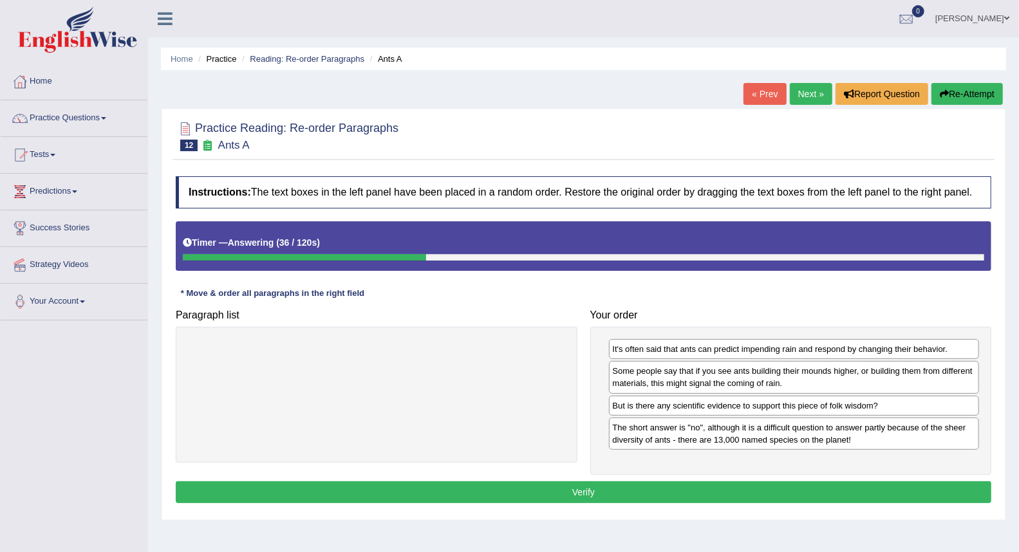
click at [640, 487] on button "Verify" at bounding box center [584, 493] width 816 height 22
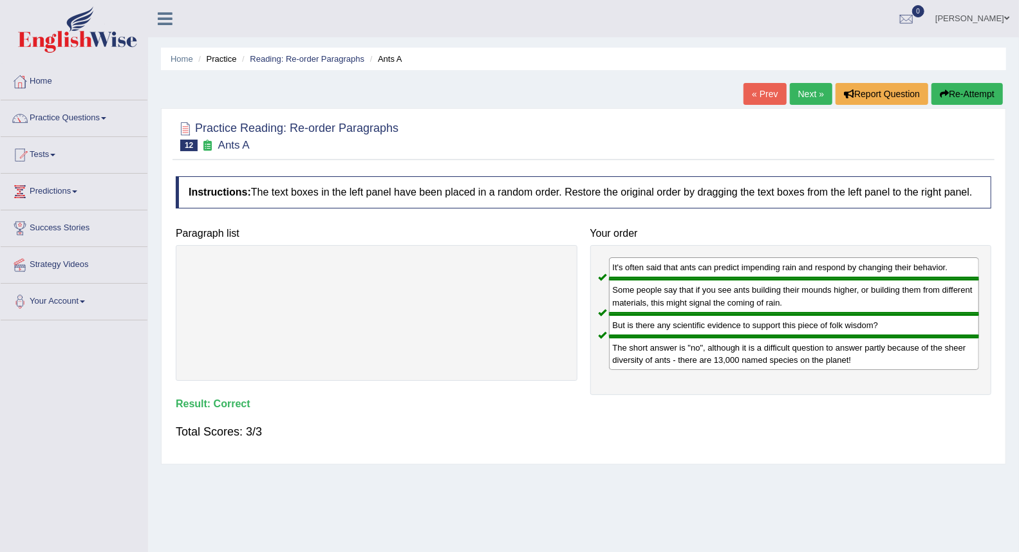
click at [808, 98] on link "Next »" at bounding box center [811, 94] width 42 height 22
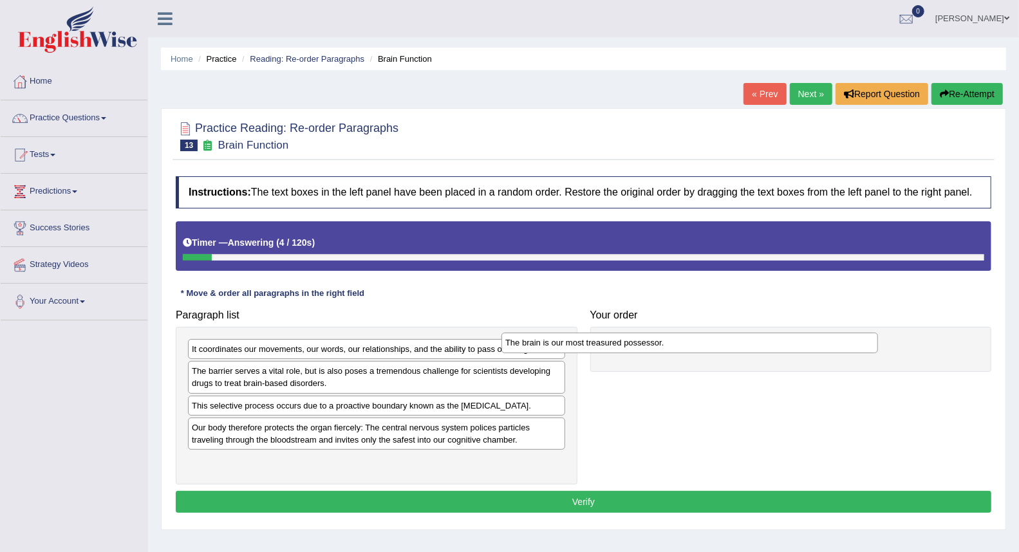
drag, startPoint x: 332, startPoint y: 355, endPoint x: 661, endPoint y: 348, distance: 329.7
click at [661, 348] on div "The brain is our most treasured possessor." at bounding box center [690, 343] width 377 height 20
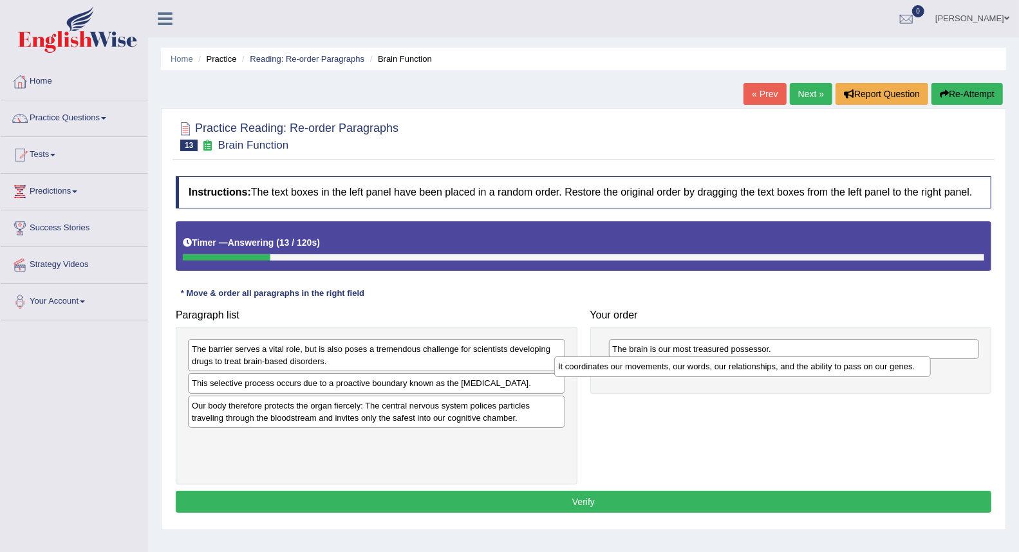
drag, startPoint x: 449, startPoint y: 348, endPoint x: 816, endPoint y: 366, distance: 366.7
click at [816, 366] on div "It coordinates our movements, our words, our relationships, and the ability to …" at bounding box center [742, 367] width 377 height 20
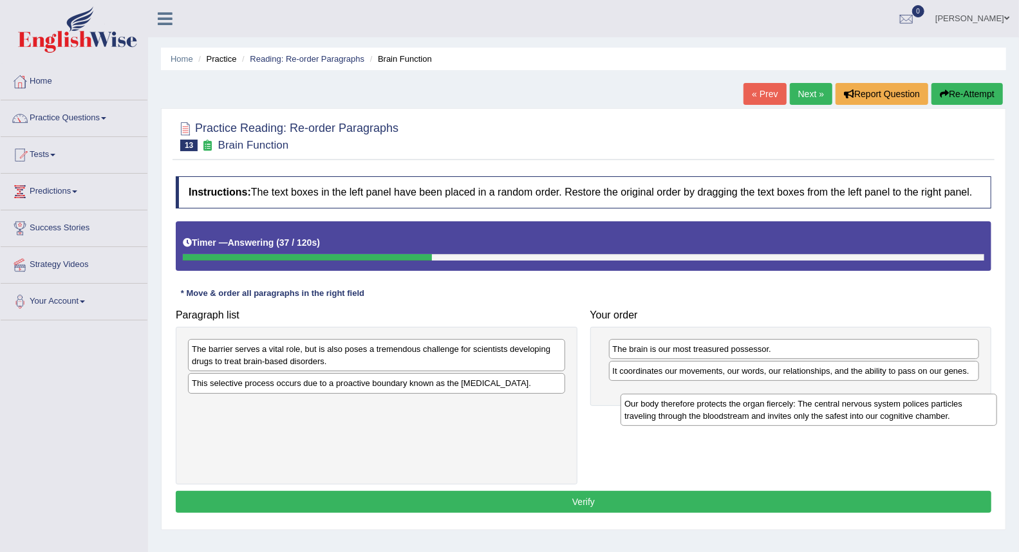
drag, startPoint x: 408, startPoint y: 414, endPoint x: 818, endPoint y: 395, distance: 411.2
click at [840, 407] on div "Our body therefore protects the organ fiercely: The central nervous system poli…" at bounding box center [809, 410] width 377 height 32
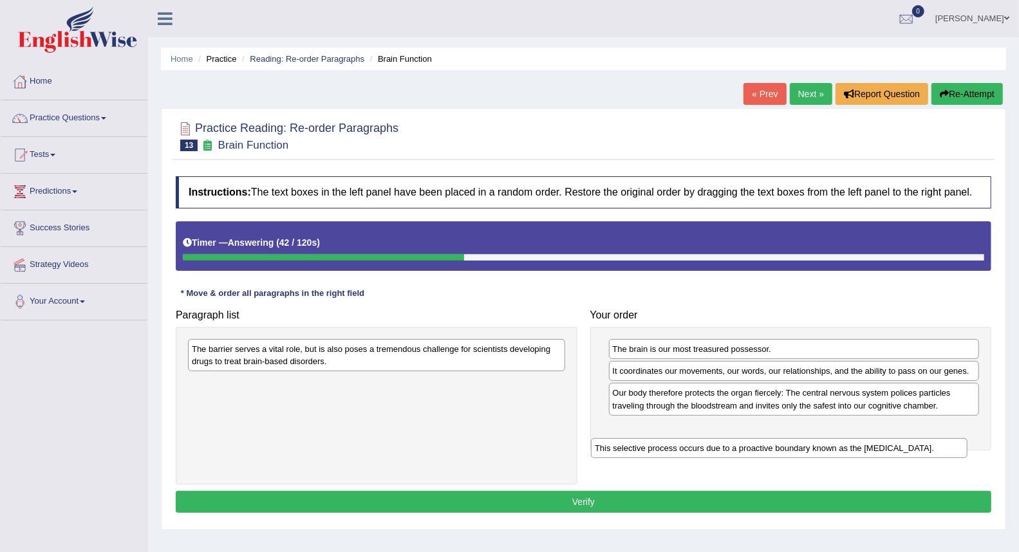
drag, startPoint x: 409, startPoint y: 384, endPoint x: 790, endPoint y: 429, distance: 383.1
click at [790, 438] on div "This selective process occurs due to a proactive boundary known as the [MEDICAL…" at bounding box center [779, 448] width 377 height 20
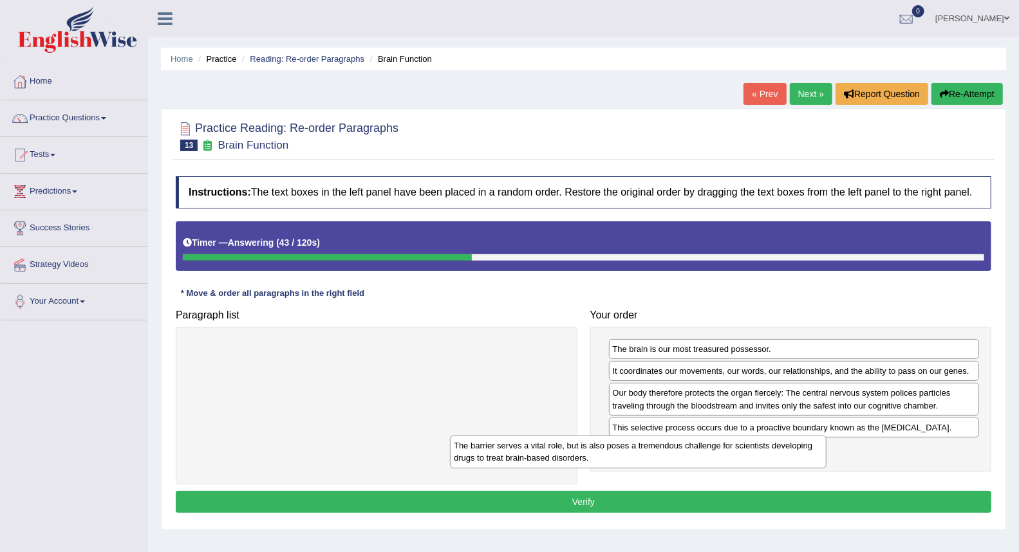
drag, startPoint x: 513, startPoint y: 357, endPoint x: 809, endPoint y: 462, distance: 314.2
click at [809, 462] on div "The barrier serves a vital role, but is also poses a tremendous challenge for s…" at bounding box center [638, 452] width 377 height 32
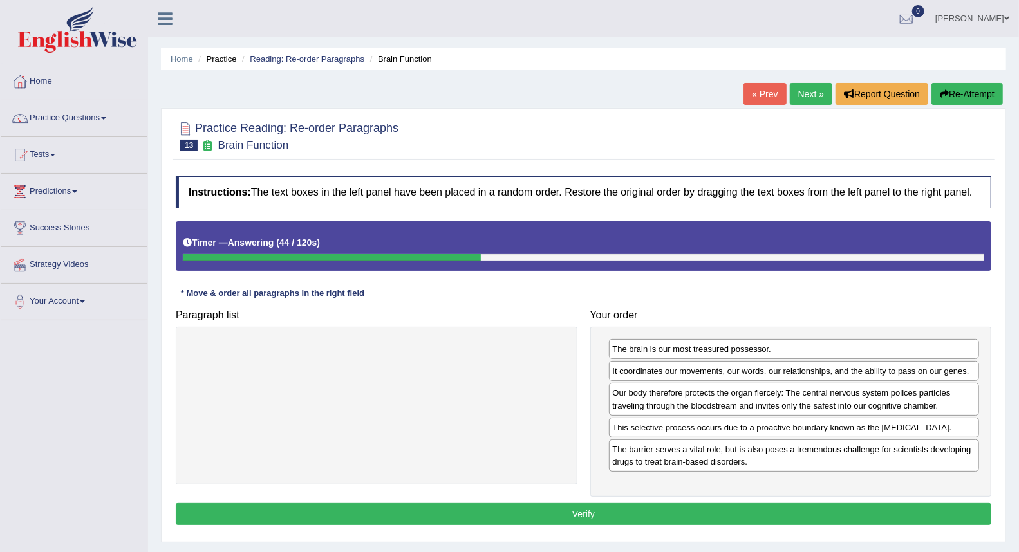
click at [648, 509] on button "Verify" at bounding box center [584, 514] width 816 height 22
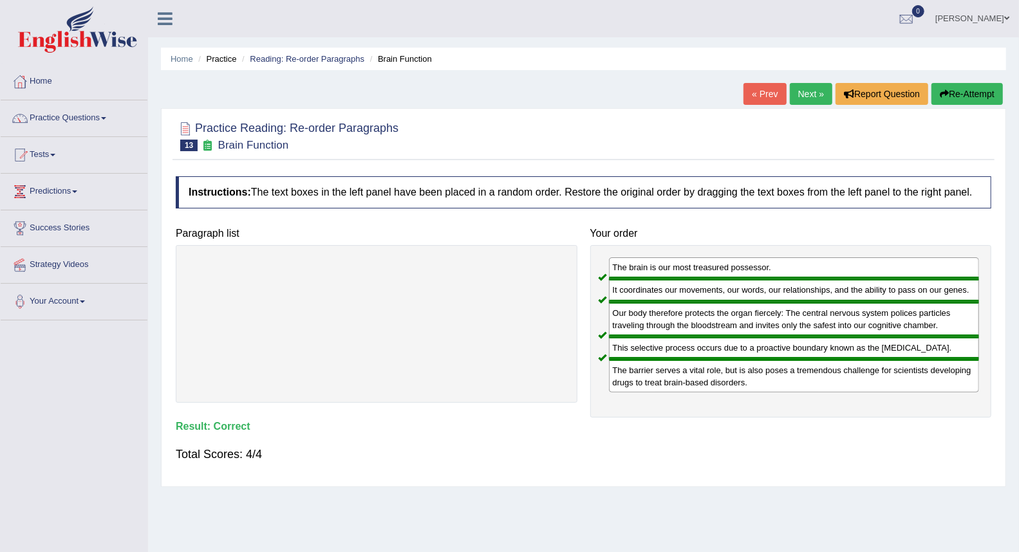
click at [802, 85] on link "Next »" at bounding box center [811, 94] width 42 height 22
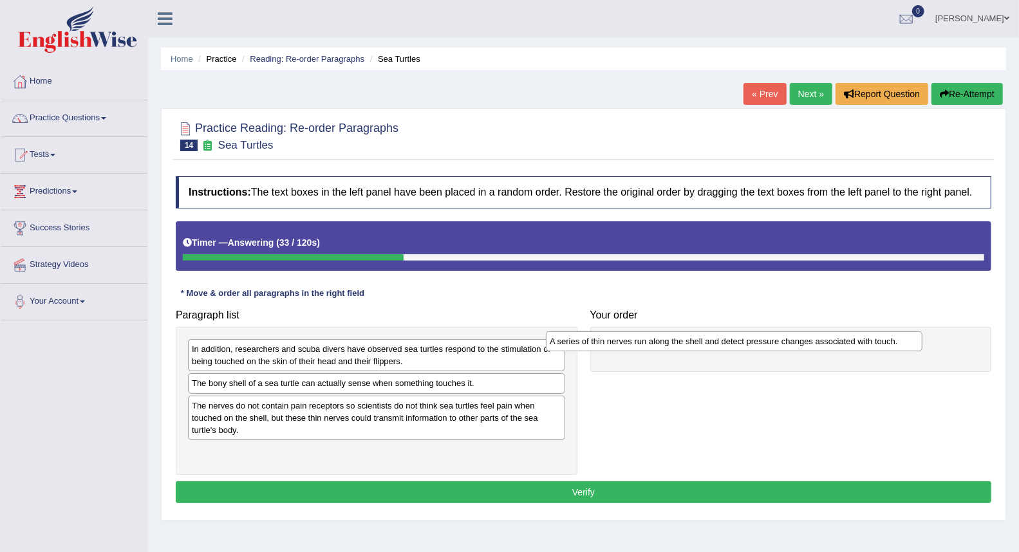
drag, startPoint x: 402, startPoint y: 388, endPoint x: 762, endPoint y: 344, distance: 361.8
click at [762, 344] on div "A series of thin nerves run along the shell and detect pressure changes associa…" at bounding box center [734, 342] width 377 height 20
click at [498, 383] on div "The bony shell of a sea turtle can actually sense when something touches it." at bounding box center [376, 383] width 377 height 20
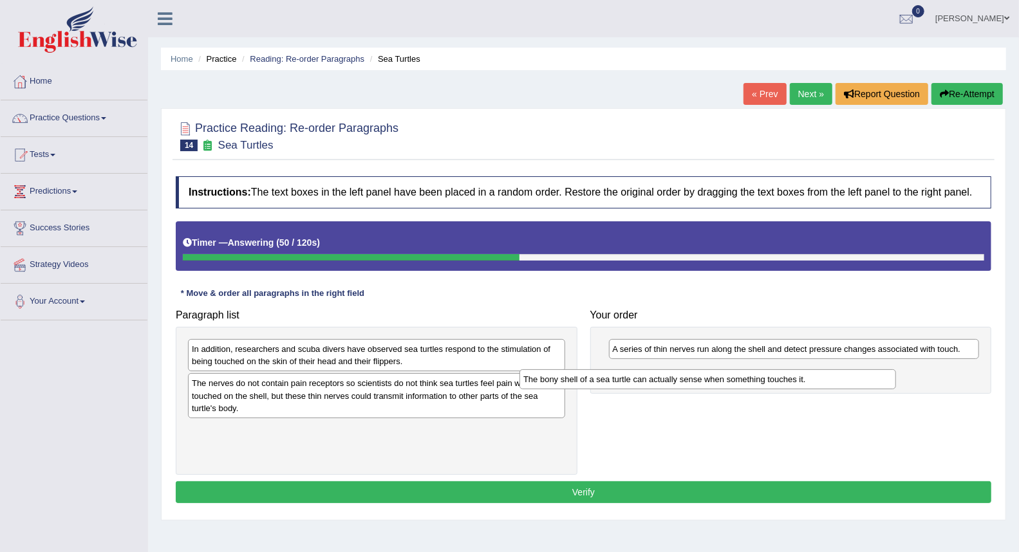
drag, startPoint x: 498, startPoint y: 383, endPoint x: 829, endPoint y: 379, distance: 331.6
click at [829, 379] on div "The bony shell of a sea turtle can actually sense when something touches it." at bounding box center [708, 380] width 377 height 20
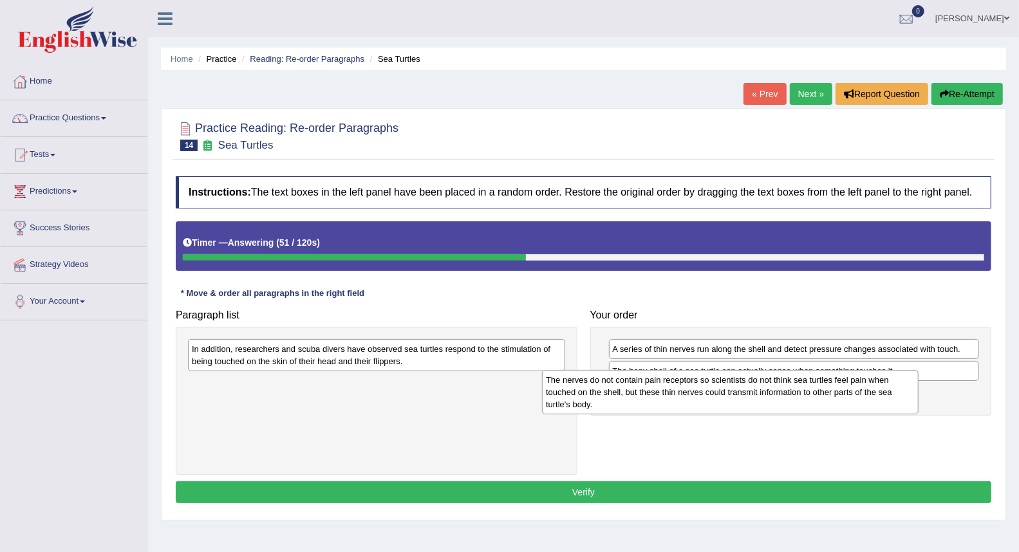
drag, startPoint x: 486, startPoint y: 404, endPoint x: 840, endPoint y: 400, distance: 354.1
click at [840, 400] on div "The nerves do not contain pain receptors so scientists do not think sea turtles…" at bounding box center [730, 392] width 377 height 45
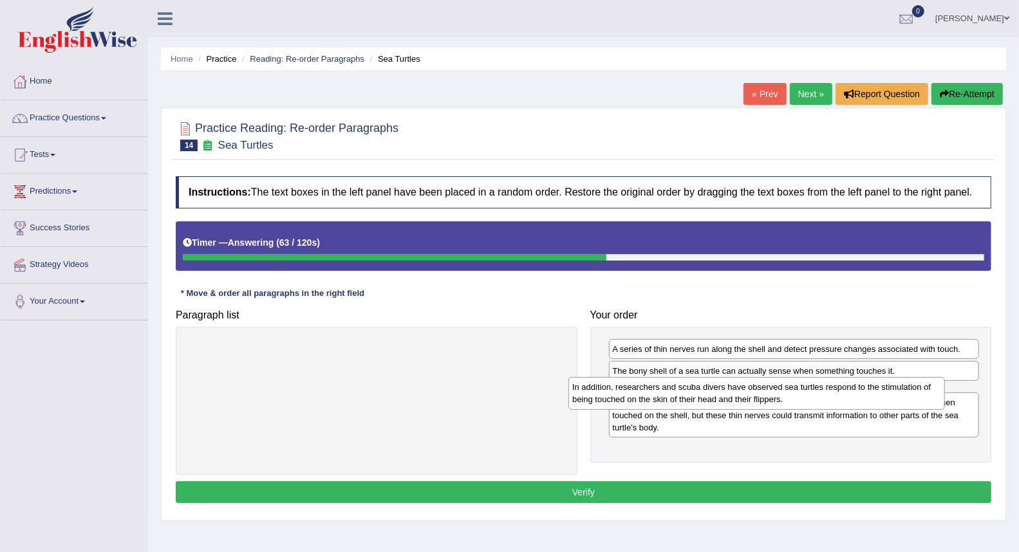
drag, startPoint x: 422, startPoint y: 361, endPoint x: 802, endPoint y: 399, distance: 382.4
click at [802, 399] on div "In addition, researchers and scuba divers have observed sea turtles respond to …" at bounding box center [756, 393] width 377 height 32
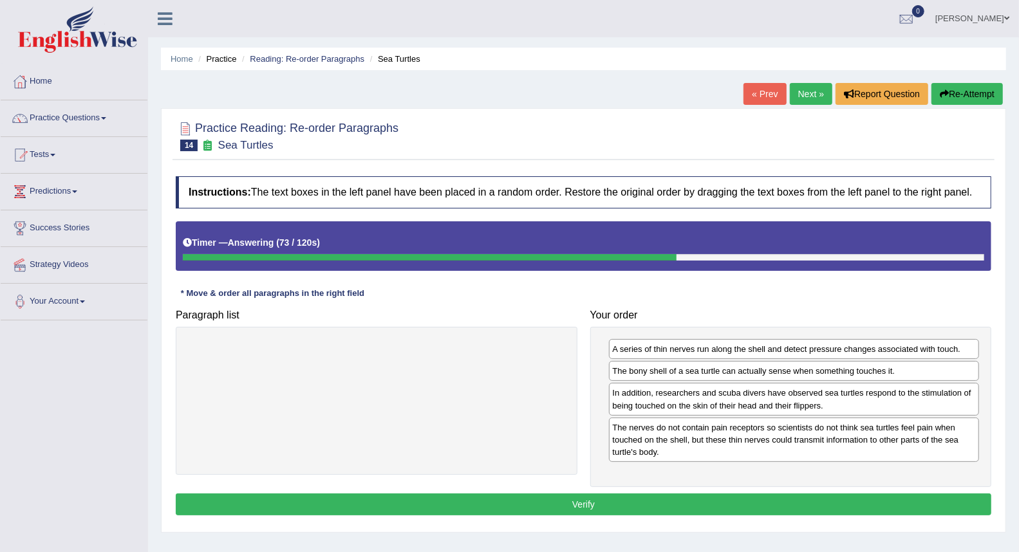
click at [665, 503] on button "Verify" at bounding box center [584, 505] width 816 height 22
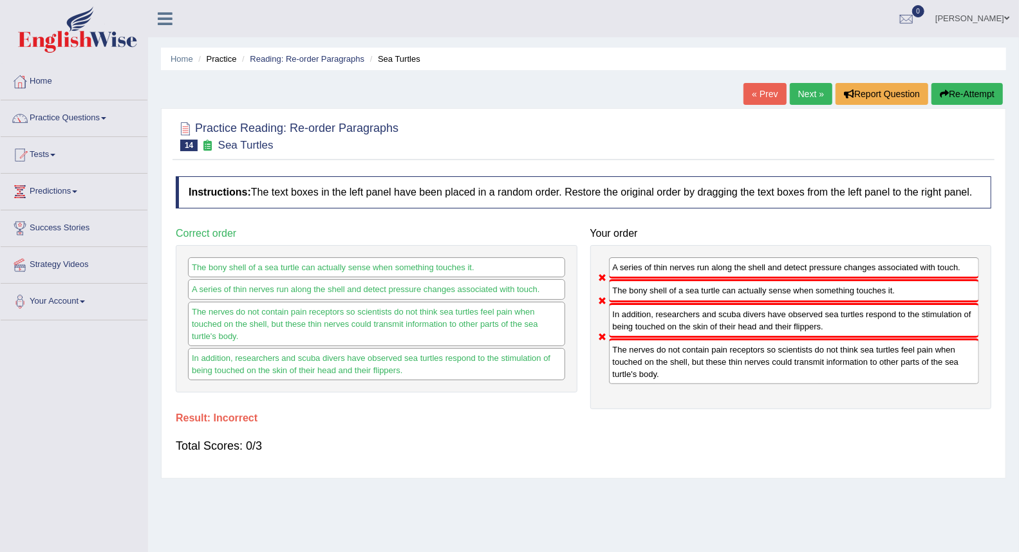
click at [816, 90] on link "Next »" at bounding box center [811, 94] width 42 height 22
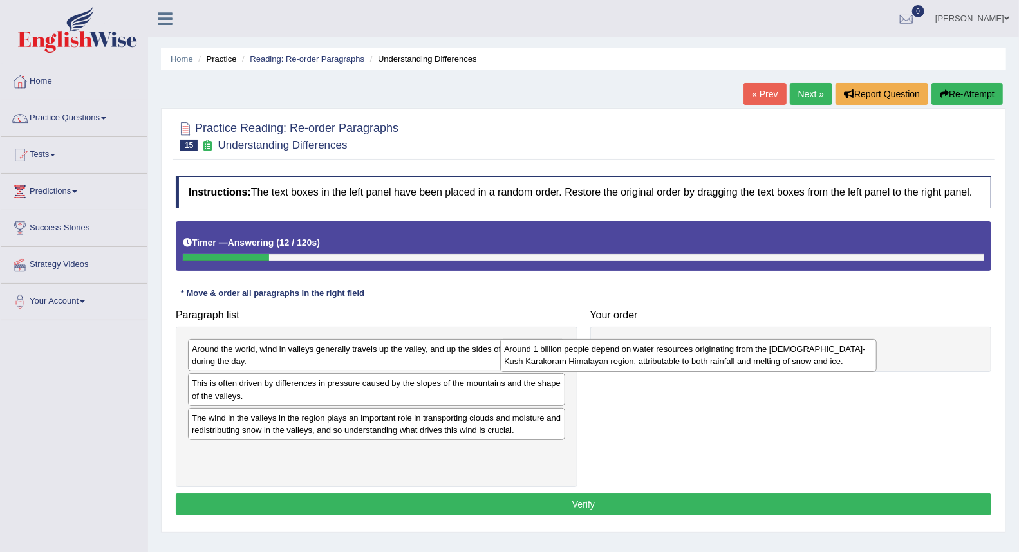
drag, startPoint x: 452, startPoint y: 429, endPoint x: 794, endPoint y: 359, distance: 349.7
click at [794, 359] on div "Around 1 billion people depend on water resources originating from the [DEMOGRA…" at bounding box center [688, 355] width 377 height 32
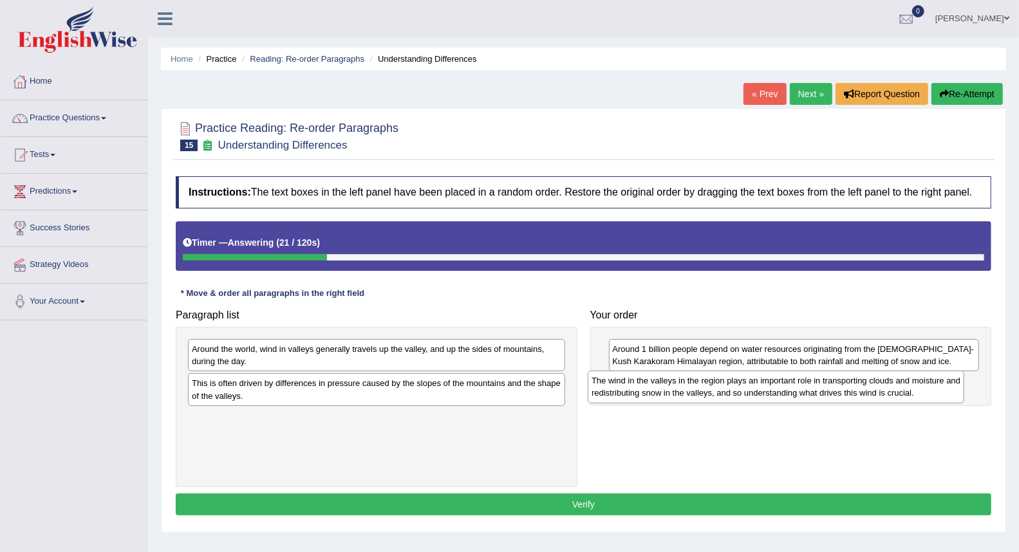
drag, startPoint x: 364, startPoint y: 427, endPoint x: 723, endPoint y: 390, distance: 361.2
click at [723, 390] on div "The wind in the valleys in the region plays an important role in transporting c…" at bounding box center [776, 387] width 377 height 32
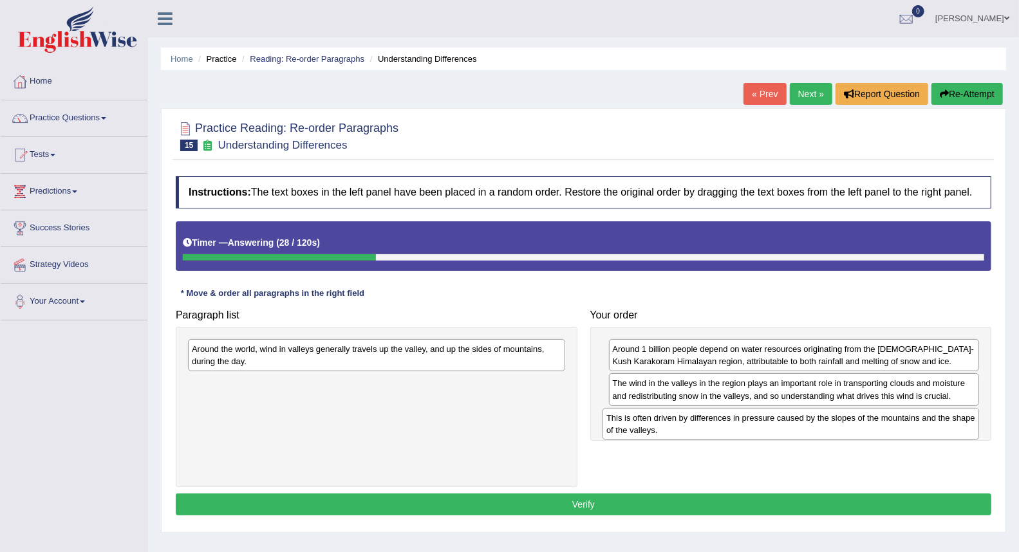
drag, startPoint x: 283, startPoint y: 396, endPoint x: 698, endPoint y: 430, distance: 416.0
click at [698, 430] on div "This is often driven by differences in pressure caused by the slopes of the mou…" at bounding box center [791, 424] width 377 height 32
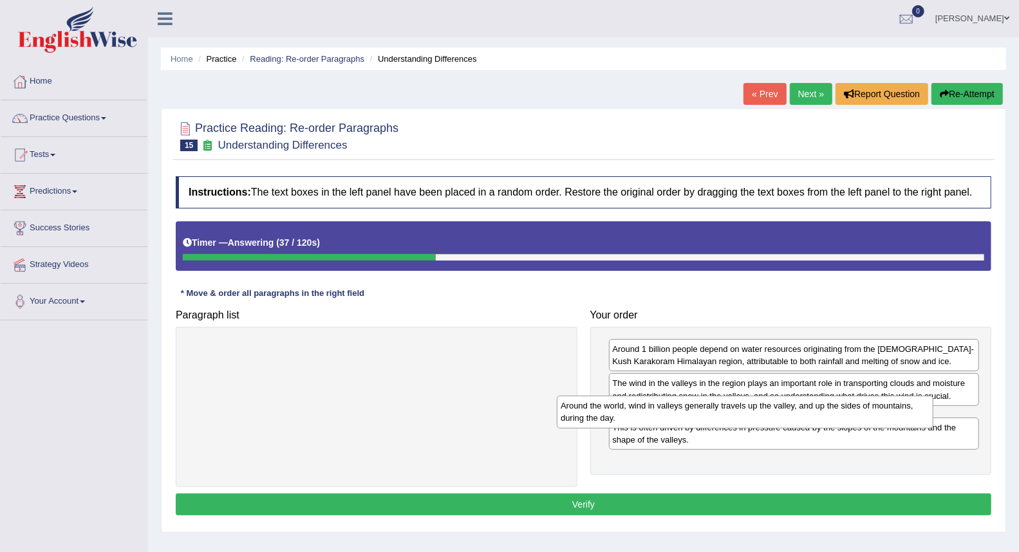
drag, startPoint x: 375, startPoint y: 359, endPoint x: 744, endPoint y: 416, distance: 373.2
click at [744, 416] on div "Around the world, wind in valleys generally travels up the valley, and up the s…" at bounding box center [745, 412] width 377 height 32
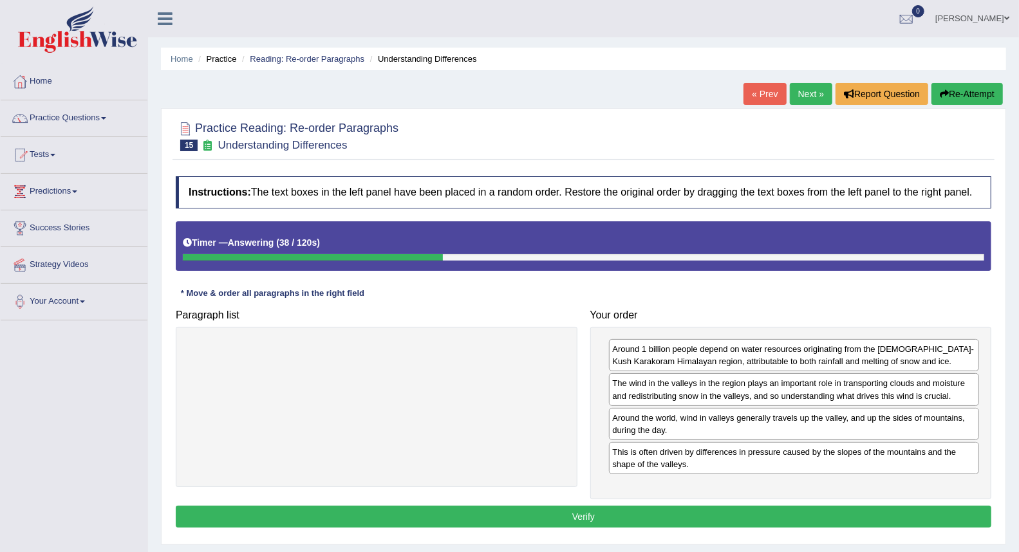
click at [599, 505] on div "Instructions: The text boxes in the left panel have been placed in a random ord…" at bounding box center [584, 354] width 822 height 368
click at [599, 510] on button "Verify" at bounding box center [584, 517] width 816 height 22
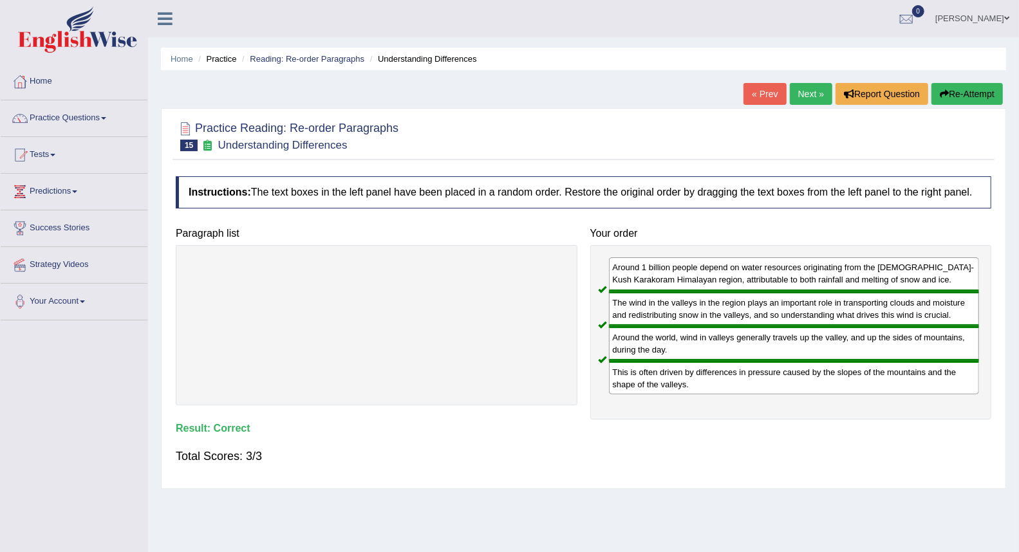
click at [59, 115] on link "Practice Questions" at bounding box center [74, 116] width 147 height 32
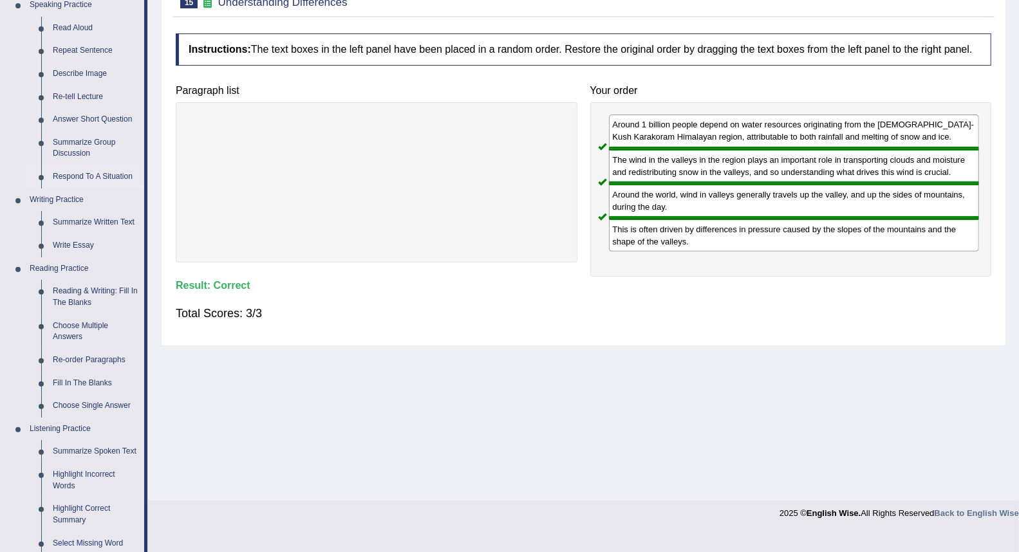
scroll to position [214, 0]
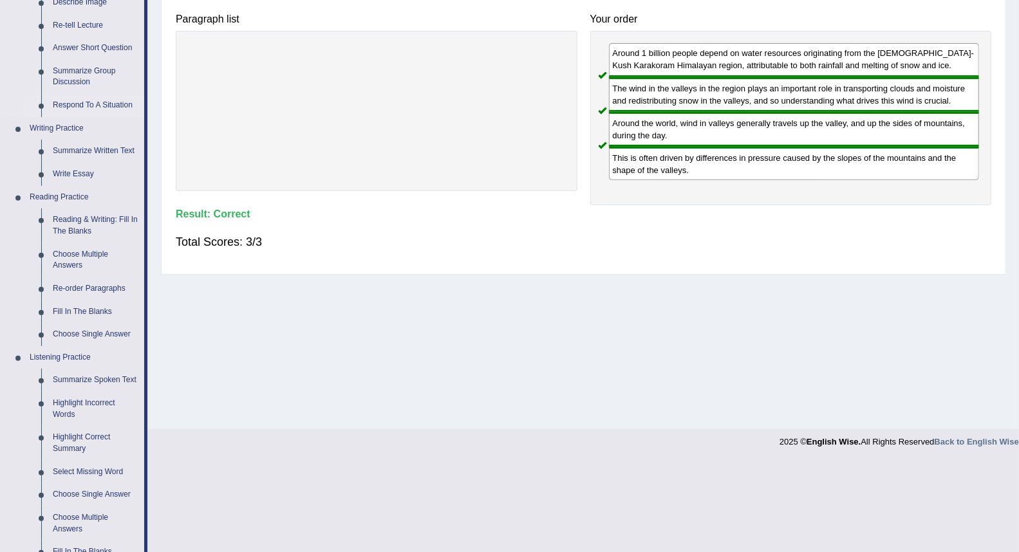
click at [78, 314] on link "Fill In The Blanks" at bounding box center [95, 312] width 97 height 23
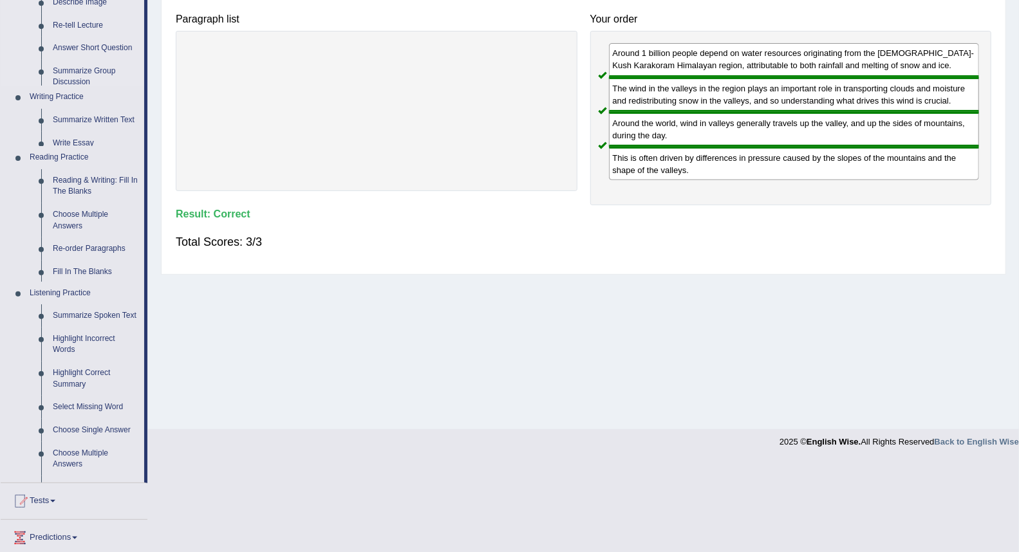
scroll to position [123, 0]
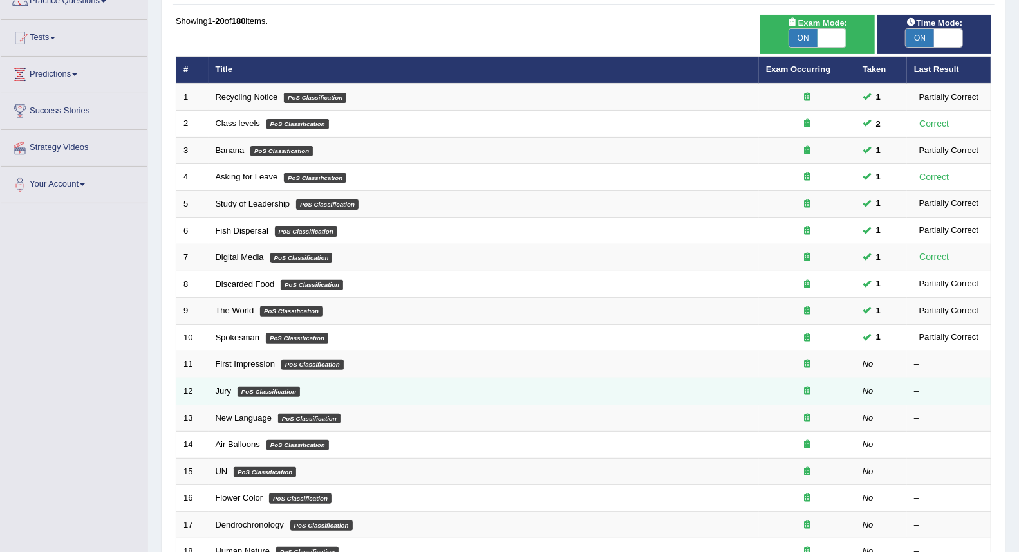
scroll to position [143, 0]
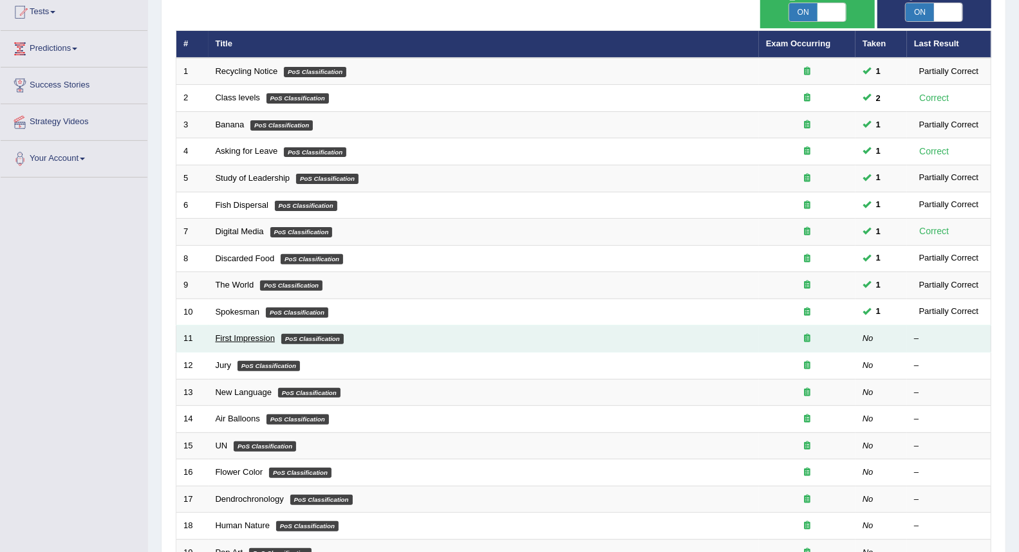
click at [254, 335] on link "First Impression" at bounding box center [245, 338] width 59 height 10
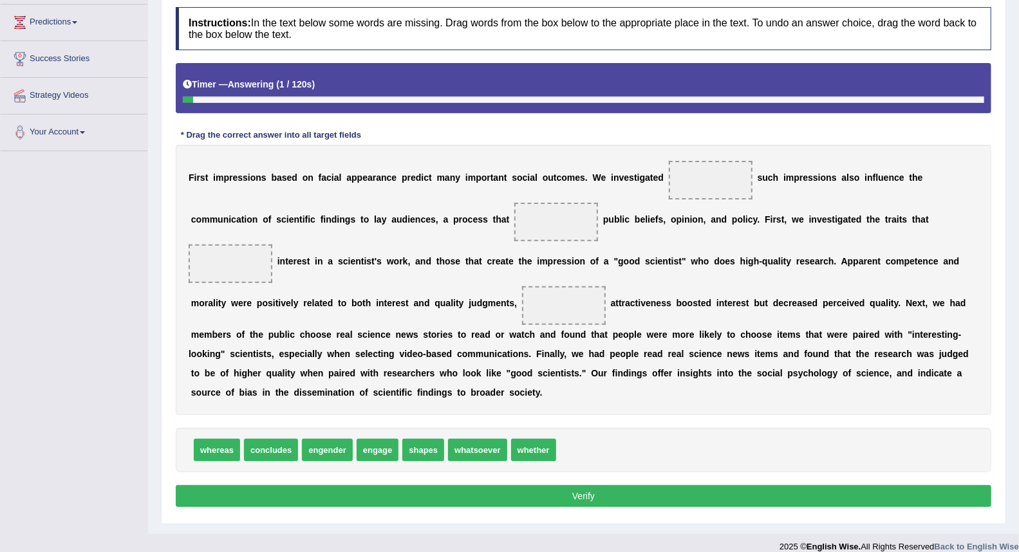
scroll to position [183, 0]
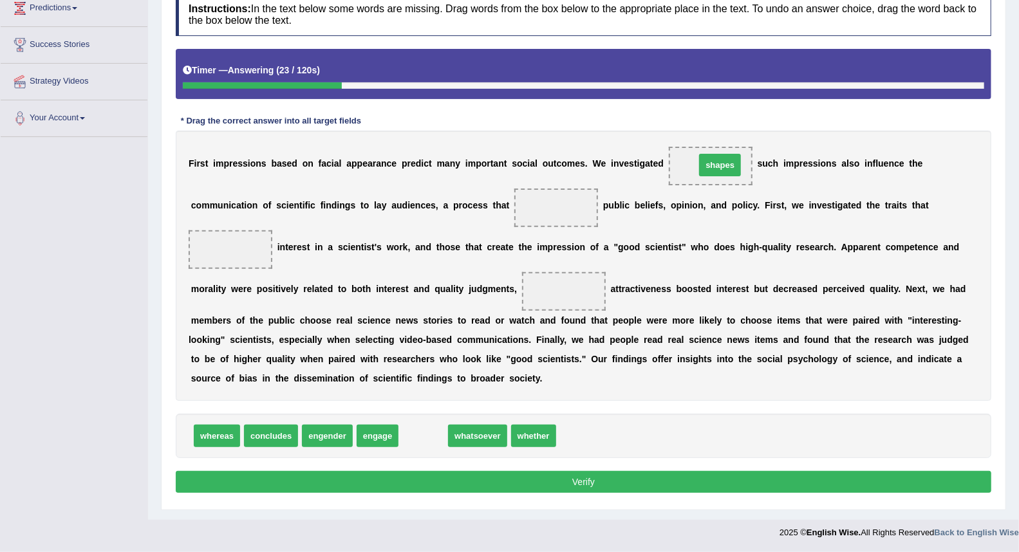
drag, startPoint x: 416, startPoint y: 436, endPoint x: 709, endPoint y: 172, distance: 395.2
click at [709, 172] on span "shapes" at bounding box center [720, 165] width 42 height 23
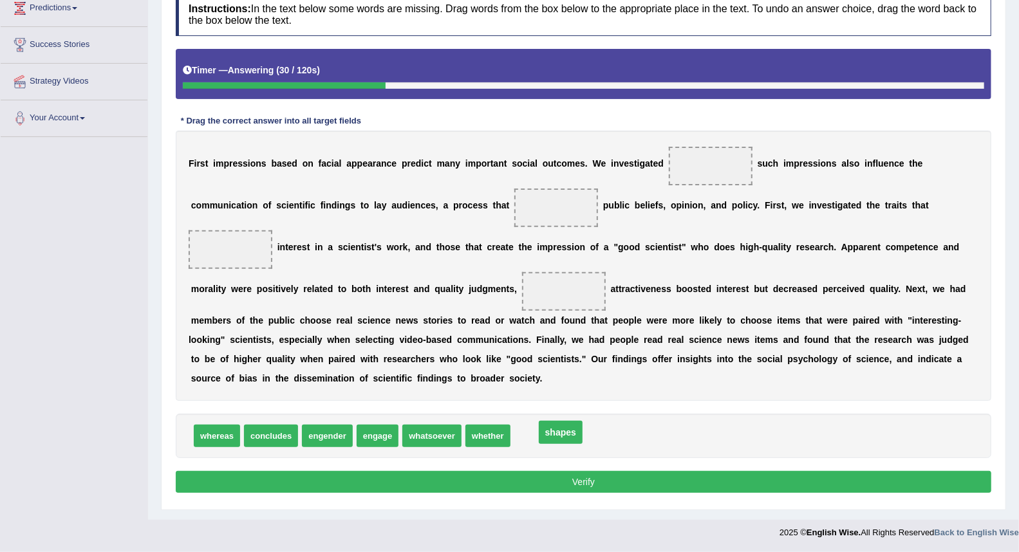
drag, startPoint x: 696, startPoint y: 164, endPoint x: 546, endPoint y: 430, distance: 305.8
drag, startPoint x: 210, startPoint y: 434, endPoint x: 719, endPoint y: 167, distance: 574.8
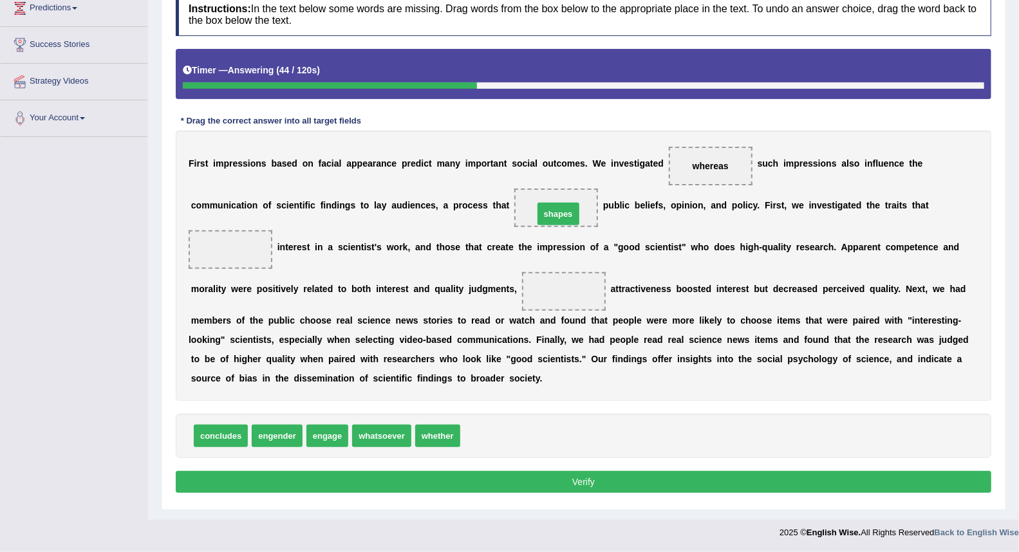
drag, startPoint x: 477, startPoint y: 438, endPoint x: 546, endPoint y: 205, distance: 243.0
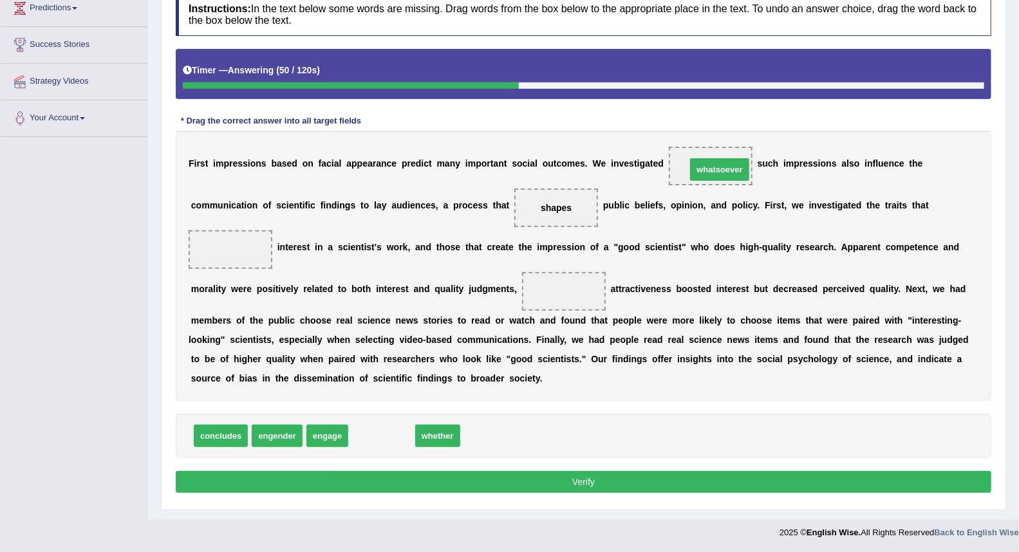
drag, startPoint x: 387, startPoint y: 436, endPoint x: 725, endPoint y: 170, distance: 430.4
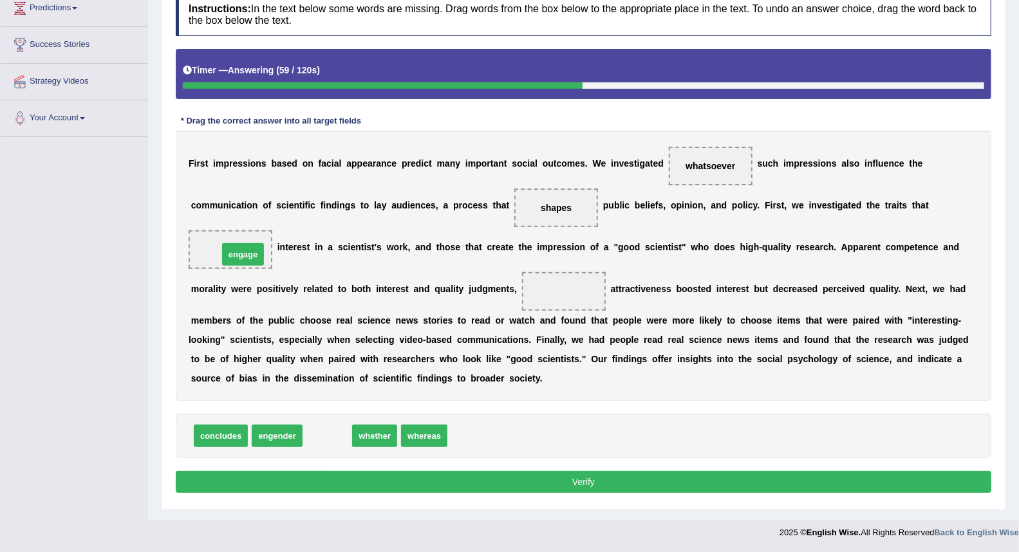
drag, startPoint x: 326, startPoint y: 439, endPoint x: 242, endPoint y: 258, distance: 200.2
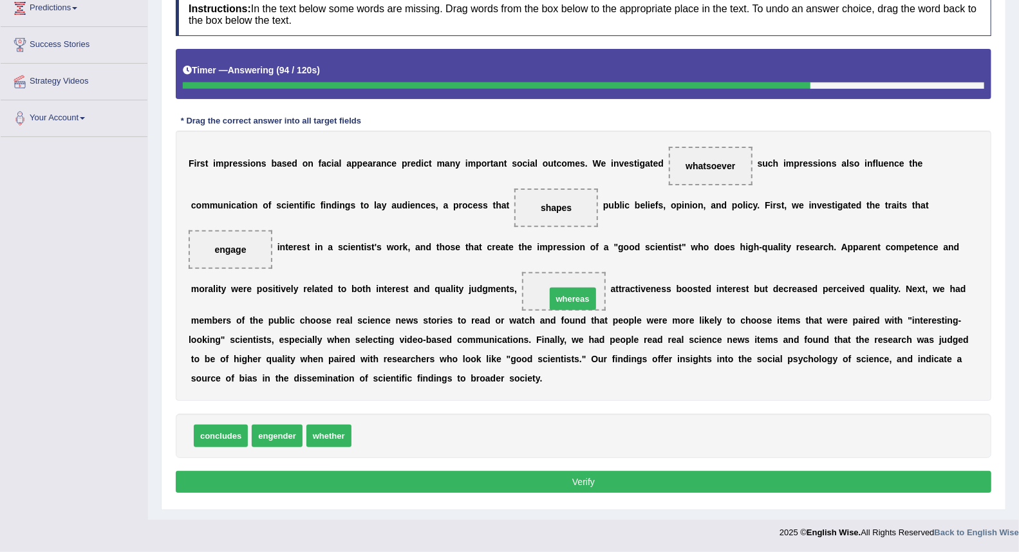
drag, startPoint x: 399, startPoint y: 434, endPoint x: 594, endPoint y: 297, distance: 237.5
click at [536, 478] on button "Verify" at bounding box center [584, 482] width 816 height 22
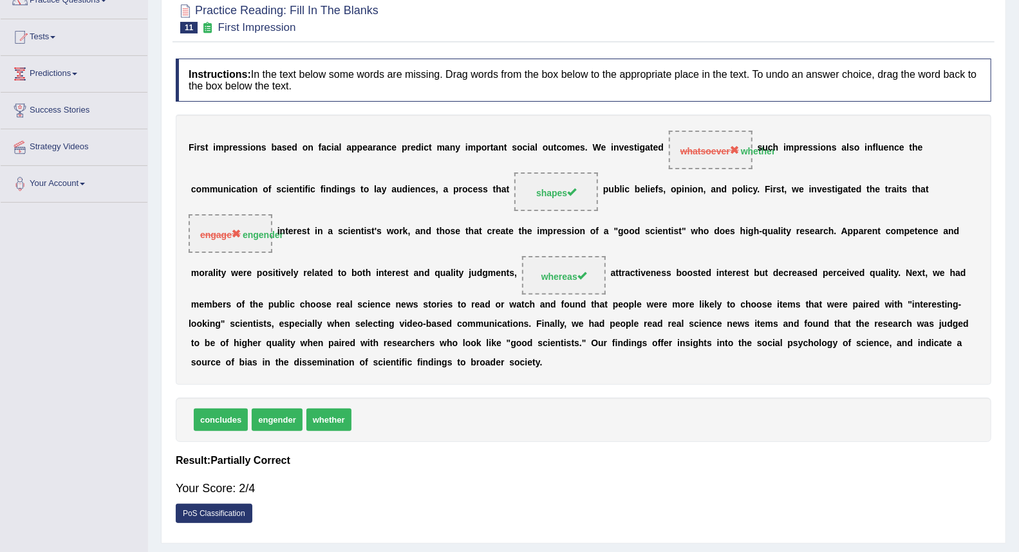
scroll to position [0, 0]
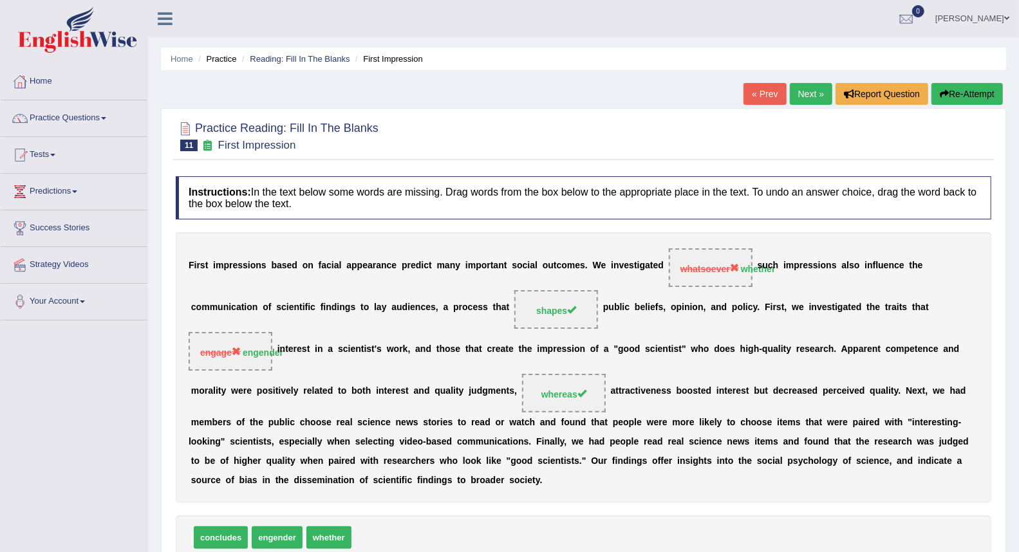
click at [810, 97] on link "Next »" at bounding box center [811, 94] width 42 height 22
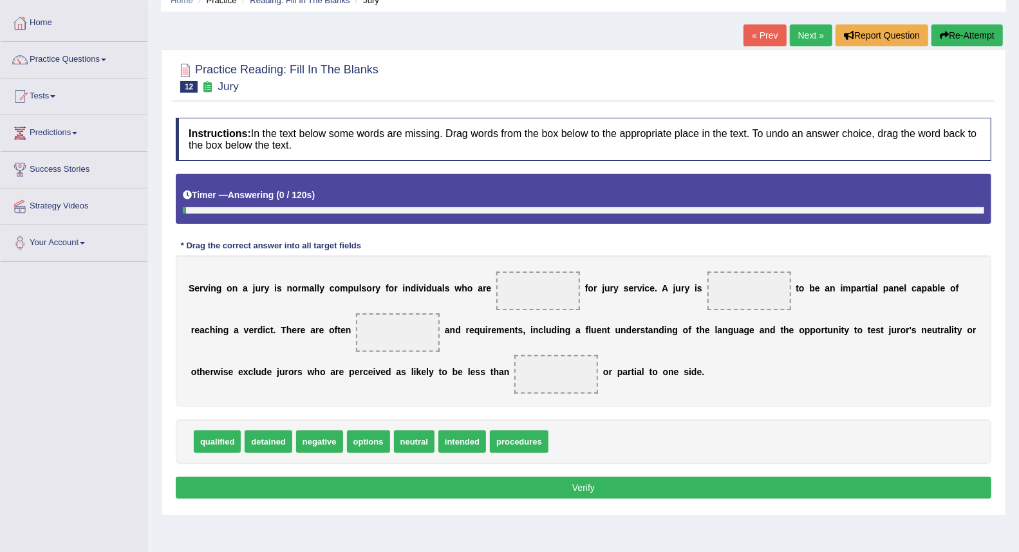
scroll to position [71, 0]
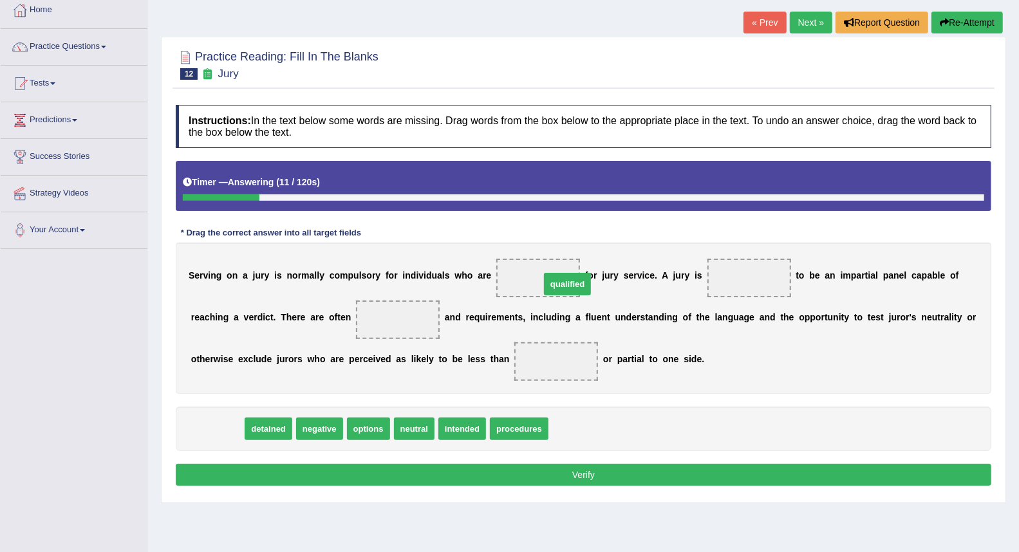
drag, startPoint x: 204, startPoint y: 431, endPoint x: 554, endPoint y: 286, distance: 379.0
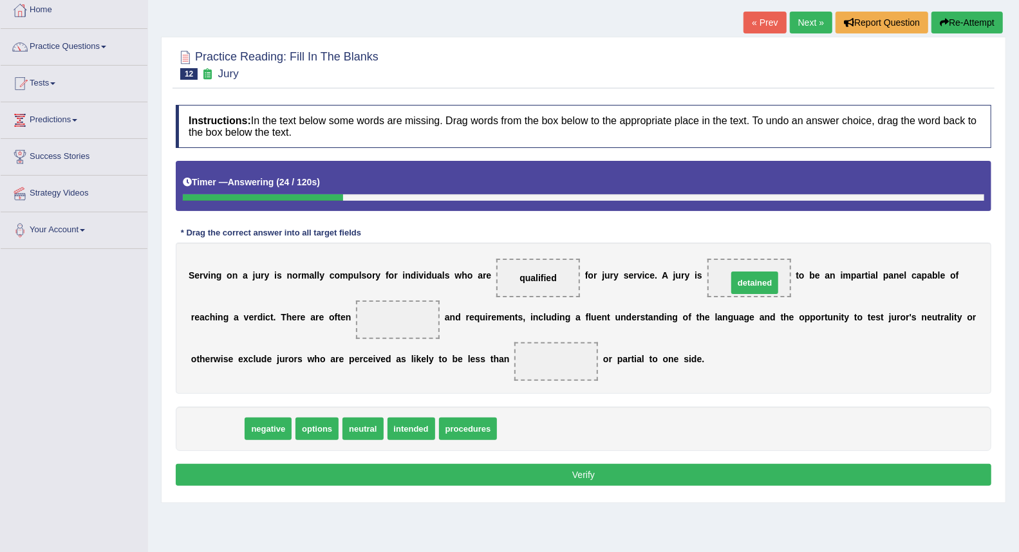
drag, startPoint x: 219, startPoint y: 430, endPoint x: 756, endPoint y: 285, distance: 556.9
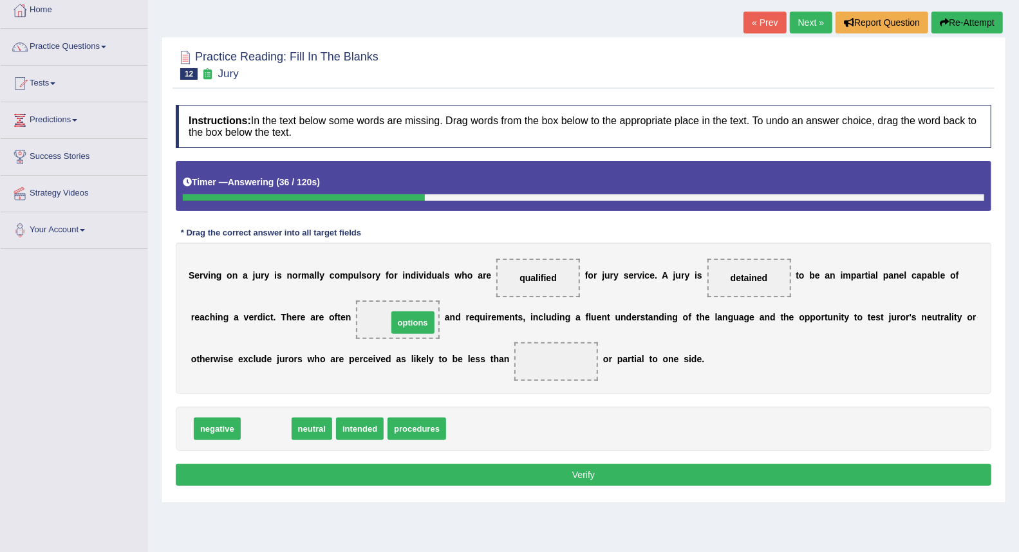
drag, startPoint x: 260, startPoint y: 428, endPoint x: 407, endPoint y: 322, distance: 181.2
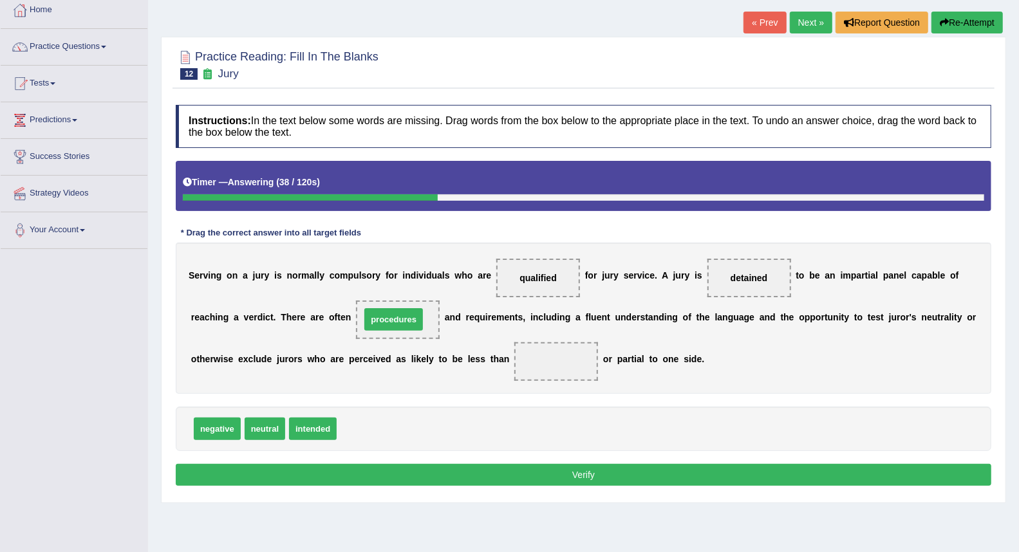
drag, startPoint x: 365, startPoint y: 429, endPoint x: 389, endPoint y: 315, distance: 115.9
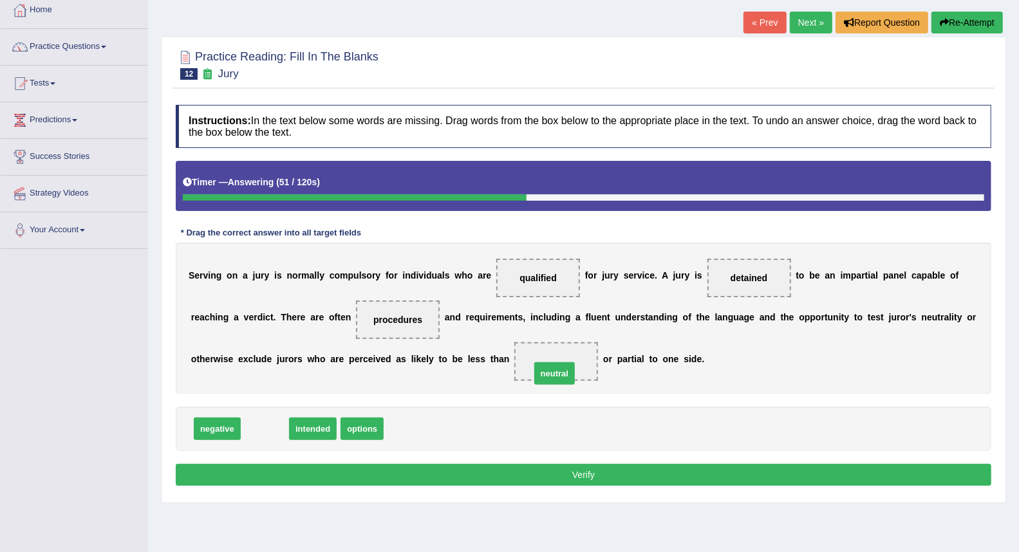
drag, startPoint x: 266, startPoint y: 432, endPoint x: 556, endPoint y: 366, distance: 297.2
click at [536, 471] on button "Verify" at bounding box center [584, 475] width 816 height 22
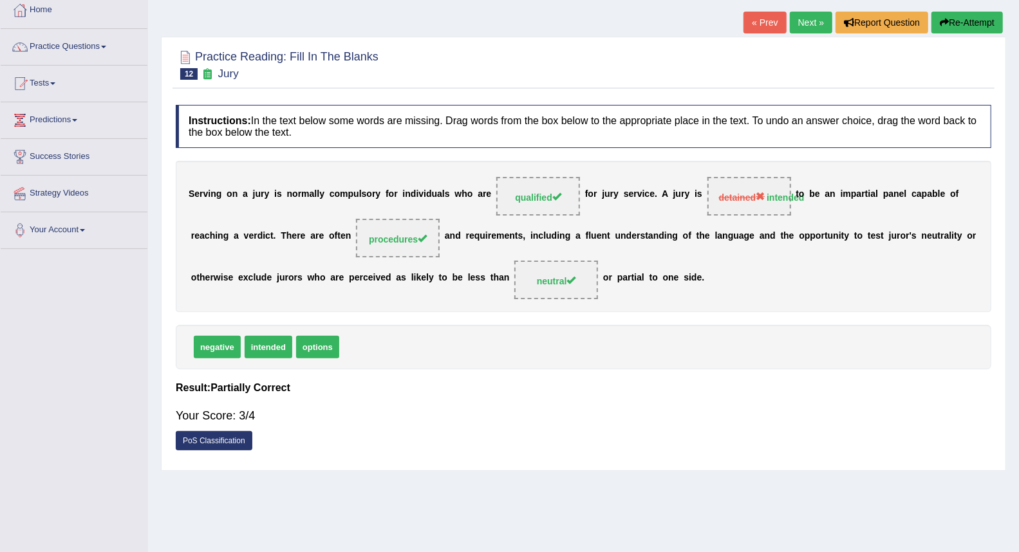
click at [810, 24] on link "Next »" at bounding box center [811, 23] width 42 height 22
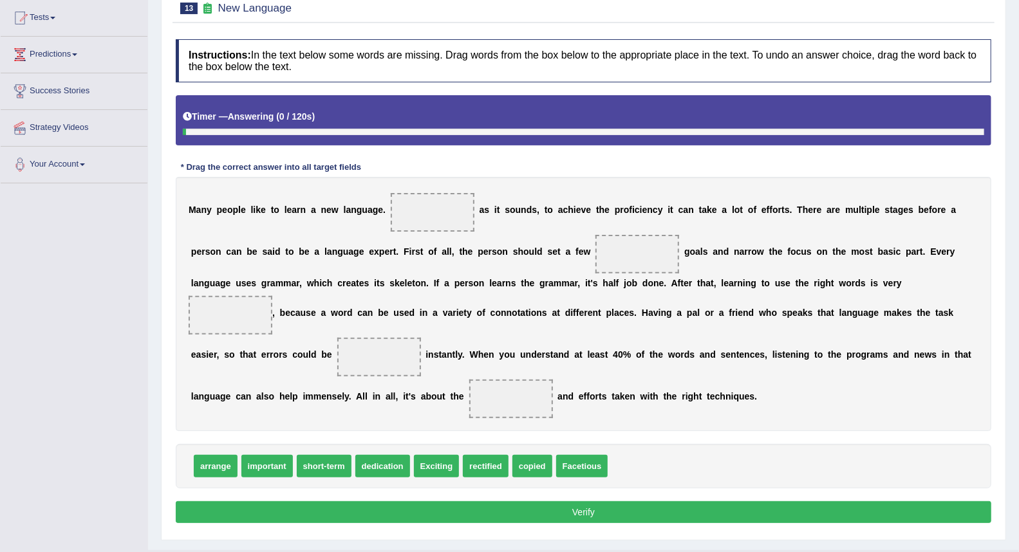
scroll to position [167, 0]
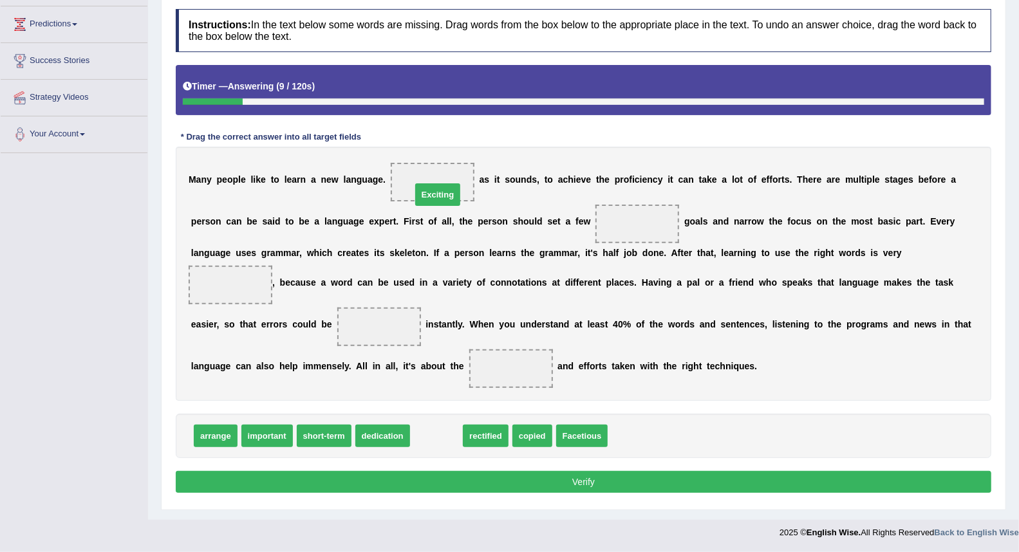
drag, startPoint x: 443, startPoint y: 440, endPoint x: 444, endPoint y: 185, distance: 254.3
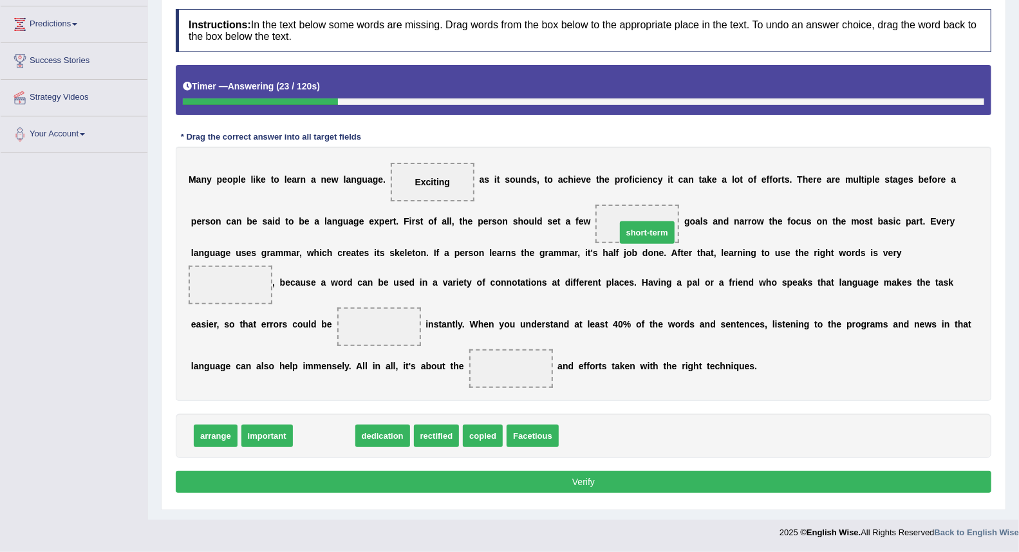
drag, startPoint x: 333, startPoint y: 438, endPoint x: 657, endPoint y: 234, distance: 381.9
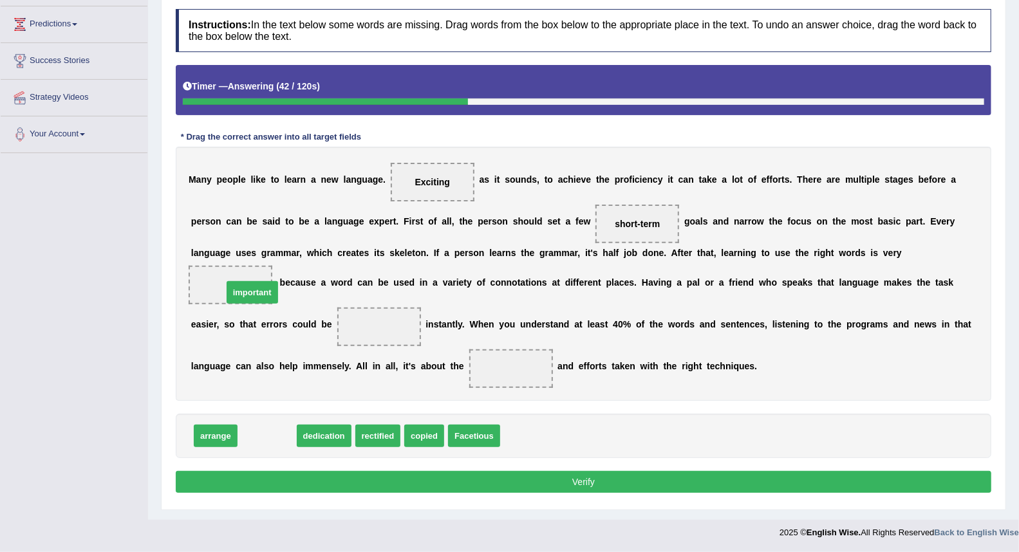
drag, startPoint x: 265, startPoint y: 435, endPoint x: 250, endPoint y: 292, distance: 144.3
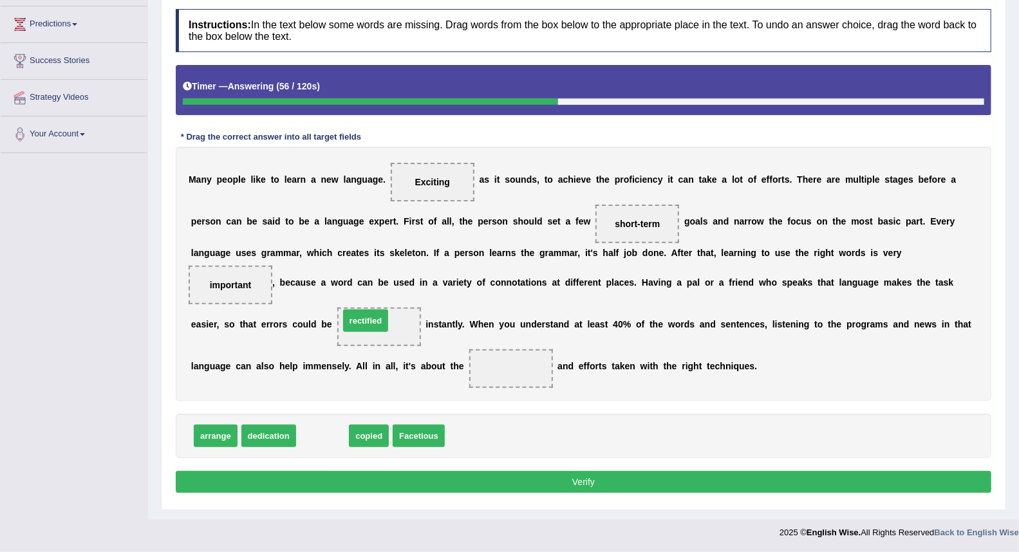
drag, startPoint x: 325, startPoint y: 435, endPoint x: 368, endPoint y: 320, distance: 123.0
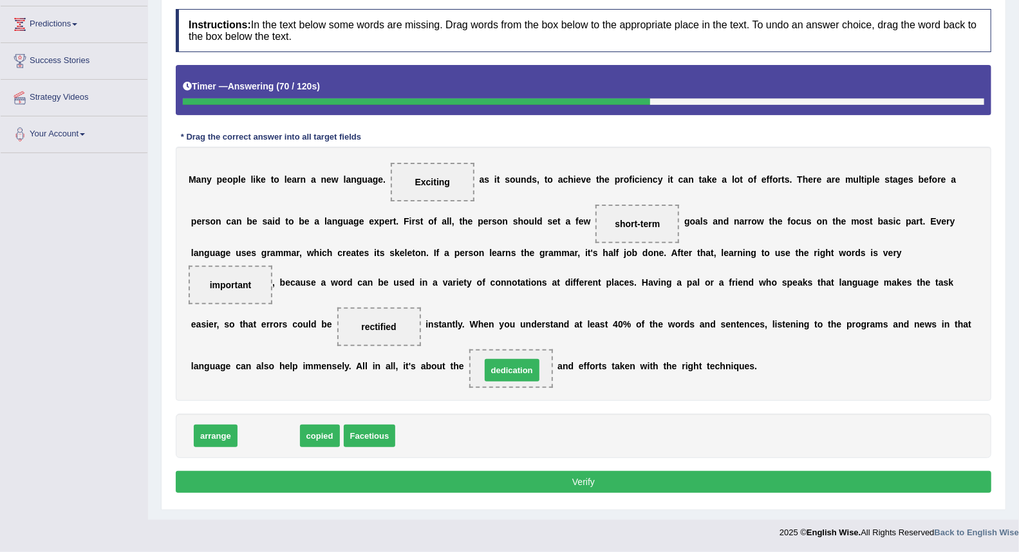
drag, startPoint x: 267, startPoint y: 436, endPoint x: 512, endPoint y: 370, distance: 253.9
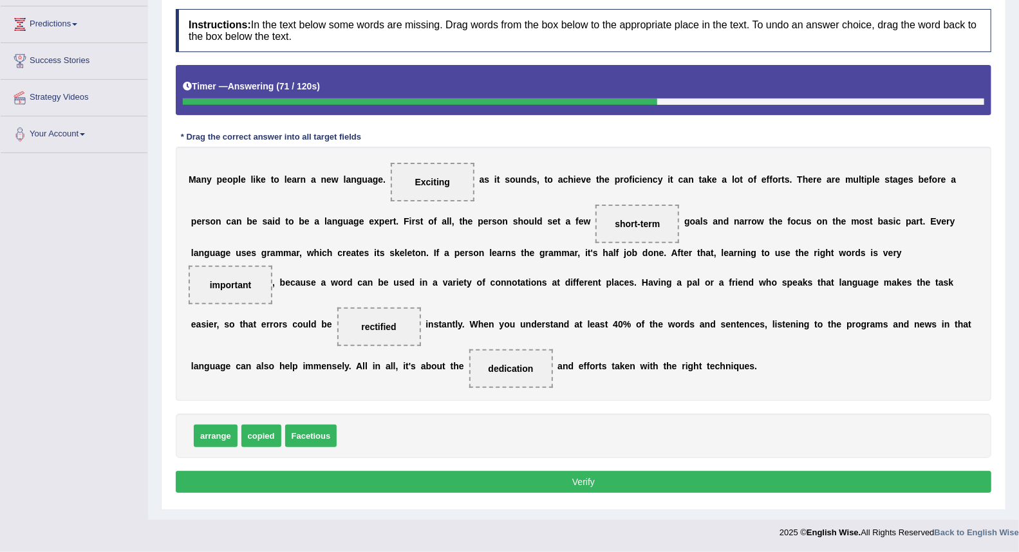
click at [536, 478] on button "Verify" at bounding box center [584, 482] width 816 height 22
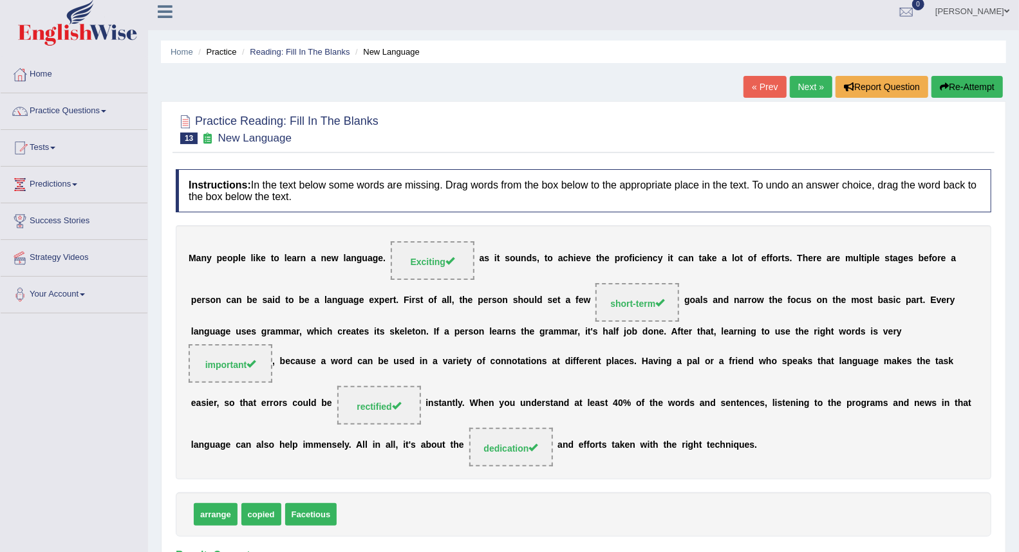
scroll to position [0, 0]
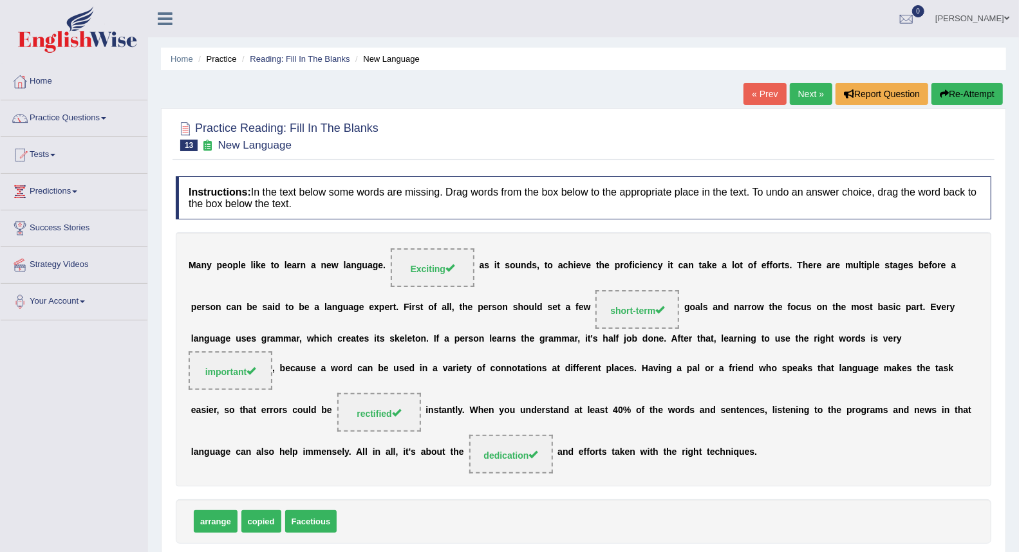
click at [797, 90] on link "Next »" at bounding box center [811, 94] width 42 height 22
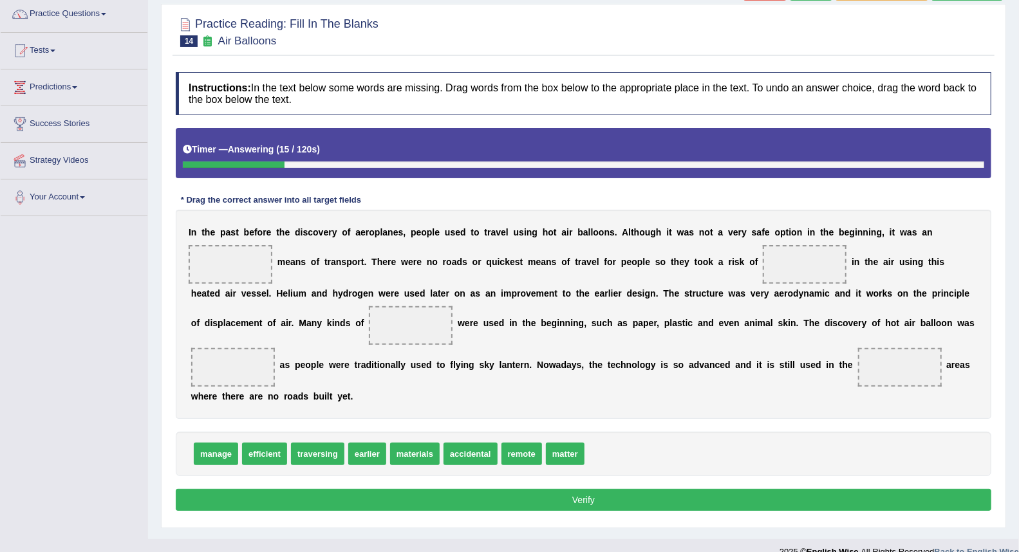
scroll to position [123, 0]
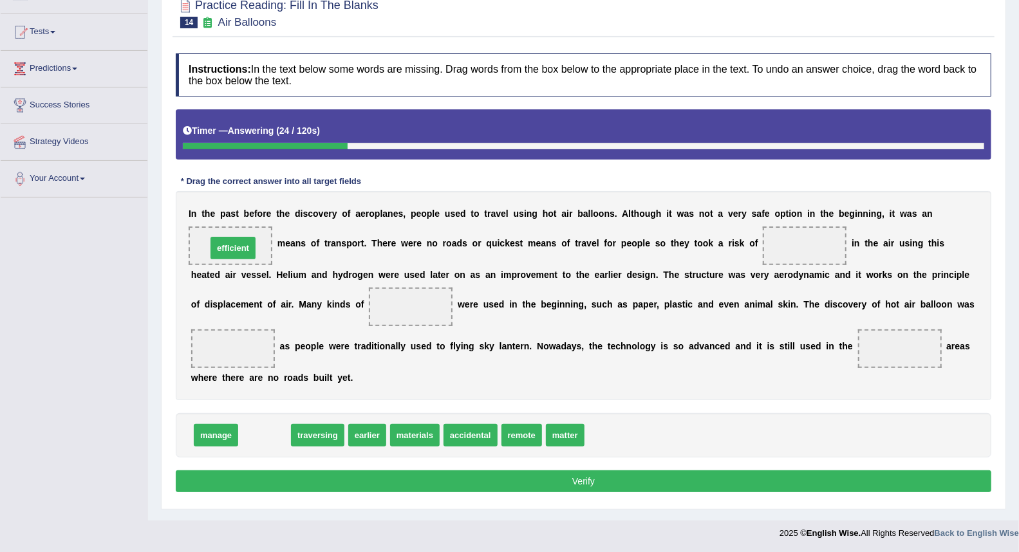
drag, startPoint x: 273, startPoint y: 438, endPoint x: 240, endPoint y: 245, distance: 195.9
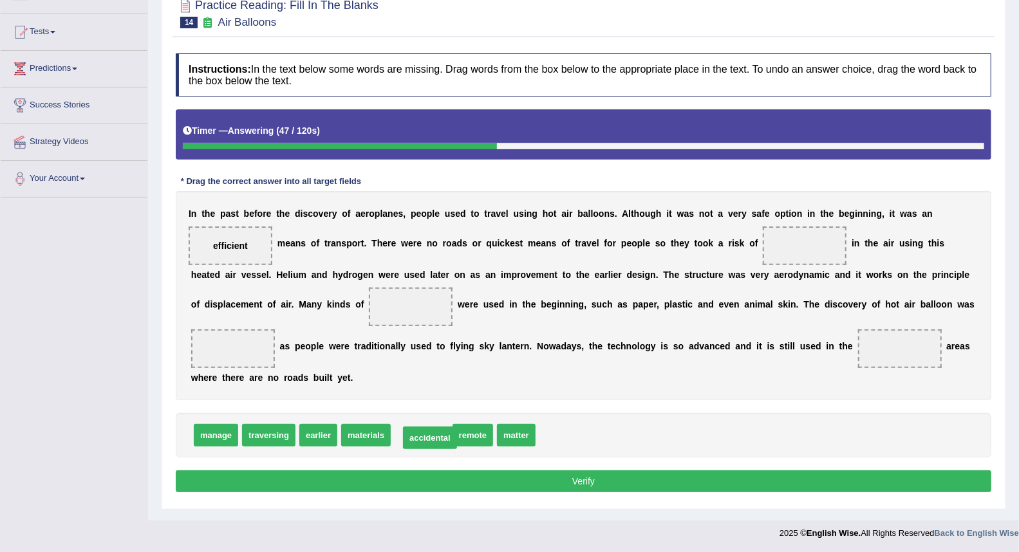
drag, startPoint x: 423, startPoint y: 436, endPoint x: 431, endPoint y: 438, distance: 8.8
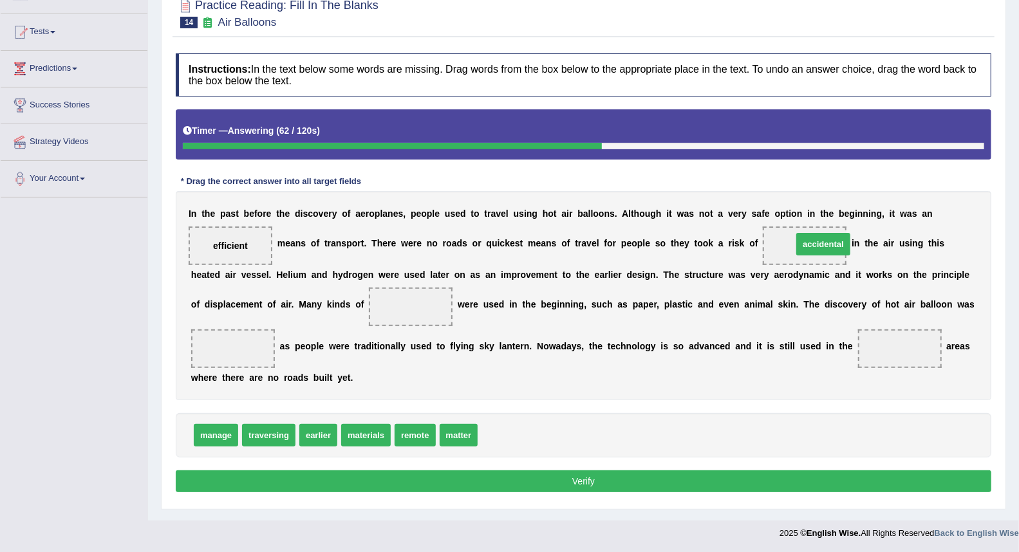
drag, startPoint x: 503, startPoint y: 435, endPoint x: 820, endPoint y: 237, distance: 373.7
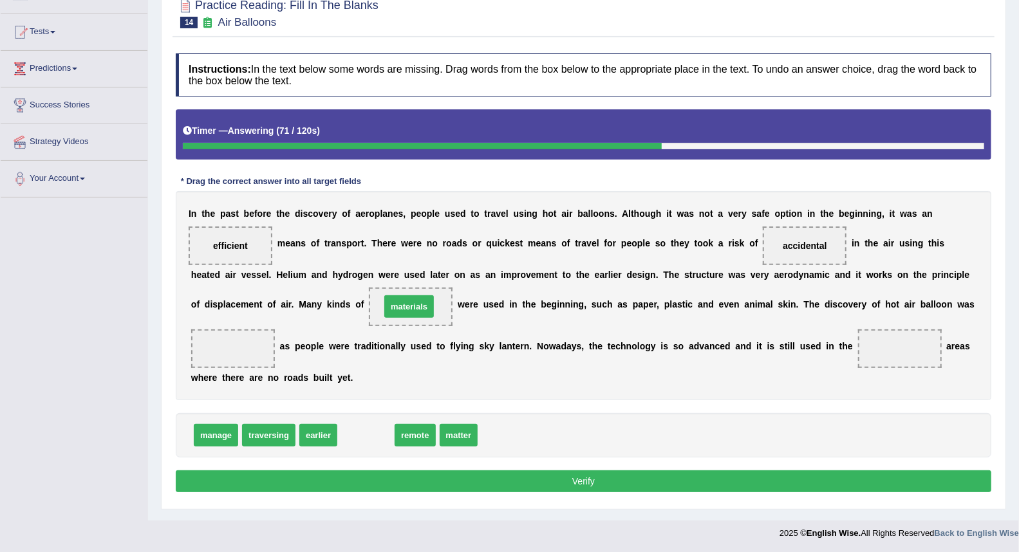
drag, startPoint x: 365, startPoint y: 439, endPoint x: 408, endPoint y: 310, distance: 135.8
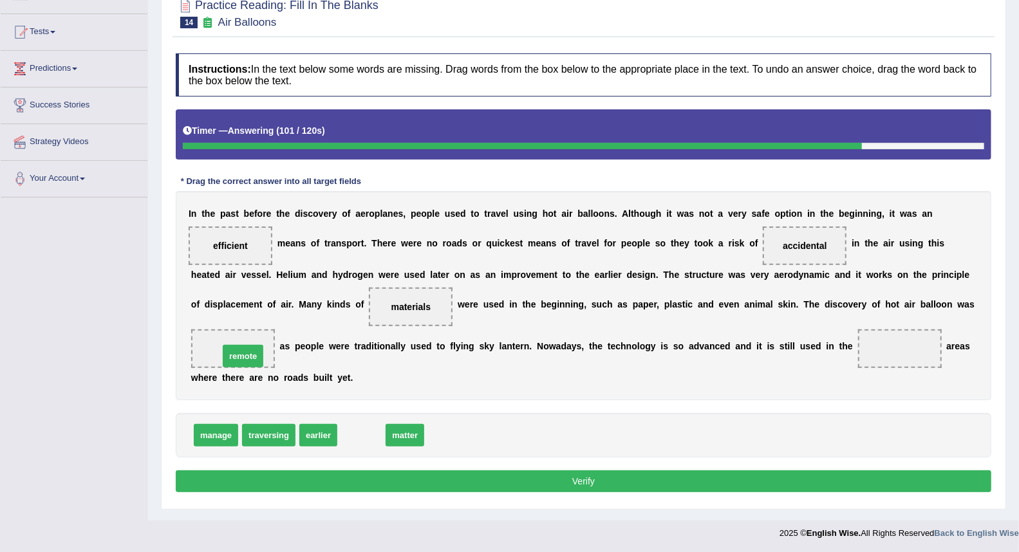
drag, startPoint x: 350, startPoint y: 440, endPoint x: 232, endPoint y: 361, distance: 142.5
drag, startPoint x: 248, startPoint y: 351, endPoint x: 905, endPoint y: 336, distance: 657.5
click at [905, 336] on div "I n t h e p a s t b e f o r e t h e d i s c o v e r y o f a e r o p l a n e s ,…" at bounding box center [584, 295] width 816 height 209
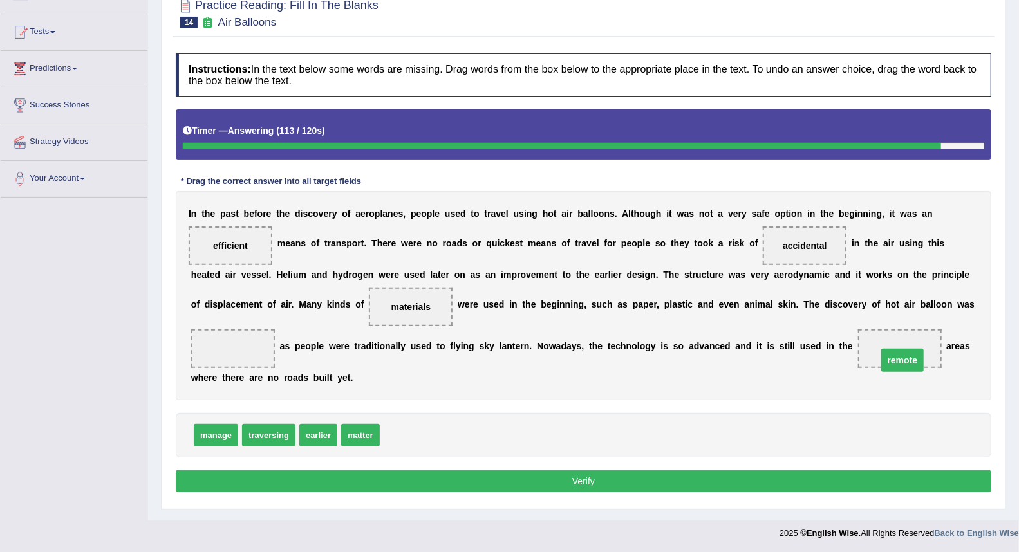
drag, startPoint x: 226, startPoint y: 343, endPoint x: 892, endPoint y: 355, distance: 666.4
drag, startPoint x: 325, startPoint y: 439, endPoint x: 245, endPoint y: 356, distance: 115.6
click at [433, 477] on button "Verify" at bounding box center [584, 482] width 816 height 22
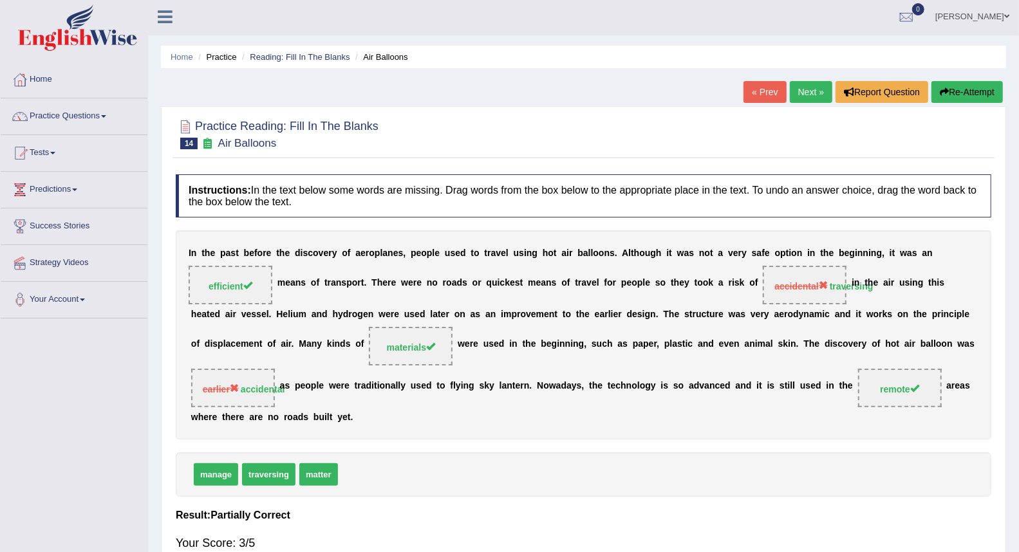
scroll to position [0, 0]
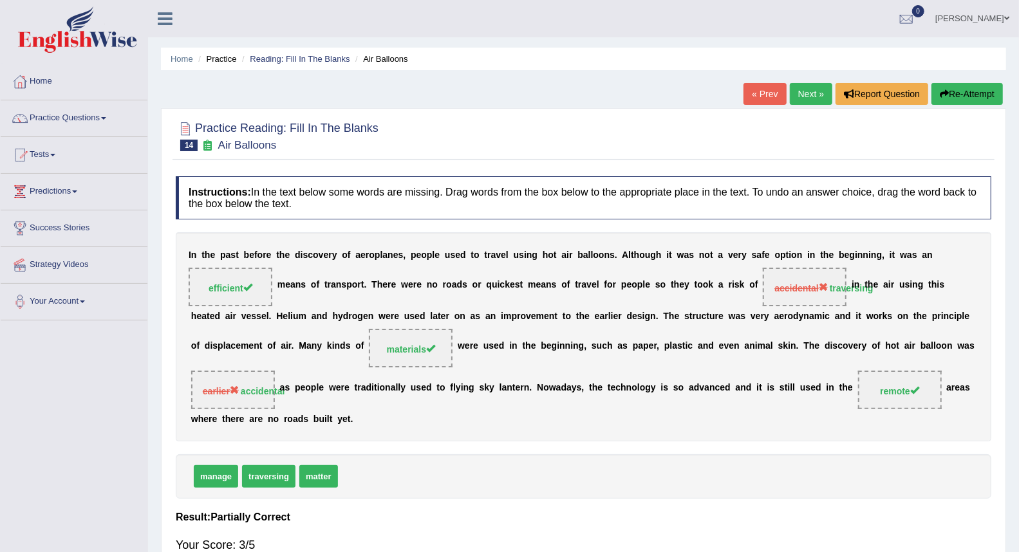
click at [799, 95] on link "Next »" at bounding box center [811, 94] width 42 height 22
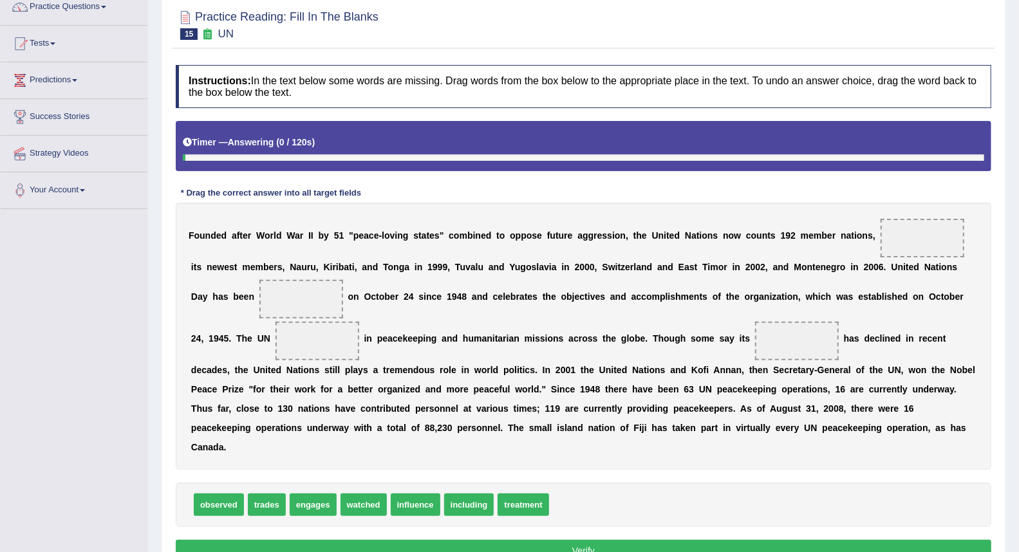
scroll to position [143, 0]
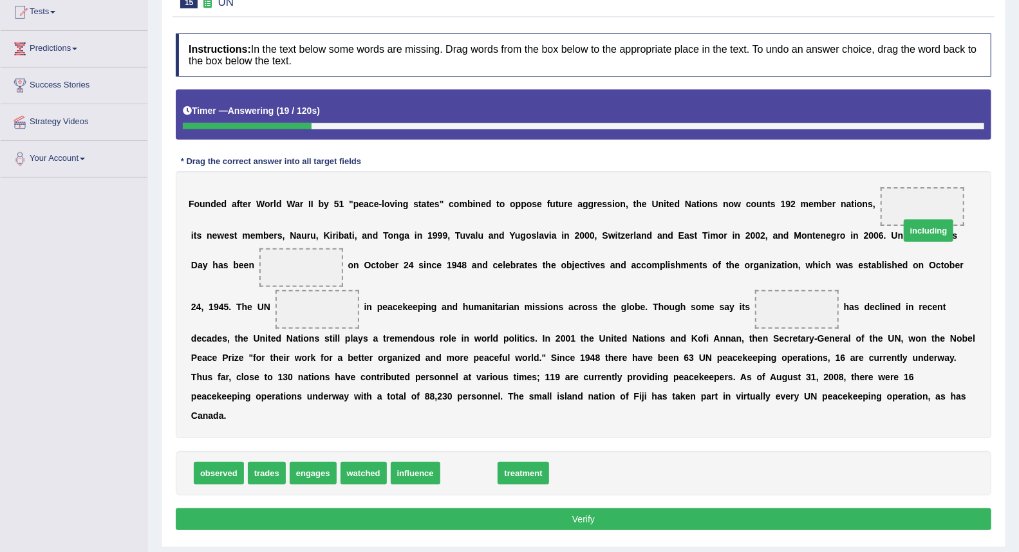
drag, startPoint x: 460, startPoint y: 449, endPoint x: 919, endPoint y: 207, distance: 519.5
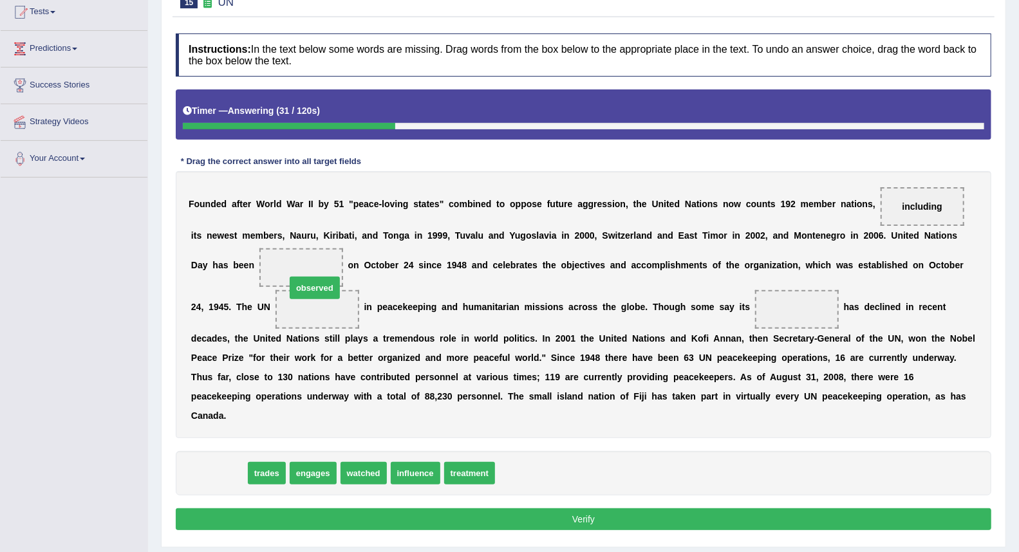
drag, startPoint x: 226, startPoint y: 460, endPoint x: 322, endPoint y: 274, distance: 209.3
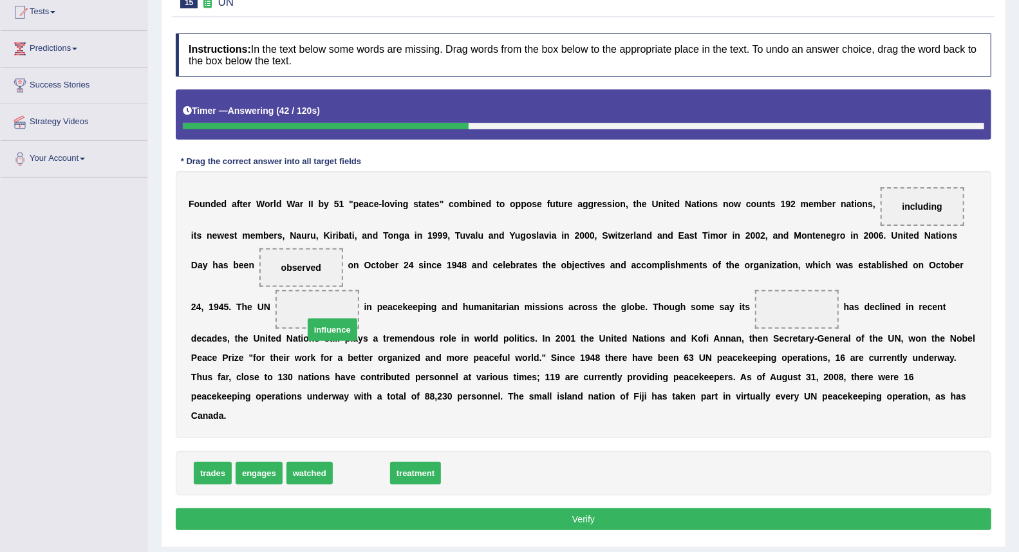
drag, startPoint x: 362, startPoint y: 458, endPoint x: 333, endPoint y: 314, distance: 147.1
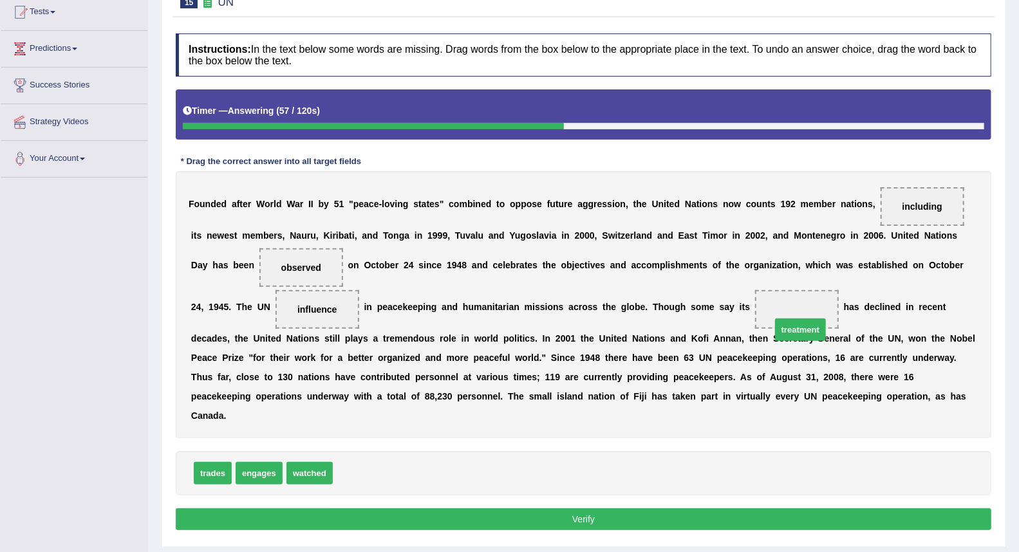
drag, startPoint x: 371, startPoint y: 456, endPoint x: 801, endPoint y: 316, distance: 451.6
click at [573, 509] on button "Verify" at bounding box center [584, 520] width 816 height 22
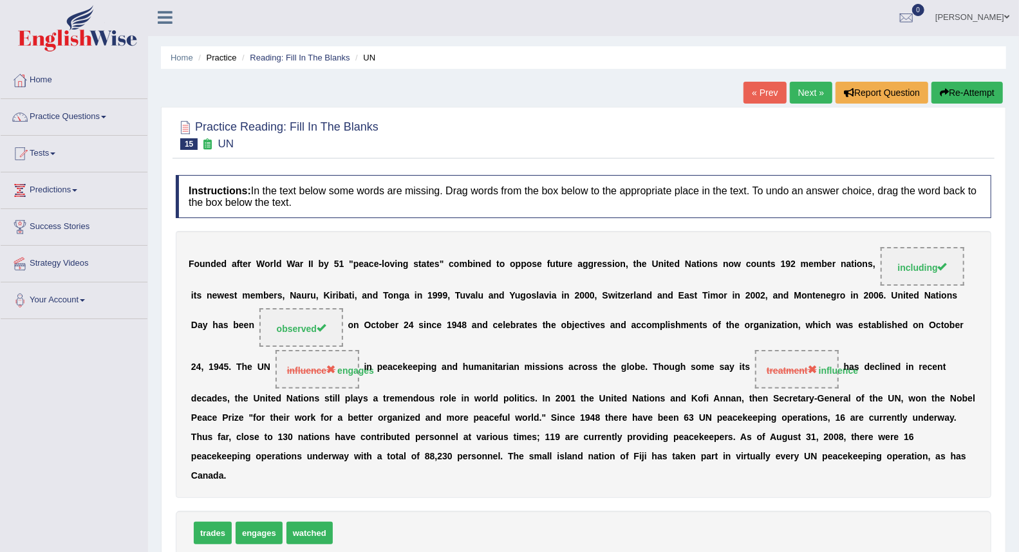
scroll to position [0, 0]
